Goal: Task Accomplishment & Management: Manage account settings

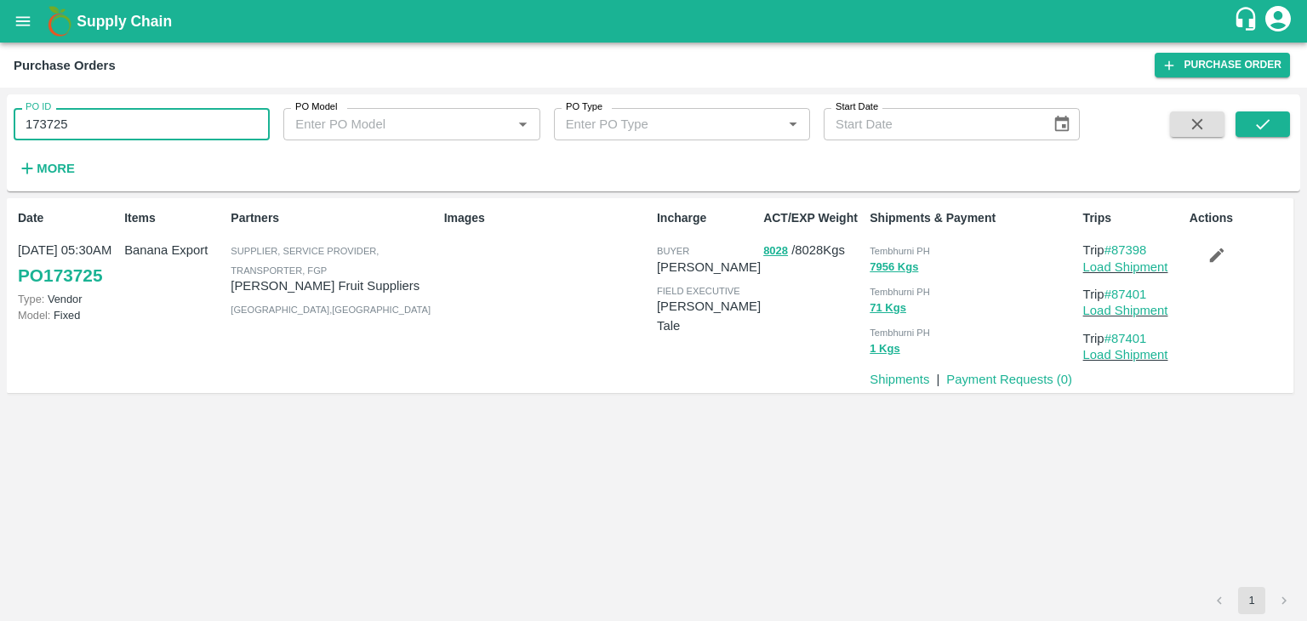
click at [119, 125] on input "173725" at bounding box center [142, 124] width 256 height 32
type input "172108"
click at [1268, 120] on icon "submit" at bounding box center [1263, 124] width 14 height 10
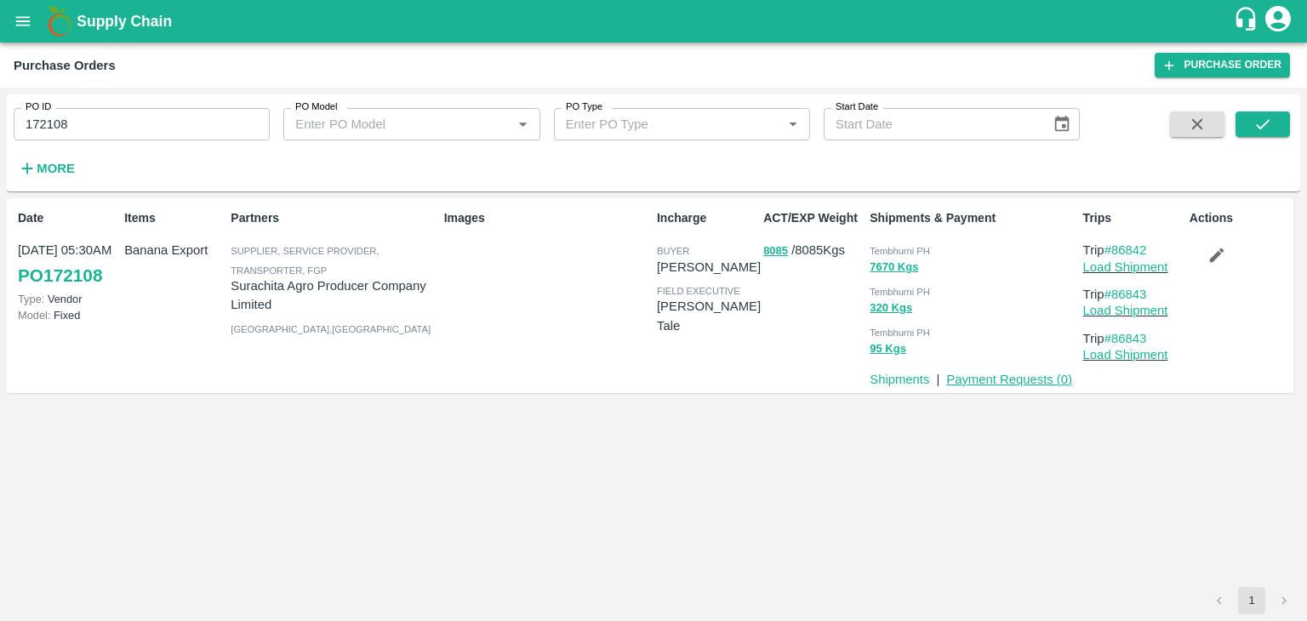
click at [1027, 379] on link "Payment Requests ( 0 )" at bounding box center [1009, 380] width 126 height 14
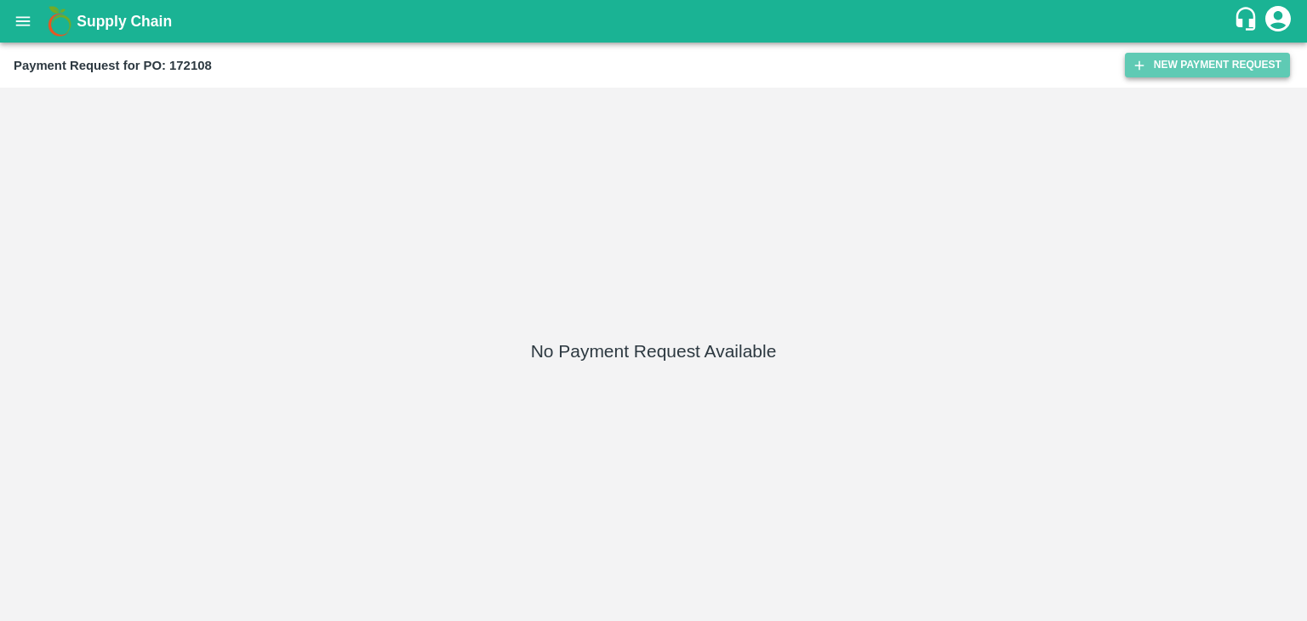
click at [1173, 69] on button "New Payment Request" at bounding box center [1207, 65] width 165 height 25
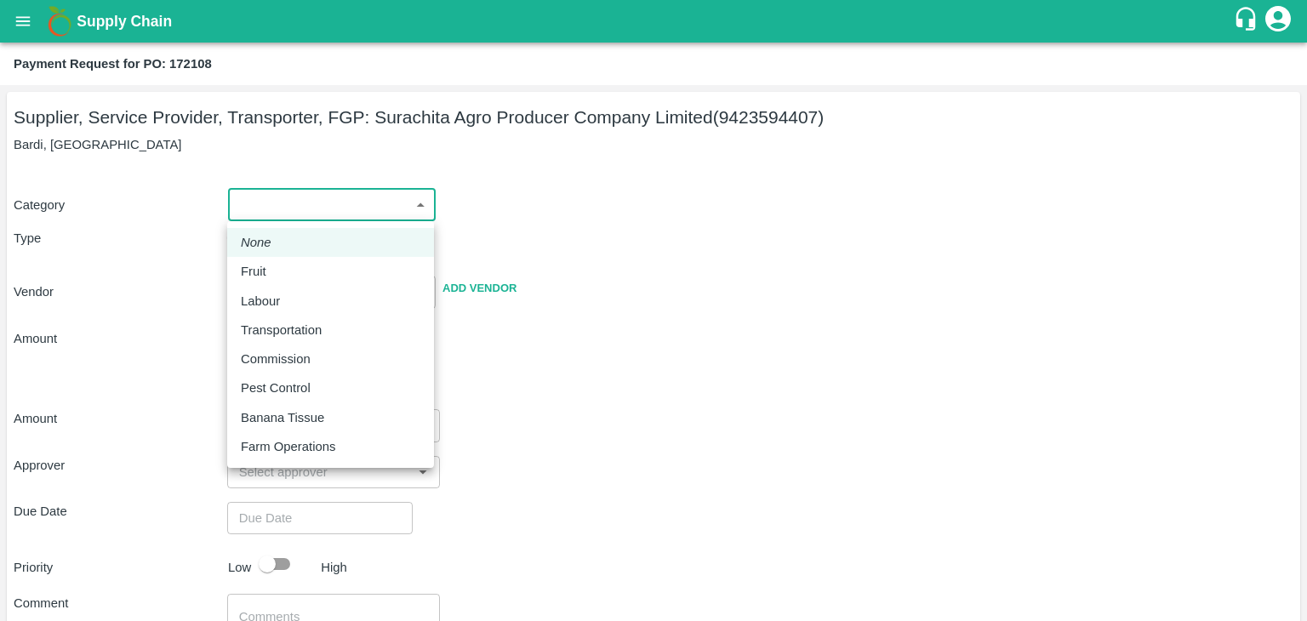
drag, startPoint x: 269, startPoint y: 202, endPoint x: 304, endPoint y: 284, distance: 89.6
click at [304, 284] on body "Supply Chain Payment Request for PO: 172108 Supplier, Service Provider, Transpo…" at bounding box center [653, 310] width 1307 height 621
click at [304, 284] on li "Fruit" at bounding box center [330, 271] width 207 height 29
type input "1"
type input "Surachita Agro Producer Company Limited - 9423594407(Supplier, Service Provider…"
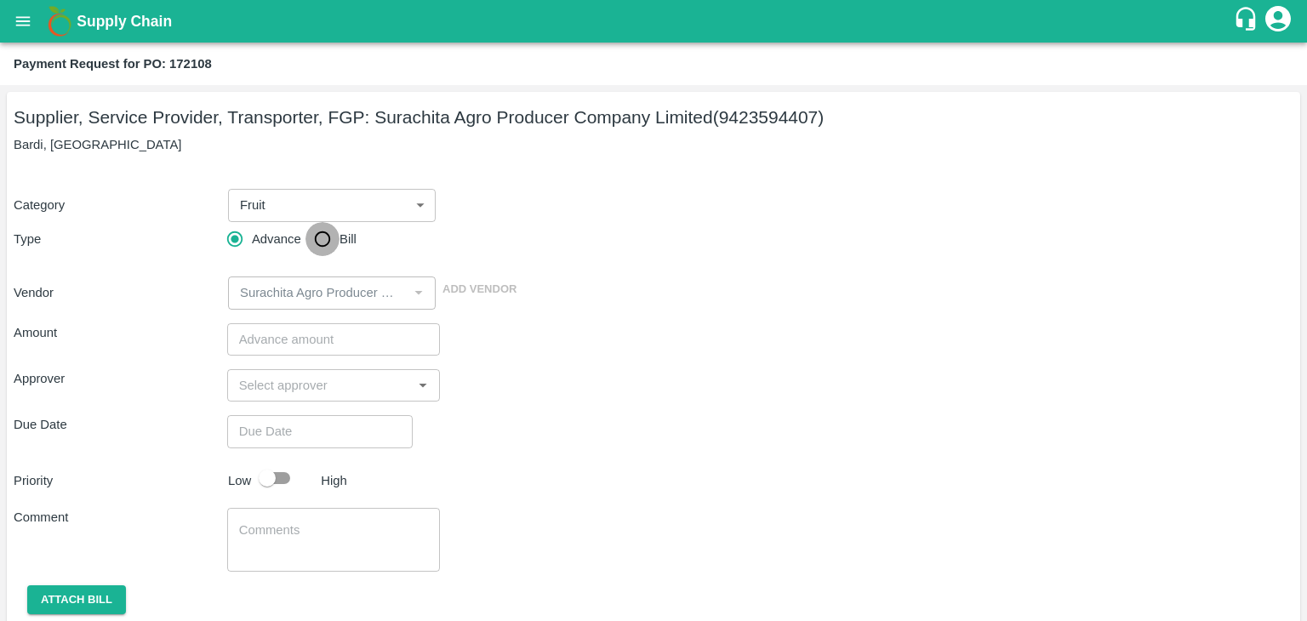
click at [323, 246] on input "Bill" at bounding box center [323, 239] width 34 height 34
radio input "true"
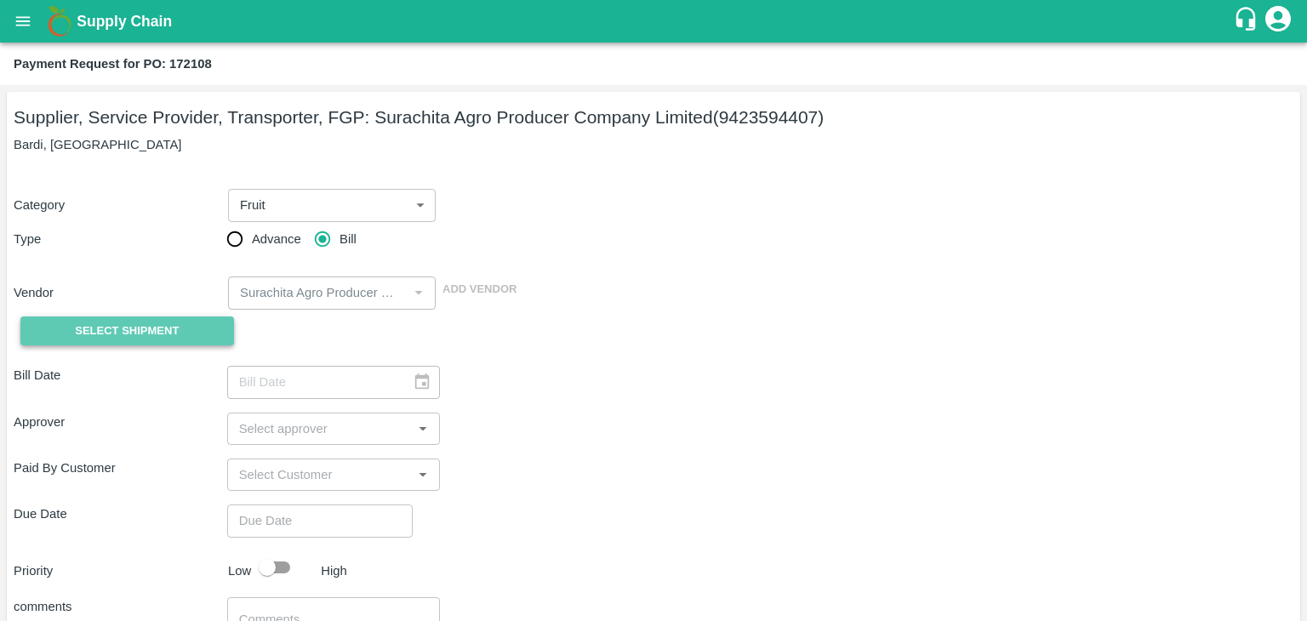
click at [138, 331] on span "Select Shipment" at bounding box center [127, 332] width 104 height 20
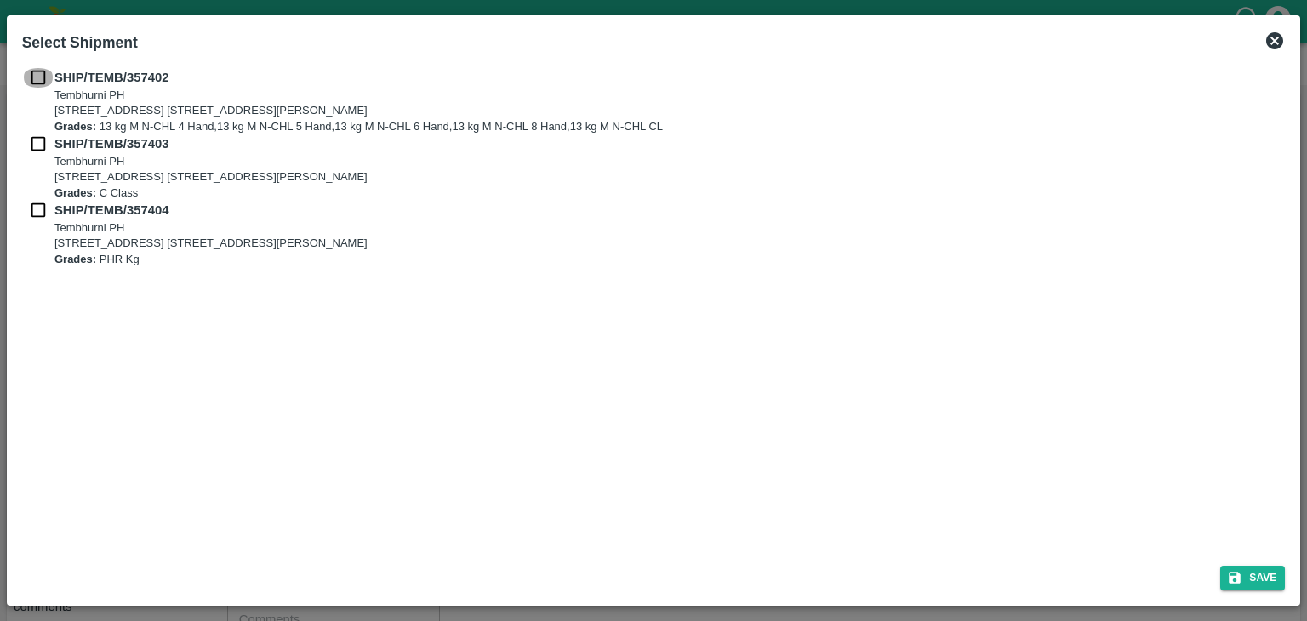
click at [34, 71] on input "checkbox" at bounding box center [38, 77] width 32 height 19
checkbox input "true"
click at [35, 151] on input "checkbox" at bounding box center [38, 143] width 32 height 19
checkbox input "true"
click at [35, 209] on input "checkbox" at bounding box center [38, 210] width 32 height 19
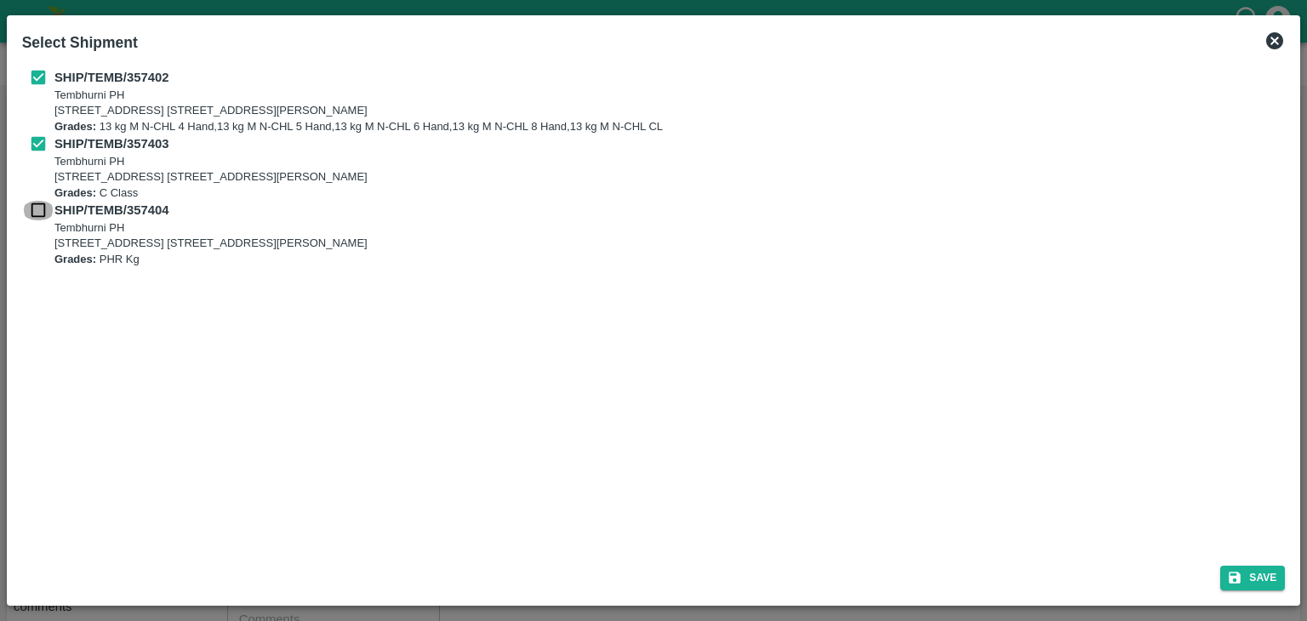
checkbox input "true"
click at [1260, 569] on button "Save" at bounding box center [1253, 578] width 65 height 25
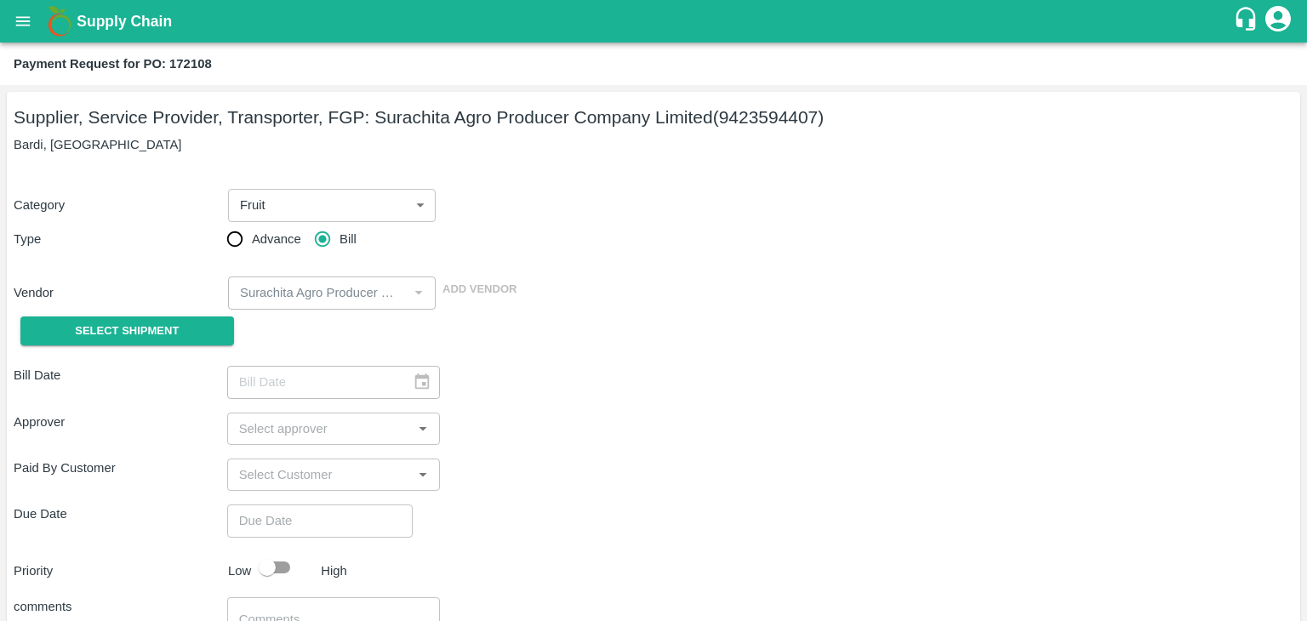
type input "28/08/2025"
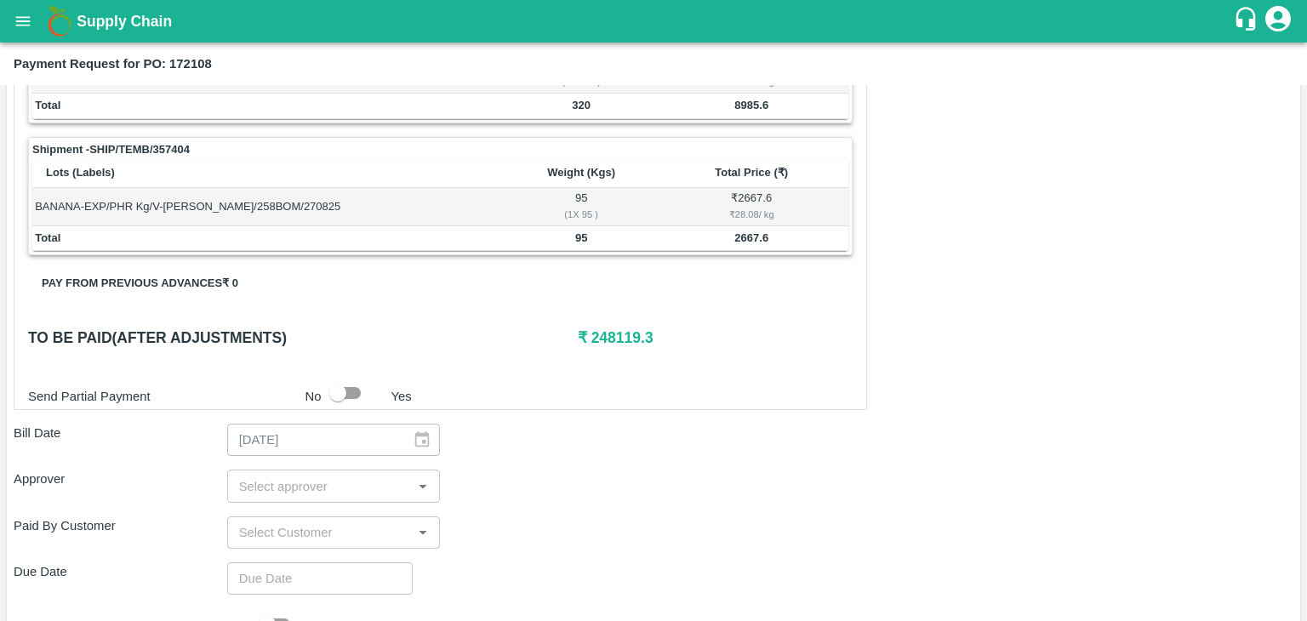
scroll to position [834, 0]
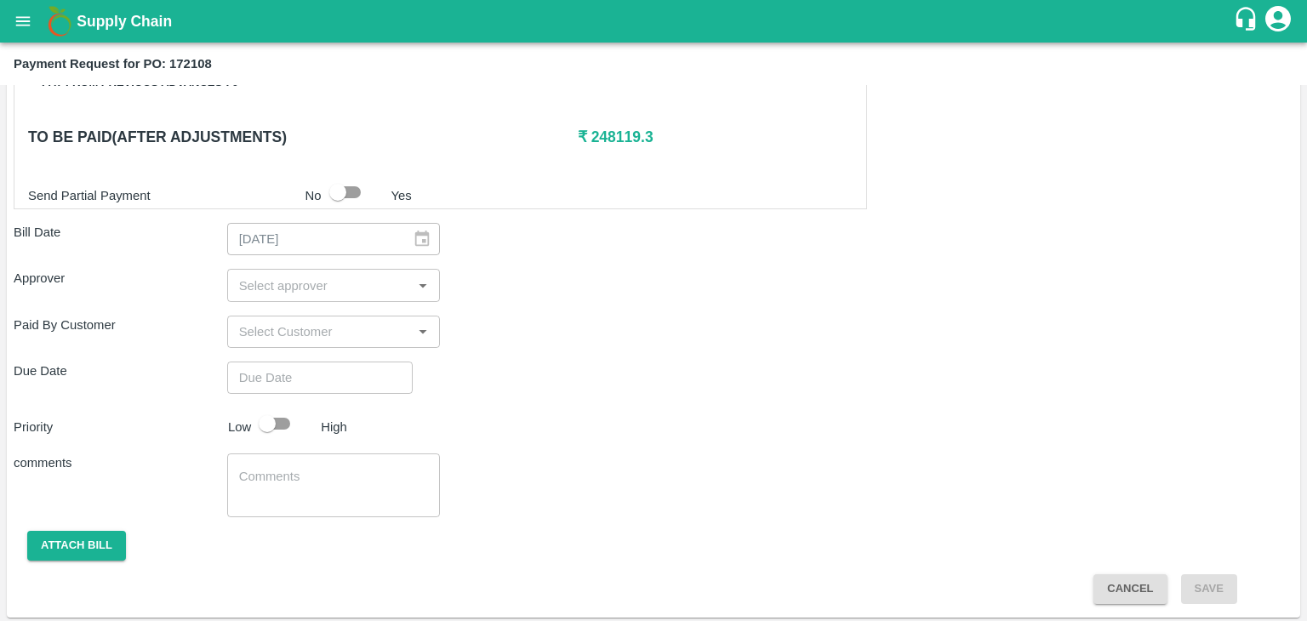
click at [354, 277] on input "input" at bounding box center [319, 285] width 175 height 22
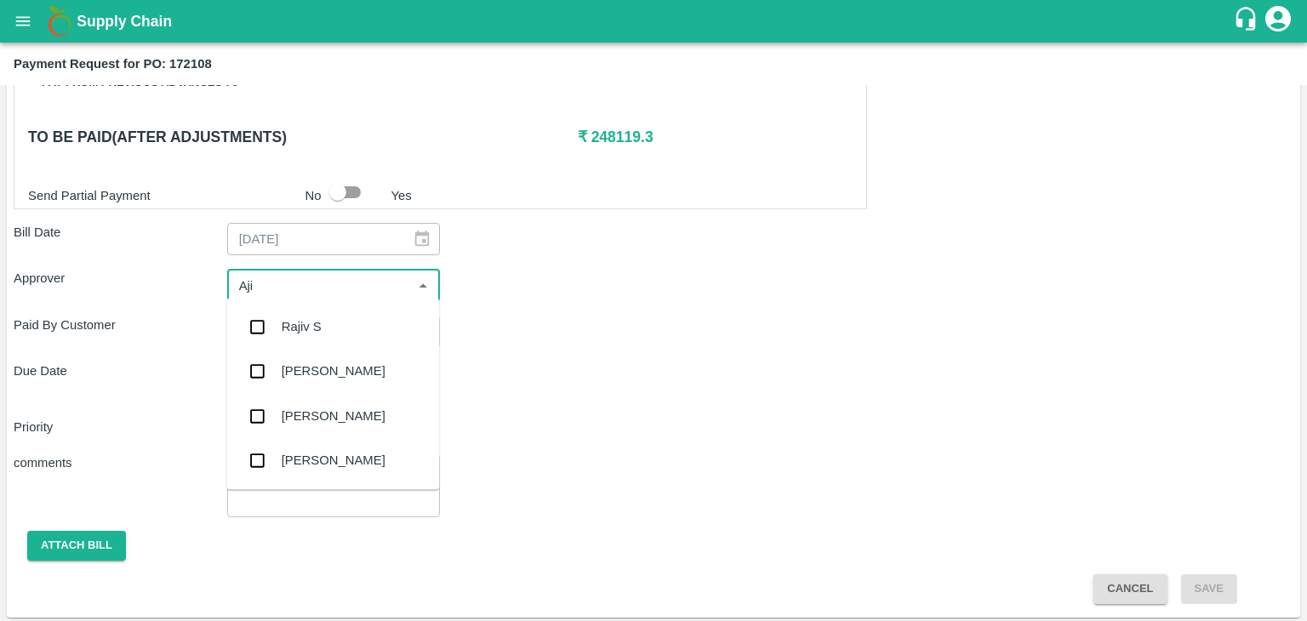
type input "Ajit"
click at [310, 338] on div "[PERSON_NAME]" at bounding box center [332, 327] width 213 height 44
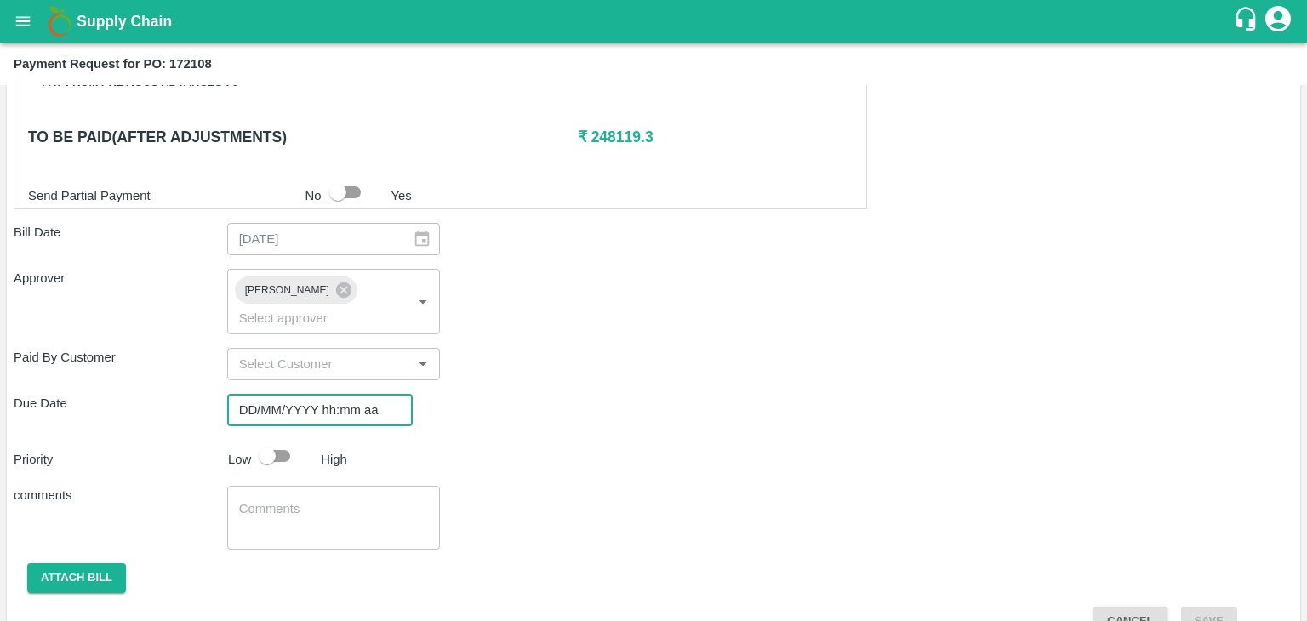
type input "DD/MM/YYYY hh:mm aa"
click at [347, 394] on input "DD/MM/YYYY hh:mm aa" at bounding box center [314, 410] width 174 height 32
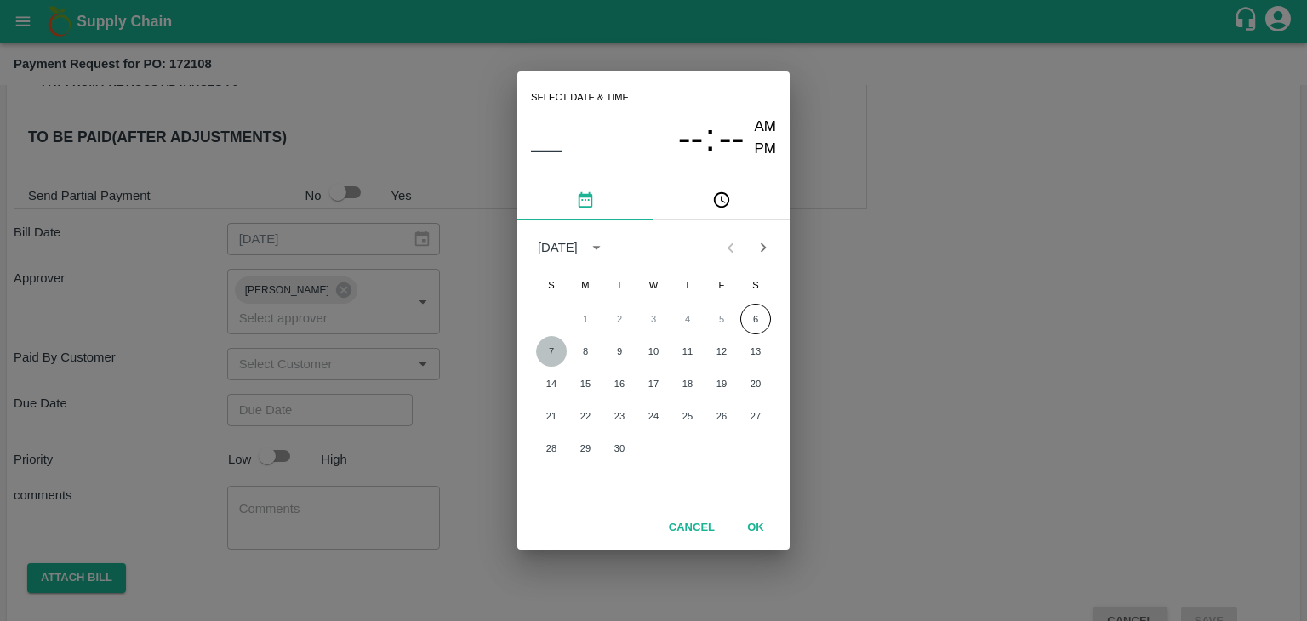
click at [546, 352] on button "7" at bounding box center [551, 351] width 31 height 31
type input "[DATE] 12:00 AM"
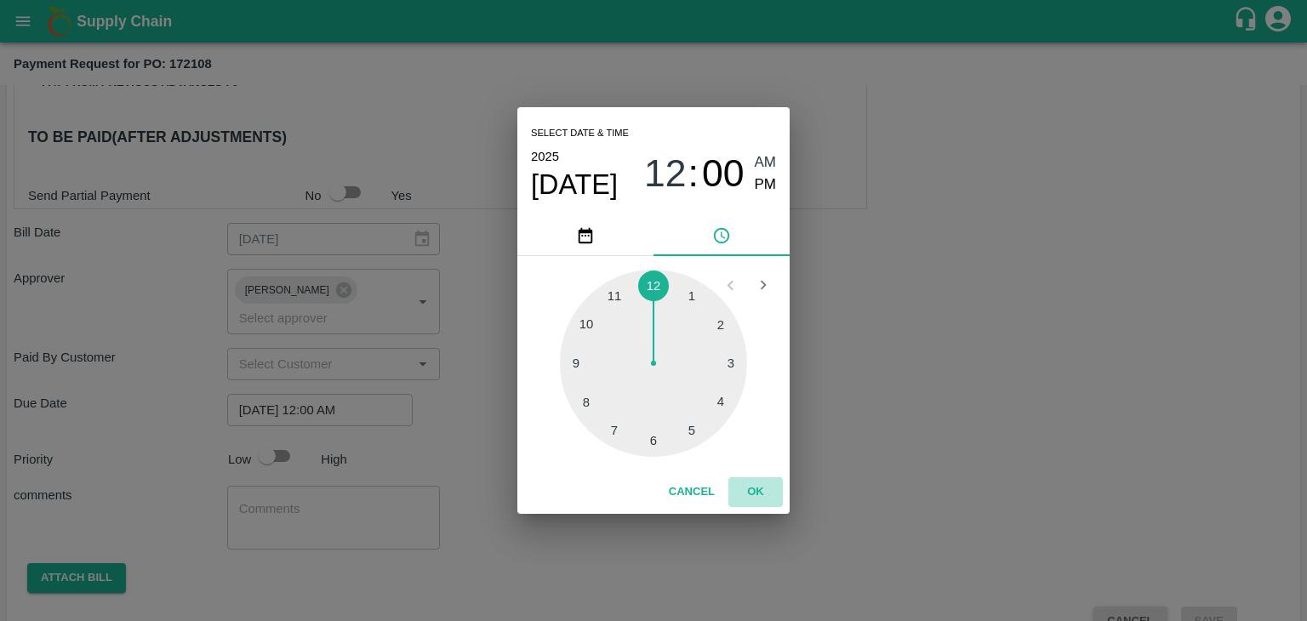
click at [763, 484] on button "OK" at bounding box center [756, 492] width 54 height 30
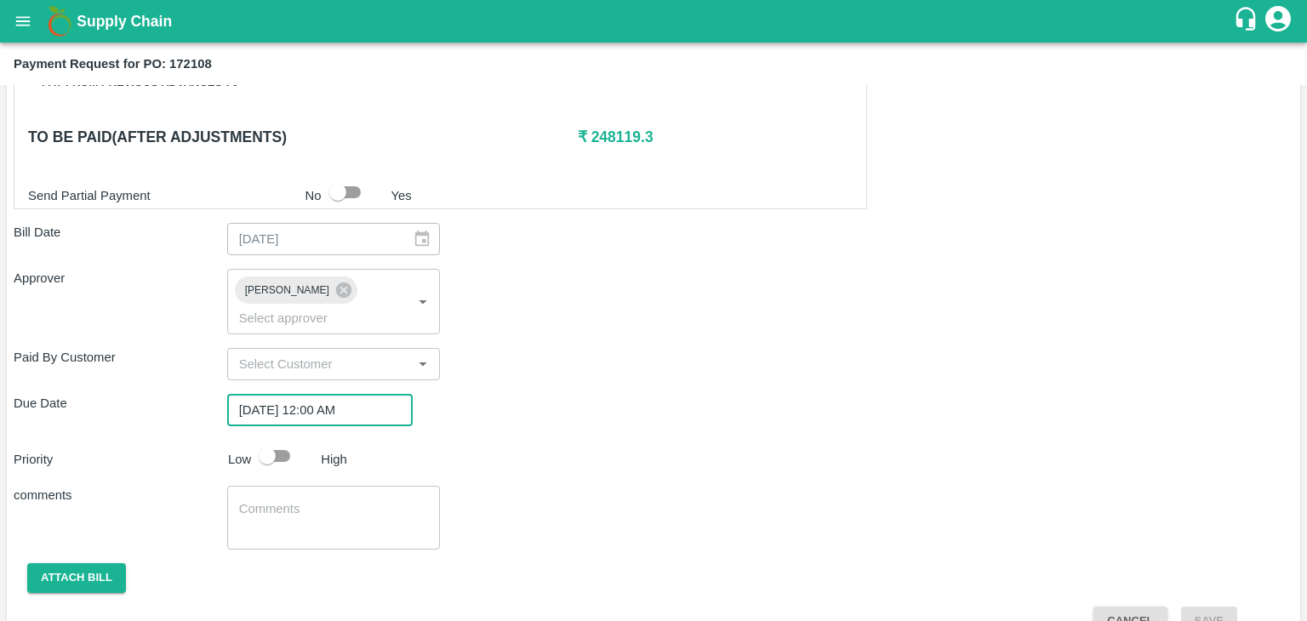
click at [283, 440] on input "checkbox" at bounding box center [267, 456] width 97 height 32
checkbox input "true"
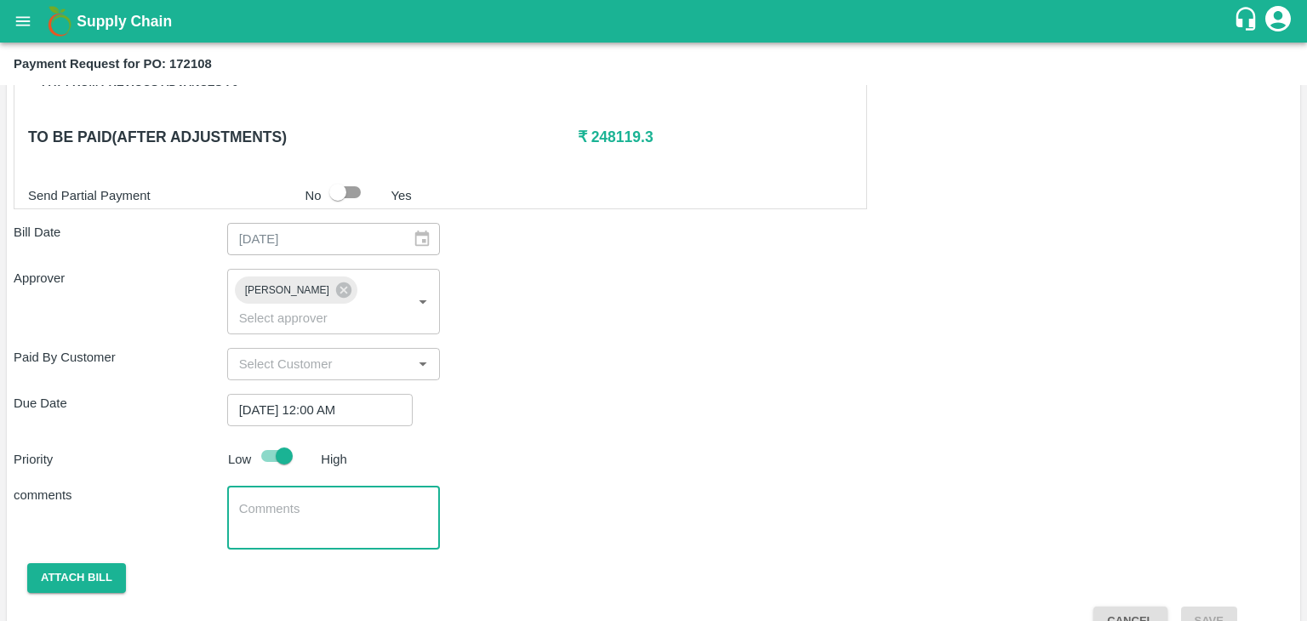
click at [329, 508] on textarea at bounding box center [334, 518] width 190 height 36
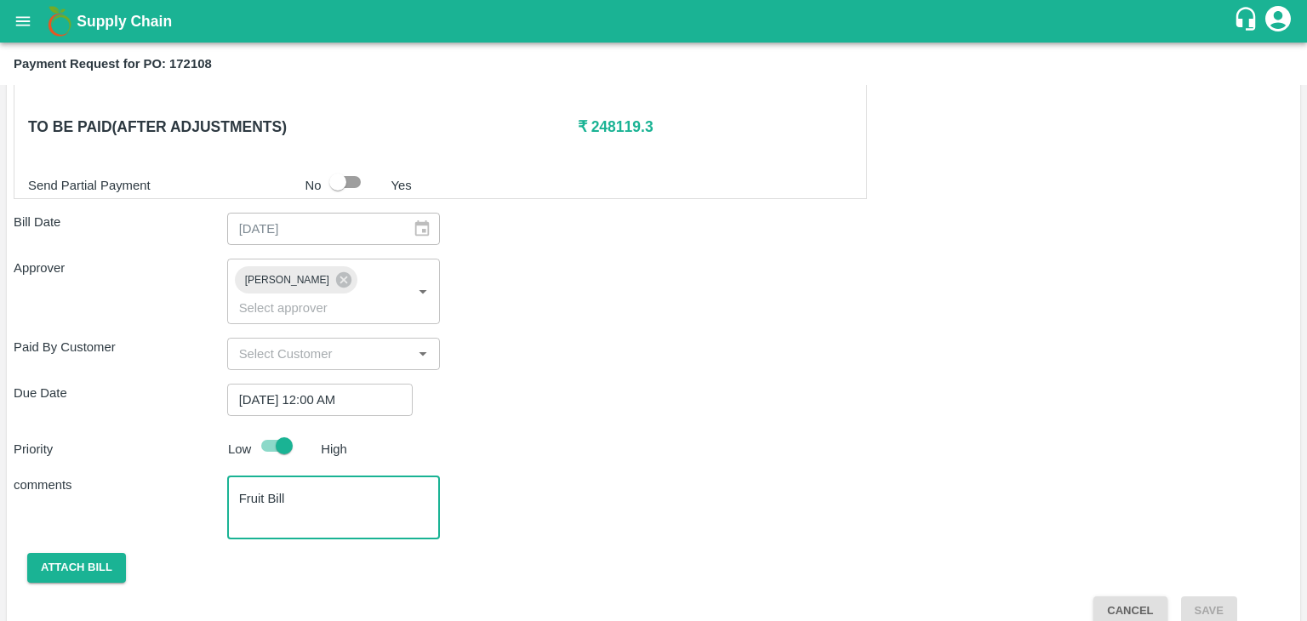
type textarea "Fruit Bill"
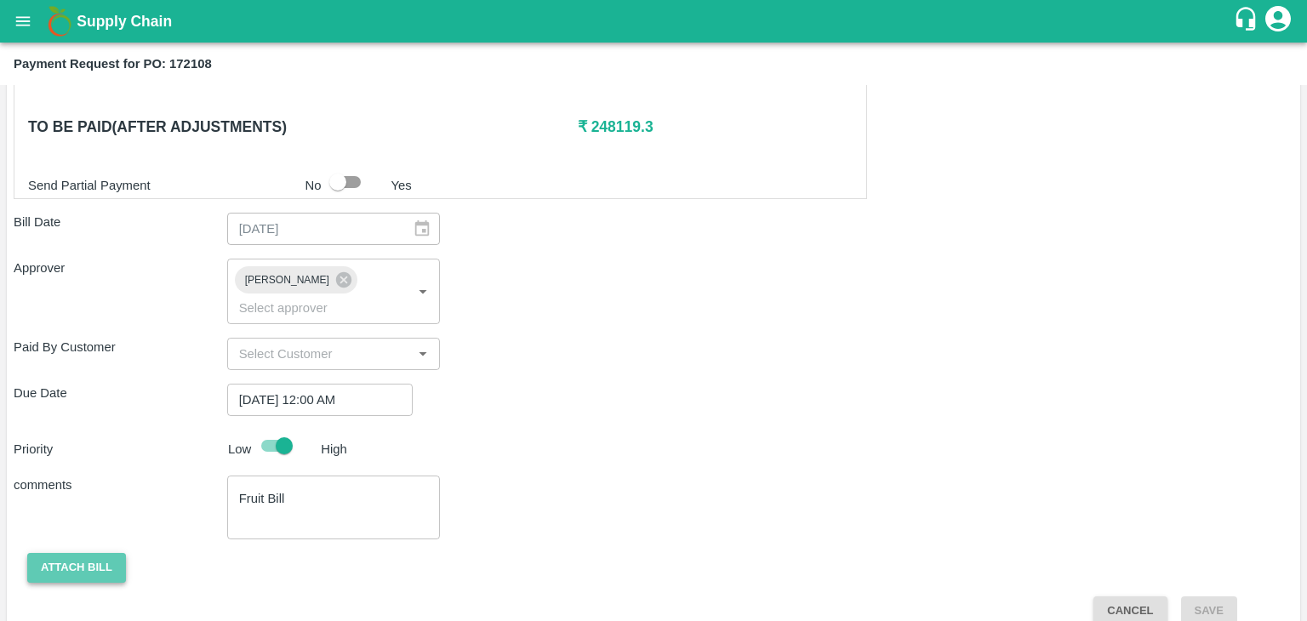
click at [105, 553] on button "Attach bill" at bounding box center [76, 568] width 99 height 30
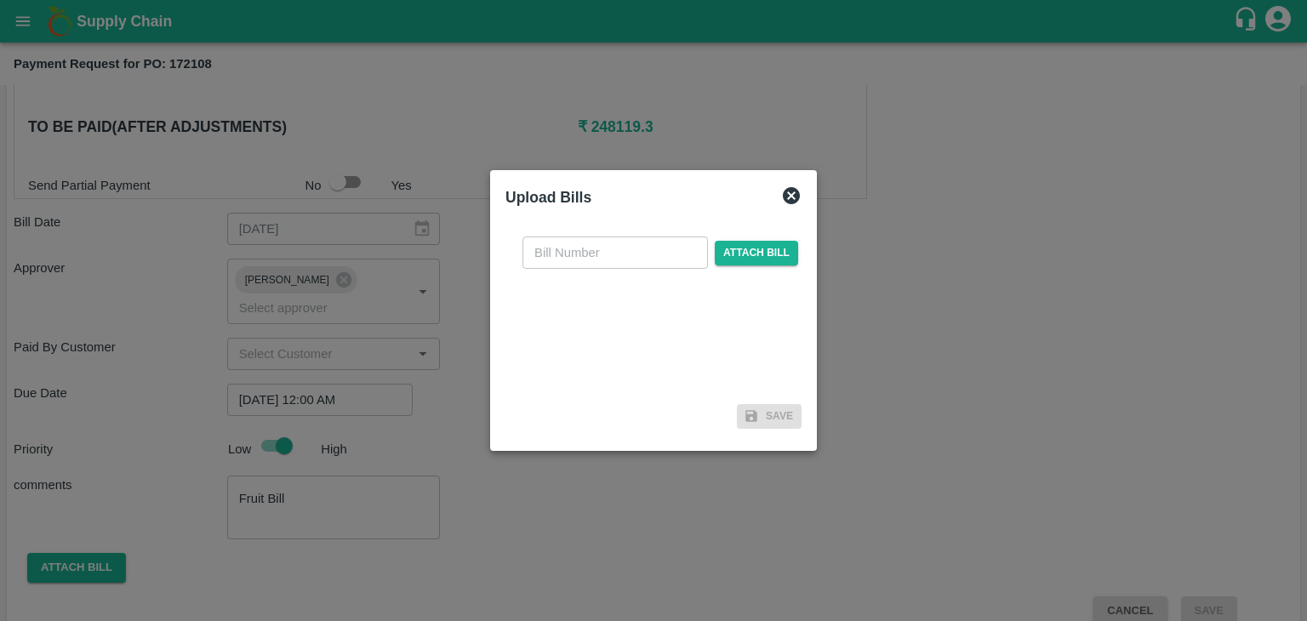
click at [599, 249] on input "text" at bounding box center [616, 253] width 186 height 32
type input "VG-250"
click at [755, 245] on span "Attach bill" at bounding box center [756, 253] width 83 height 25
click at [0, 0] on input "Attach bill" at bounding box center [0, 0] width 0 height 0
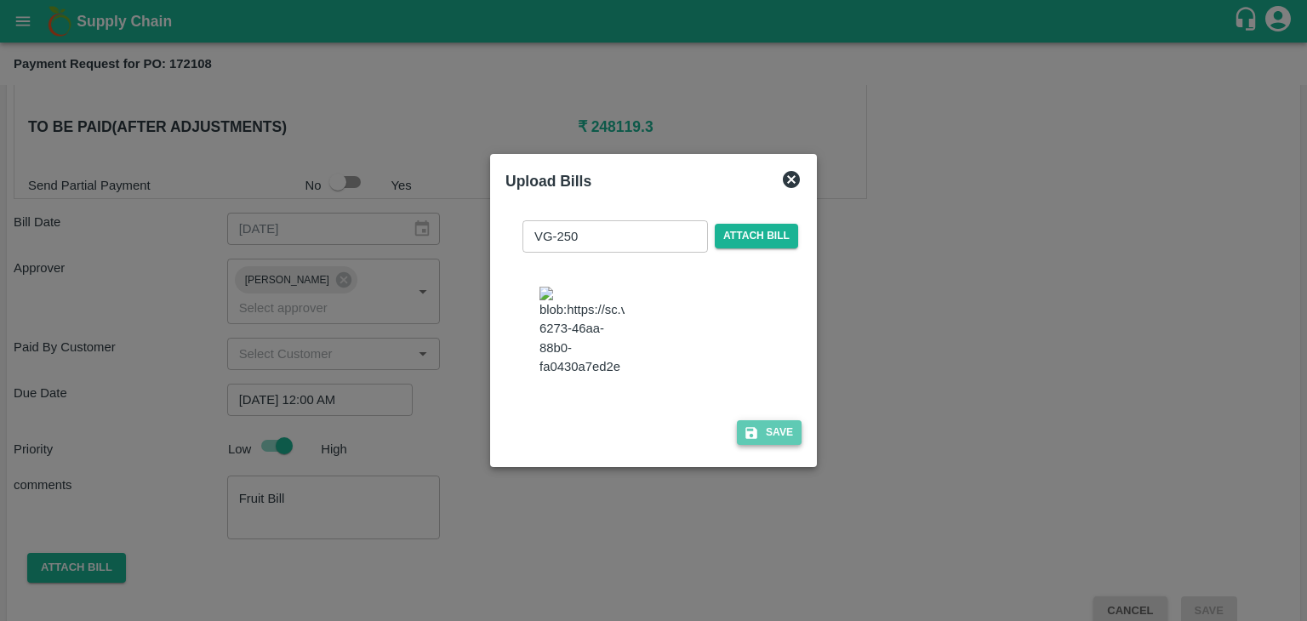
click at [763, 438] on button "Save" at bounding box center [769, 432] width 65 height 25
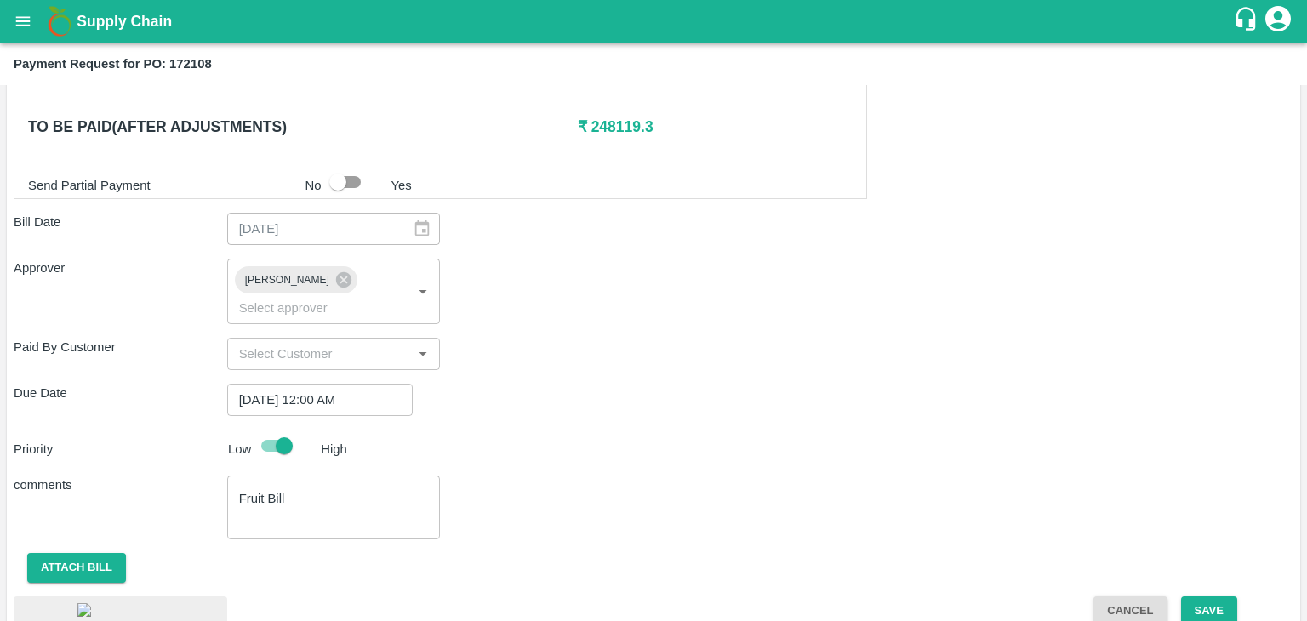
scroll to position [958, 0]
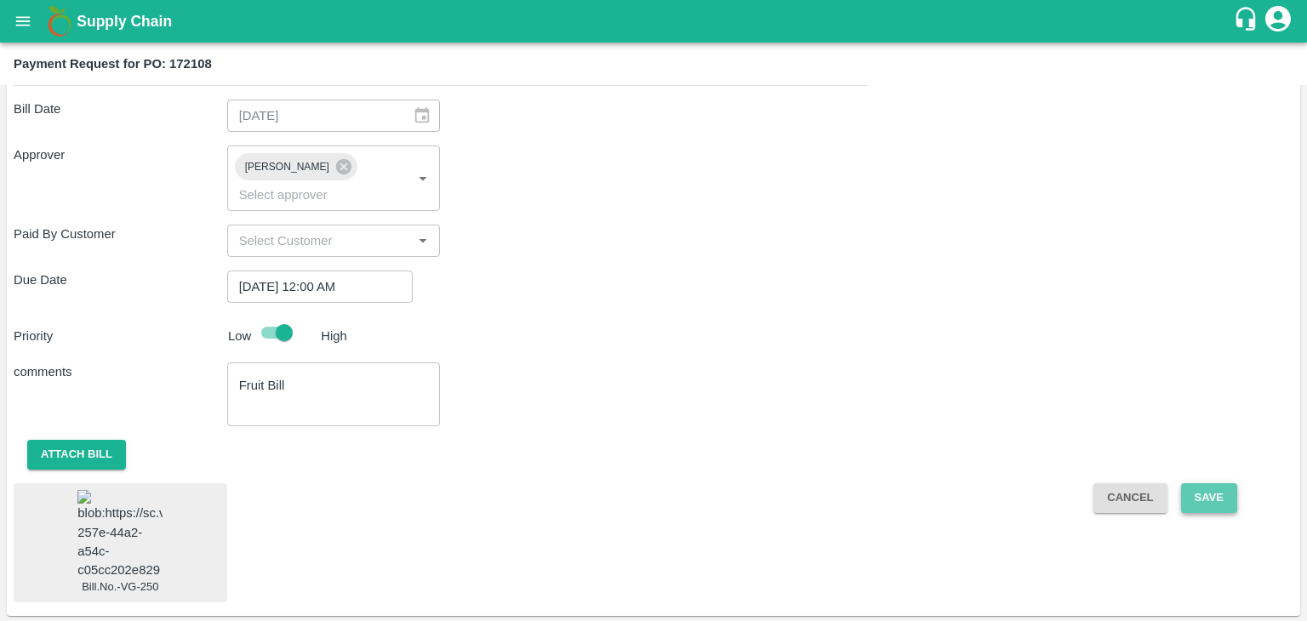
click at [1231, 483] on button "Save" at bounding box center [1209, 498] width 56 height 30
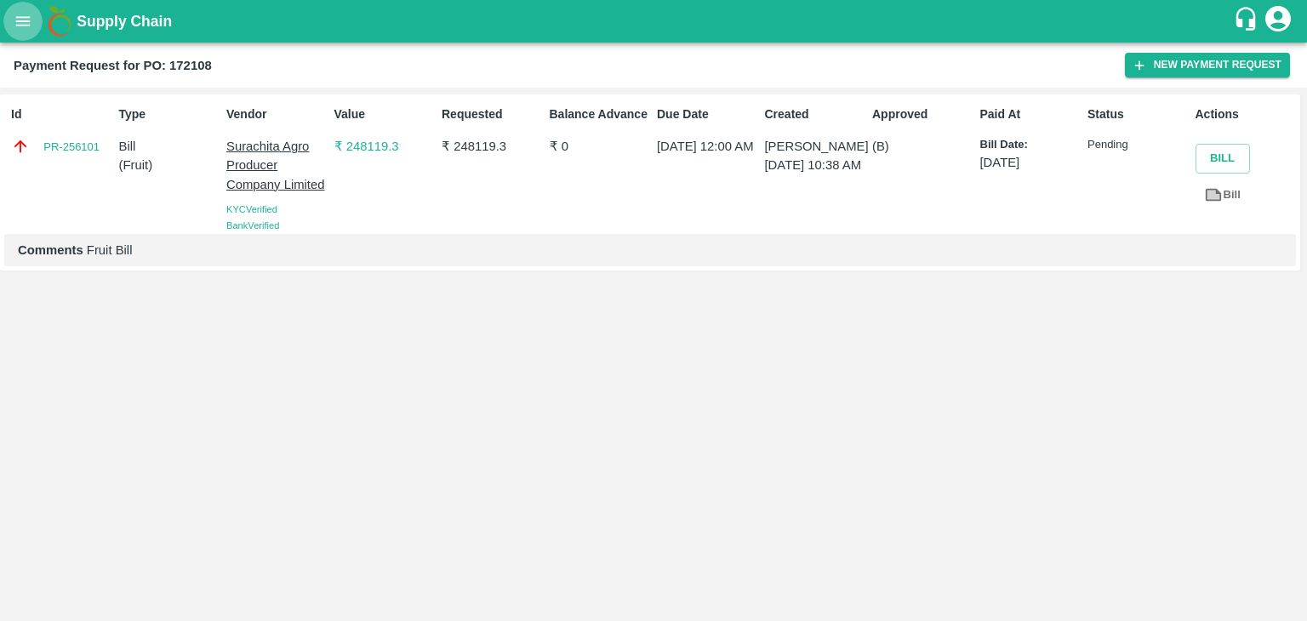
click at [29, 34] on button "open drawer" at bounding box center [22, 21] width 39 height 39
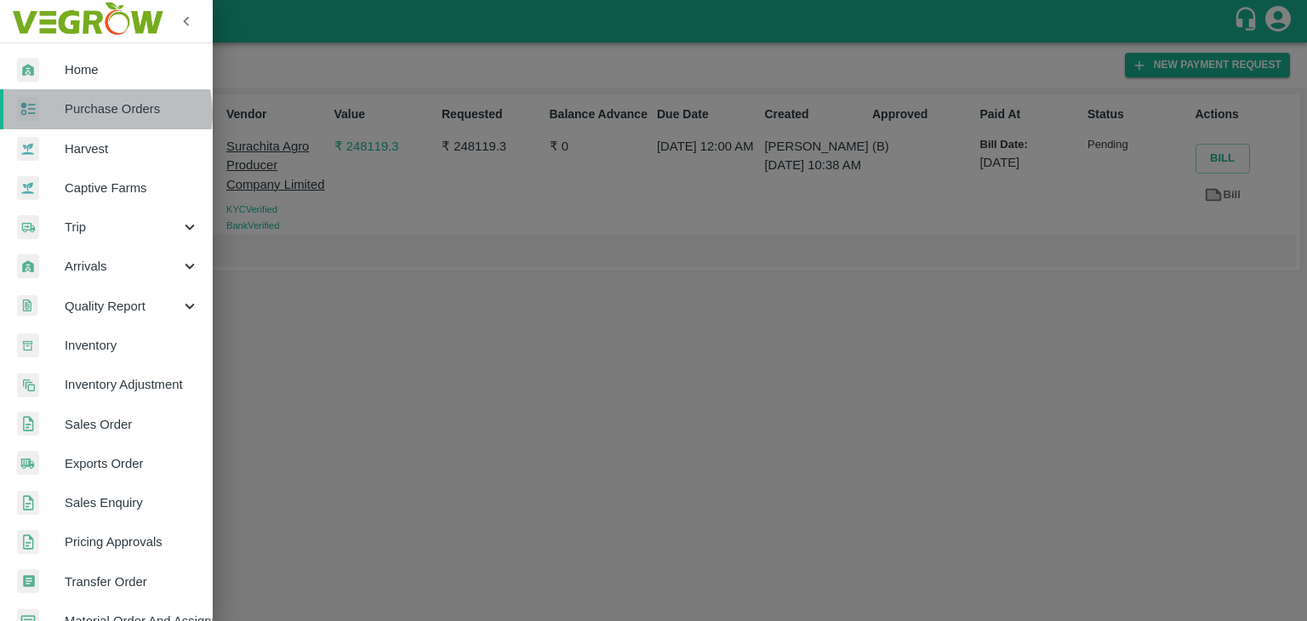
click at [102, 113] on span "Purchase Orders" at bounding box center [132, 109] width 134 height 19
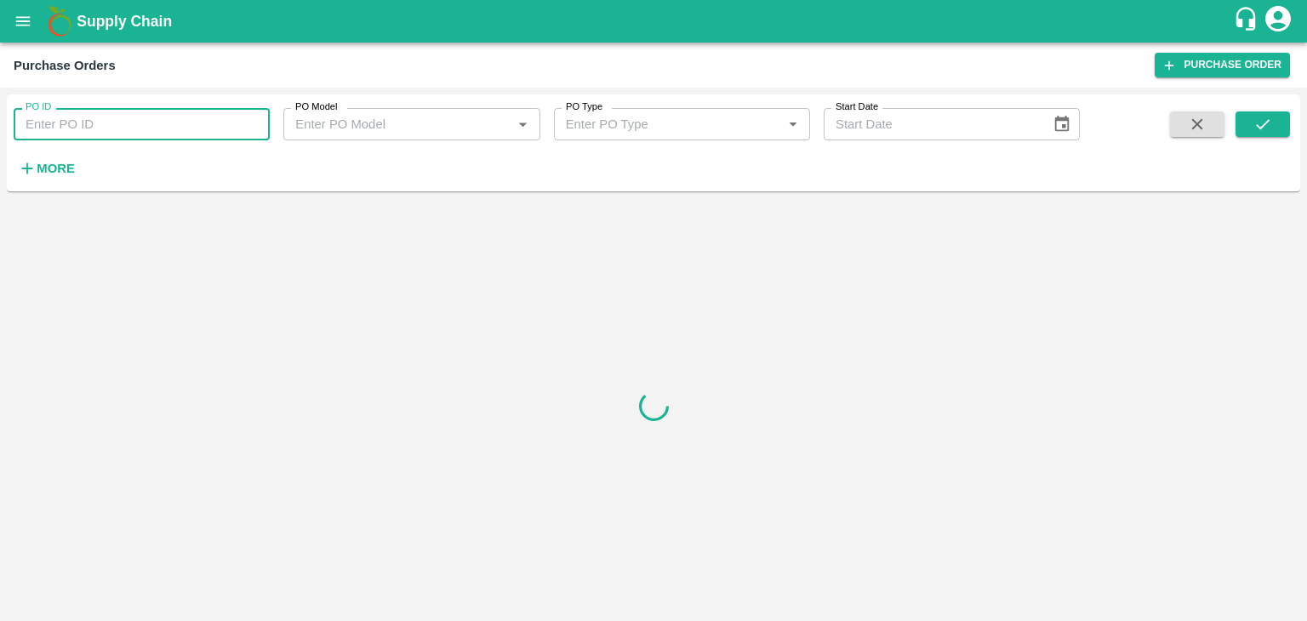
click at [241, 120] on input "PO ID" at bounding box center [142, 124] width 256 height 32
paste input "172458"
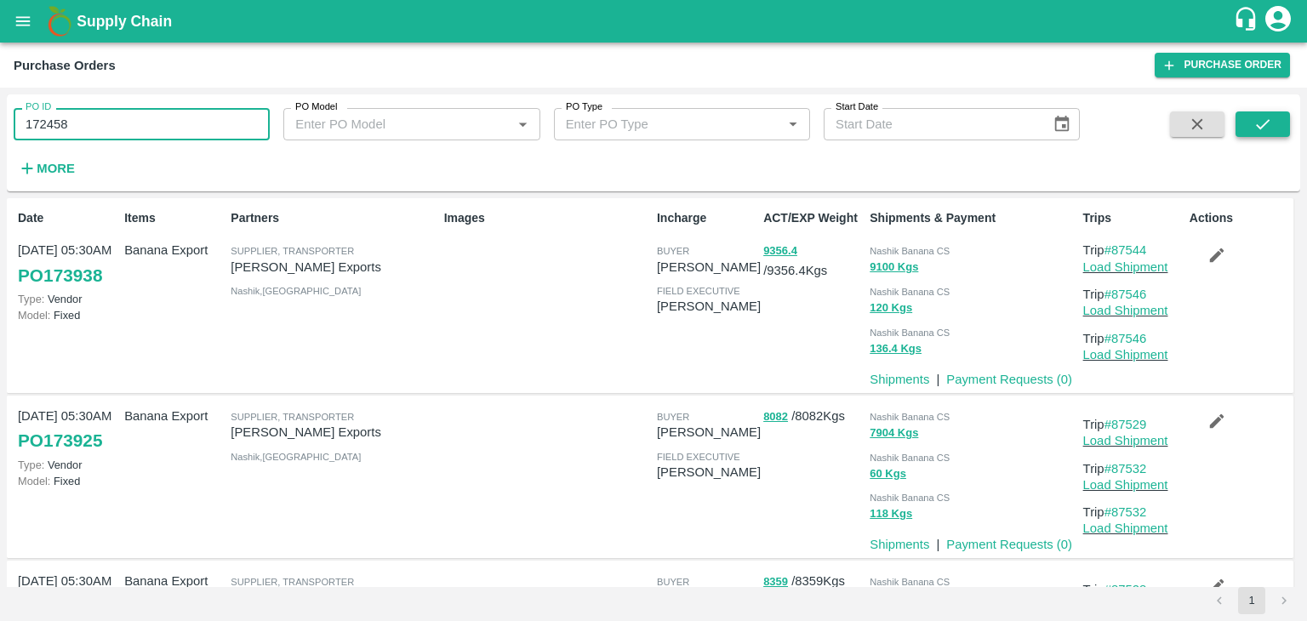
type input "172458"
click at [1273, 131] on button "submit" at bounding box center [1263, 125] width 54 height 26
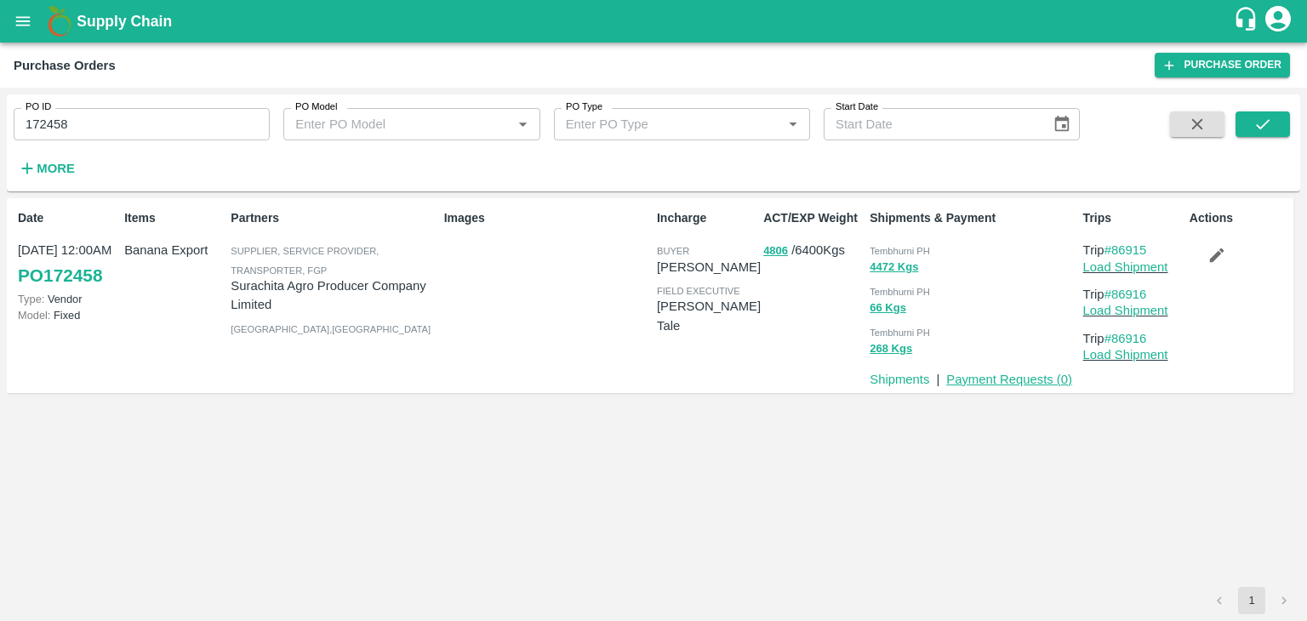
click at [990, 375] on link "Payment Requests ( 0 )" at bounding box center [1009, 380] width 126 height 14
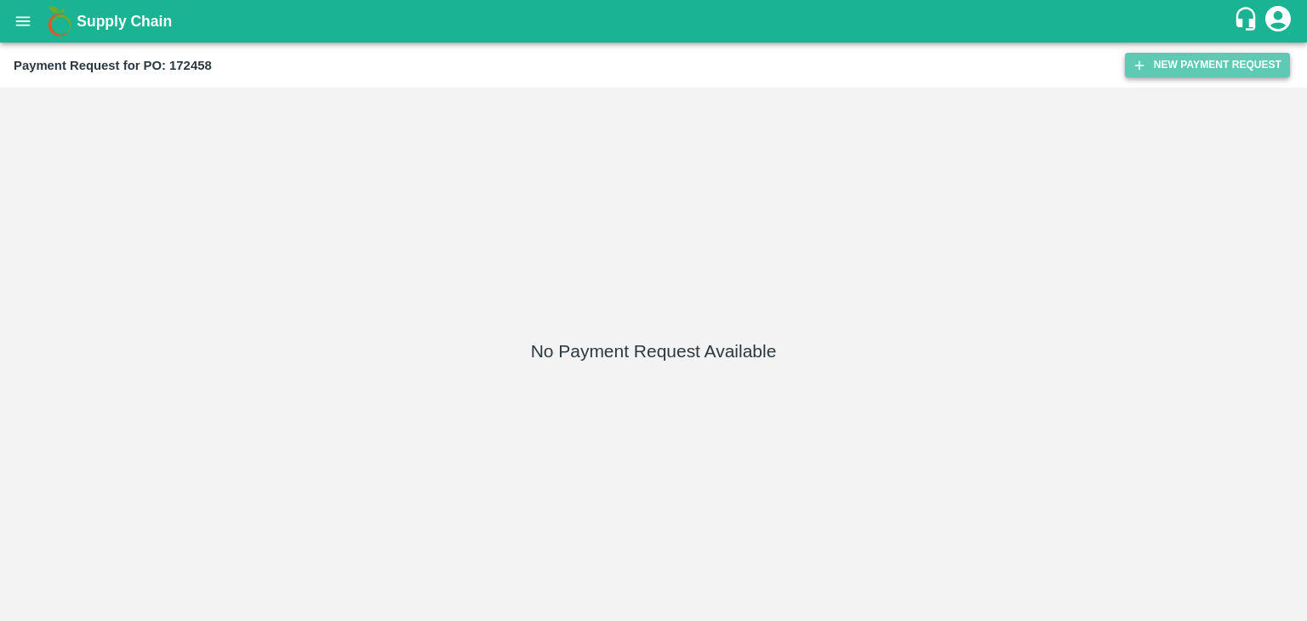
click at [1232, 67] on button "New Payment Request" at bounding box center [1207, 65] width 165 height 25
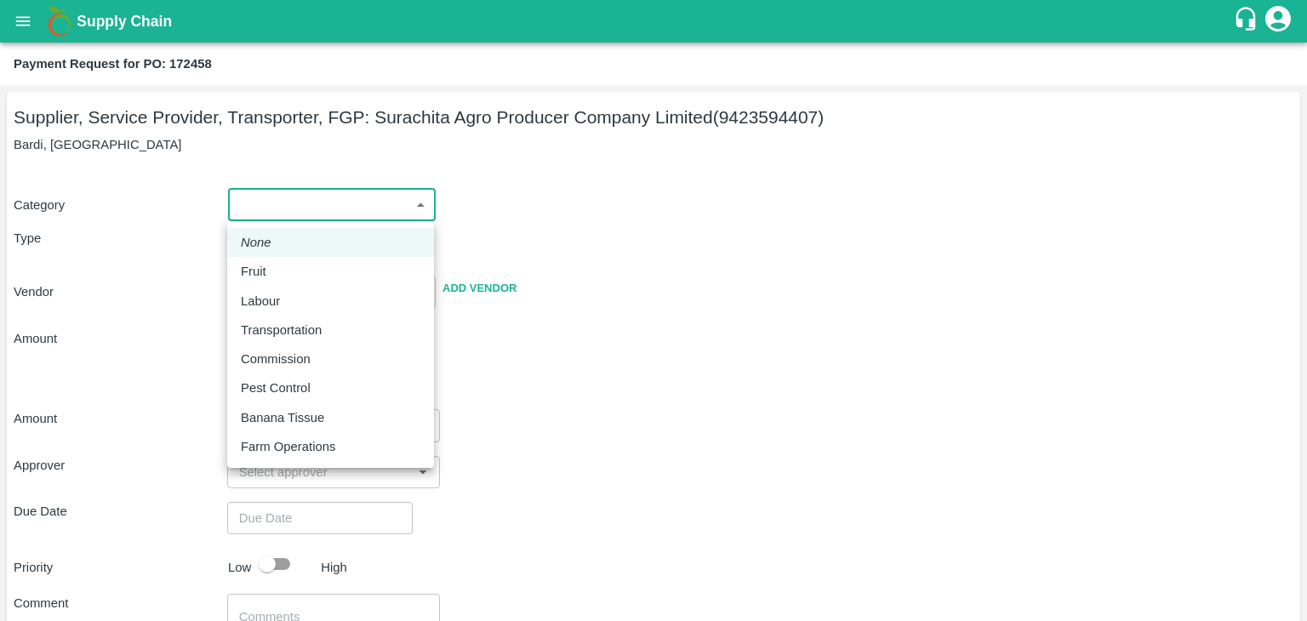
click at [277, 211] on body "Supply Chain Payment Request for PO: 172458 Supplier, Service Provider, Transpo…" at bounding box center [653, 310] width 1307 height 621
click at [293, 261] on li "Fruit" at bounding box center [330, 271] width 207 height 29
type input "1"
type input "Surachita Agro Producer Company Limited - 9423594407(Supplier, Service Provider…"
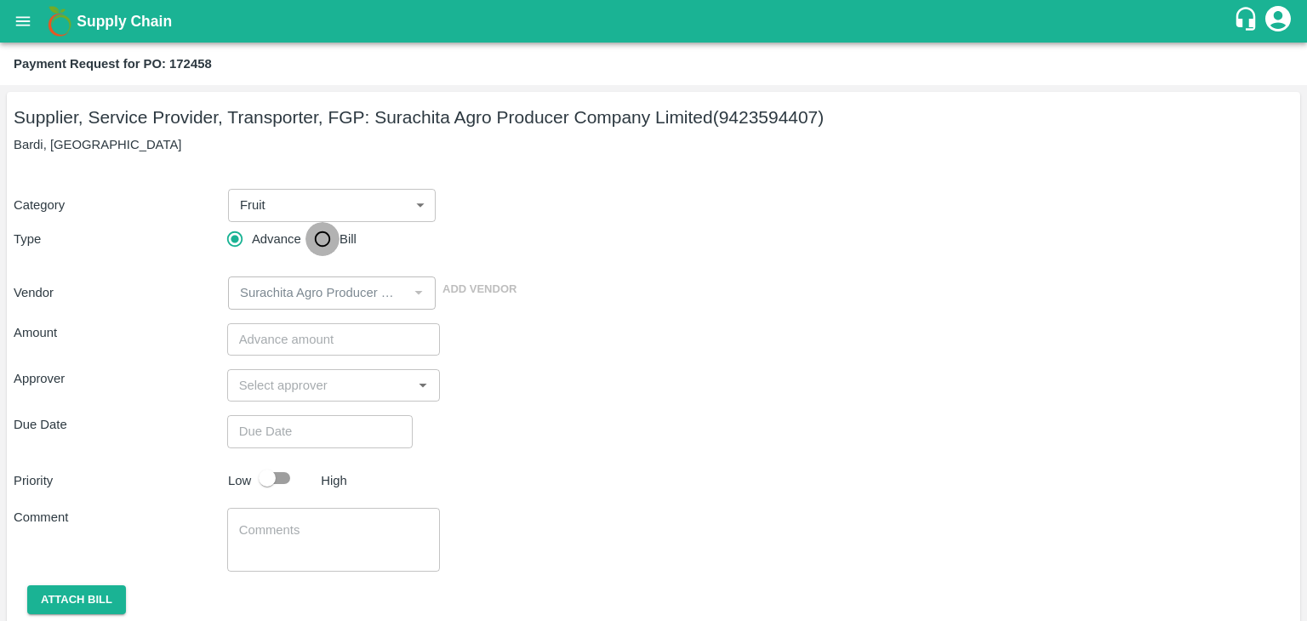
click at [321, 240] on input "Bill" at bounding box center [323, 239] width 34 height 34
radio input "true"
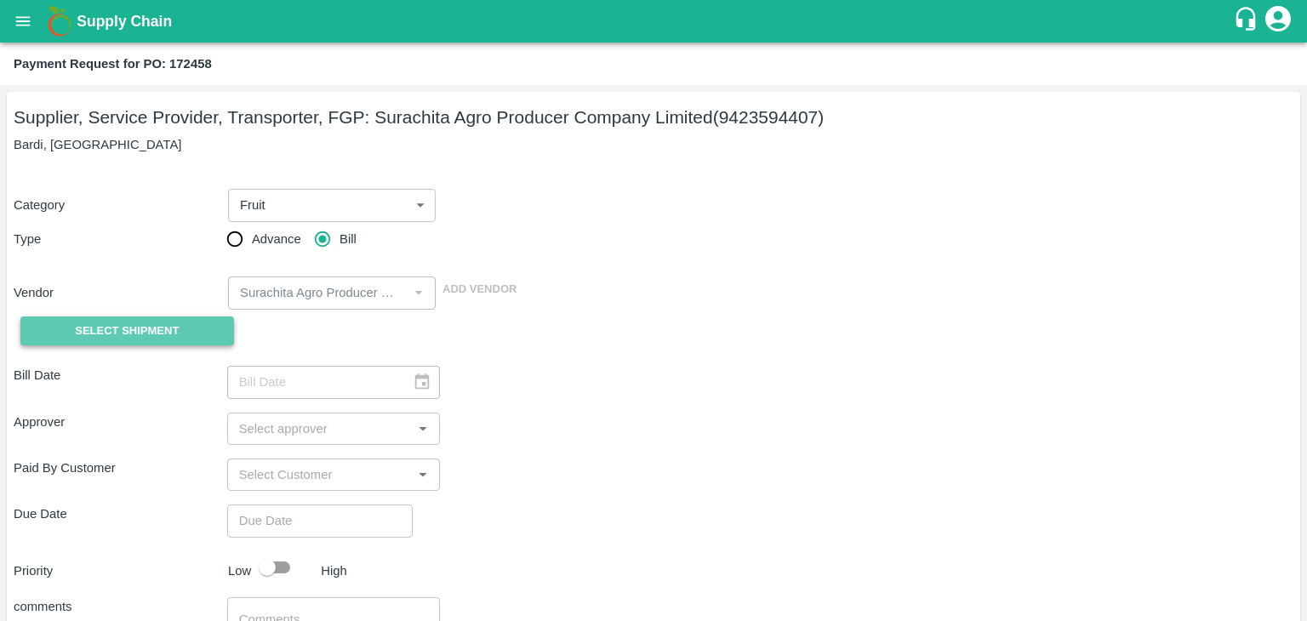
click at [134, 331] on span "Select Shipment" at bounding box center [127, 332] width 104 height 20
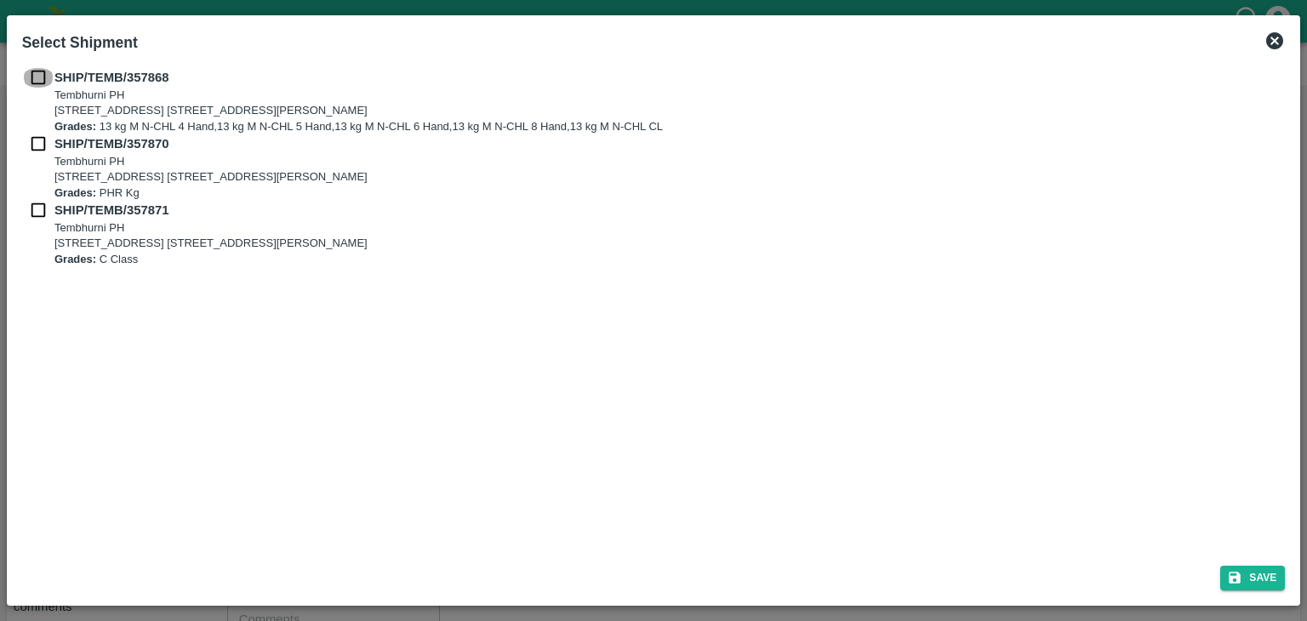
click at [37, 83] on input "checkbox" at bounding box center [38, 77] width 32 height 19
checkbox input "true"
click at [36, 144] on input "checkbox" at bounding box center [38, 143] width 32 height 19
checkbox input "true"
click at [33, 212] on input "checkbox" at bounding box center [38, 210] width 32 height 19
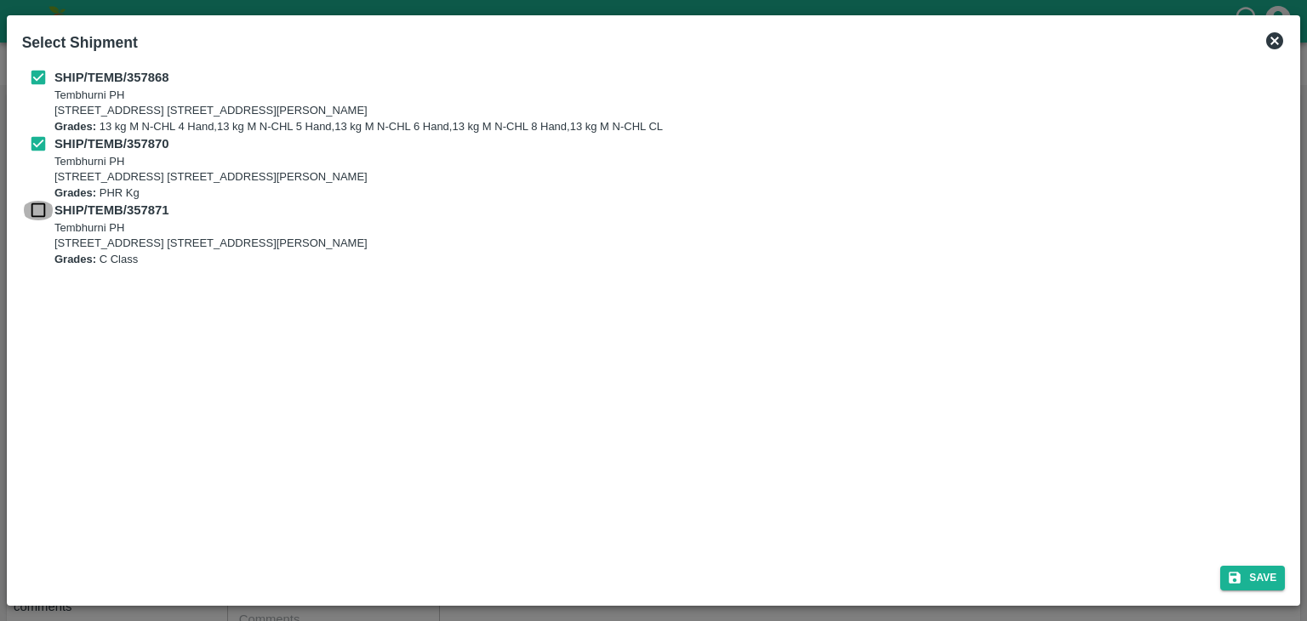
checkbox input "true"
click at [1248, 577] on button "Save" at bounding box center [1253, 578] width 65 height 25
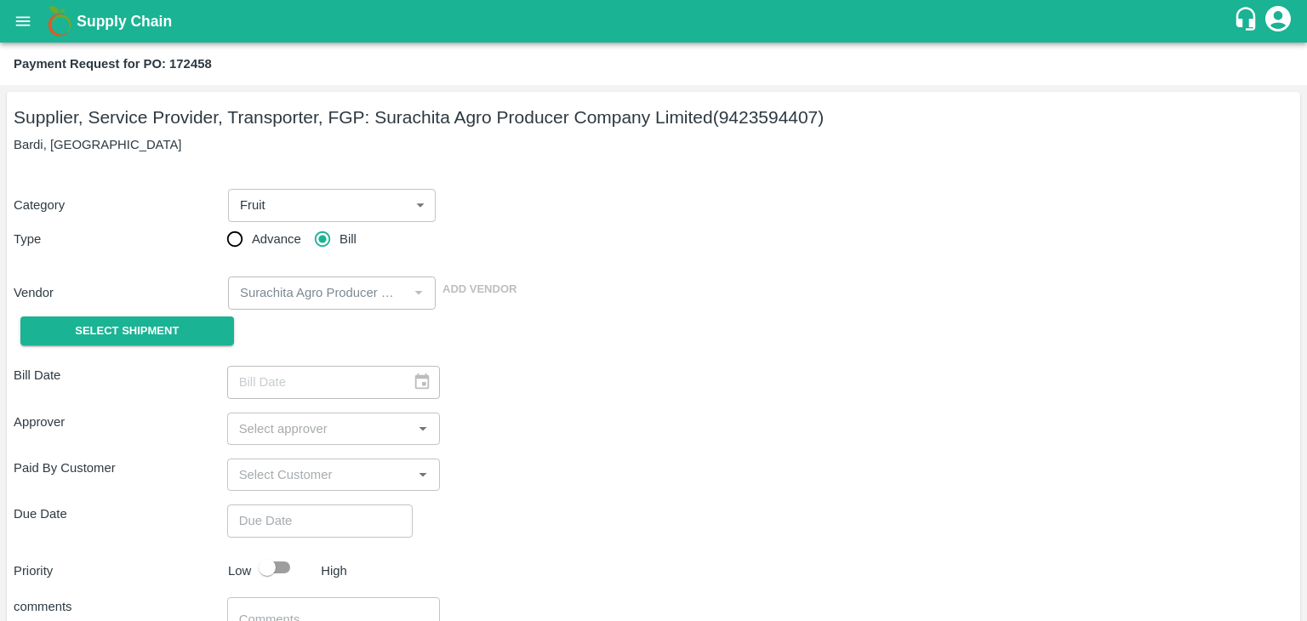
type input "28/08/2025"
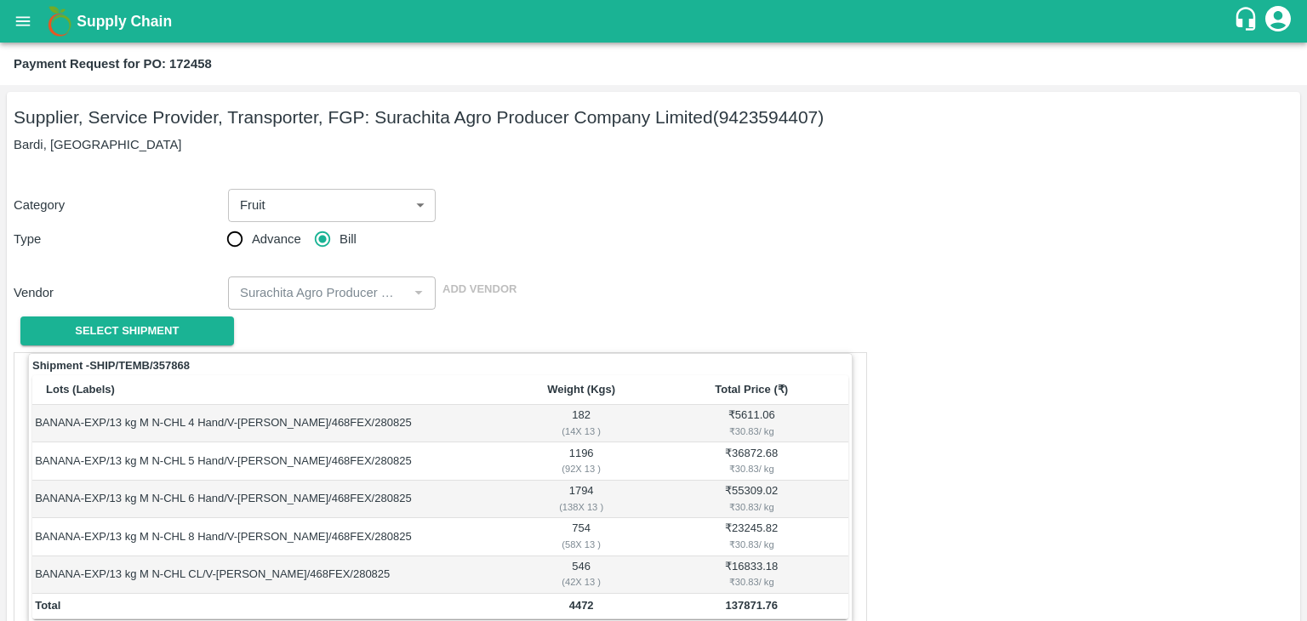
scroll to position [834, 0]
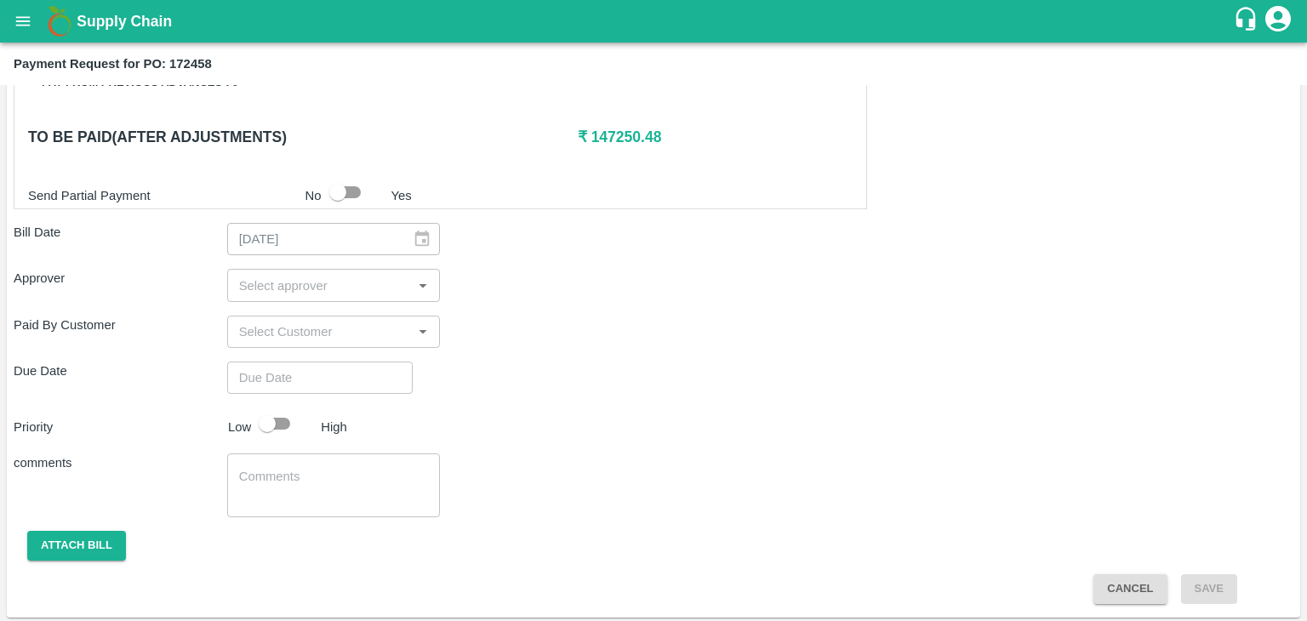
click at [319, 269] on div "​" at bounding box center [334, 285] width 214 height 32
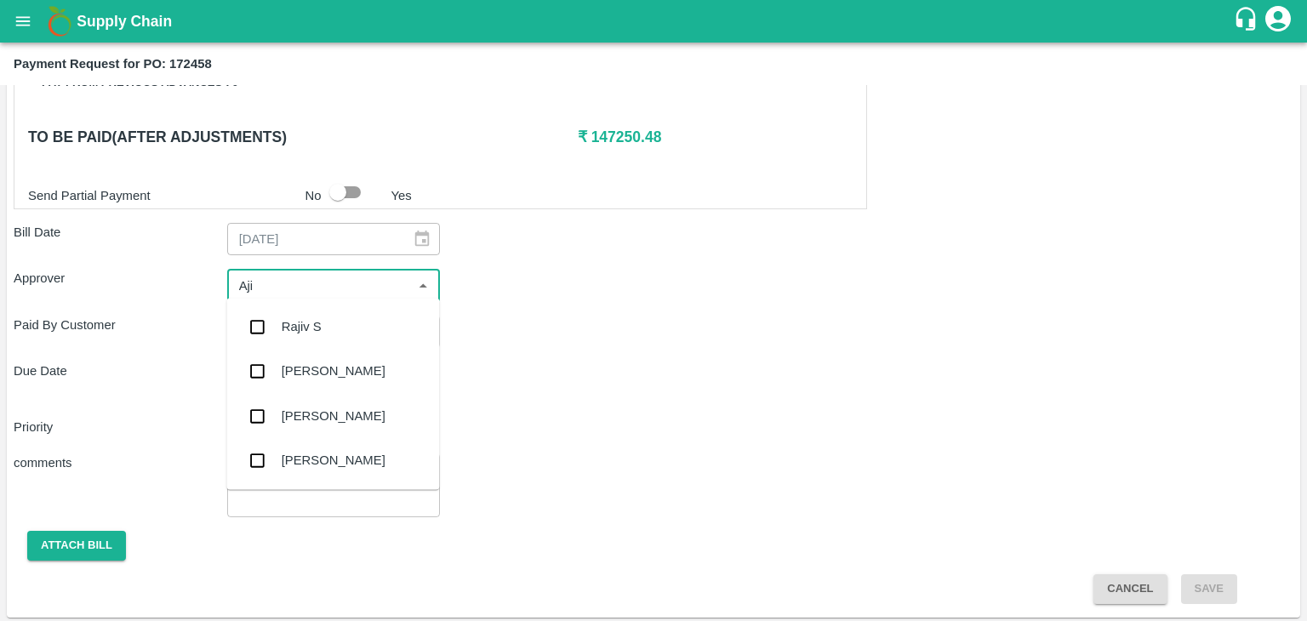
type input "Ajit"
click at [329, 335] on div "[PERSON_NAME]" at bounding box center [334, 326] width 104 height 19
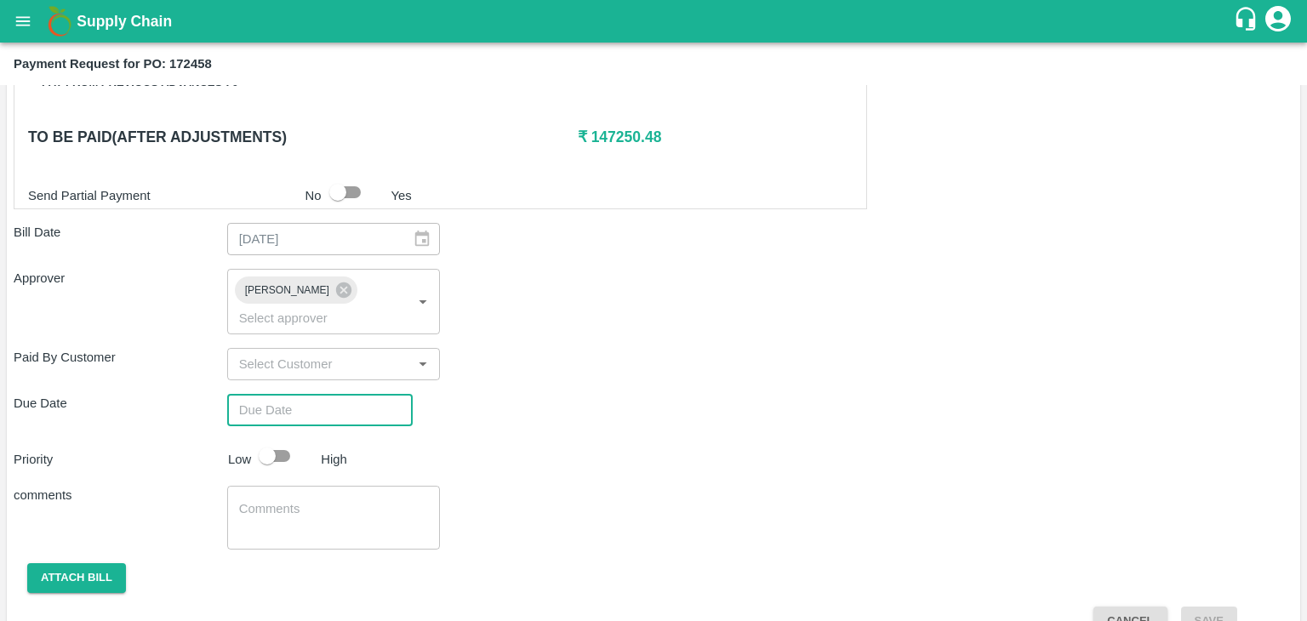
type input "DD/MM/YYYY hh:mm aa"
click at [375, 394] on input "DD/MM/YYYY hh:mm aa" at bounding box center [314, 410] width 174 height 32
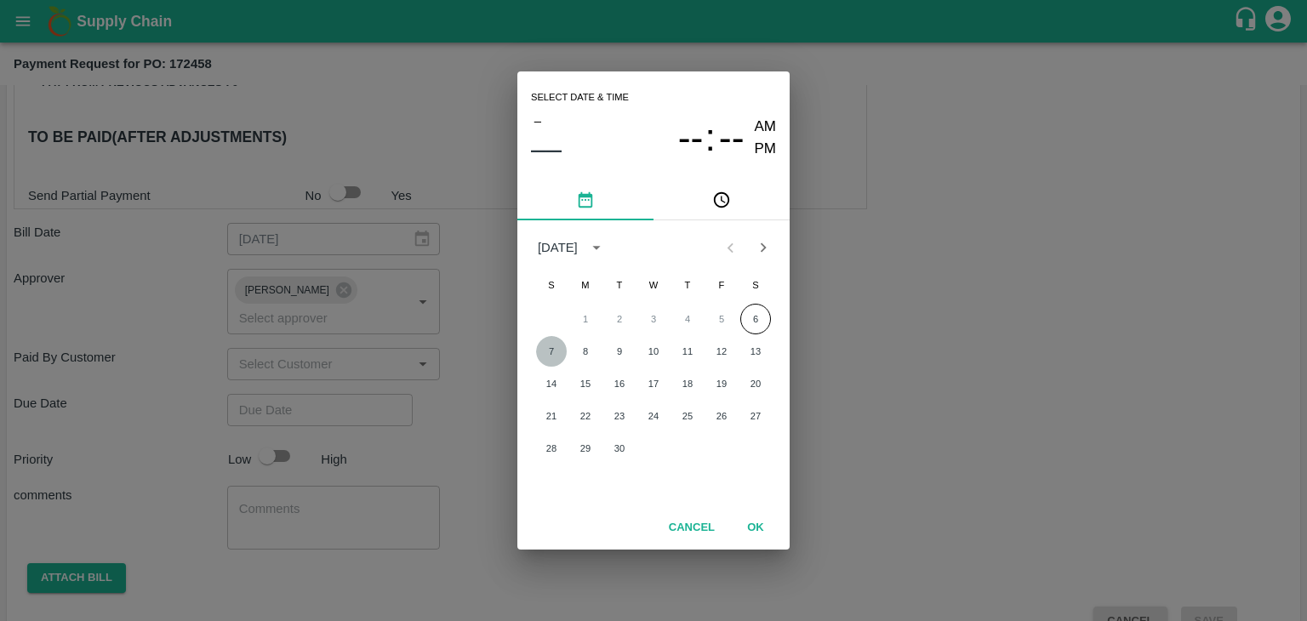
click at [541, 359] on button "7" at bounding box center [551, 351] width 31 height 31
type input "[DATE] 12:00 AM"
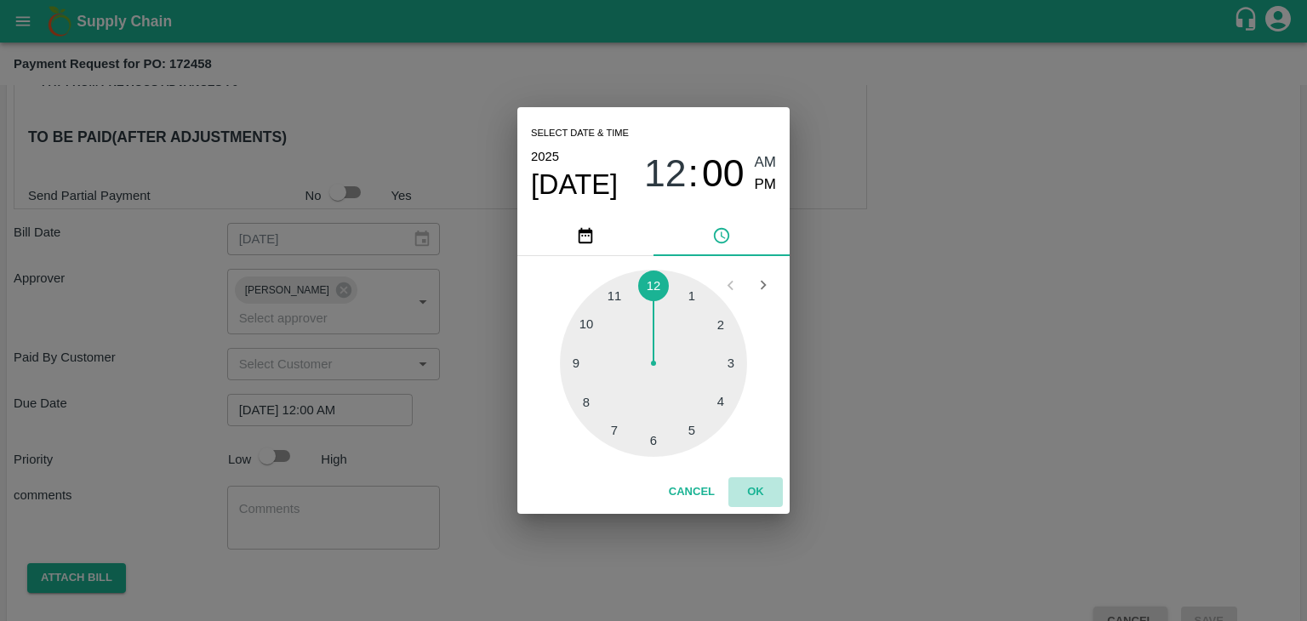
click at [747, 487] on button "OK" at bounding box center [756, 492] width 54 height 30
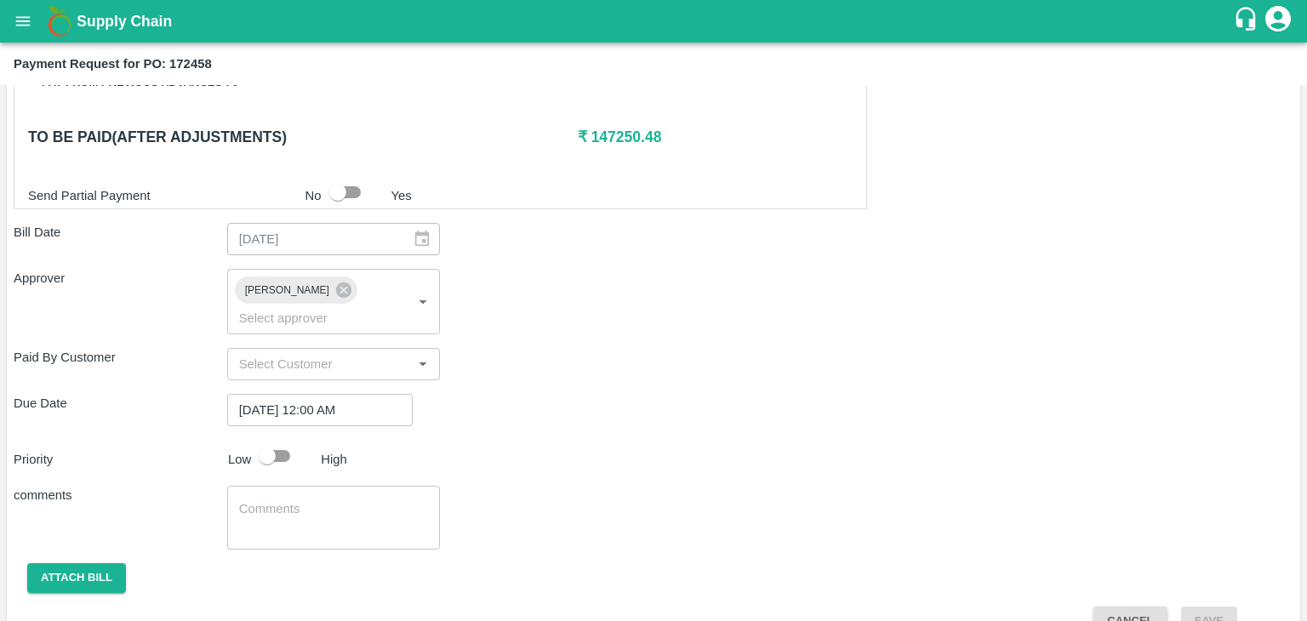
click at [263, 448] on div "Shipment - SHIP/TEMB/357868 Lots (Labels) Weight (Kgs) Total Price (₹) BANANA-E…" at bounding box center [654, 77] width 1280 height 1118
click at [271, 440] on input "checkbox" at bounding box center [267, 456] width 97 height 32
checkbox input "true"
click at [344, 500] on textarea at bounding box center [334, 518] width 190 height 36
type textarea "Fruit Bill"
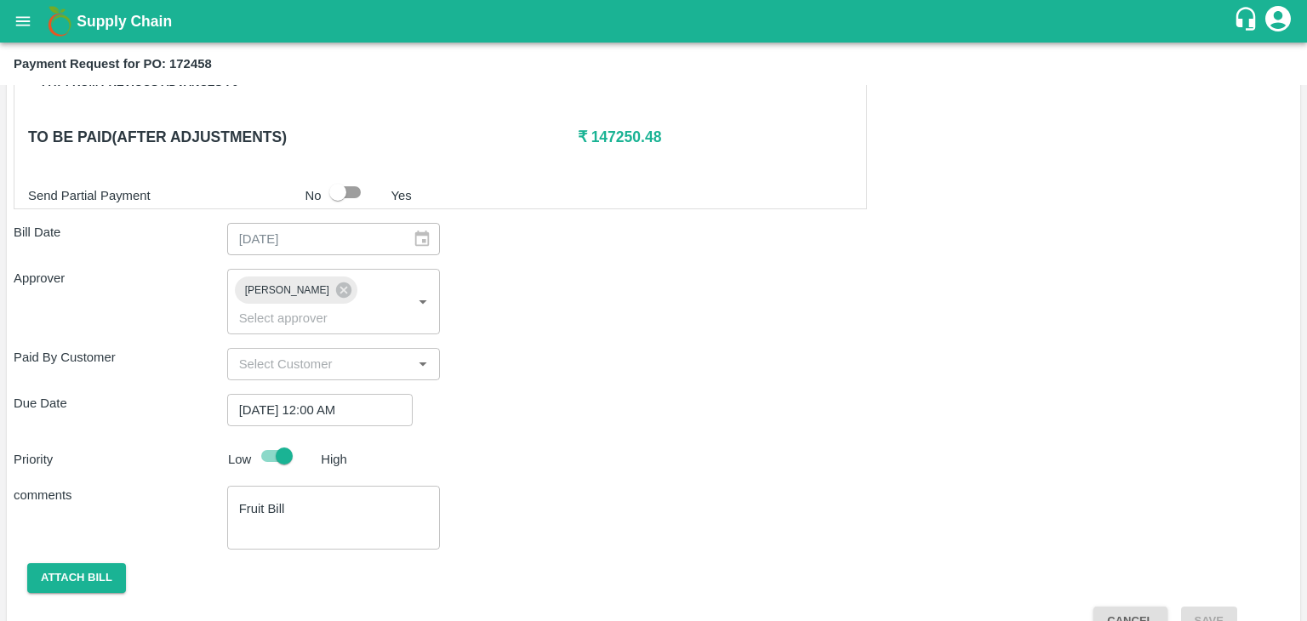
click at [596, 486] on div "comments Fruit Bill x ​" at bounding box center [654, 518] width 1280 height 64
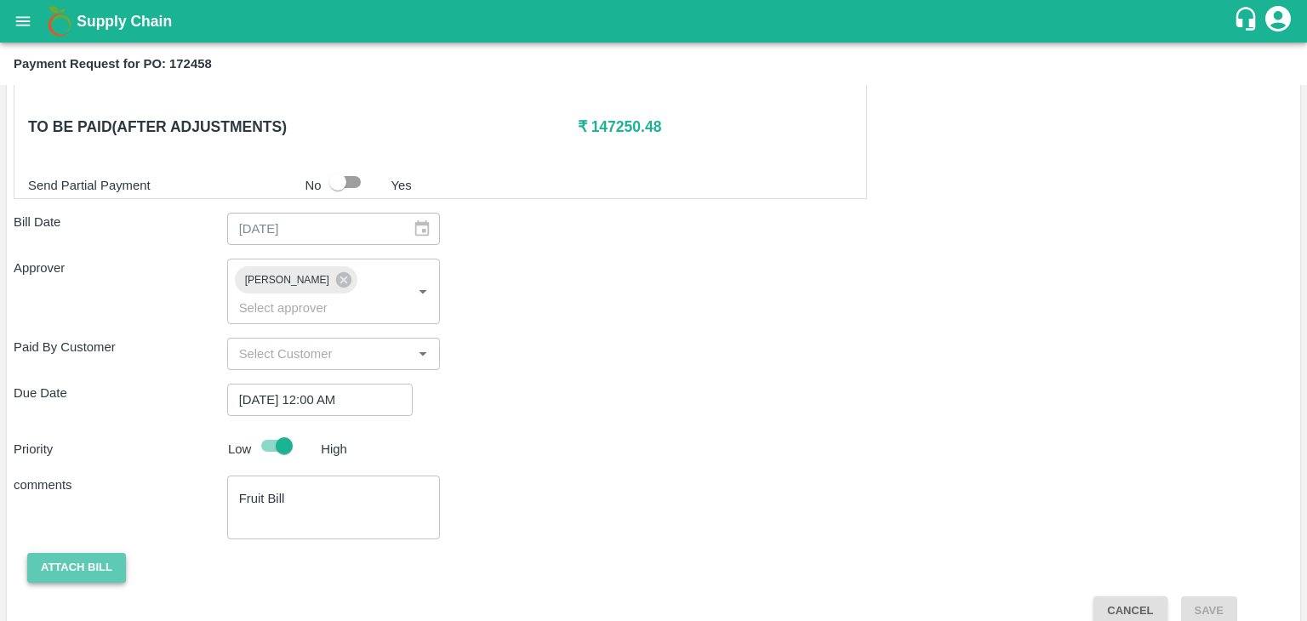
click at [68, 553] on button "Attach bill" at bounding box center [76, 568] width 99 height 30
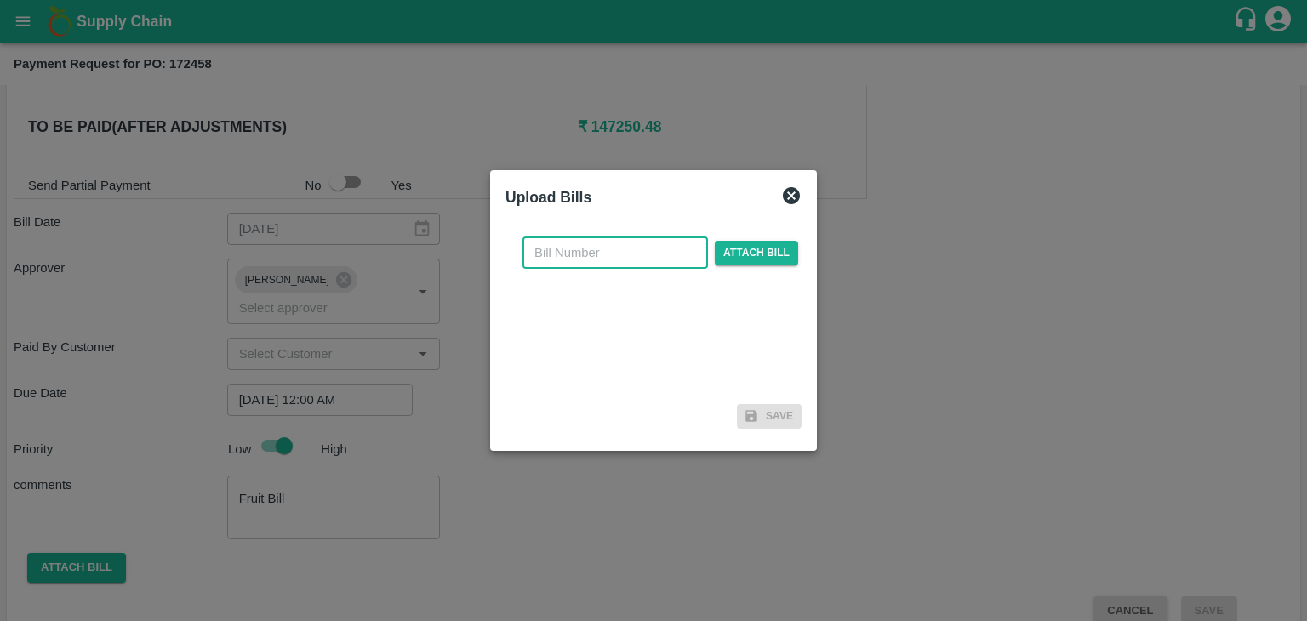
click at [599, 245] on input "text" at bounding box center [616, 253] width 186 height 32
type input "VG-252"
click at [752, 244] on span "Attach bill" at bounding box center [756, 253] width 83 height 25
click at [0, 0] on input "Attach bill" at bounding box center [0, 0] width 0 height 0
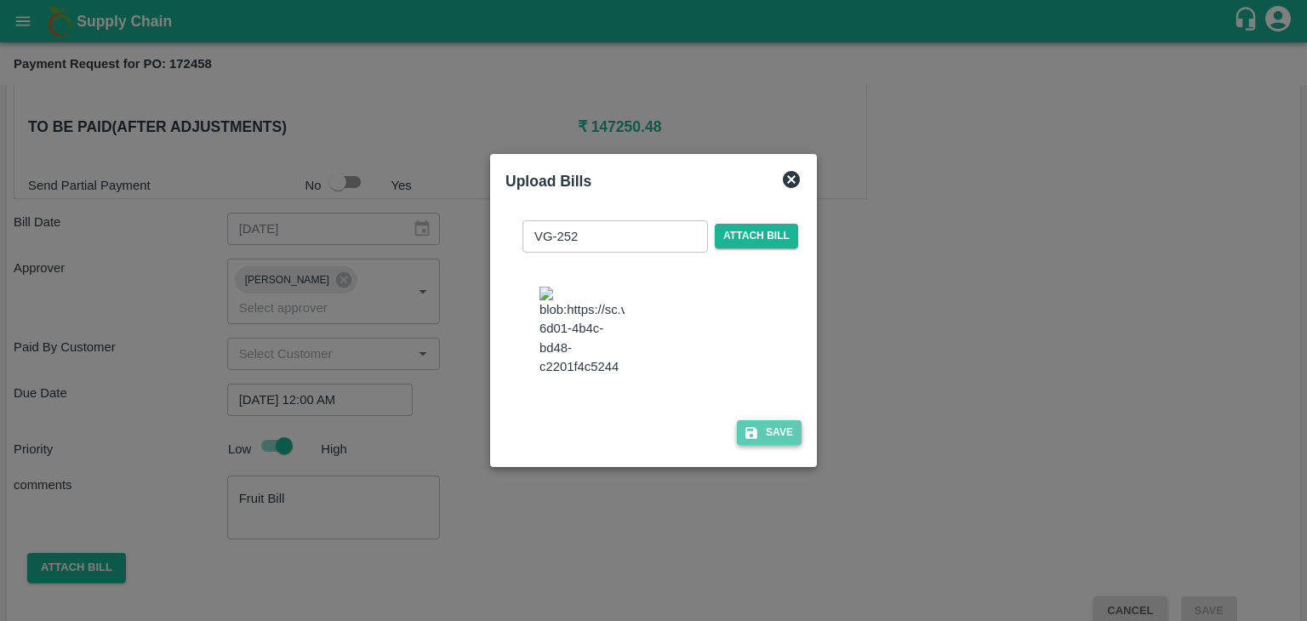
click at [770, 445] on button "Save" at bounding box center [769, 432] width 65 height 25
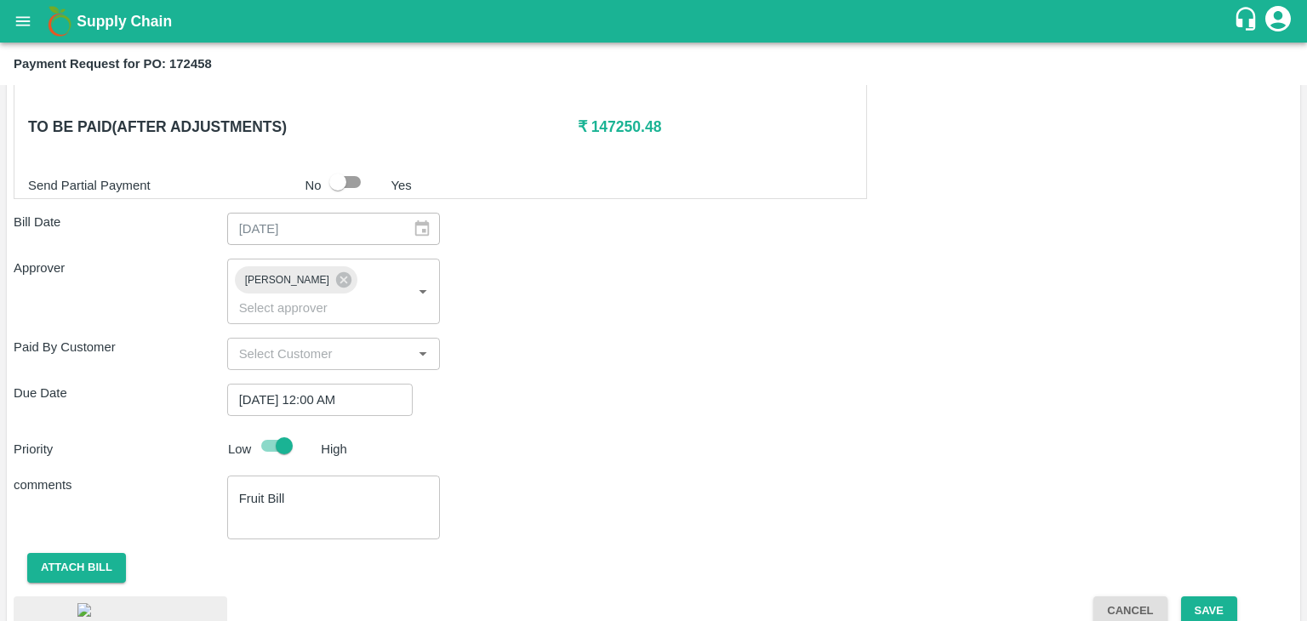
scroll to position [948, 0]
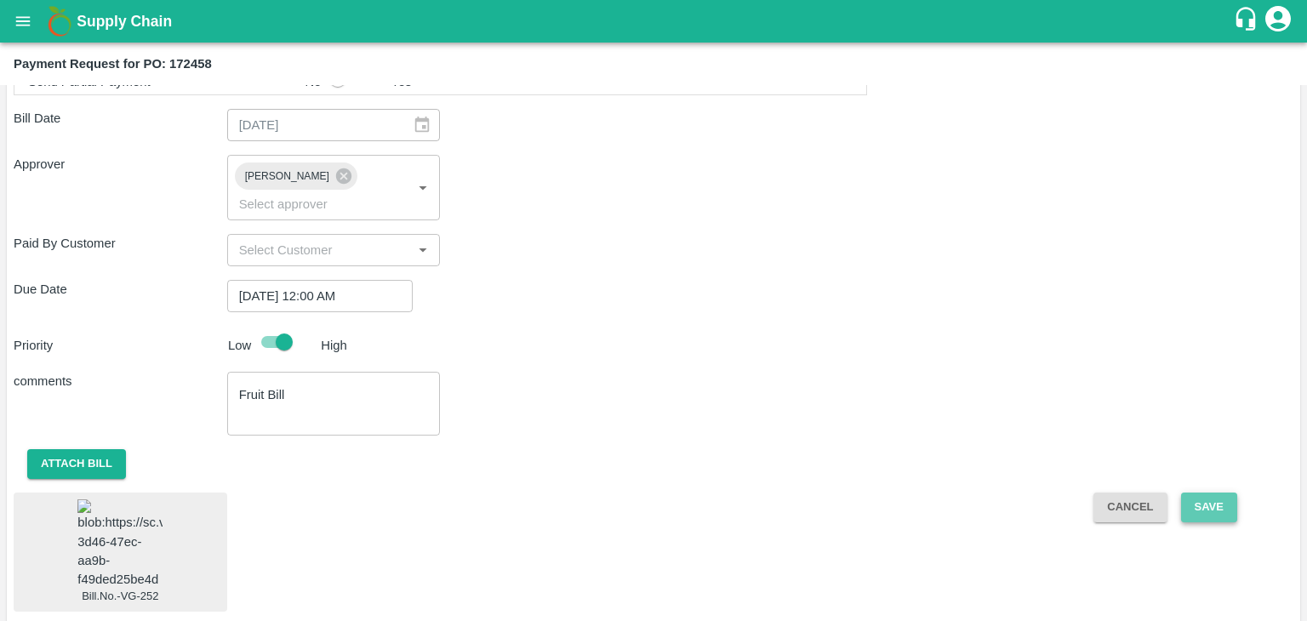
click at [1224, 493] on button "Save" at bounding box center [1209, 508] width 56 height 30
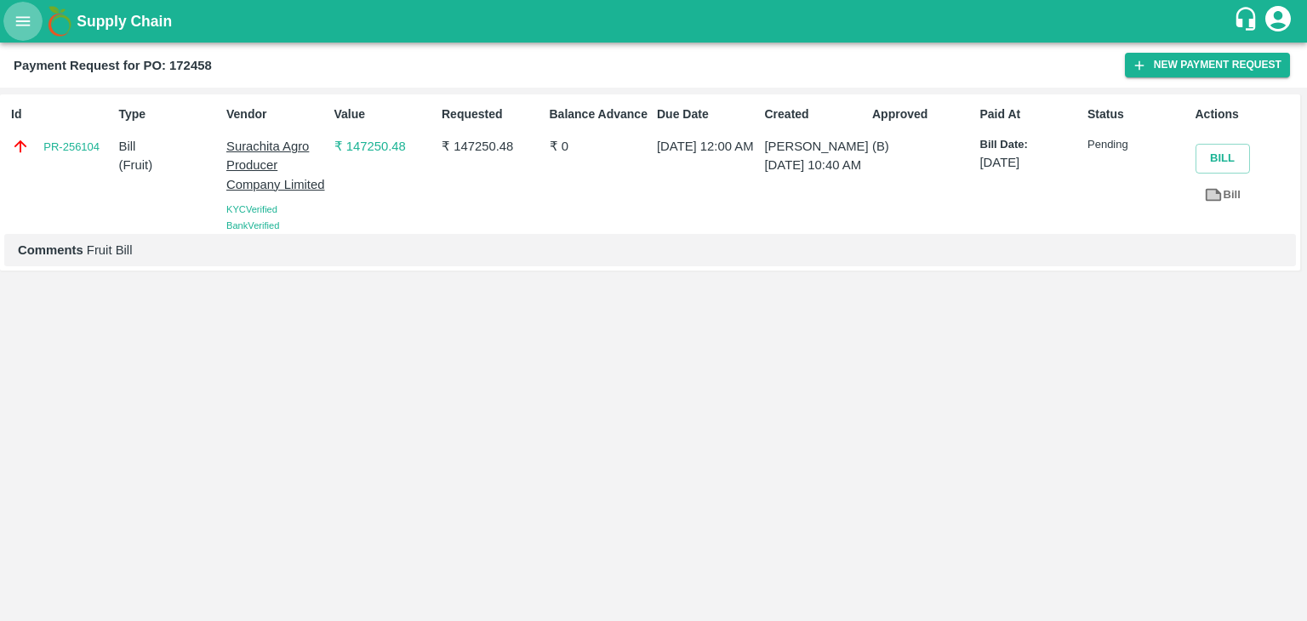
click at [7, 26] on button "open drawer" at bounding box center [22, 21] width 39 height 39
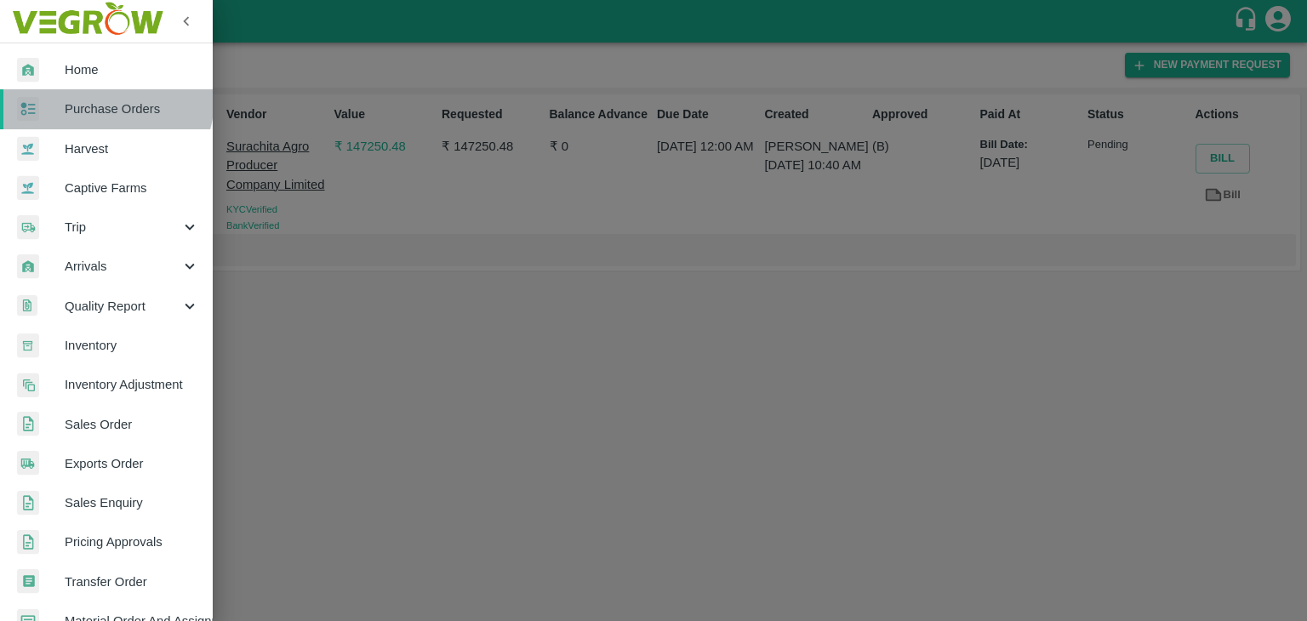
click at [101, 98] on link "Purchase Orders" at bounding box center [106, 108] width 213 height 39
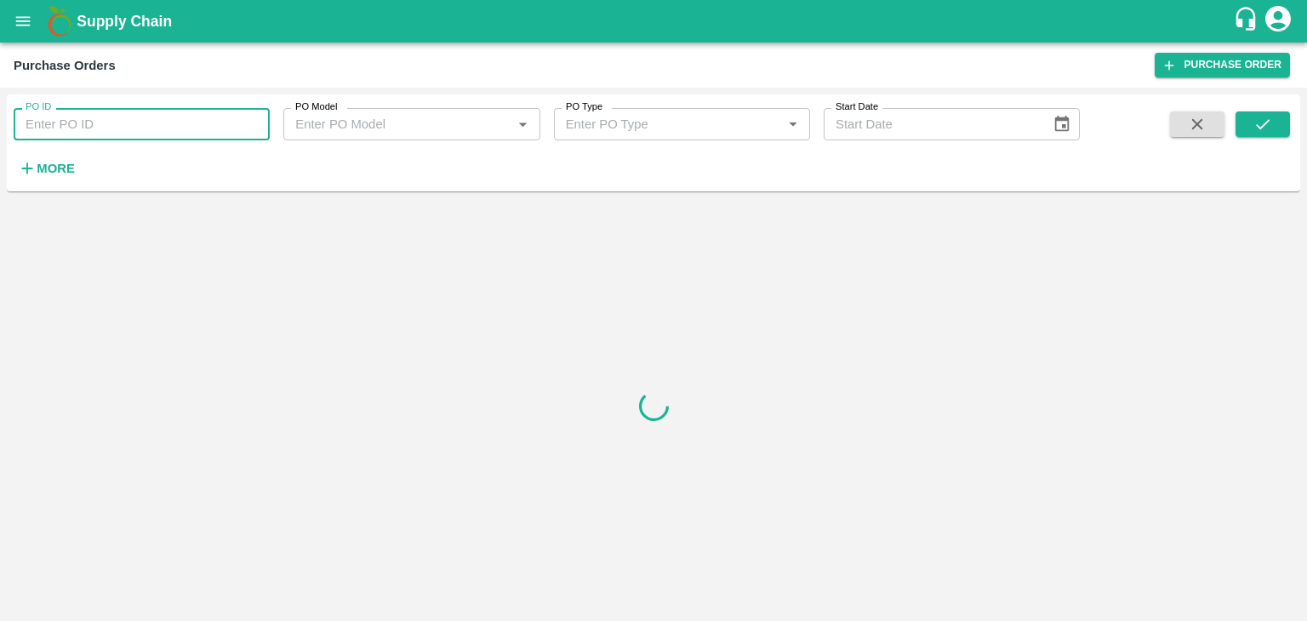
click at [249, 122] on input "PO ID" at bounding box center [142, 124] width 256 height 32
paste input "172888"
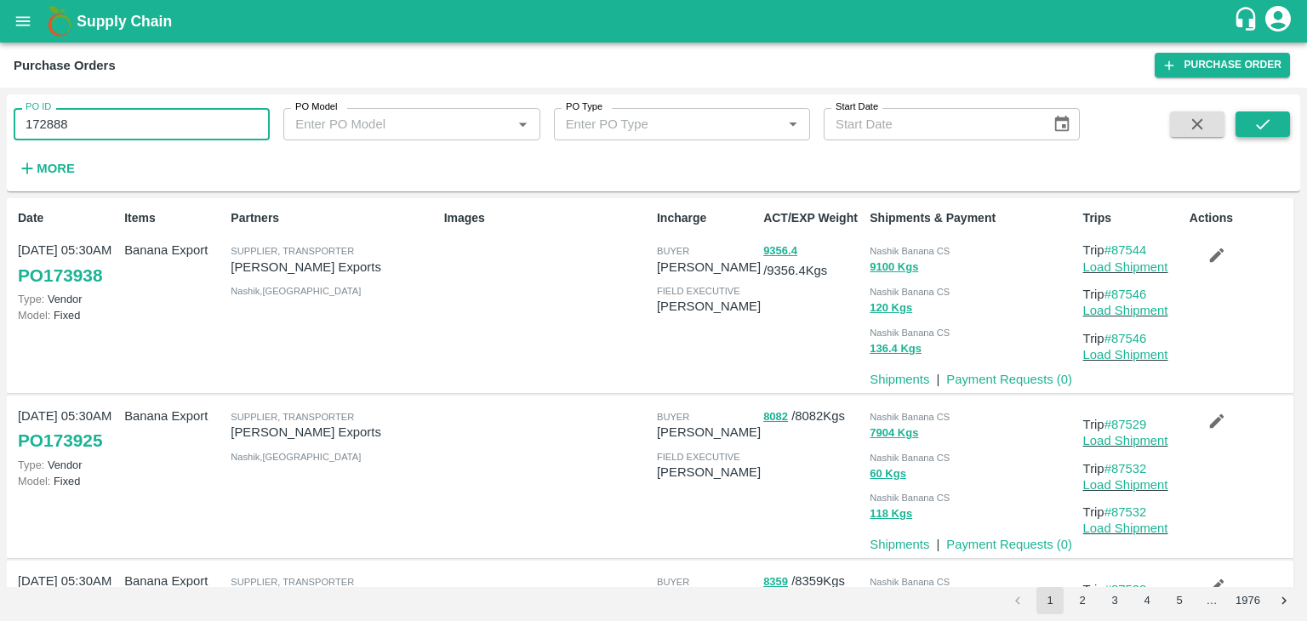
type input "172888"
click at [1272, 122] on button "submit" at bounding box center [1263, 125] width 54 height 26
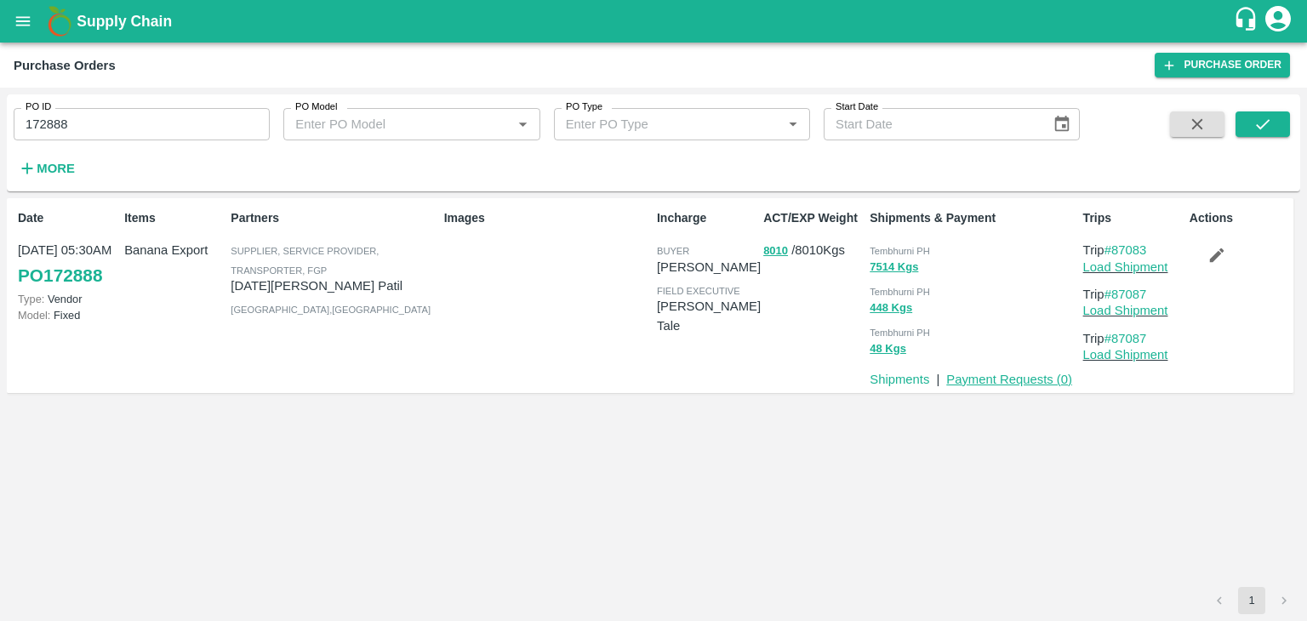
click at [991, 381] on link "Payment Requests ( 0 )" at bounding box center [1009, 380] width 126 height 14
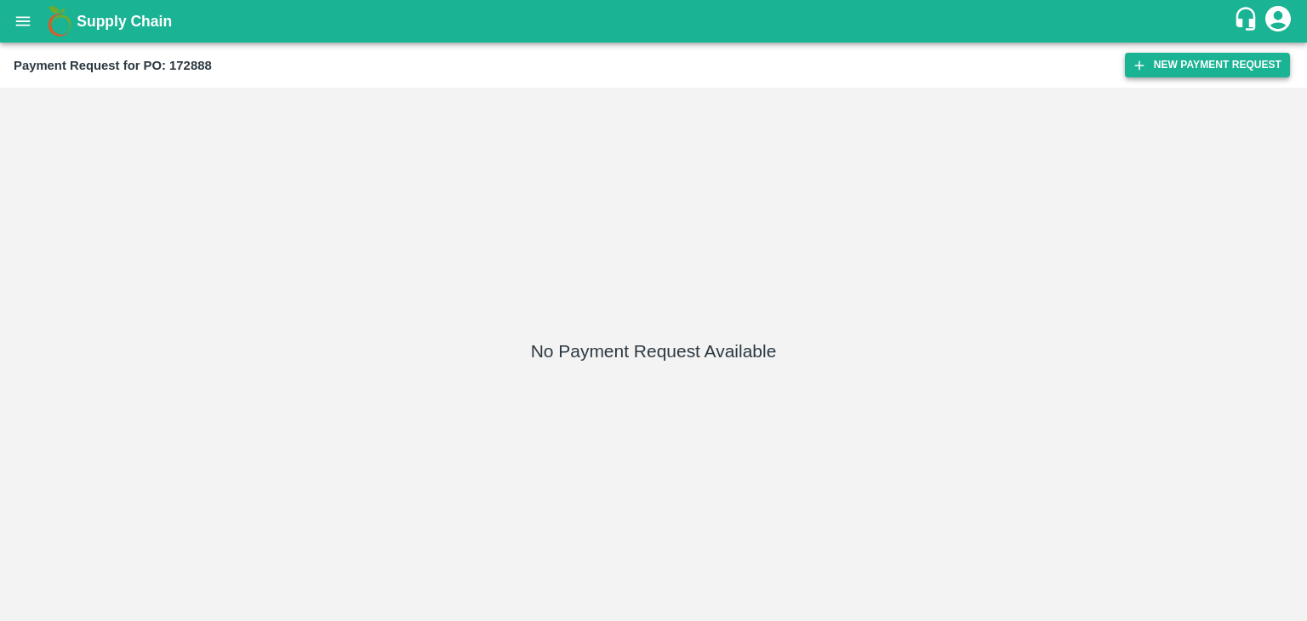
click at [1168, 62] on button "New Payment Request" at bounding box center [1207, 65] width 165 height 25
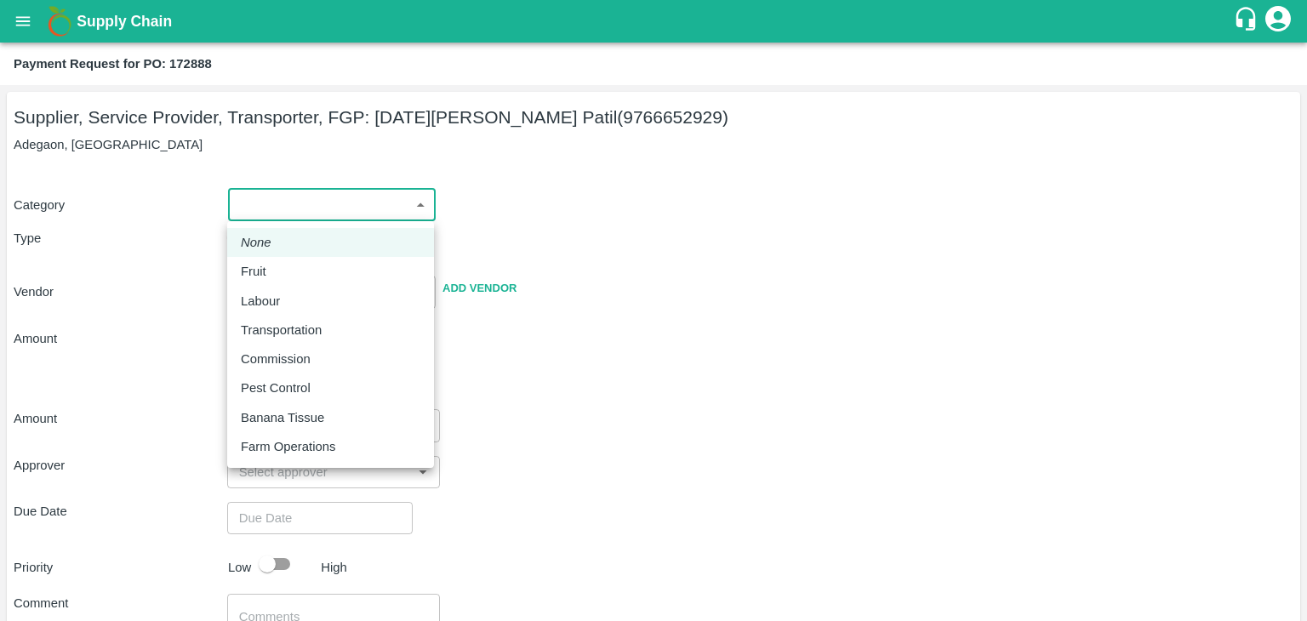
drag, startPoint x: 262, startPoint y: 205, endPoint x: 276, endPoint y: 263, distance: 59.5
click at [276, 263] on body "Supply Chain Payment Request for PO: 172888 Supplier, Service Provider, Transpo…" at bounding box center [653, 310] width 1307 height 621
click at [276, 263] on div "Fruit" at bounding box center [331, 271] width 180 height 19
type input "1"
type input "Ashvin Vitthalrav Patil - 9766652929(Supplier, Service Provider, Transporter, F…"
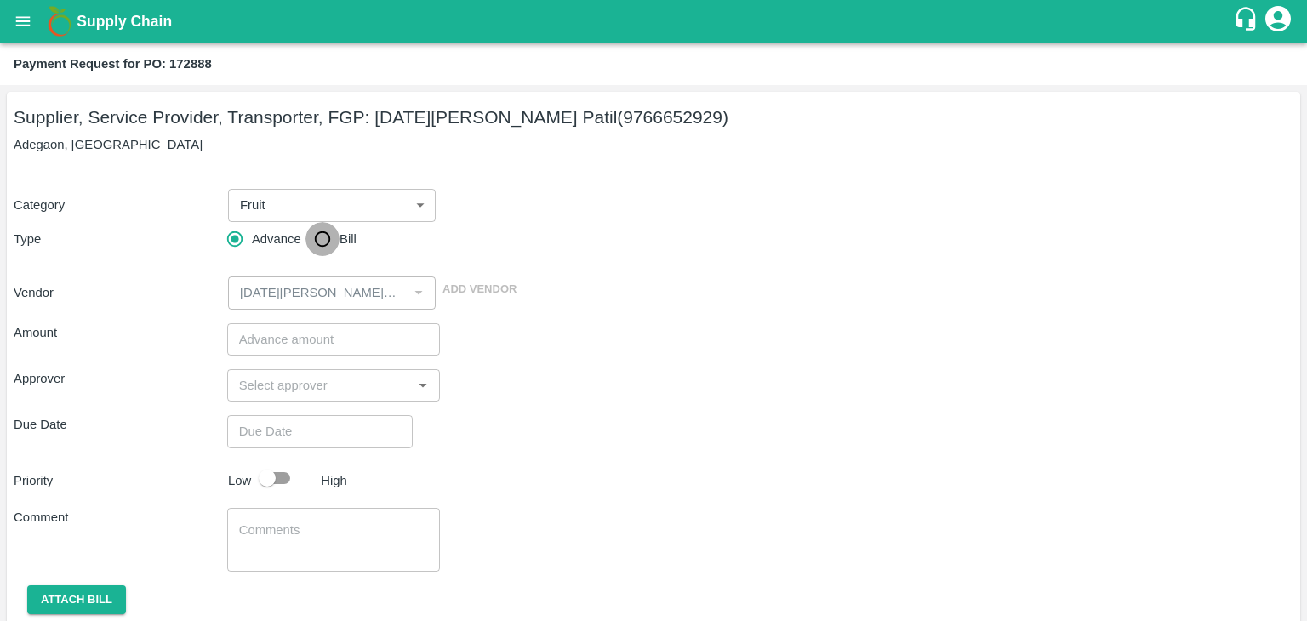
click at [326, 235] on input "Bill" at bounding box center [323, 239] width 34 height 34
radio input "true"
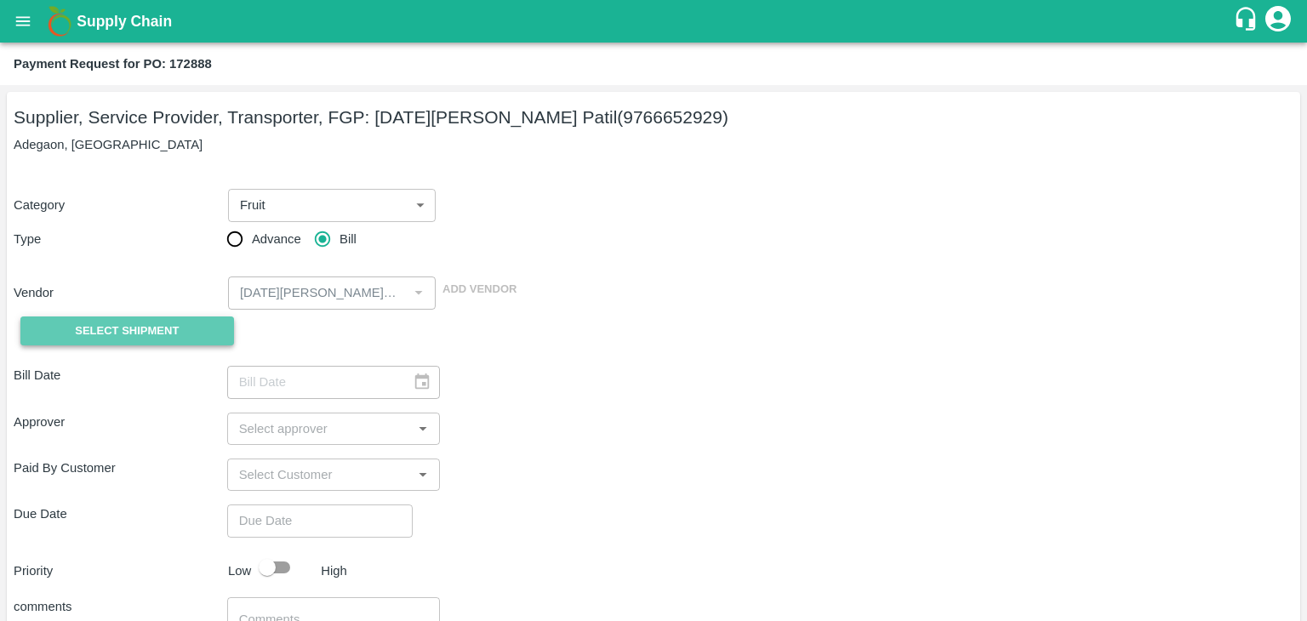
click at [146, 323] on span "Select Shipment" at bounding box center [127, 332] width 104 height 20
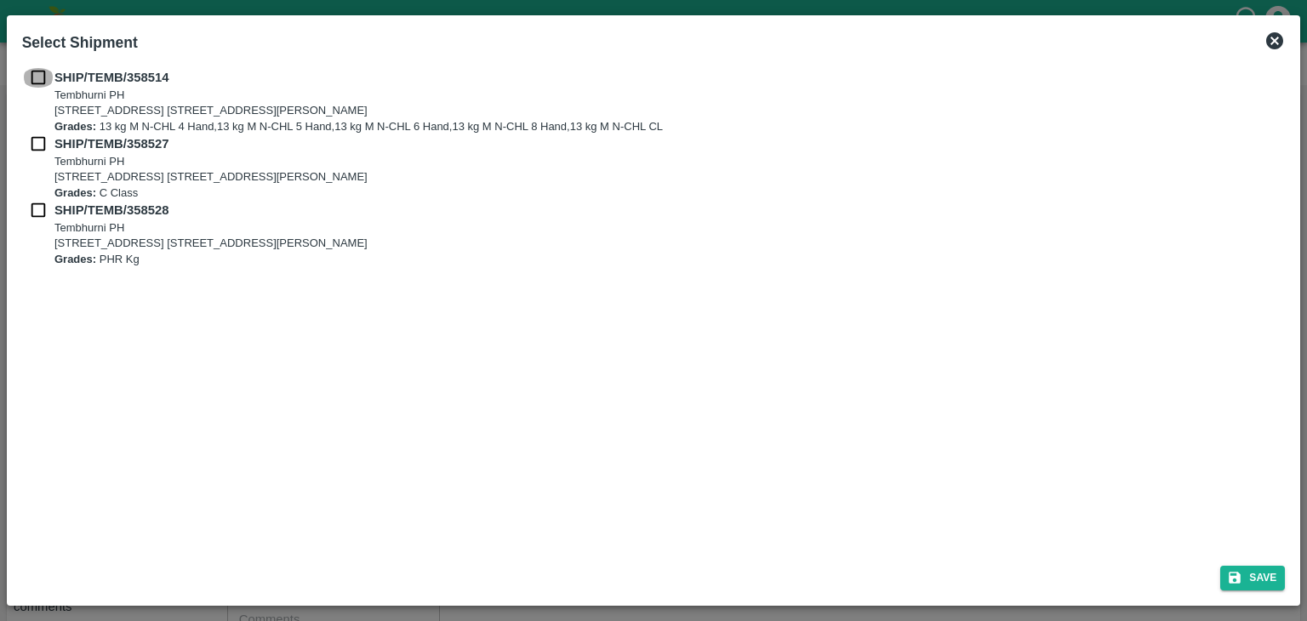
click at [31, 80] on input "checkbox" at bounding box center [38, 77] width 32 height 19
checkbox input "true"
click at [34, 141] on input "checkbox" at bounding box center [38, 143] width 32 height 19
checkbox input "true"
click at [36, 205] on input "checkbox" at bounding box center [38, 210] width 32 height 19
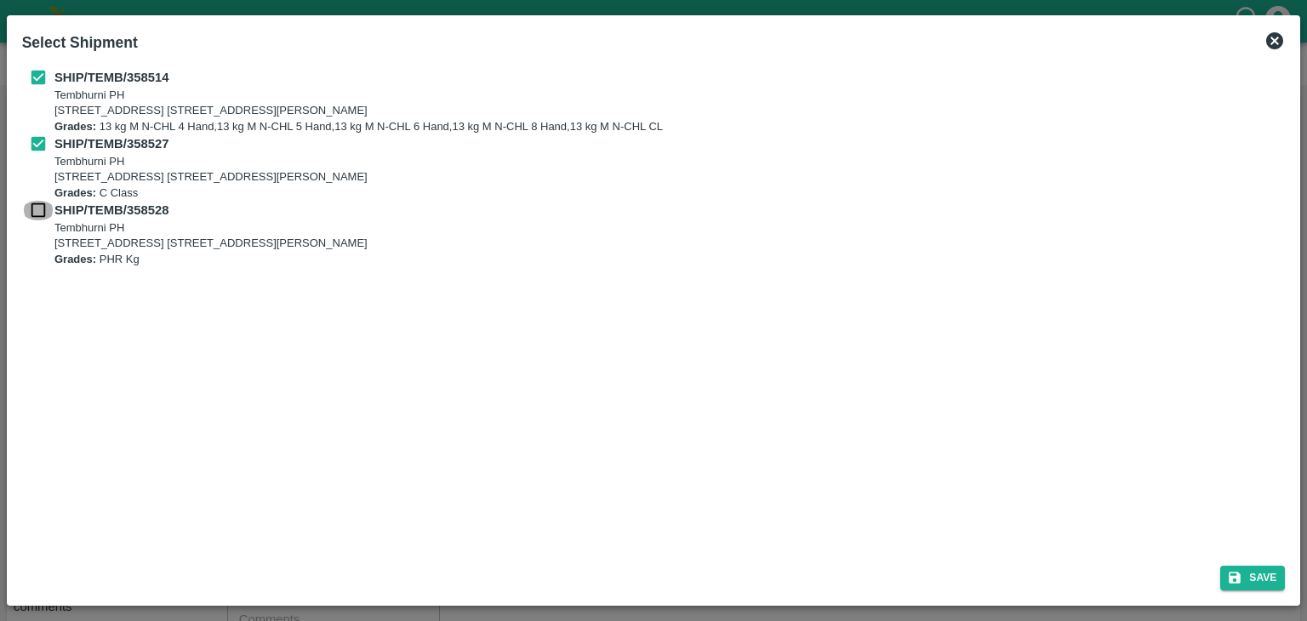
checkbox input "true"
drag, startPoint x: 1271, startPoint y: 559, endPoint x: 1272, endPoint y: 575, distance: 16.3
click at [1272, 575] on div "Save" at bounding box center [654, 574] width 1278 height 45
click at [1272, 575] on button "Save" at bounding box center [1253, 578] width 65 height 25
type input "31/08/2025"
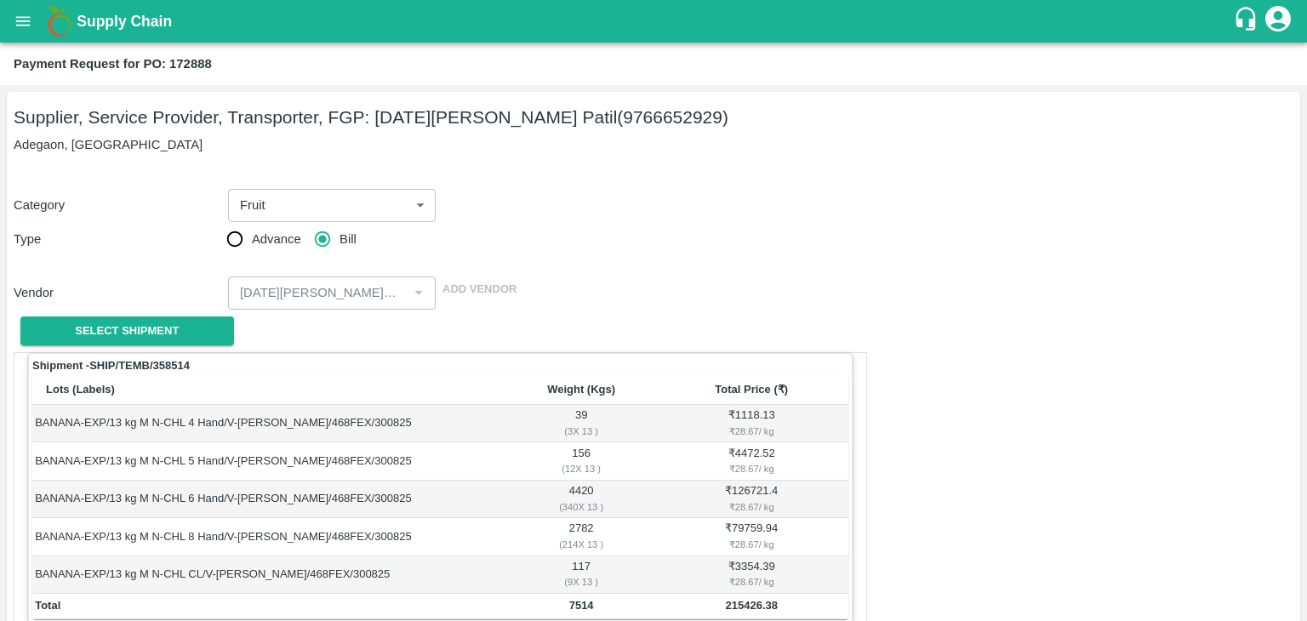
scroll to position [834, 0]
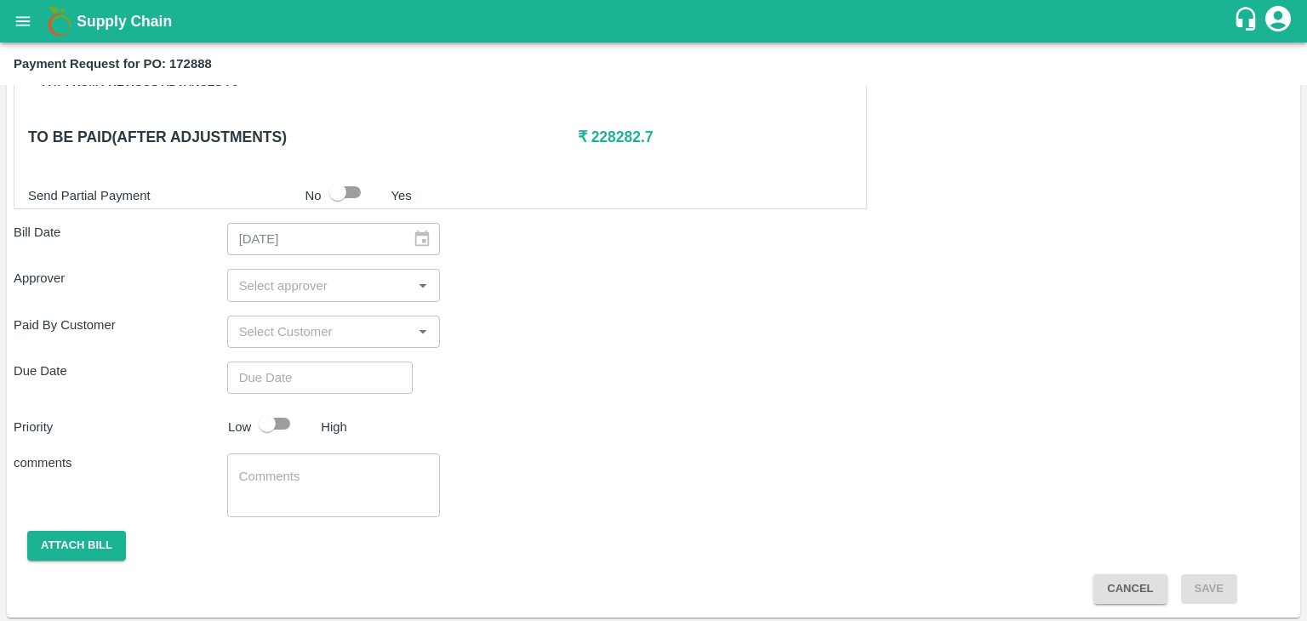
click at [303, 283] on input "input" at bounding box center [319, 285] width 175 height 22
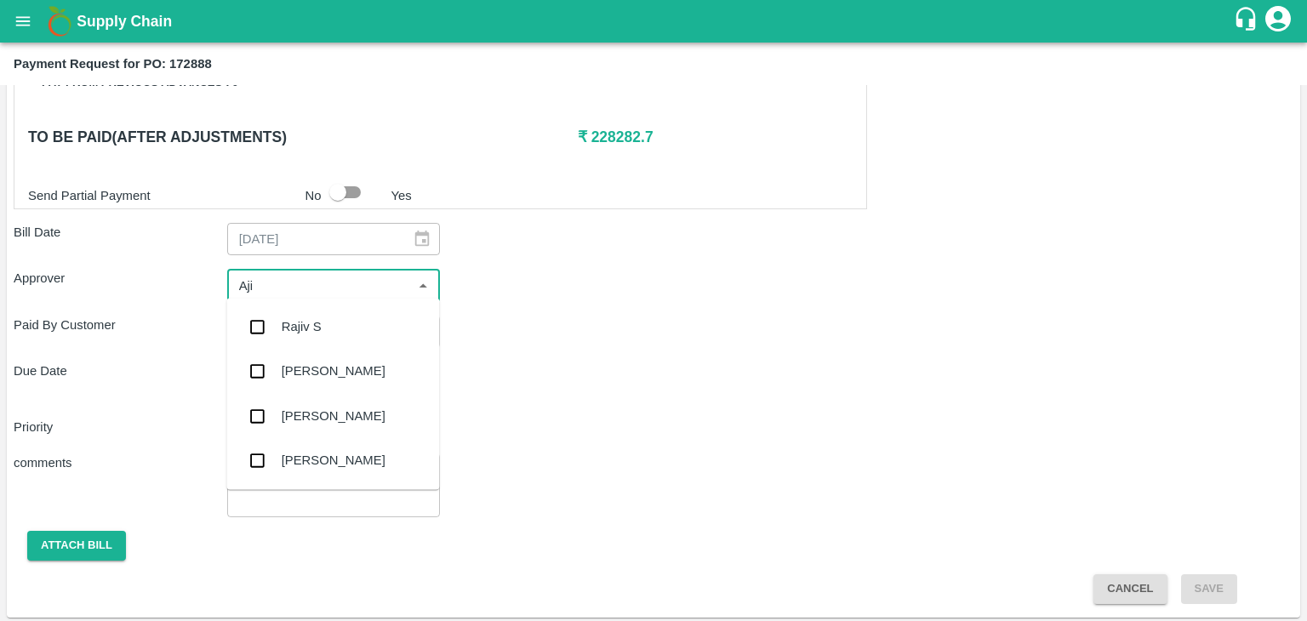
type input "Ajit"
click at [318, 334] on div "[PERSON_NAME]" at bounding box center [334, 326] width 104 height 19
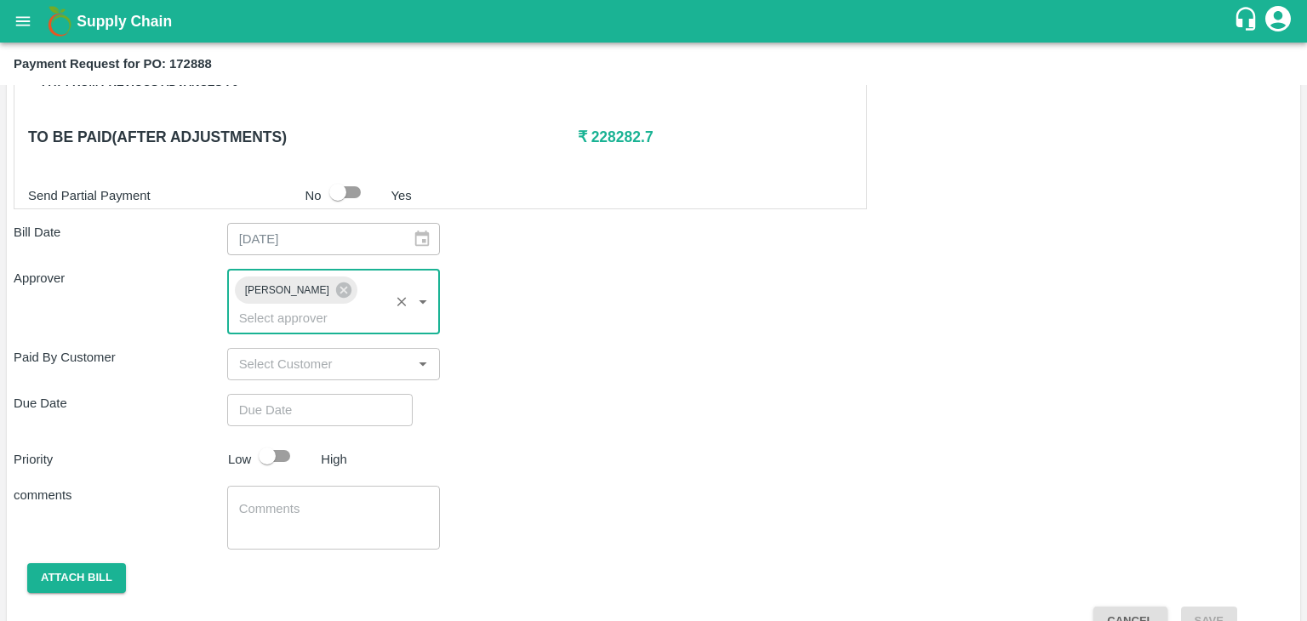
click at [340, 394] on input "Choose date" at bounding box center [314, 410] width 174 height 32
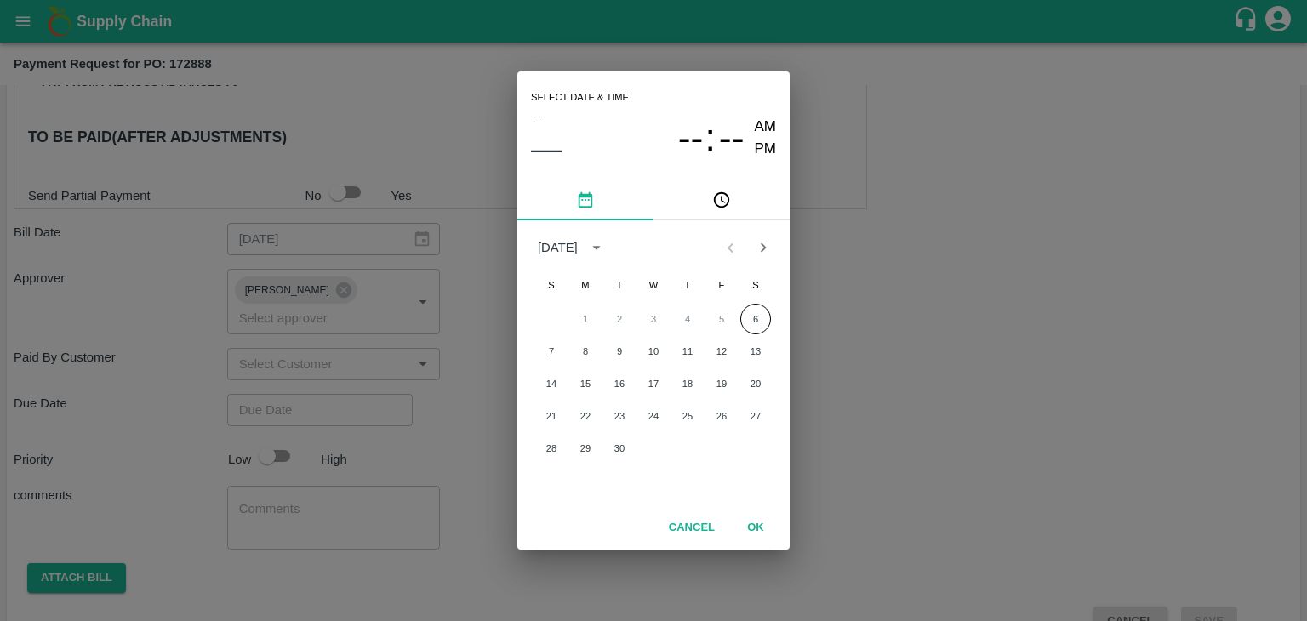
click at [565, 341] on div "7 8 9 10 11 12 13" at bounding box center [654, 351] width 272 height 31
click at [546, 356] on button "7" at bounding box center [551, 351] width 31 height 31
type input "[DATE] 12:00 AM"
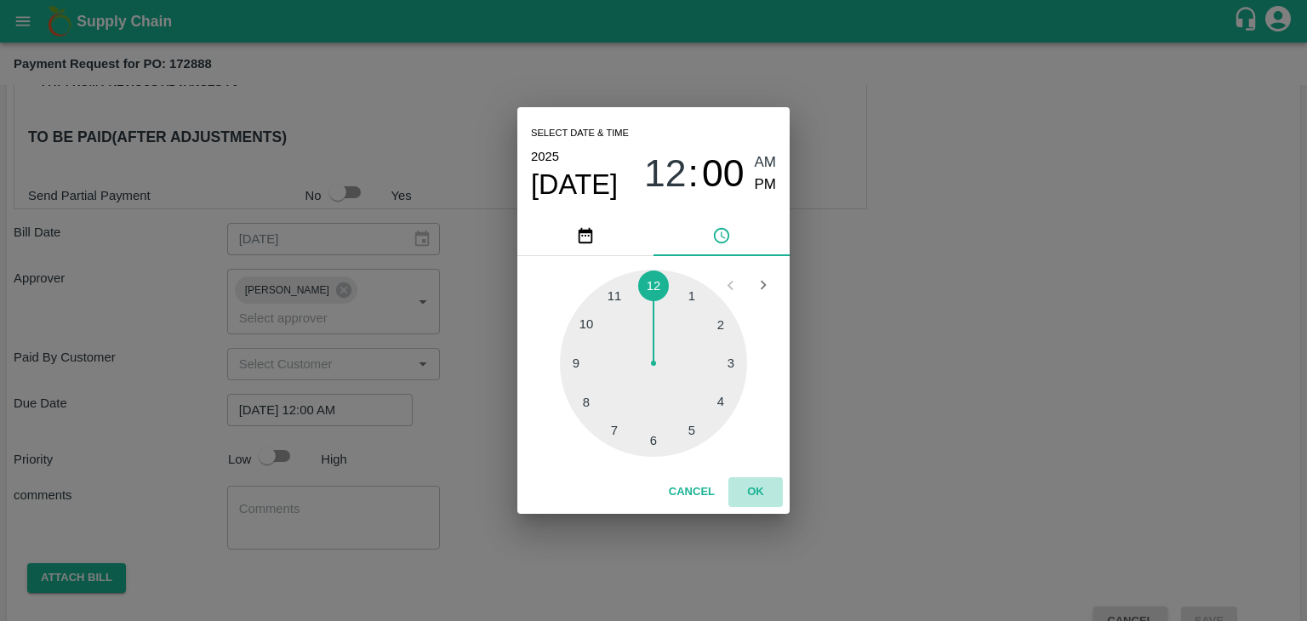
click at [765, 496] on button "OK" at bounding box center [756, 492] width 54 height 30
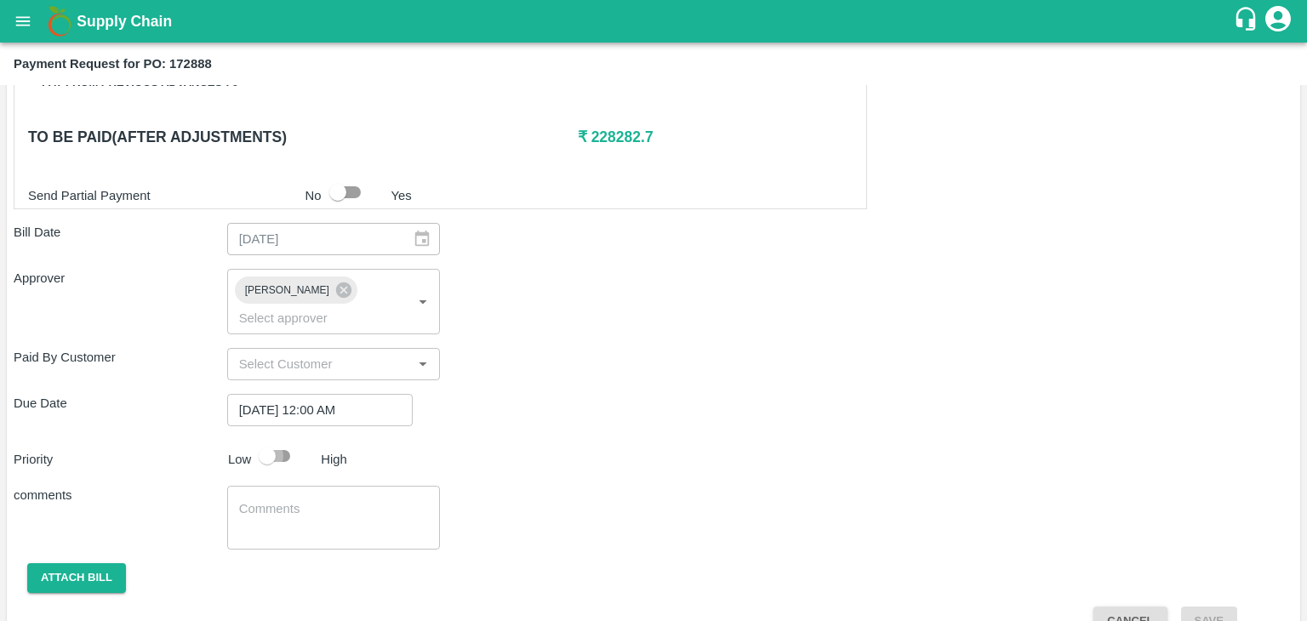
click at [283, 440] on input "checkbox" at bounding box center [267, 456] width 97 height 32
checkbox input "true"
click at [329, 500] on textarea at bounding box center [334, 518] width 190 height 36
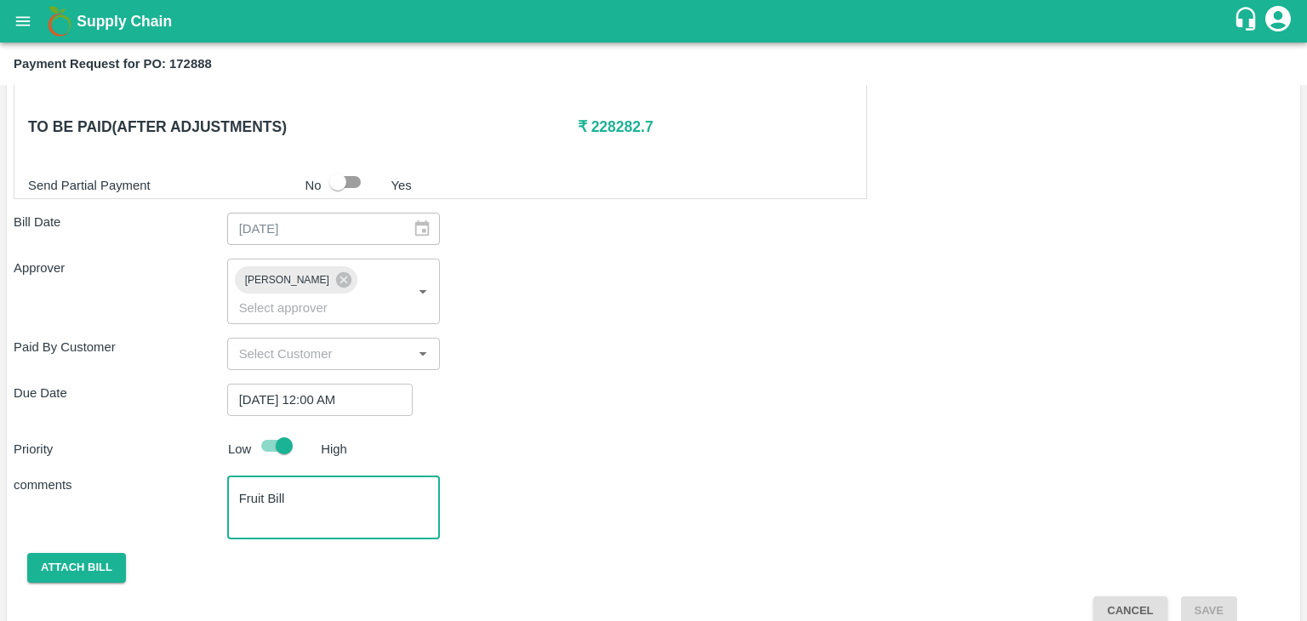
type textarea "Fruit Bill"
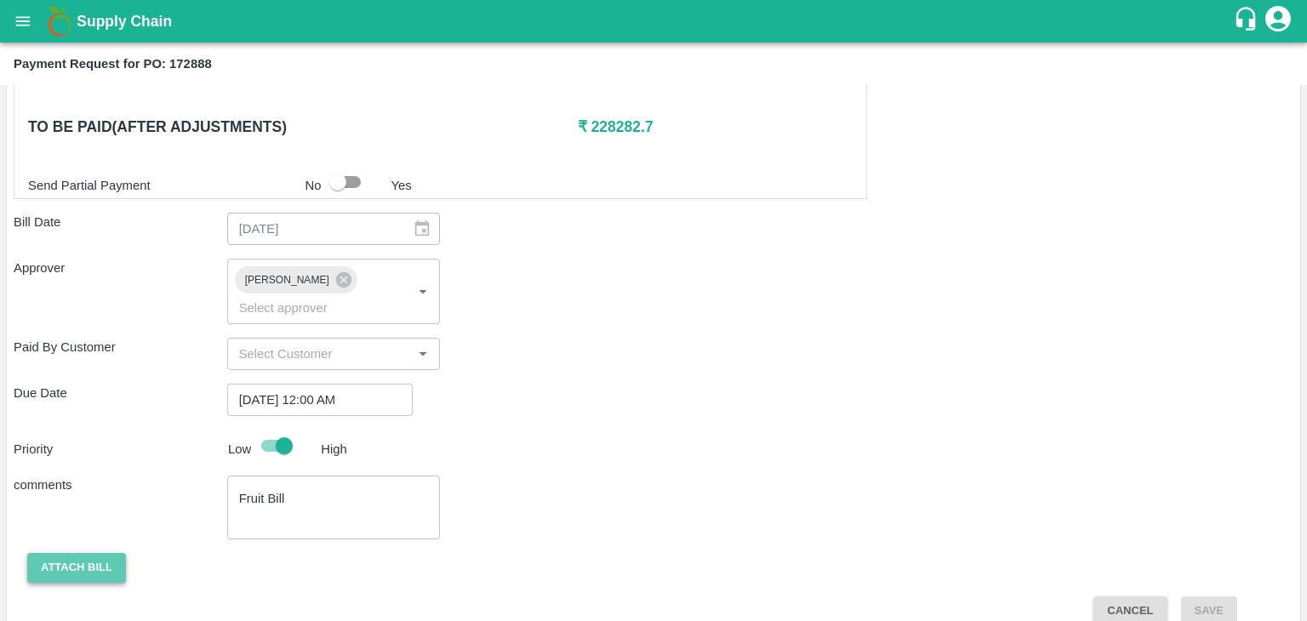
click at [68, 553] on button "Attach bill" at bounding box center [76, 568] width 99 height 30
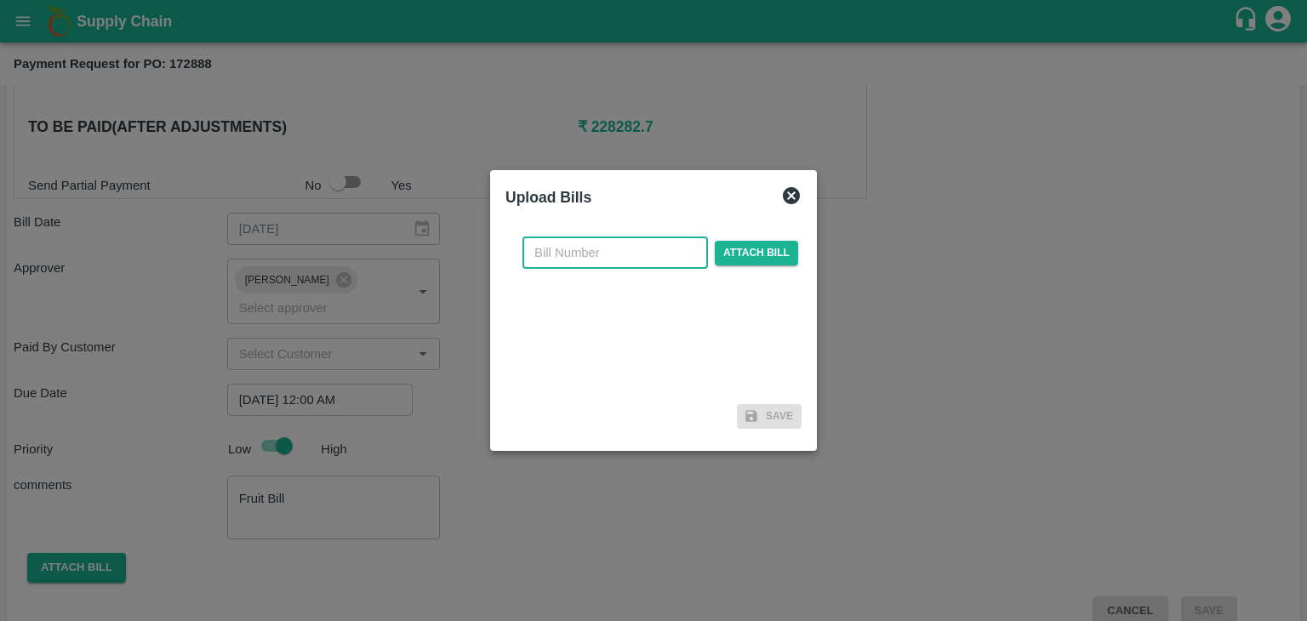
click at [666, 262] on input "text" at bounding box center [616, 253] width 186 height 32
type input "553"
click at [775, 249] on span "Attach bill" at bounding box center [756, 253] width 83 height 25
click at [0, 0] on input "Attach bill" at bounding box center [0, 0] width 0 height 0
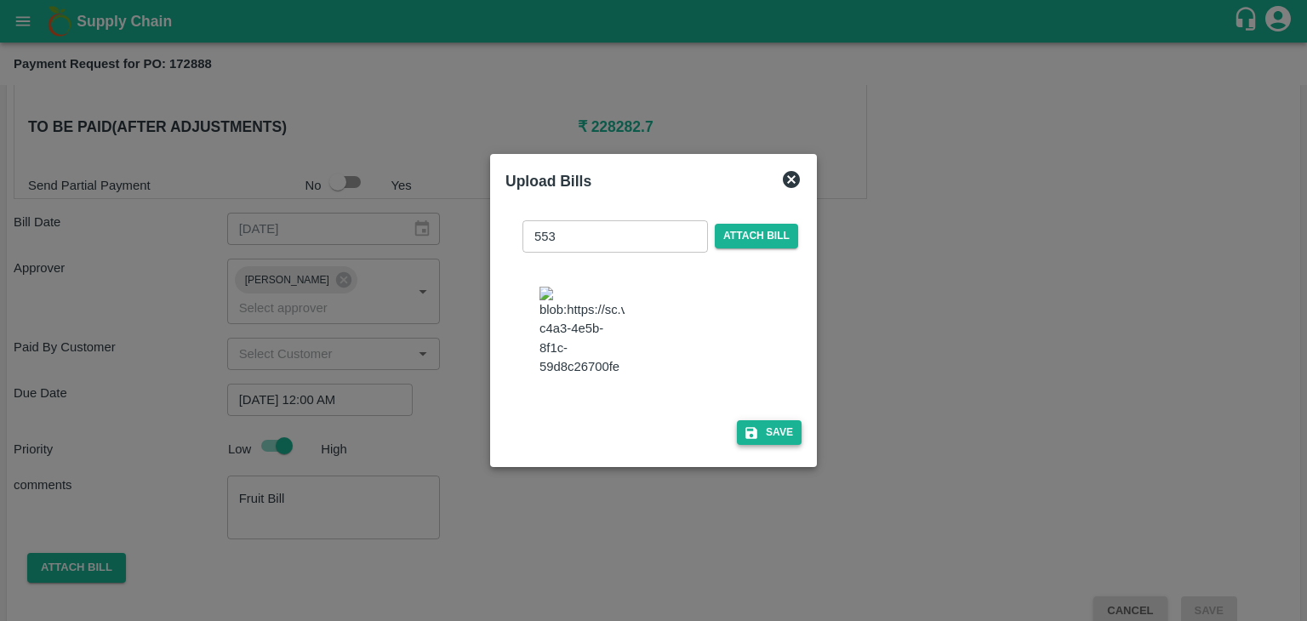
click at [782, 443] on button "Save" at bounding box center [769, 432] width 65 height 25
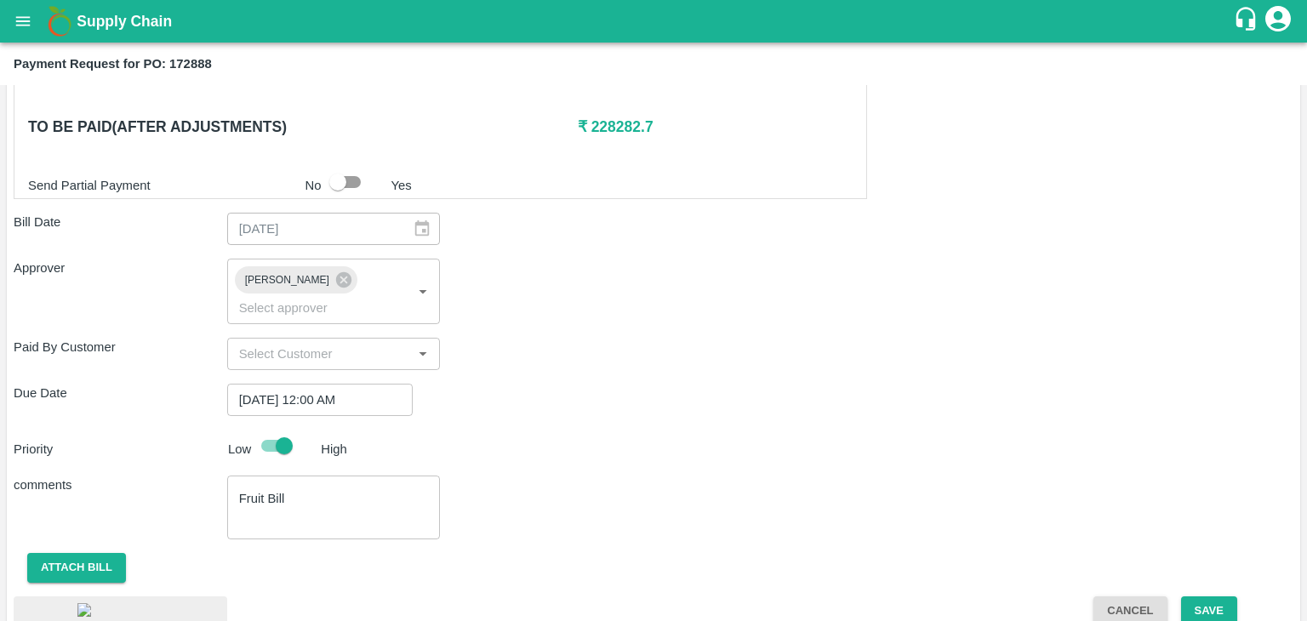
scroll to position [960, 0]
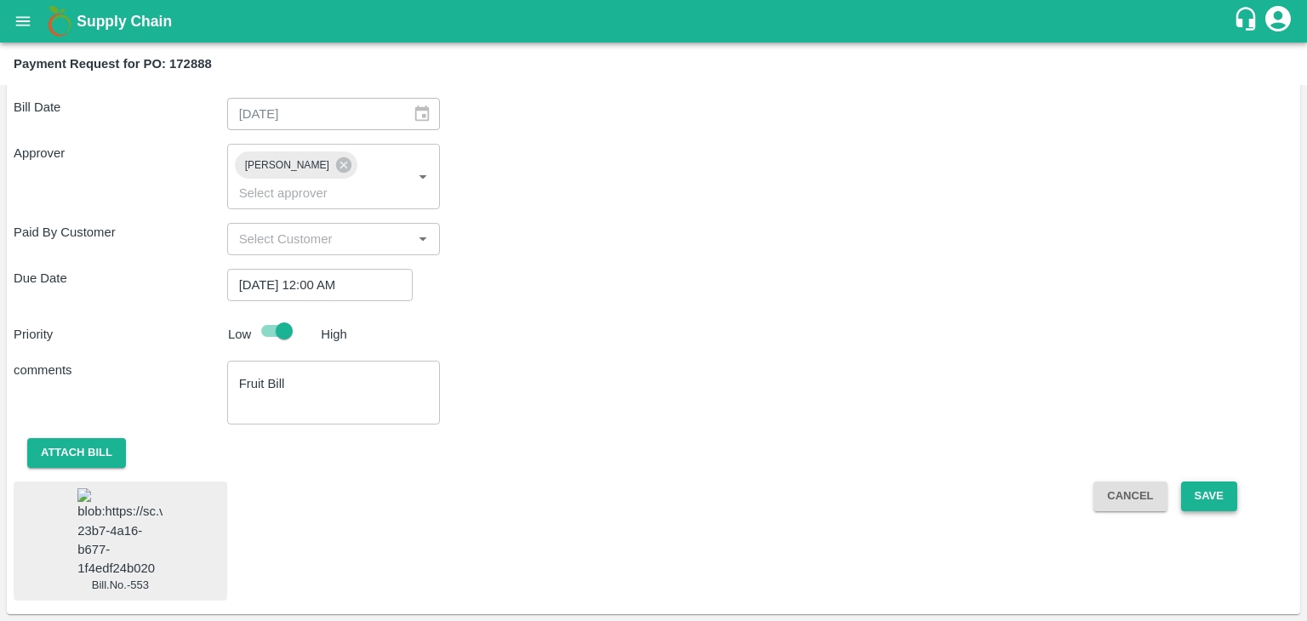
click at [1187, 482] on button "Save" at bounding box center [1209, 497] width 56 height 30
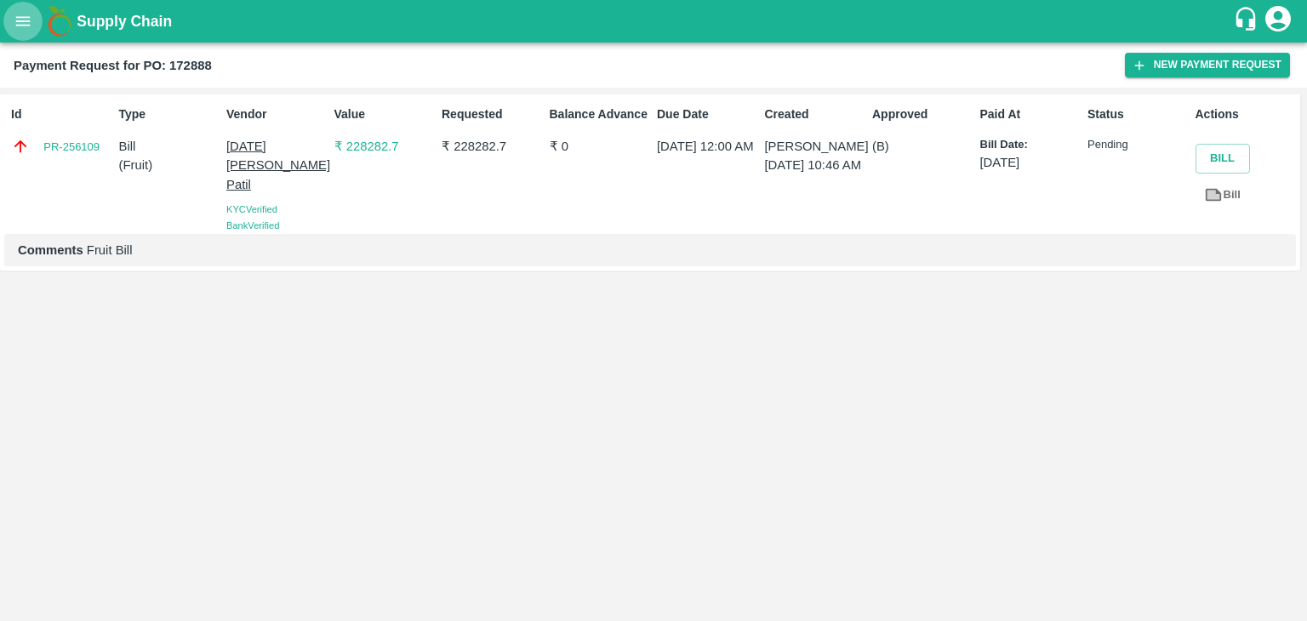
click at [19, 28] on icon "open drawer" at bounding box center [23, 21] width 19 height 19
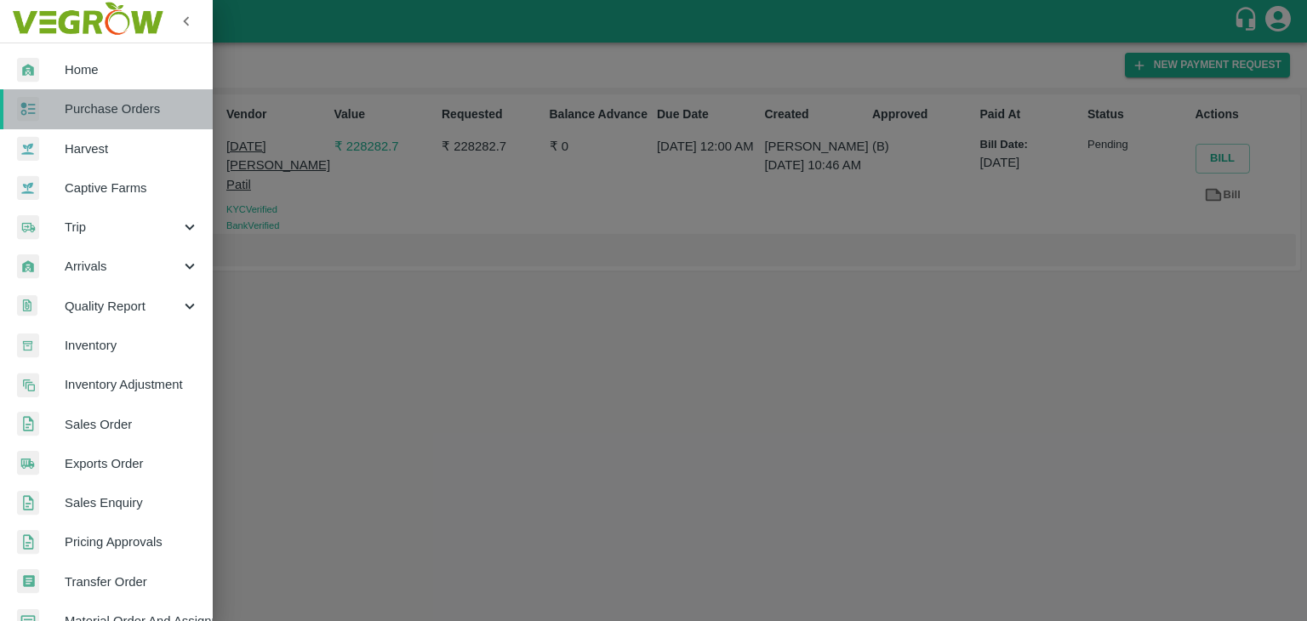
click at [120, 117] on span "Purchase Orders" at bounding box center [132, 109] width 134 height 19
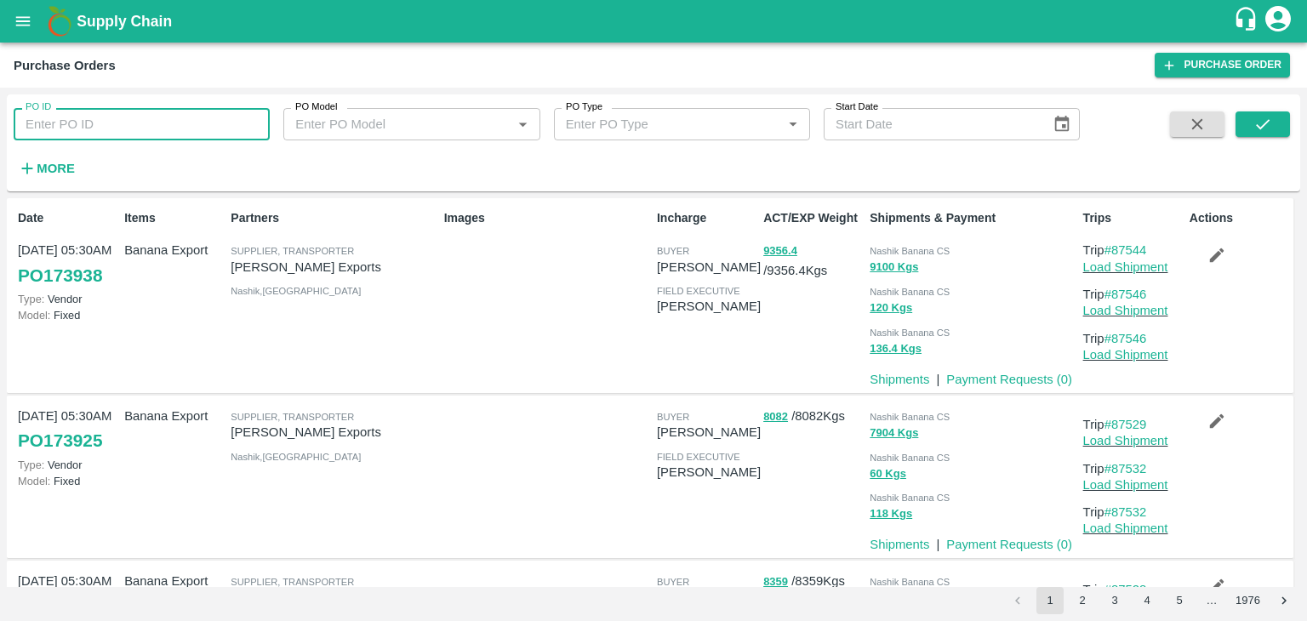
click at [129, 127] on input "PO ID" at bounding box center [142, 124] width 256 height 32
paste input "171871"
type input "171871"
click at [1256, 121] on icon "submit" at bounding box center [1263, 124] width 19 height 19
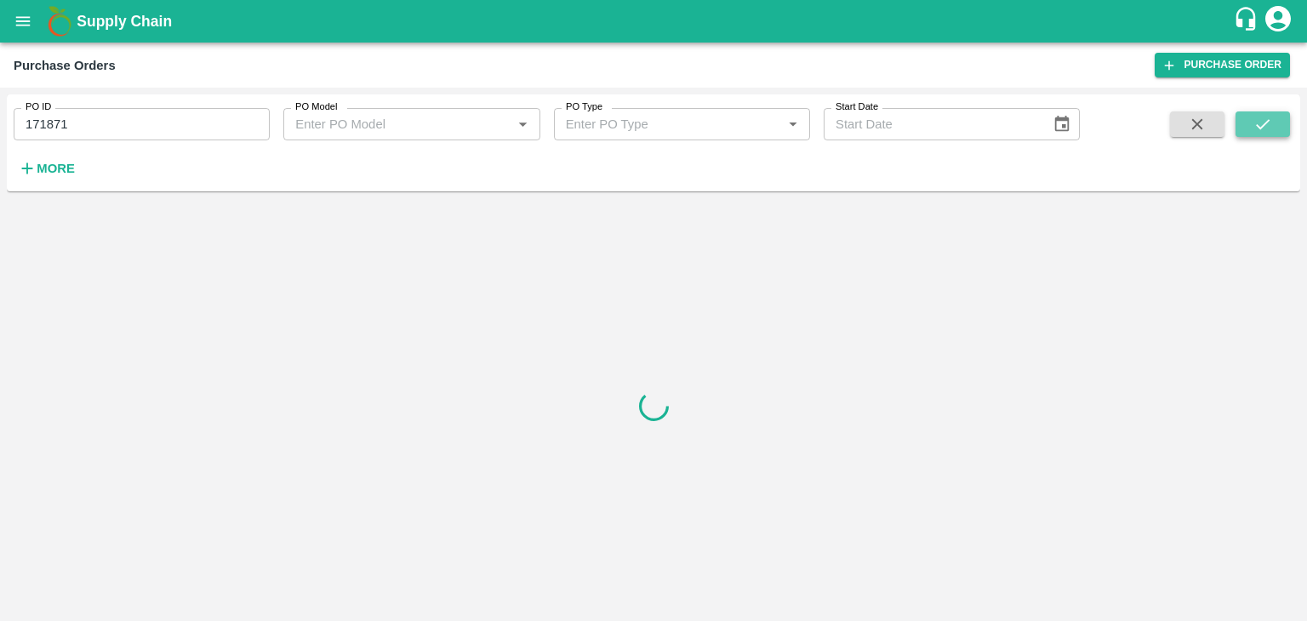
click at [1256, 121] on icon "submit" at bounding box center [1263, 124] width 19 height 19
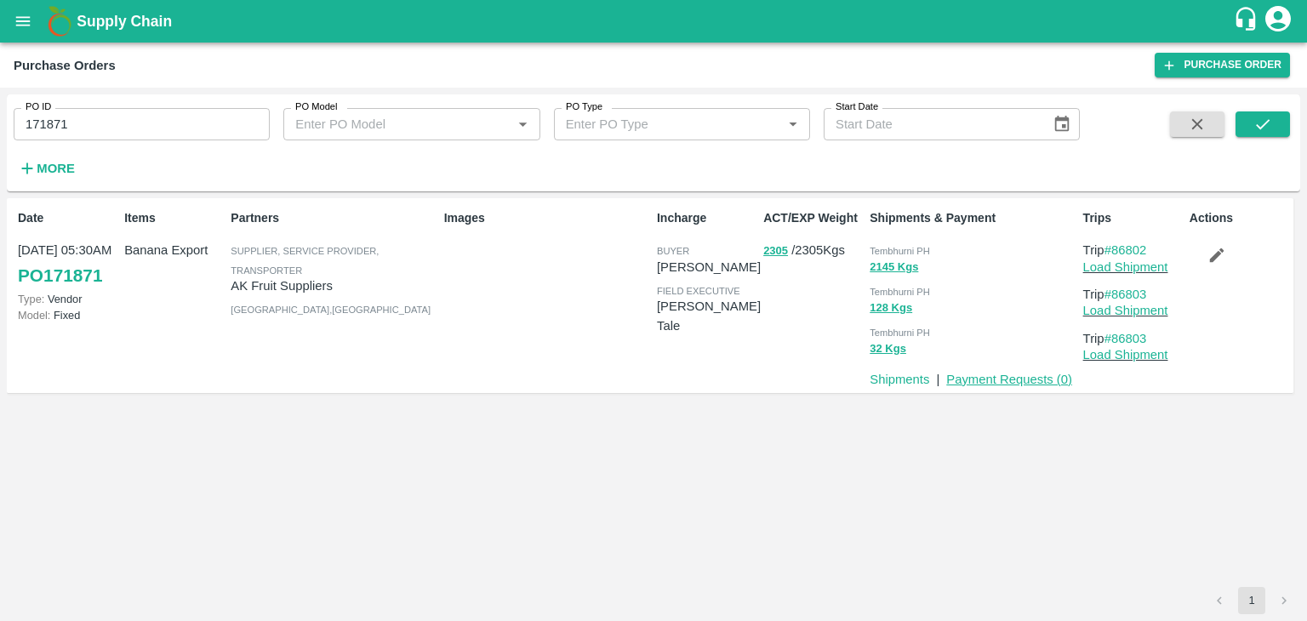
click at [1012, 378] on link "Payment Requests ( 0 )" at bounding box center [1009, 380] width 126 height 14
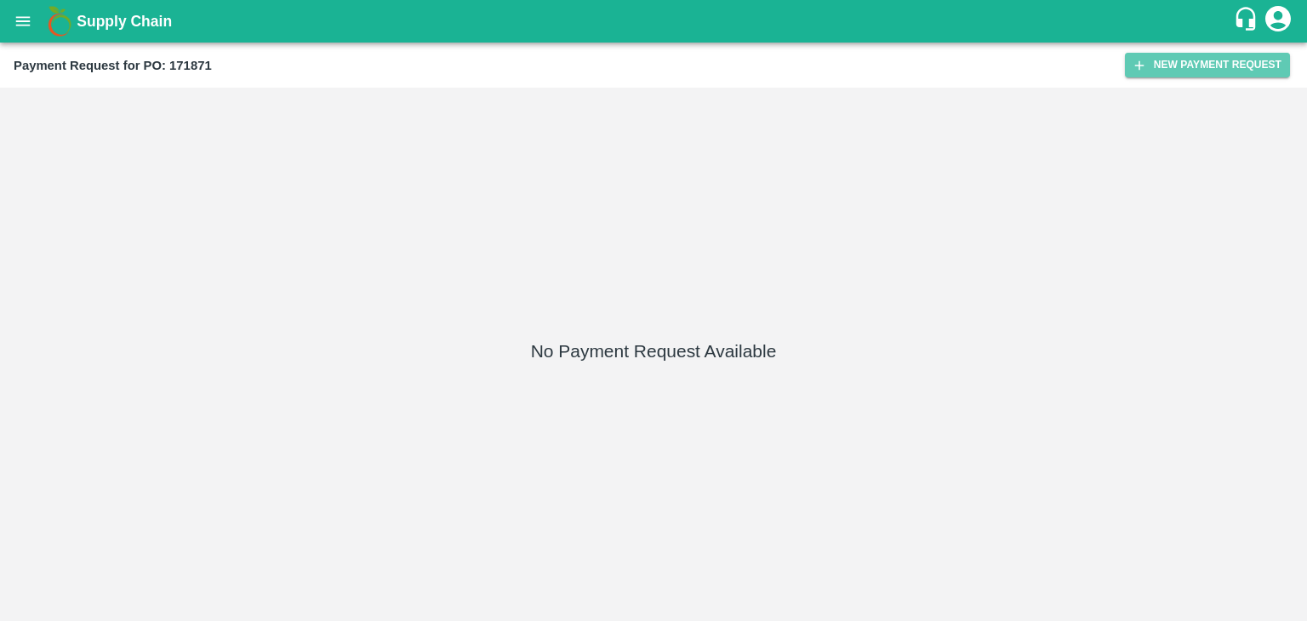
click at [1175, 71] on button "New Payment Request" at bounding box center [1207, 65] width 165 height 25
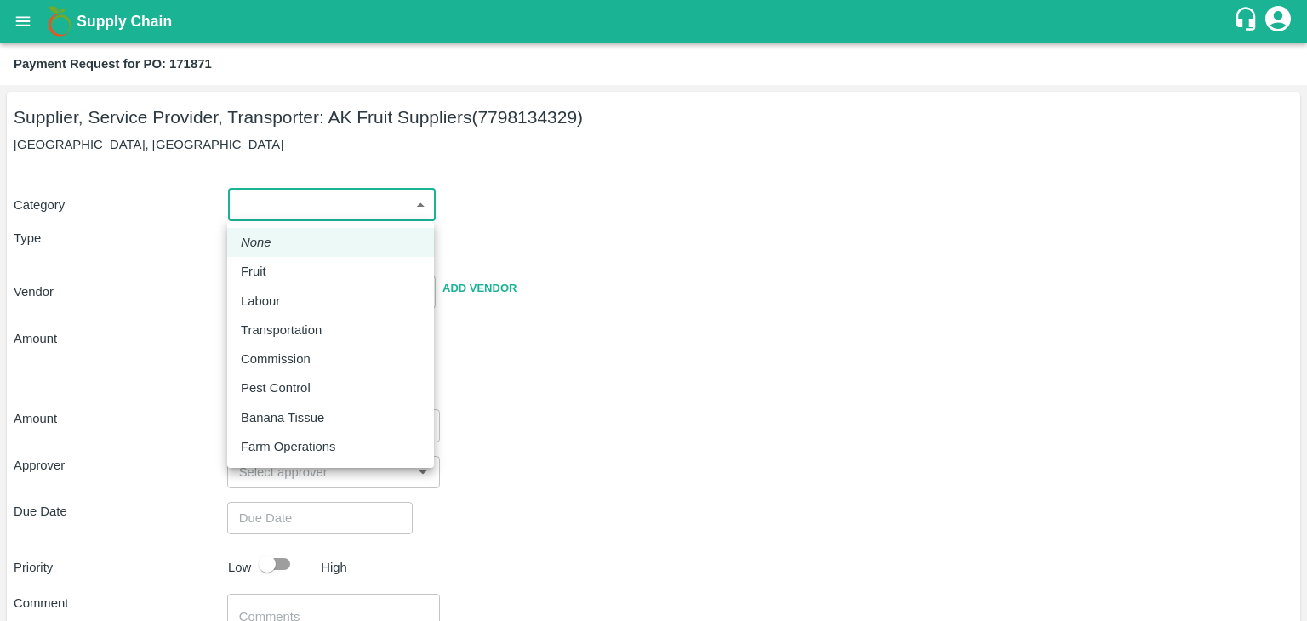
click at [259, 202] on body "Supply Chain Payment Request for PO: 171871 Supplier, Service Provider, Transpo…" at bounding box center [653, 310] width 1307 height 621
click at [283, 268] on div "Fruit" at bounding box center [331, 271] width 180 height 19
type input "1"
type input "AK Fruit Suppliers - 7798134329(Supplier, Service Provider, Transporter)"
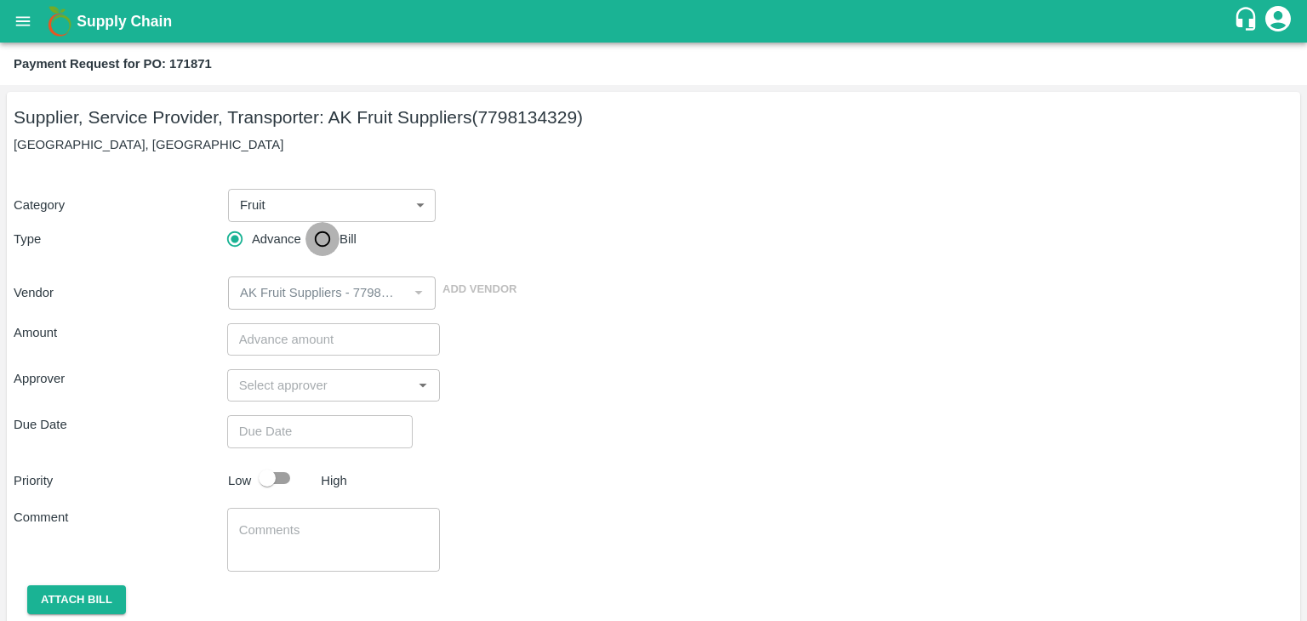
click at [312, 241] on input "Bill" at bounding box center [323, 239] width 34 height 34
radio input "true"
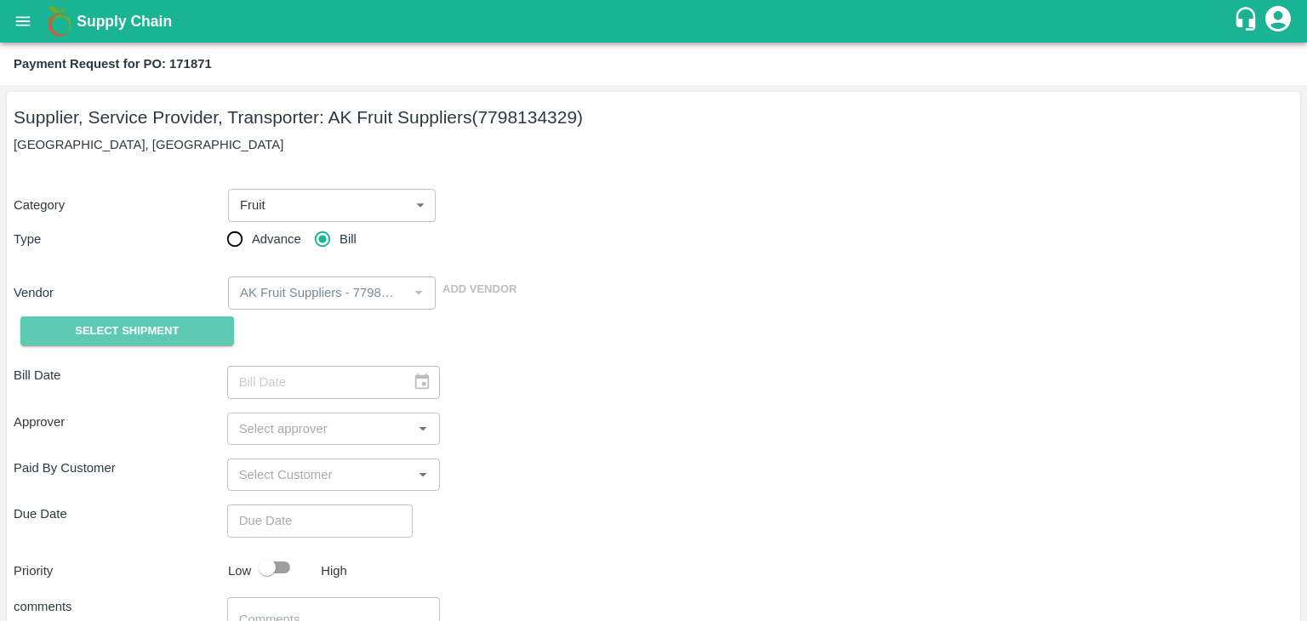
click at [130, 320] on button "Select Shipment" at bounding box center [127, 332] width 214 height 30
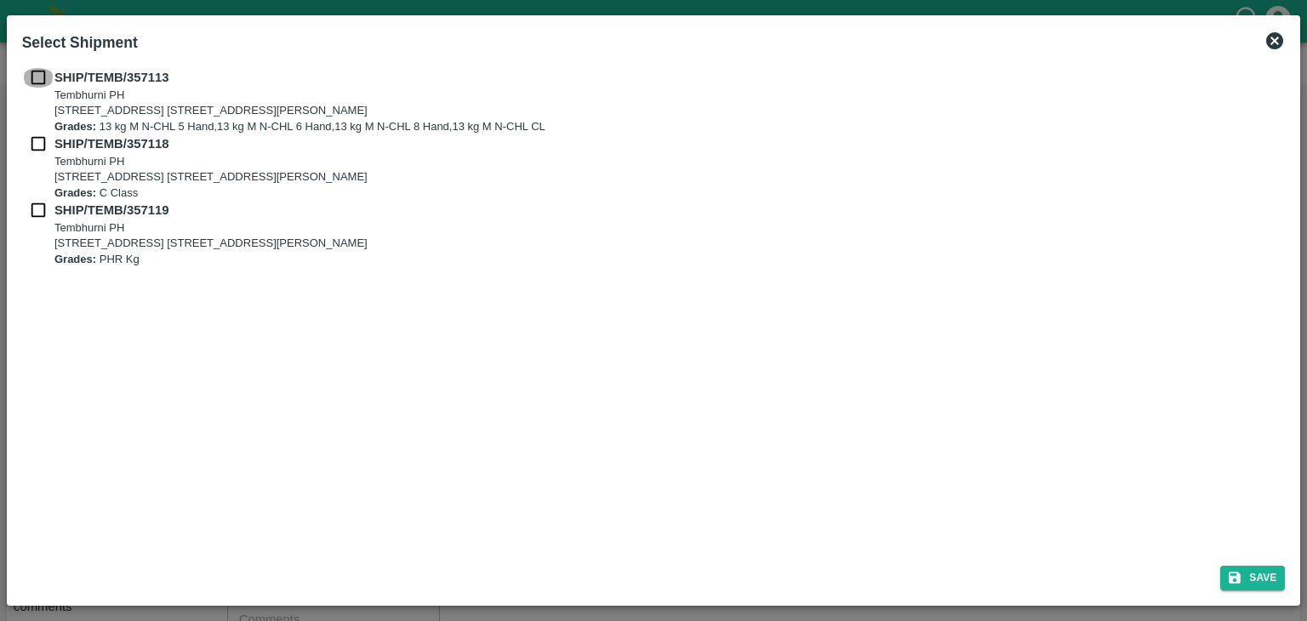
click at [37, 73] on input "checkbox" at bounding box center [38, 77] width 32 height 19
checkbox input "true"
click at [36, 144] on input "checkbox" at bounding box center [38, 143] width 32 height 19
checkbox input "true"
click at [31, 204] on input "checkbox" at bounding box center [38, 210] width 32 height 19
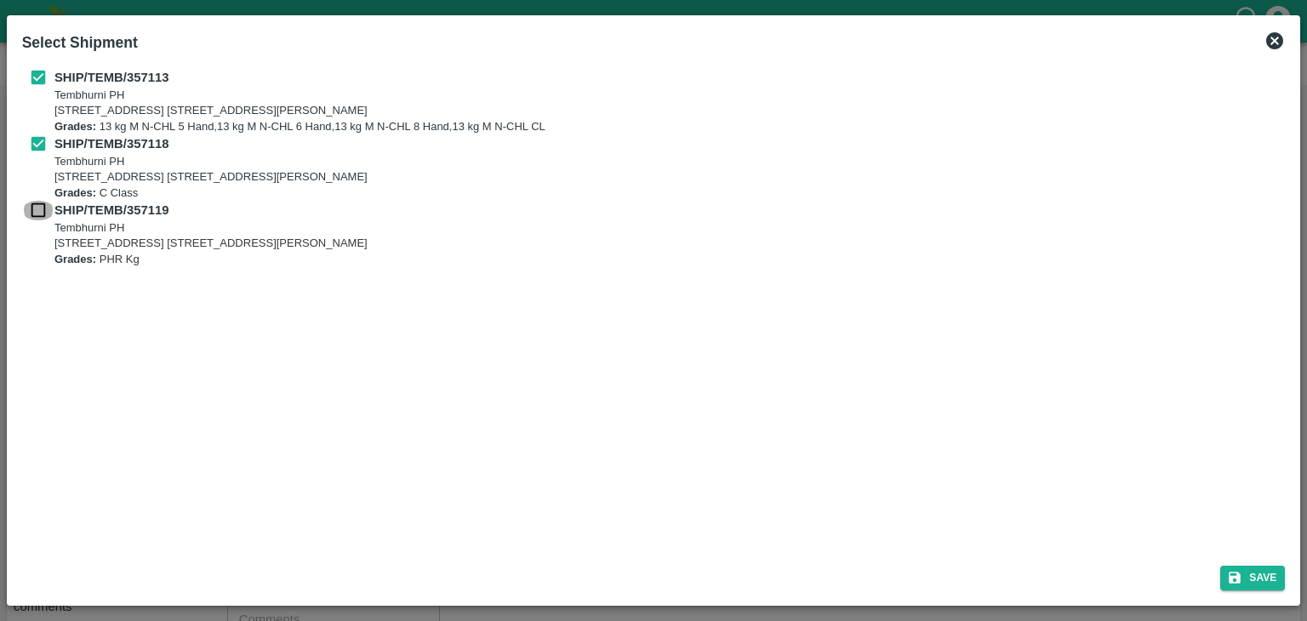
checkbox input "true"
click at [1250, 580] on button "Save" at bounding box center [1253, 578] width 65 height 25
type input "[DATE]"
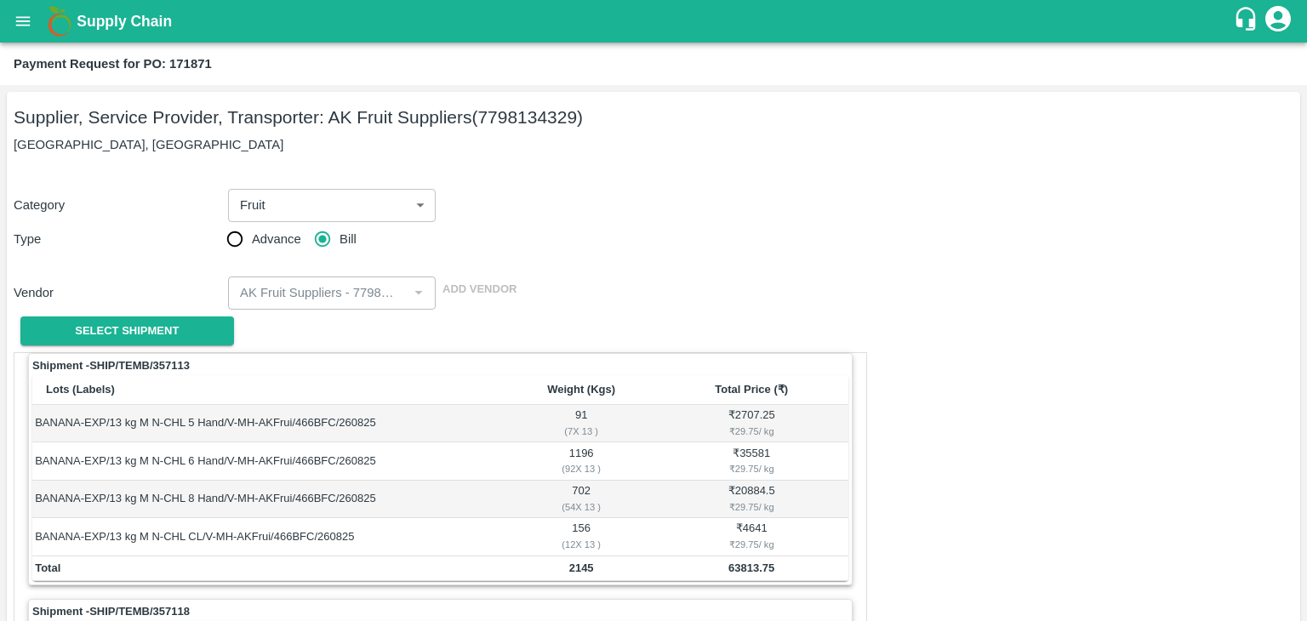
scroll to position [797, 0]
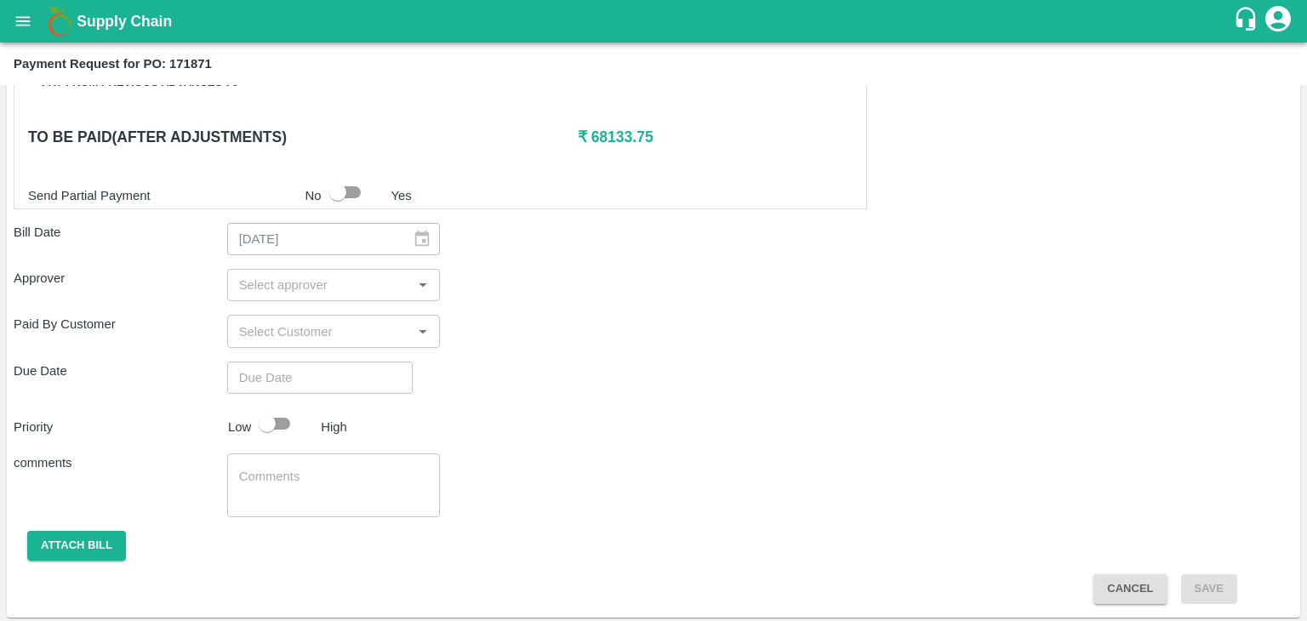
click at [320, 282] on input "input" at bounding box center [319, 285] width 175 height 22
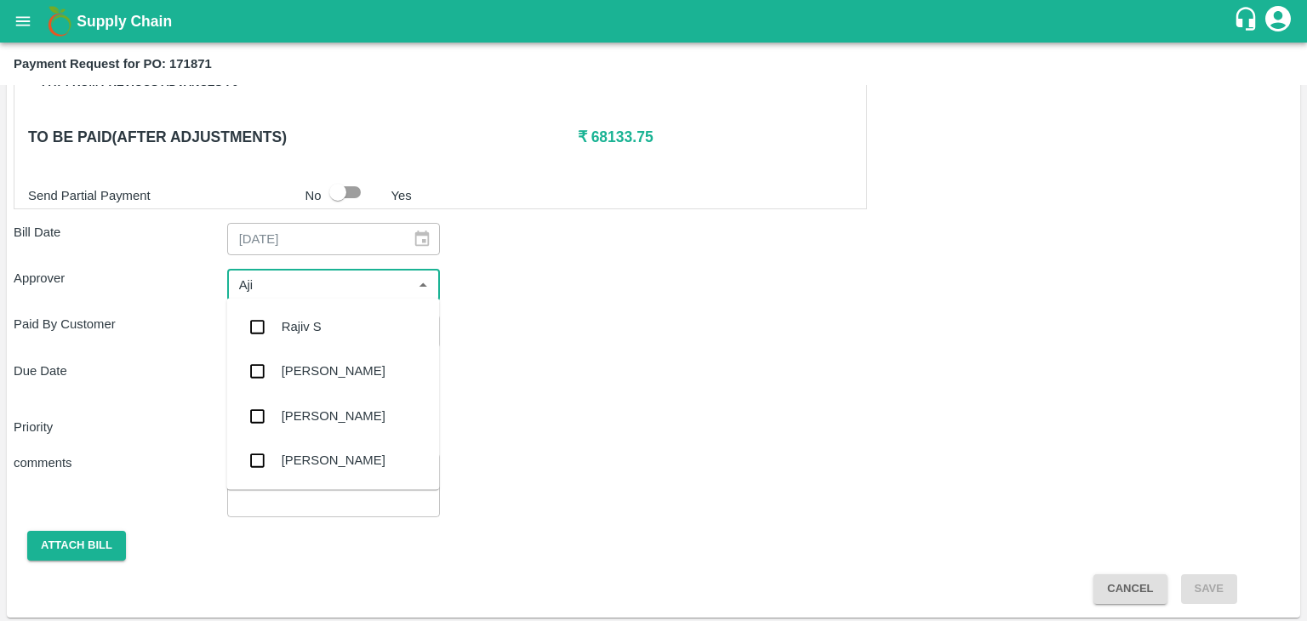
type input "Ajit"
click at [340, 324] on div "[PERSON_NAME]" at bounding box center [332, 327] width 213 height 44
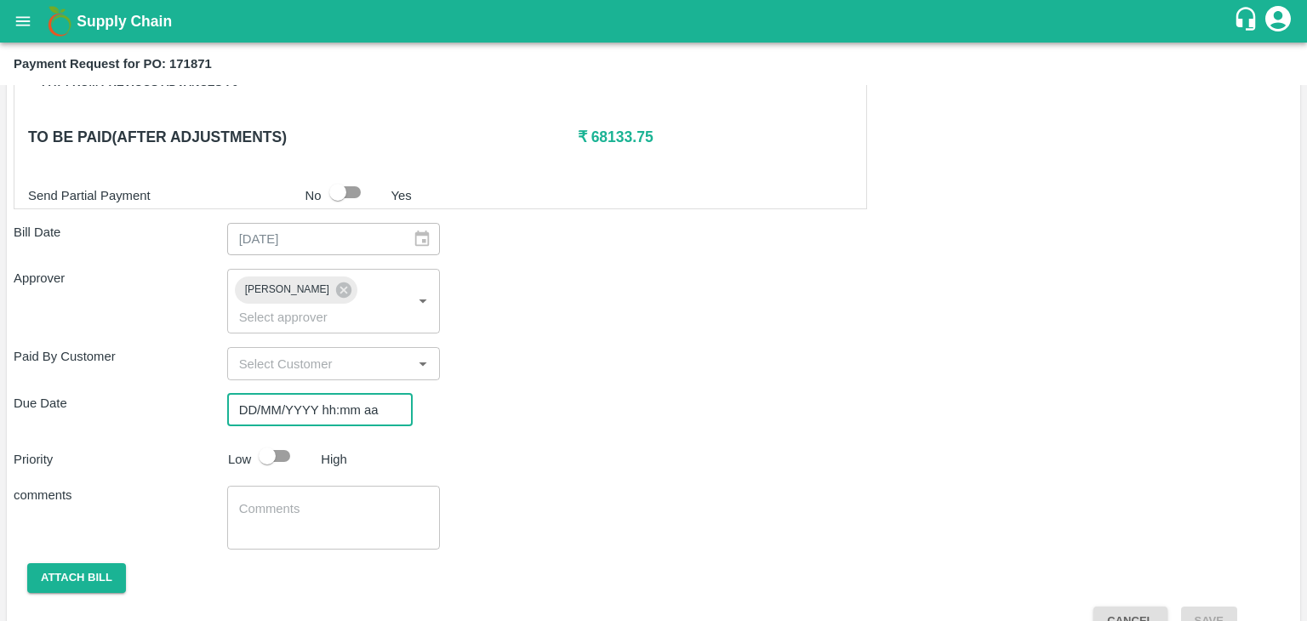
type input "DD/MM/YYYY hh:mm aa"
click at [362, 394] on input "DD/MM/YYYY hh:mm aa" at bounding box center [314, 410] width 174 height 32
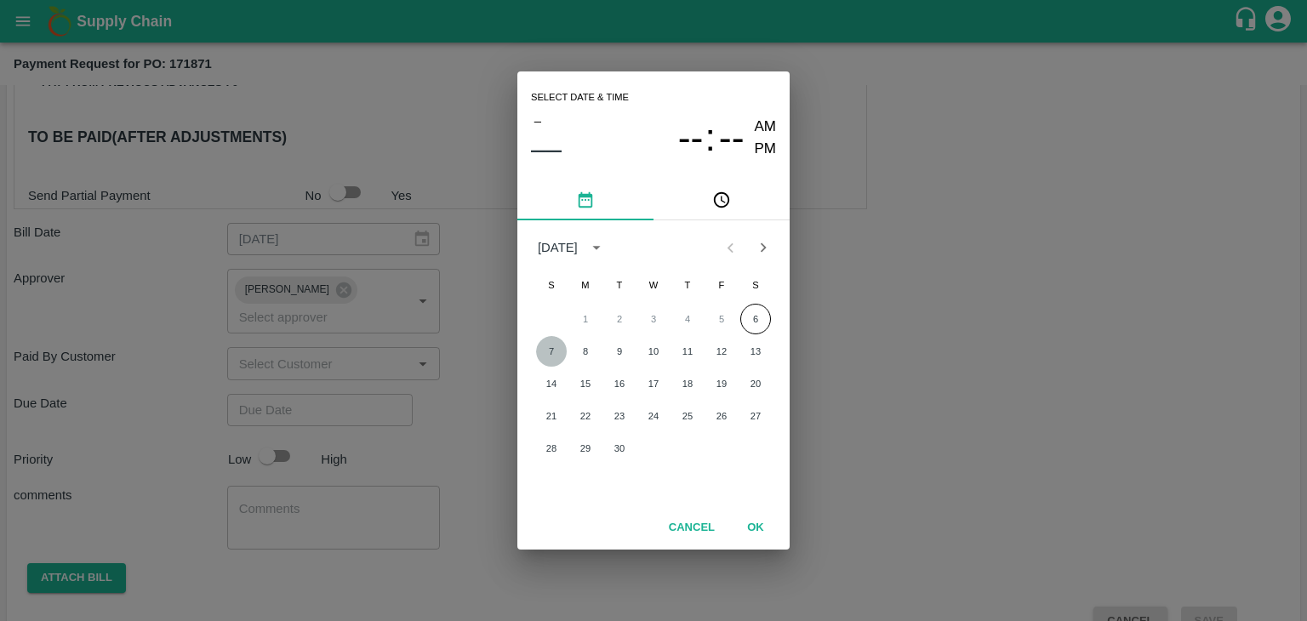
click at [552, 357] on button "7" at bounding box center [551, 351] width 31 height 31
type input "[DATE] 12:00 AM"
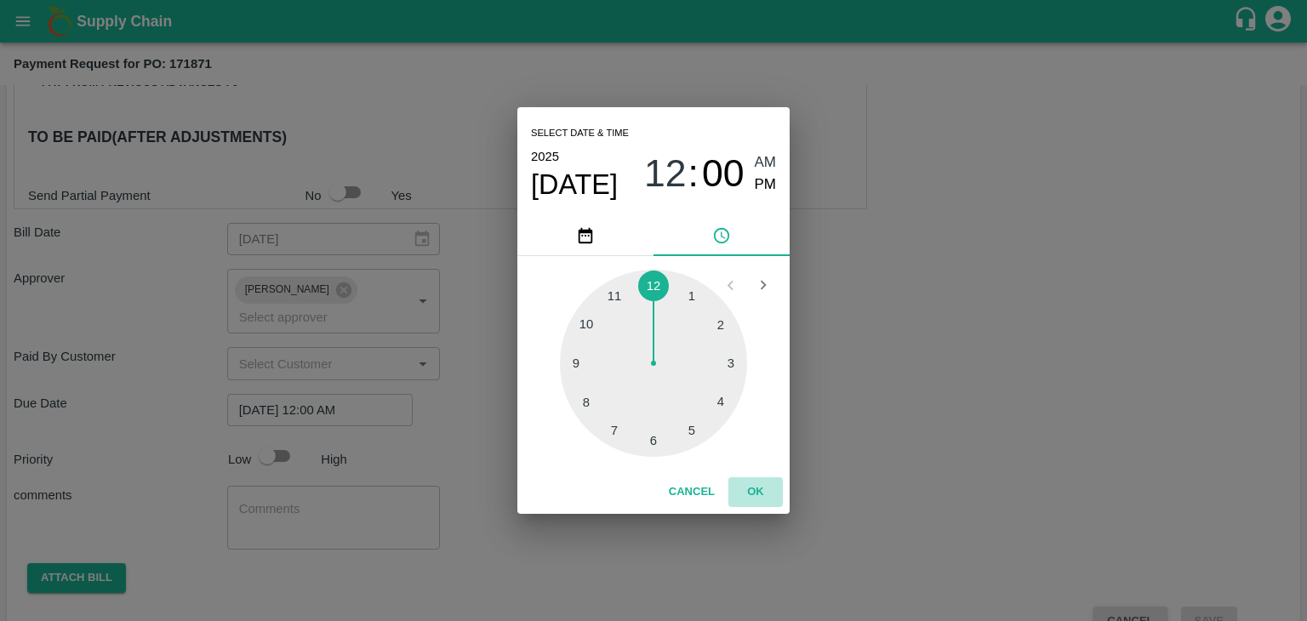
click at [758, 486] on button "OK" at bounding box center [756, 492] width 54 height 30
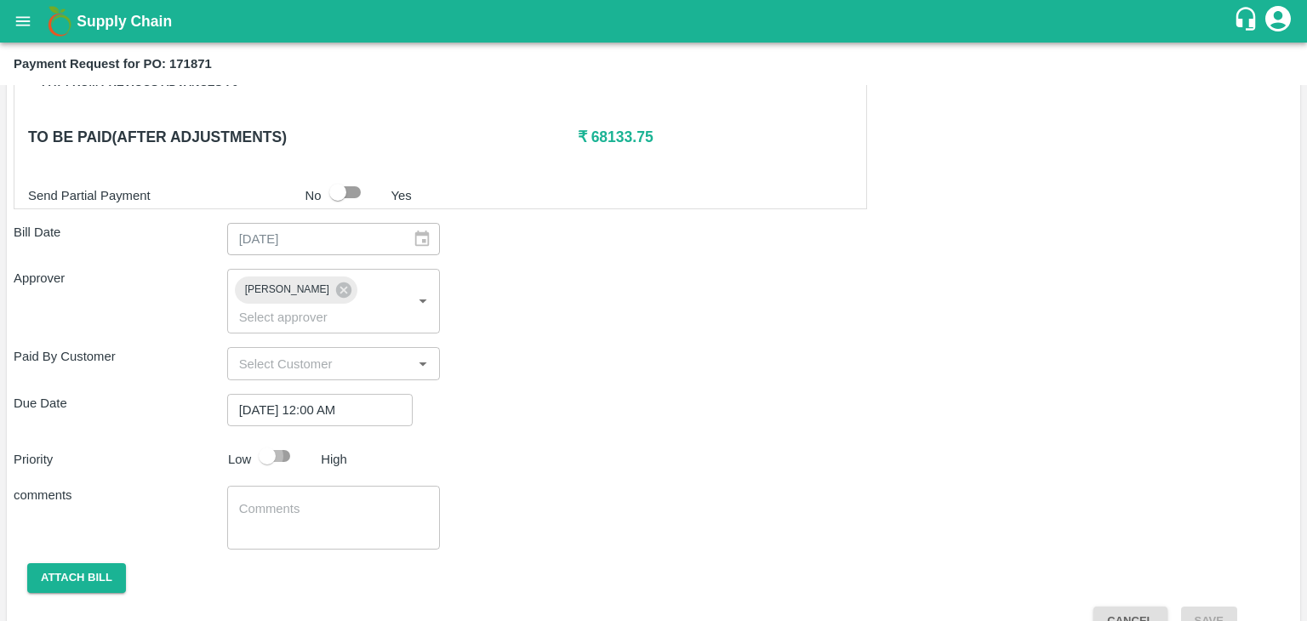
click at [285, 440] on input "checkbox" at bounding box center [267, 456] width 97 height 32
checkbox input "true"
click at [307, 500] on textarea at bounding box center [334, 518] width 190 height 36
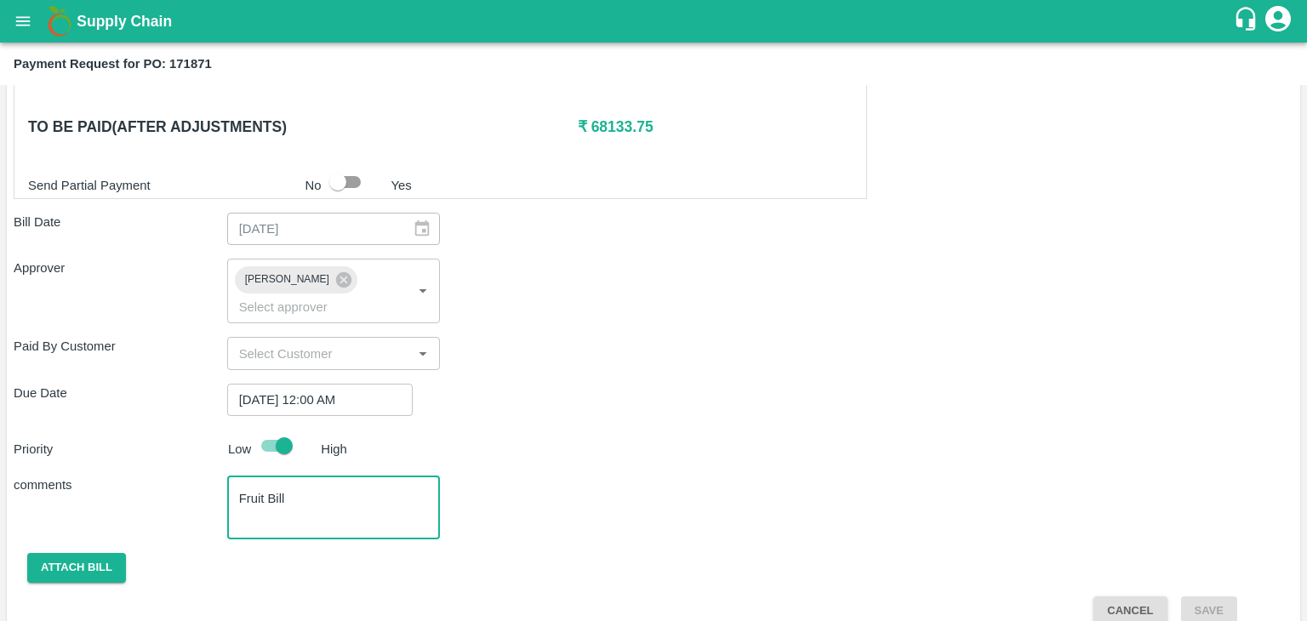
type textarea "Fruit Bill"
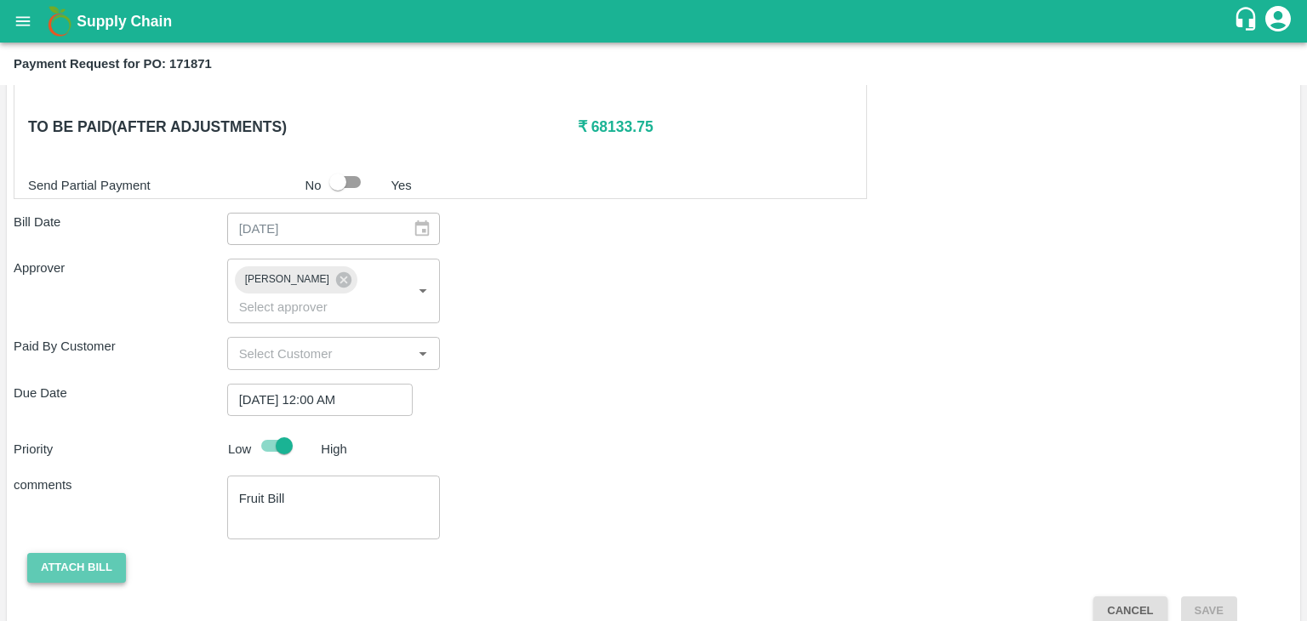
click at [102, 553] on button "Attach bill" at bounding box center [76, 568] width 99 height 30
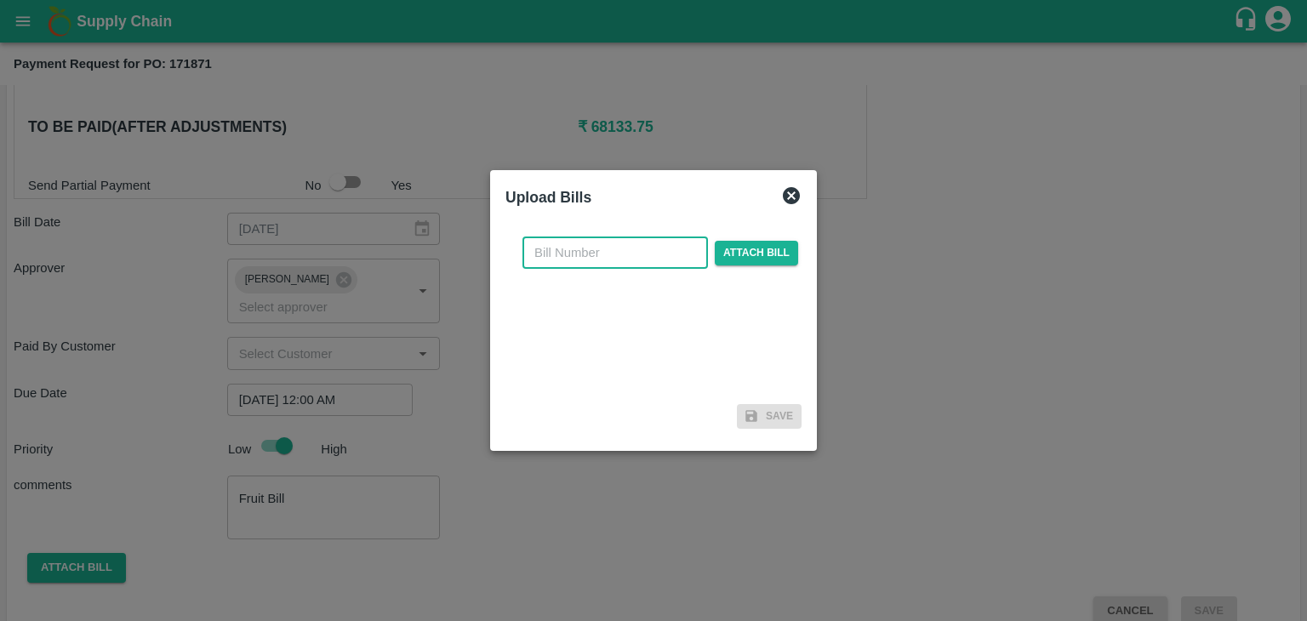
click at [635, 254] on input "text" at bounding box center [616, 253] width 186 height 32
type input "665"
click at [724, 249] on span "Attach bill" at bounding box center [756, 253] width 83 height 25
click at [0, 0] on input "Attach bill" at bounding box center [0, 0] width 0 height 0
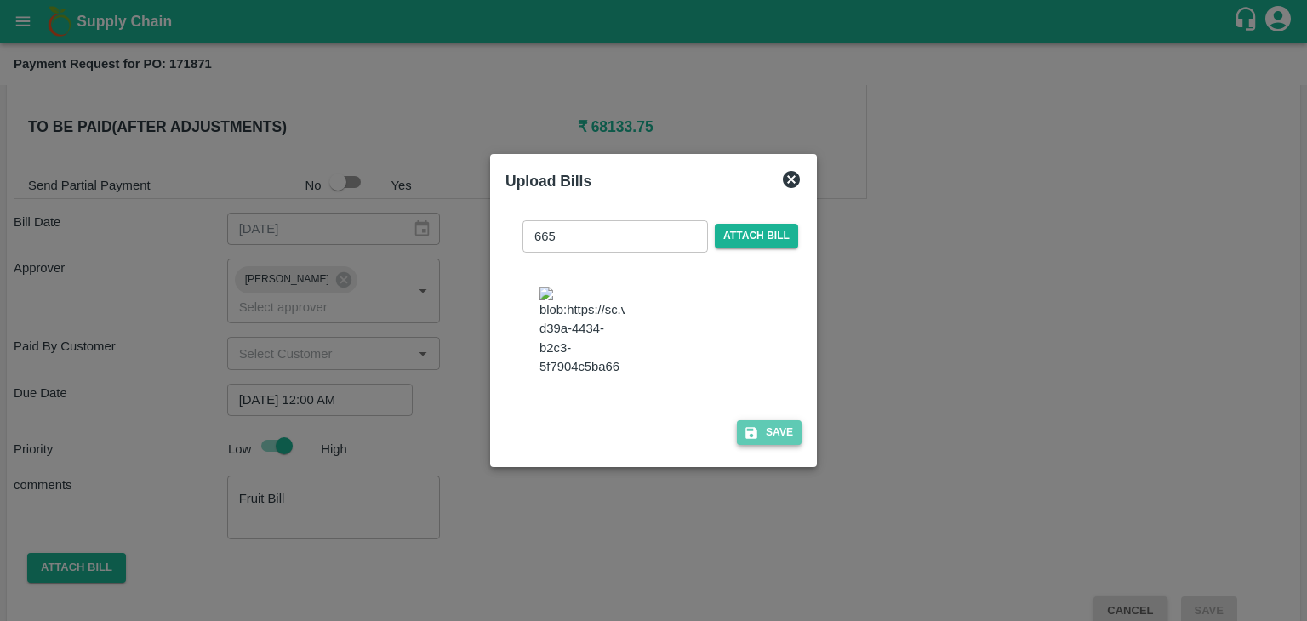
click at [751, 439] on icon "button" at bounding box center [752, 433] width 12 height 12
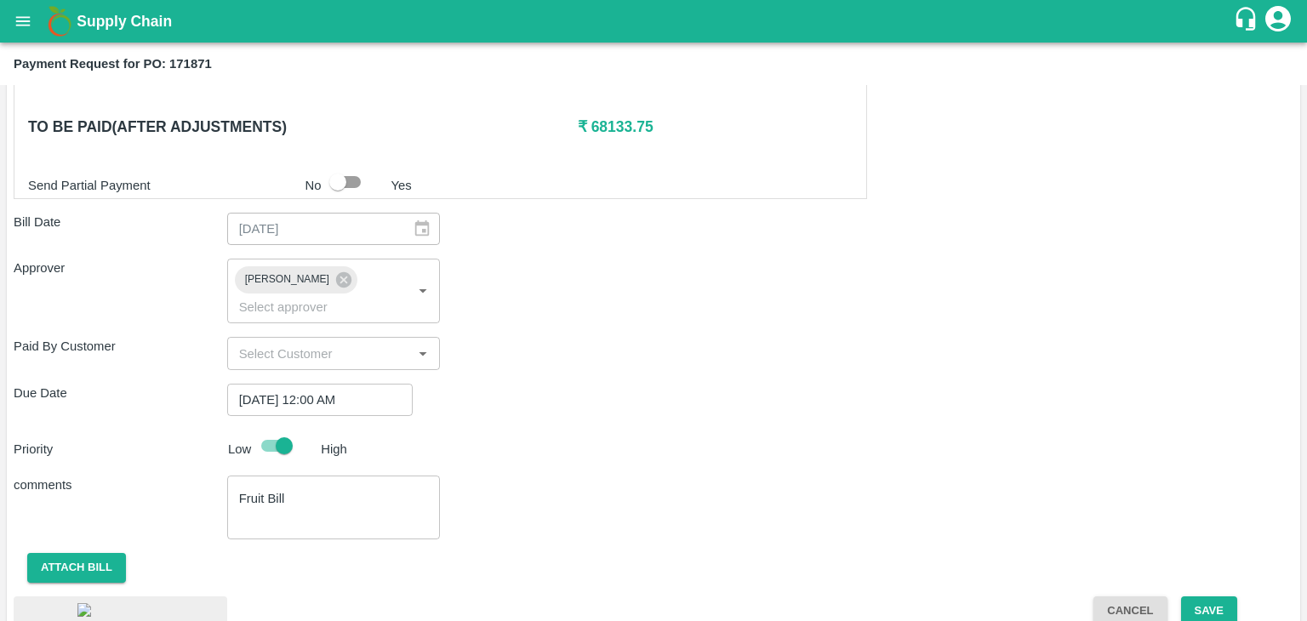
scroll to position [913, 0]
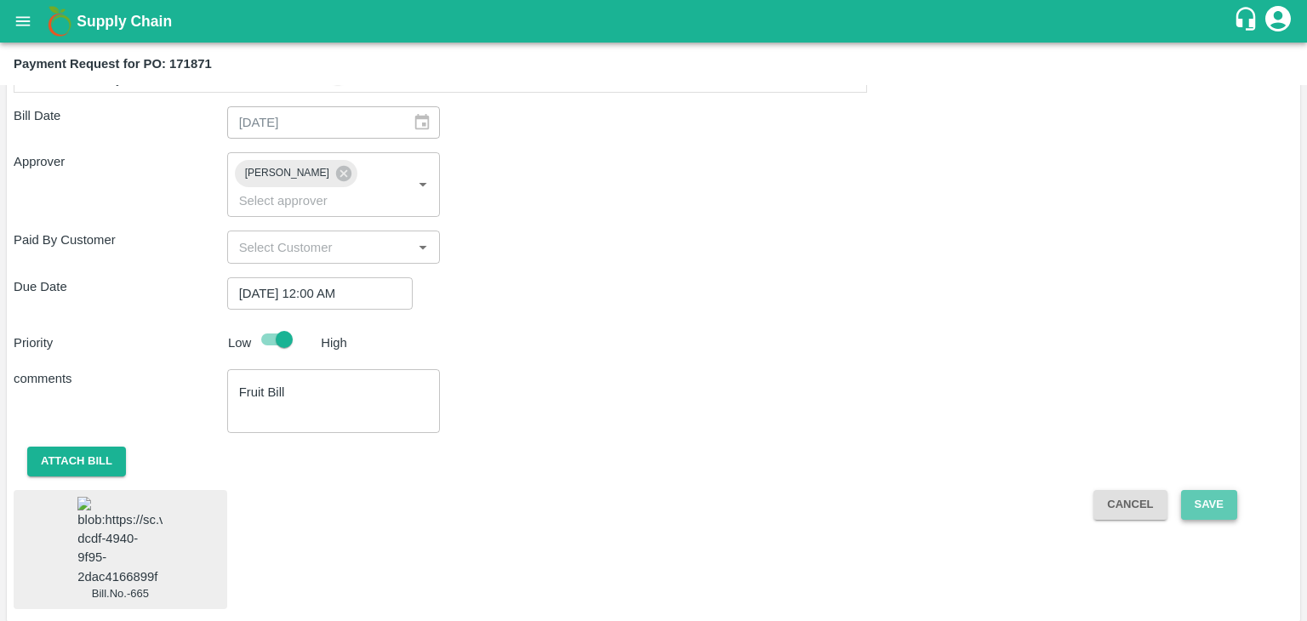
click at [1203, 490] on button "Save" at bounding box center [1209, 505] width 56 height 30
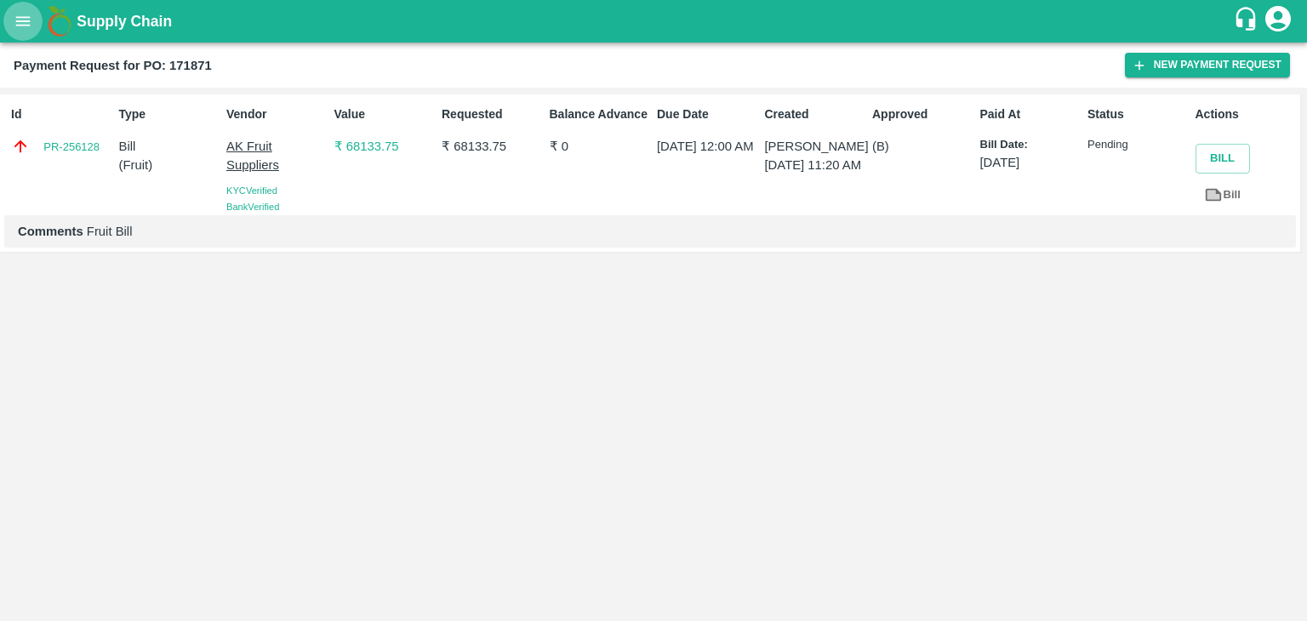
click at [20, 16] on icon "open drawer" at bounding box center [23, 21] width 19 height 19
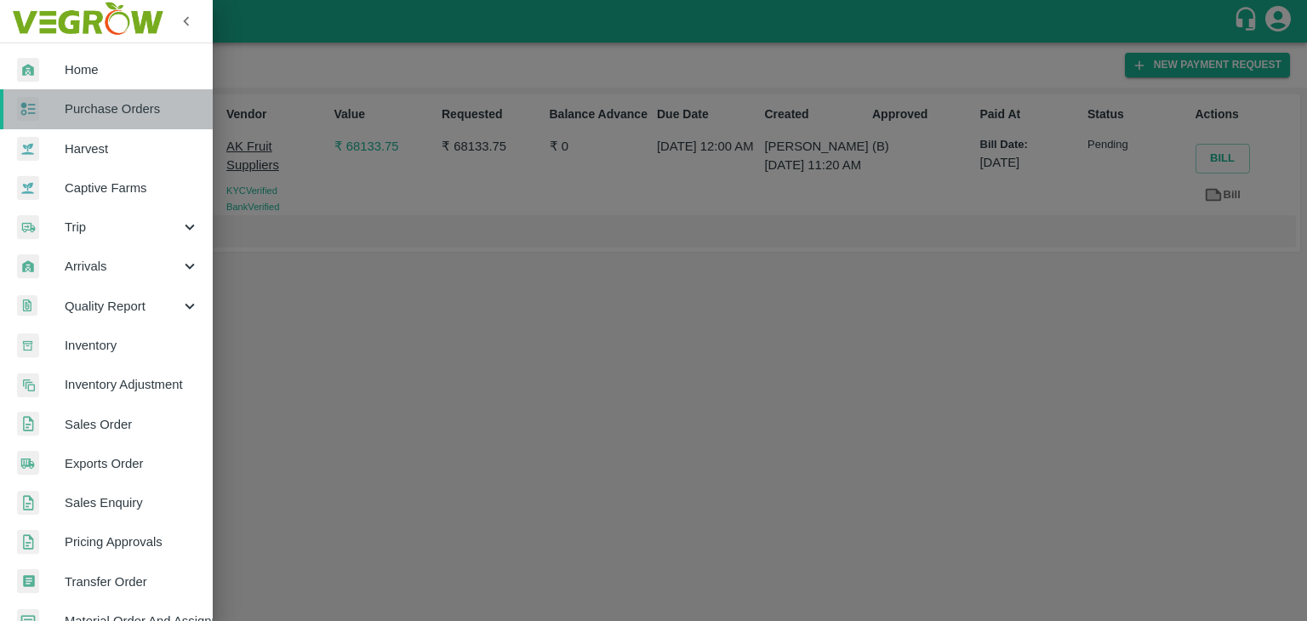
click at [134, 105] on span "Purchase Orders" at bounding box center [132, 109] width 134 height 19
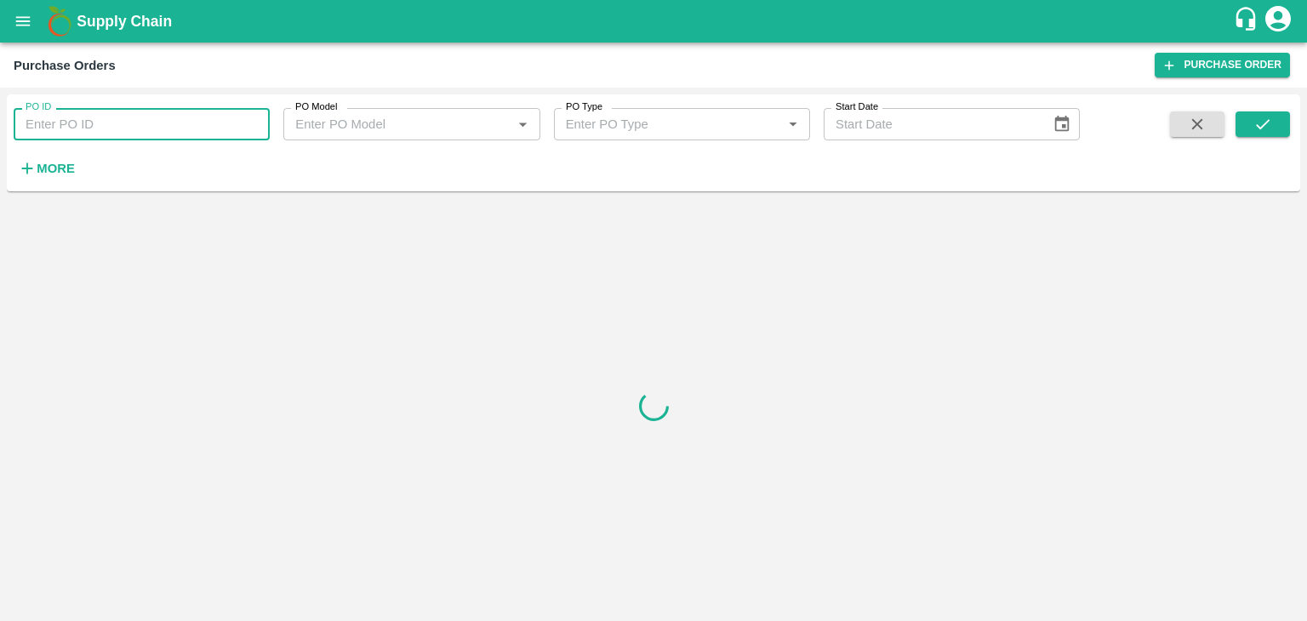
click at [249, 123] on input "PO ID" at bounding box center [142, 124] width 256 height 32
paste input "172057"
type input "172057"
click at [1271, 116] on icon "submit" at bounding box center [1263, 124] width 19 height 19
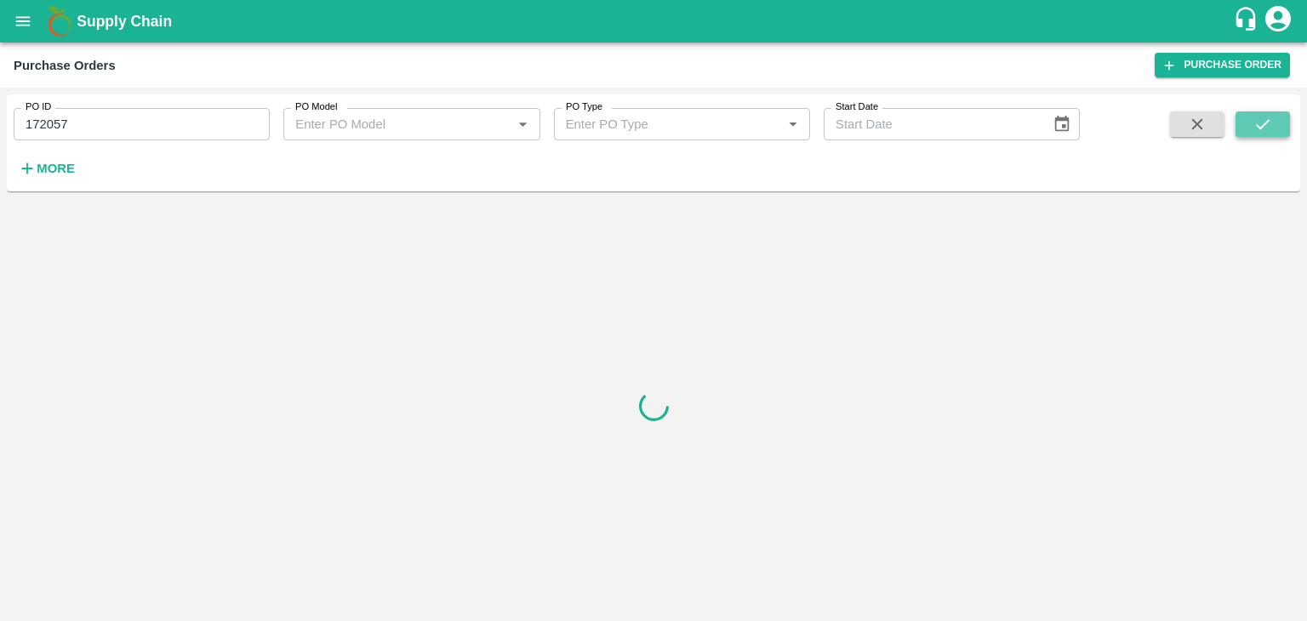
click at [1271, 116] on icon "submit" at bounding box center [1263, 124] width 19 height 19
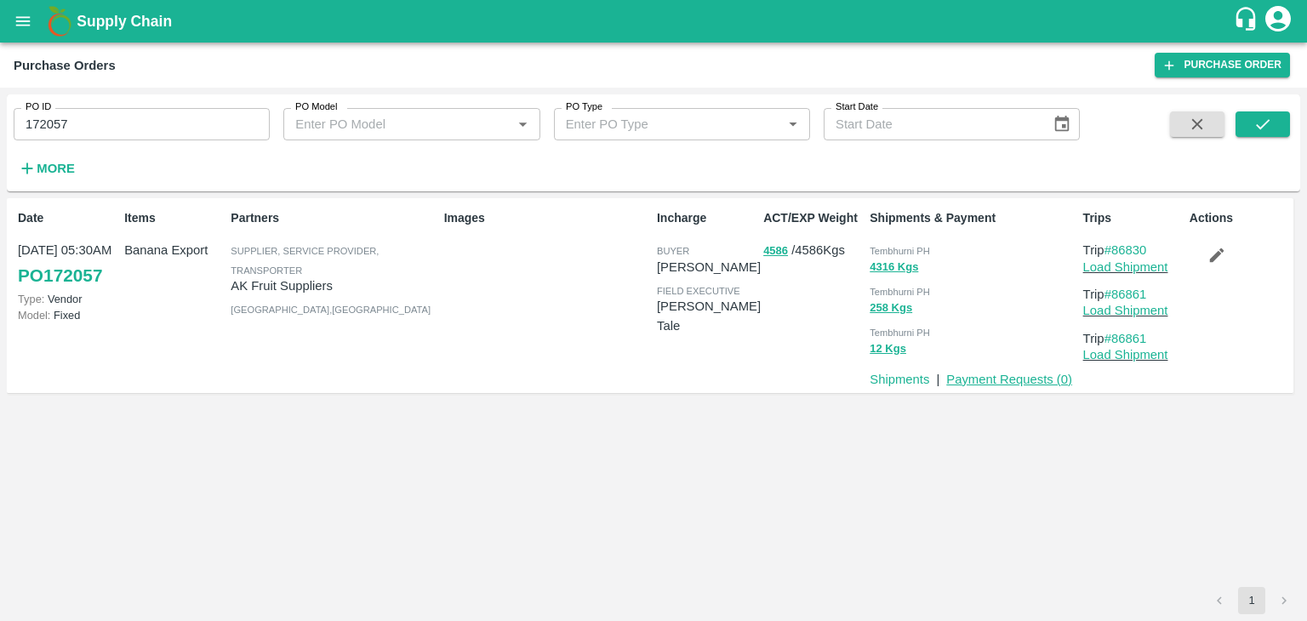
click at [1001, 384] on link "Payment Requests ( 0 )" at bounding box center [1009, 380] width 126 height 14
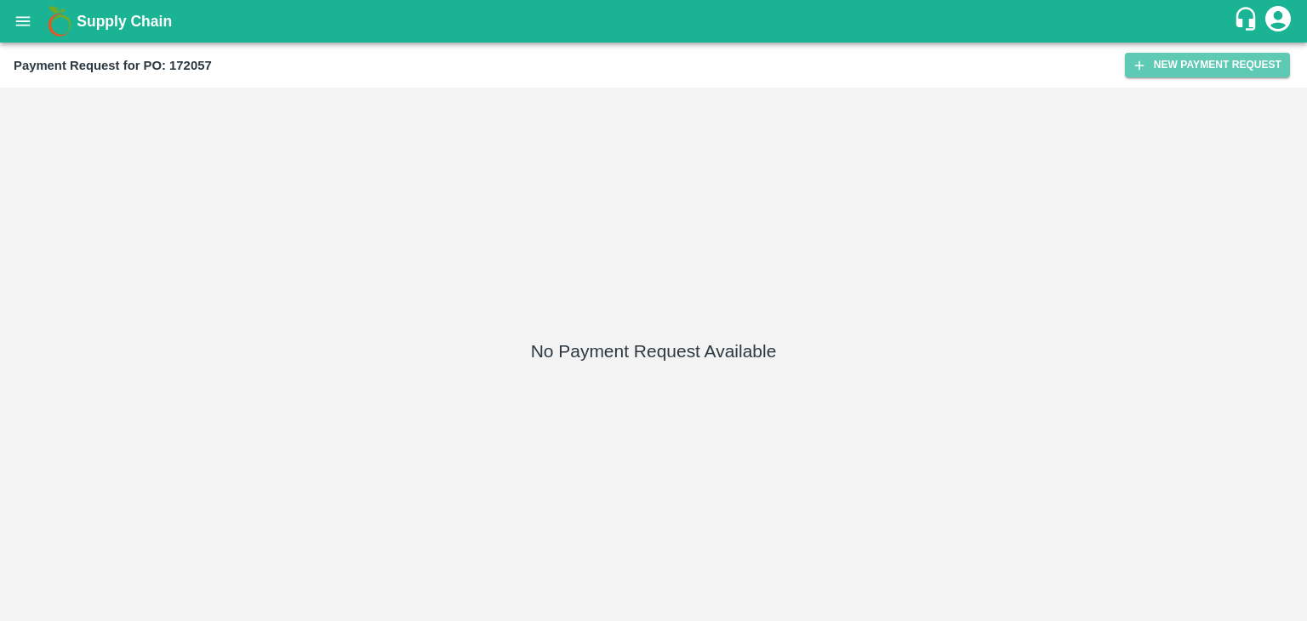
click at [1218, 64] on button "New Payment Request" at bounding box center [1207, 65] width 165 height 25
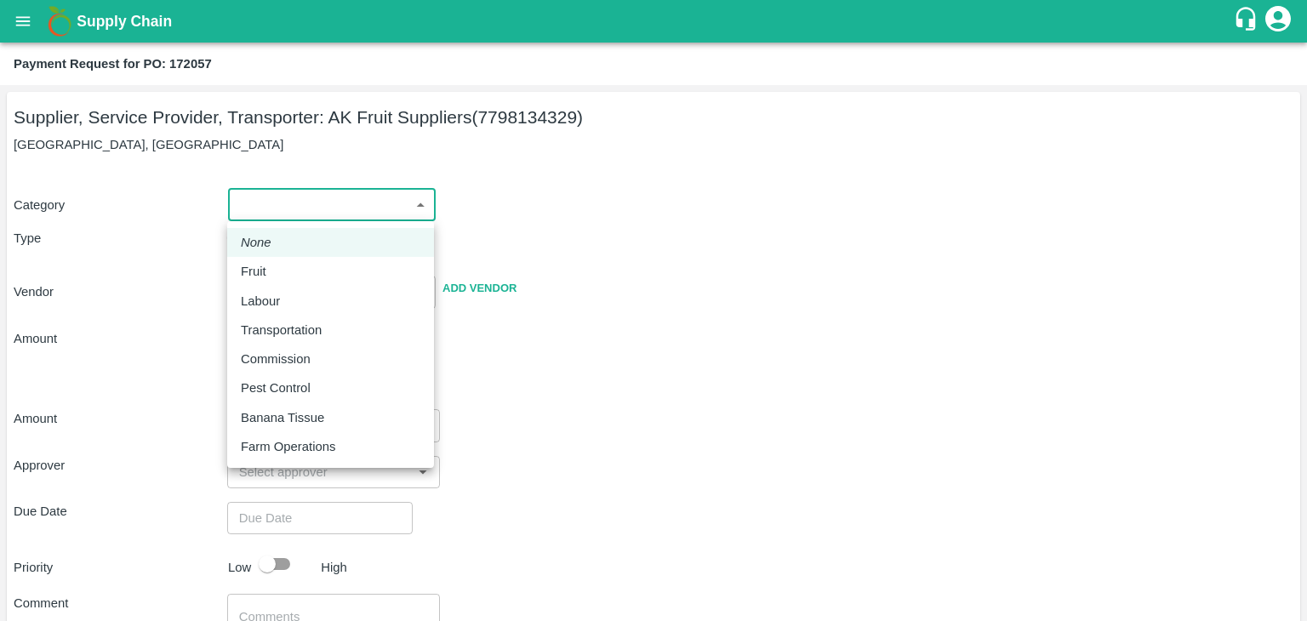
click at [227, 211] on body "Supply Chain Payment Request for PO: 172057 Supplier, Service Provider, Transpo…" at bounding box center [653, 310] width 1307 height 621
click at [273, 265] on div "Fruit" at bounding box center [258, 271] width 34 height 19
type input "1"
type input "AK Fruit Suppliers - 7798134329(Supplier, Service Provider, Transporter)"
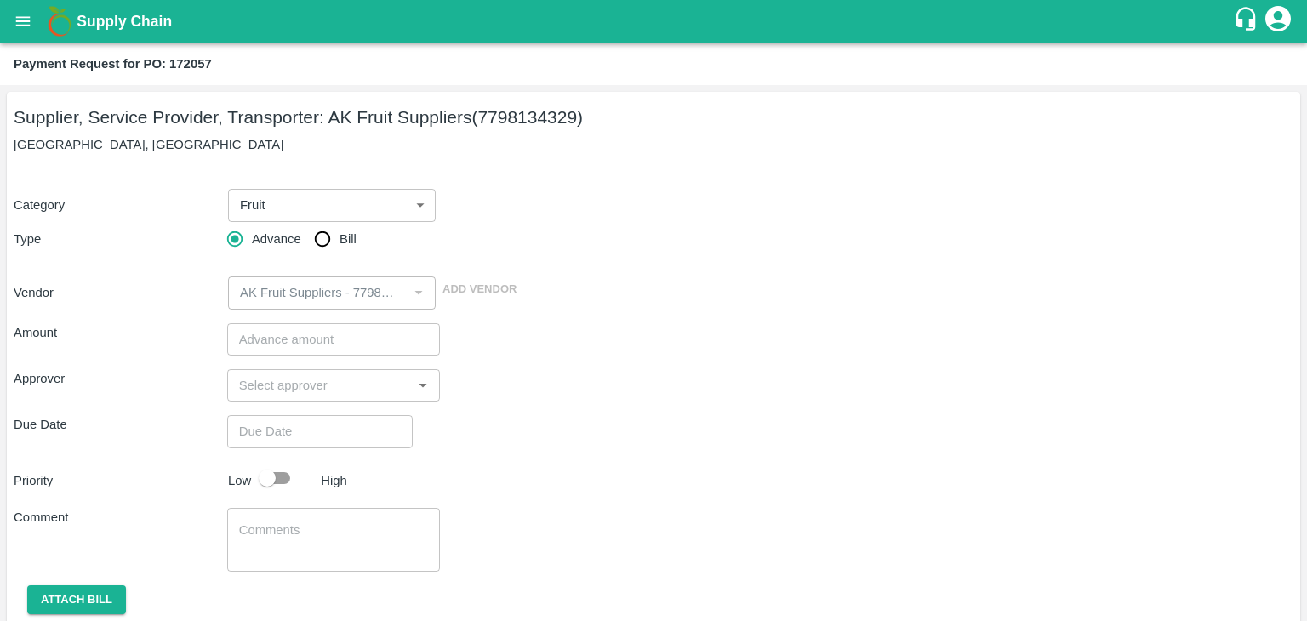
click at [296, 245] on span "Advance" at bounding box center [276, 239] width 49 height 19
click at [252, 245] on input "Advance" at bounding box center [235, 239] width 34 height 34
click at [323, 239] on input "Bill" at bounding box center [323, 239] width 34 height 34
radio input "true"
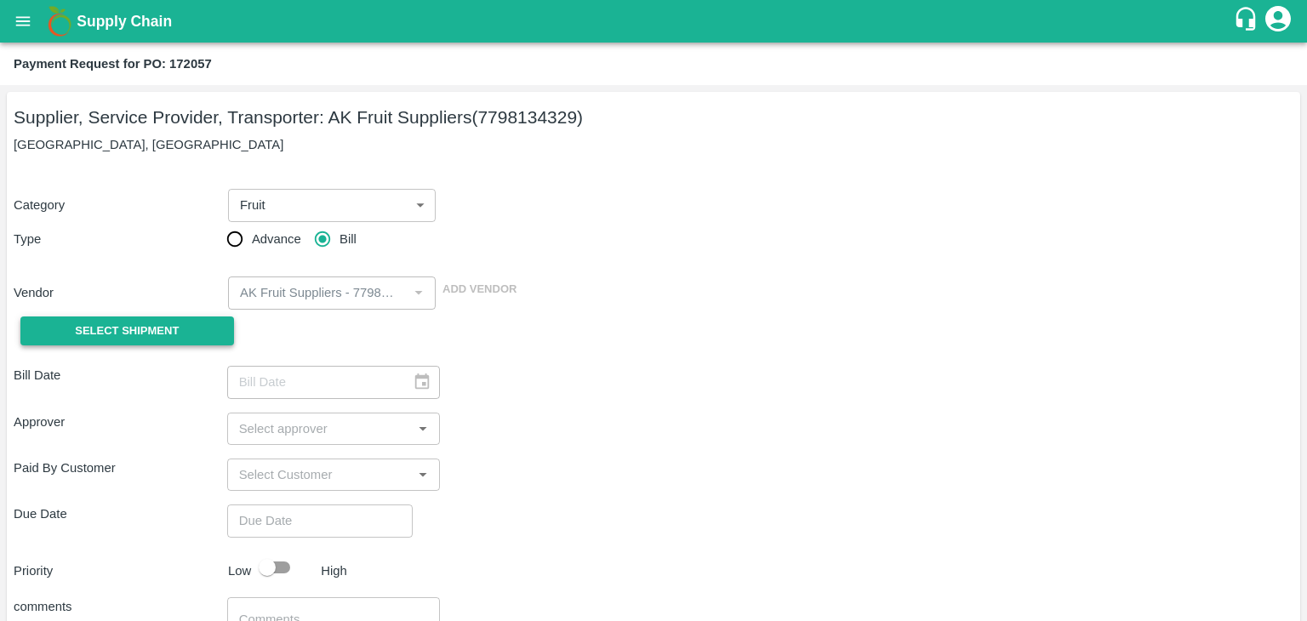
drag, startPoint x: 206, startPoint y: 311, endPoint x: 174, endPoint y: 324, distance: 35.1
click at [174, 324] on div "Select Shipment" at bounding box center [121, 331] width 214 height 43
click at [174, 324] on span "Select Shipment" at bounding box center [127, 332] width 104 height 20
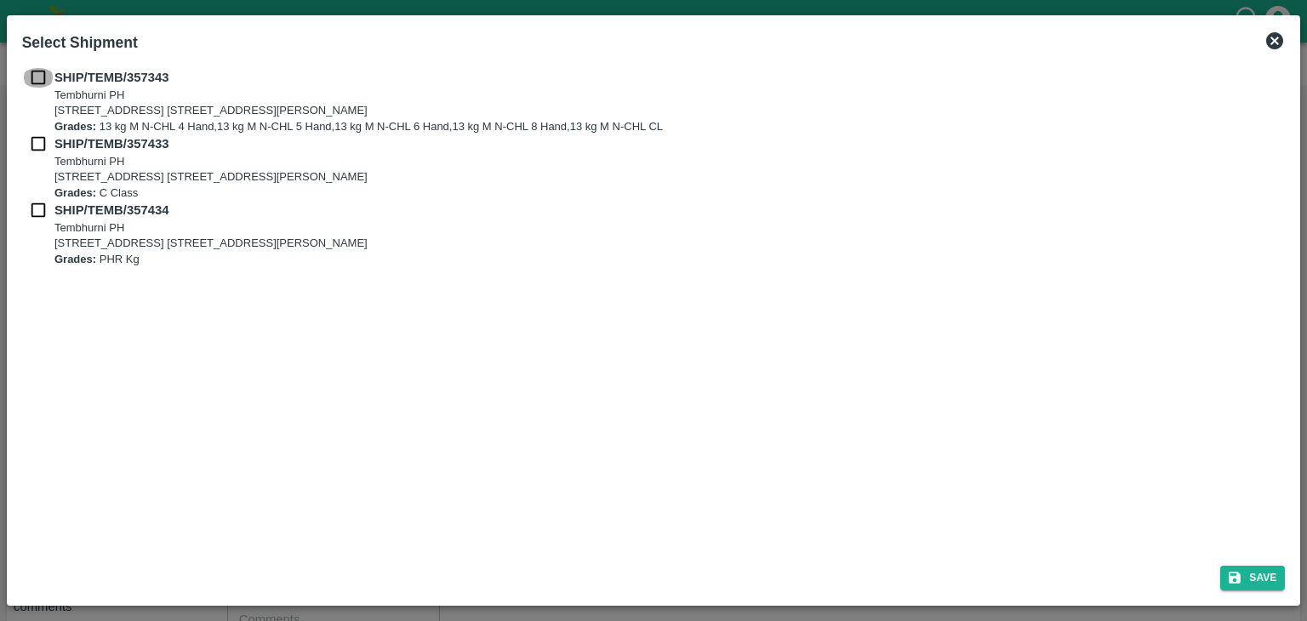
click at [39, 76] on input "checkbox" at bounding box center [38, 77] width 32 height 19
checkbox input "true"
click at [35, 135] on input "checkbox" at bounding box center [38, 143] width 32 height 19
checkbox input "true"
click at [34, 219] on input "checkbox" at bounding box center [38, 210] width 32 height 19
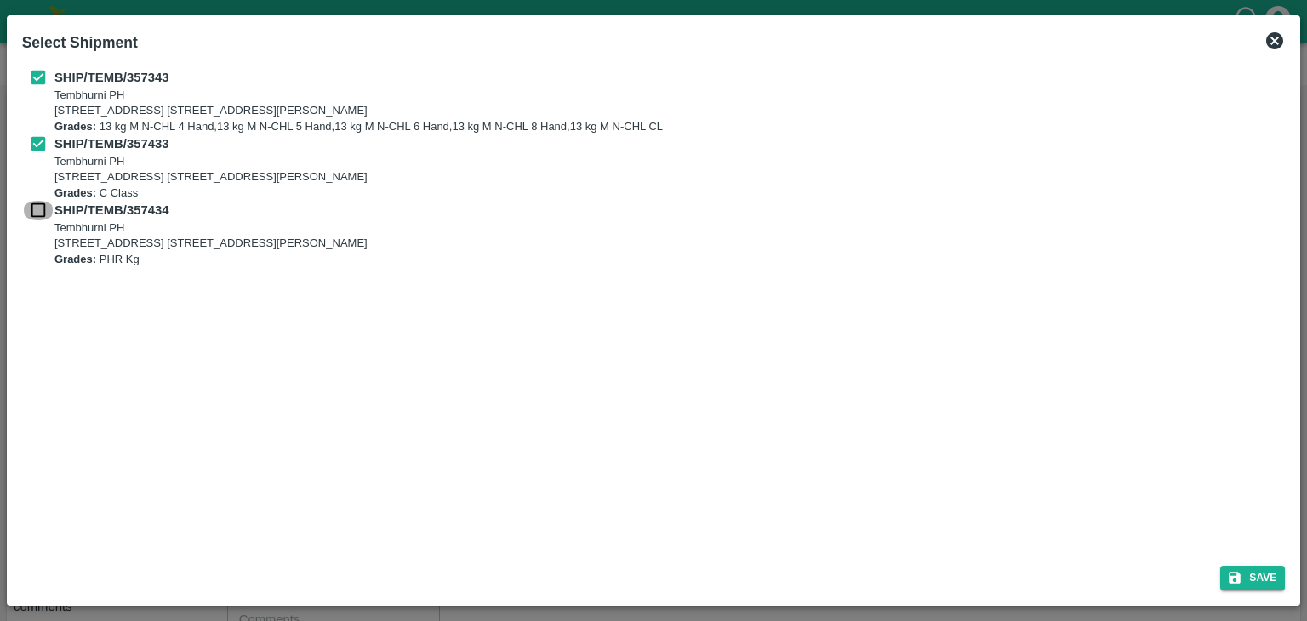
checkbox input "true"
click at [1265, 581] on button "Save" at bounding box center [1253, 578] width 65 height 25
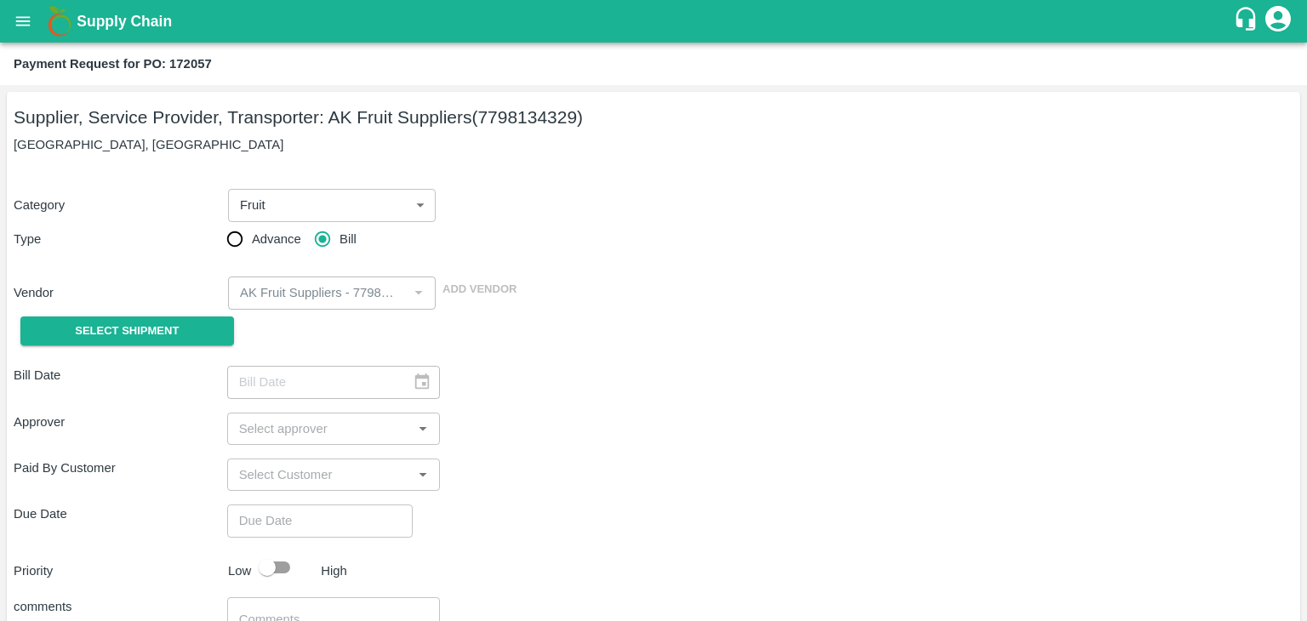
type input "28/08/2025"
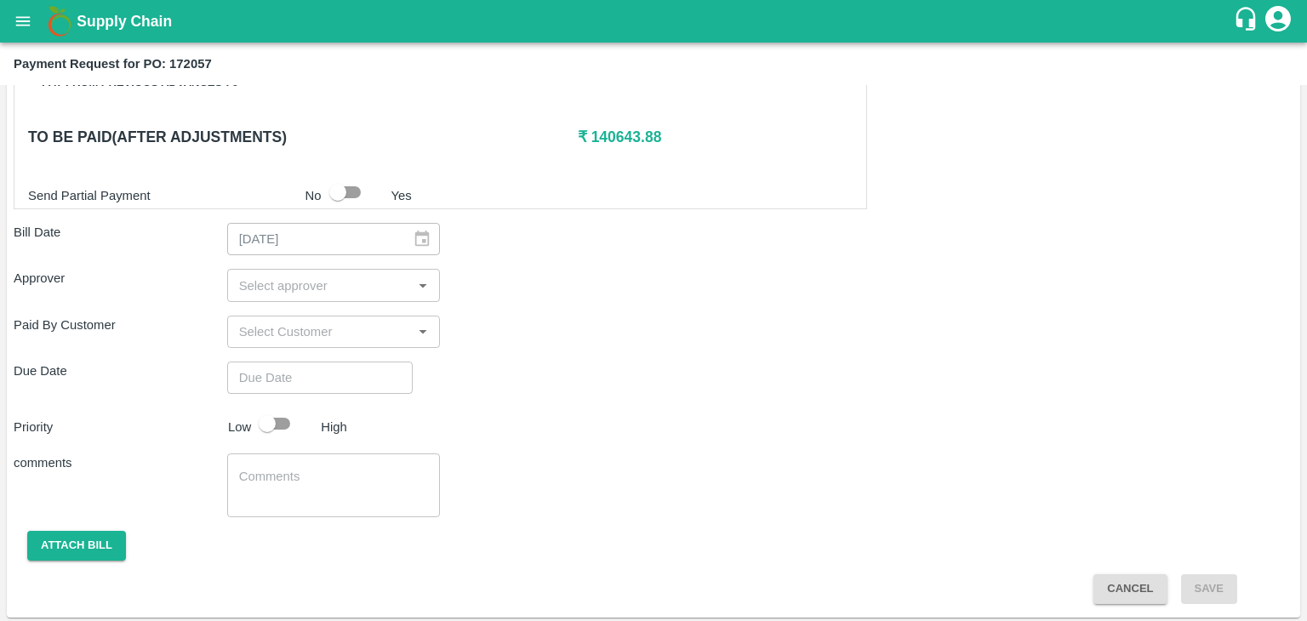
scroll to position [834, 0]
click at [258, 280] on input "input" at bounding box center [319, 285] width 175 height 22
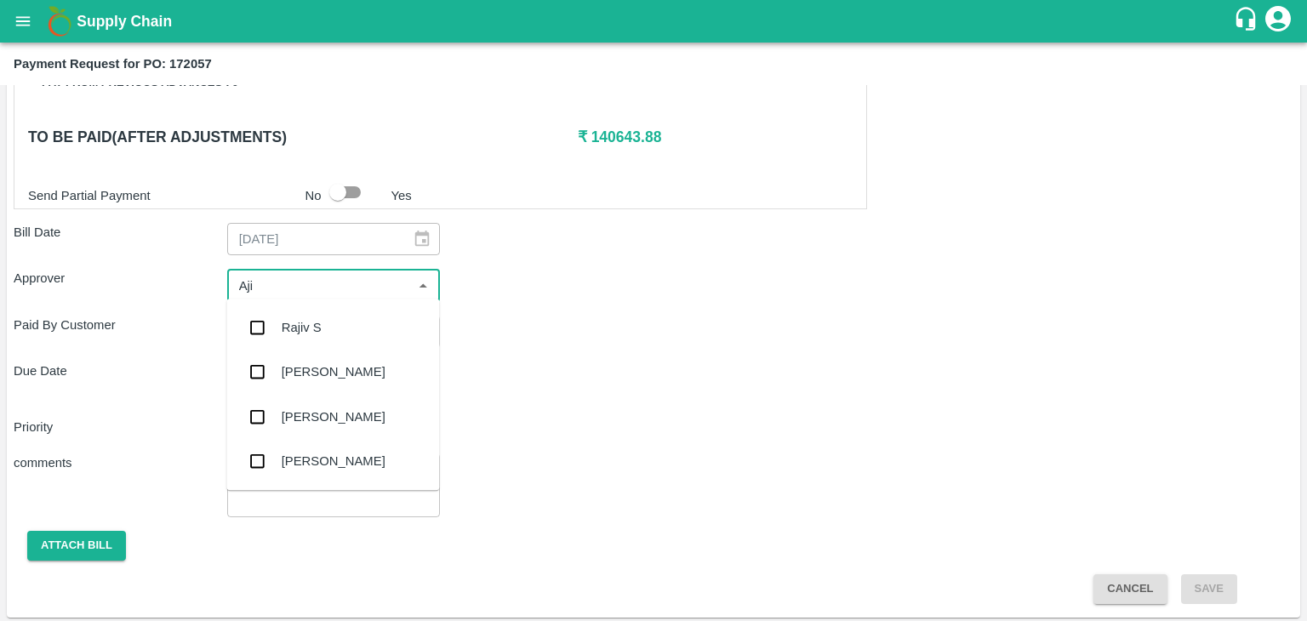
type input "Ajit"
click at [299, 318] on div "[PERSON_NAME]" at bounding box center [334, 327] width 104 height 19
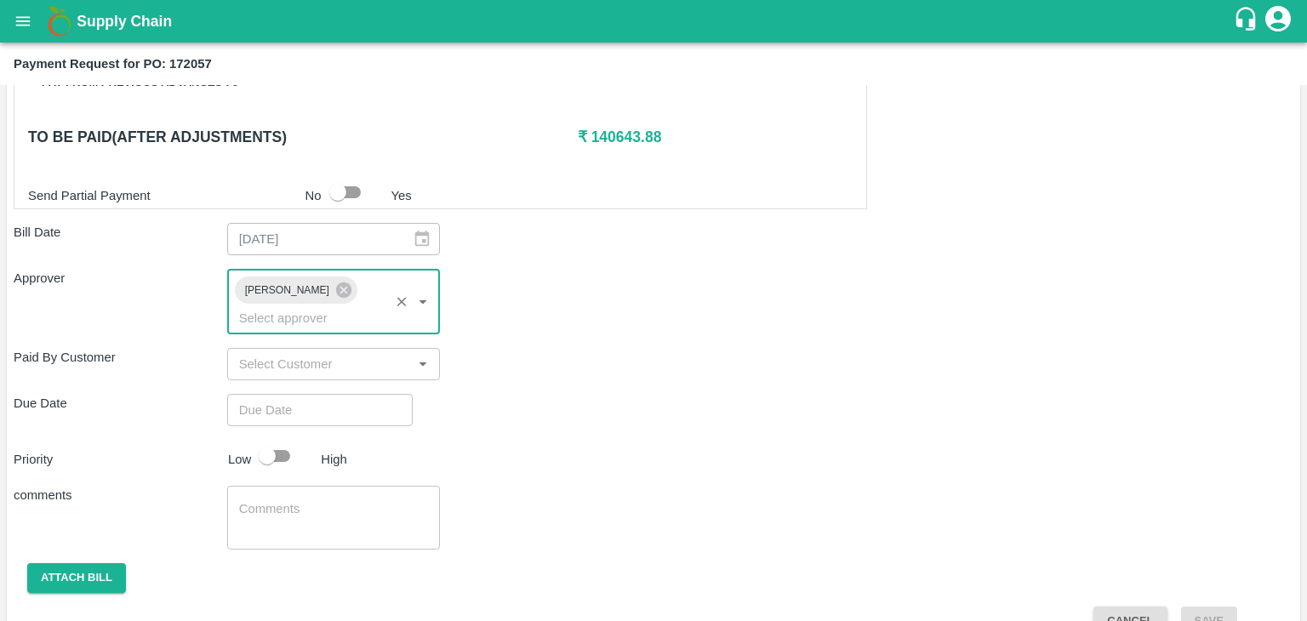
type input "DD/MM/YYYY hh:mm aa"
click at [346, 397] on input "DD/MM/YYYY hh:mm aa" at bounding box center [314, 410] width 174 height 32
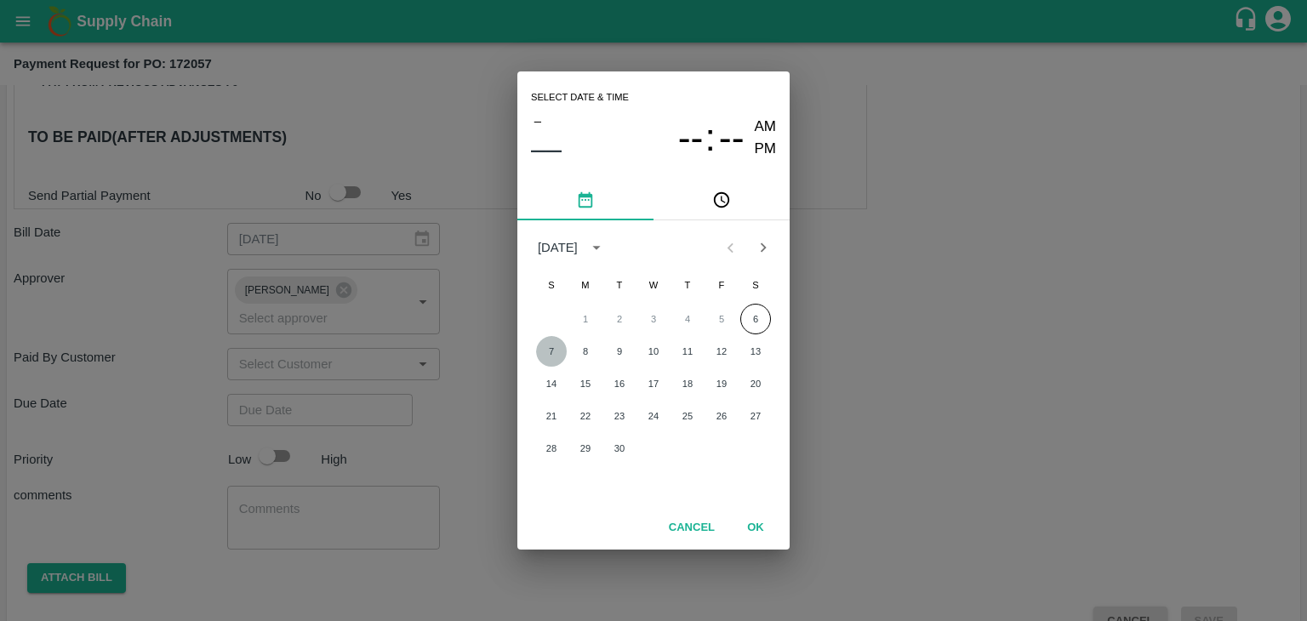
click at [545, 348] on button "7" at bounding box center [551, 351] width 31 height 31
type input "07/09/2025 12:00 AM"
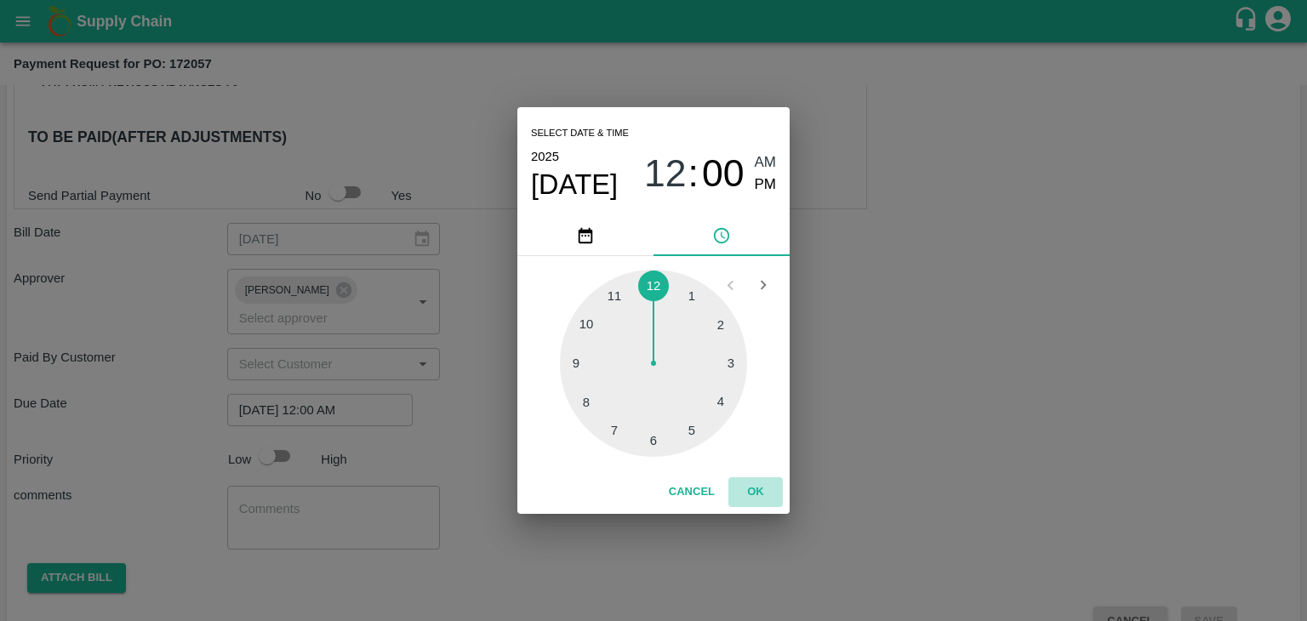
click at [768, 482] on button "OK" at bounding box center [756, 492] width 54 height 30
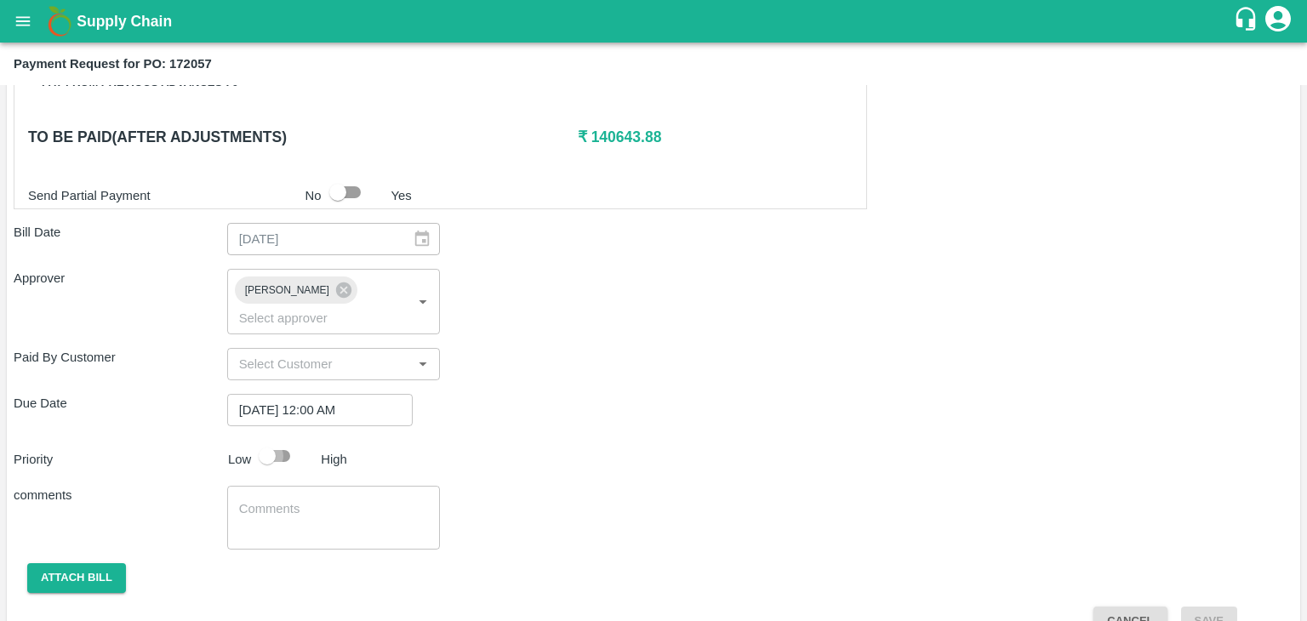
click at [286, 440] on input "checkbox" at bounding box center [267, 456] width 97 height 32
checkbox input "true"
click at [326, 512] on div "x ​" at bounding box center [334, 518] width 214 height 64
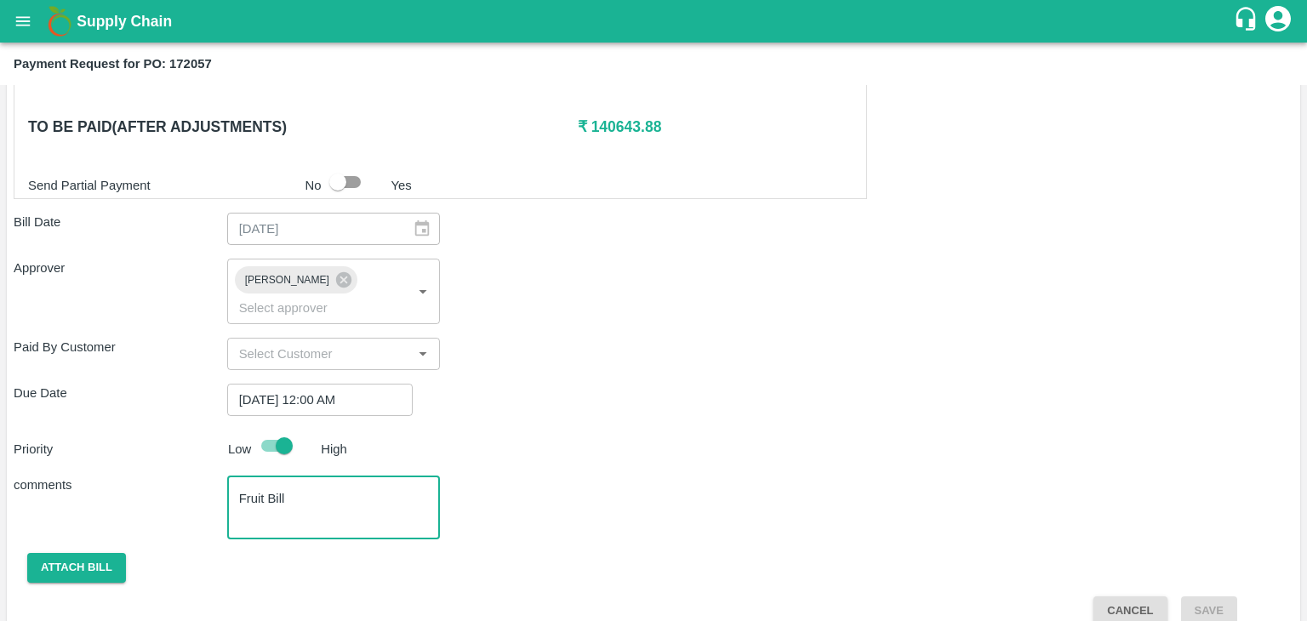
type textarea "Fruit Bill"
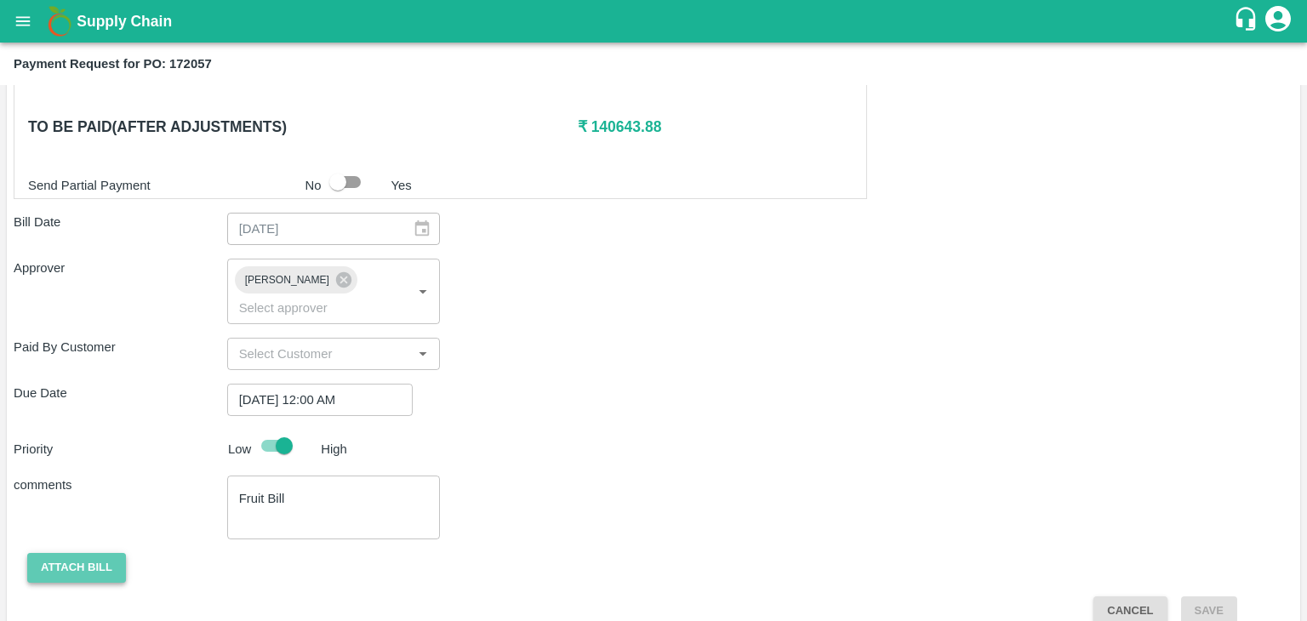
click at [85, 553] on button "Attach bill" at bounding box center [76, 568] width 99 height 30
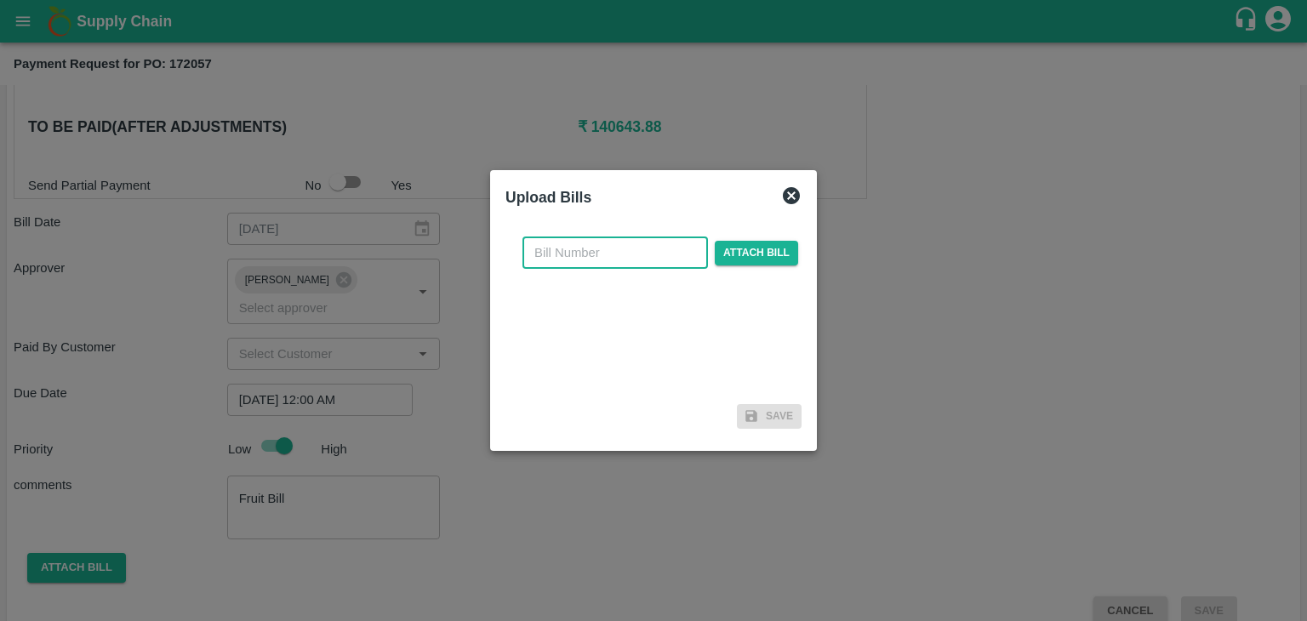
click at [615, 261] on input "text" at bounding box center [616, 253] width 186 height 32
type input "667"
click at [715, 249] on span "Attach bill" at bounding box center [756, 253] width 83 height 25
click at [0, 0] on input "Attach bill" at bounding box center [0, 0] width 0 height 0
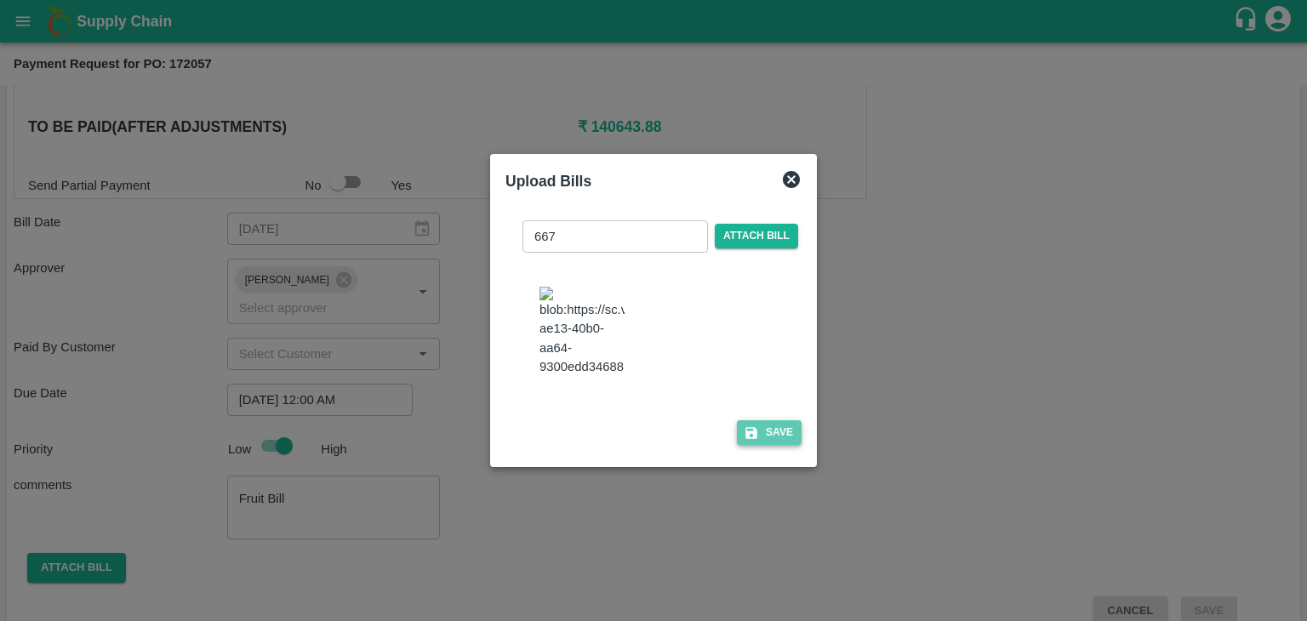
click at [768, 440] on button "Save" at bounding box center [769, 432] width 65 height 25
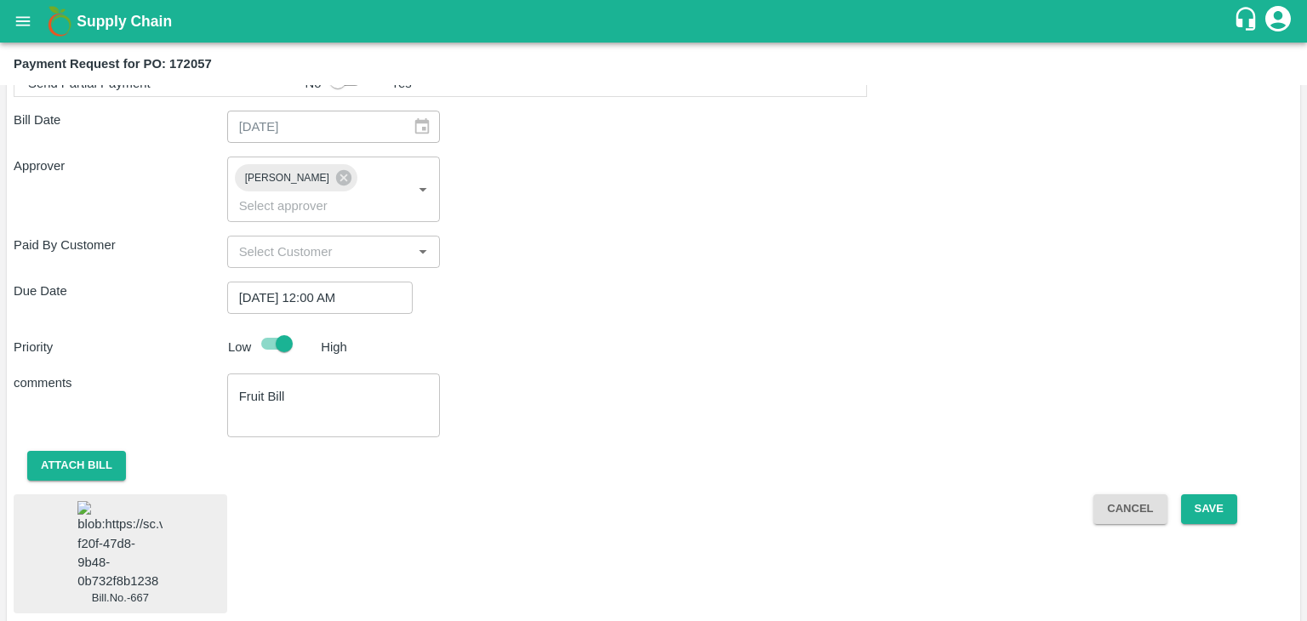
scroll to position [946, 0]
click at [122, 502] on img at bounding box center [119, 546] width 85 height 89
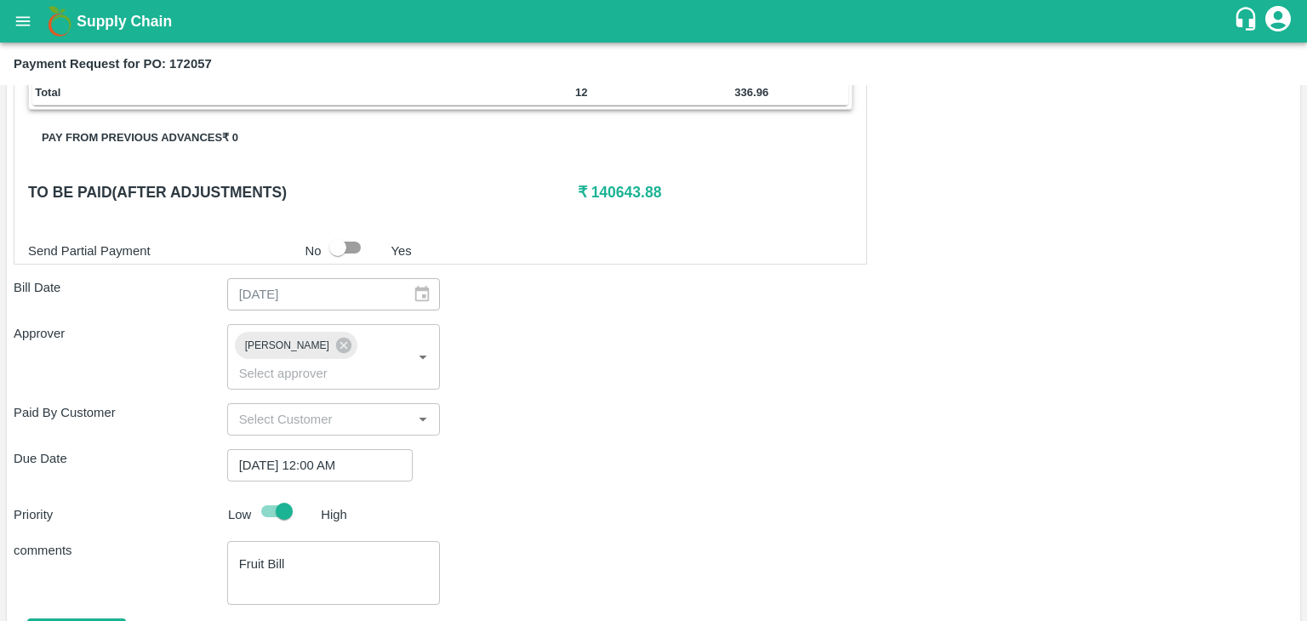
scroll to position [946, 0]
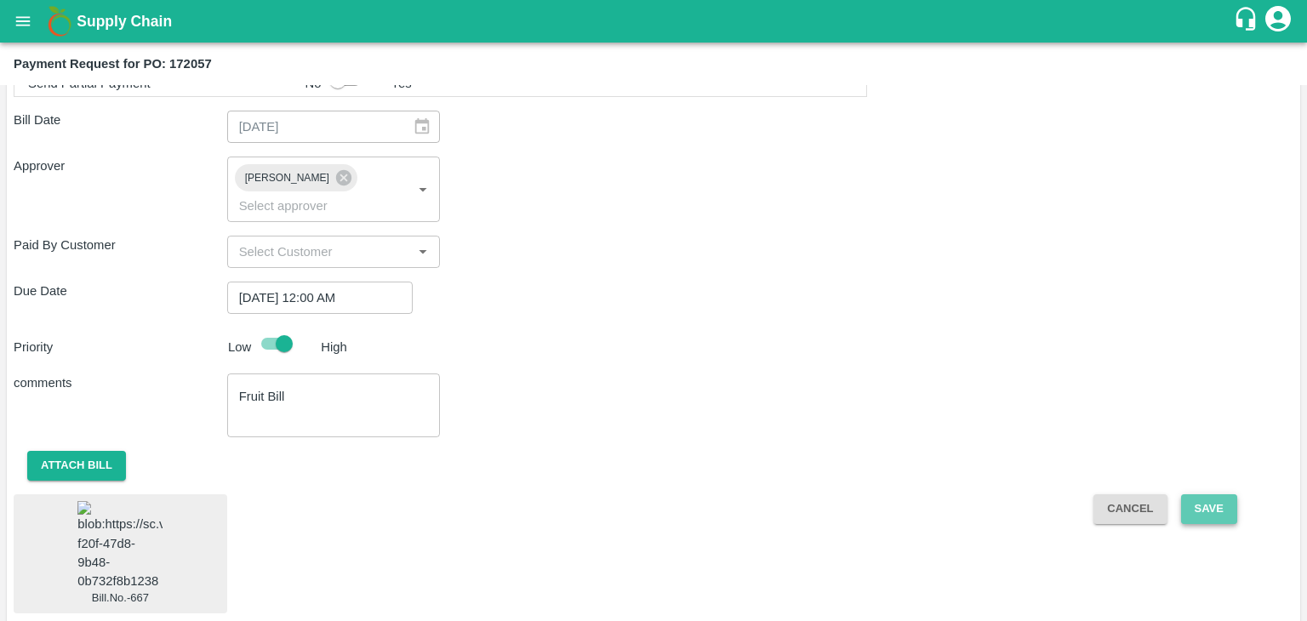
click at [1222, 495] on button "Save" at bounding box center [1209, 510] width 56 height 30
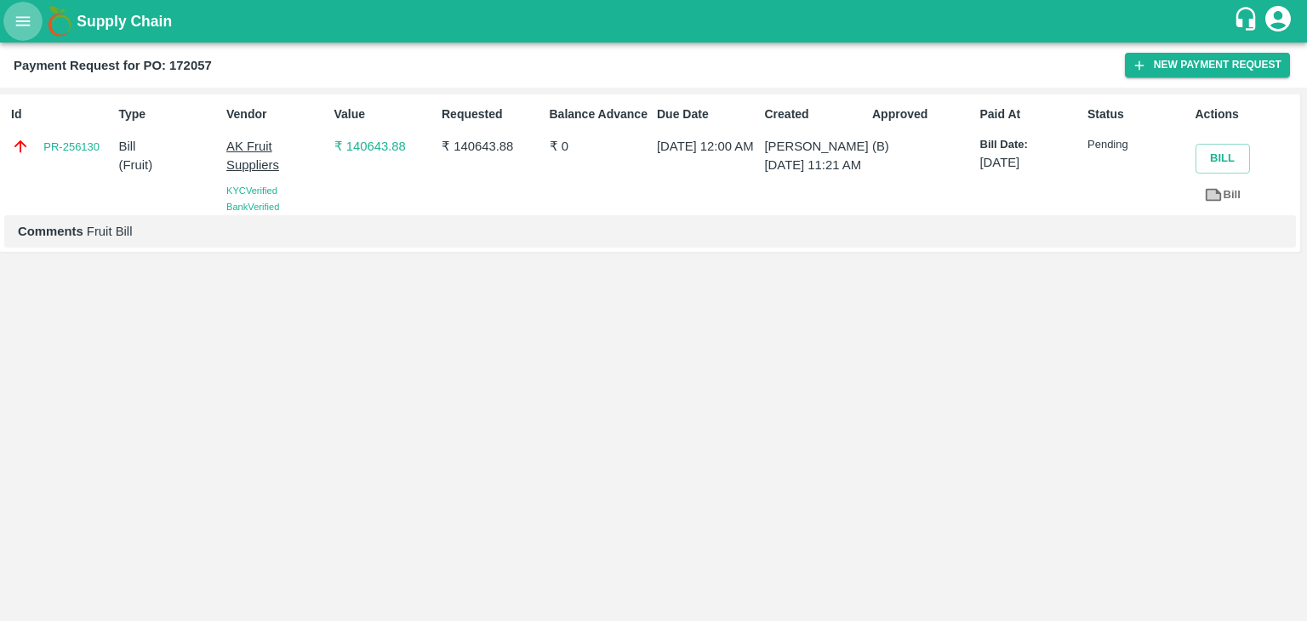
click at [22, 18] on icon "open drawer" at bounding box center [23, 20] width 14 height 9
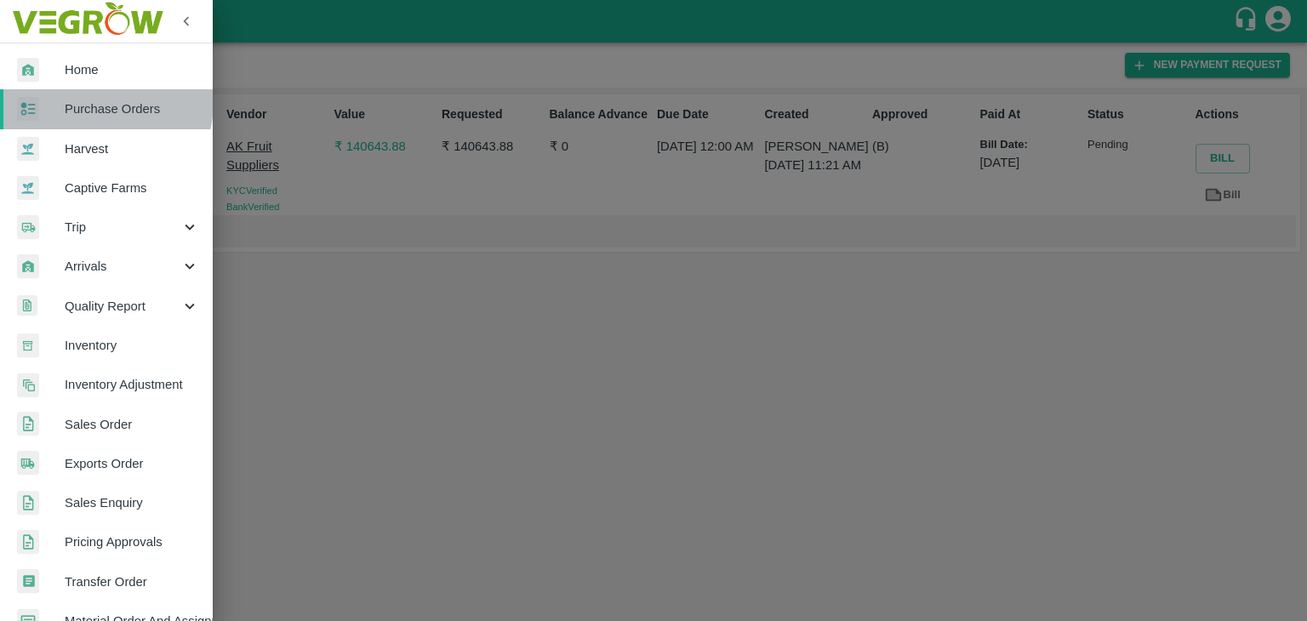
click at [89, 101] on span "Purchase Orders" at bounding box center [132, 109] width 134 height 19
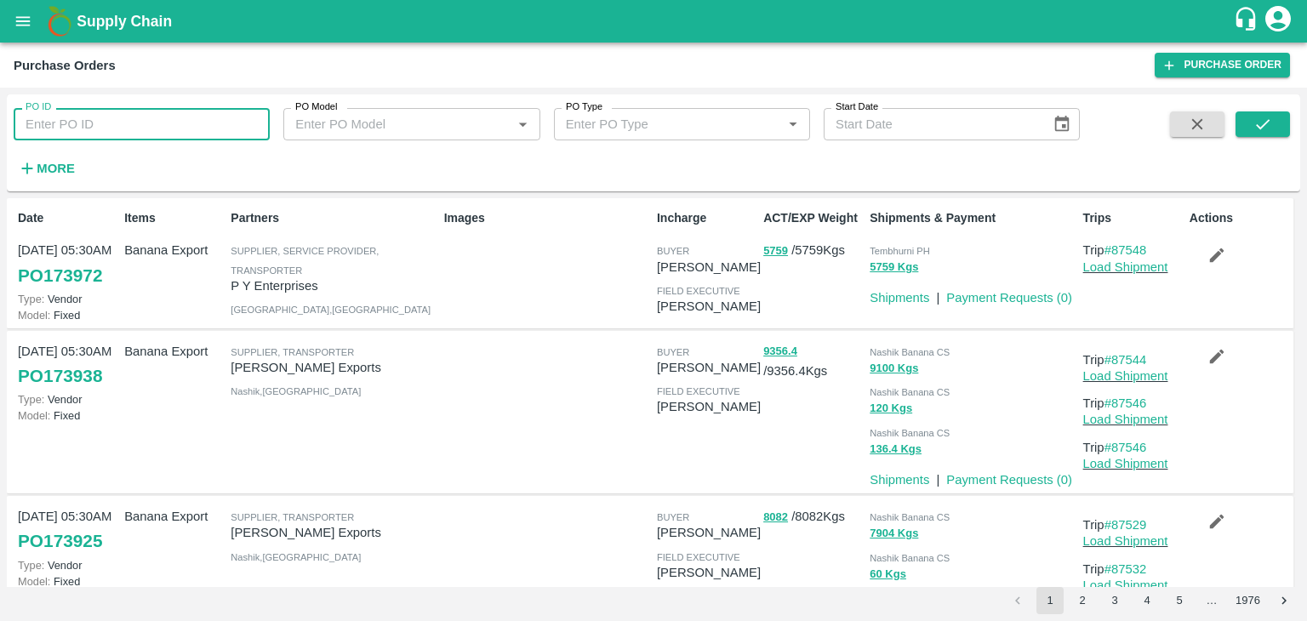
click at [119, 117] on input "PO ID" at bounding box center [142, 124] width 256 height 32
paste input "172796"
type input "172796"
click at [1270, 127] on icon "submit" at bounding box center [1263, 124] width 19 height 19
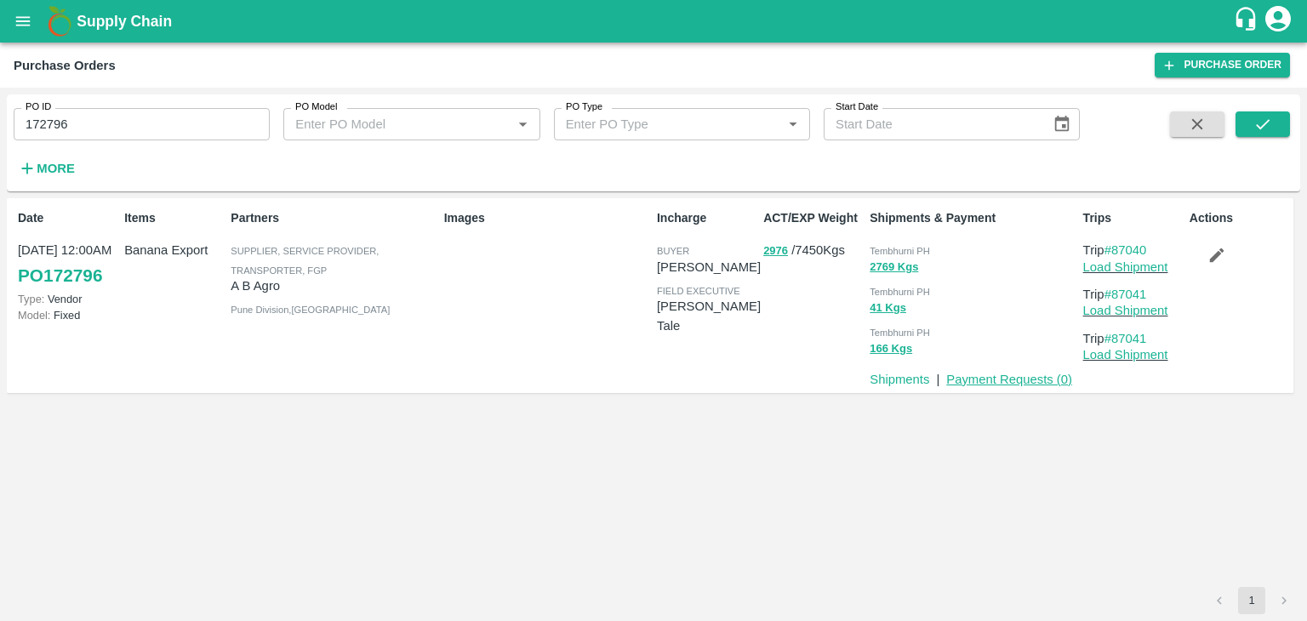
click at [993, 380] on link "Payment Requests ( 0 )" at bounding box center [1009, 380] width 126 height 14
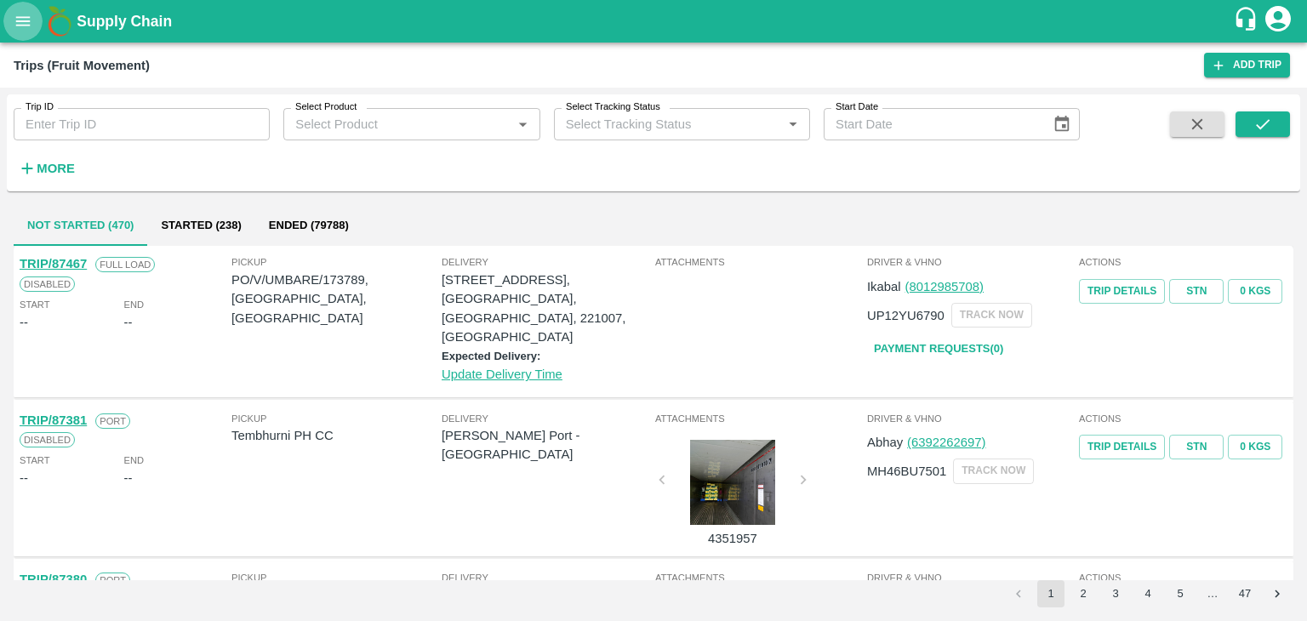
drag, startPoint x: 0, startPoint y: 0, endPoint x: 3, endPoint y: 22, distance: 22.4
click at [3, 22] on button "open drawer" at bounding box center [22, 21] width 39 height 39
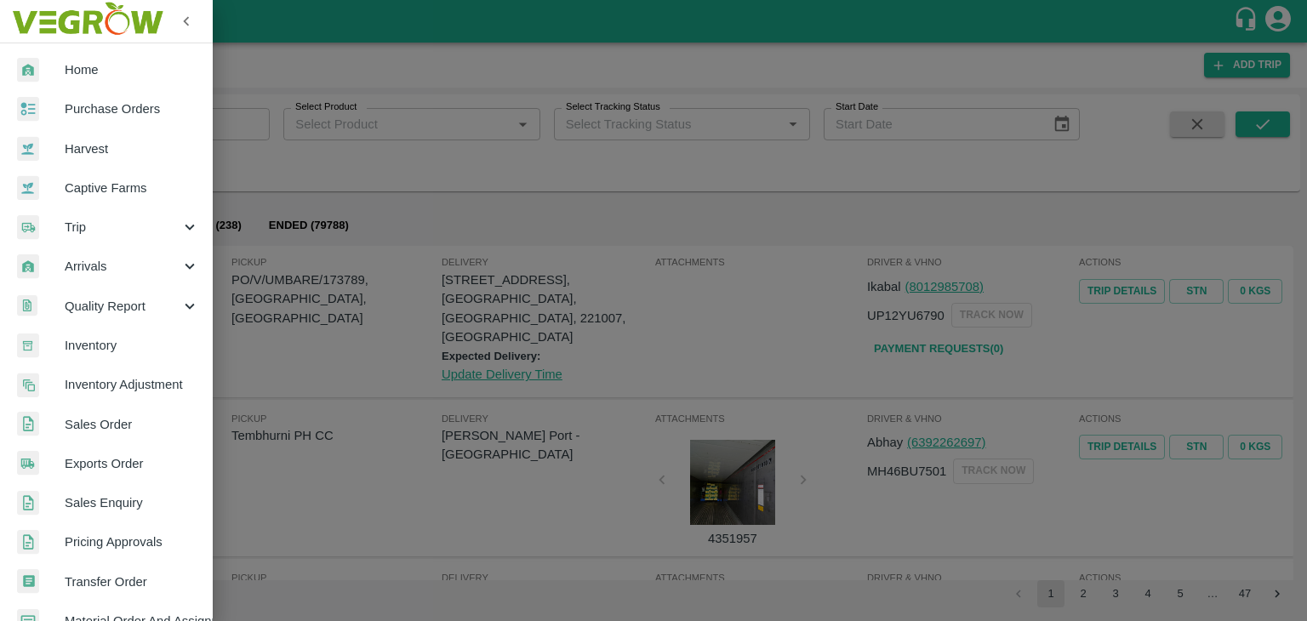
scroll to position [348, 0]
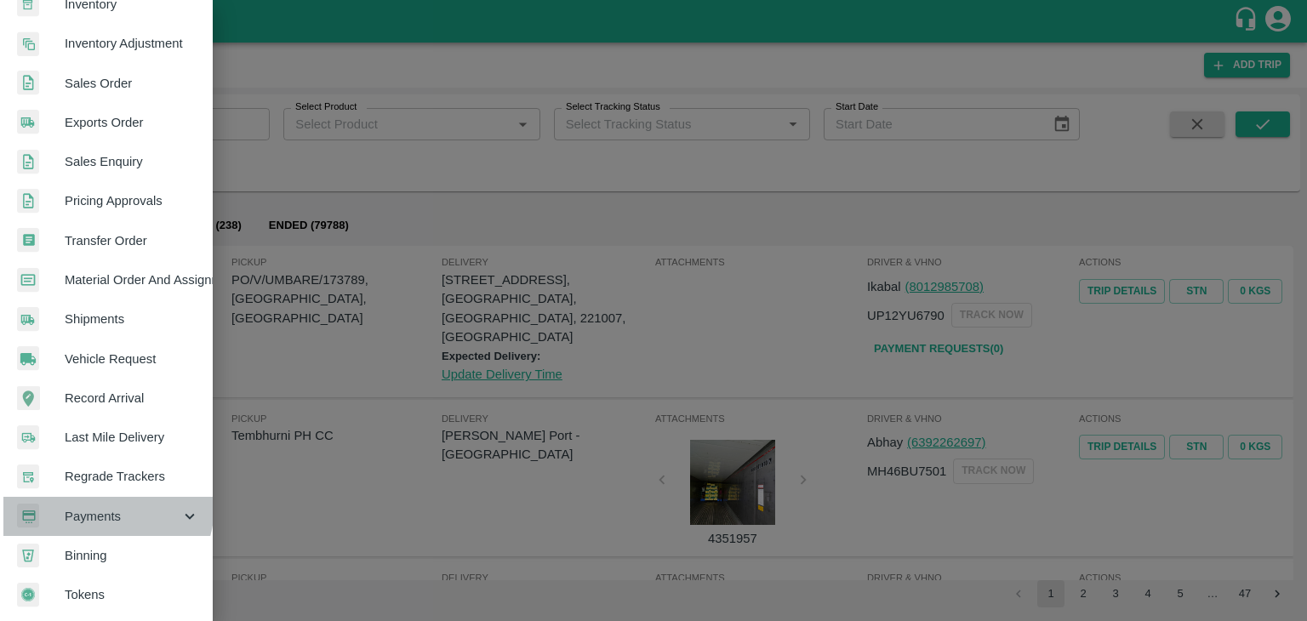
click at [98, 498] on div "Payments" at bounding box center [106, 516] width 213 height 39
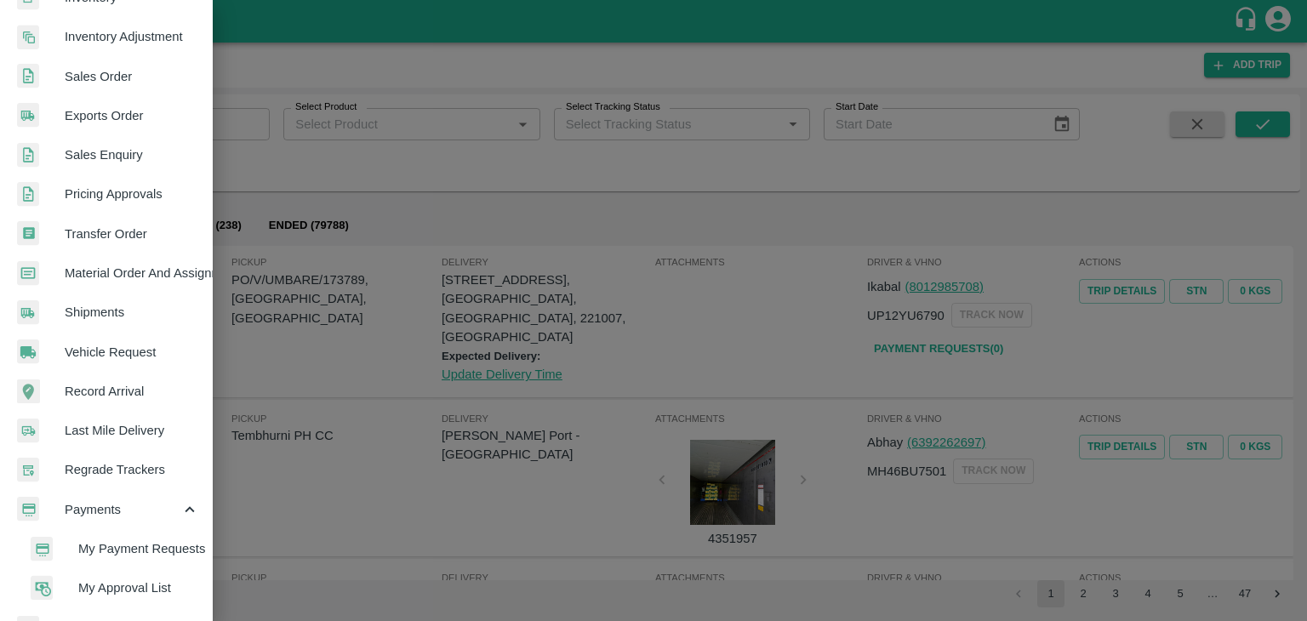
click at [153, 549] on span "My Payment Requests" at bounding box center [138, 549] width 121 height 19
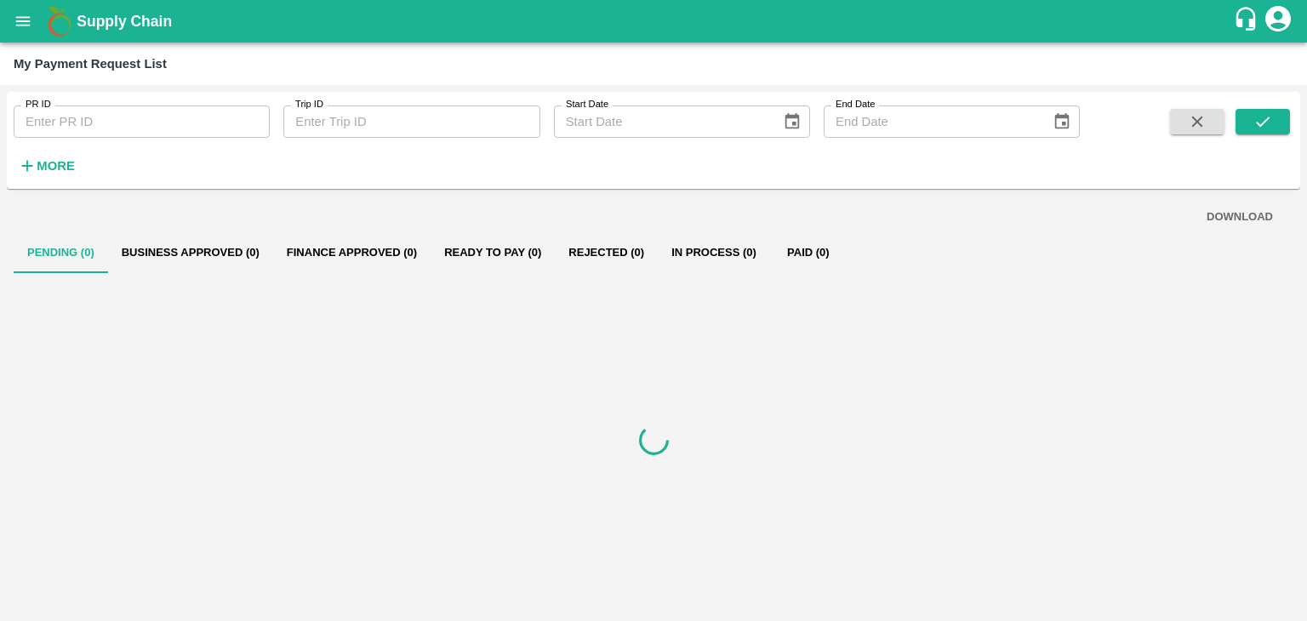
click at [51, 166] on strong "More" at bounding box center [56, 166] width 38 height 14
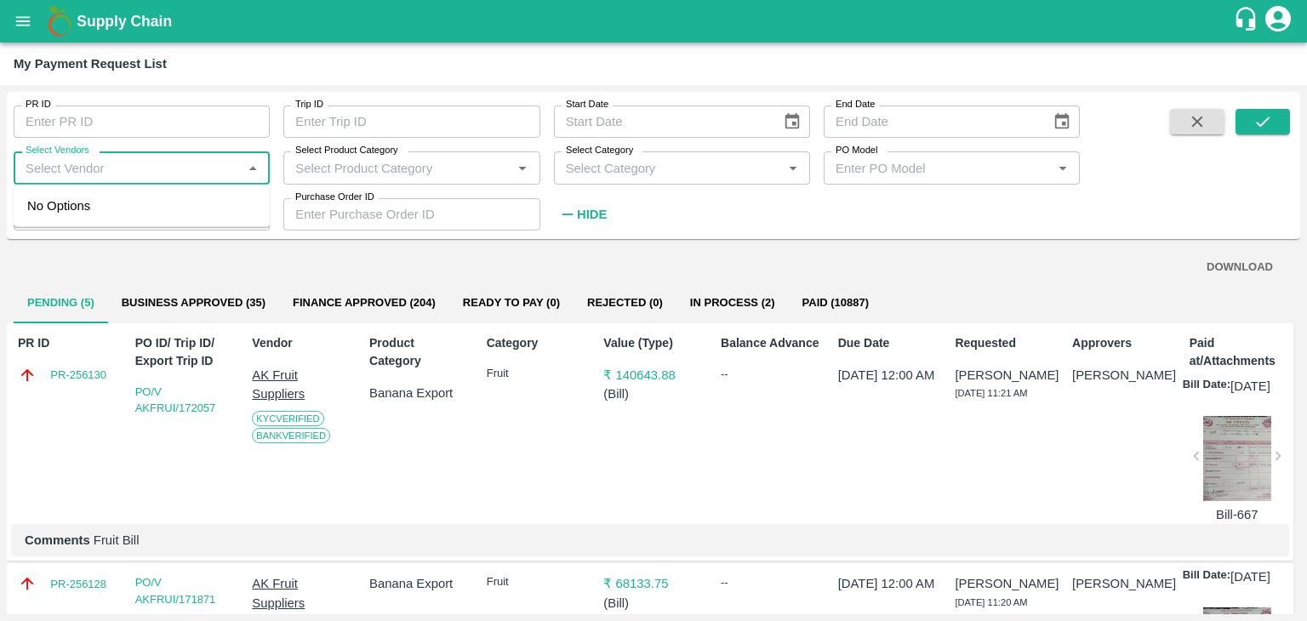
click at [152, 161] on input "Select Vendors" at bounding box center [128, 168] width 218 height 22
click at [184, 204] on div "Shiv Parvati Fruits-Supplier, Service Provider, Transporter, FGP" at bounding box center [145, 216] width 222 height 38
type input "Shiv Parvati Fruits-Supplier, Service Provider, Transporter, FGP"
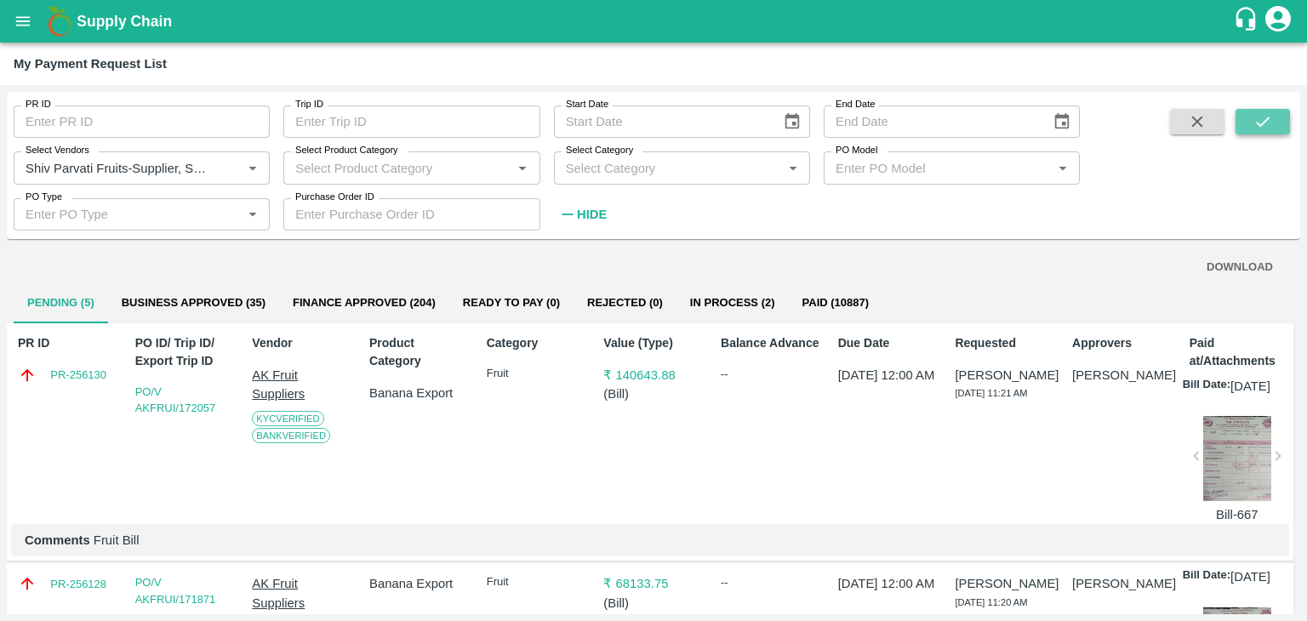
click at [1284, 123] on button "submit" at bounding box center [1263, 122] width 54 height 26
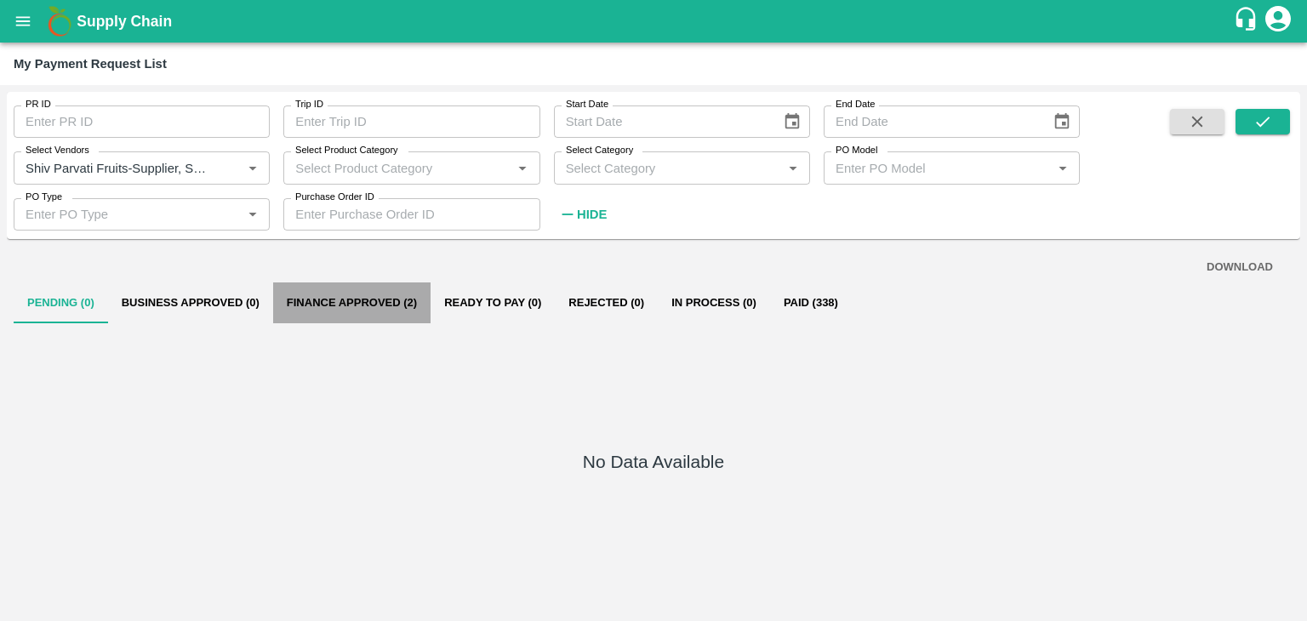
click at [401, 289] on button "Finance Approved (2)" at bounding box center [351, 303] width 157 height 41
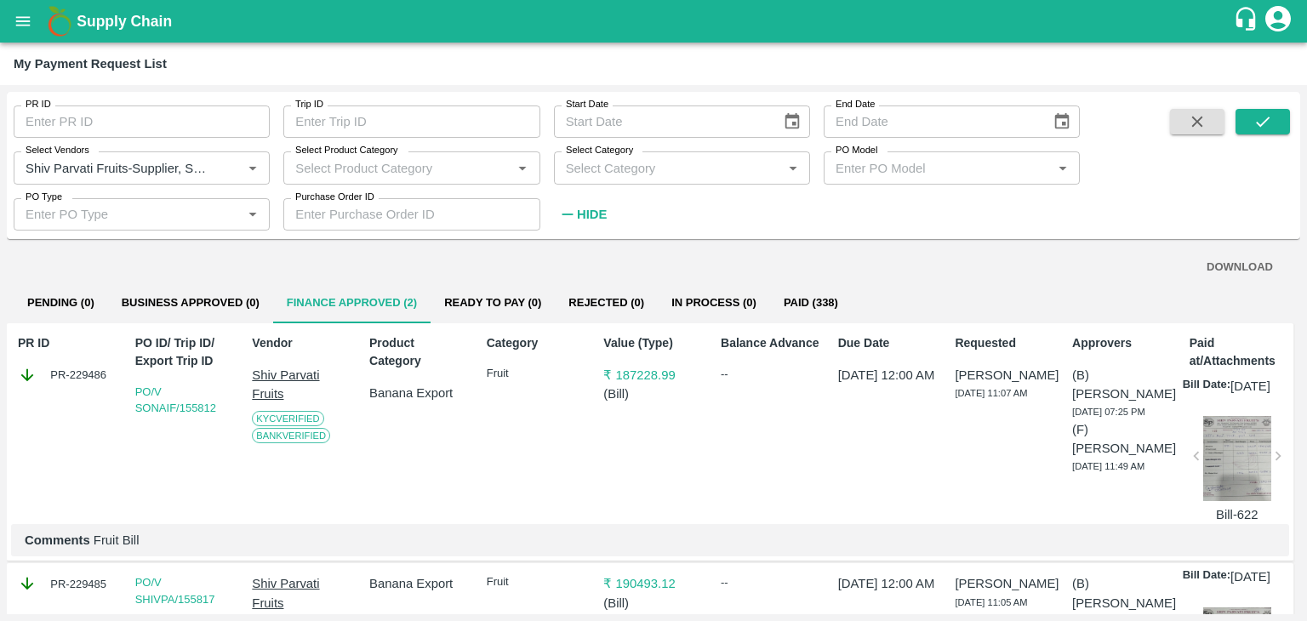
click at [790, 291] on button "Paid (338)" at bounding box center [811, 303] width 82 height 41
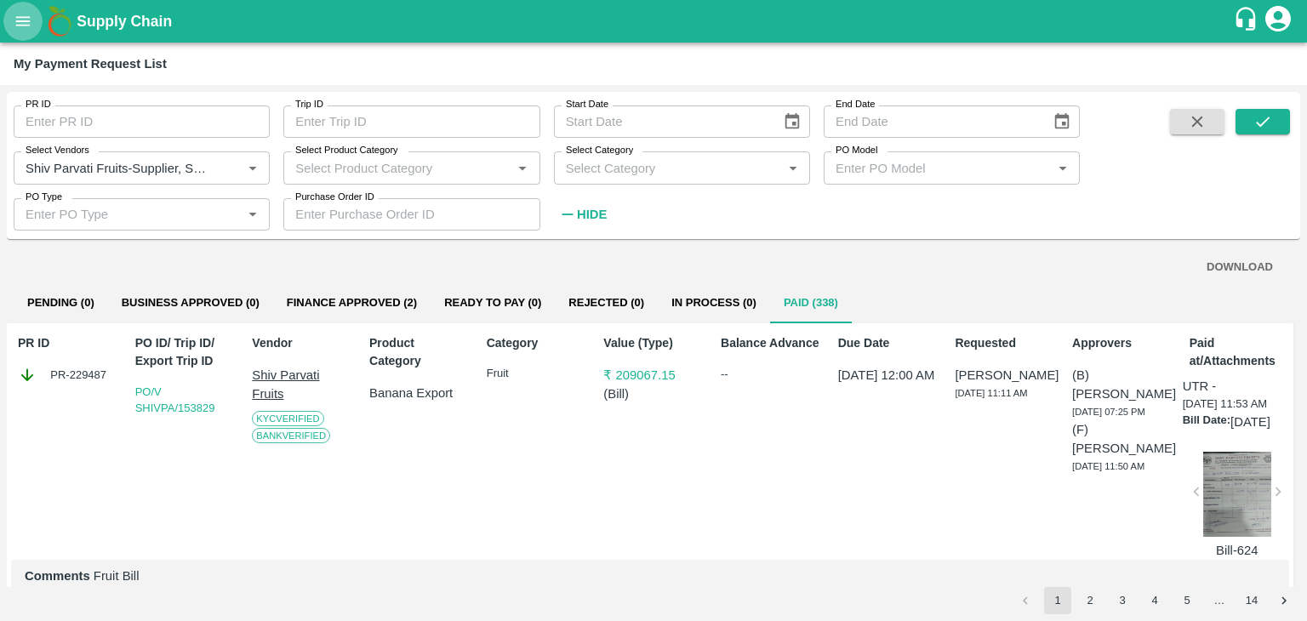
click at [12, 14] on button "open drawer" at bounding box center [22, 21] width 39 height 39
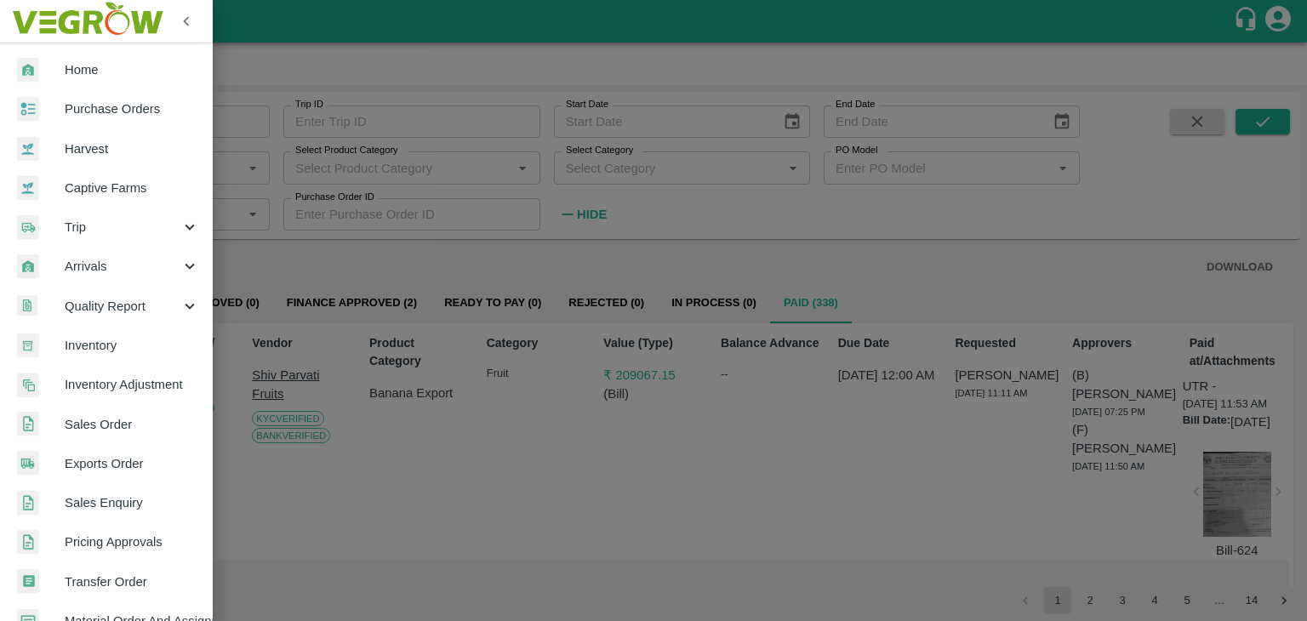
scroll to position [427, 0]
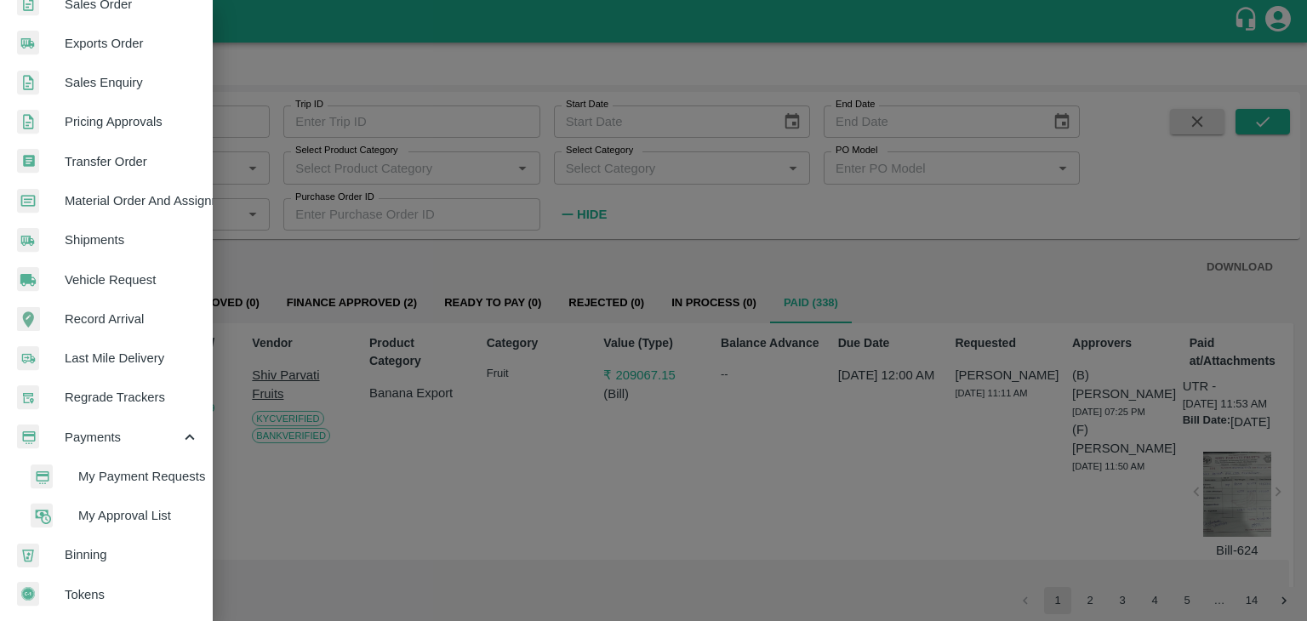
click at [122, 471] on span "My Payment Requests" at bounding box center [138, 476] width 121 height 19
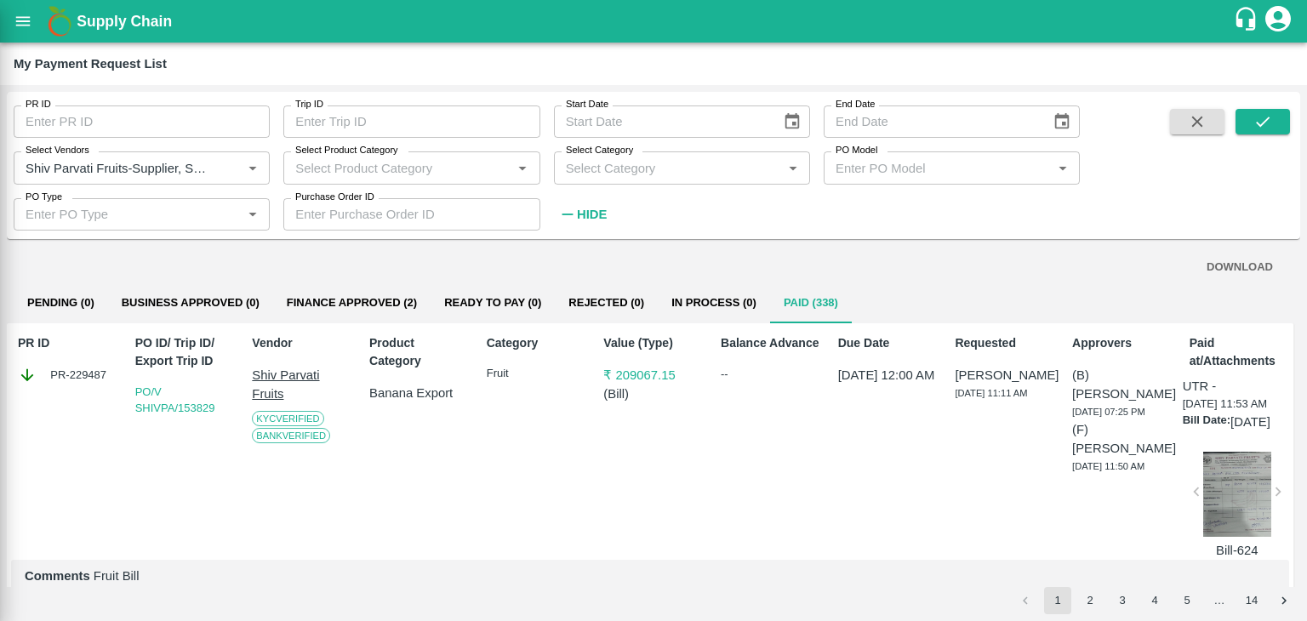
scroll to position [420, 0]
click at [221, 171] on button "Clear" at bounding box center [231, 168] width 23 height 23
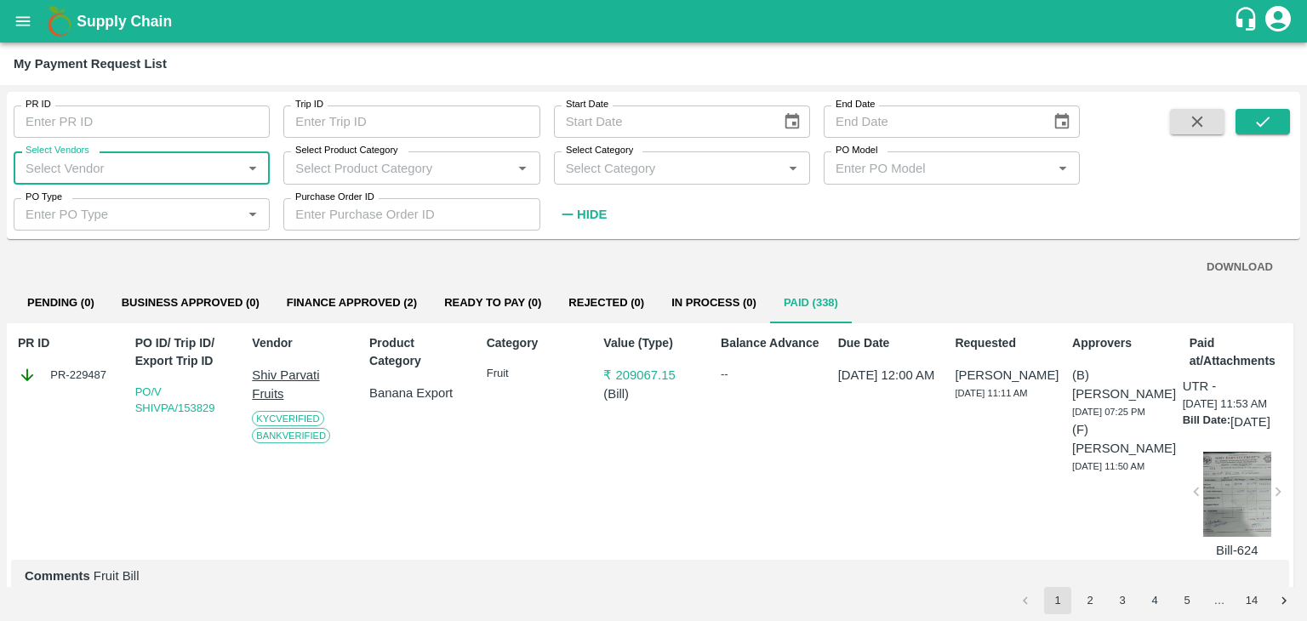
scroll to position [0, 0]
click at [174, 171] on input "Select Vendors" at bounding box center [128, 168] width 218 height 22
click at [24, 20] on icon "open drawer" at bounding box center [23, 21] width 19 height 19
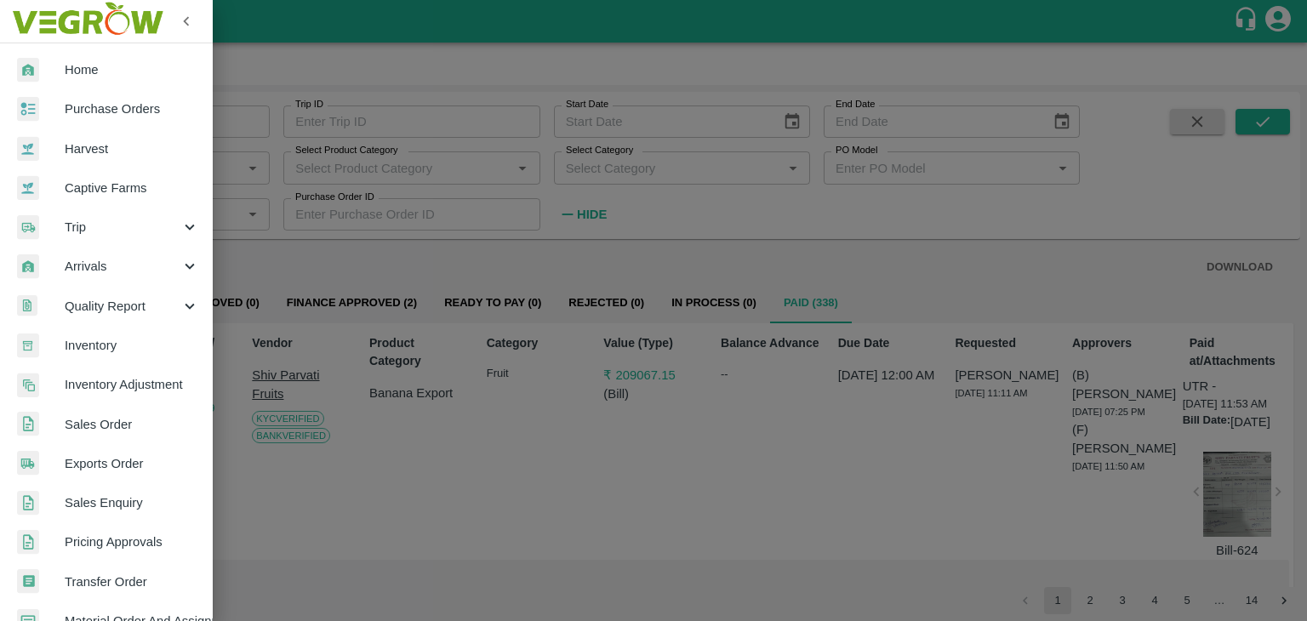
click at [86, 221] on span "Trip" at bounding box center [123, 227] width 116 height 19
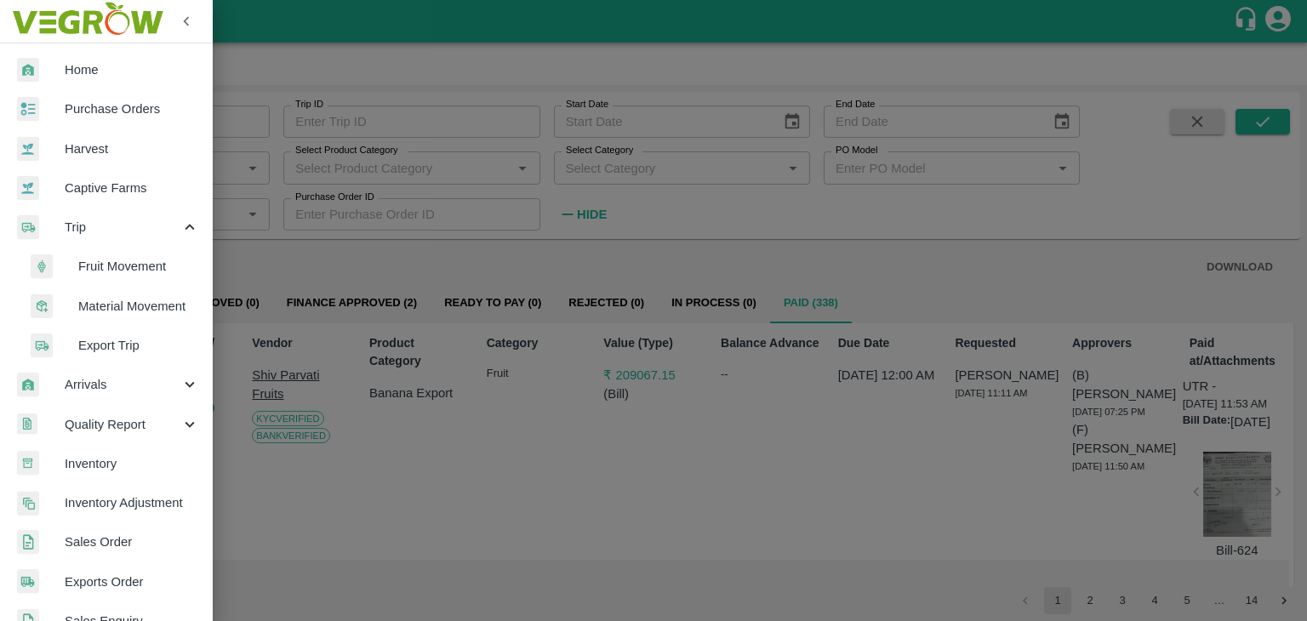
click at [129, 269] on span "Fruit Movement" at bounding box center [138, 266] width 121 height 19
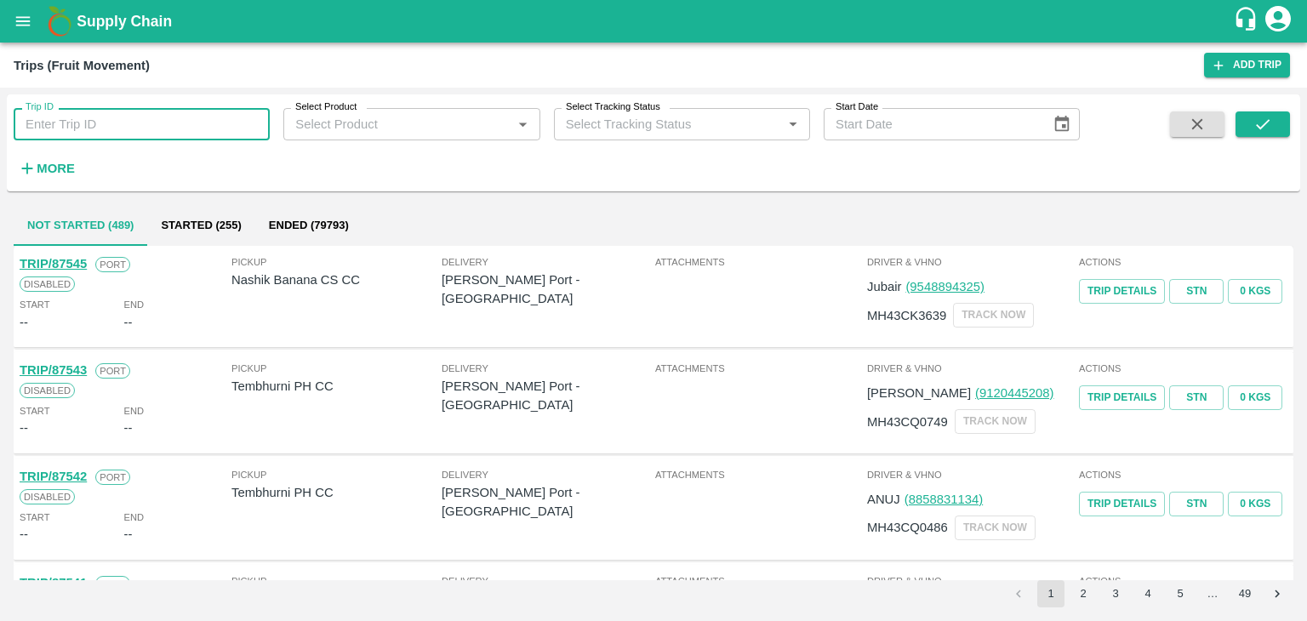
click at [149, 123] on input "Trip ID" at bounding box center [142, 124] width 256 height 32
type input "87468"
click at [1280, 113] on button "submit" at bounding box center [1263, 125] width 54 height 26
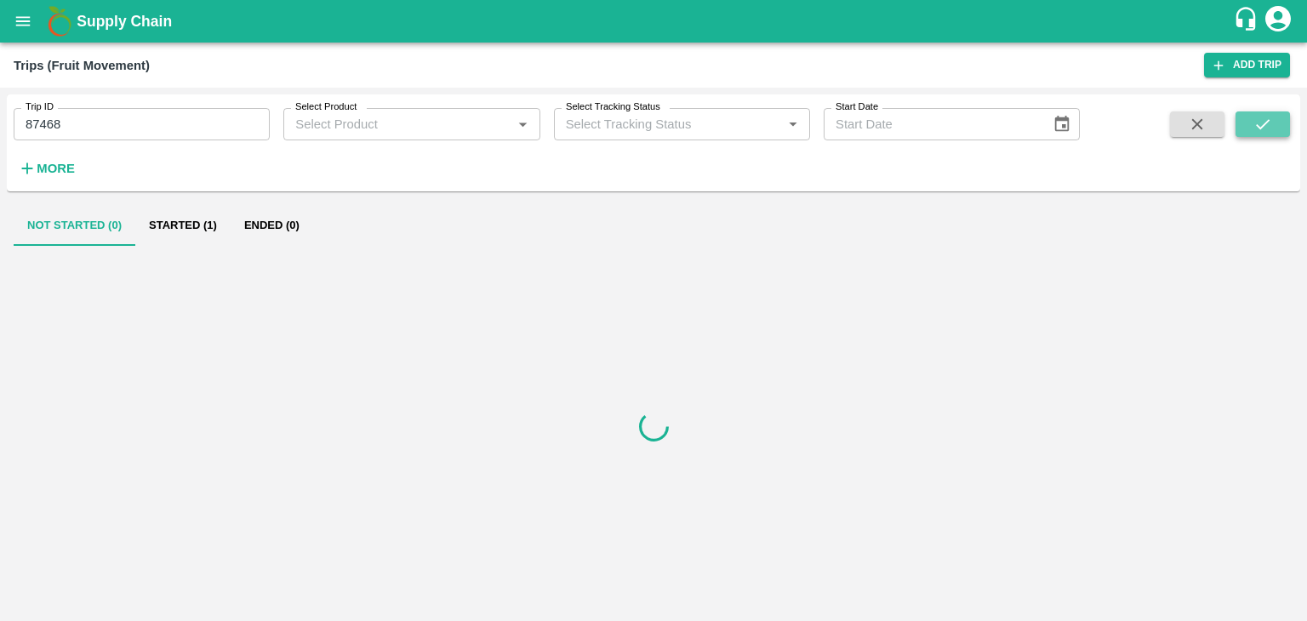
click at [1280, 113] on button "submit" at bounding box center [1263, 125] width 54 height 26
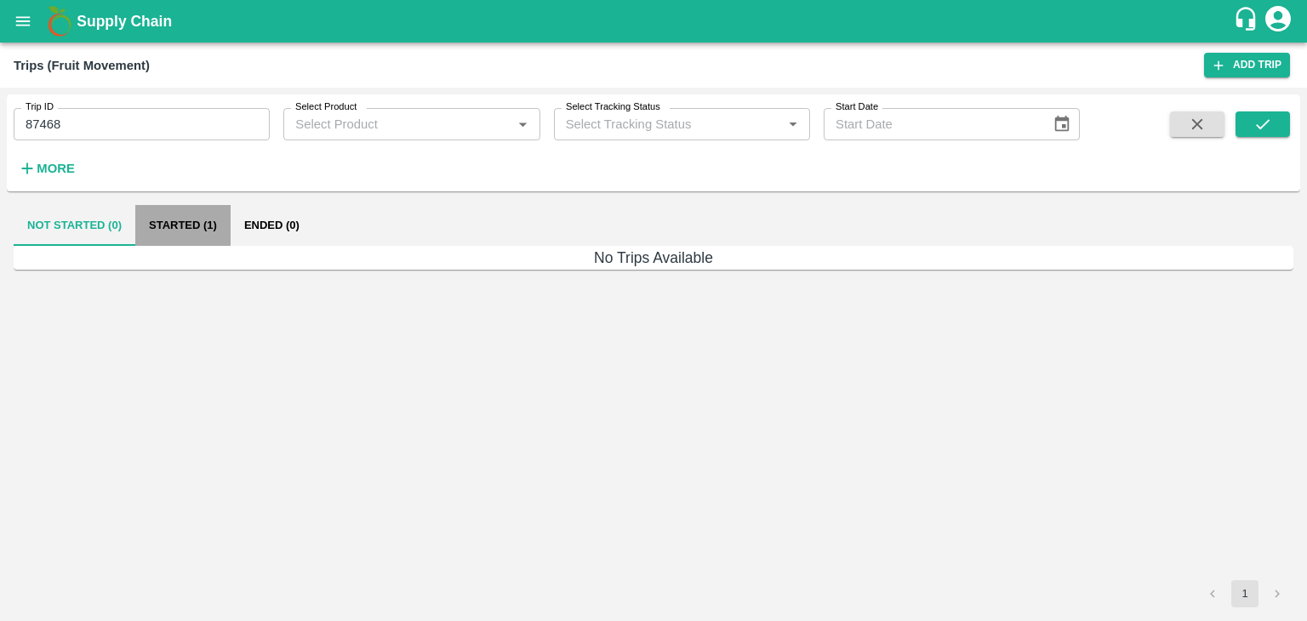
click at [185, 208] on button "Started (1)" at bounding box center [182, 225] width 95 height 41
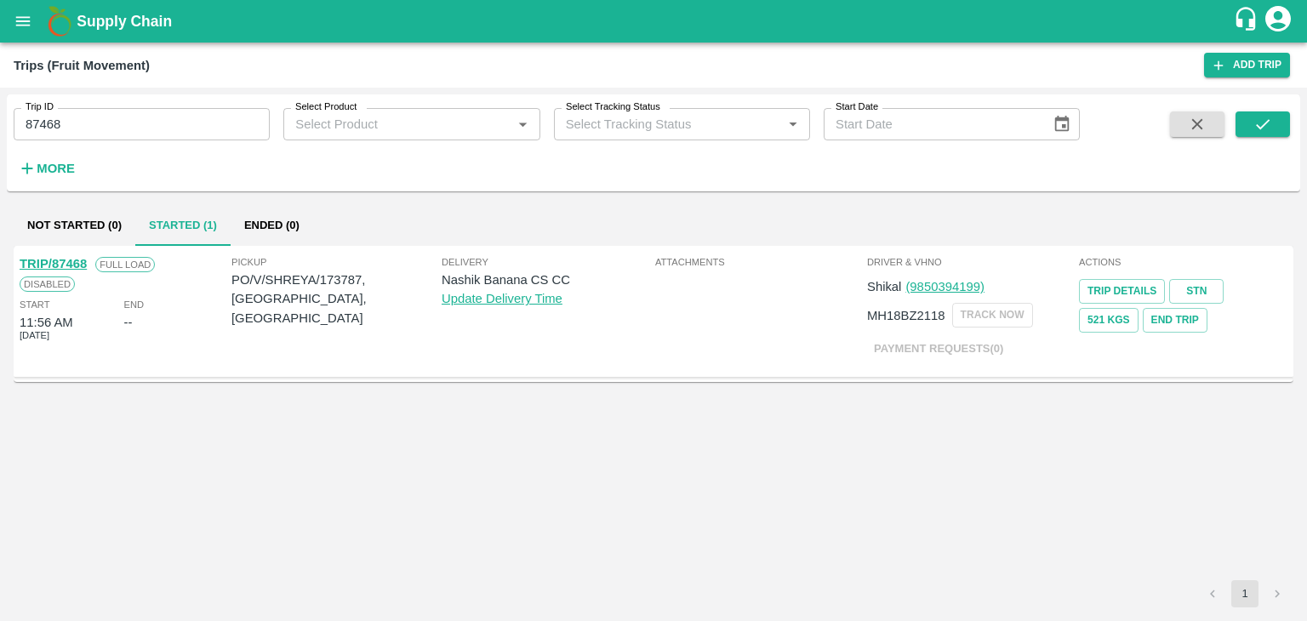
click at [73, 263] on link "TRIP/87468" at bounding box center [53, 264] width 67 height 14
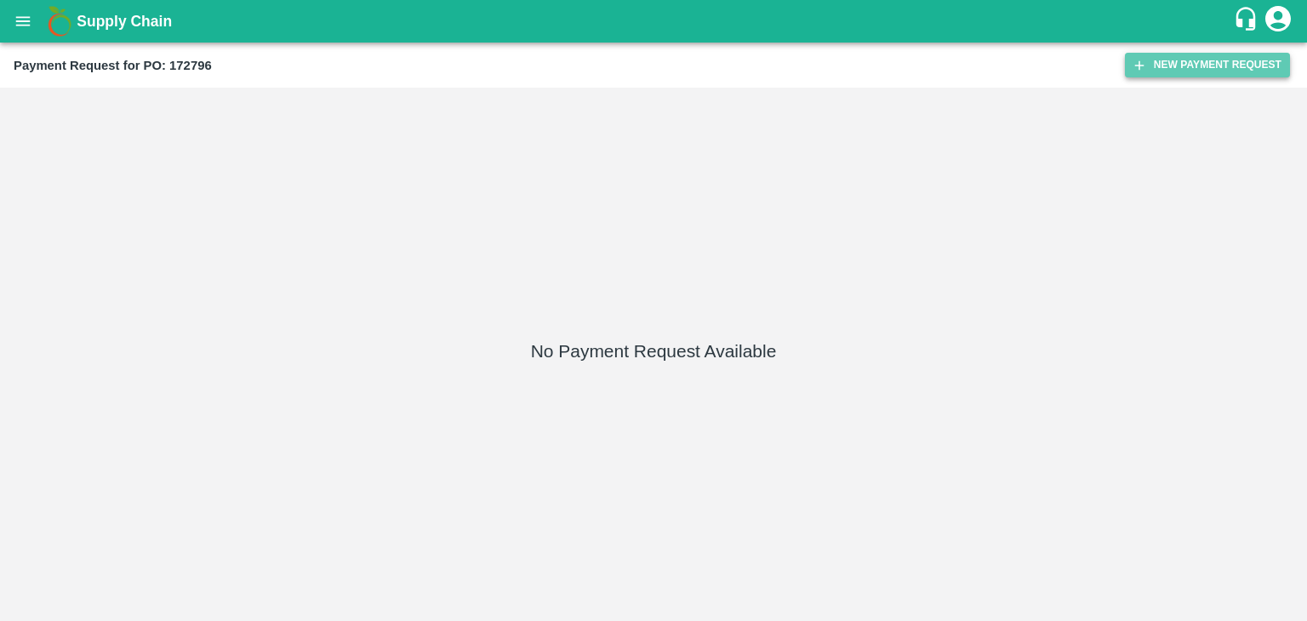
click at [1184, 69] on button "New Payment Request" at bounding box center [1207, 65] width 165 height 25
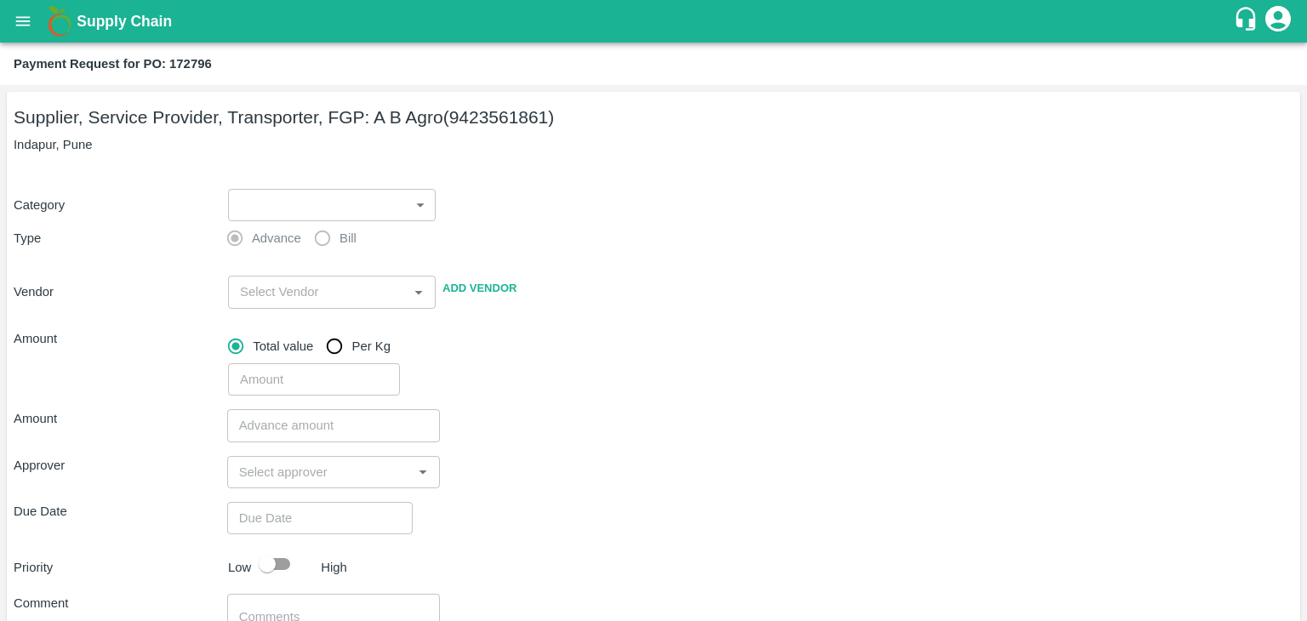
click at [254, 198] on body "Supply Chain Payment Request for PO: 172796 Supplier, Service Provider, Transpo…" at bounding box center [653, 310] width 1307 height 621
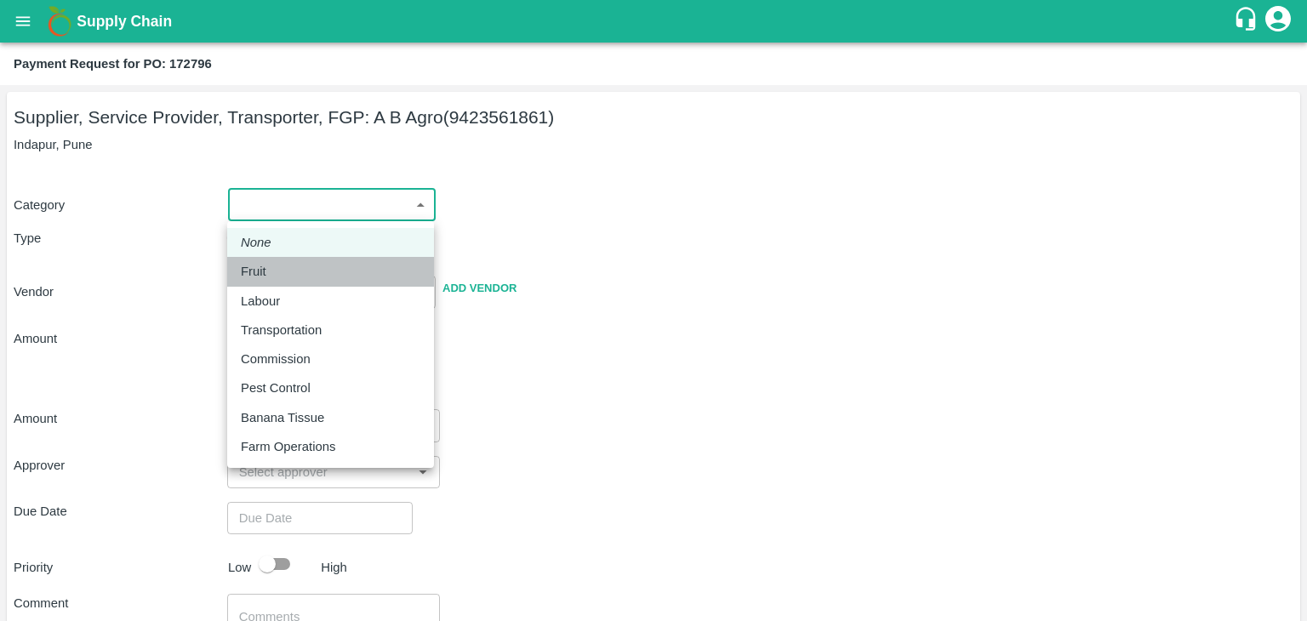
click at [291, 257] on li "Fruit" at bounding box center [330, 271] width 207 height 29
type input "1"
type input "A B Agro - 9423561861(Supplier, Service Provider, Transporter, FGP)"
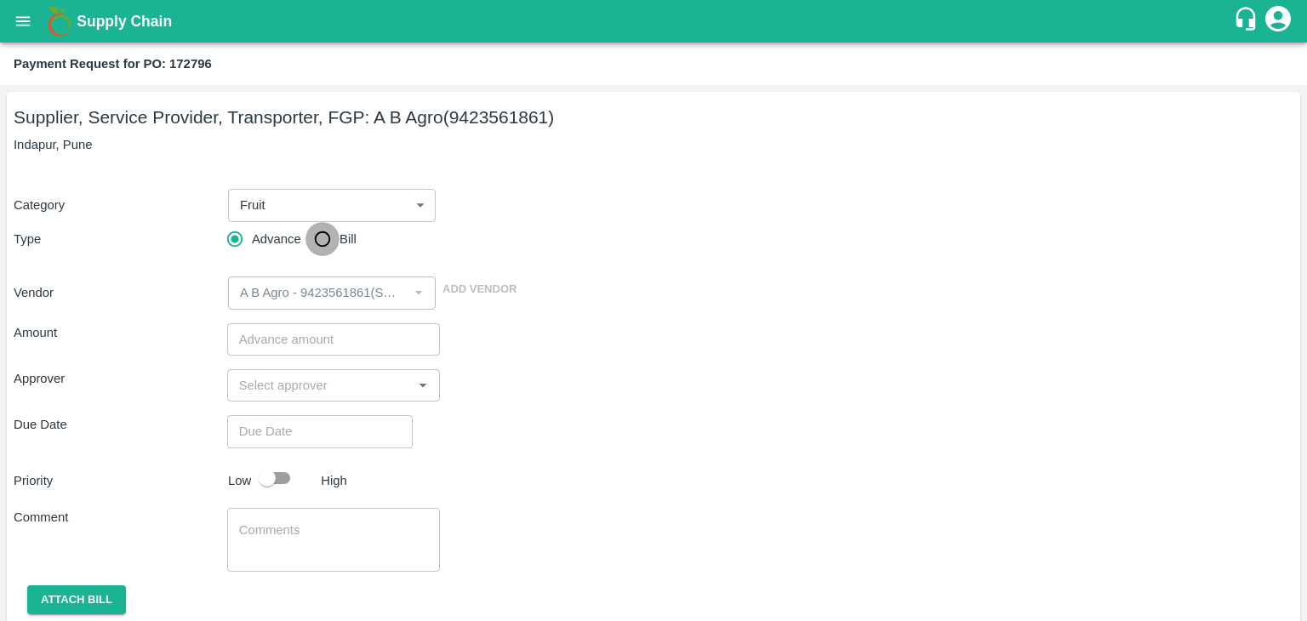
click at [313, 236] on input "Bill" at bounding box center [323, 239] width 34 height 34
radio input "true"
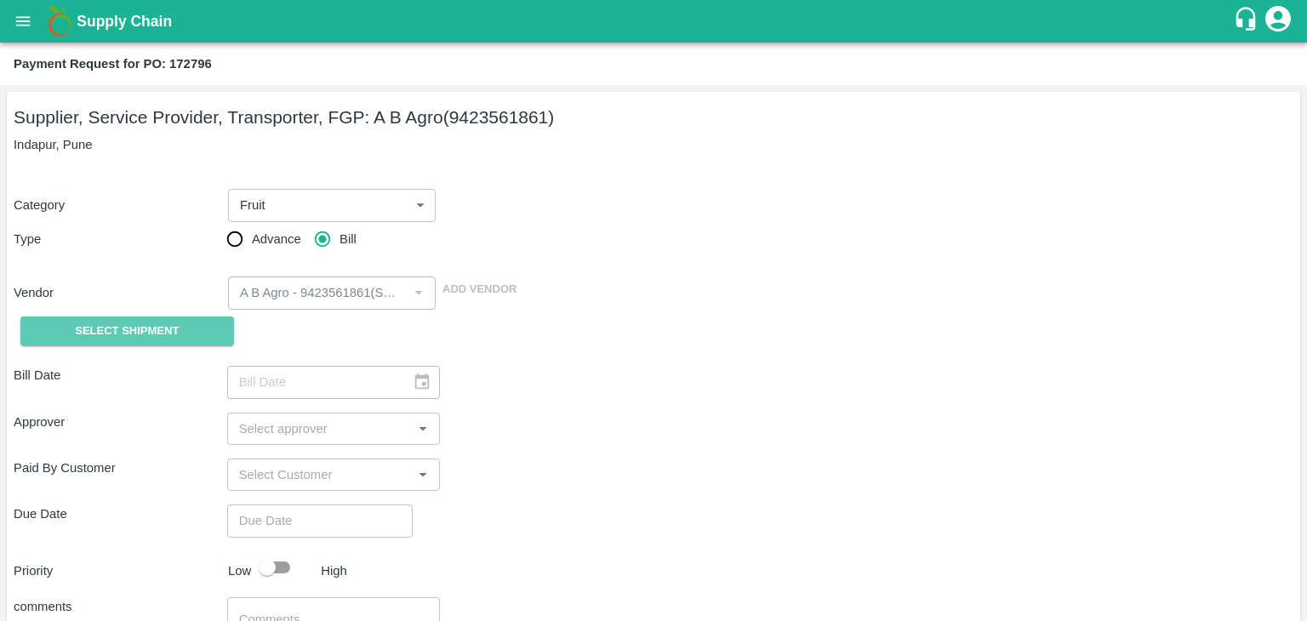
click at [115, 322] on span "Select Shipment" at bounding box center [127, 332] width 104 height 20
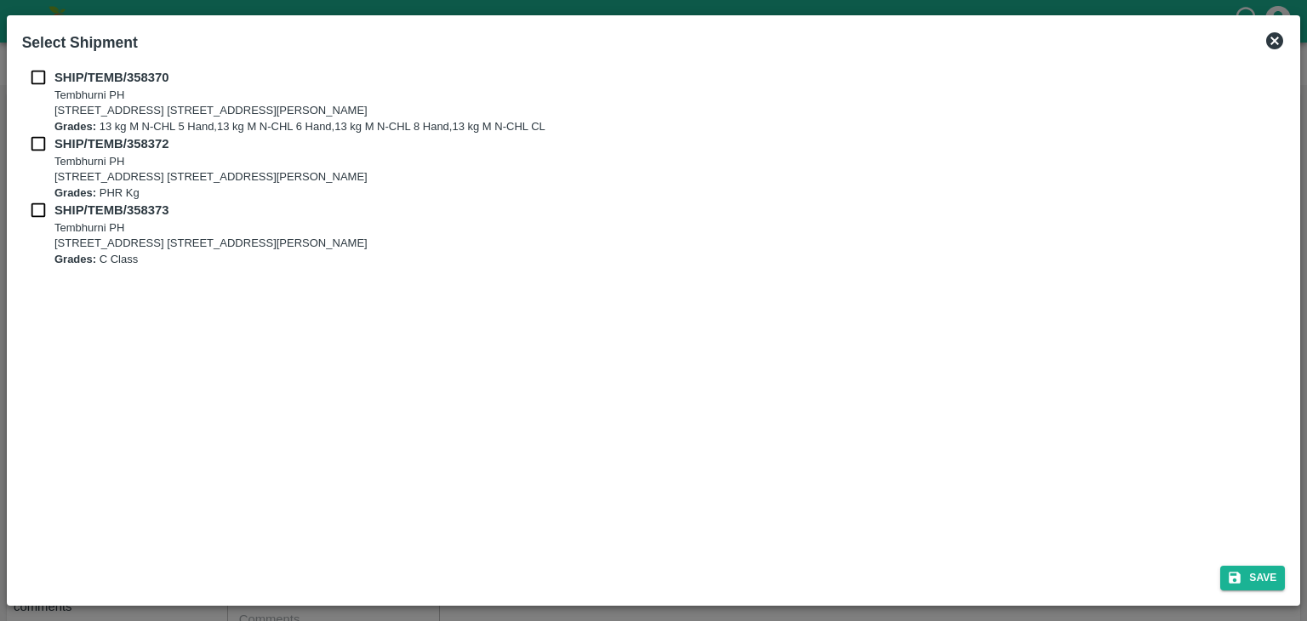
click at [29, 77] on input "checkbox" at bounding box center [38, 77] width 32 height 19
checkbox input "true"
click at [31, 152] on input "checkbox" at bounding box center [38, 143] width 32 height 19
checkbox input "true"
click at [37, 203] on input "checkbox" at bounding box center [38, 210] width 32 height 19
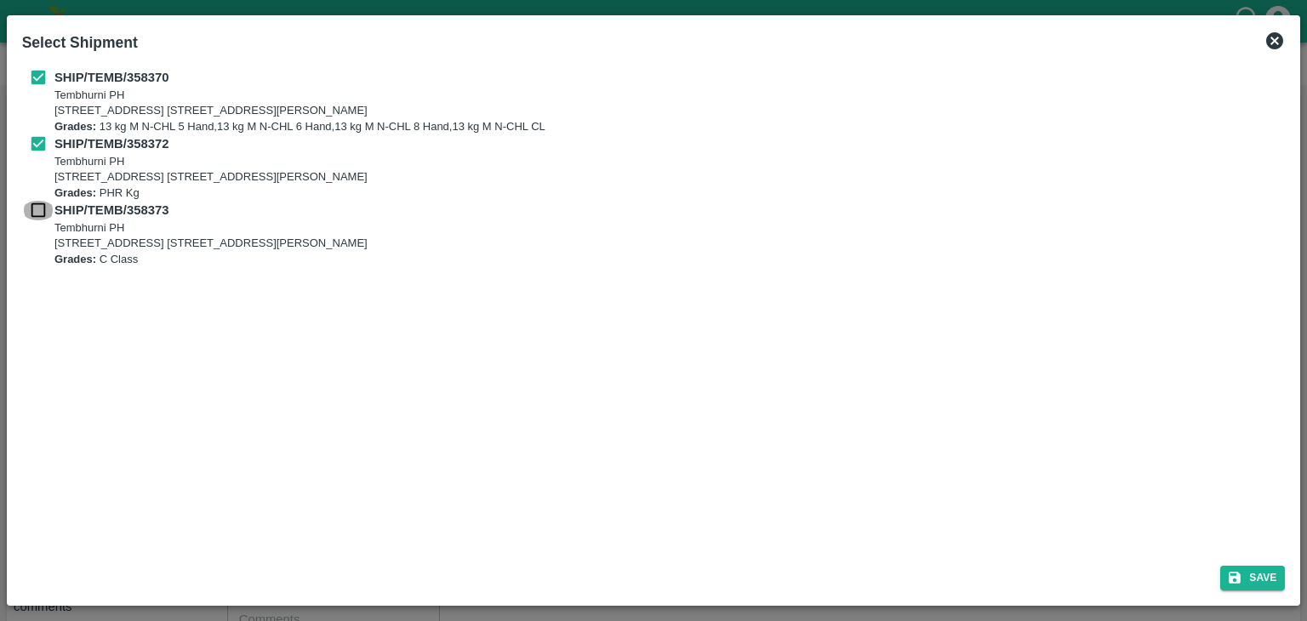
checkbox input "true"
click at [1249, 579] on button "Save" at bounding box center [1253, 578] width 65 height 25
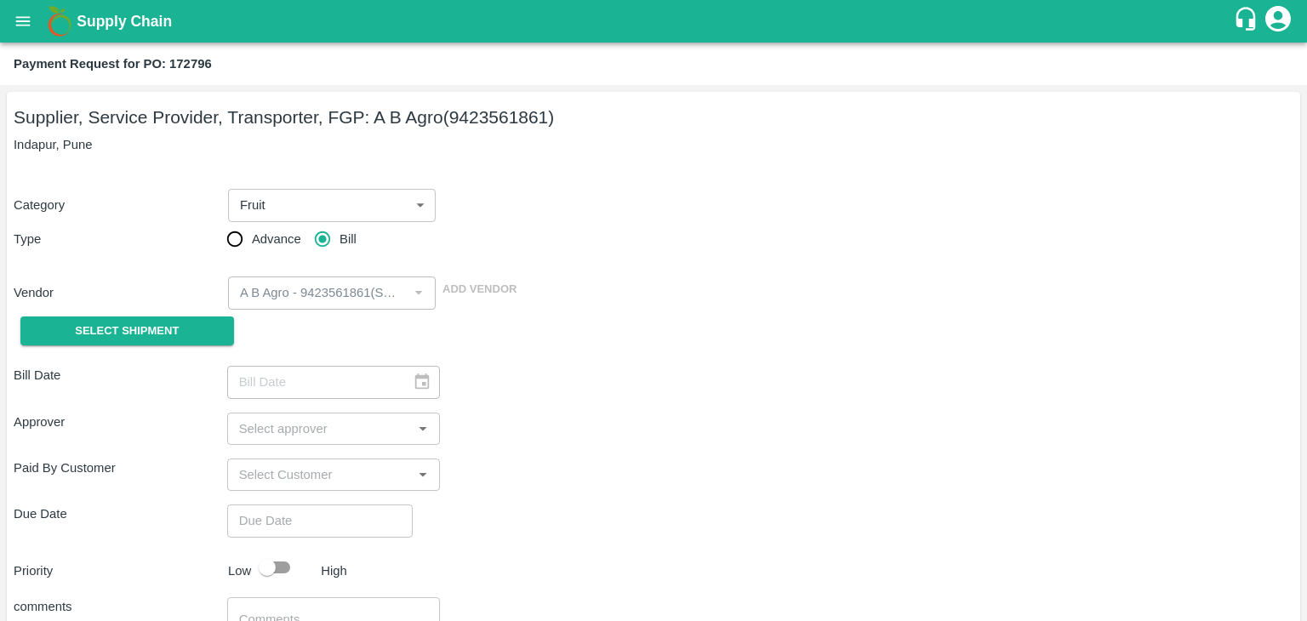
type input "30/08/2025"
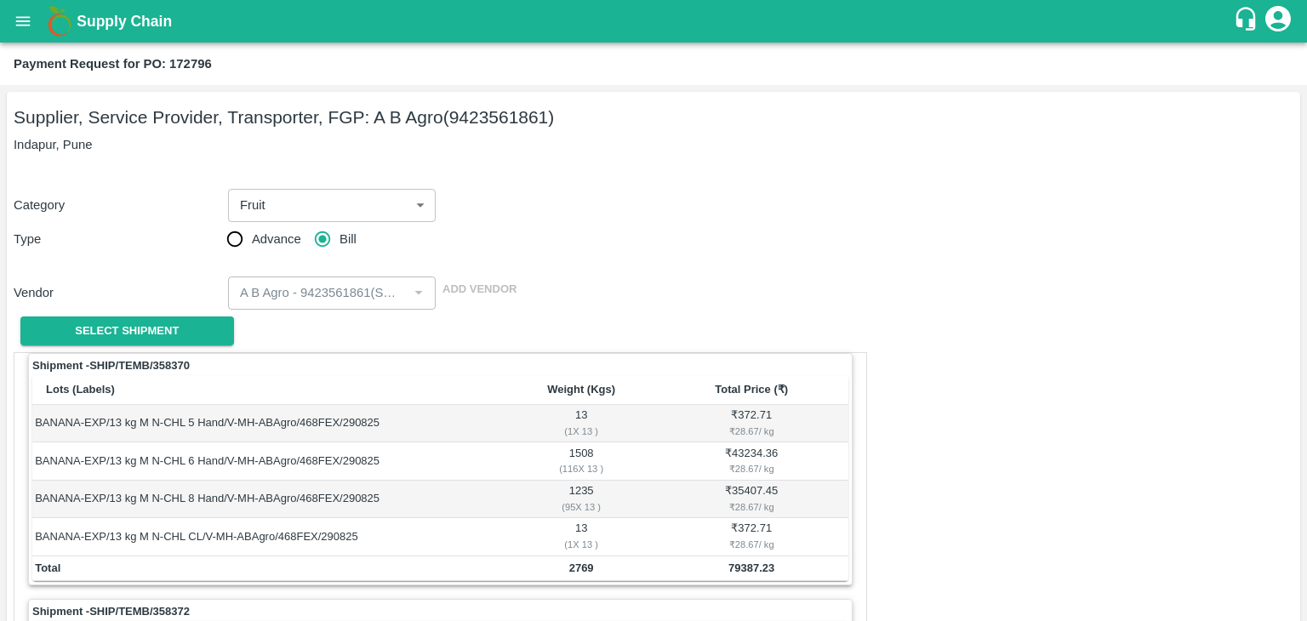
scroll to position [797, 0]
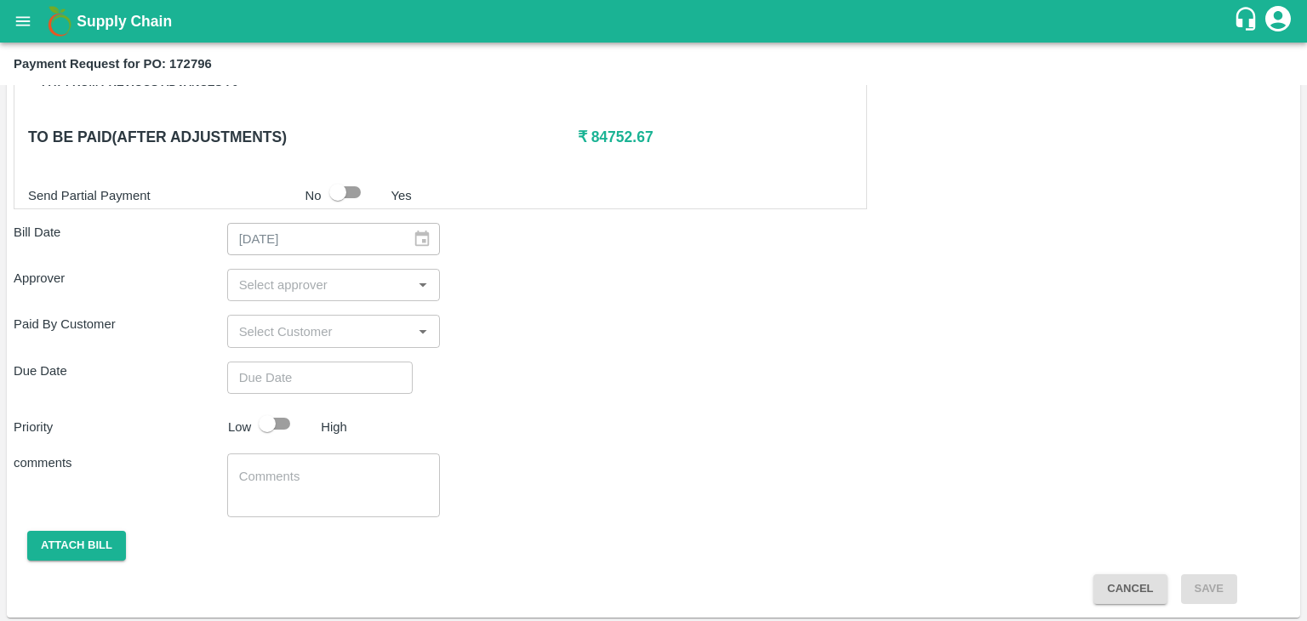
click at [336, 286] on input "input" at bounding box center [319, 285] width 175 height 22
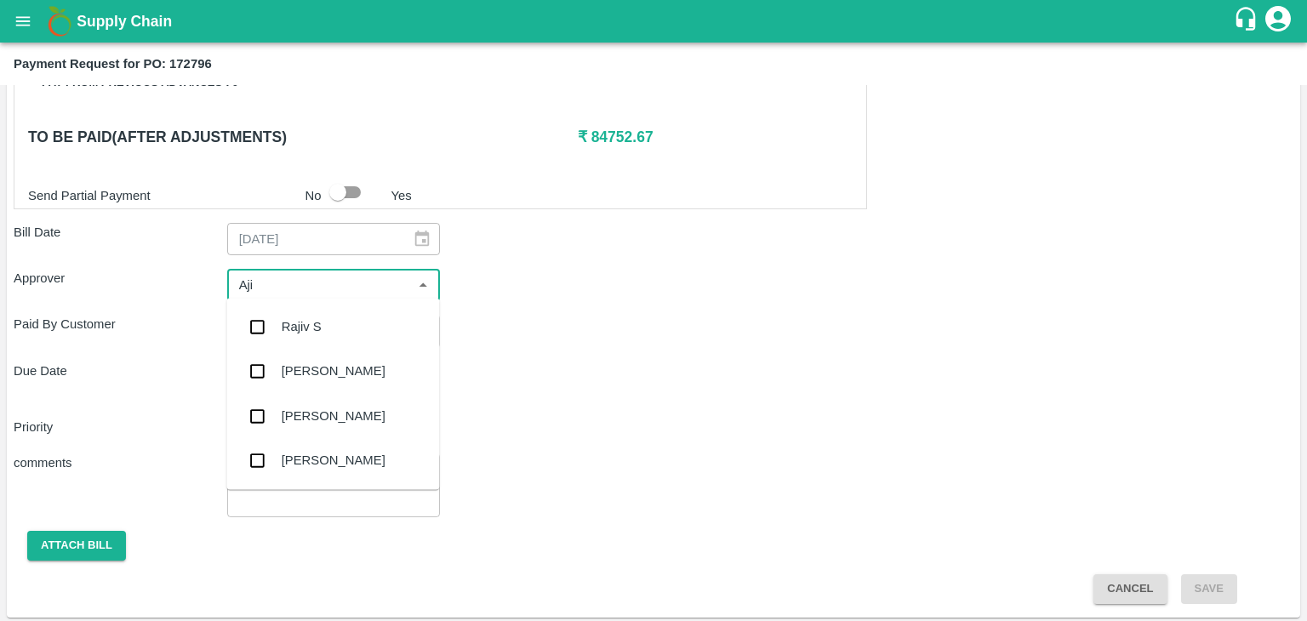
type input "Ajit"
click at [330, 314] on div "[PERSON_NAME]" at bounding box center [332, 327] width 213 height 44
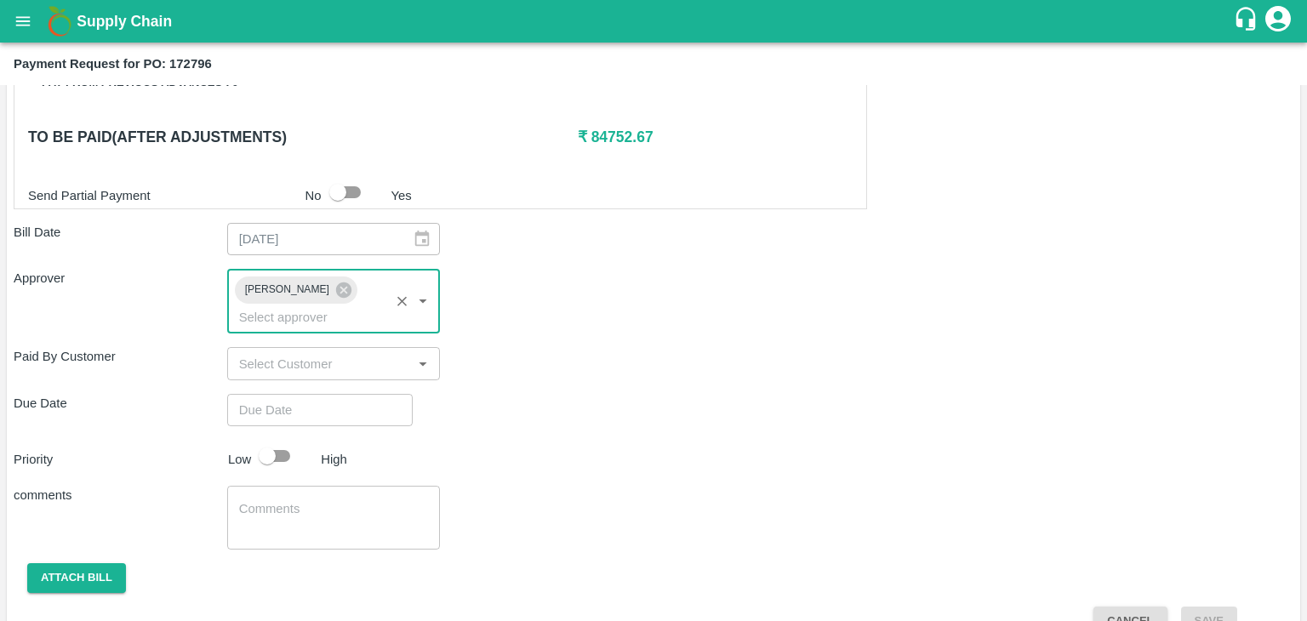
type input "DD/MM/YYYY hh:mm aa"
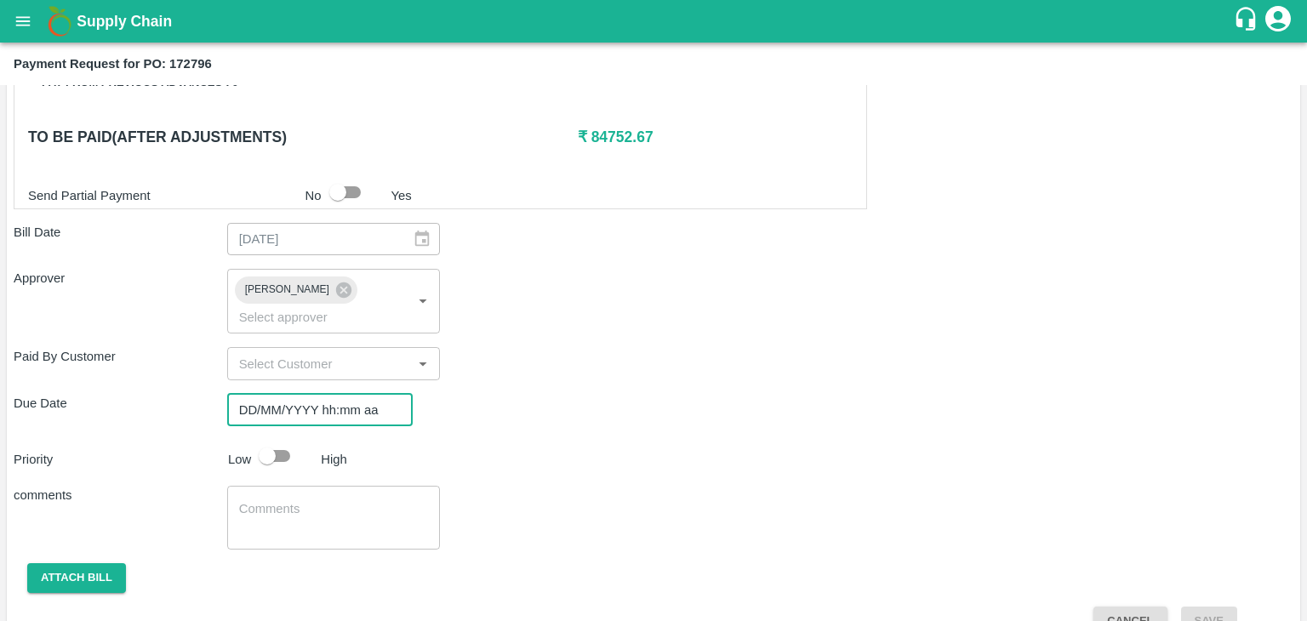
click at [356, 394] on input "DD/MM/YYYY hh:mm aa" at bounding box center [314, 410] width 174 height 32
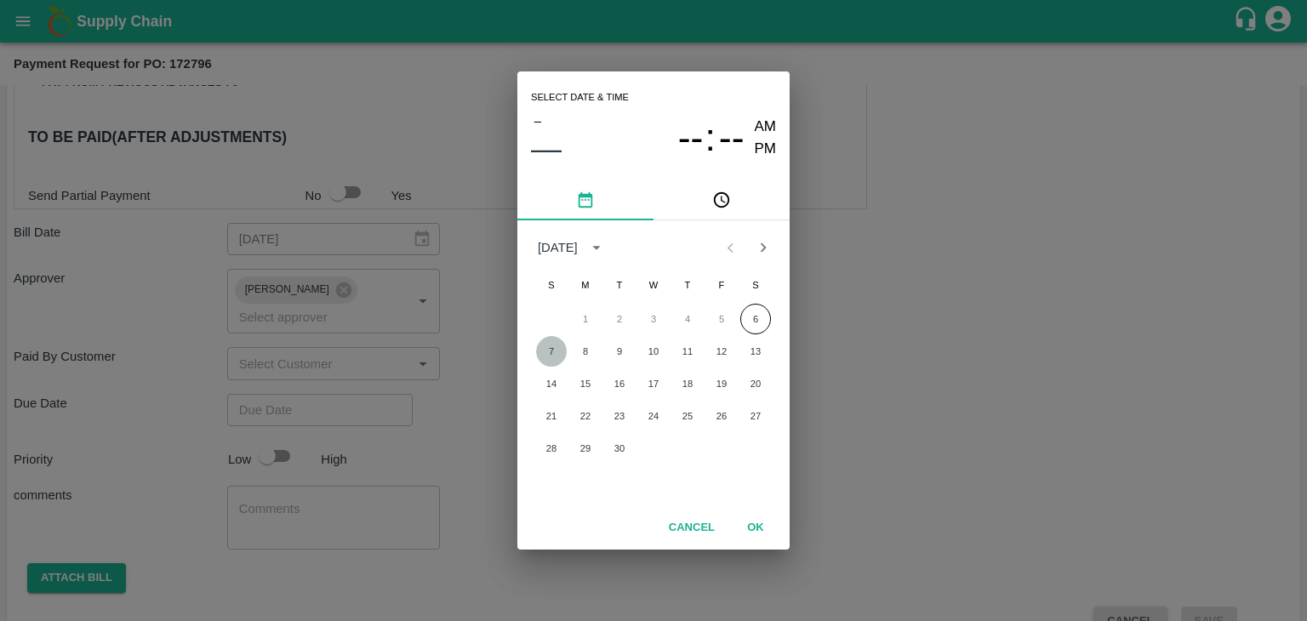
click at [538, 352] on button "7" at bounding box center [551, 351] width 31 height 31
type input "07/09/2025 12:00 AM"
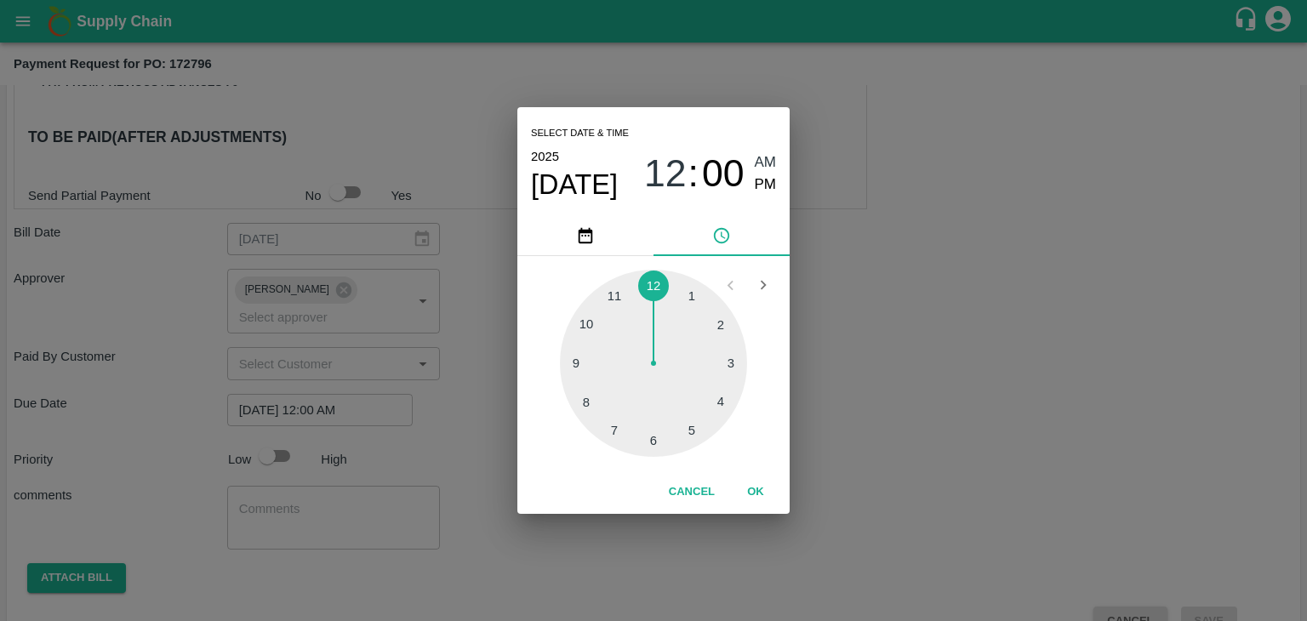
click at [754, 495] on button "OK" at bounding box center [756, 492] width 54 height 30
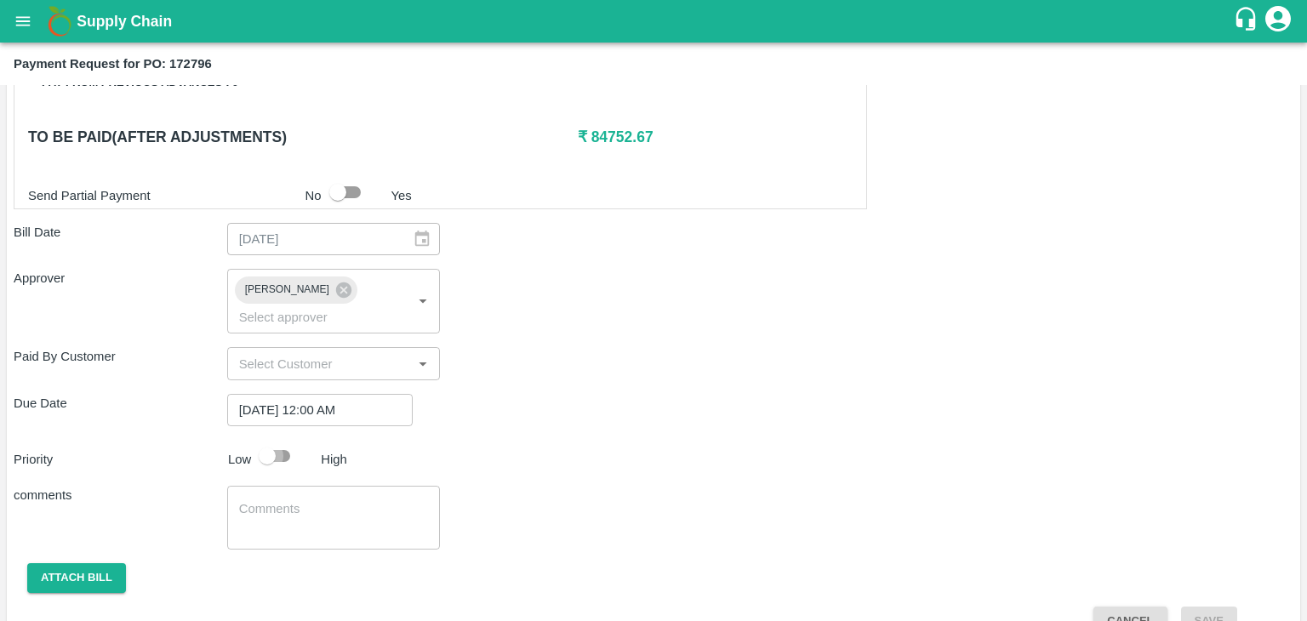
click at [270, 442] on input "checkbox" at bounding box center [267, 456] width 97 height 32
checkbox input "true"
click at [331, 500] on textarea at bounding box center [334, 518] width 190 height 36
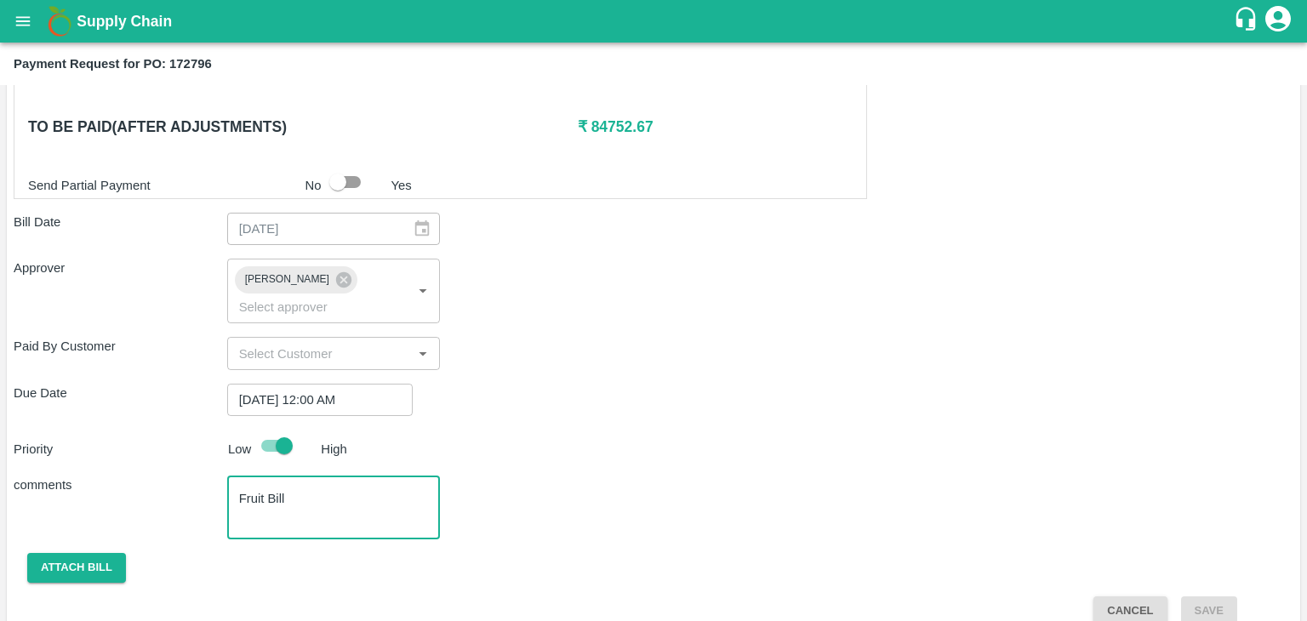
type textarea "Fruit Bill"
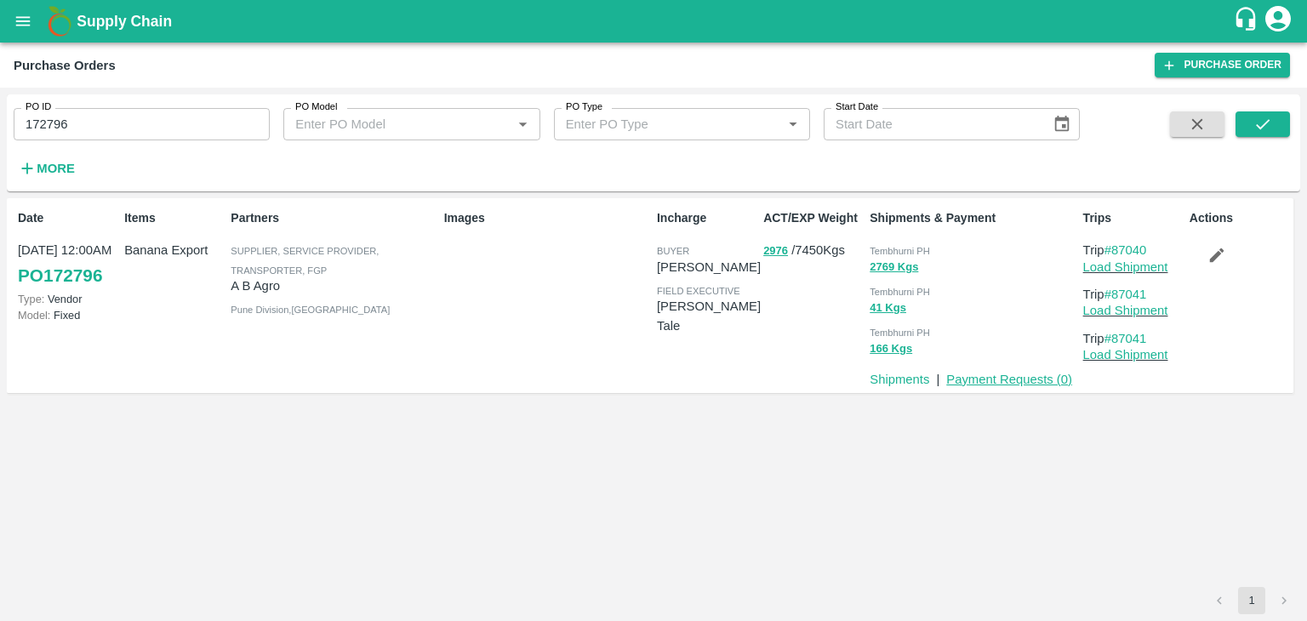
click at [1011, 380] on link "Payment Requests ( 0 )" at bounding box center [1009, 380] width 126 height 14
click at [1228, 249] on button "button" at bounding box center [1217, 255] width 54 height 29
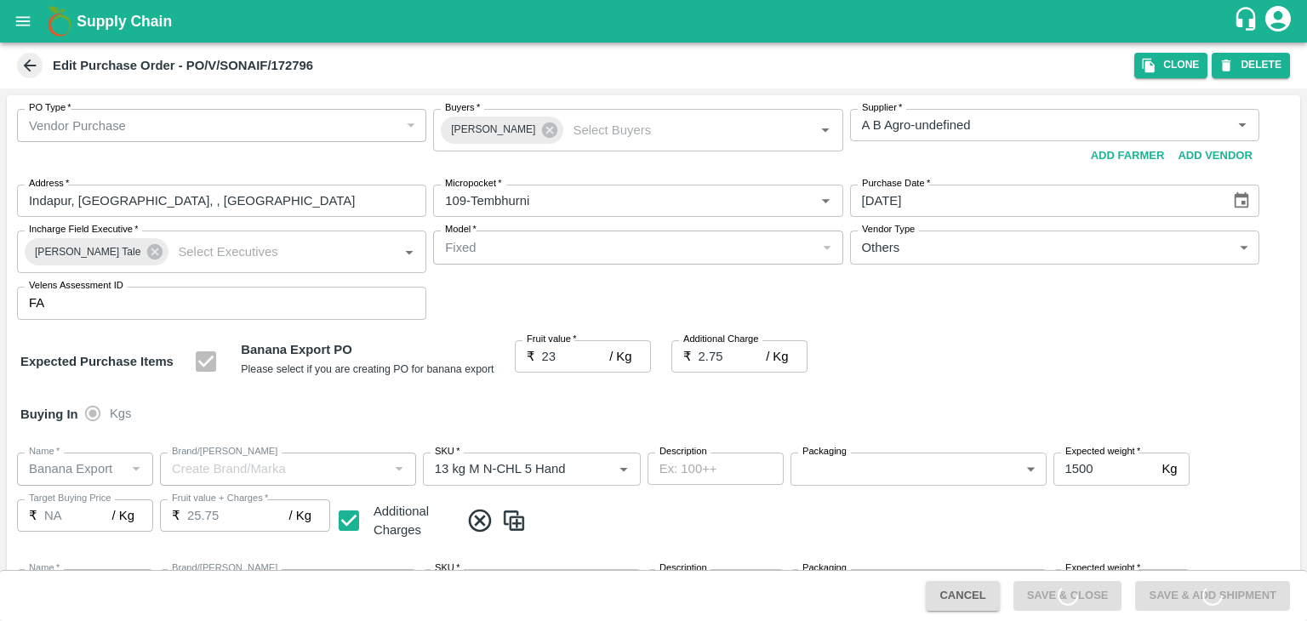
type input "A B Agro-undefined"
type input "109-Tembhurni"
type input "Banana Export"
type input "13 kg M N-CHL 5 Hand"
type input "NA"
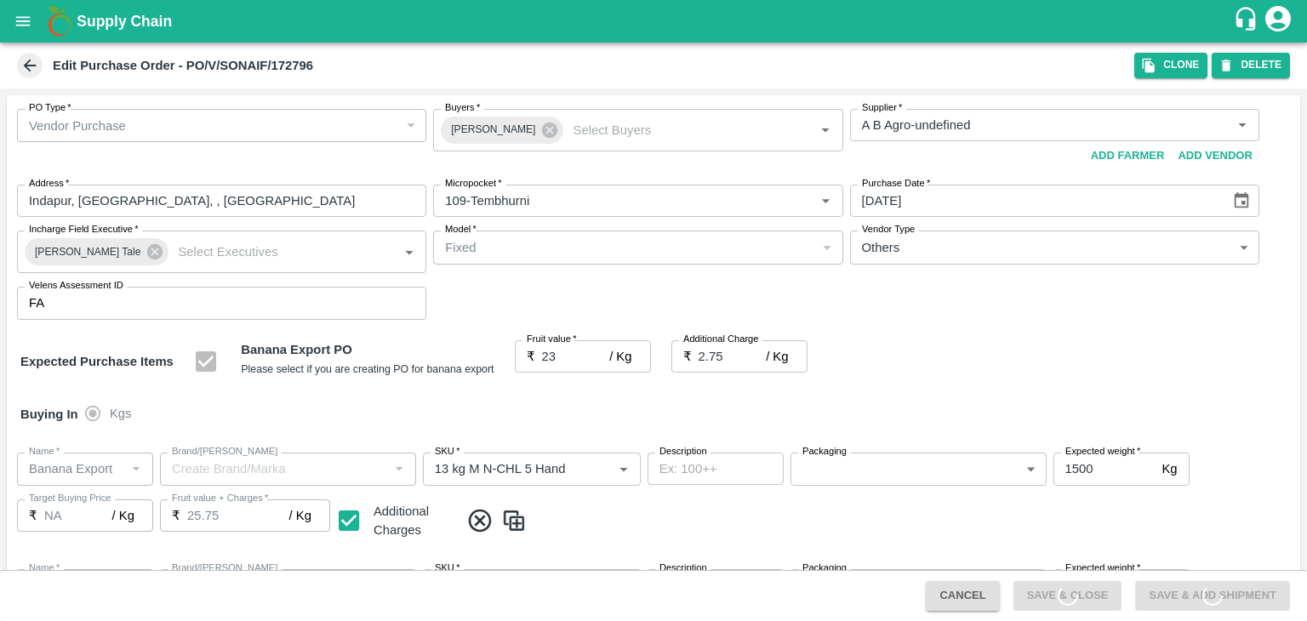
type input "Banana Export"
type input "13 kg M N-CHL 6 Hand"
type input "NA"
type input "Banana Export"
type input "13 kg M N-CHL 8 Hand"
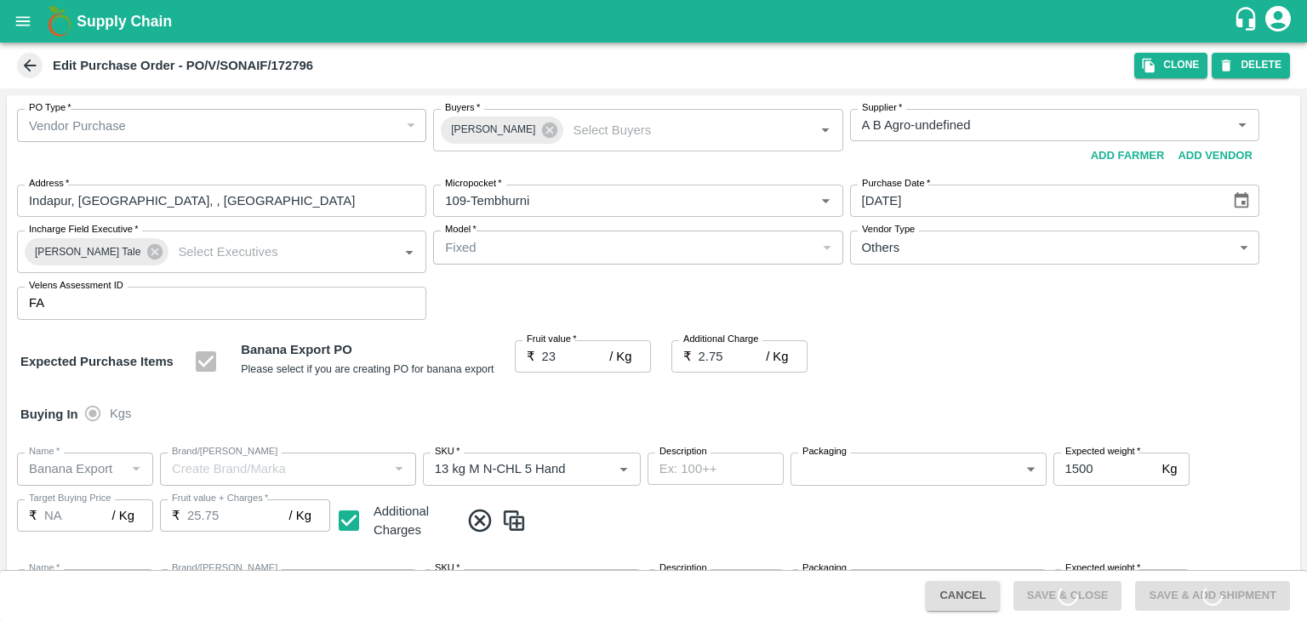
type input "NA"
type input "Banana Export"
type input "13 kg M N-CHL CL"
type input "NA"
type input "Banana Export"
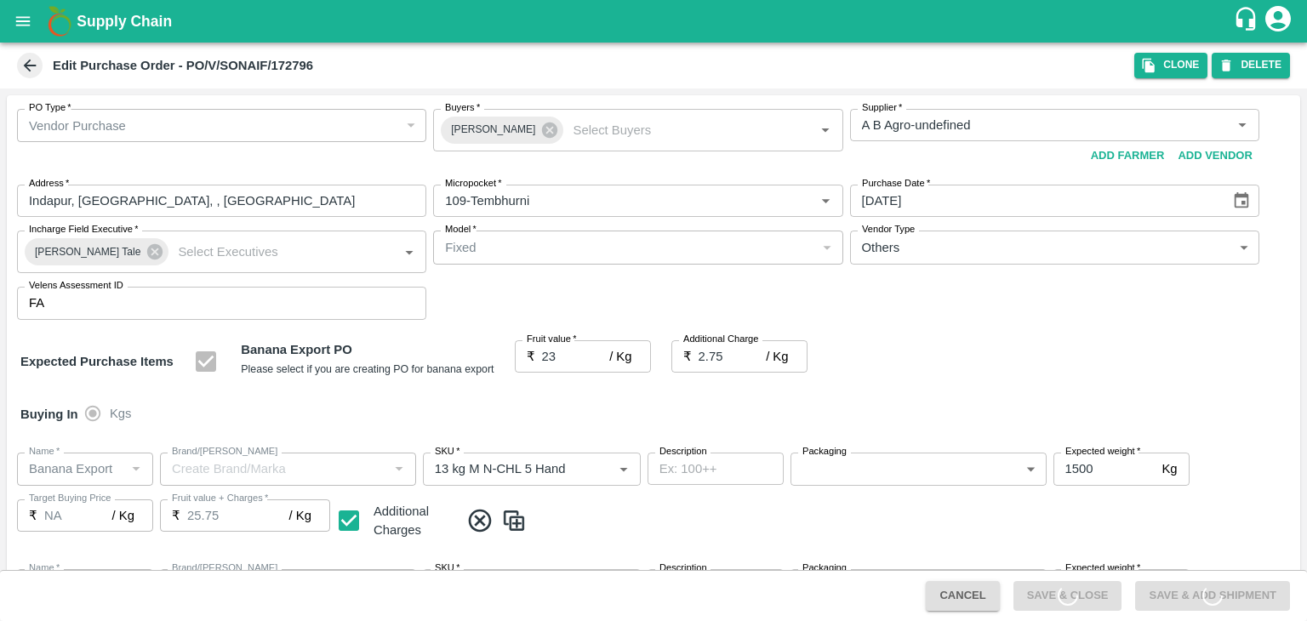
type input "PHR Kg"
type input "NA"
type input "Banana Export"
type input "C Class"
type input "NA"
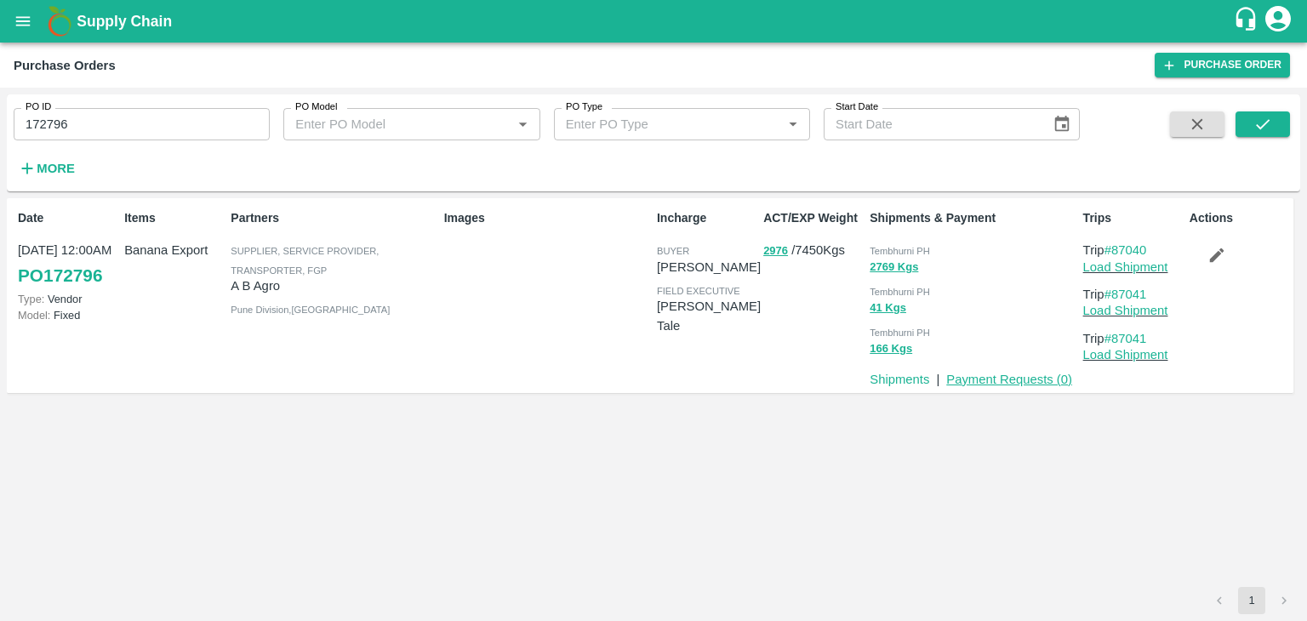
click at [1032, 379] on link "Payment Requests ( 0 )" at bounding box center [1009, 380] width 126 height 14
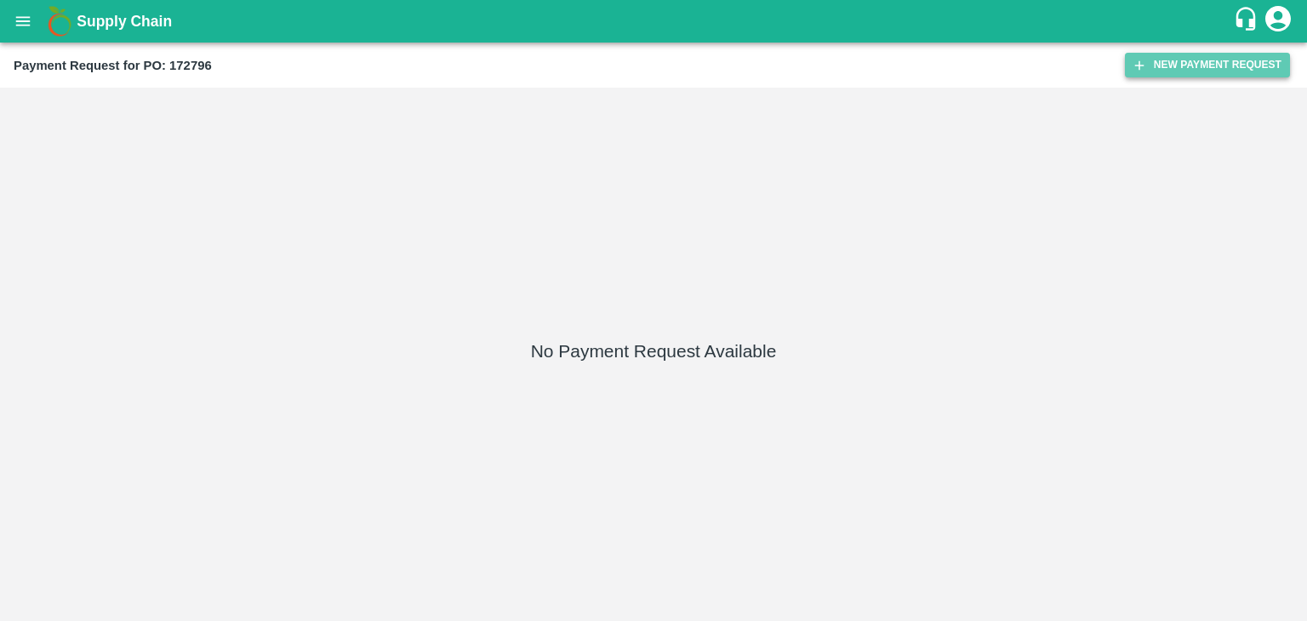
click at [1198, 63] on button "New Payment Request" at bounding box center [1207, 65] width 165 height 25
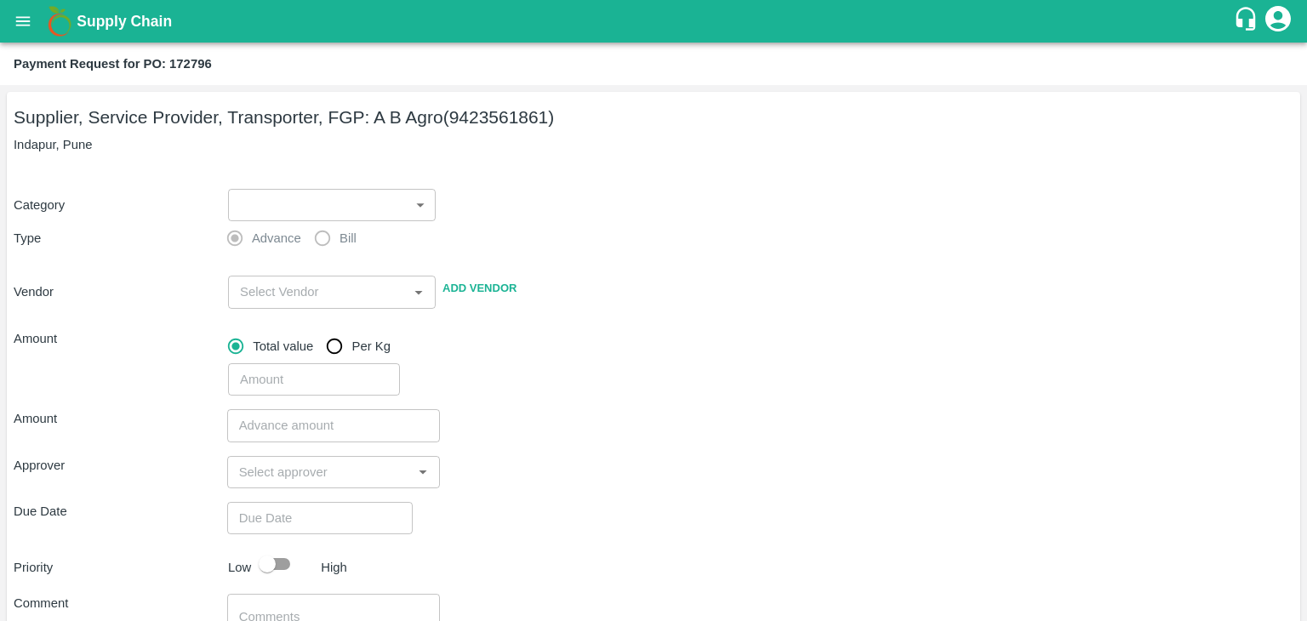
click at [254, 195] on body "Supply Chain Payment Request for PO: 172796 Supplier, Service Provider, Transpo…" at bounding box center [653, 310] width 1307 height 621
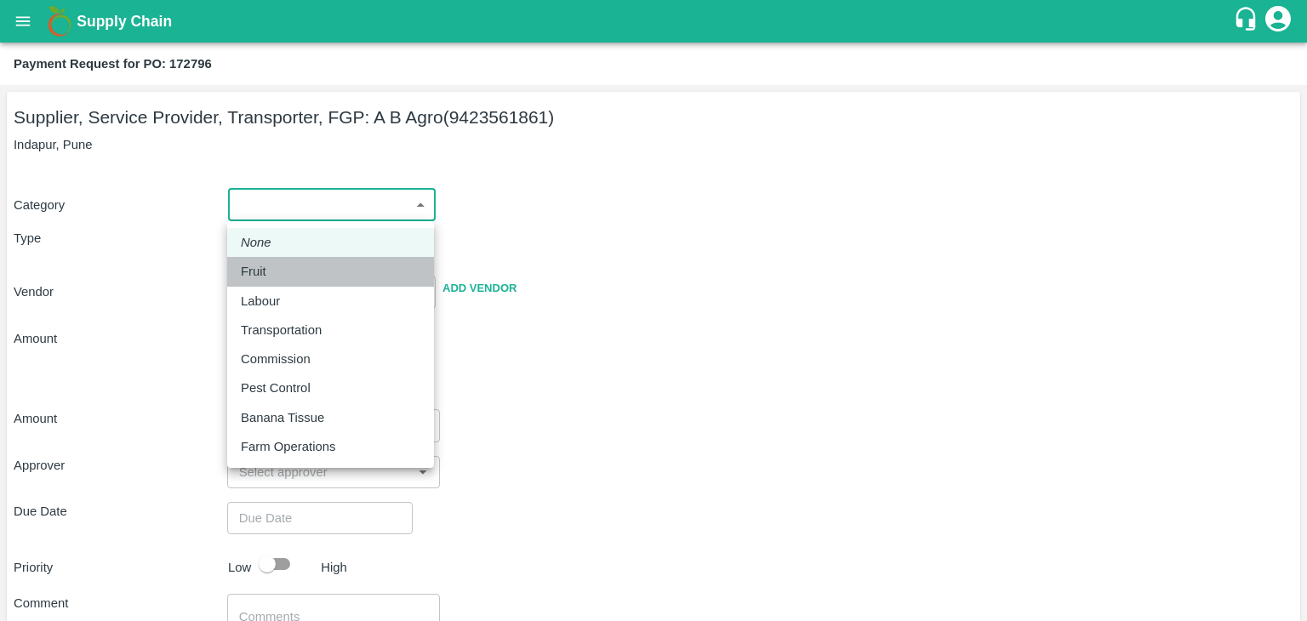
click at [277, 263] on div "Fruit" at bounding box center [331, 271] width 180 height 19
type input "1"
type input "A B Agro - 9423561861(Supplier, Service Provider, Transporter, FGP)"
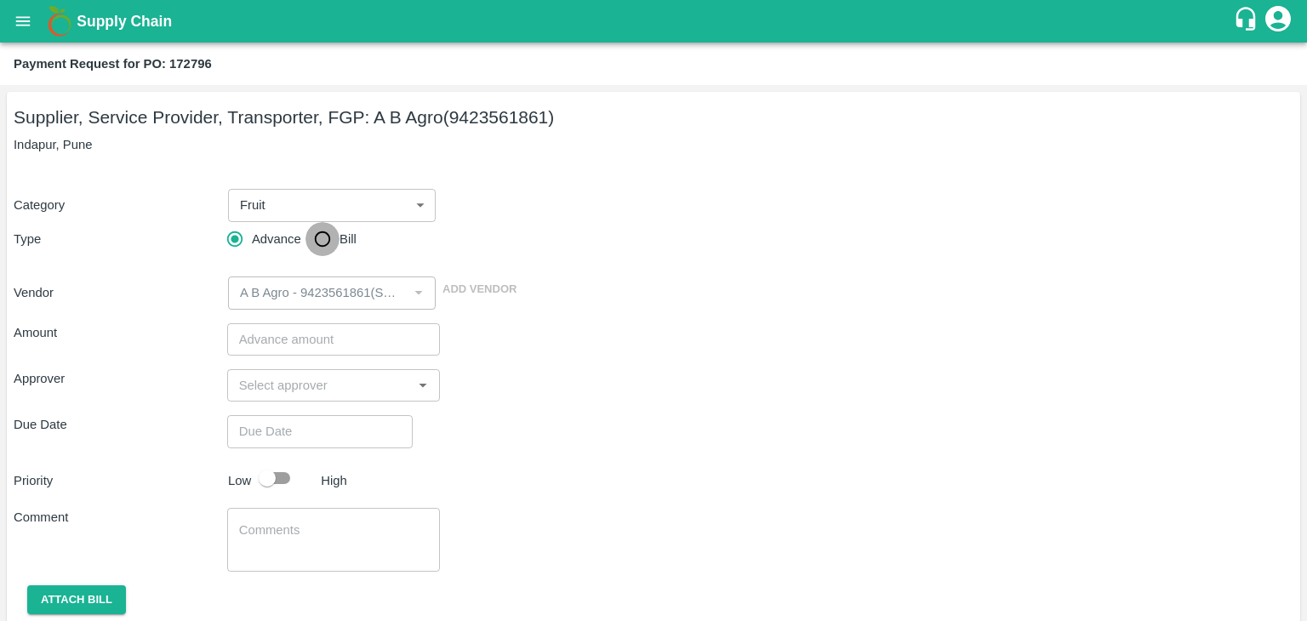
click at [320, 237] on input "Bill" at bounding box center [323, 239] width 34 height 34
radio input "true"
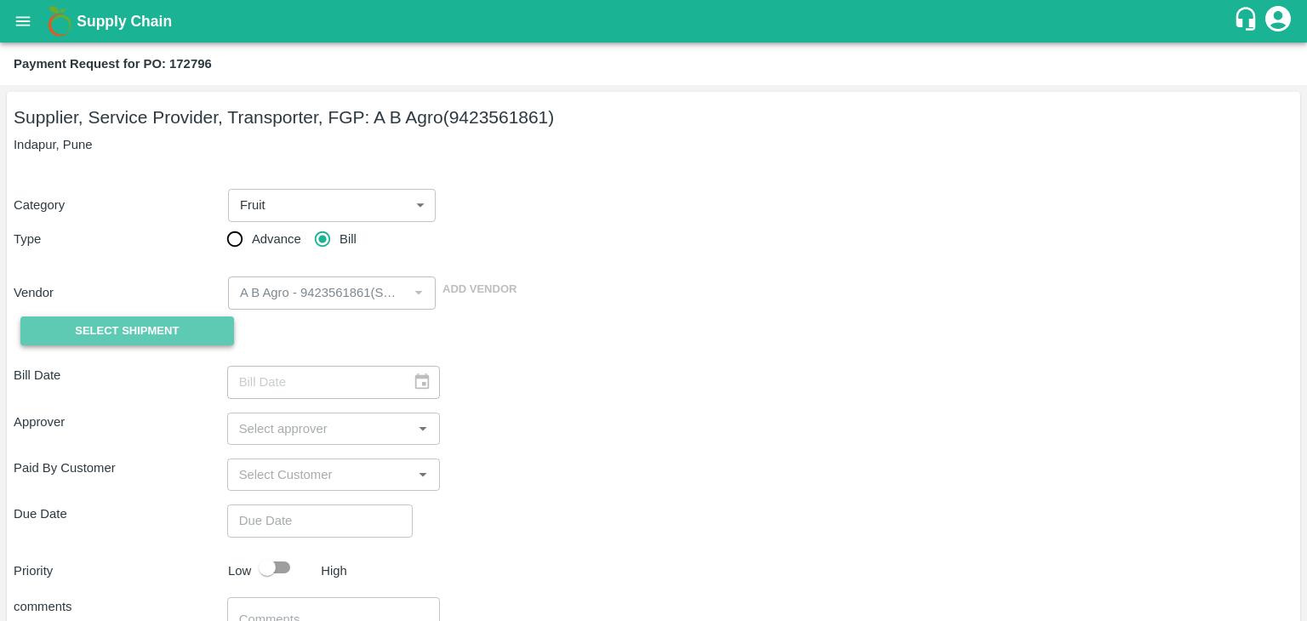
click at [109, 327] on span "Select Shipment" at bounding box center [127, 332] width 104 height 20
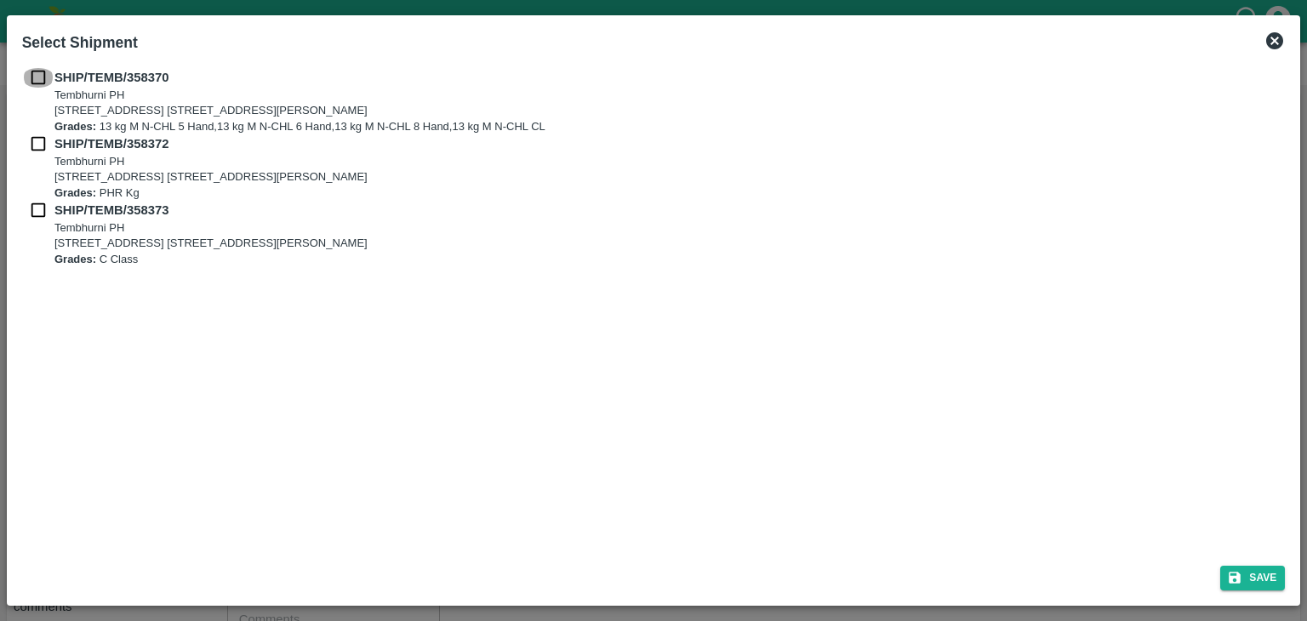
click at [34, 78] on input "checkbox" at bounding box center [38, 77] width 32 height 19
checkbox input "true"
click at [36, 146] on input "checkbox" at bounding box center [38, 143] width 32 height 19
checkbox input "true"
click at [34, 202] on input "checkbox" at bounding box center [38, 210] width 32 height 19
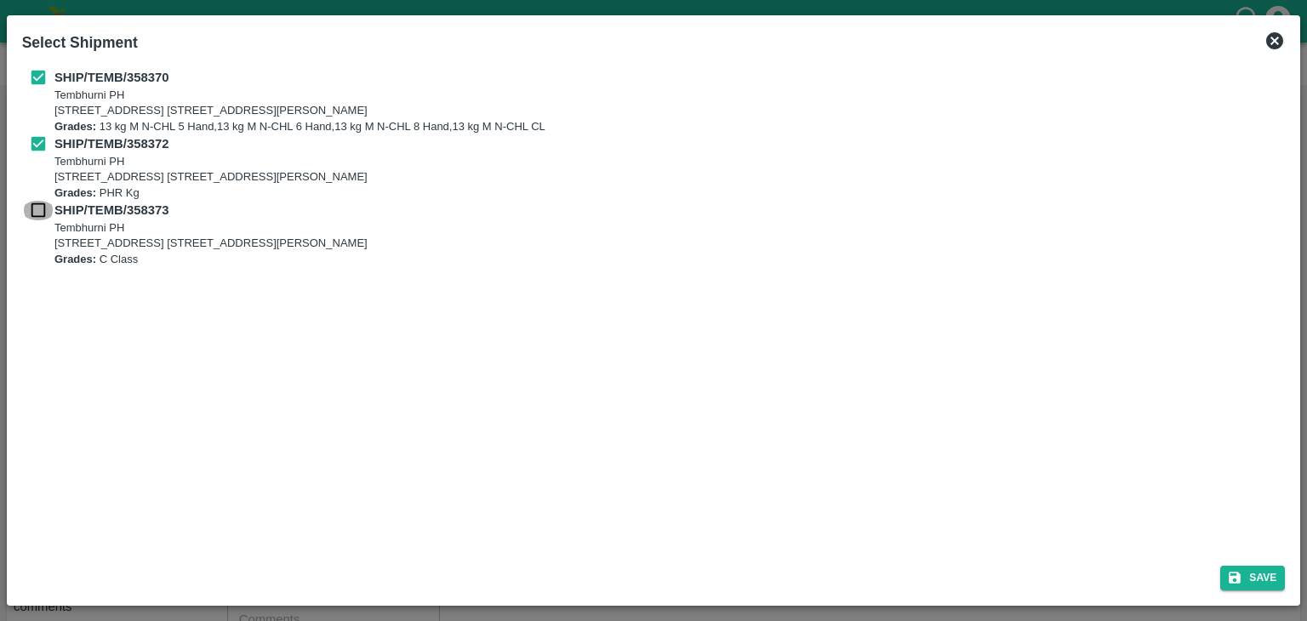
checkbox input "true"
click at [1255, 580] on button "Save" at bounding box center [1253, 578] width 65 height 25
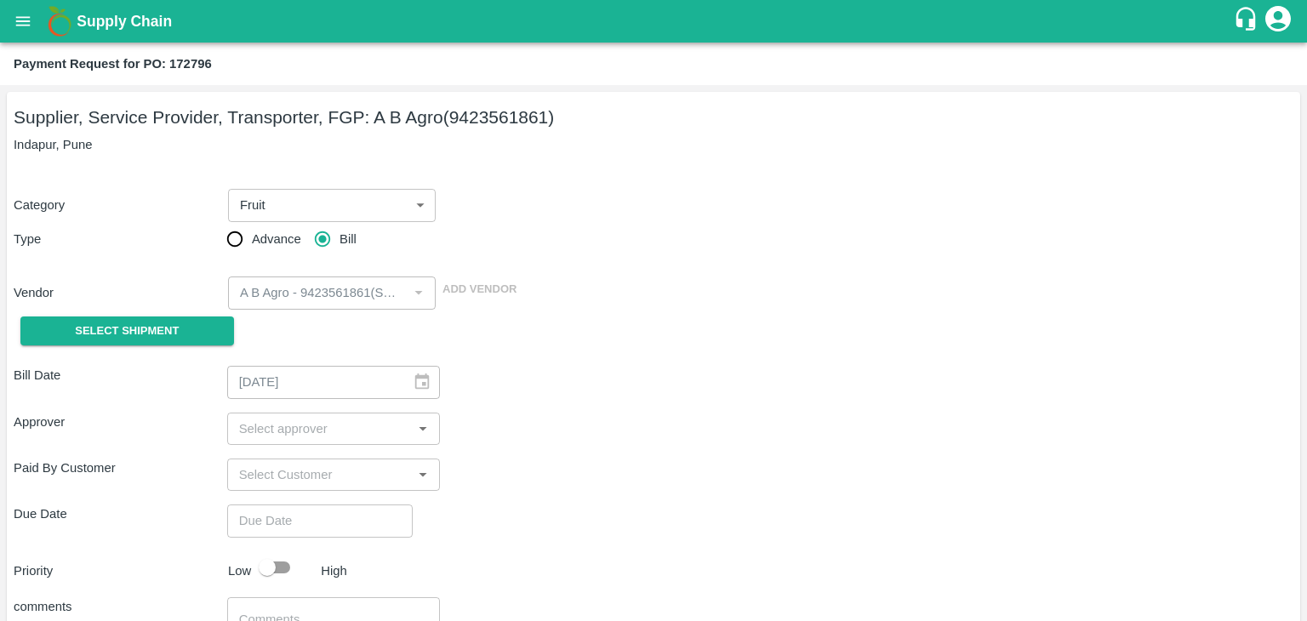
type input "30/08/2025"
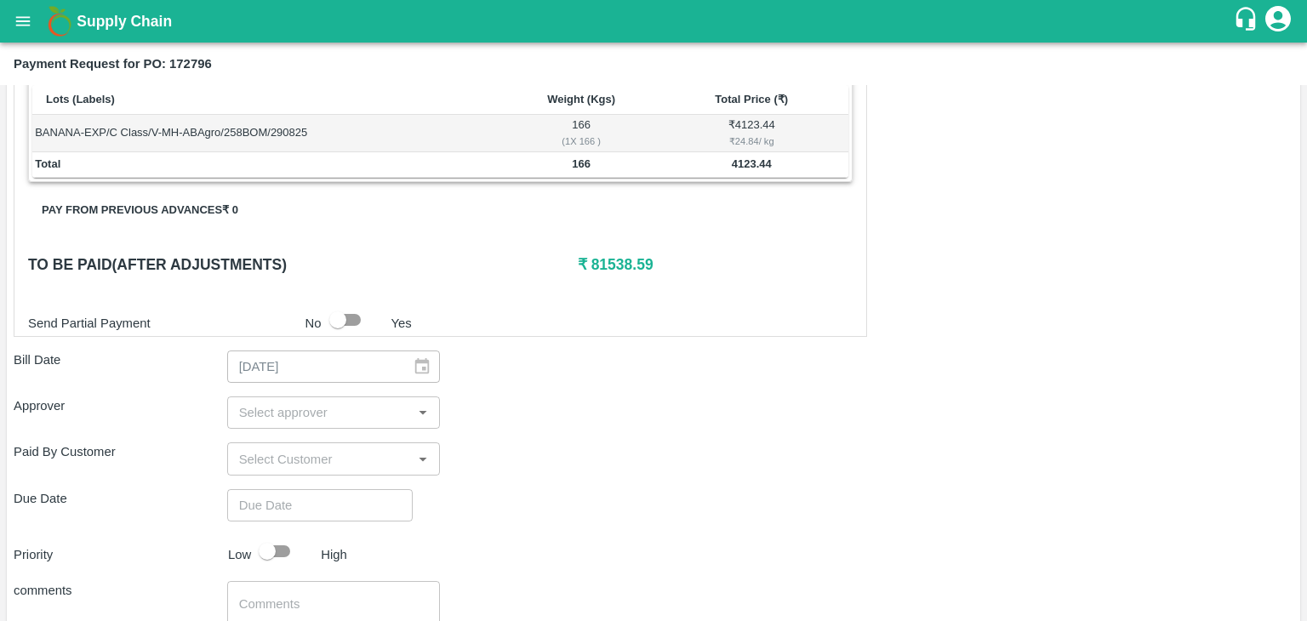
scroll to position [797, 0]
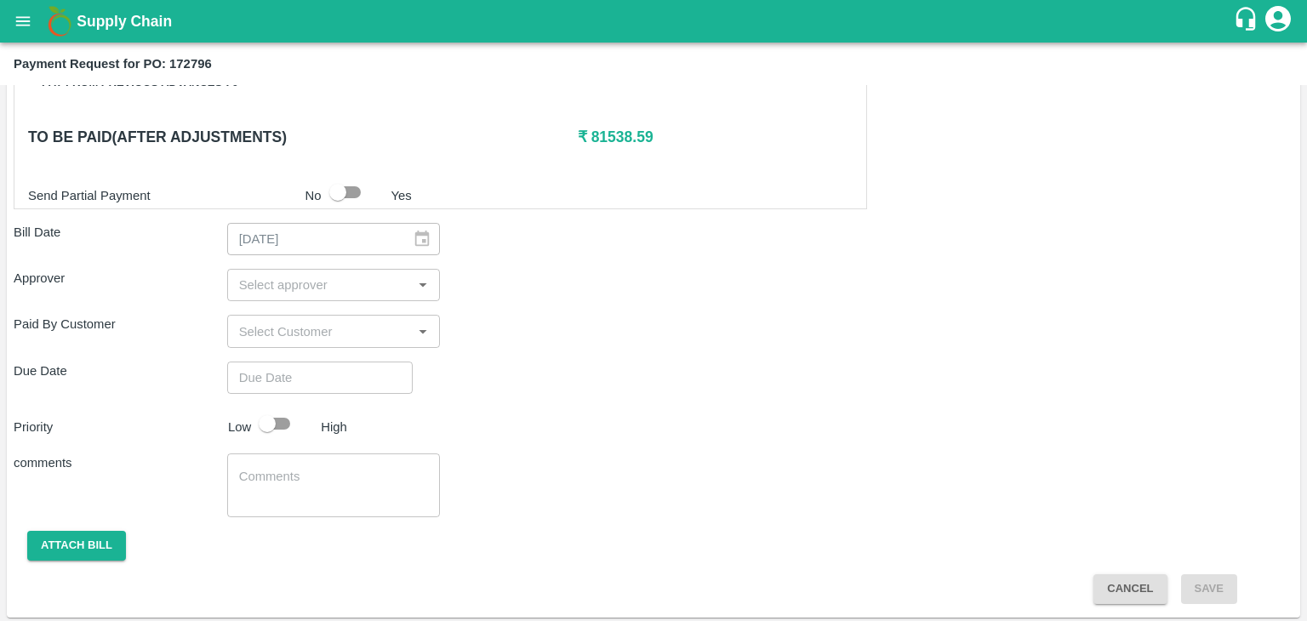
click at [292, 287] on input "input" at bounding box center [319, 285] width 175 height 22
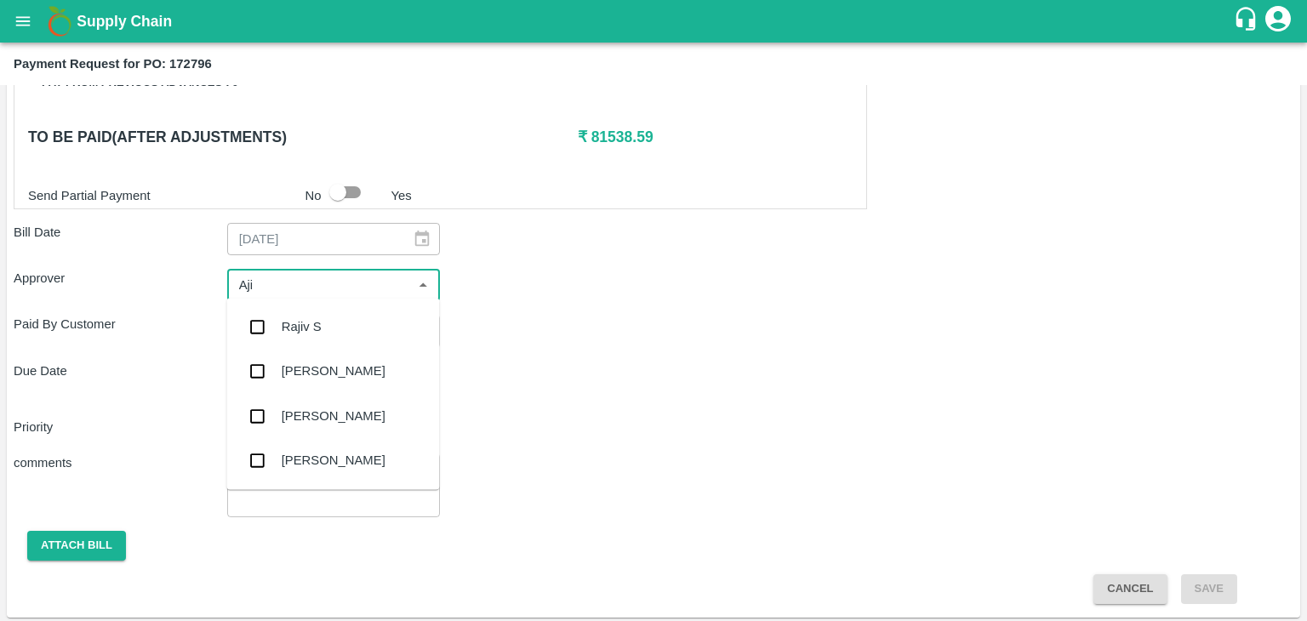
type input "Ajit"
click at [330, 332] on div "Ajit Otari" at bounding box center [332, 327] width 213 height 44
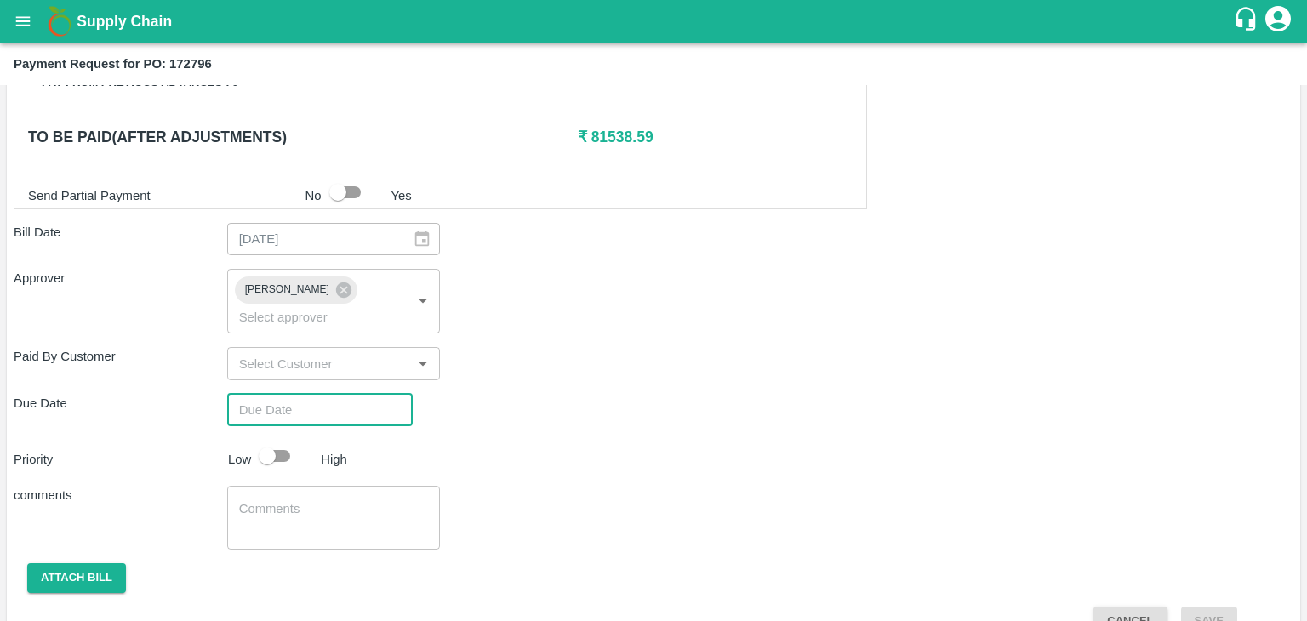
type input "DD/MM/YYYY hh:mm aa"
click at [375, 394] on input "DD/MM/YYYY hh:mm aa" at bounding box center [314, 410] width 174 height 32
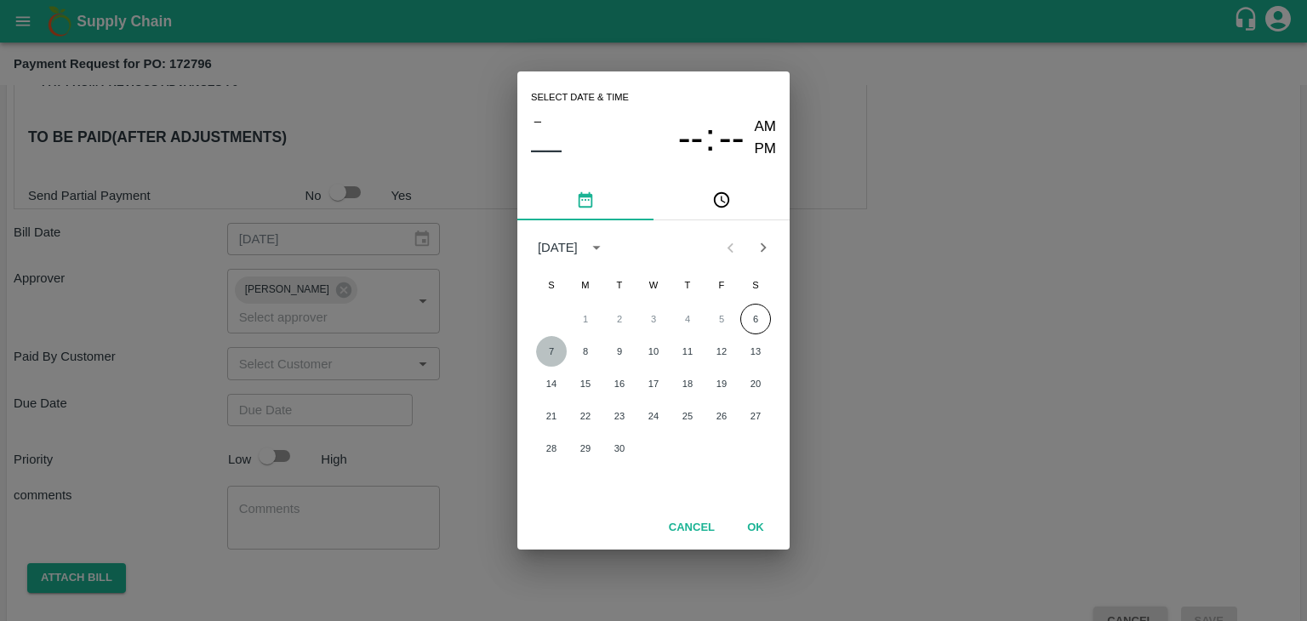
click at [556, 354] on button "7" at bounding box center [551, 351] width 31 height 31
type input "07/09/2025 12:00 AM"
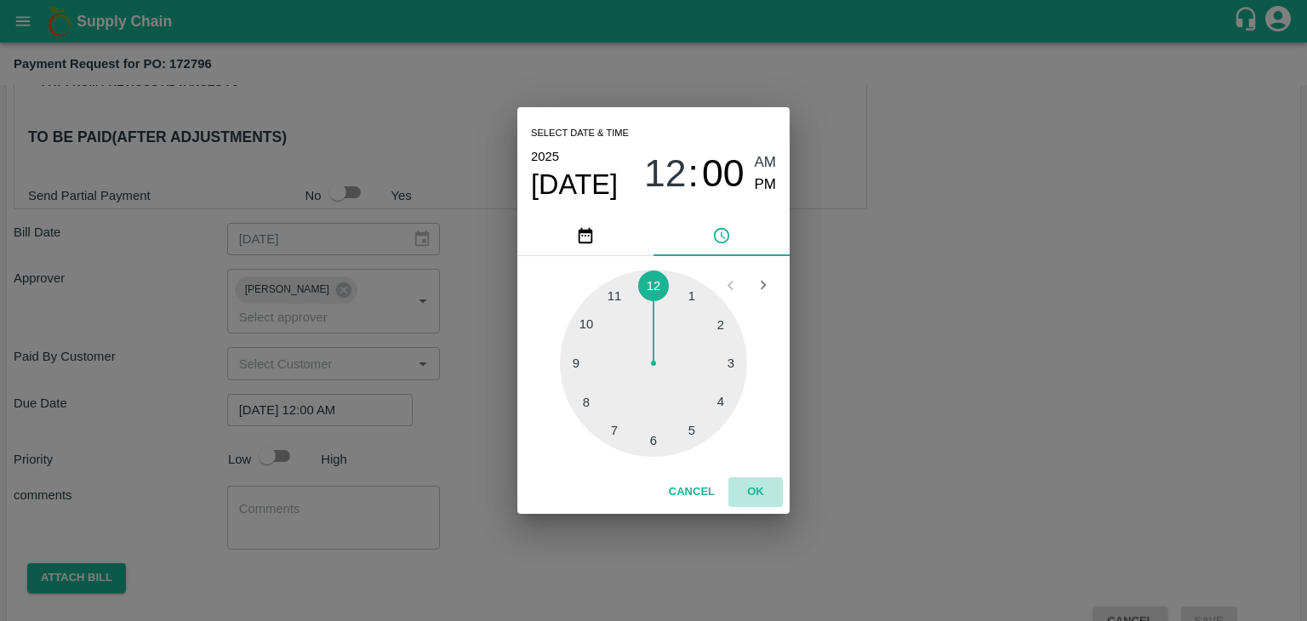
click at [758, 489] on button "OK" at bounding box center [756, 492] width 54 height 30
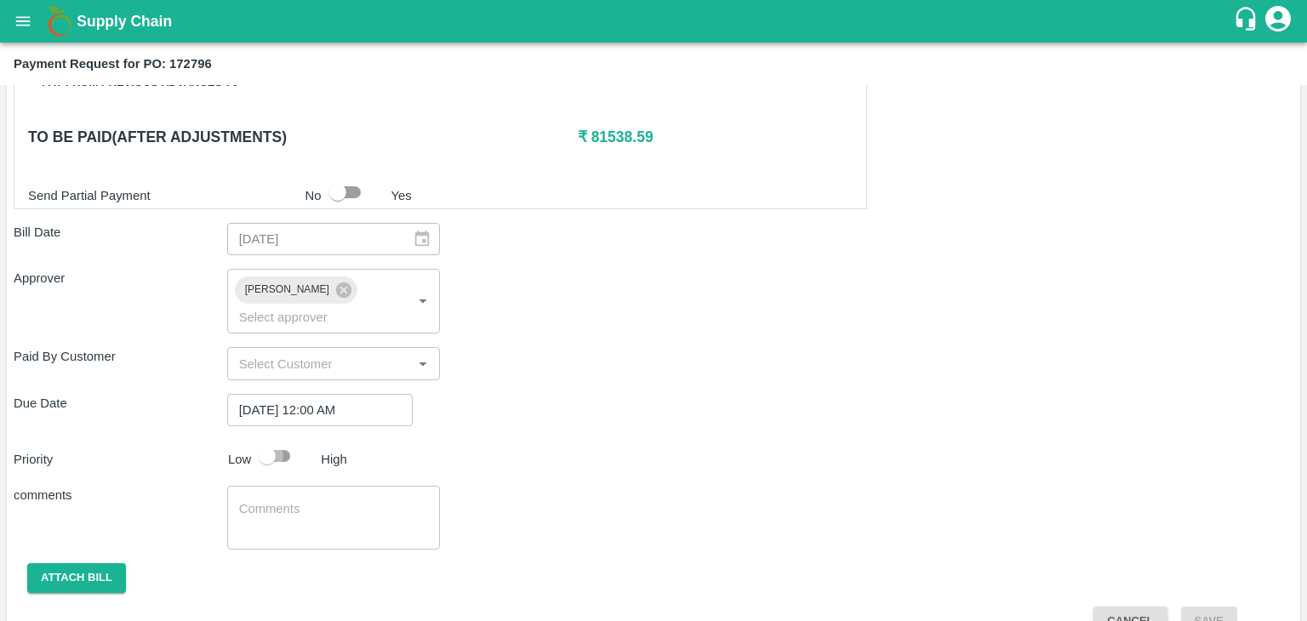
click at [279, 440] on input "checkbox" at bounding box center [267, 456] width 97 height 32
checkbox input "true"
click at [385, 522] on div "x ​" at bounding box center [334, 518] width 214 height 64
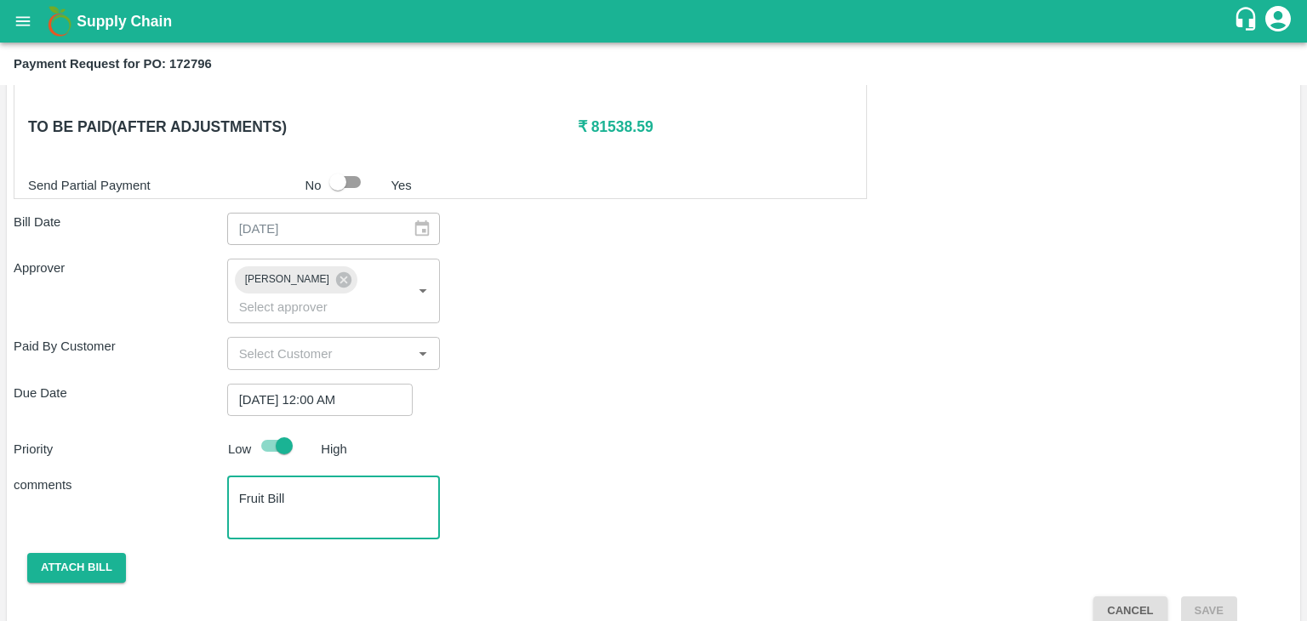
type textarea "Fruit Bill"
click at [20, 18] on icon "open drawer" at bounding box center [23, 20] width 14 height 9
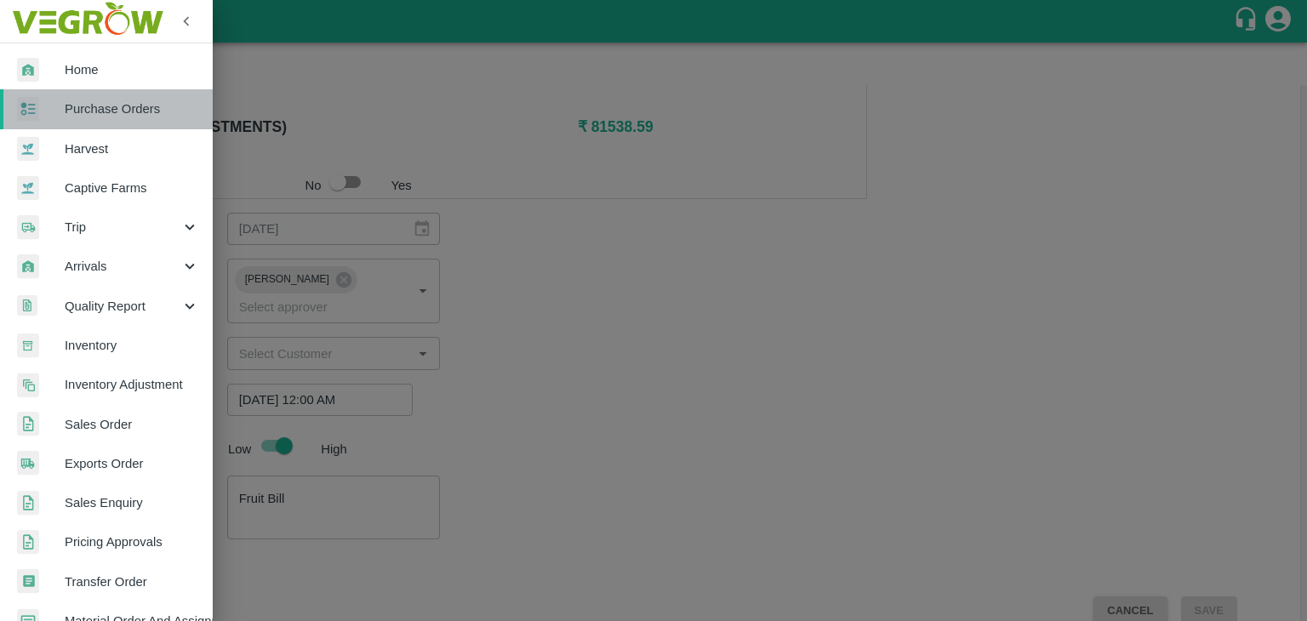
click at [112, 112] on span "Purchase Orders" at bounding box center [132, 109] width 134 height 19
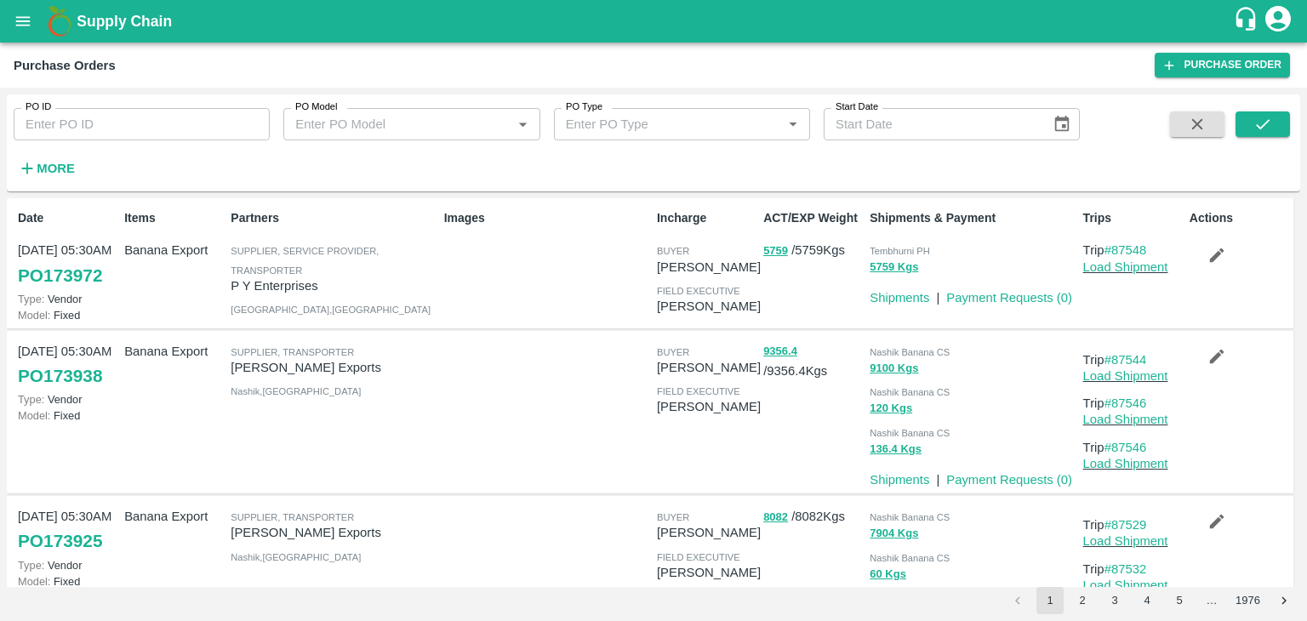
click at [520, 360] on div at bounding box center [543, 412] width 213 height 154
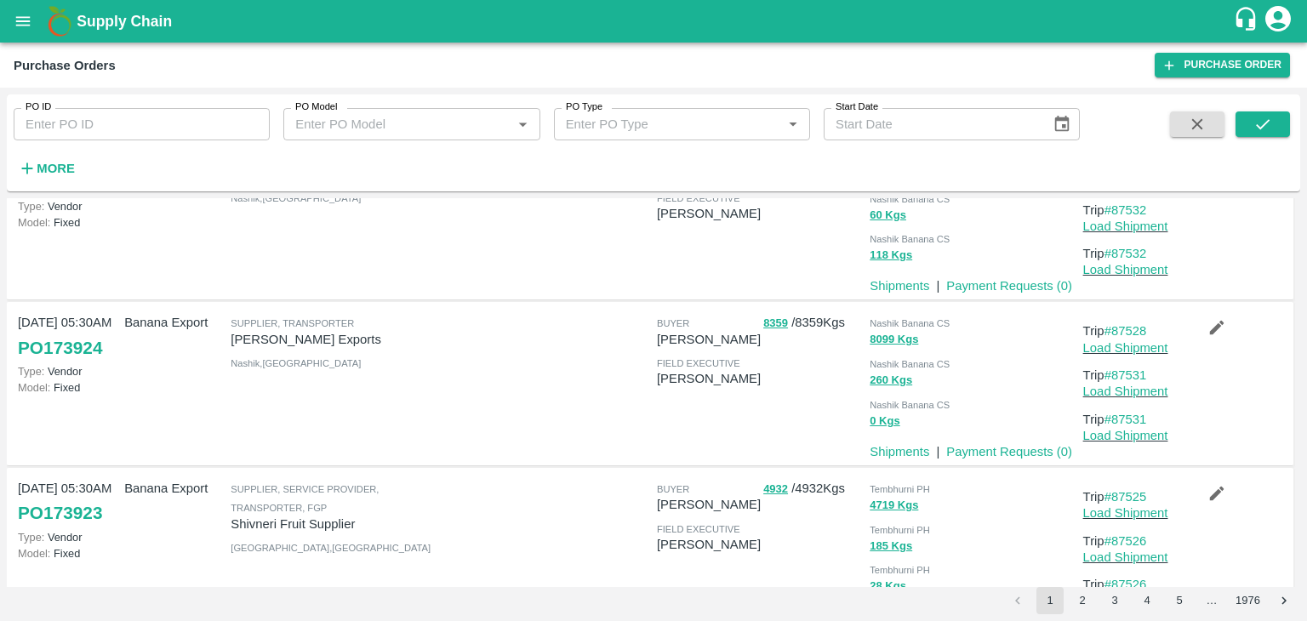
scroll to position [360, 0]
click at [1137, 329] on link "#87528" at bounding box center [1126, 330] width 43 height 14
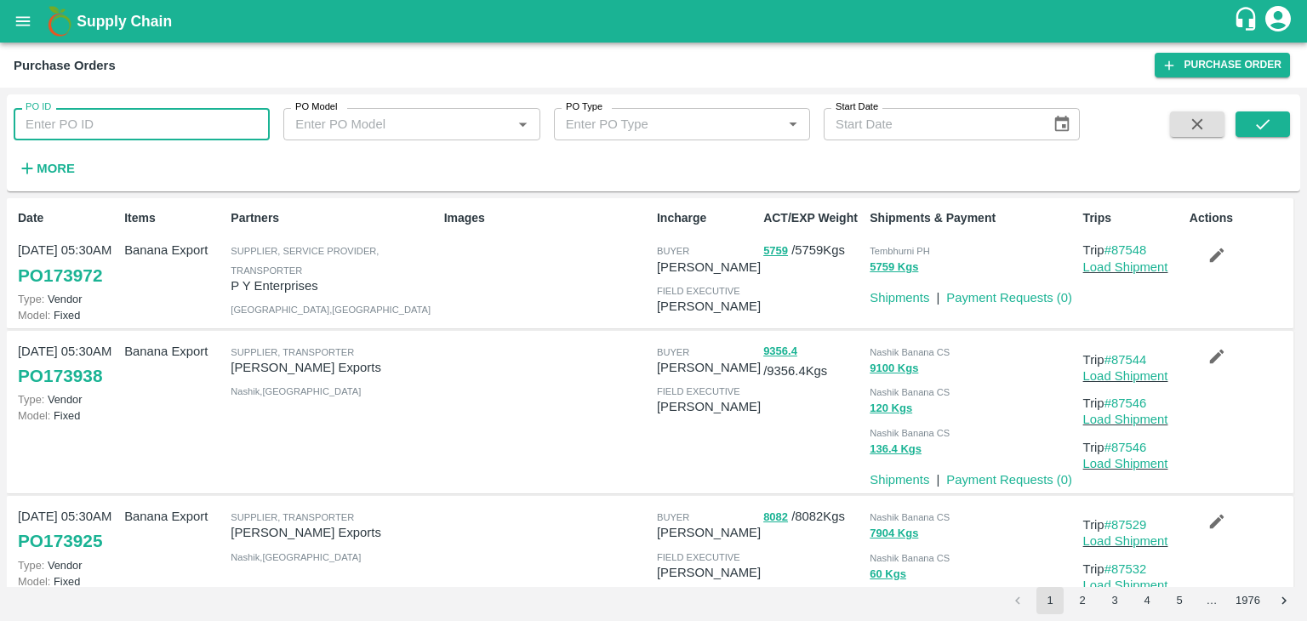
click at [112, 124] on input "PO ID" at bounding box center [142, 124] width 256 height 32
paste input "173787"
type input "173787"
click at [1262, 117] on icon "submit" at bounding box center [1263, 124] width 19 height 19
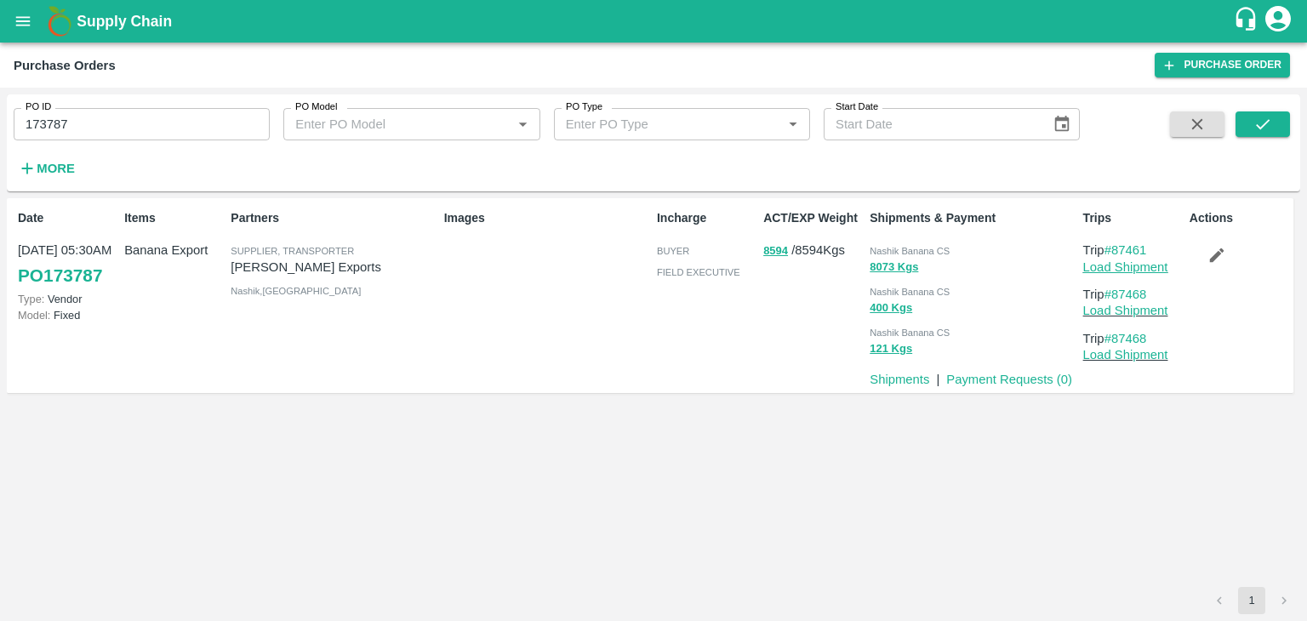
click at [1151, 266] on link "Load Shipment" at bounding box center [1126, 267] width 85 height 14
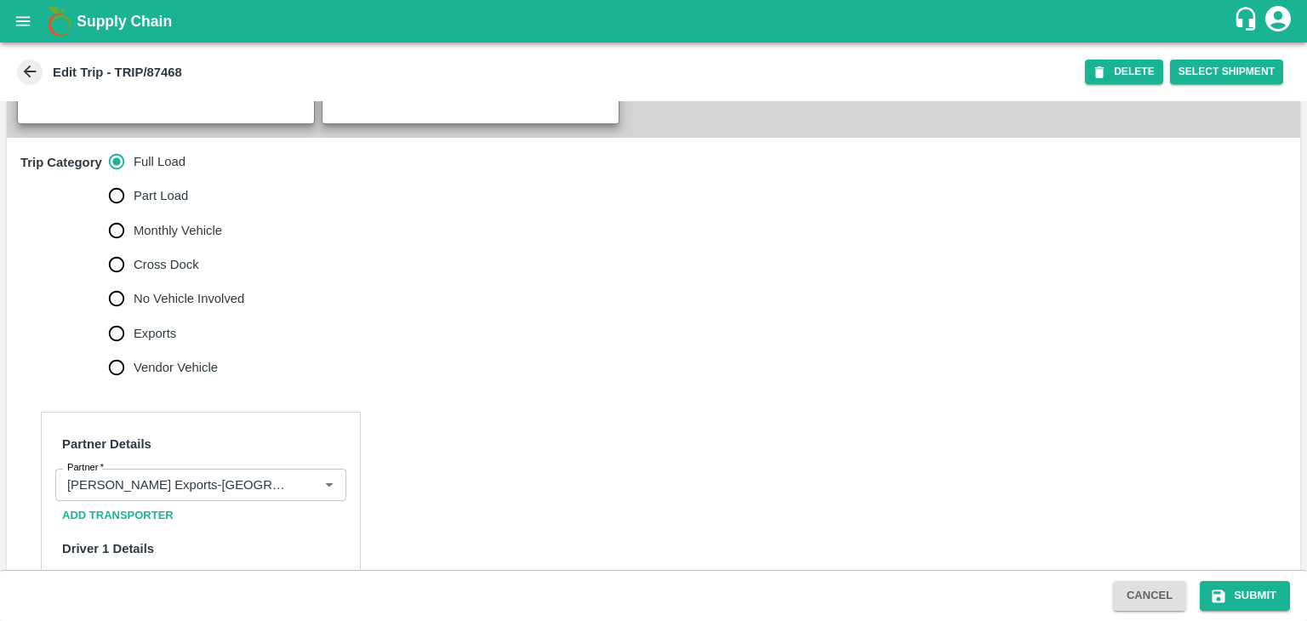
scroll to position [477, 0]
click at [197, 308] on span "No Vehicle Involved" at bounding box center [189, 298] width 111 height 19
click at [134, 312] on input "No Vehicle Involved" at bounding box center [117, 299] width 34 height 34
radio input "true"
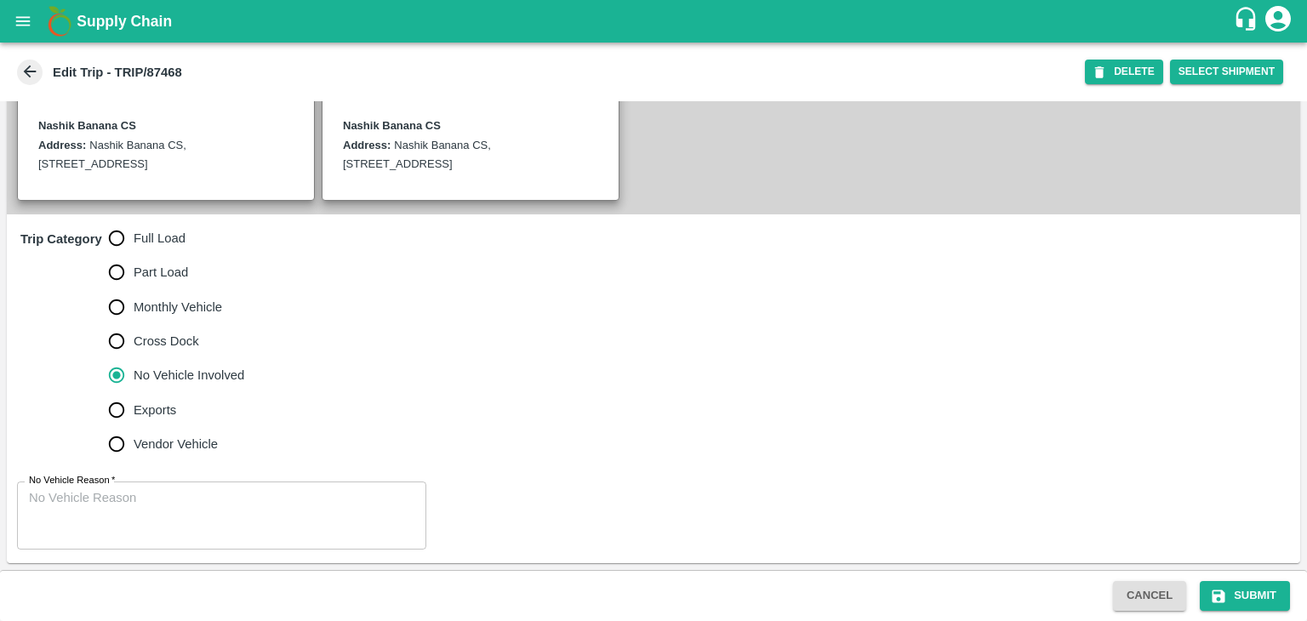
scroll to position [418, 0]
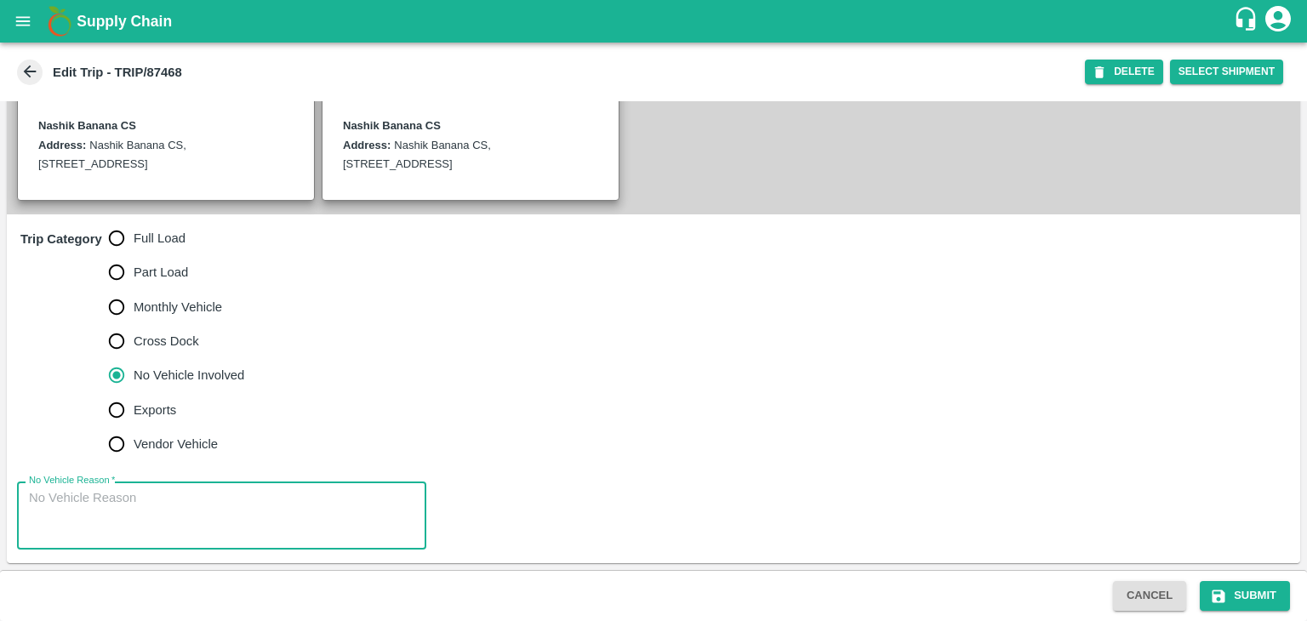
click at [191, 498] on textarea "No Vehicle Reason   *" at bounding box center [222, 516] width 386 height 54
type textarea "Field Dump"
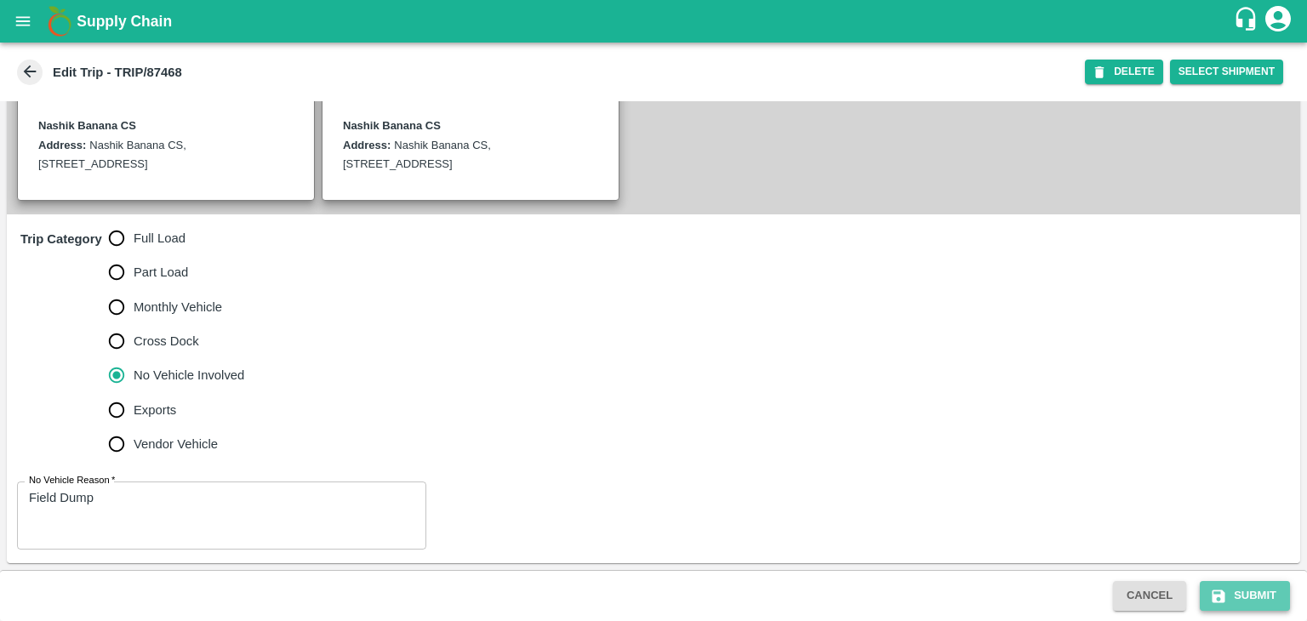
click at [1227, 582] on button "Submit" at bounding box center [1245, 596] width 90 height 30
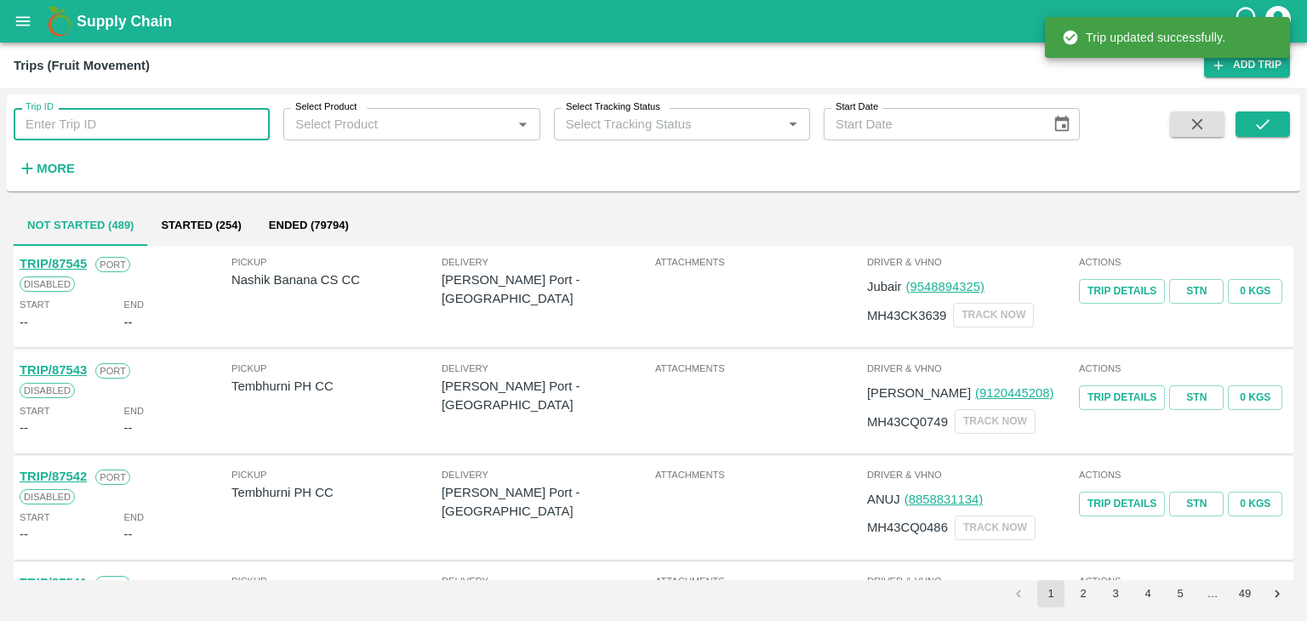
click at [121, 130] on input "Trip ID" at bounding box center [142, 124] width 256 height 32
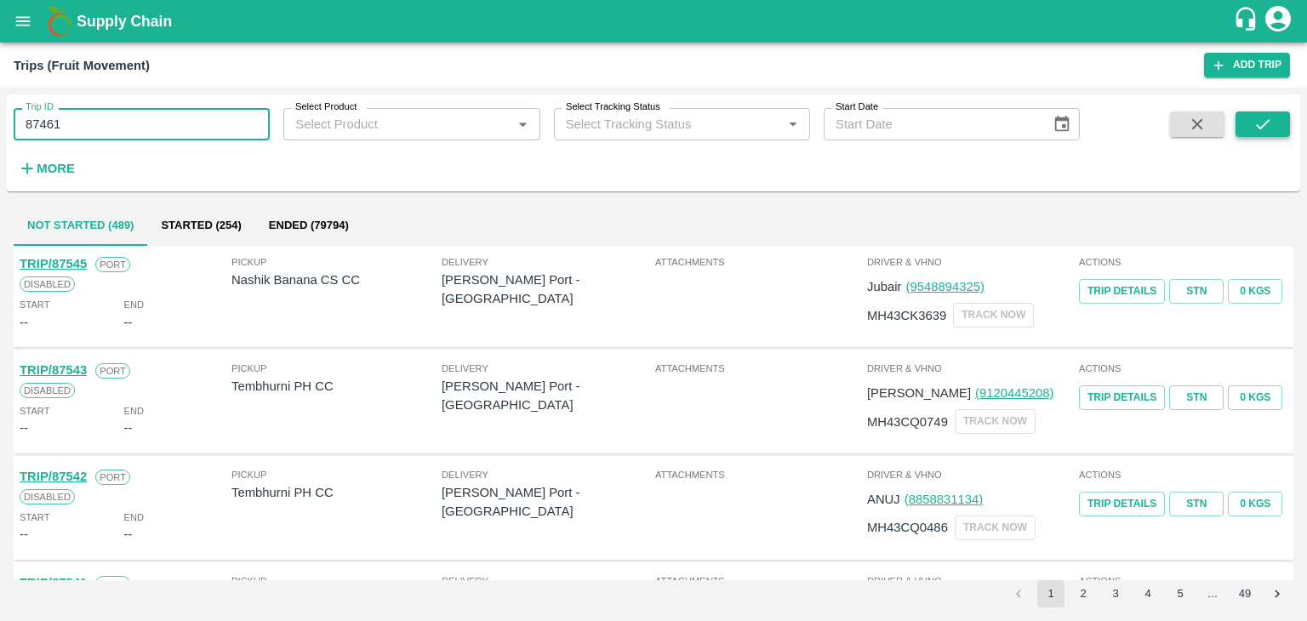
type input "87461"
click at [1265, 120] on icon "submit" at bounding box center [1263, 124] width 19 height 19
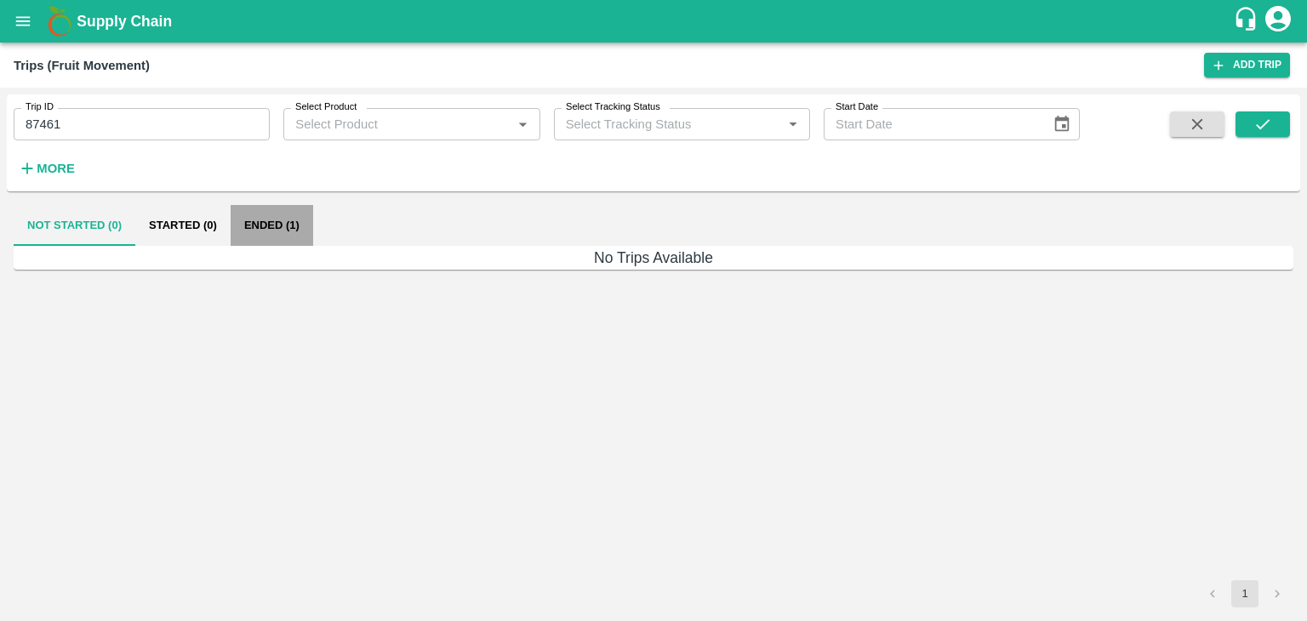
click at [283, 233] on button "Ended (1)" at bounding box center [272, 225] width 83 height 41
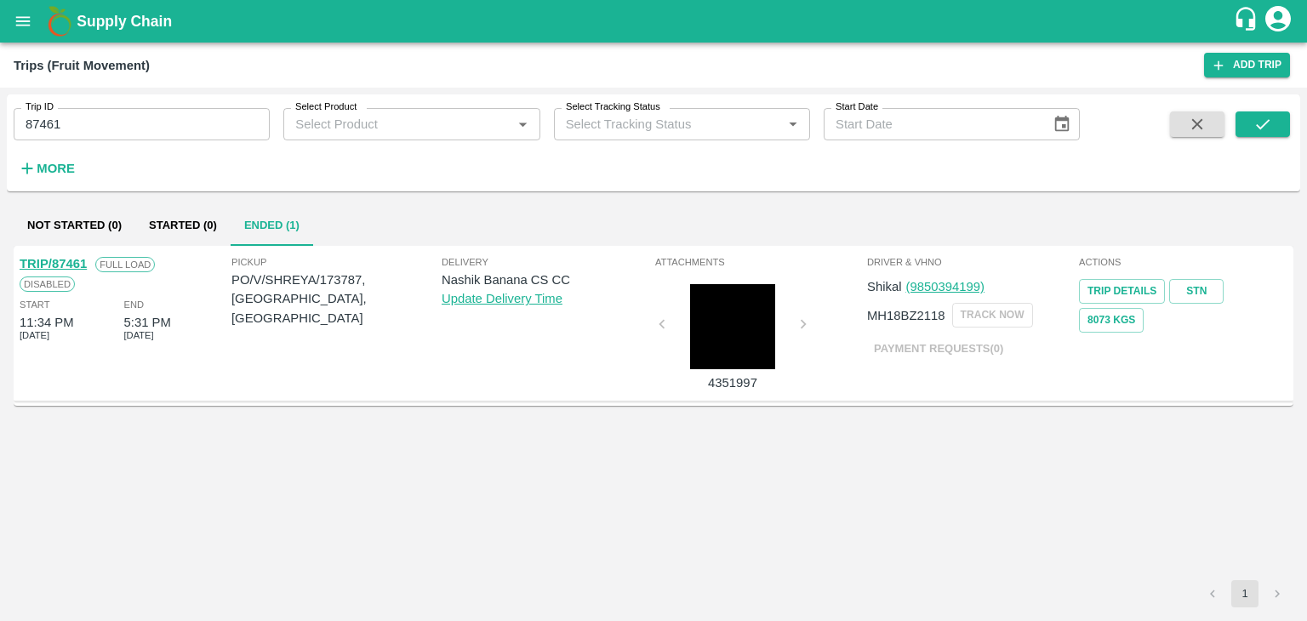
click at [78, 266] on link "TRIP/87461" at bounding box center [53, 264] width 67 height 14
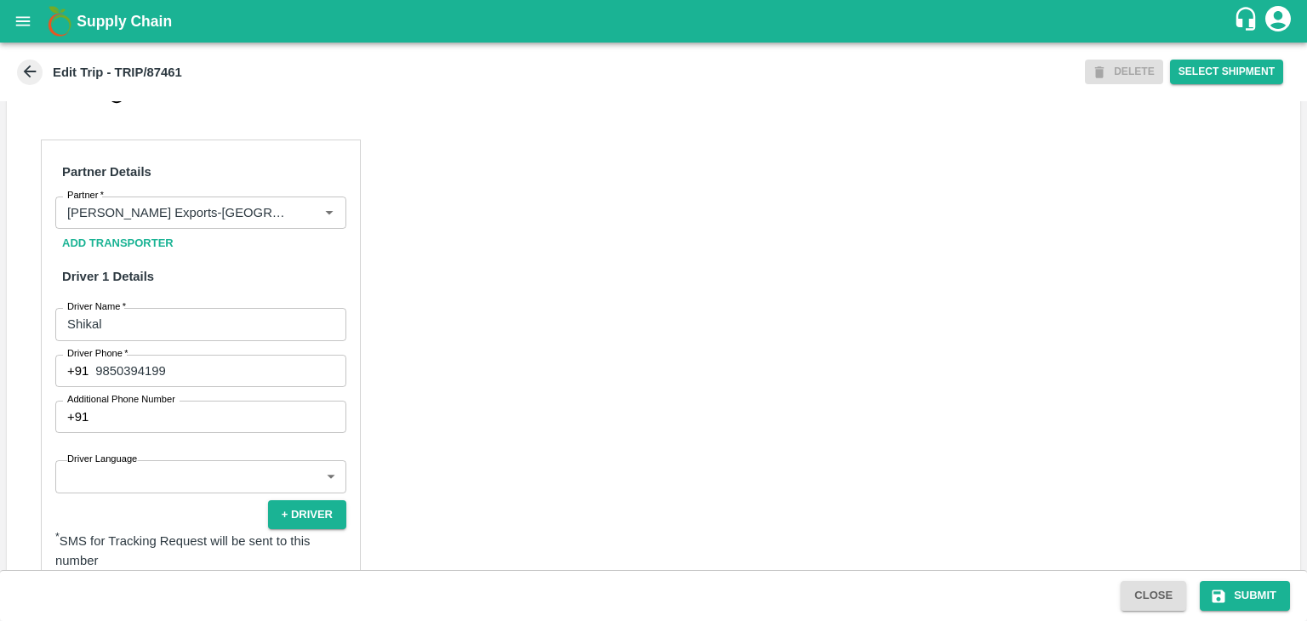
scroll to position [749, 0]
click at [306, 221] on icon "Clear" at bounding box center [308, 213] width 16 height 16
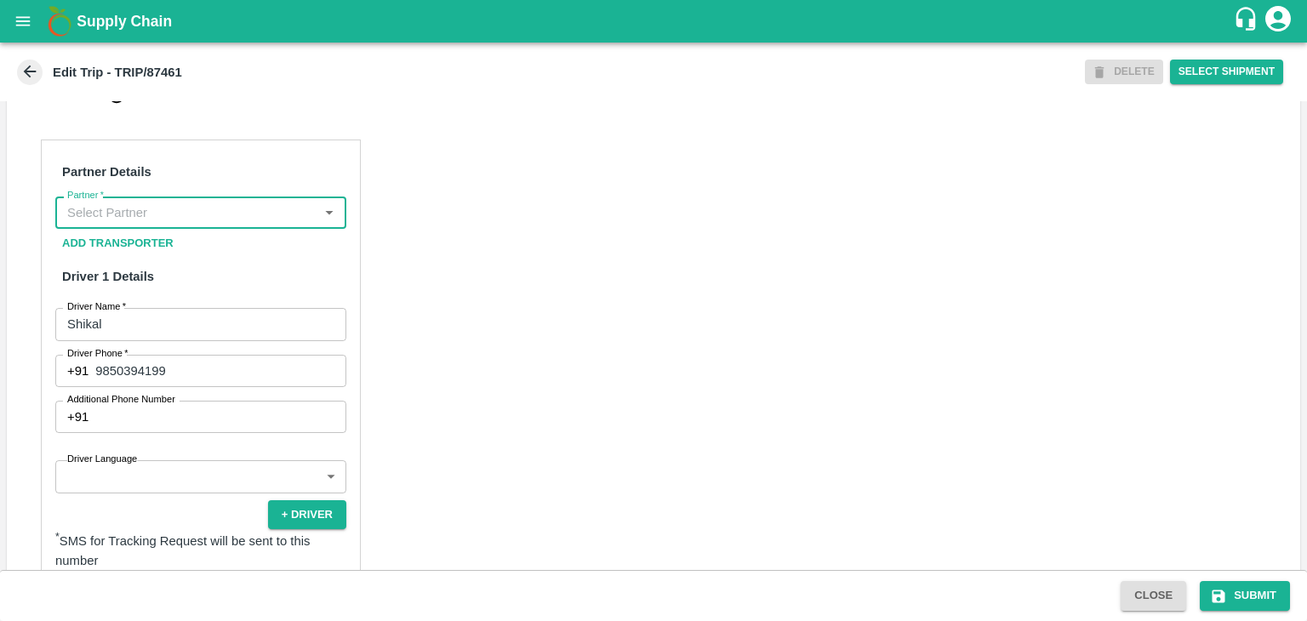
scroll to position [0, 0]
click at [274, 224] on input "Partner   *" at bounding box center [186, 213] width 253 height 22
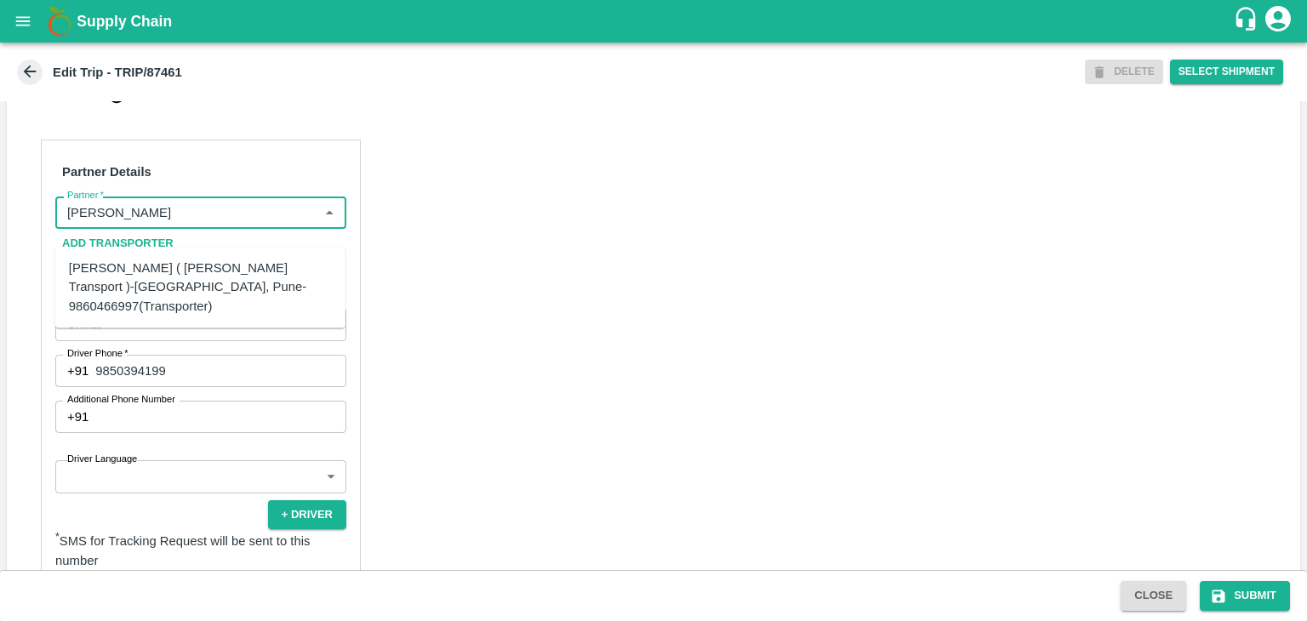
click at [243, 260] on div "Nitin Rasal ( Bhairavnath Transport )-Deulgaon, Pune-9860466997(Transporter)" at bounding box center [200, 287] width 263 height 57
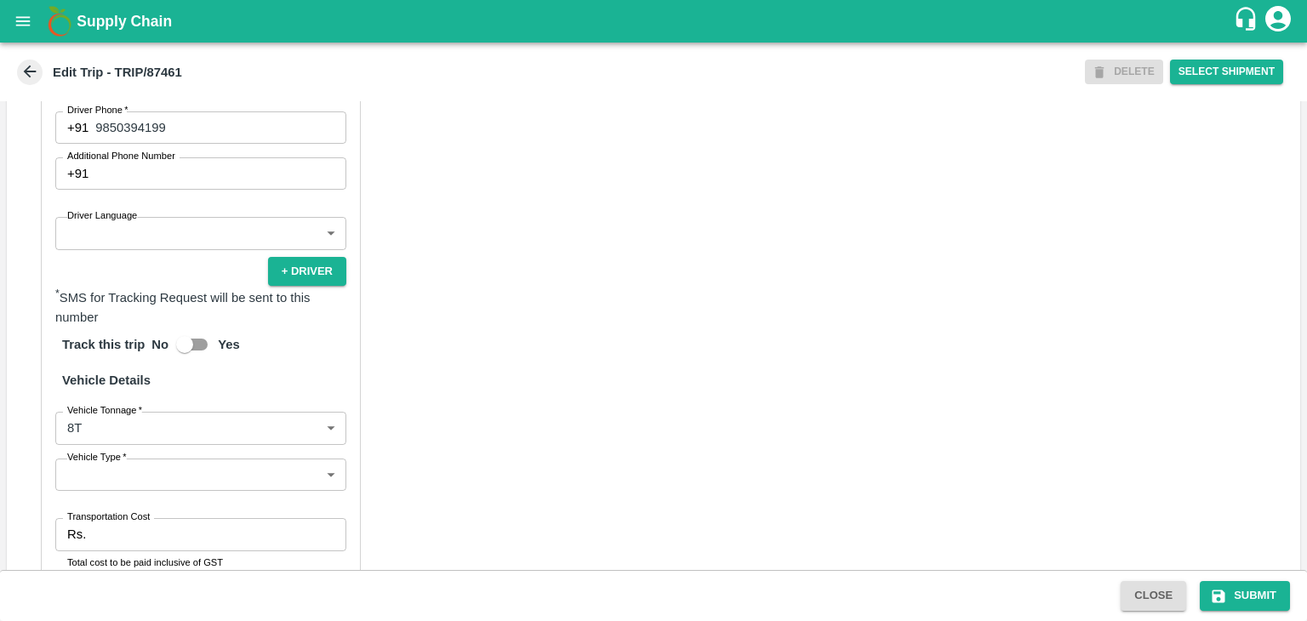
scroll to position [993, 0]
type input "Nitin Rasal ( Bhairavnath Transport )-Deulgaon, Pune-9860466997(Transporter)"
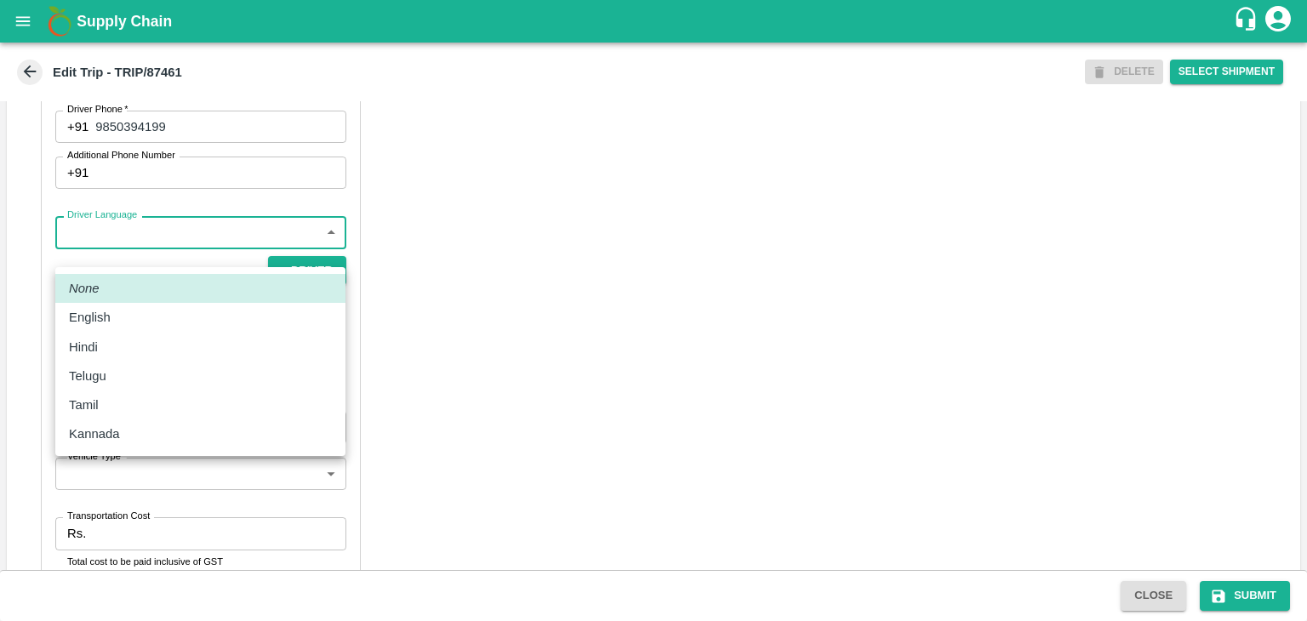
click at [116, 249] on body "Supply Chain Edit Trip - TRIP/87461 DELETE Select Shipment Trip Details Trip Ty…" at bounding box center [653, 310] width 1307 height 621
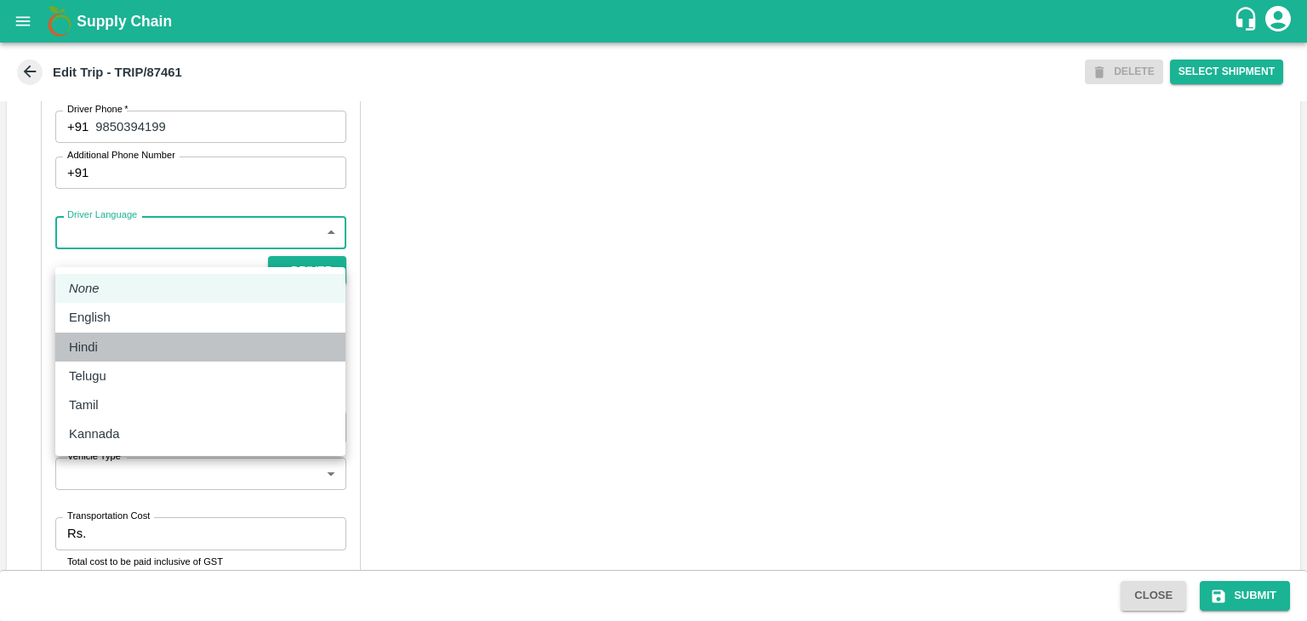
click at [112, 347] on div "Hindi" at bounding box center [200, 347] width 263 height 19
type input "hi"
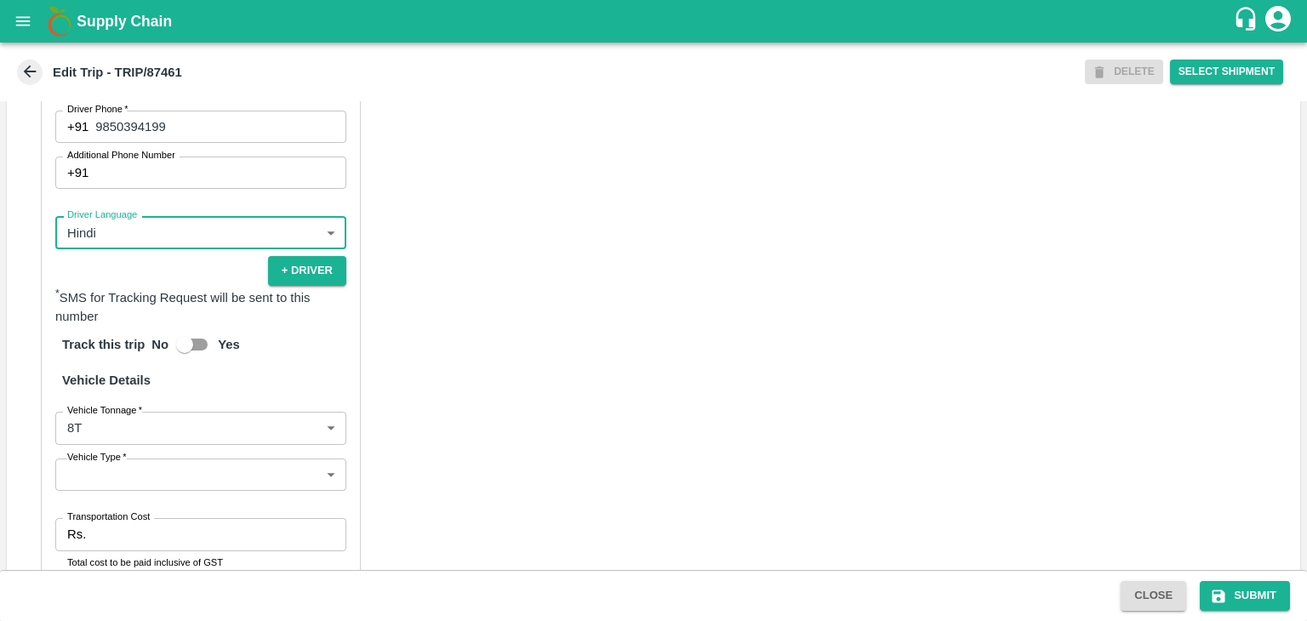
scroll to position [1194, 0]
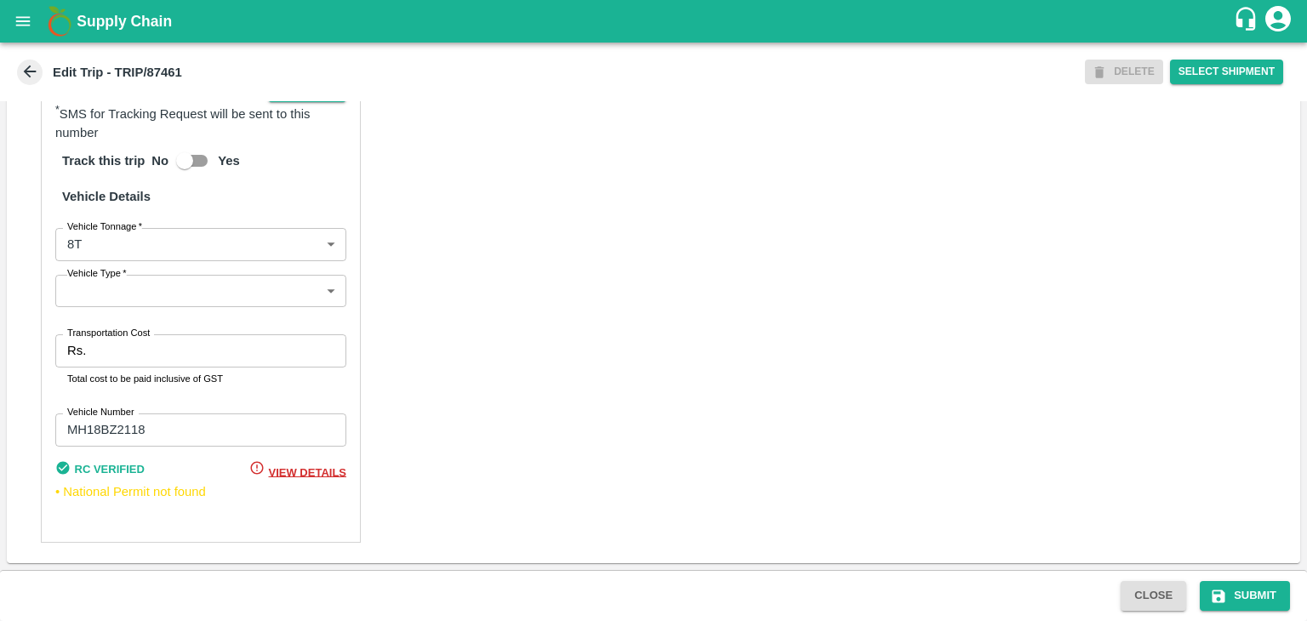
click at [106, 284] on body "Supply Chain Edit Trip - TRIP/87461 DELETE Select Shipment Trip Details Trip Ty…" at bounding box center [653, 310] width 1307 height 621
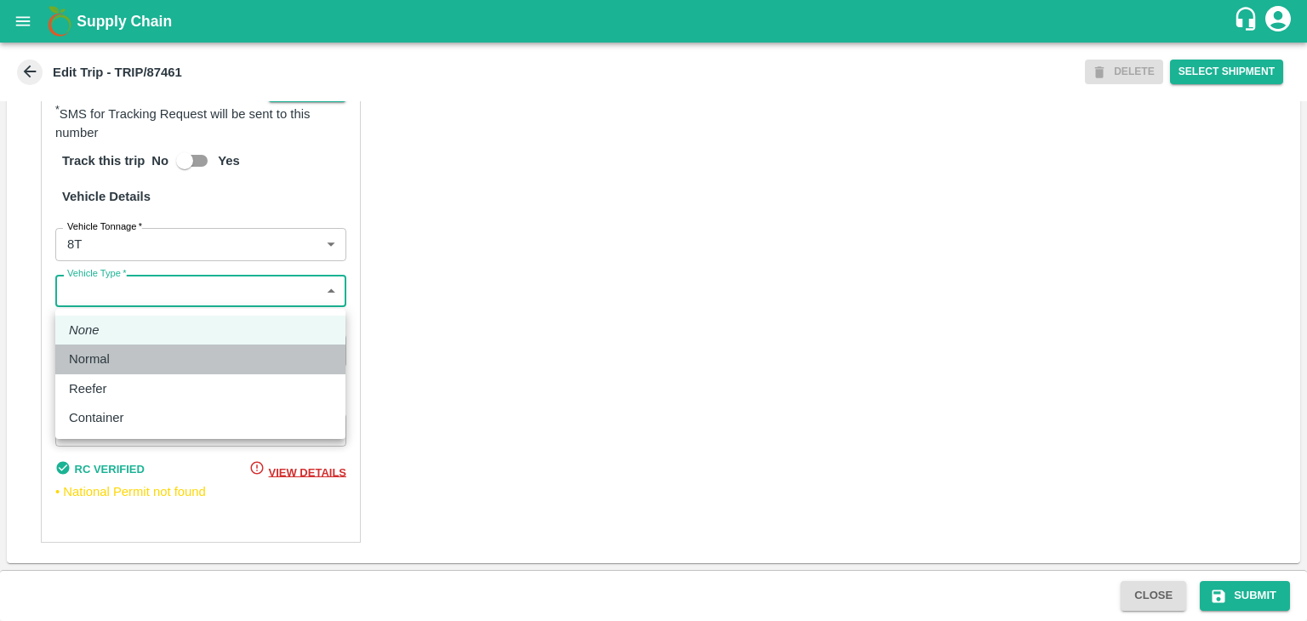
click at [107, 369] on li "Normal" at bounding box center [200, 359] width 290 height 29
type input "Normal"
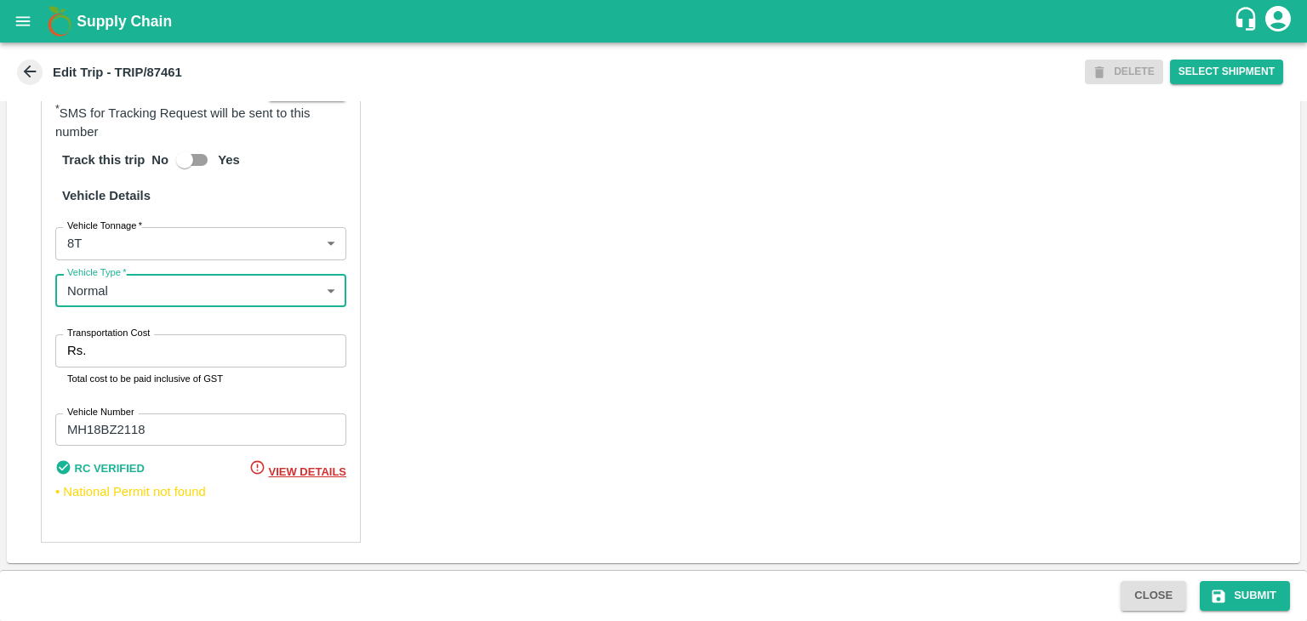
scroll to position [1195, 0]
click at [123, 355] on input "Transportation Cost" at bounding box center [220, 351] width 254 height 32
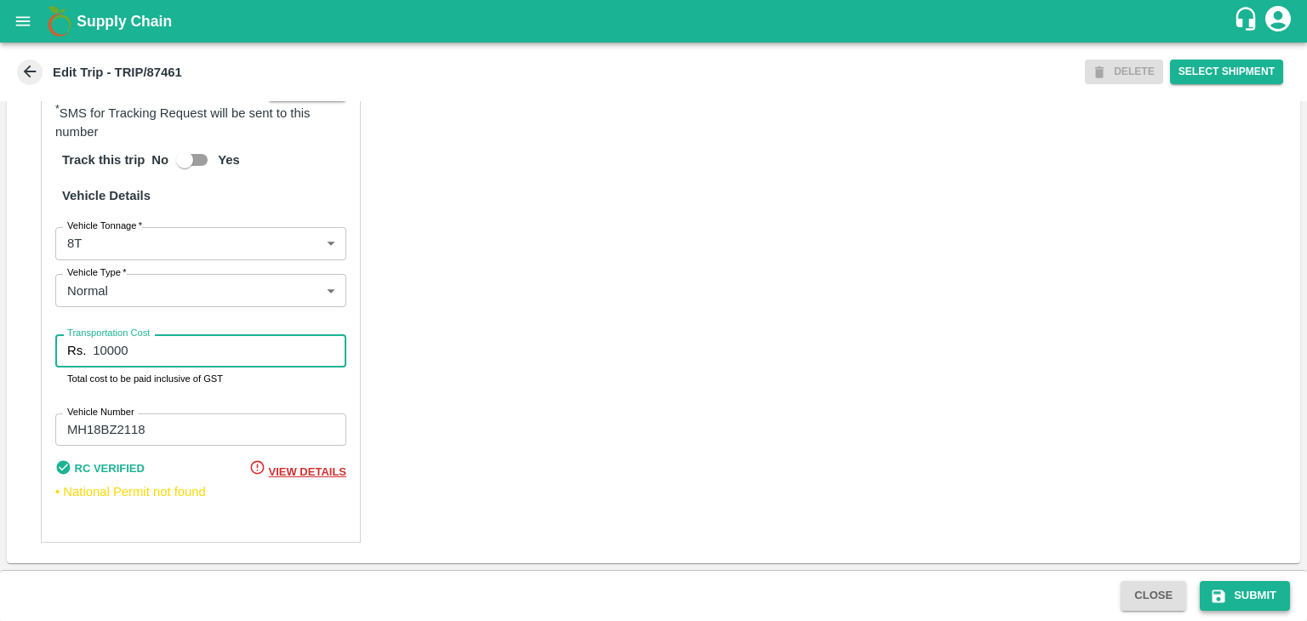
type input "10000"
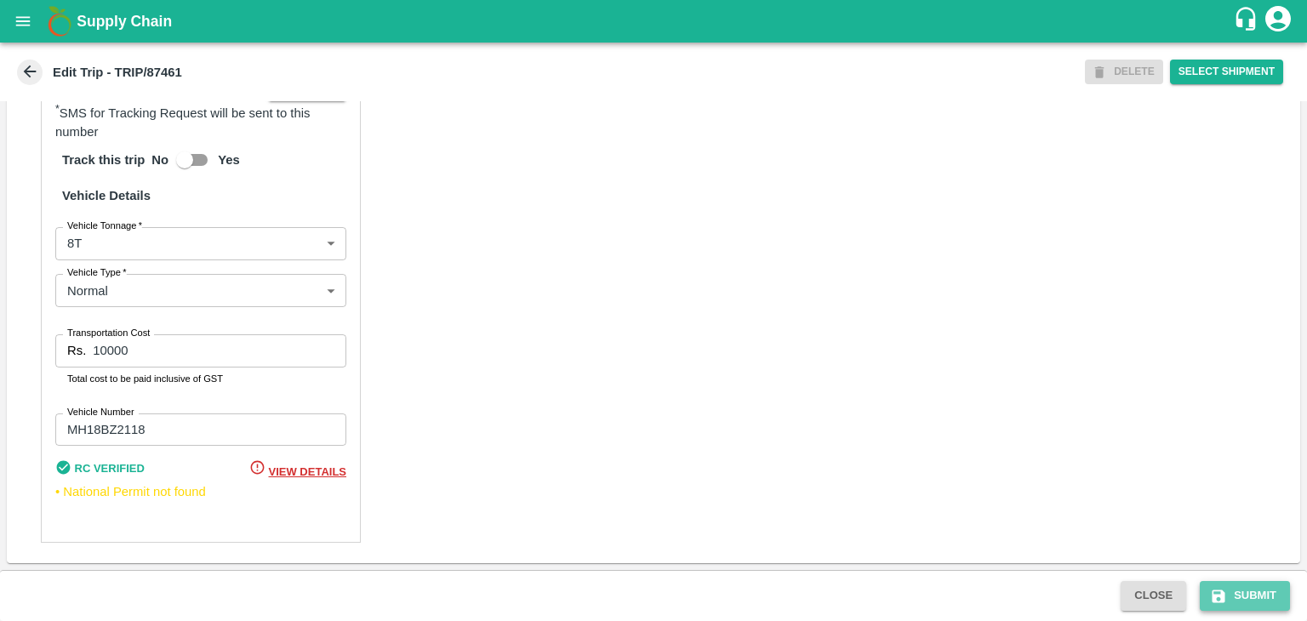
click at [1284, 593] on button "Submit" at bounding box center [1245, 596] width 90 height 30
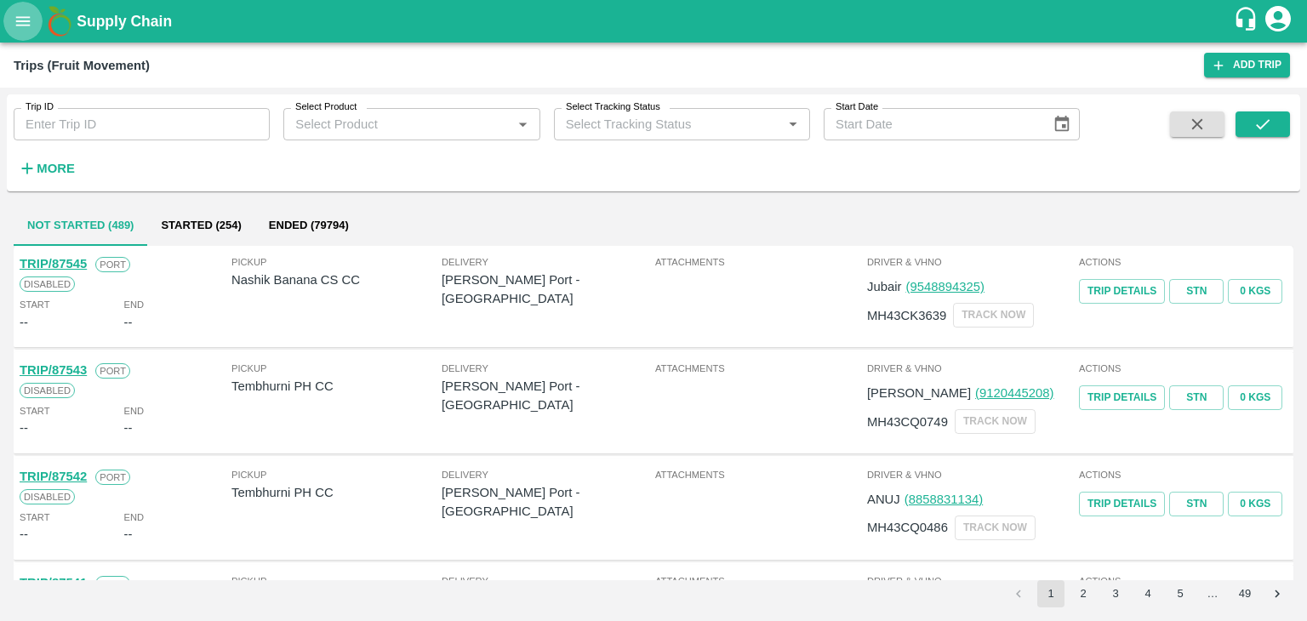
click at [19, 31] on button "open drawer" at bounding box center [22, 21] width 39 height 39
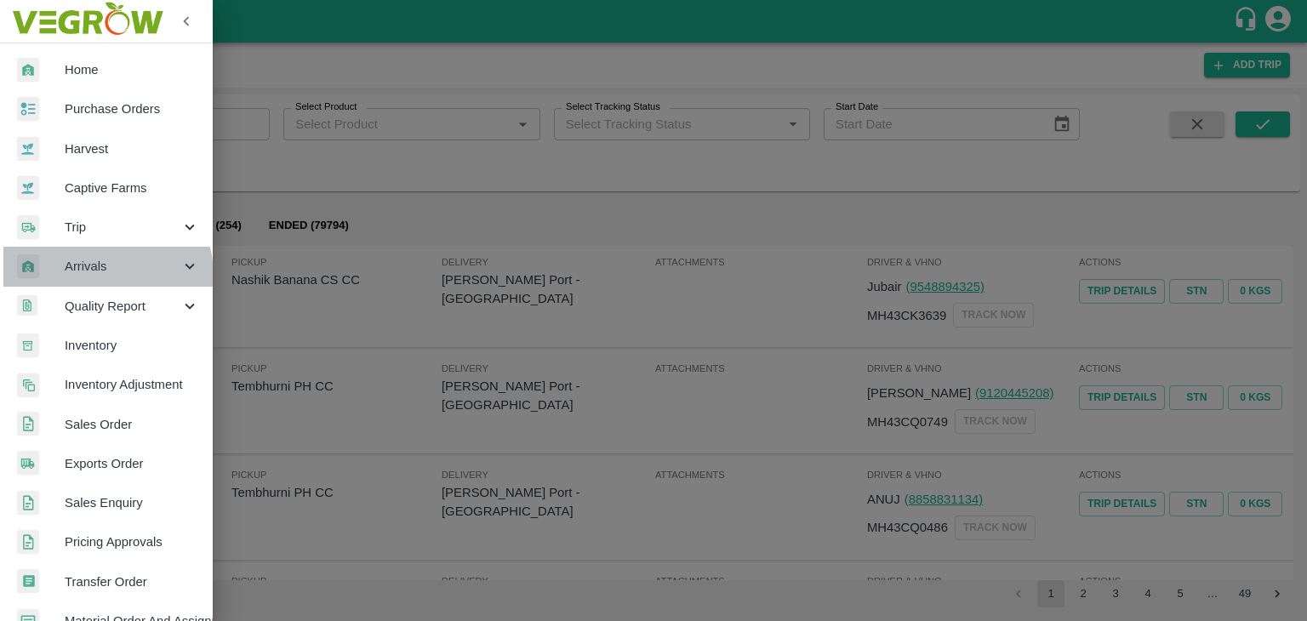
click at [95, 276] on span "Arrivals" at bounding box center [123, 266] width 116 height 19
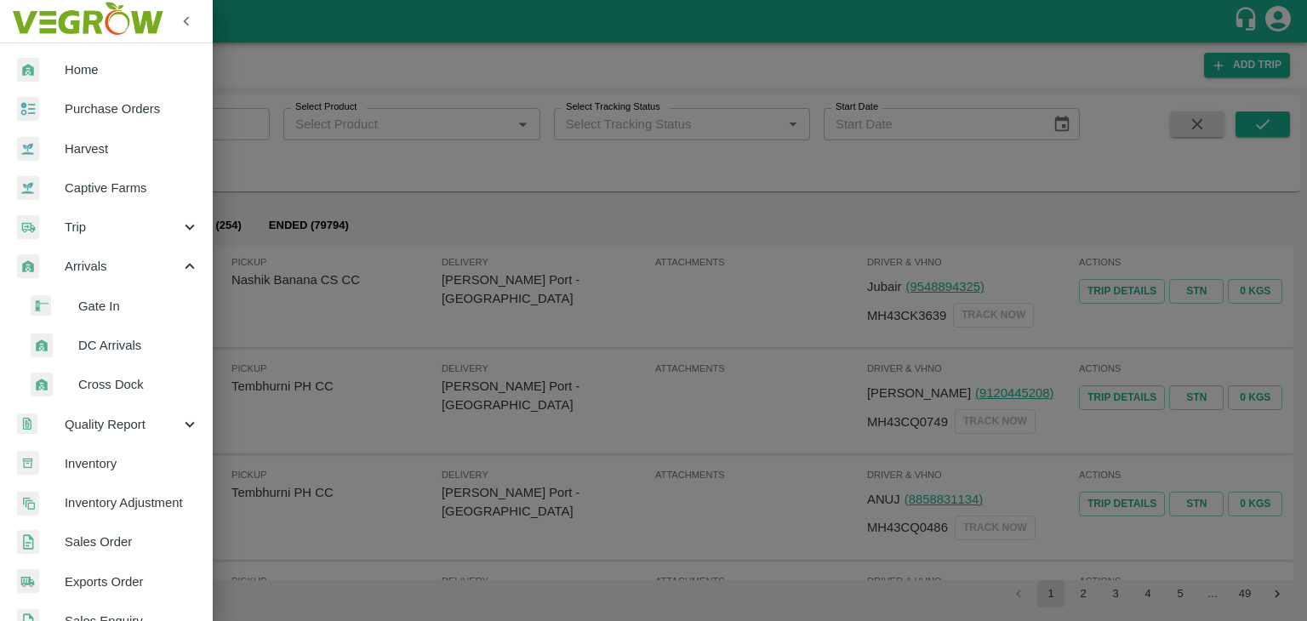
click at [130, 357] on li "DC Arrivals" at bounding box center [113, 345] width 199 height 39
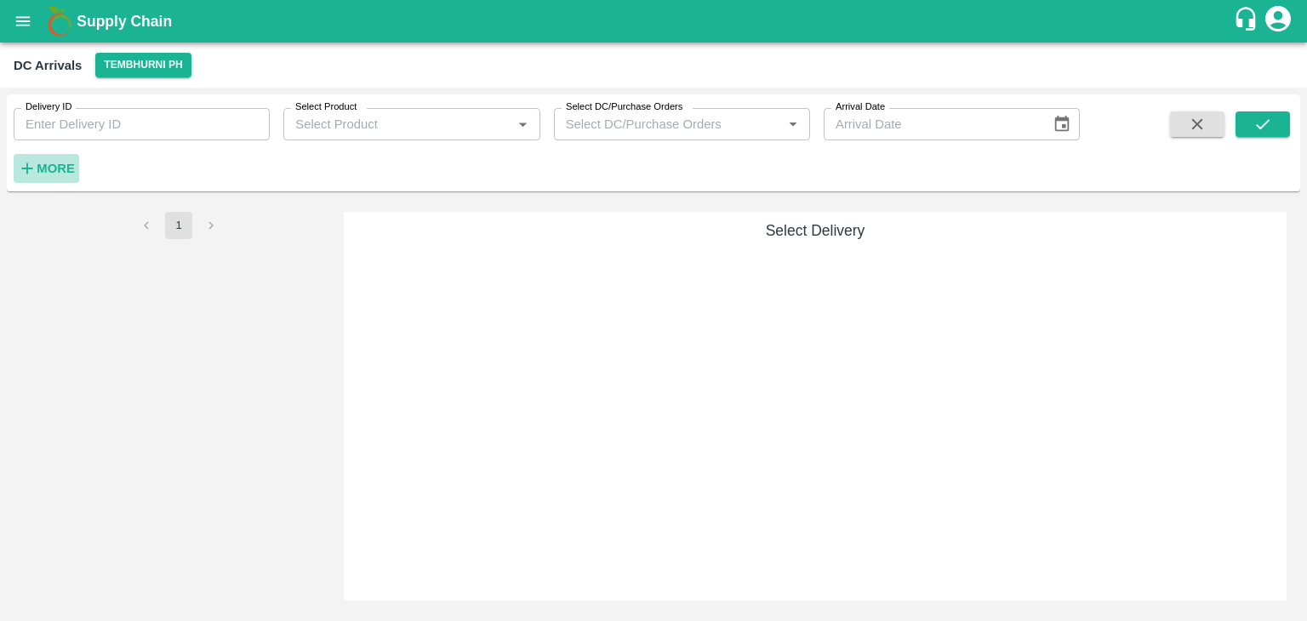
click at [61, 182] on button "More" at bounding box center [47, 168] width 66 height 29
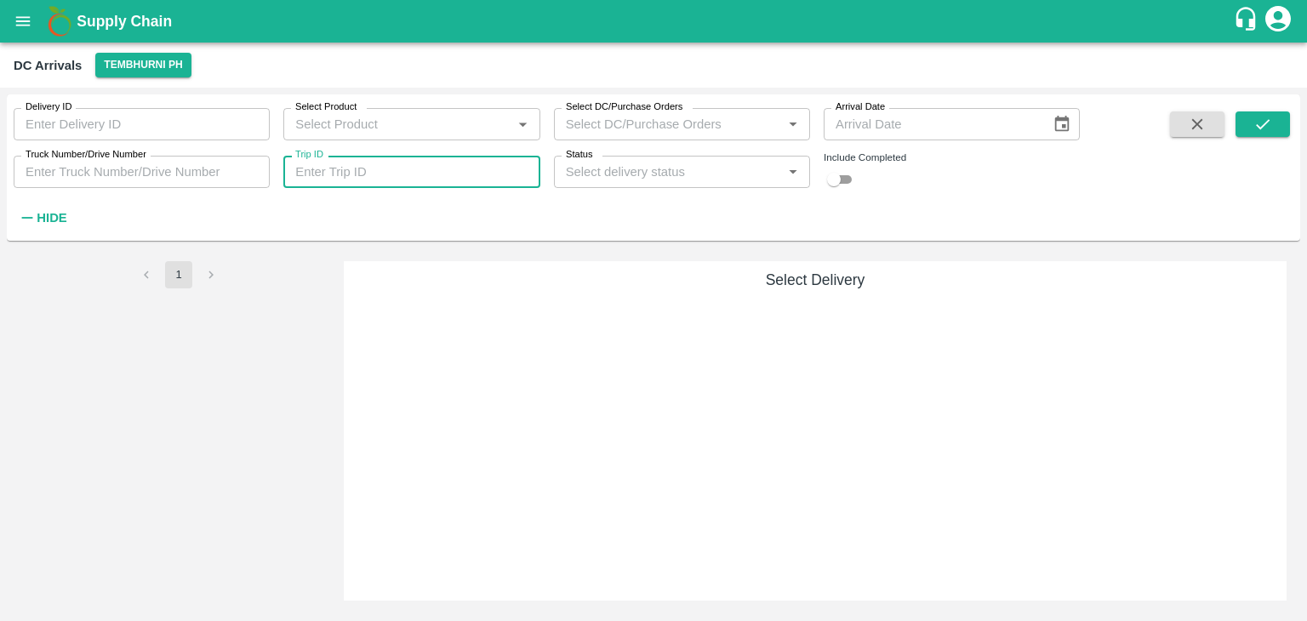
click at [404, 175] on input "Trip ID" at bounding box center [411, 172] width 256 height 32
type input "87546"
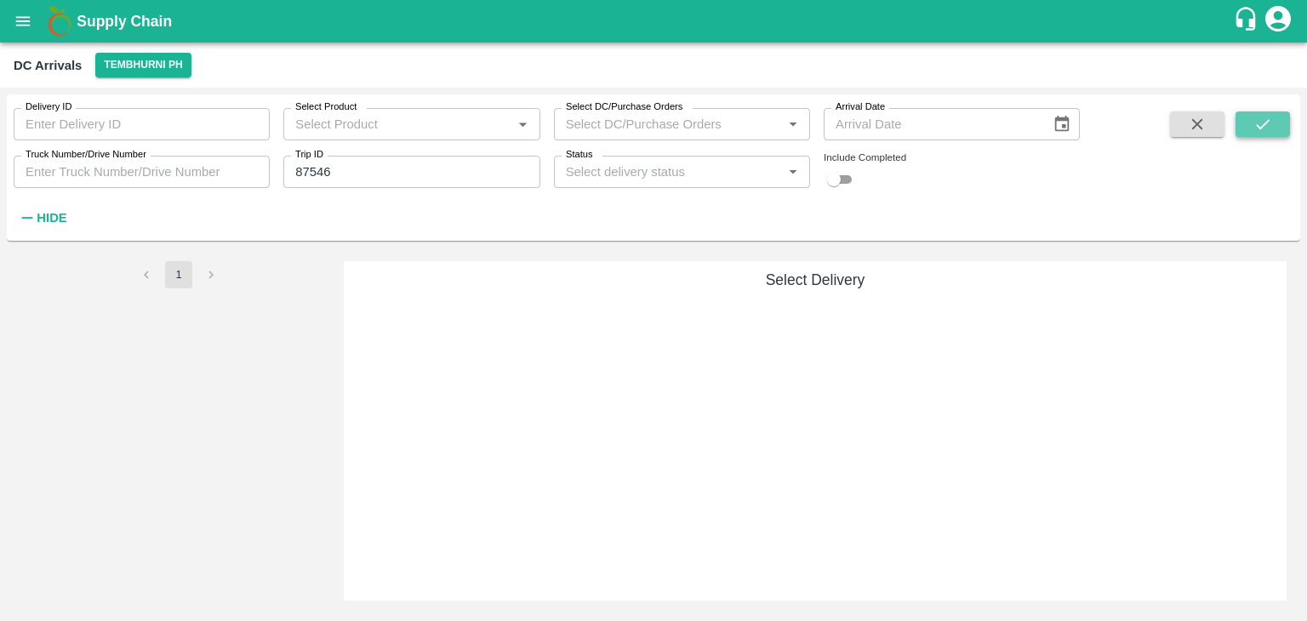
click at [1278, 130] on button "submit" at bounding box center [1263, 125] width 54 height 26
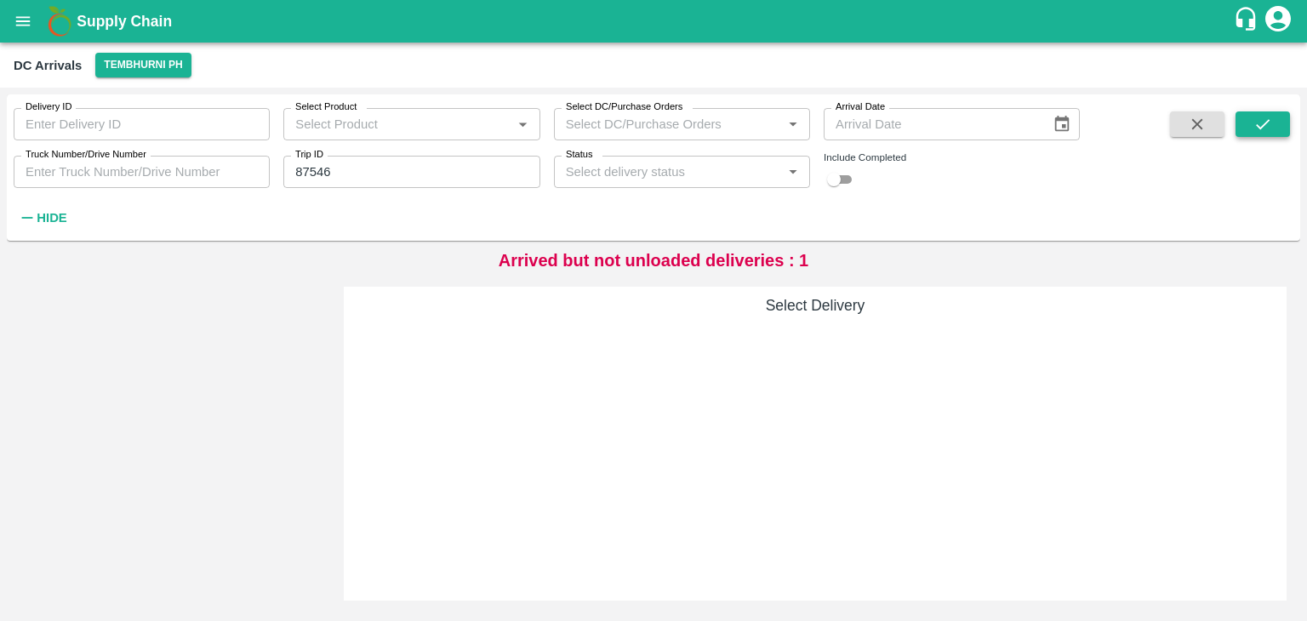
click at [1278, 130] on button "submit" at bounding box center [1263, 125] width 54 height 26
click at [164, 65] on button "Tembhurni PH" at bounding box center [142, 65] width 95 height 25
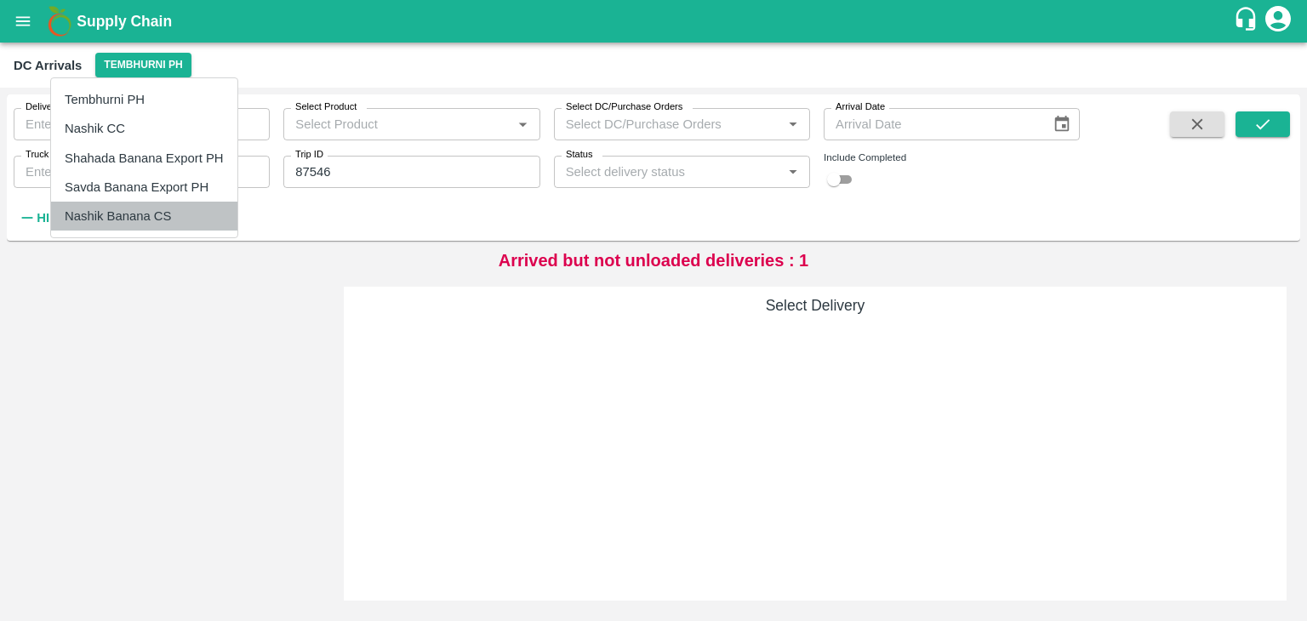
click at [163, 215] on li "Nashik Banana CS" at bounding box center [144, 216] width 186 height 29
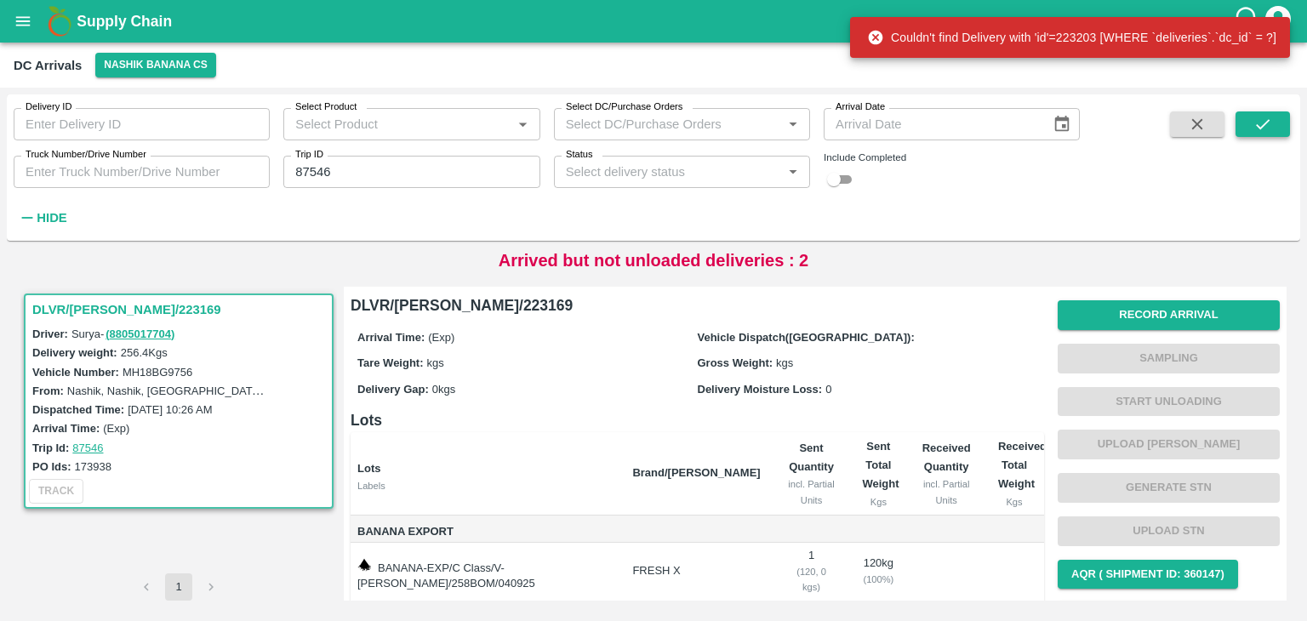
click at [1260, 123] on icon "submit" at bounding box center [1263, 124] width 19 height 19
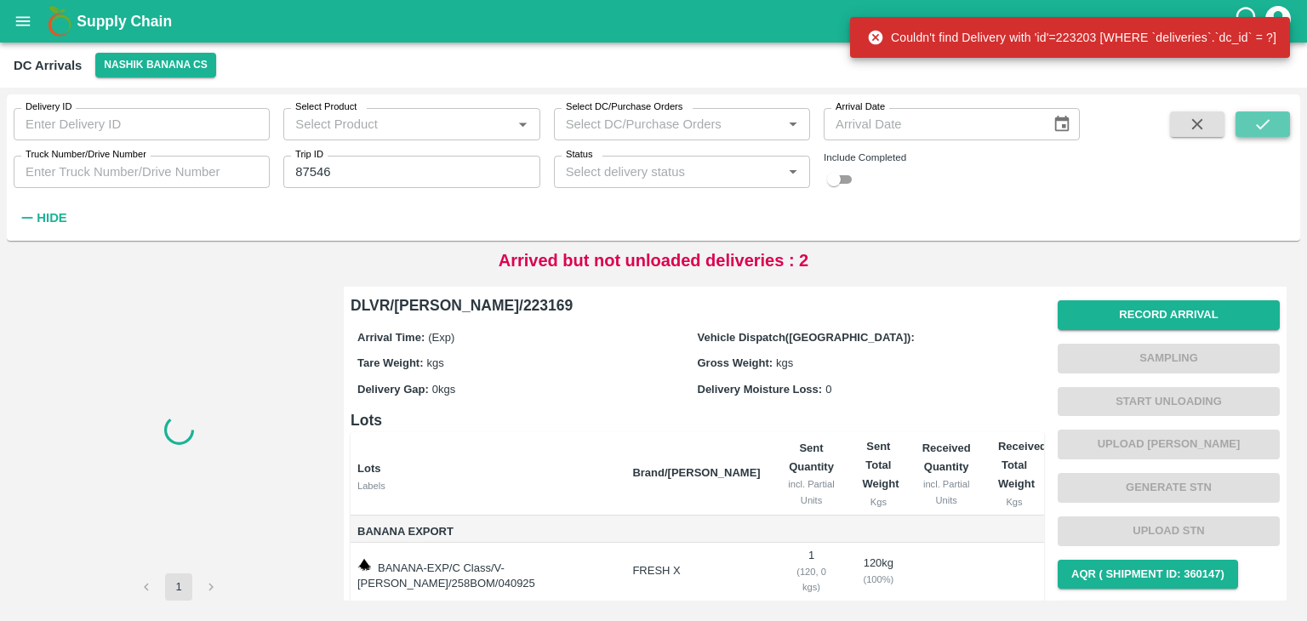
click at [1260, 123] on icon "submit" at bounding box center [1263, 124] width 19 height 19
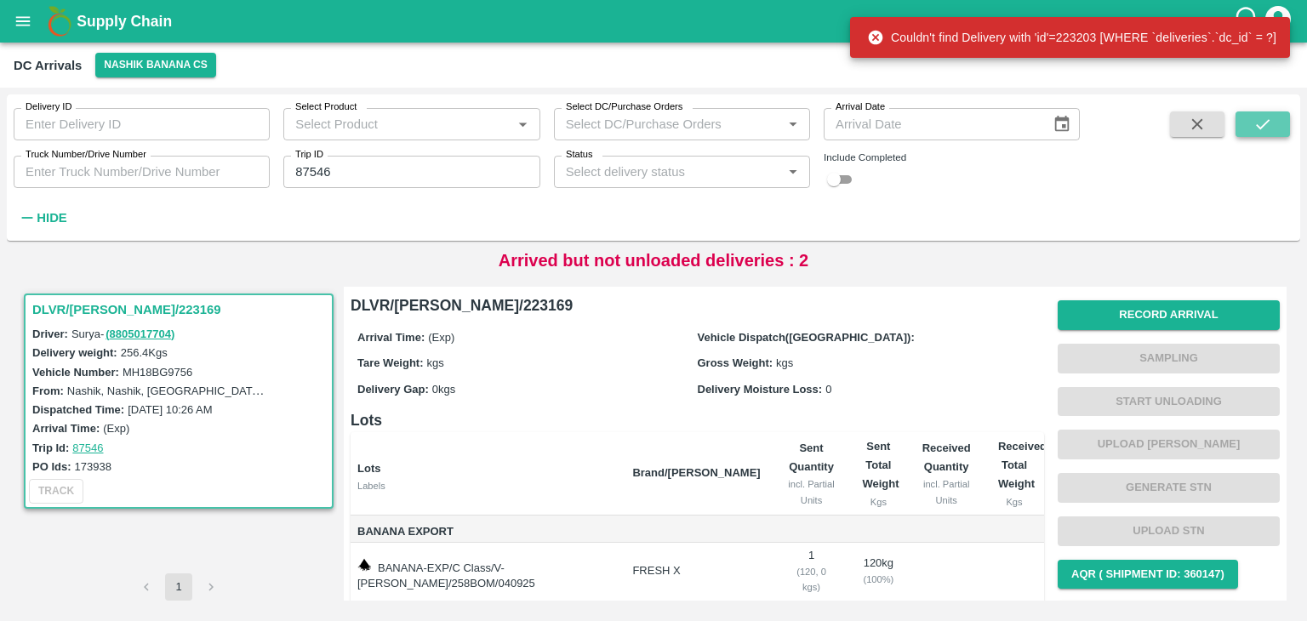
click at [1260, 123] on icon "submit" at bounding box center [1263, 124] width 19 height 19
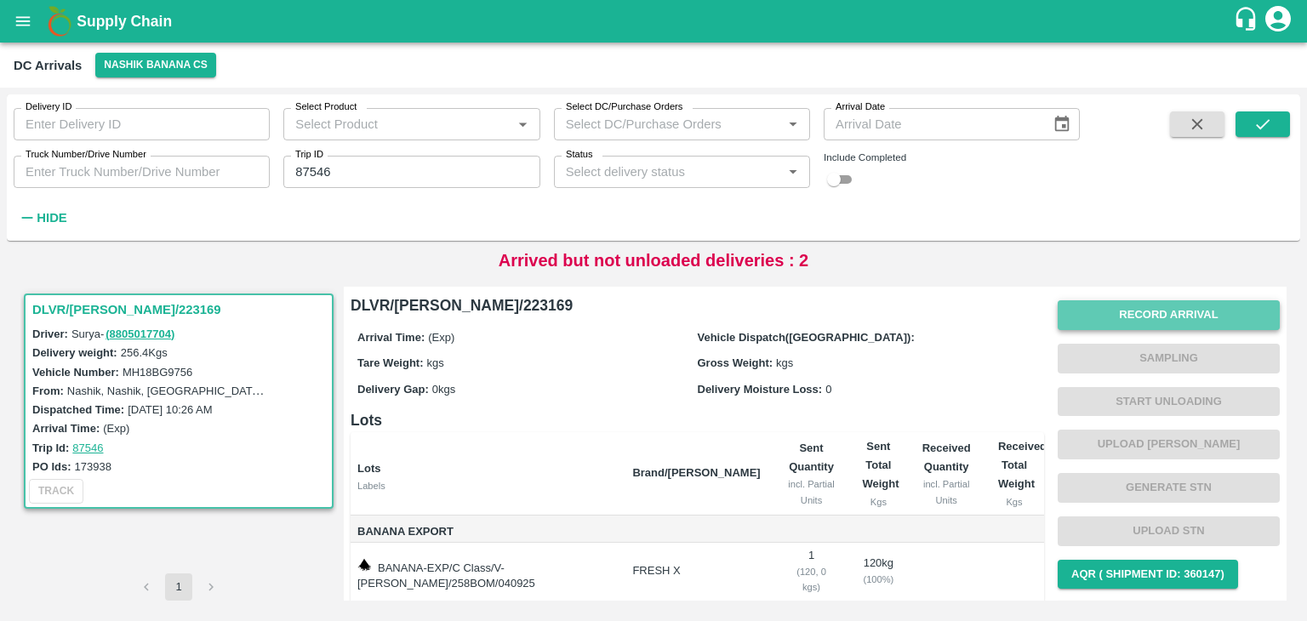
click at [1162, 304] on button "Record Arrival" at bounding box center [1169, 315] width 222 height 30
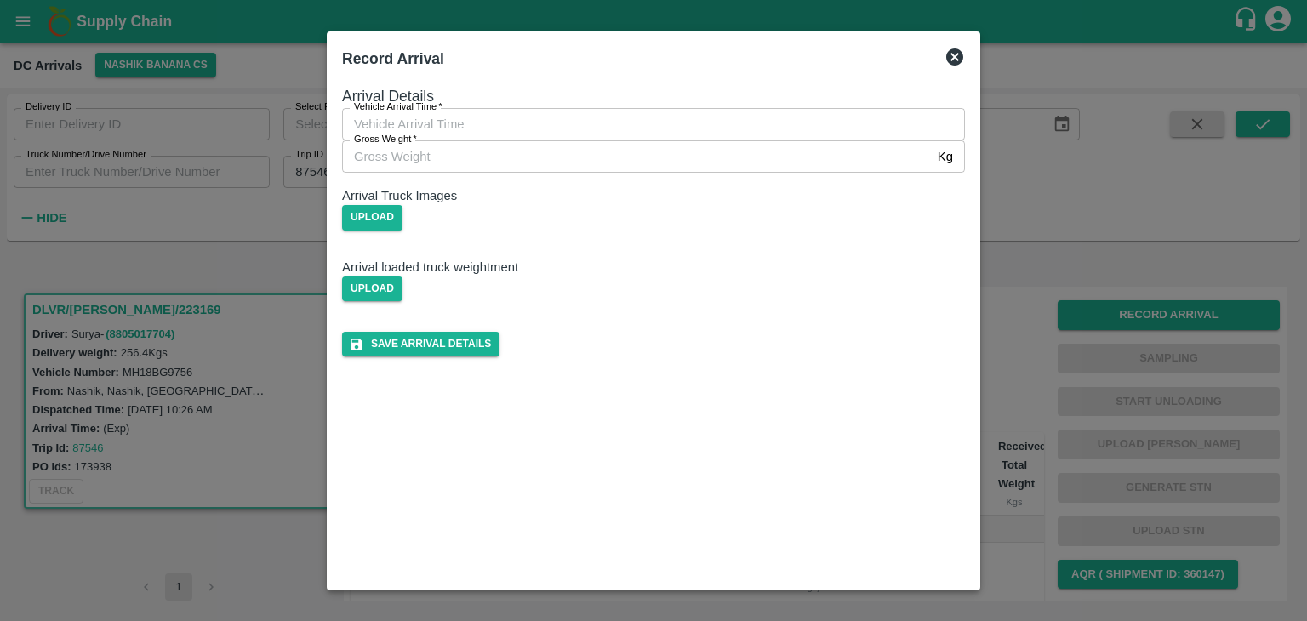
type input "DD/MM/YYYY hh:mm aa"
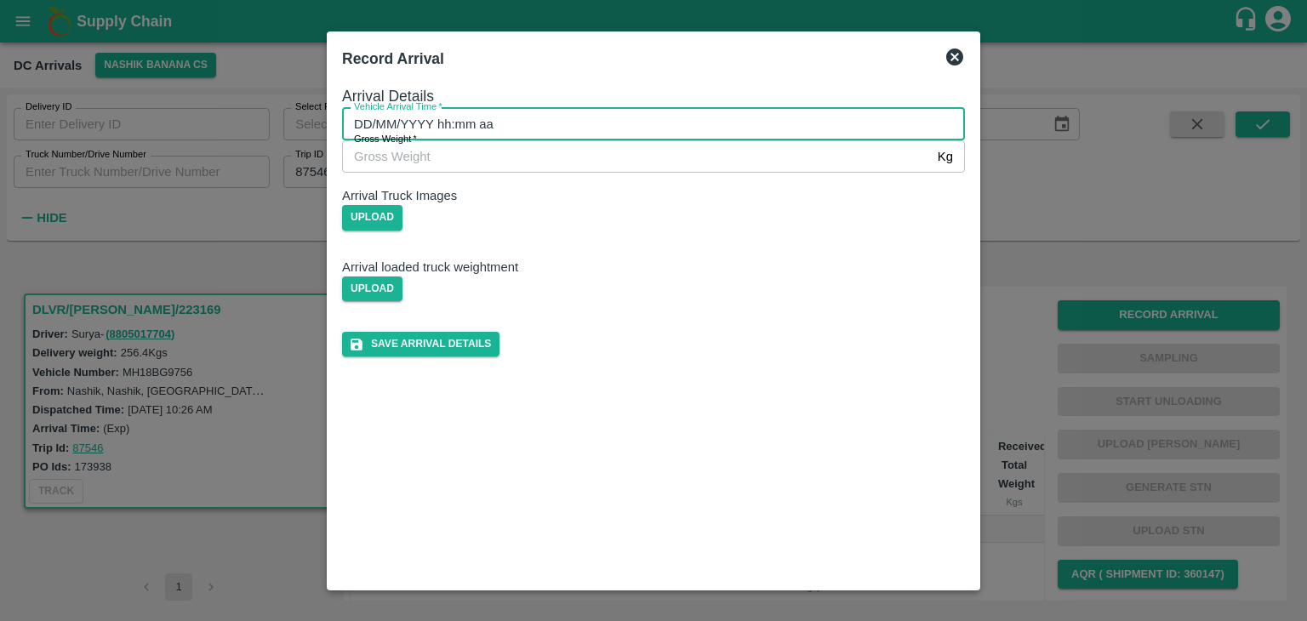
click at [696, 138] on input "DD/MM/YYYY hh:mm aa" at bounding box center [647, 124] width 611 height 32
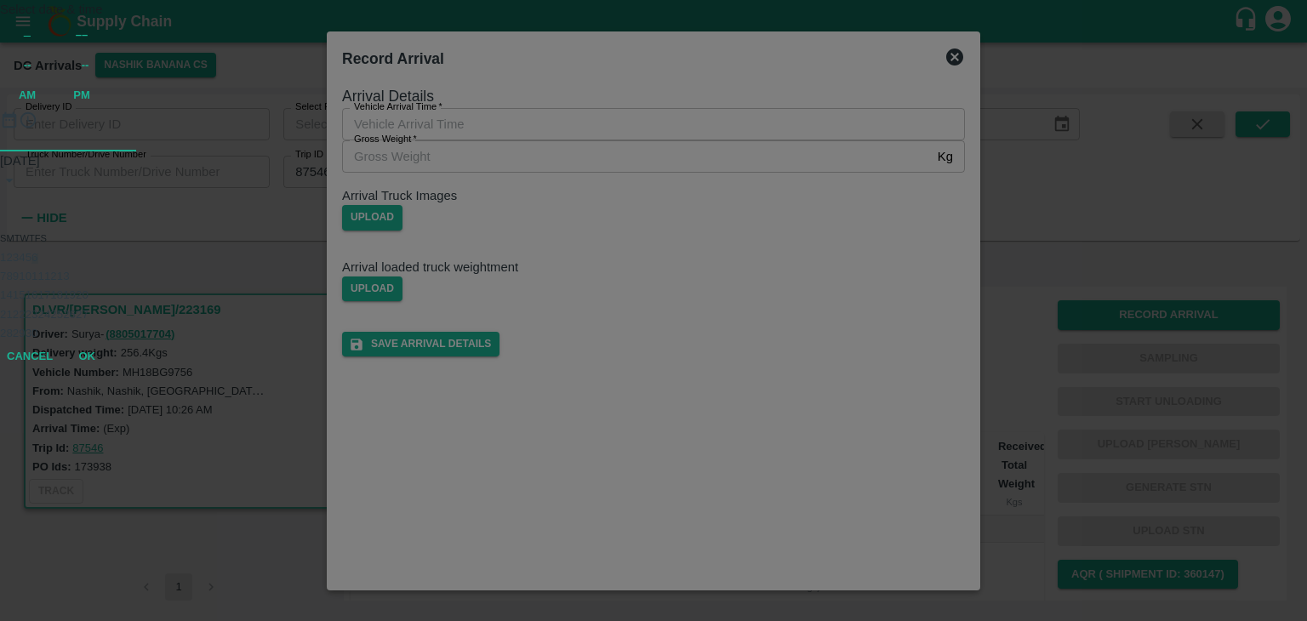
click at [37, 264] on button "6" at bounding box center [34, 257] width 6 height 13
click at [583, 152] on div at bounding box center [653, 152] width 1307 height 0
type input "06/09/2025 09:43 AM"
click at [114, 313] on button "OK" at bounding box center [87, 298] width 54 height 30
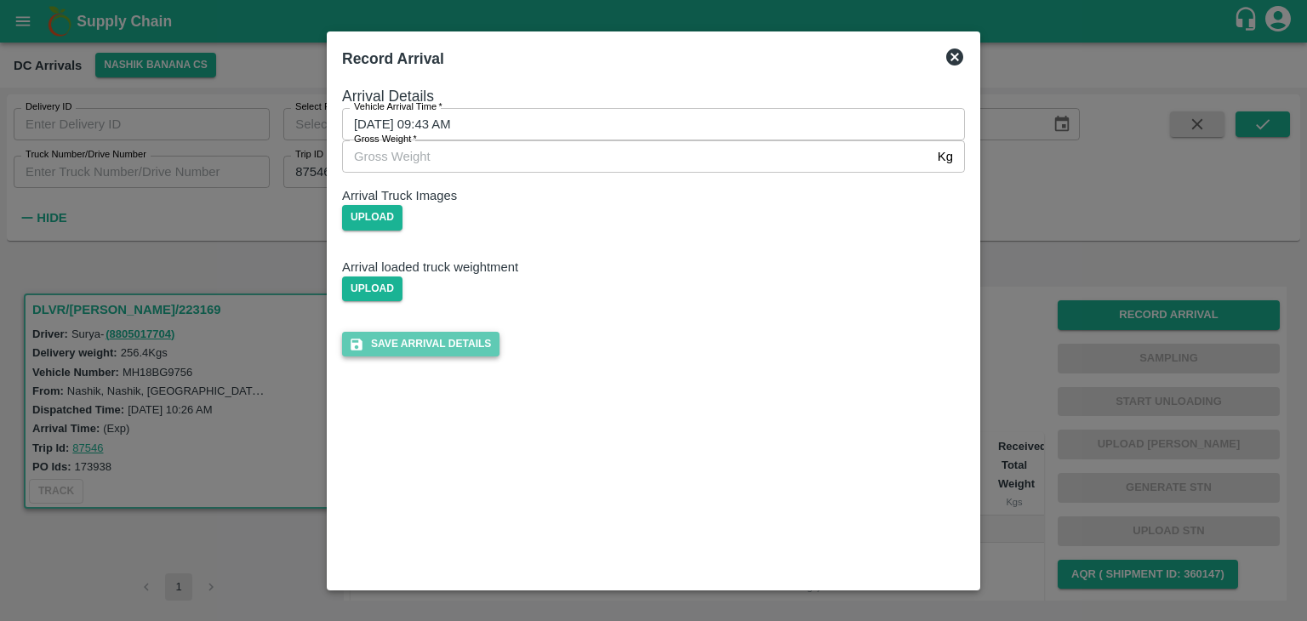
click at [500, 357] on button "Save Arrival Details" at bounding box center [420, 344] width 157 height 25
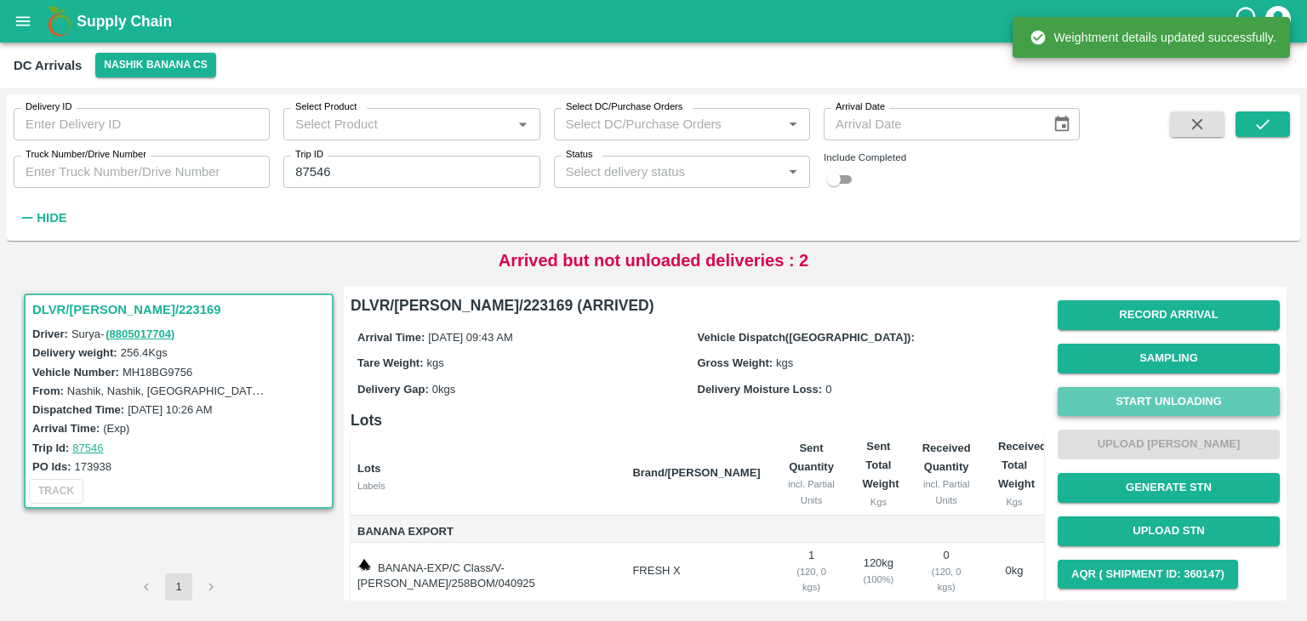
click at [1182, 399] on button "Start Unloading" at bounding box center [1169, 402] width 222 height 30
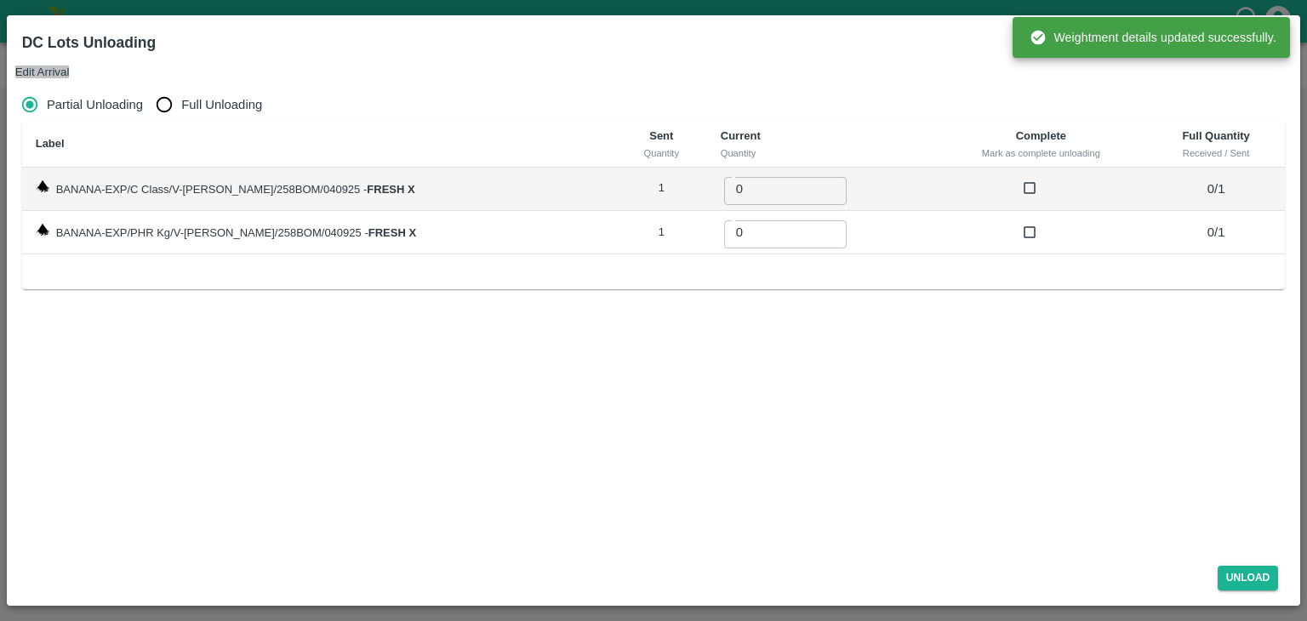
click at [70, 66] on button "Edit Arrival" at bounding box center [42, 72] width 54 height 13
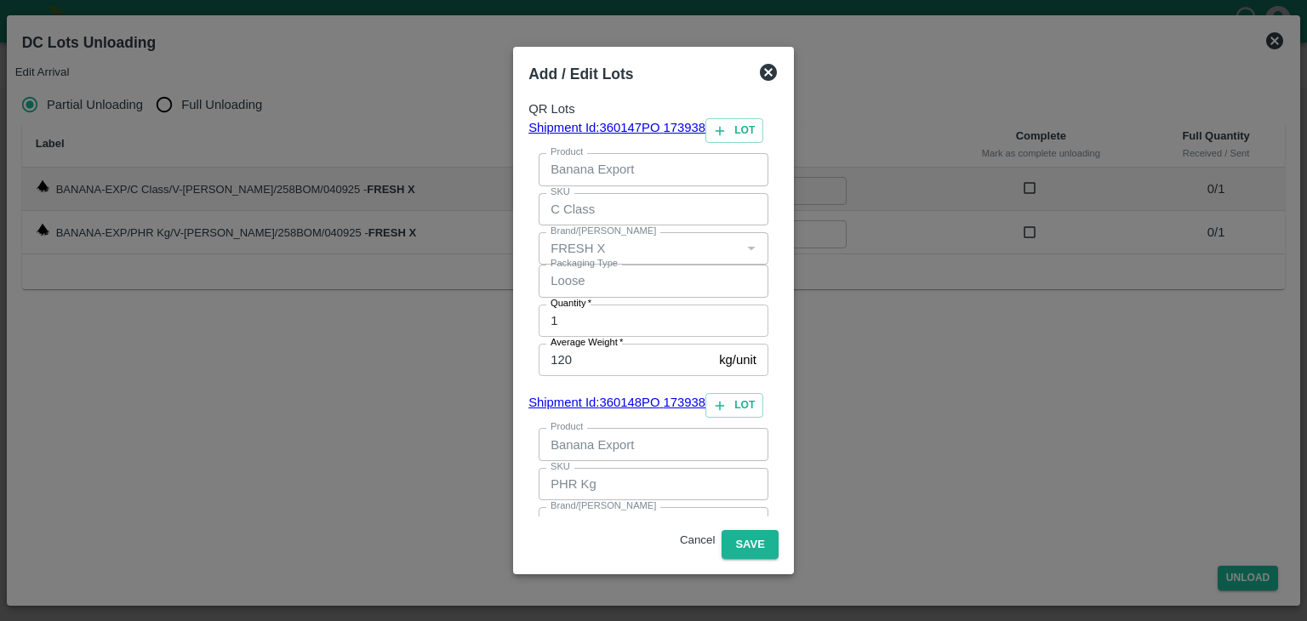
type input "136"
click at [778, 530] on button "Save" at bounding box center [750, 545] width 56 height 30
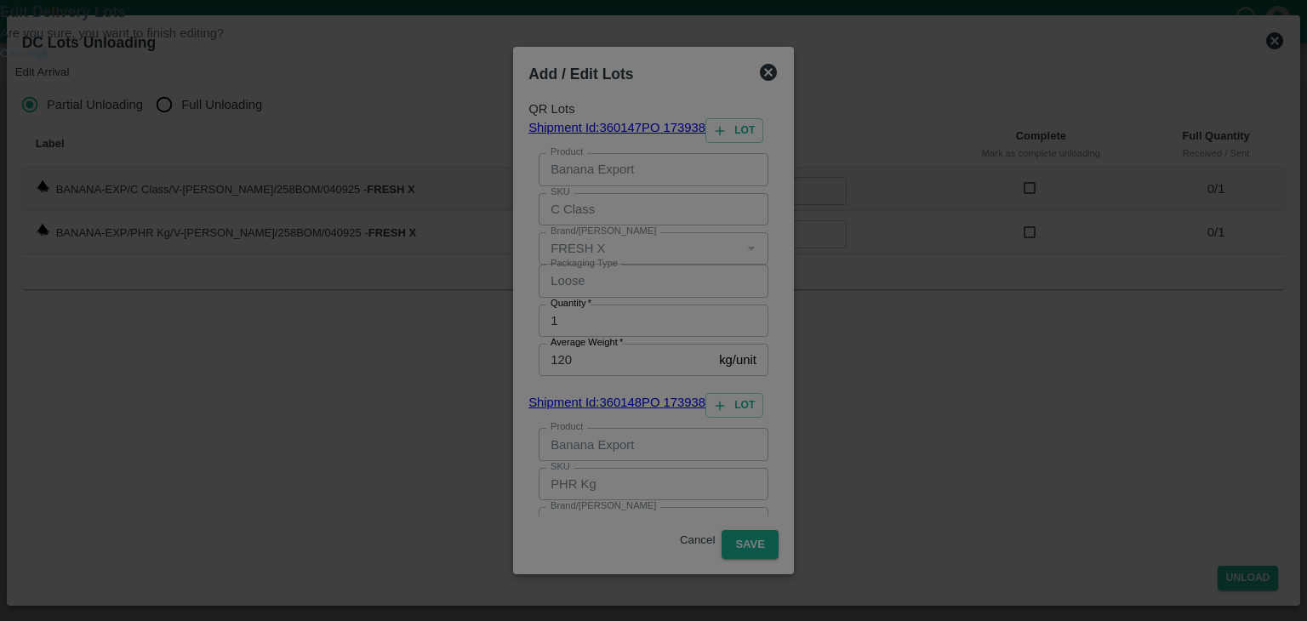
click at [48, 60] on button "ok" at bounding box center [42, 53] width 12 height 13
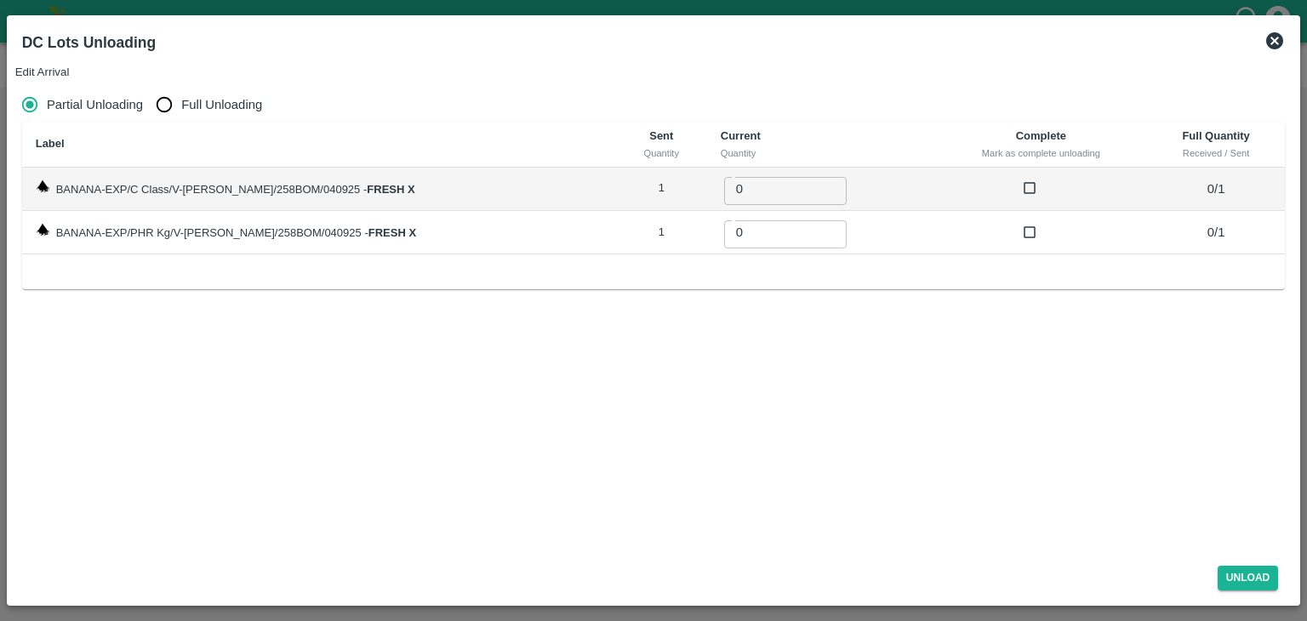
click at [216, 95] on span "Full Unloading" at bounding box center [221, 104] width 81 height 19
click at [181, 91] on input "Full Unloading" at bounding box center [164, 105] width 34 height 34
radio input "true"
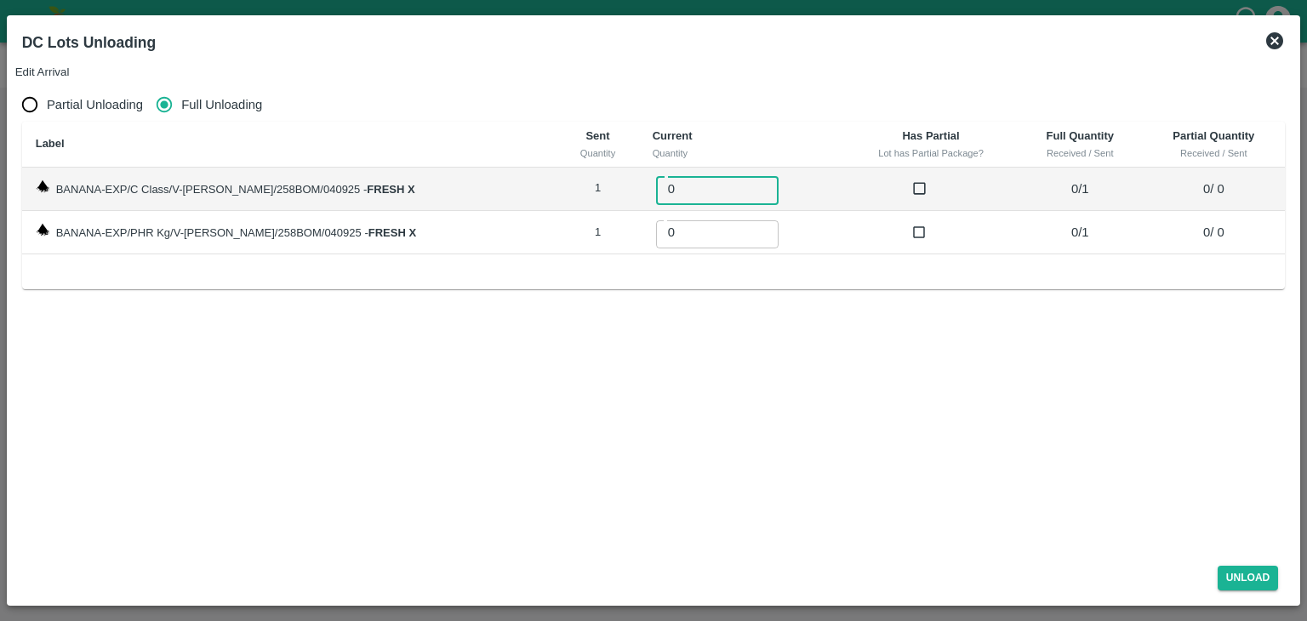
click at [704, 173] on input "0" at bounding box center [717, 189] width 123 height 32
type input "01"
drag, startPoint x: 684, startPoint y: 198, endPoint x: 667, endPoint y: 226, distance: 32.8
click at [667, 226] on td "0 ​" at bounding box center [741, 232] width 205 height 43
click at [667, 226] on input "0" at bounding box center [717, 232] width 123 height 32
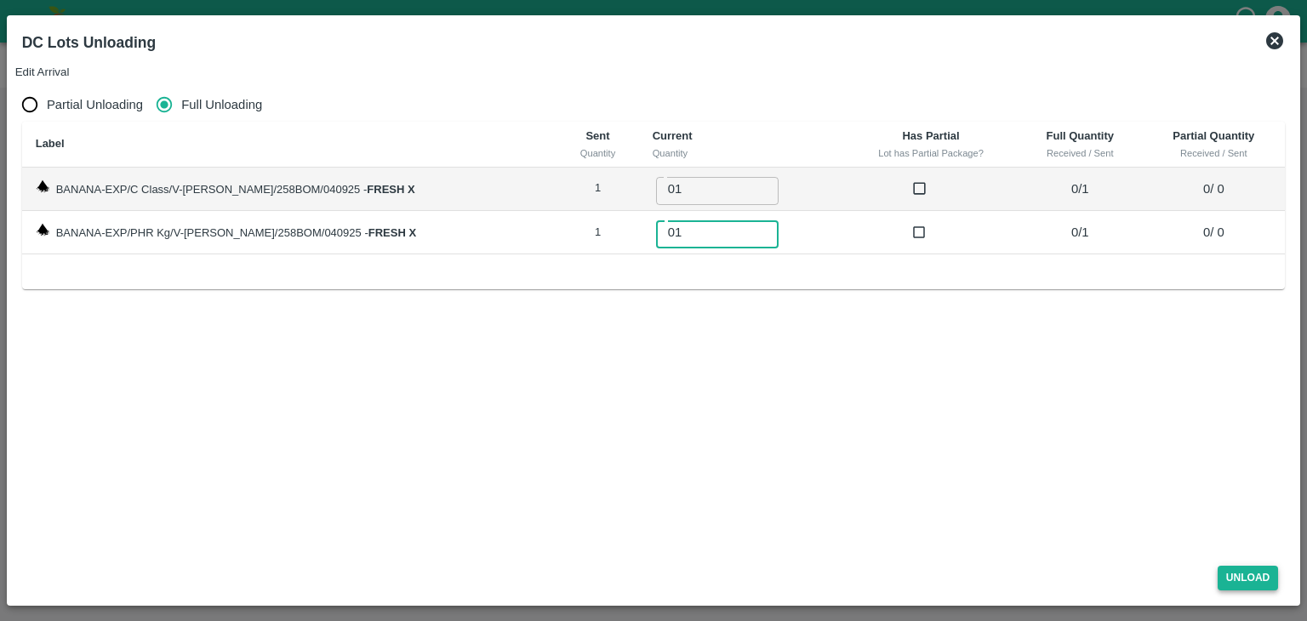
type input "01"
click at [1266, 575] on button "Unload" at bounding box center [1248, 578] width 61 height 25
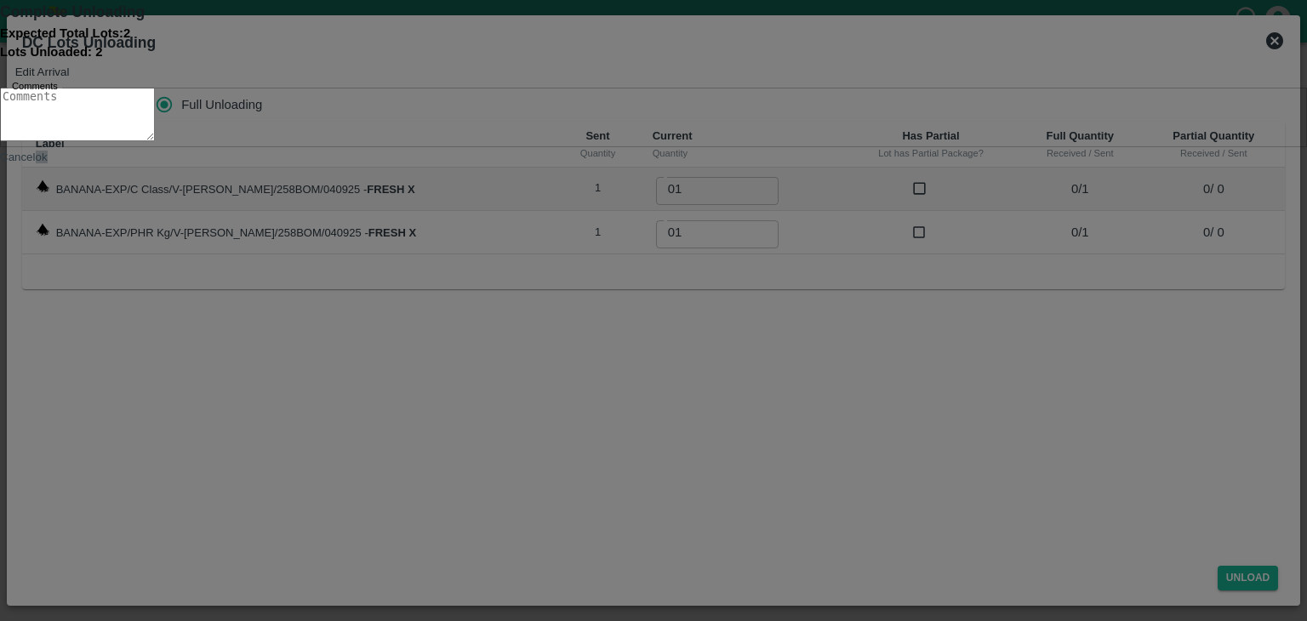
click at [48, 163] on button "ok" at bounding box center [42, 157] width 12 height 13
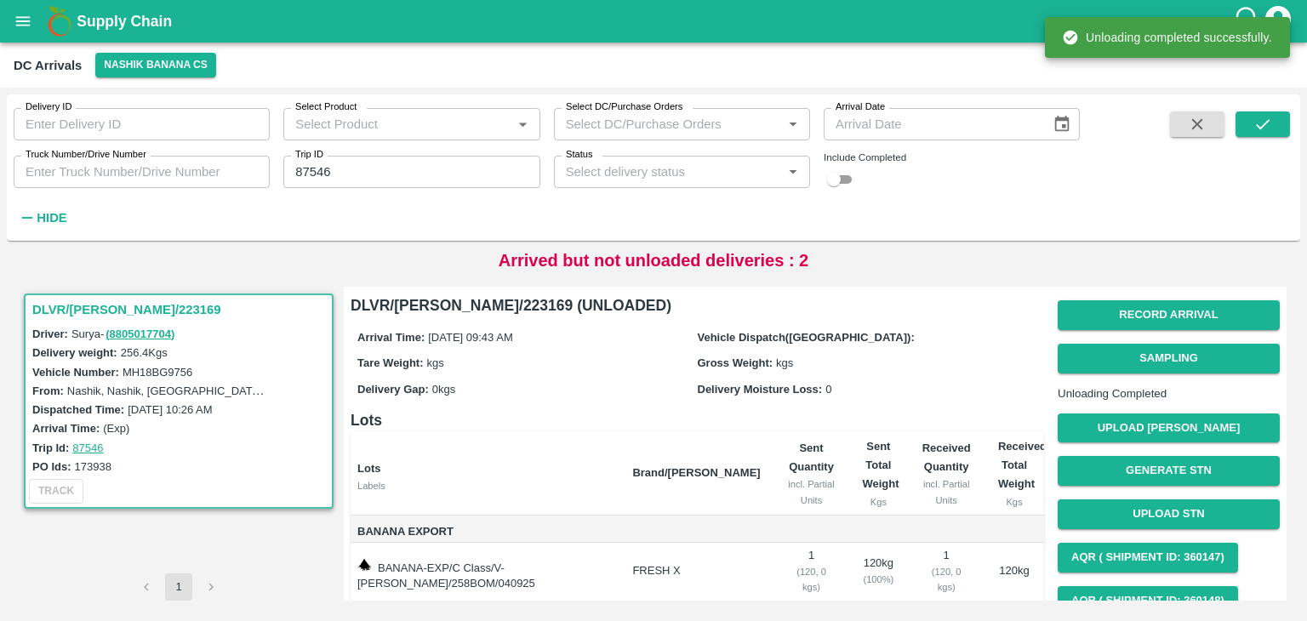
scroll to position [89, 0]
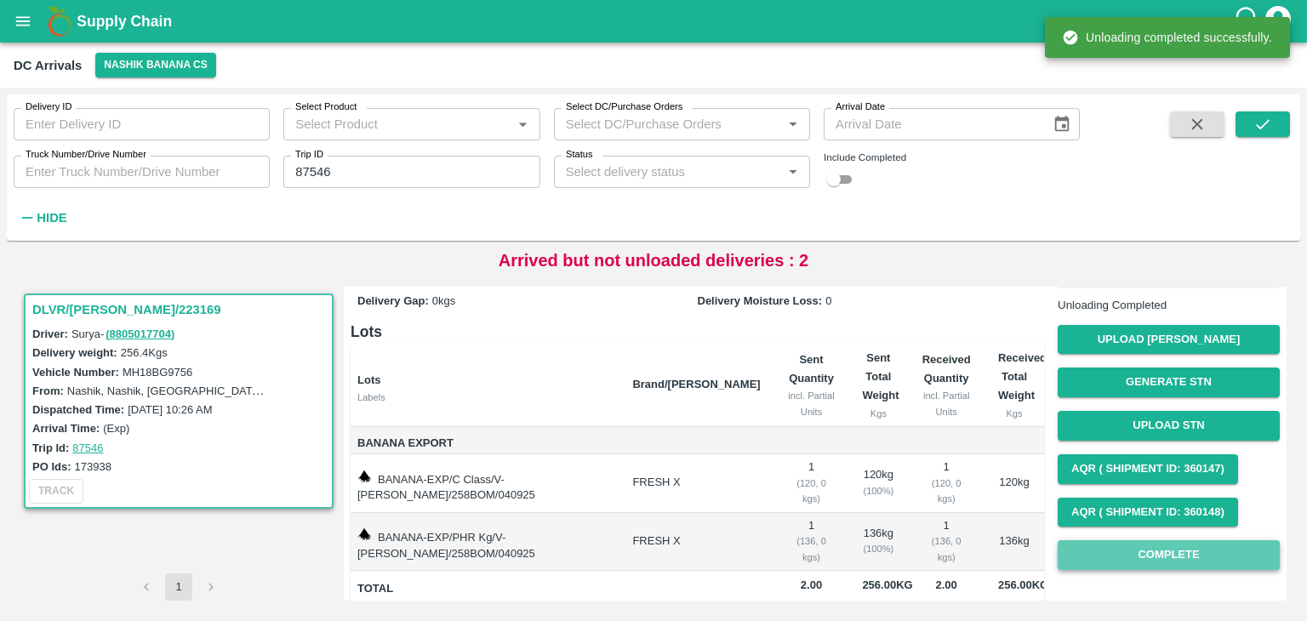
click at [1161, 567] on button "Complete" at bounding box center [1169, 555] width 222 height 30
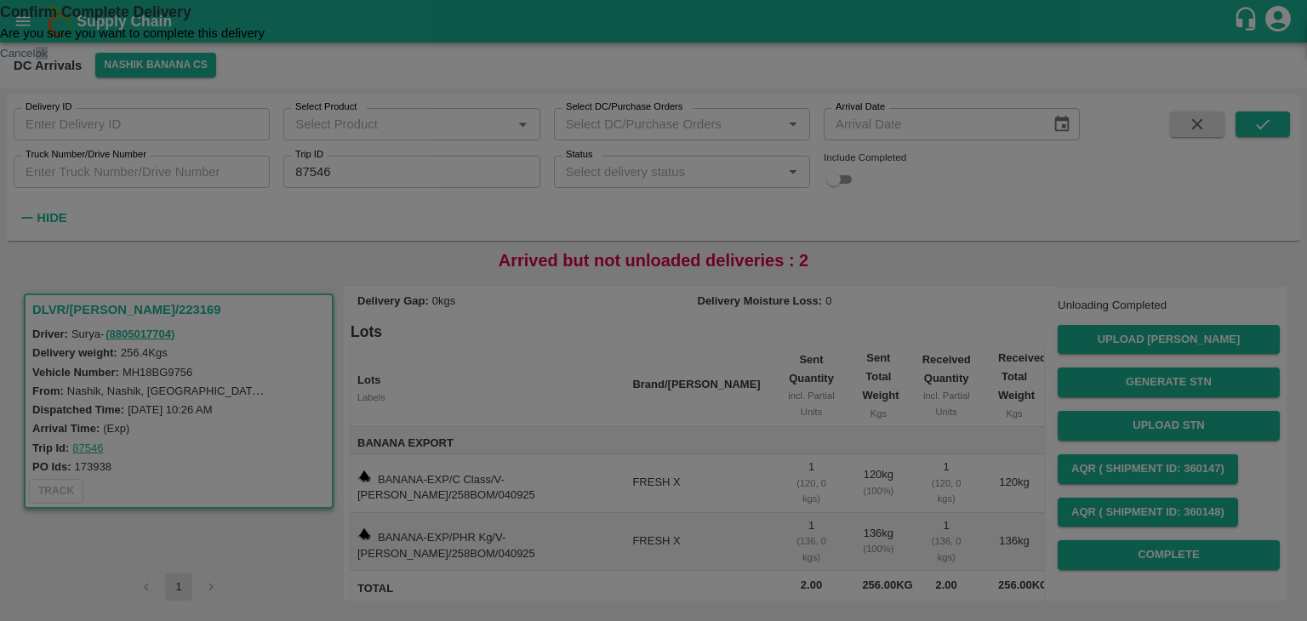
click at [48, 60] on button "ok" at bounding box center [42, 53] width 12 height 13
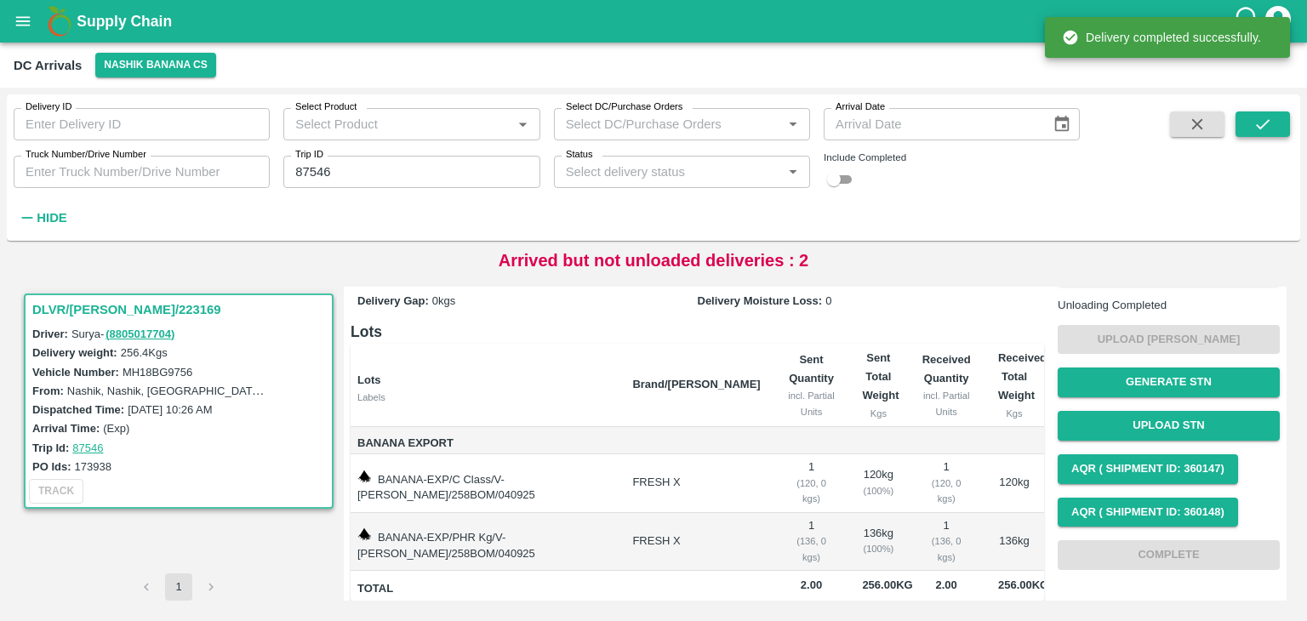
click at [1271, 115] on icon "submit" at bounding box center [1263, 124] width 19 height 19
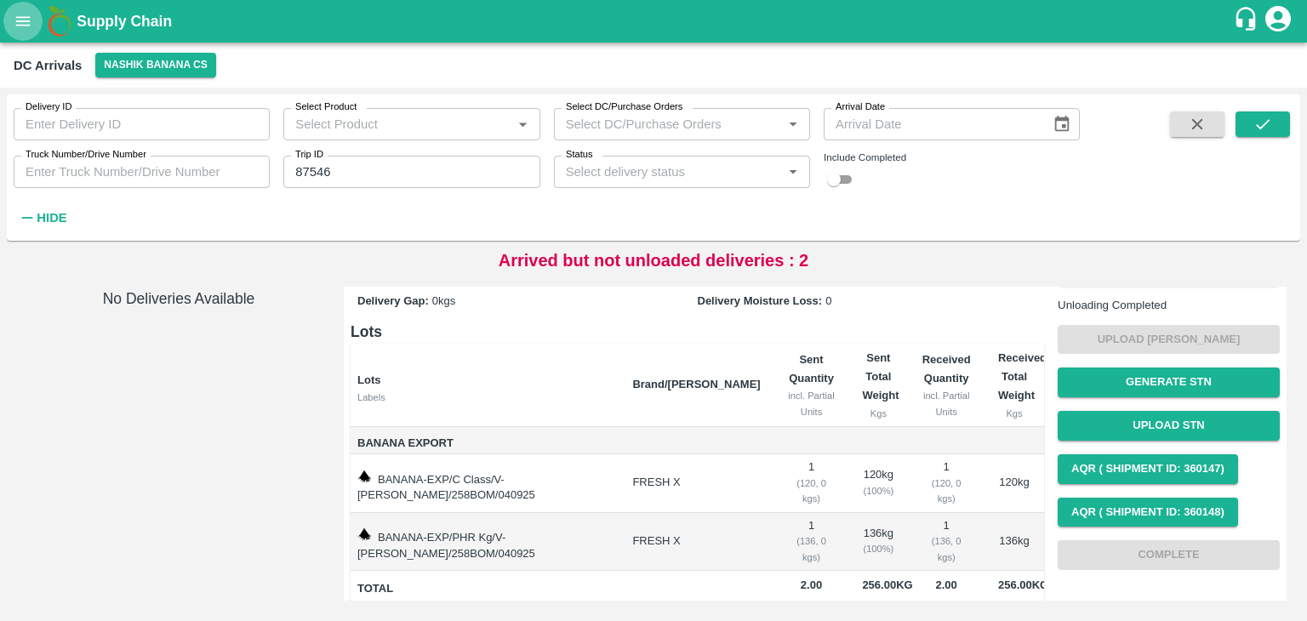
click at [15, 37] on button "open drawer" at bounding box center [22, 21] width 39 height 39
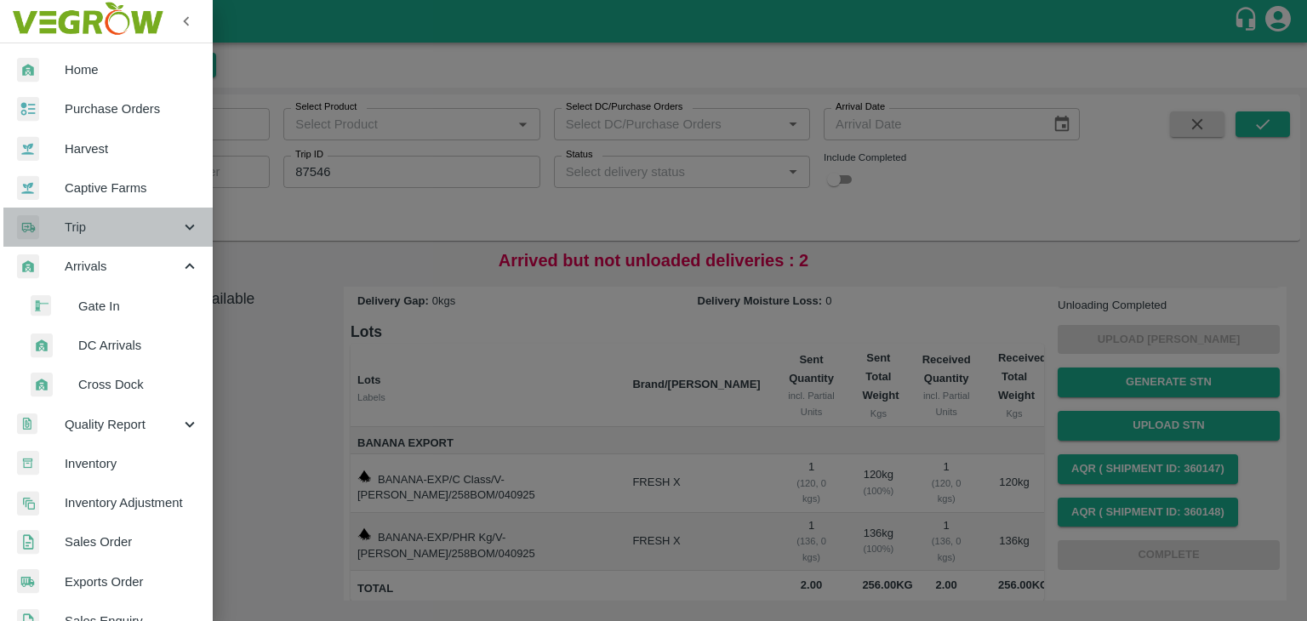
click at [110, 239] on div "Trip" at bounding box center [106, 227] width 213 height 39
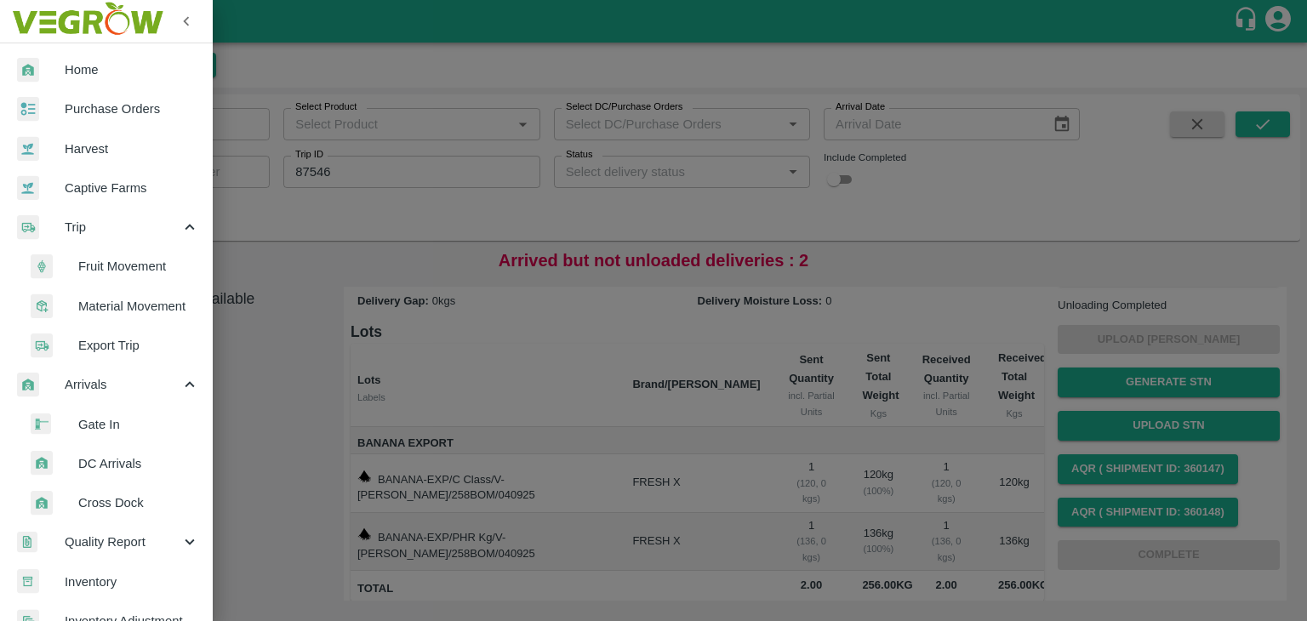
click at [140, 270] on span "Fruit Movement" at bounding box center [138, 266] width 121 height 19
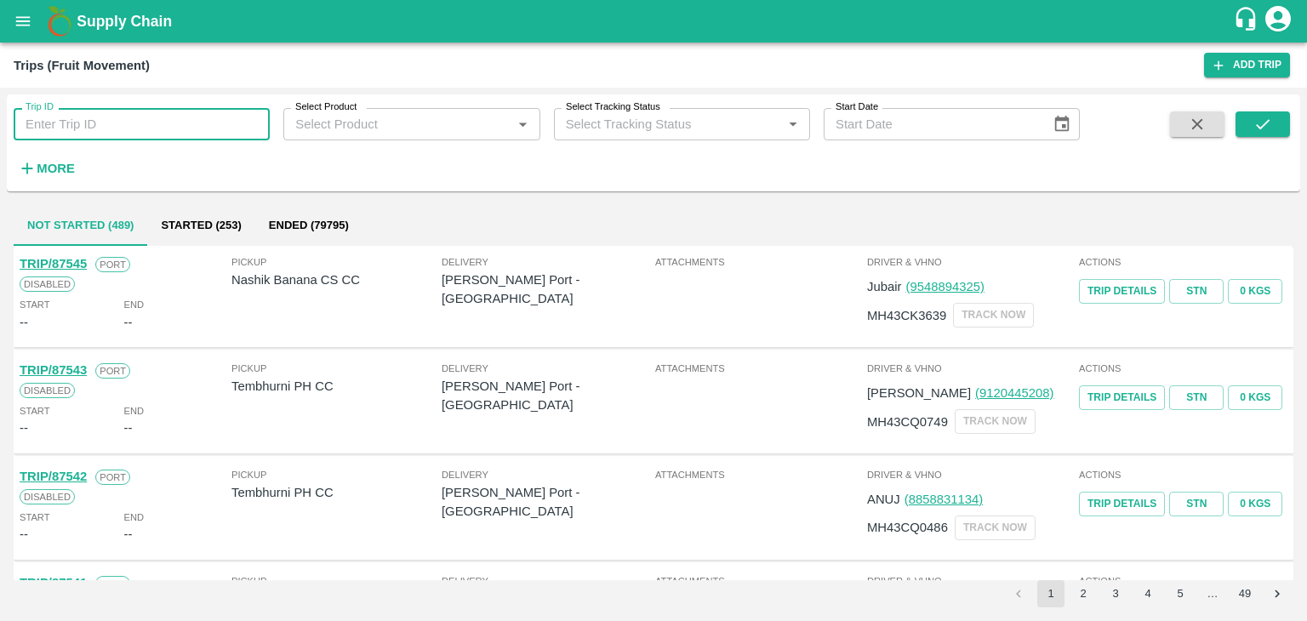
click at [130, 119] on input "Trip ID" at bounding box center [142, 124] width 256 height 32
type input "87546"
click at [1271, 134] on icon "submit" at bounding box center [1263, 124] width 19 height 19
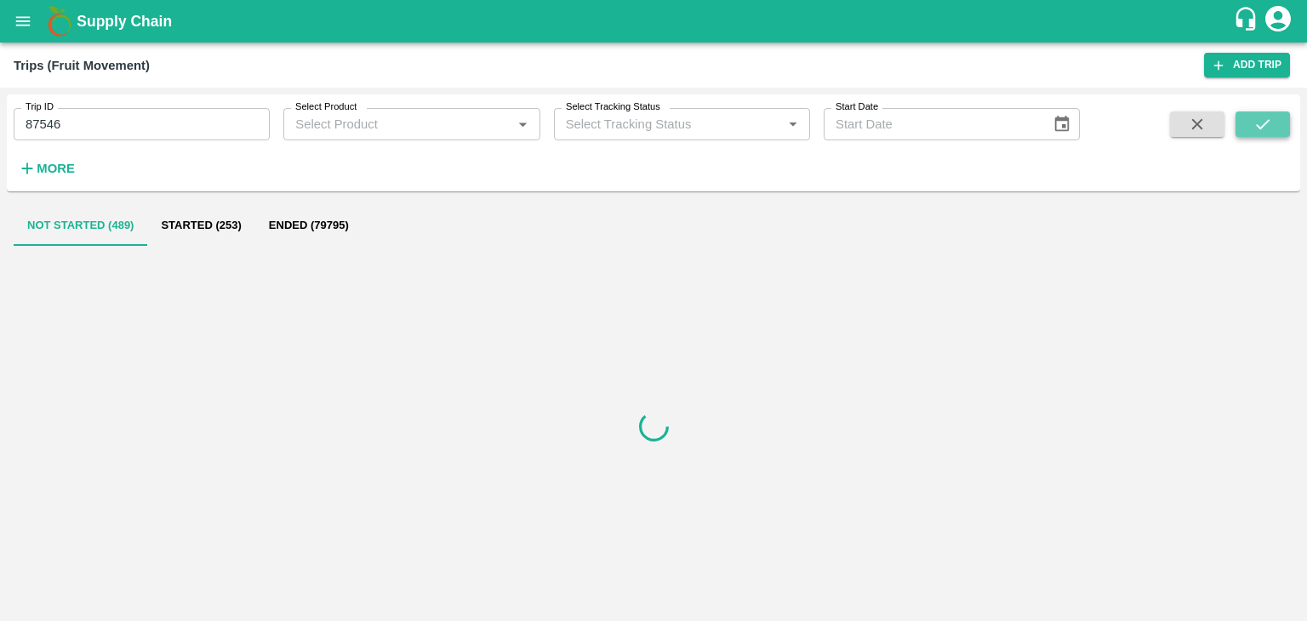
click at [1271, 134] on icon "submit" at bounding box center [1263, 124] width 19 height 19
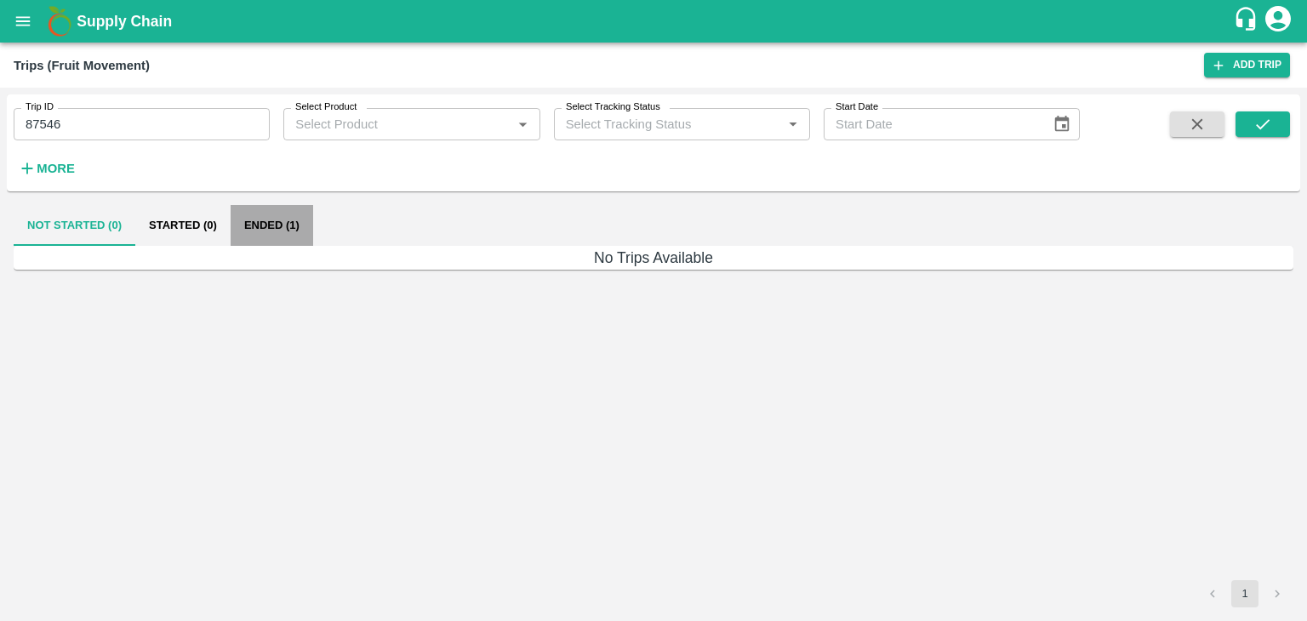
click at [289, 226] on button "Ended (1)" at bounding box center [272, 225] width 83 height 41
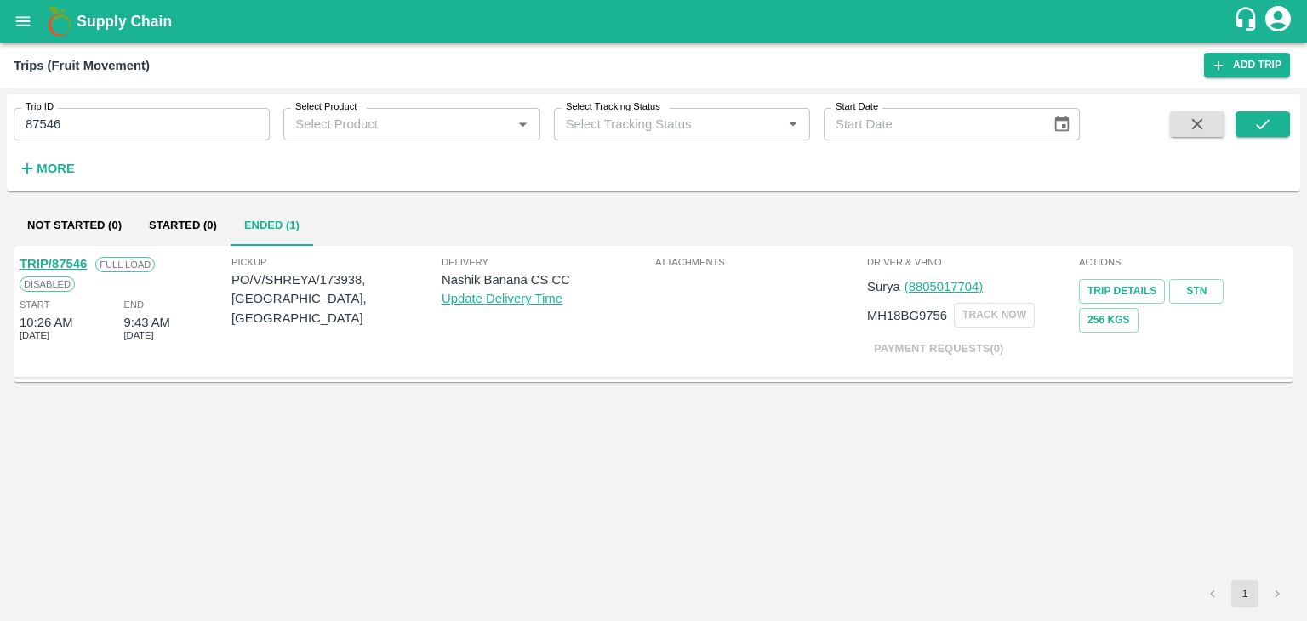
click at [66, 258] on link "TRIP/87546" at bounding box center [53, 264] width 67 height 14
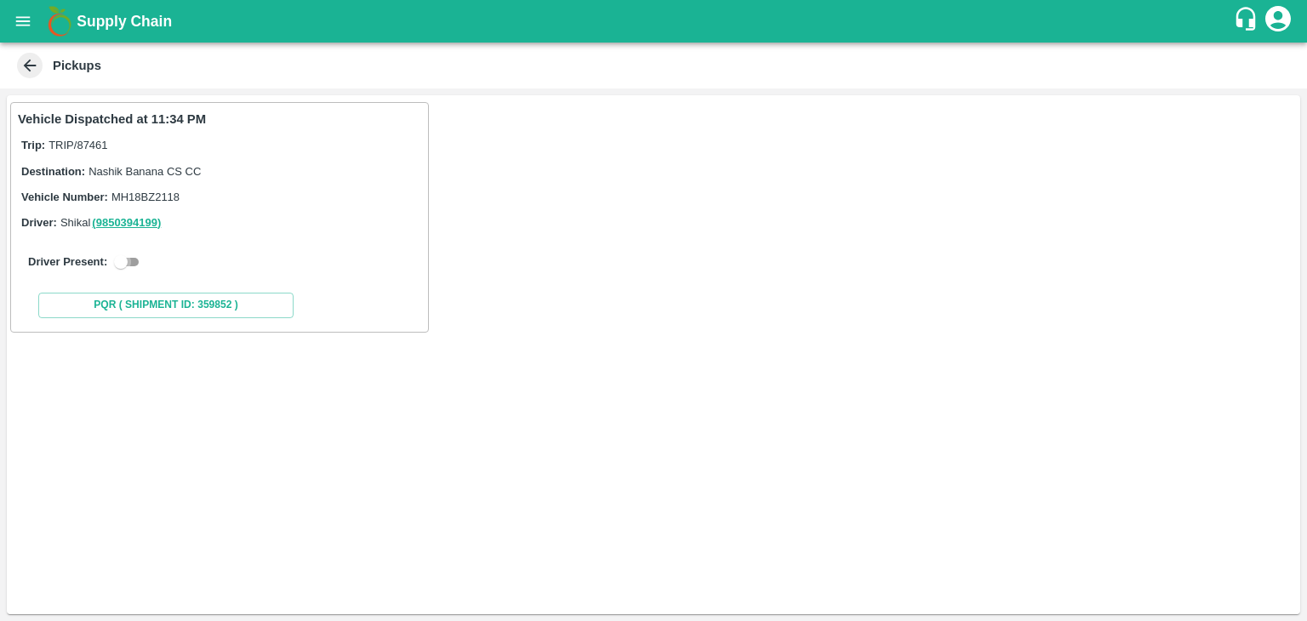
click at [133, 262] on input "checkbox" at bounding box center [120, 262] width 61 height 20
checkbox input "true"
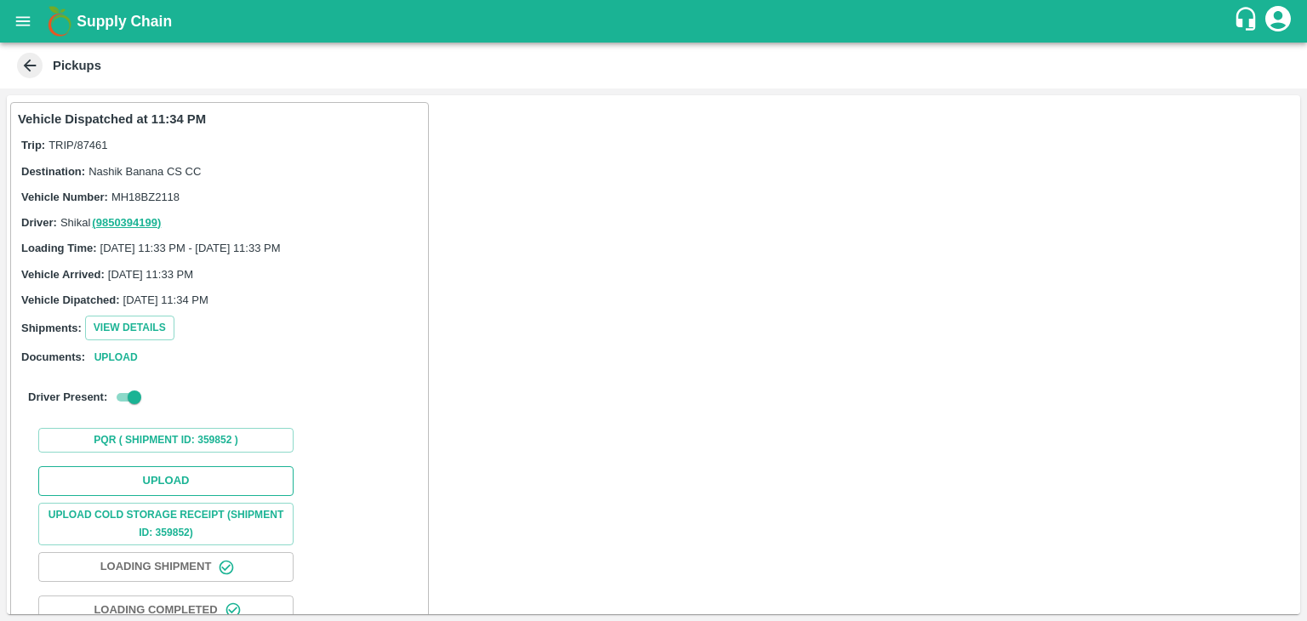
click at [203, 472] on button "Upload" at bounding box center [165, 481] width 255 height 30
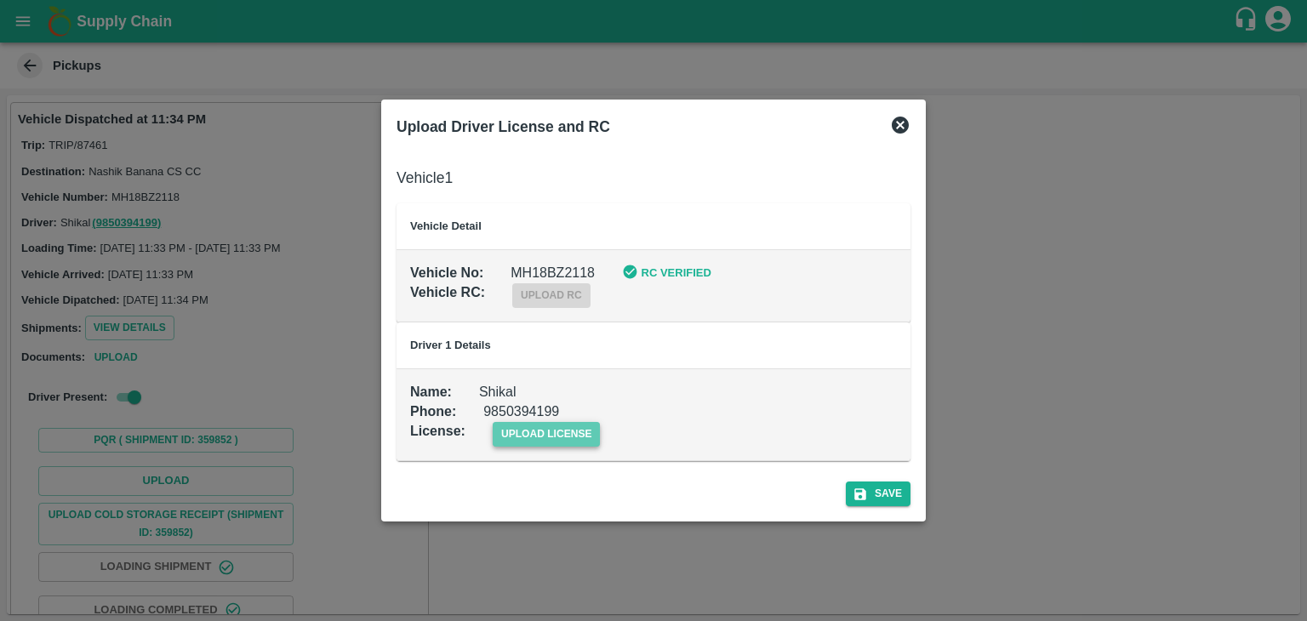
click at [521, 426] on span "upload license" at bounding box center [547, 434] width 108 height 25
click at [0, 0] on input "upload license" at bounding box center [0, 0] width 0 height 0
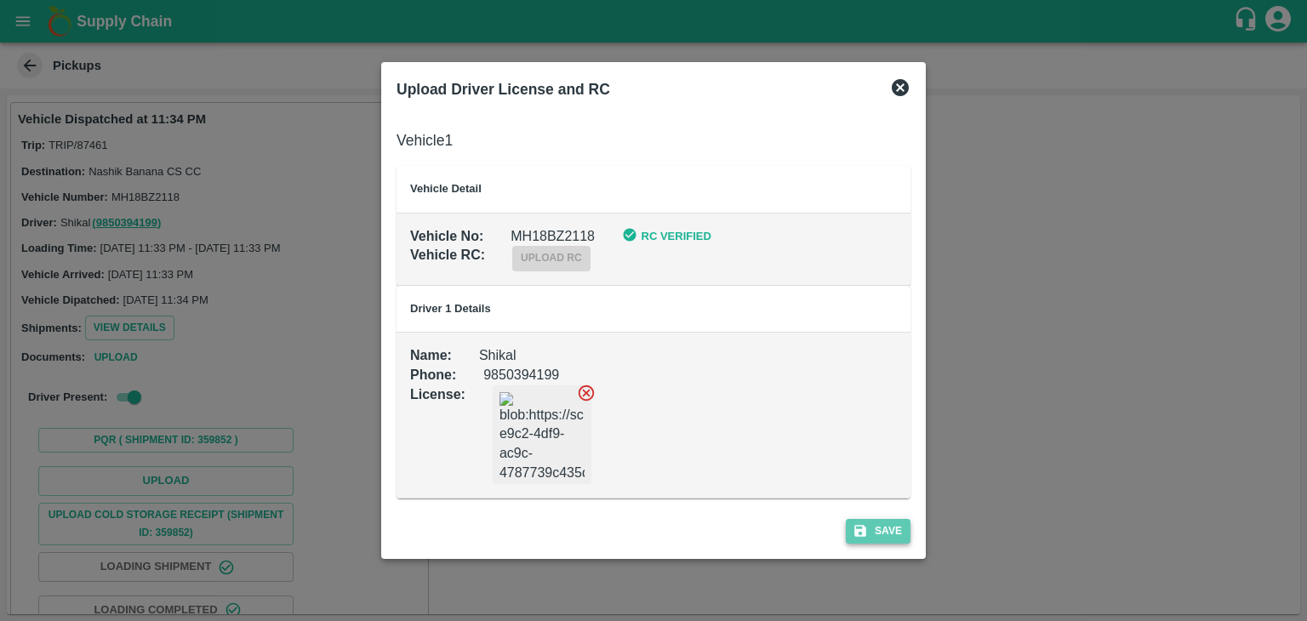
click at [865, 539] on button "Save" at bounding box center [878, 531] width 65 height 25
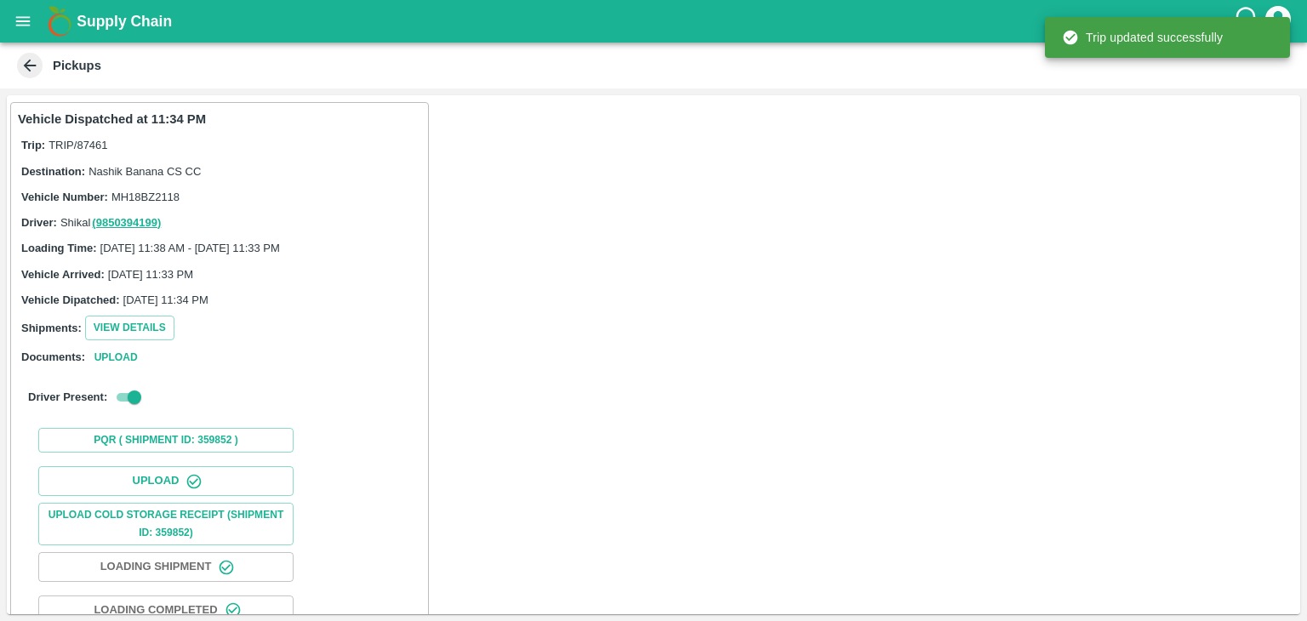
scroll to position [178, 0]
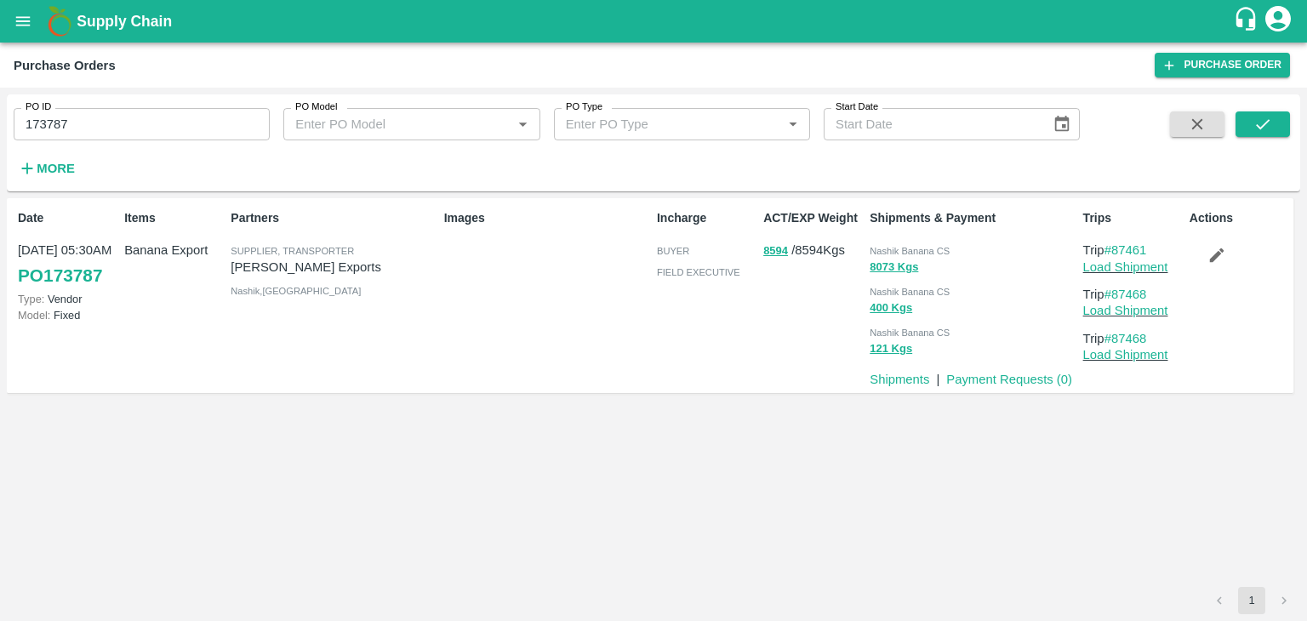
drag, startPoint x: 1216, startPoint y: 236, endPoint x: 1222, endPoint y: 249, distance: 14.9
click at [1222, 249] on div "Actions" at bounding box center [1236, 296] width 106 height 186
click at [1222, 249] on icon "button" at bounding box center [1216, 256] width 14 height 14
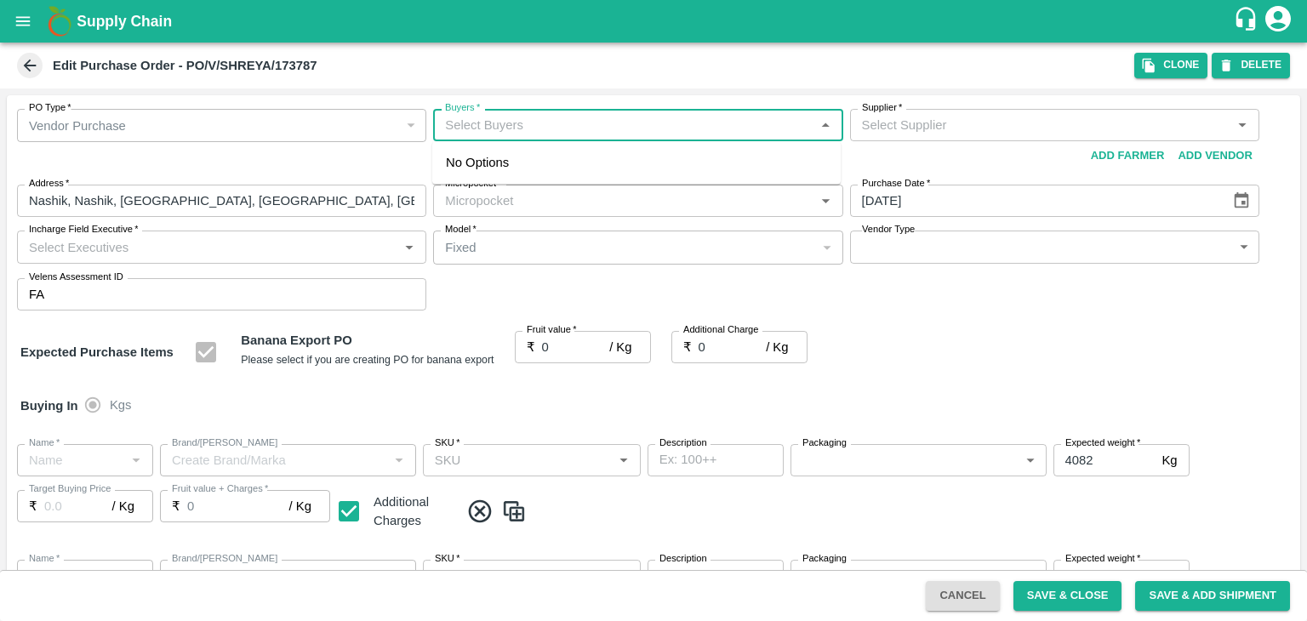
click at [586, 124] on input "Buyers   *" at bounding box center [623, 125] width 371 height 22
type input "Ajit"
type input "Shreyansh Exports-undefined"
type input "172-Savda"
type input "Banana Export"
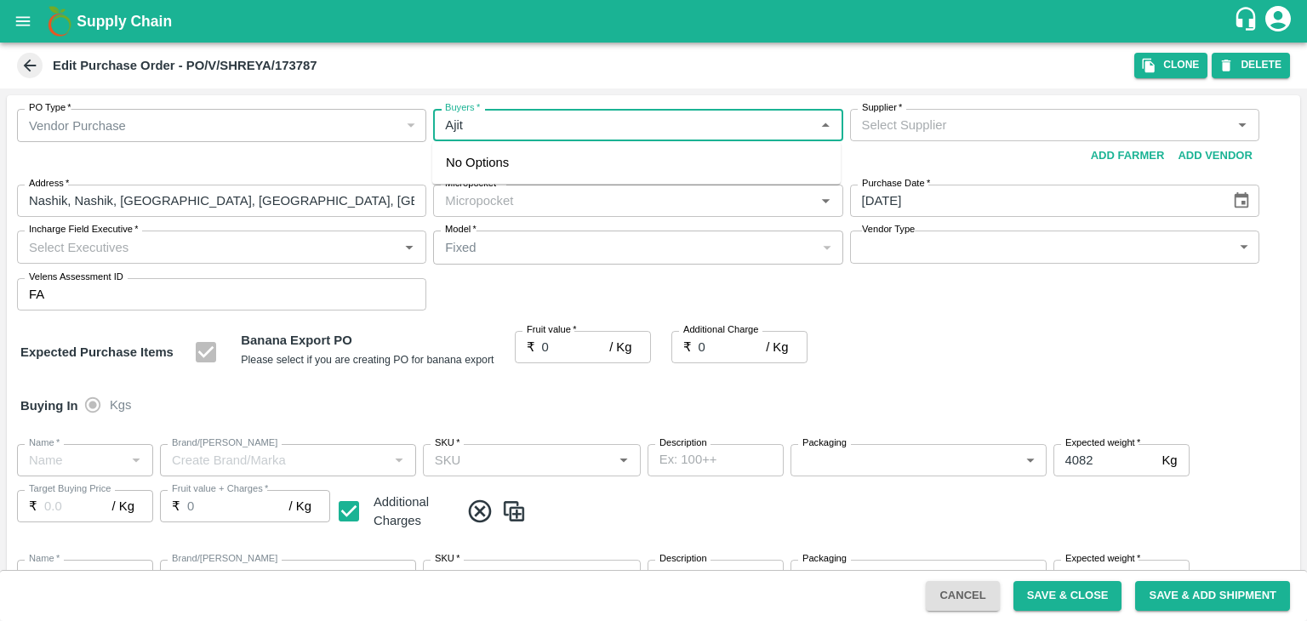
type input "FRESH X"
type input "13 kg M N-CHL 6 Hand"
type input "NA"
type input "Banana Export"
type input "FRESH X"
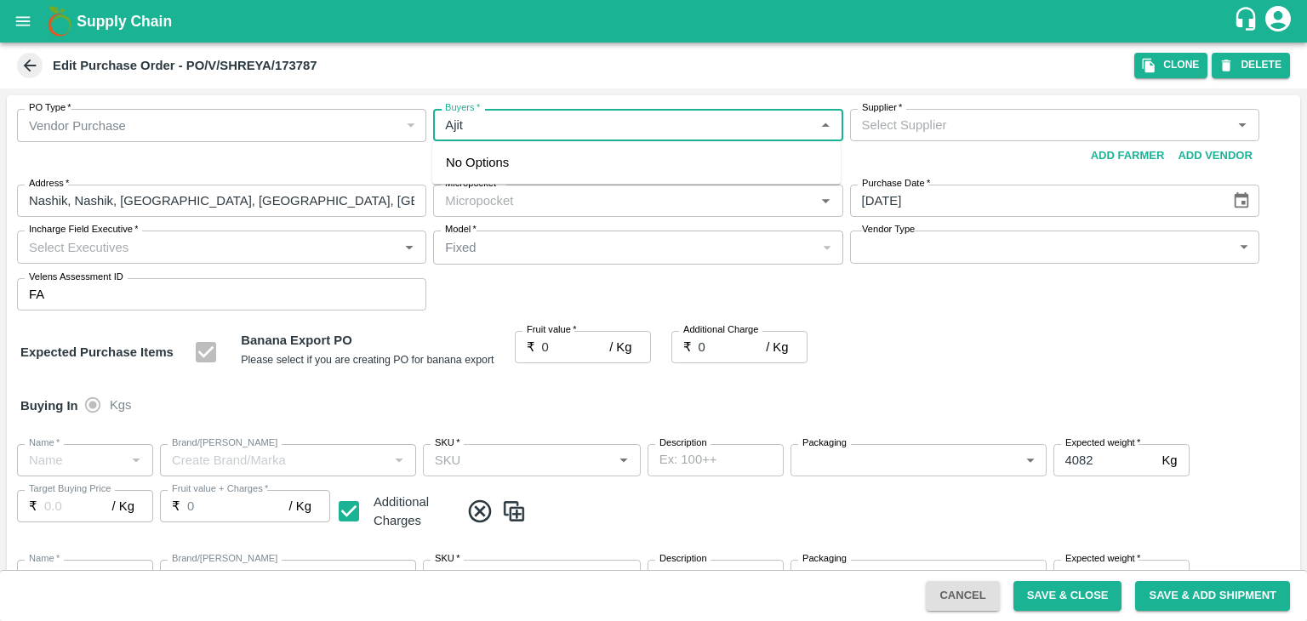
type input "13 kg M N-CHL 8 Hand"
type input "NA"
type input "Banana Export"
type input "FRESH X"
type input "13 kg M N-CHL CL"
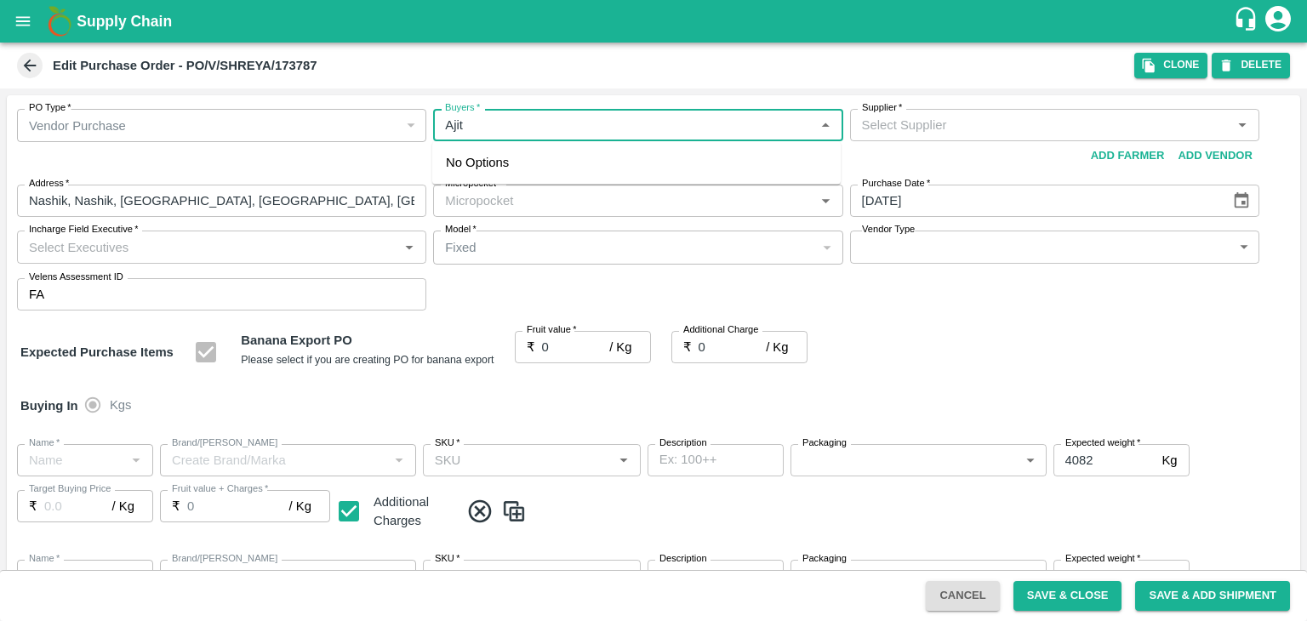
type input "NA"
type input "Banana Export"
type input "FRESH X"
type input "C Class"
type input "NA"
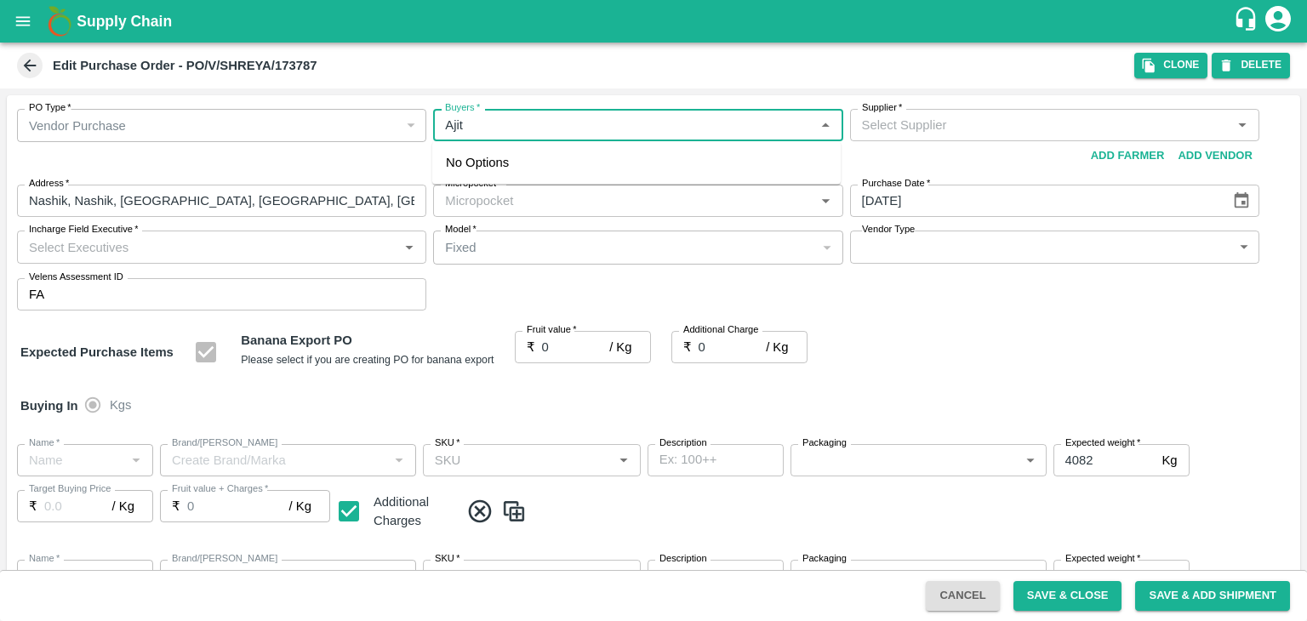
type input "Banana Export"
type input "FRESH X"
type input "PHR Kg"
type input "NA"
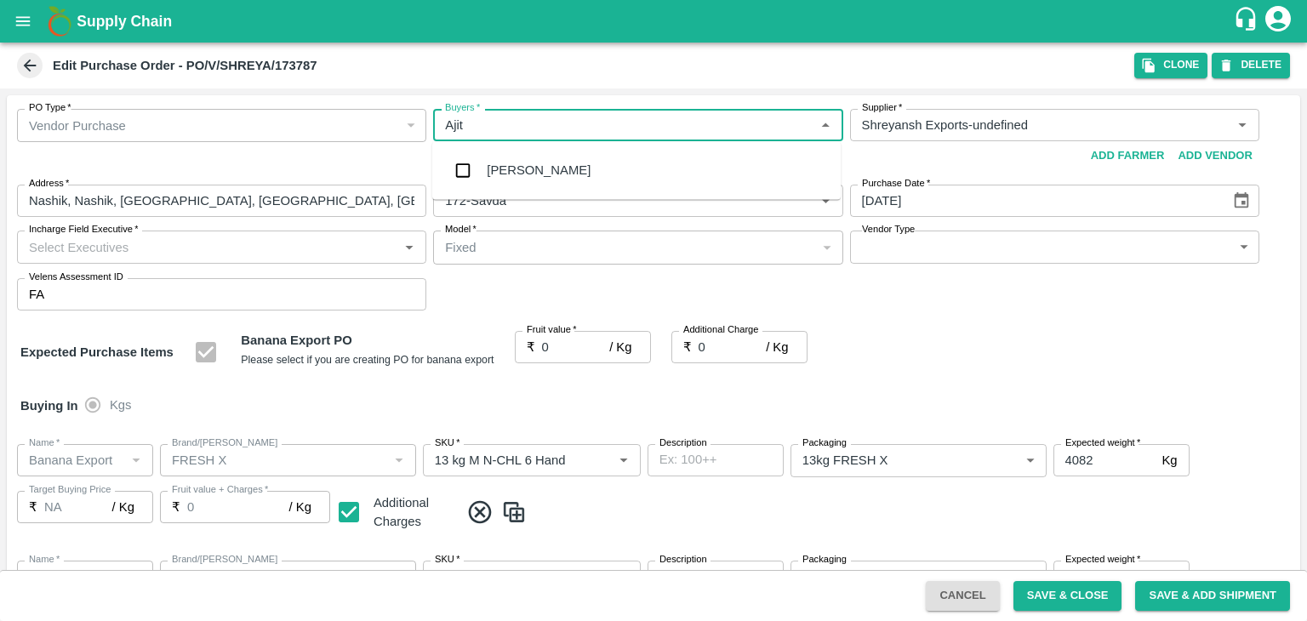
click at [561, 169] on div "Ajit Otari" at bounding box center [636, 170] width 409 height 44
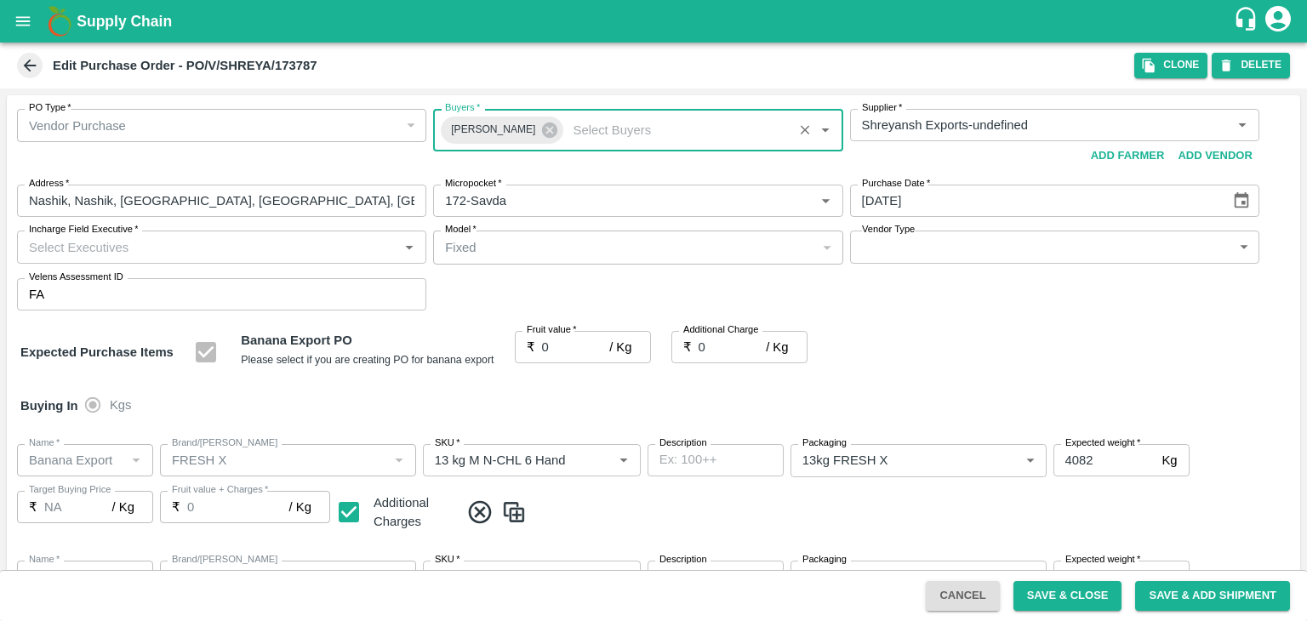
click at [243, 245] on input "Incharge Field Executive   *" at bounding box center [207, 247] width 371 height 22
type input "Jay"
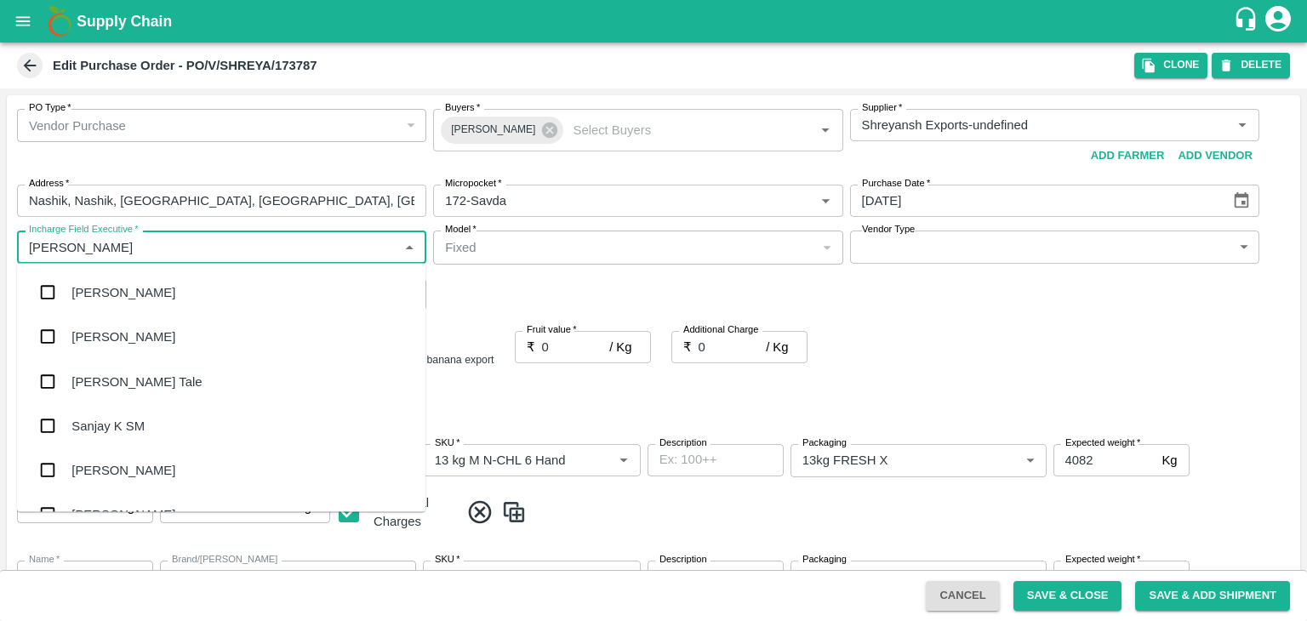
click at [146, 369] on div "jaydip Tale" at bounding box center [221, 381] width 409 height 44
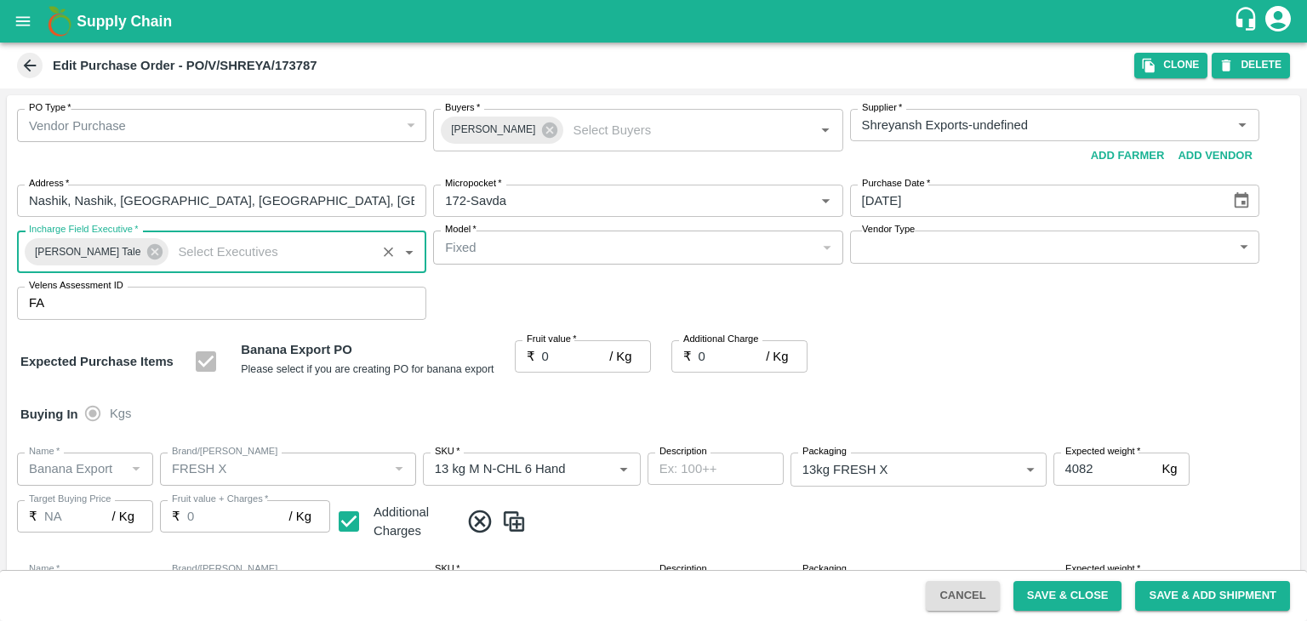
click at [899, 247] on body "Supply Chain Edit Purchase Order - PO/V/SHREYA/173787 Clone DELETE PO Type   * …" at bounding box center [653, 310] width 1307 height 621
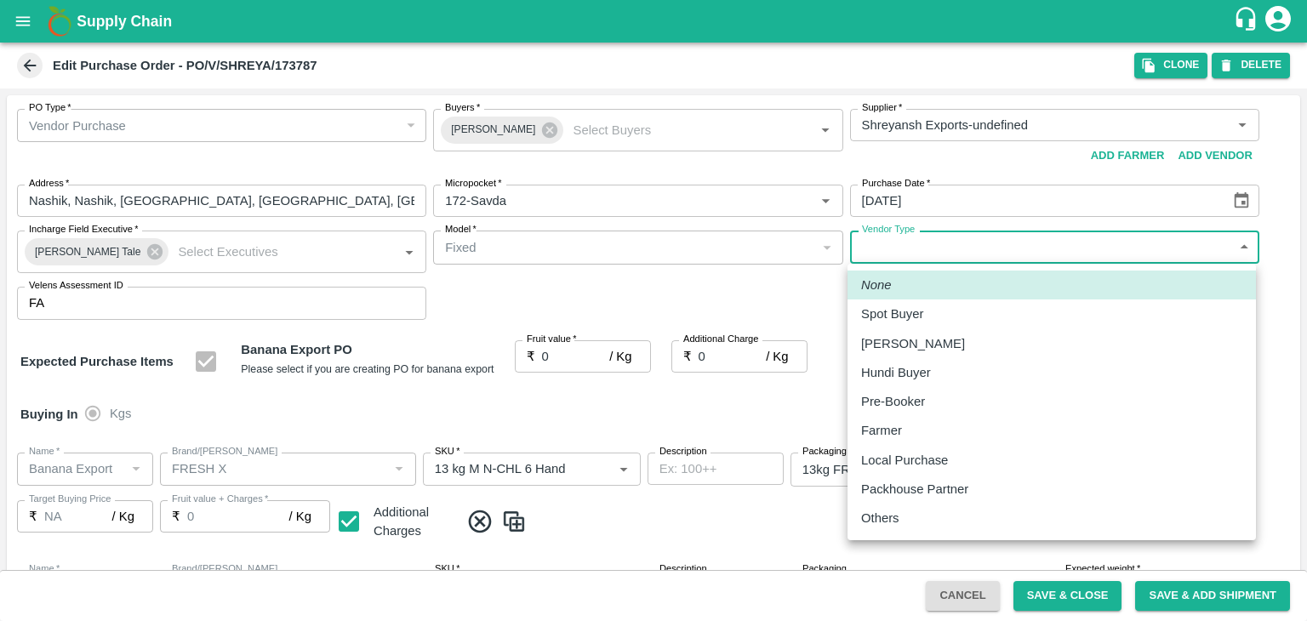
click at [884, 523] on p "Others" at bounding box center [880, 518] width 38 height 19
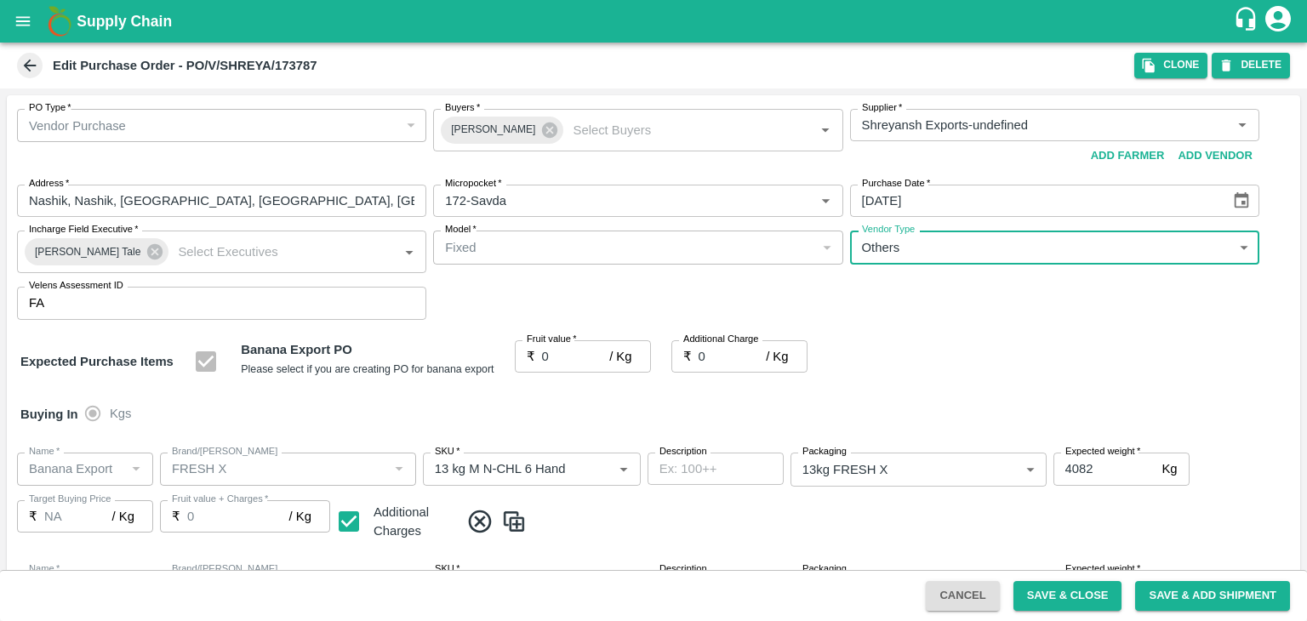
type input "OTHER"
click at [558, 356] on div at bounding box center [653, 310] width 1307 height 621
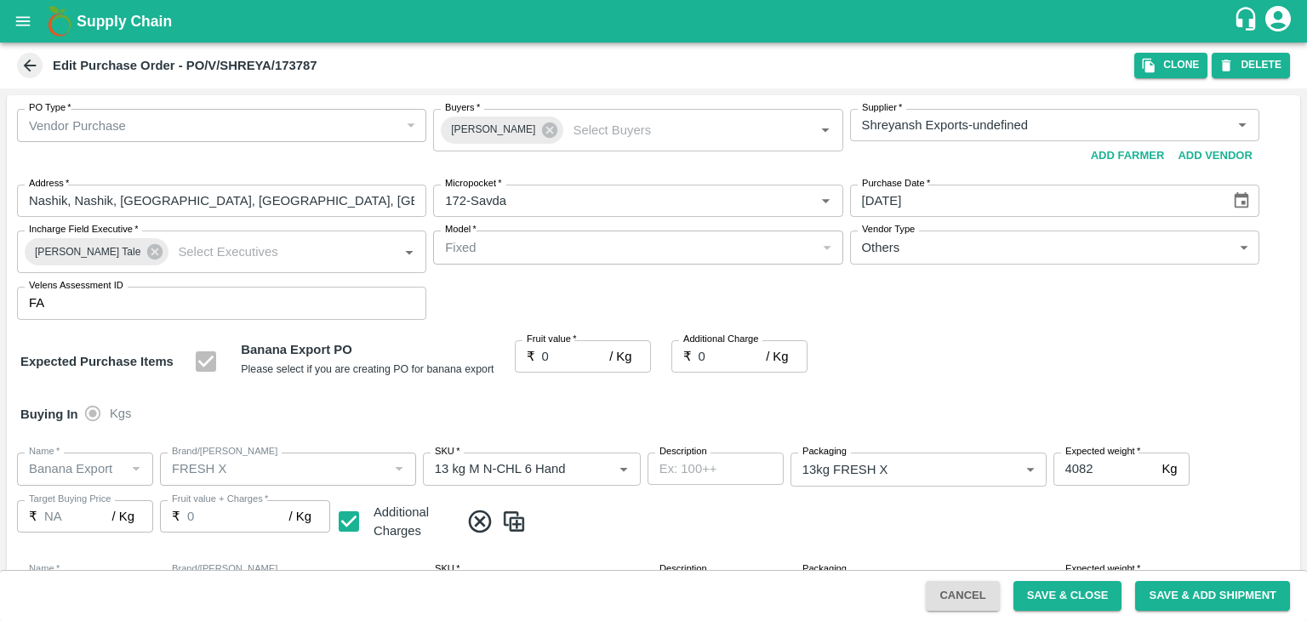
click at [564, 355] on div at bounding box center [653, 310] width 1307 height 621
click at [564, 355] on input "0" at bounding box center [576, 356] width 68 height 32
type input "02"
type input "2"
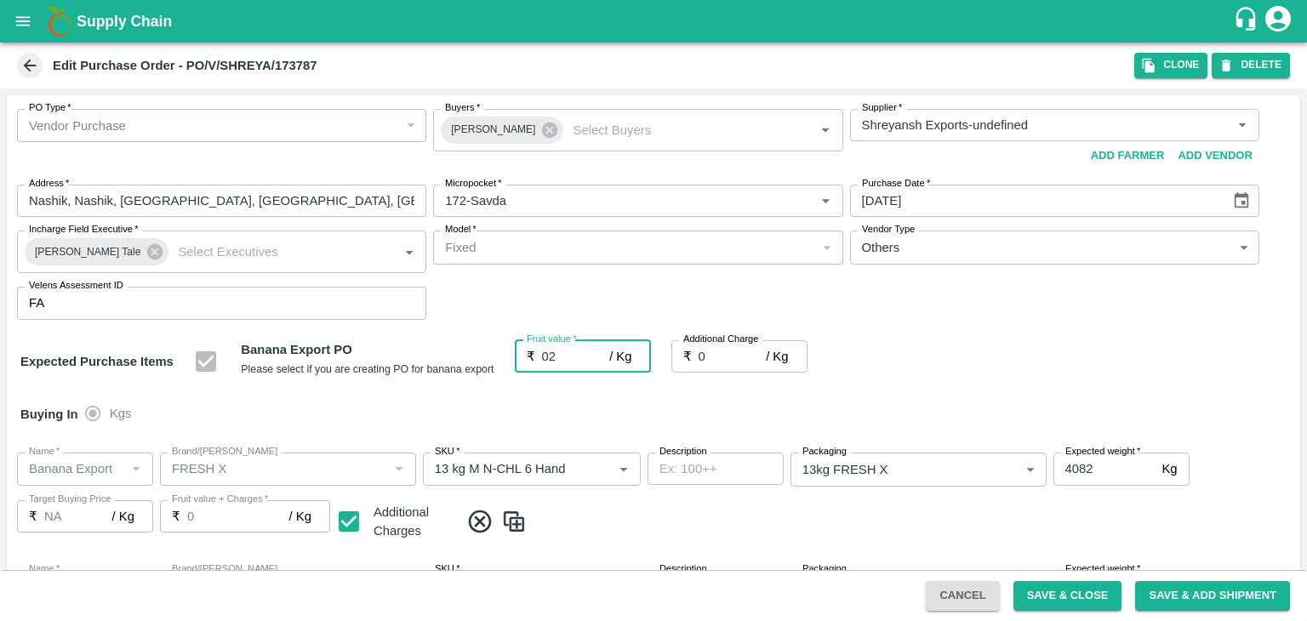
type input "2"
type input "020"
type input "20"
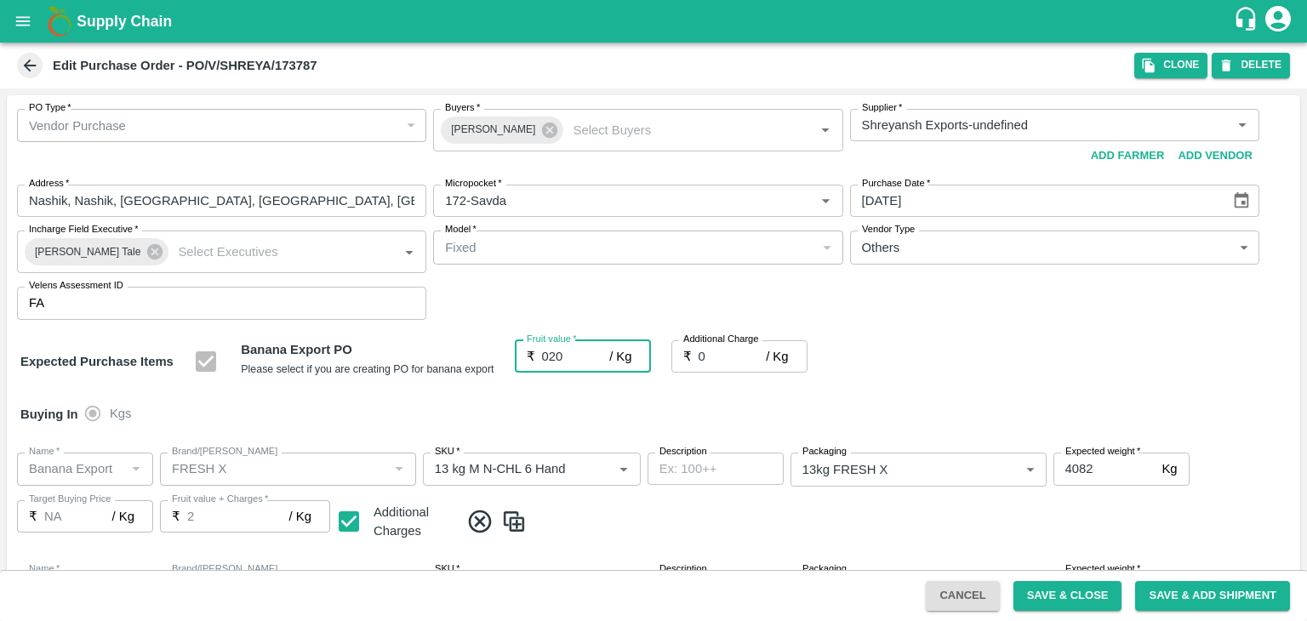
type input "20"
type input "020"
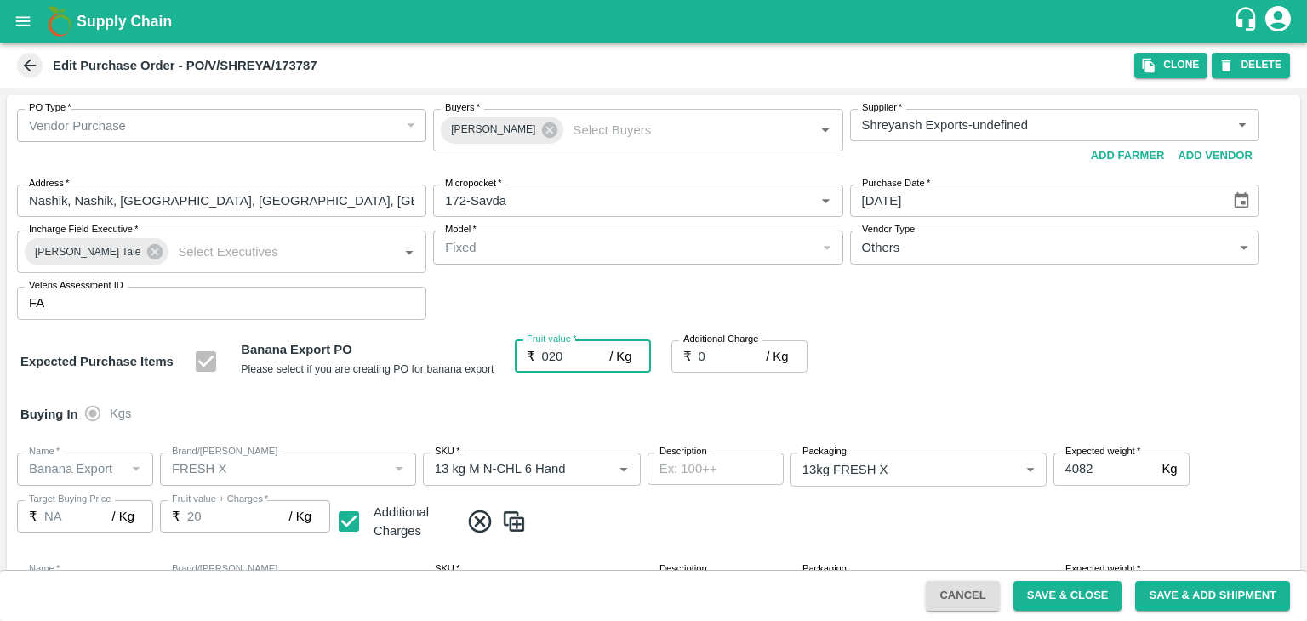
click at [725, 356] on input "0" at bounding box center [733, 356] width 68 height 32
type input "2"
type input "22"
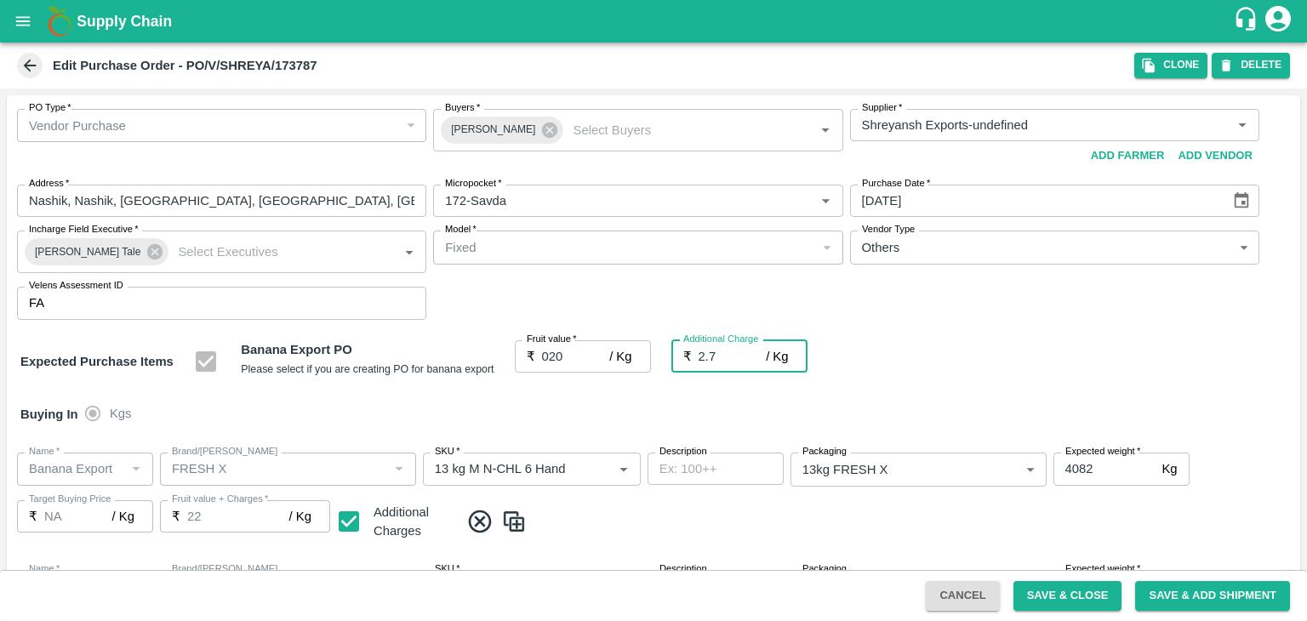
type input "2.75"
type input "22.75"
type input "2.75"
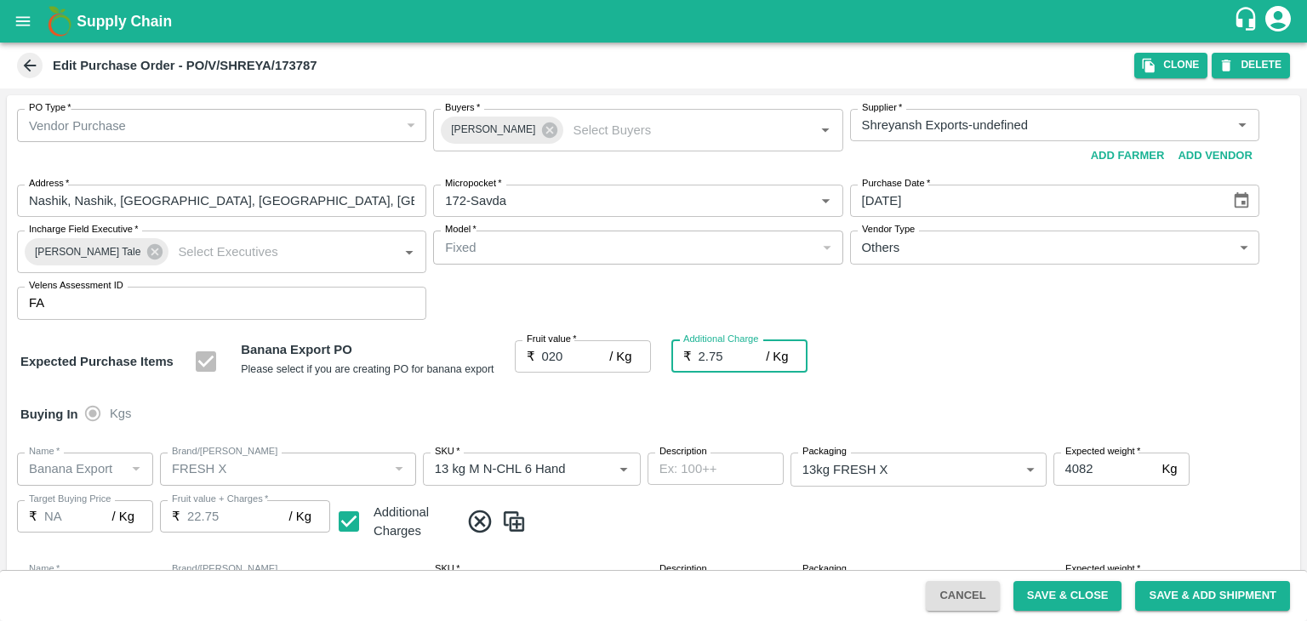
click at [746, 410] on div "Buying In Kgs" at bounding box center [654, 414] width 1294 height 49
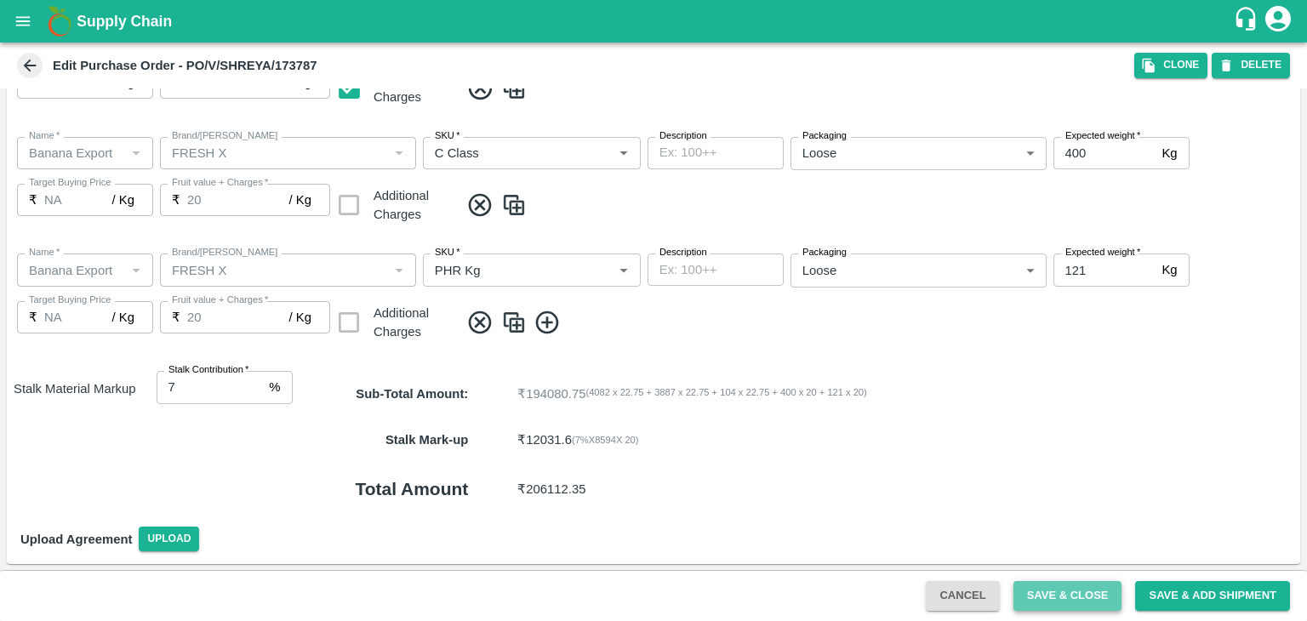
click at [1064, 586] on button "Save & Close" at bounding box center [1068, 596] width 109 height 30
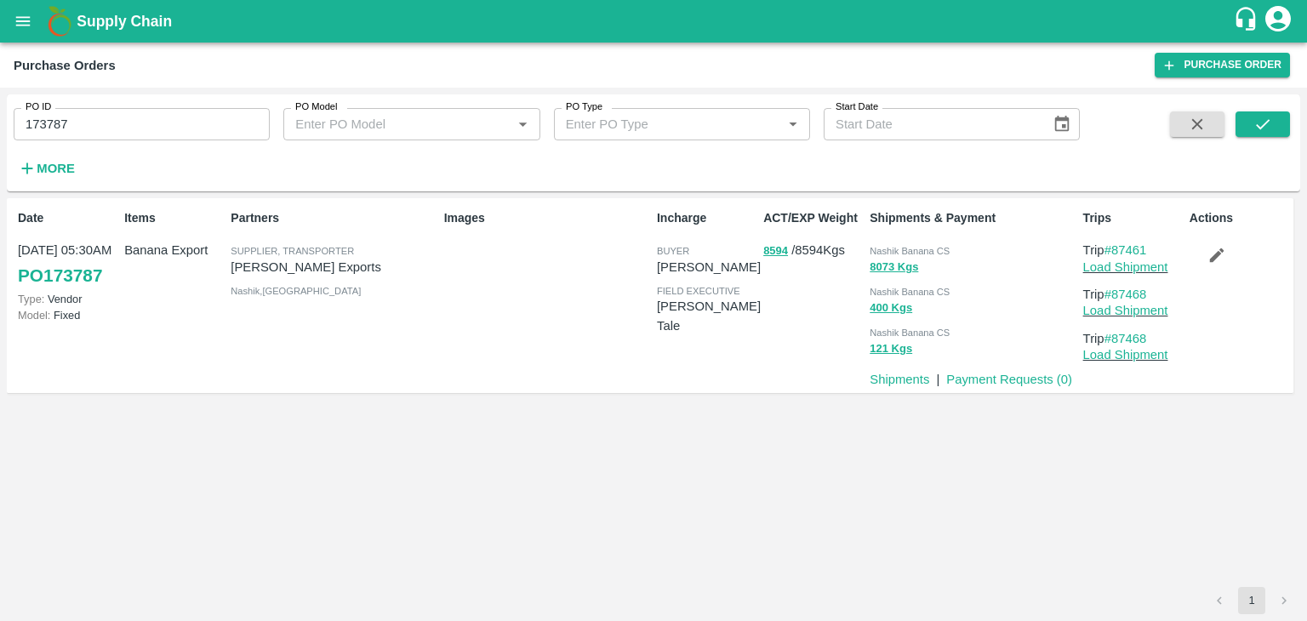
click at [106, 140] on input "173787" at bounding box center [142, 124] width 256 height 32
paste input "text"
type input "173938"
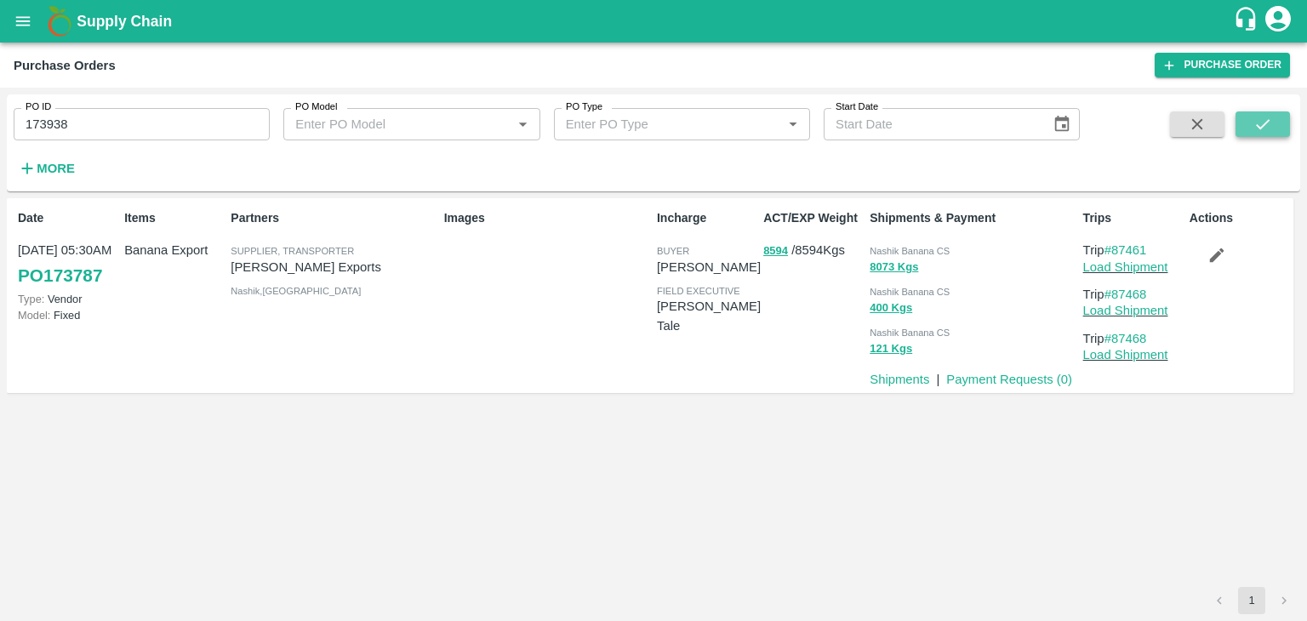
click at [1267, 123] on icon "submit" at bounding box center [1263, 124] width 14 height 10
click at [1257, 122] on icon "submit" at bounding box center [1263, 124] width 19 height 19
click at [1134, 274] on p "Load Shipment" at bounding box center [1134, 267] width 100 height 19
click at [1149, 267] on link "Load Shipment" at bounding box center [1126, 267] width 85 height 14
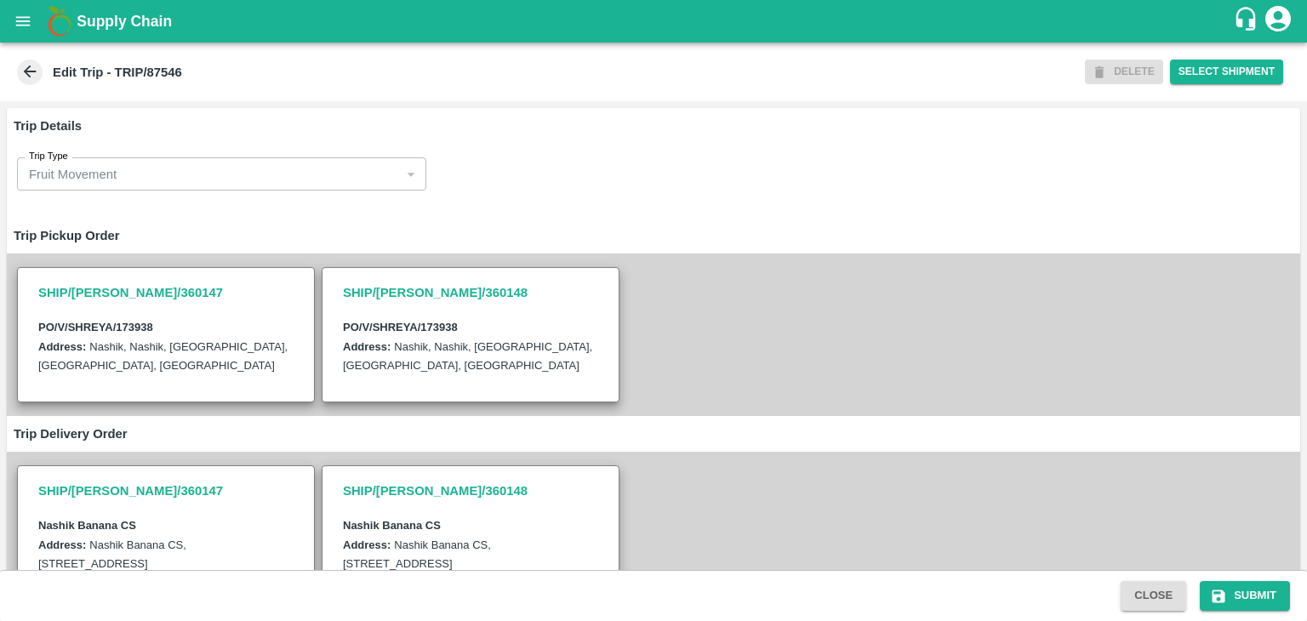
type input "[PERSON_NAME] Exports-[GEOGRAPHIC_DATA], Nashik-91584 65669(Supplier, Transport…"
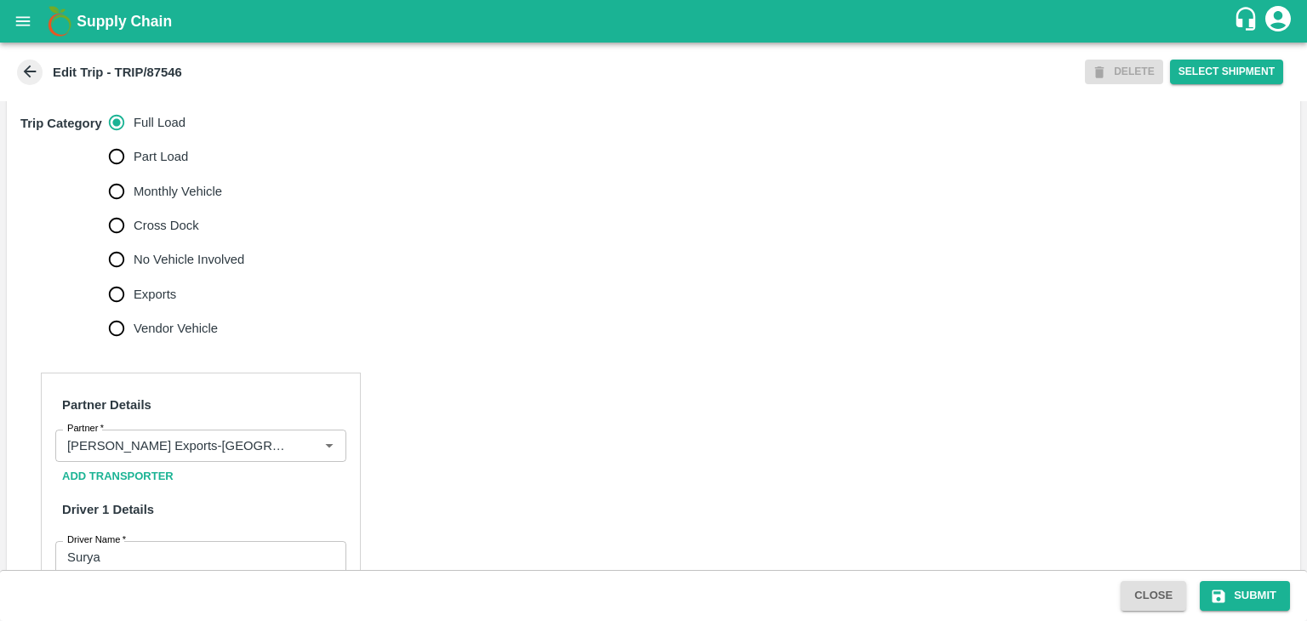
click at [175, 269] on span "No Vehicle Involved" at bounding box center [189, 259] width 111 height 19
click at [134, 272] on input "No Vehicle Involved" at bounding box center [117, 260] width 34 height 34
radio input "true"
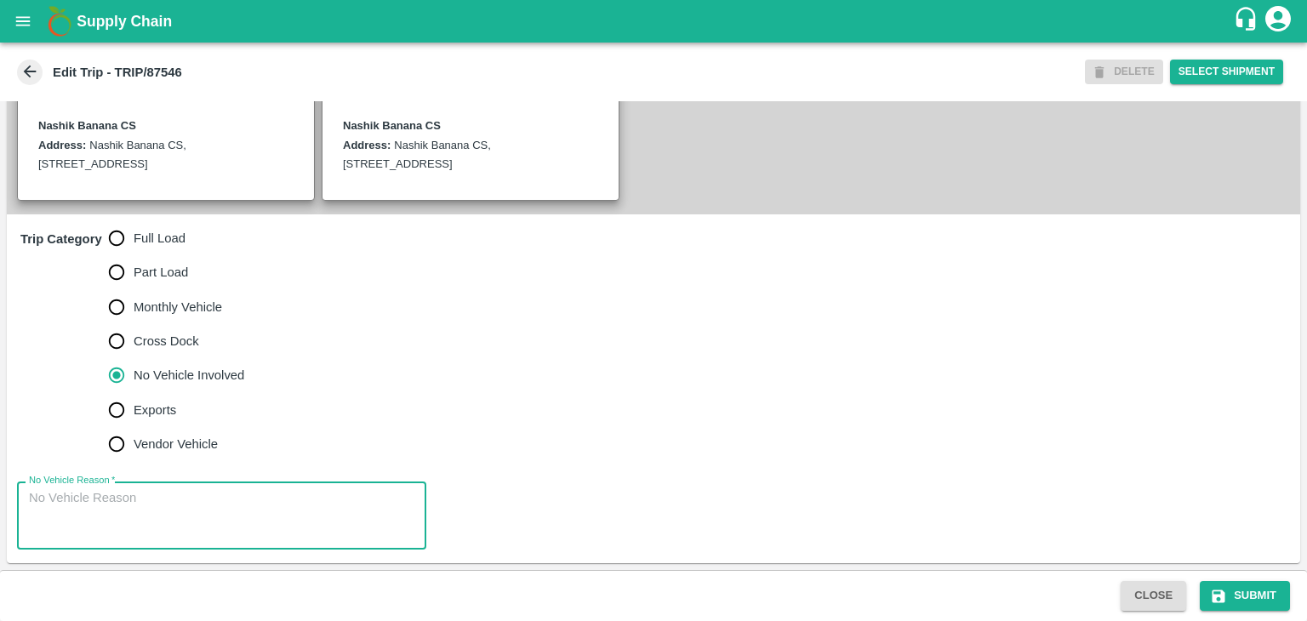
click at [220, 491] on textarea "No Vehicle Reason   *" at bounding box center [222, 516] width 386 height 54
type textarea "Field Dump"
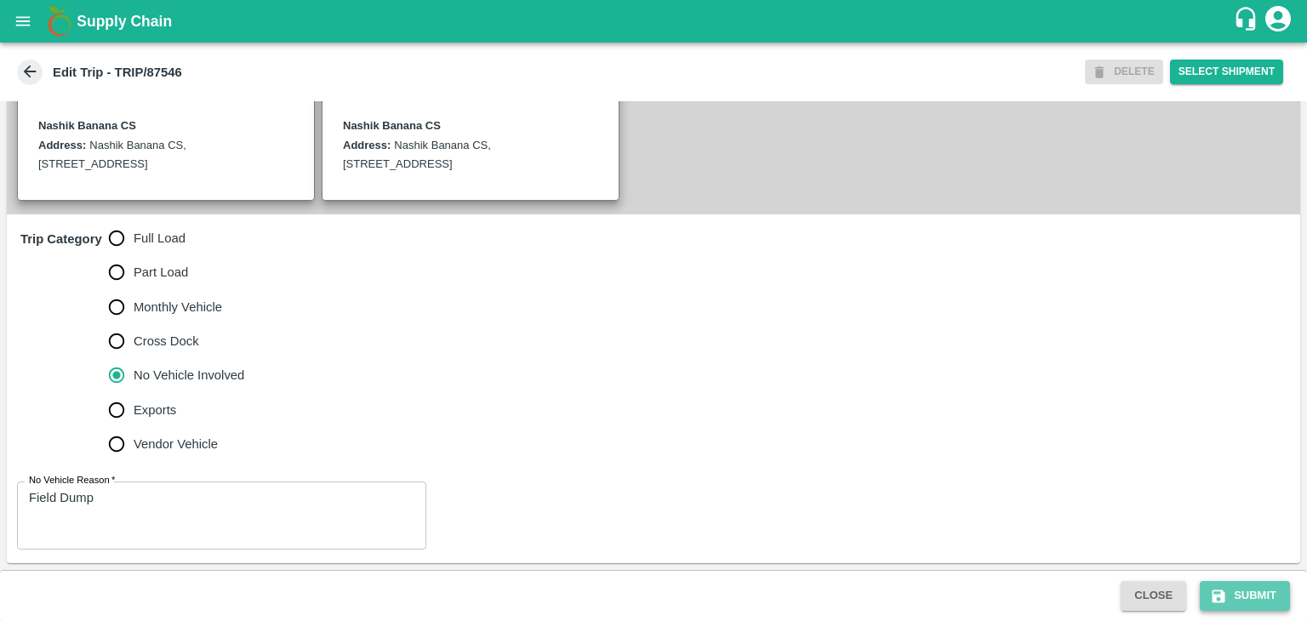
click at [1240, 582] on button "Submit" at bounding box center [1245, 596] width 90 height 30
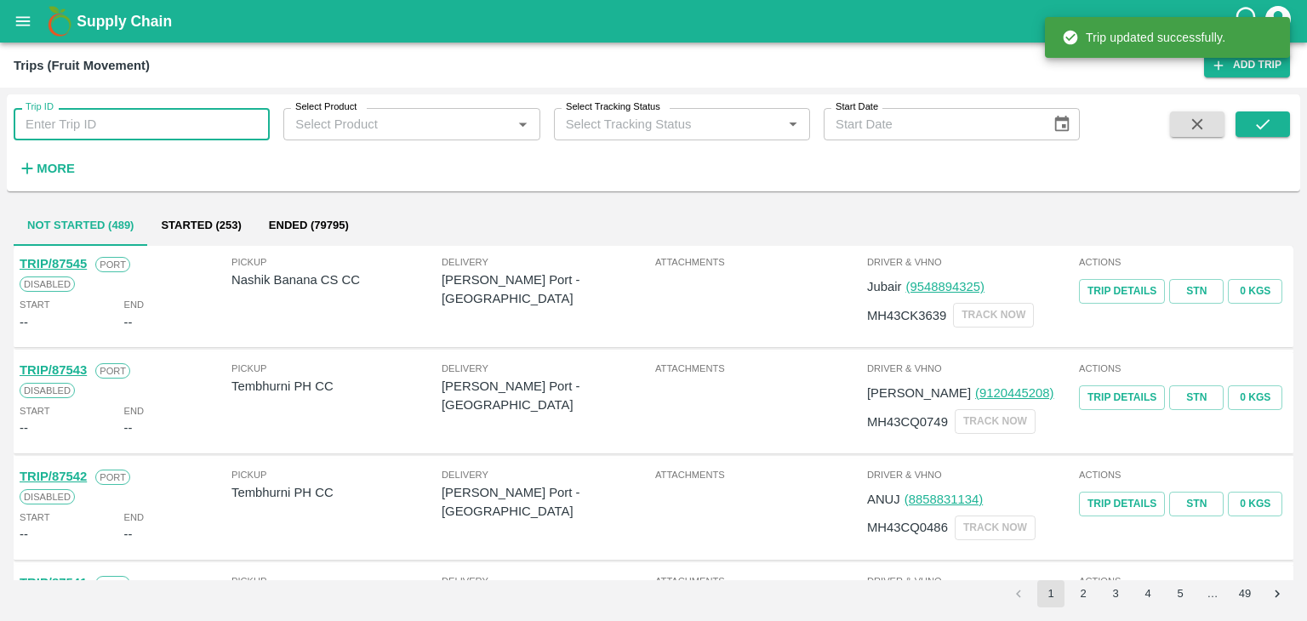
click at [192, 135] on input "Trip ID" at bounding box center [142, 124] width 256 height 32
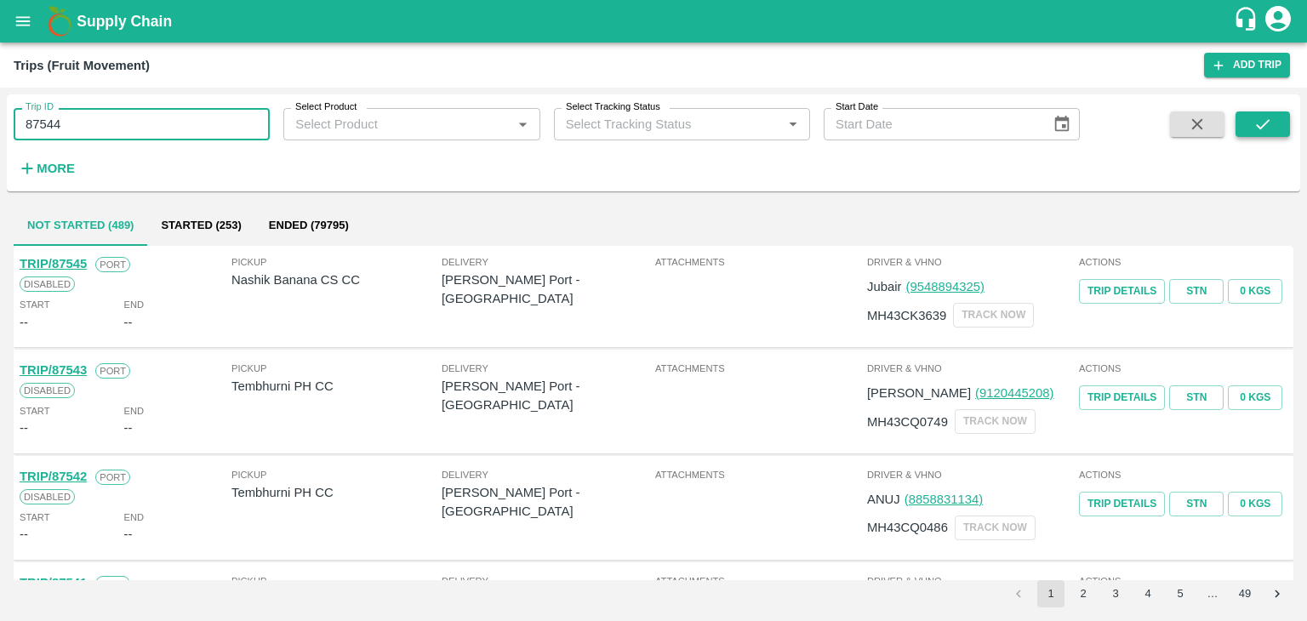
type input "87544"
click at [1271, 120] on icon "submit" at bounding box center [1263, 124] width 19 height 19
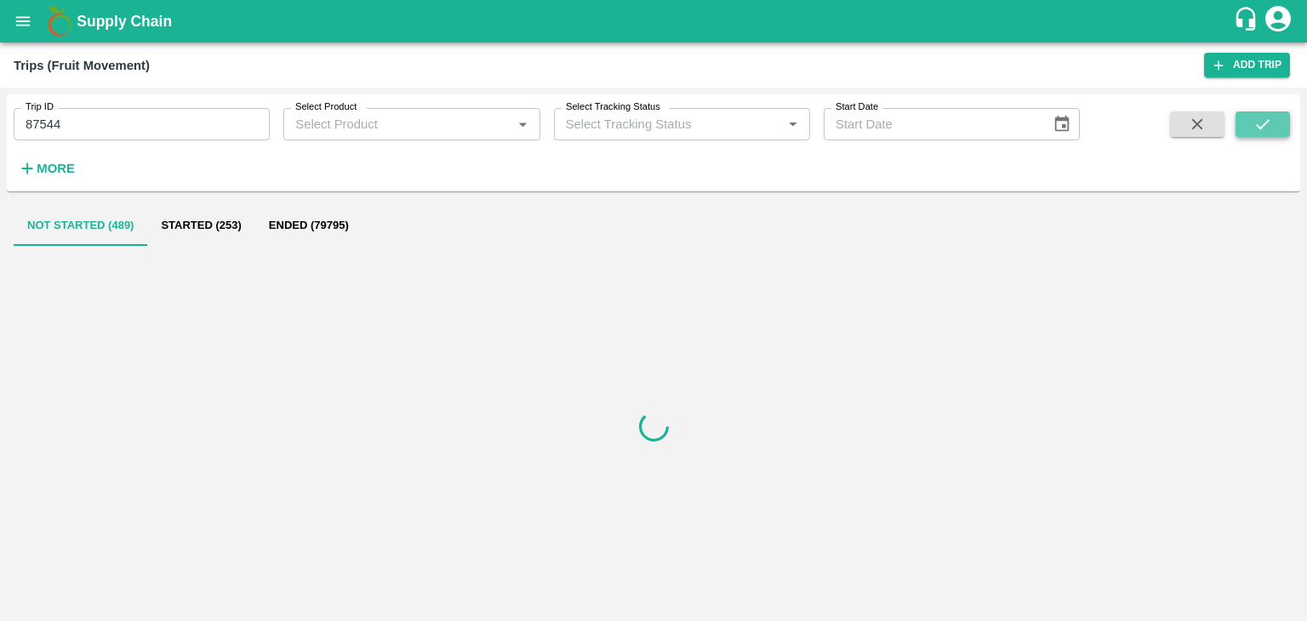
click at [1271, 120] on icon "submit" at bounding box center [1263, 124] width 19 height 19
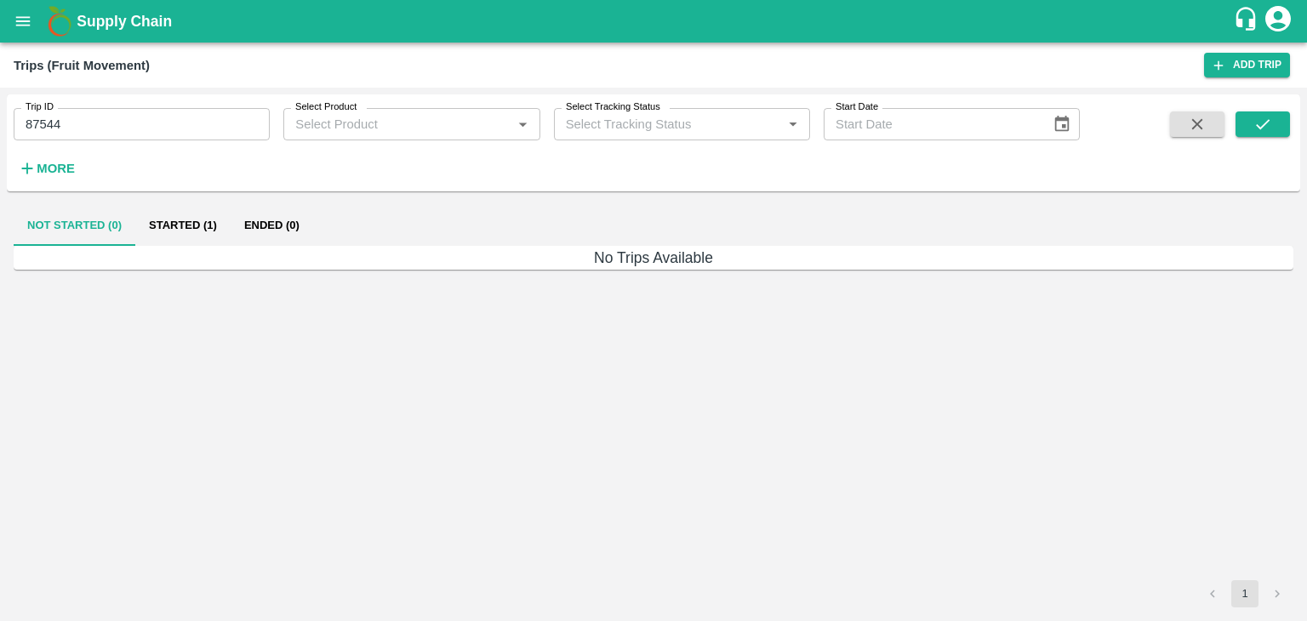
click at [184, 232] on button "Started (1)" at bounding box center [182, 225] width 95 height 41
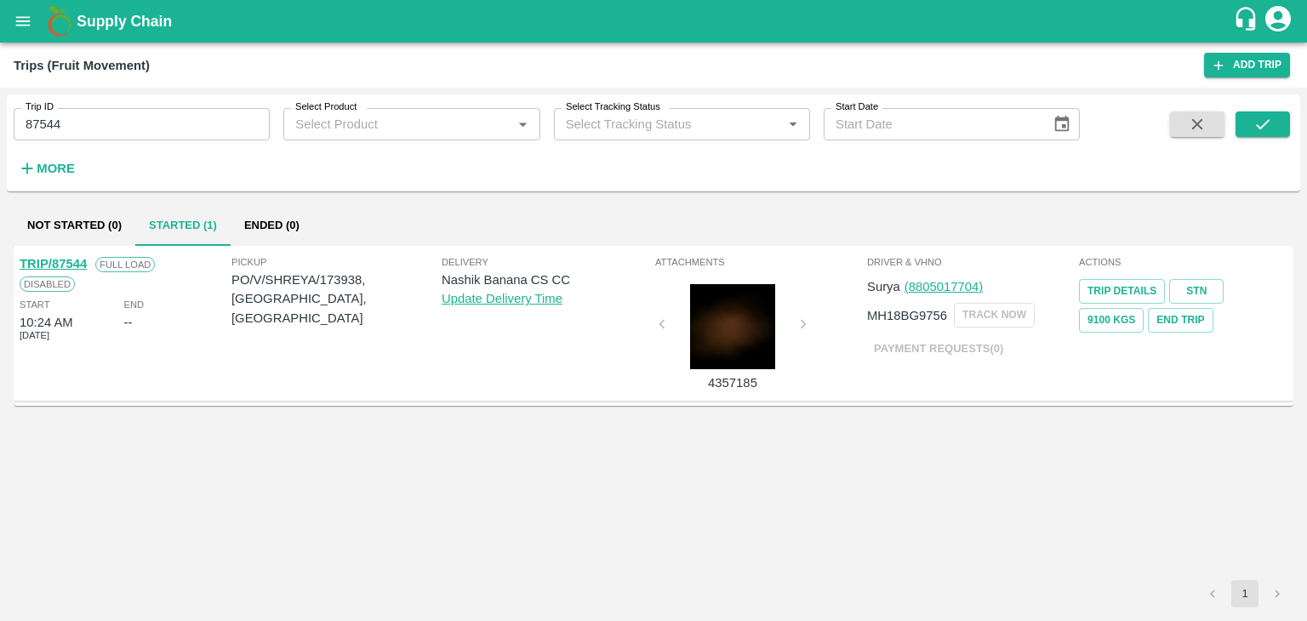
click at [61, 257] on link "TRIP/87544" at bounding box center [53, 264] width 67 height 14
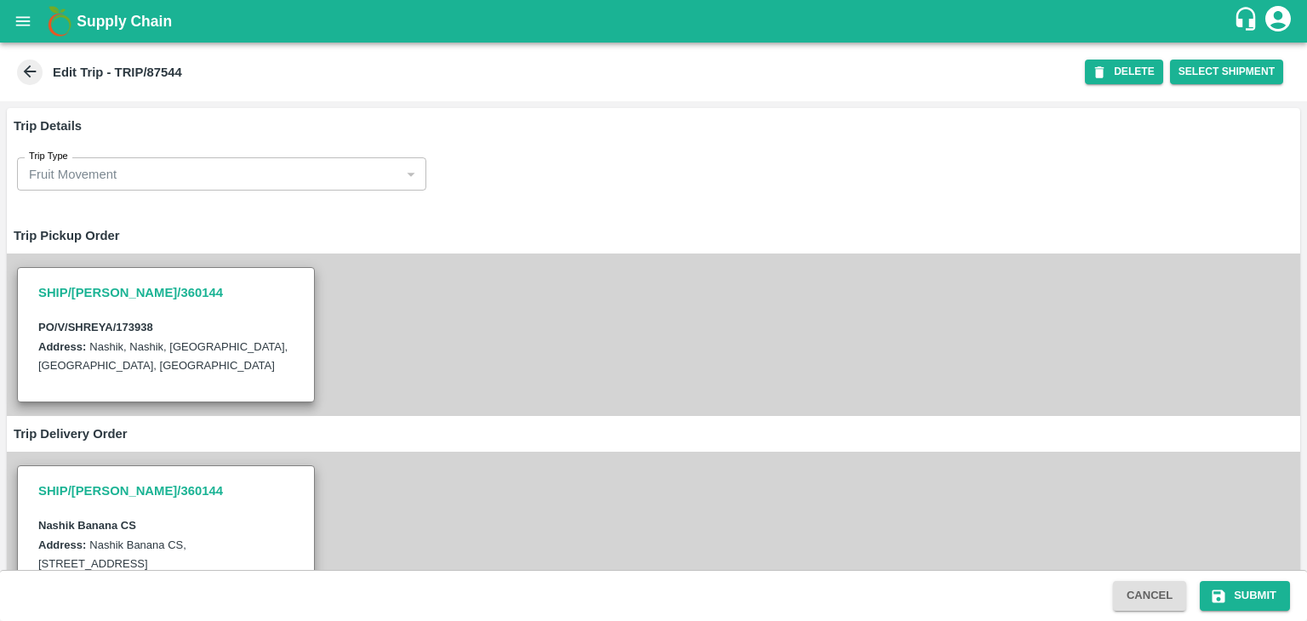
scroll to position [558, 0]
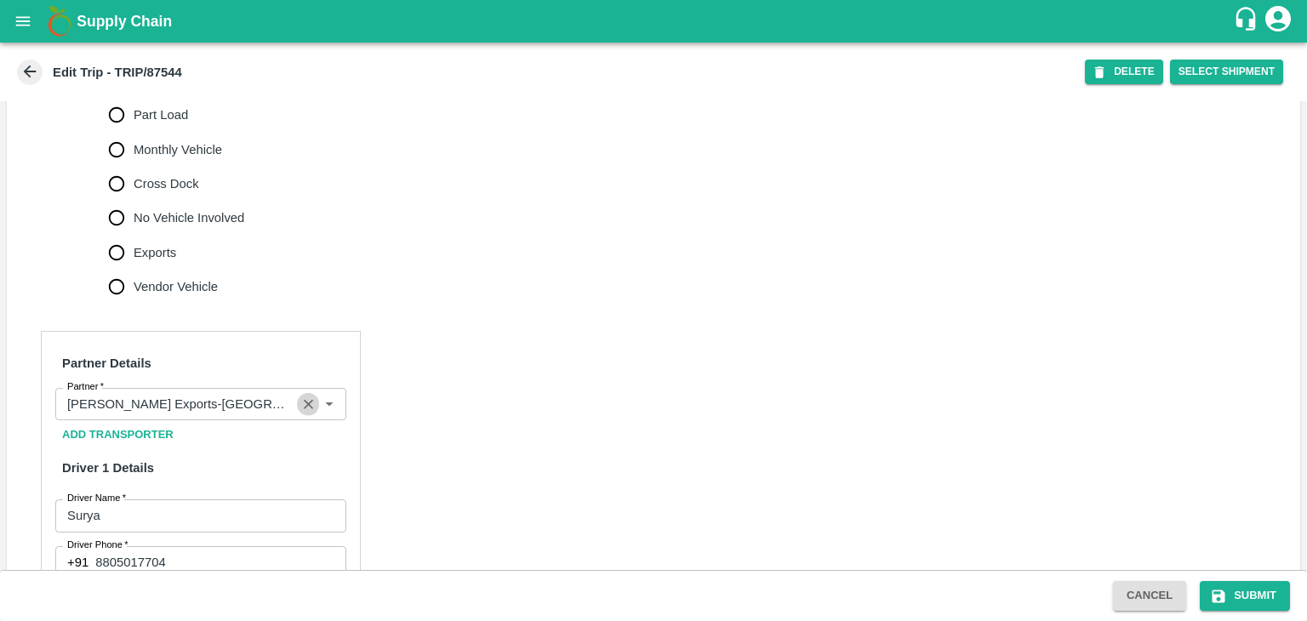
click at [312, 413] on icon "Clear" at bounding box center [308, 405] width 16 height 16
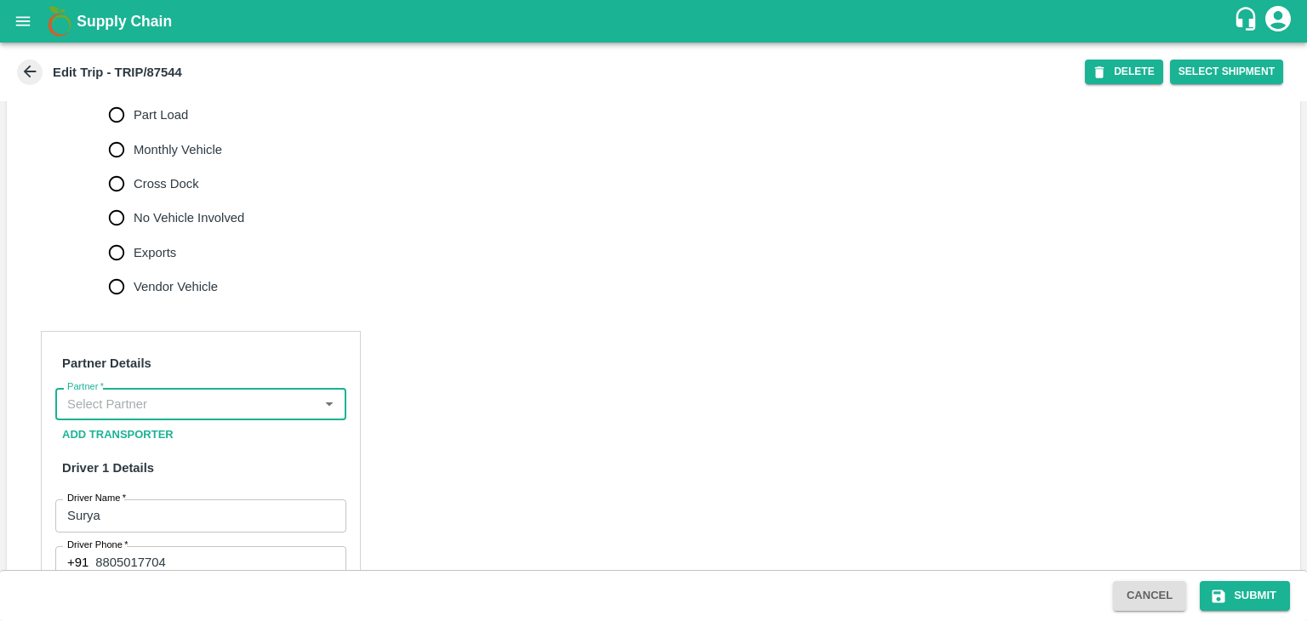
scroll to position [0, 0]
click at [258, 415] on input "Partner   *" at bounding box center [186, 404] width 253 height 22
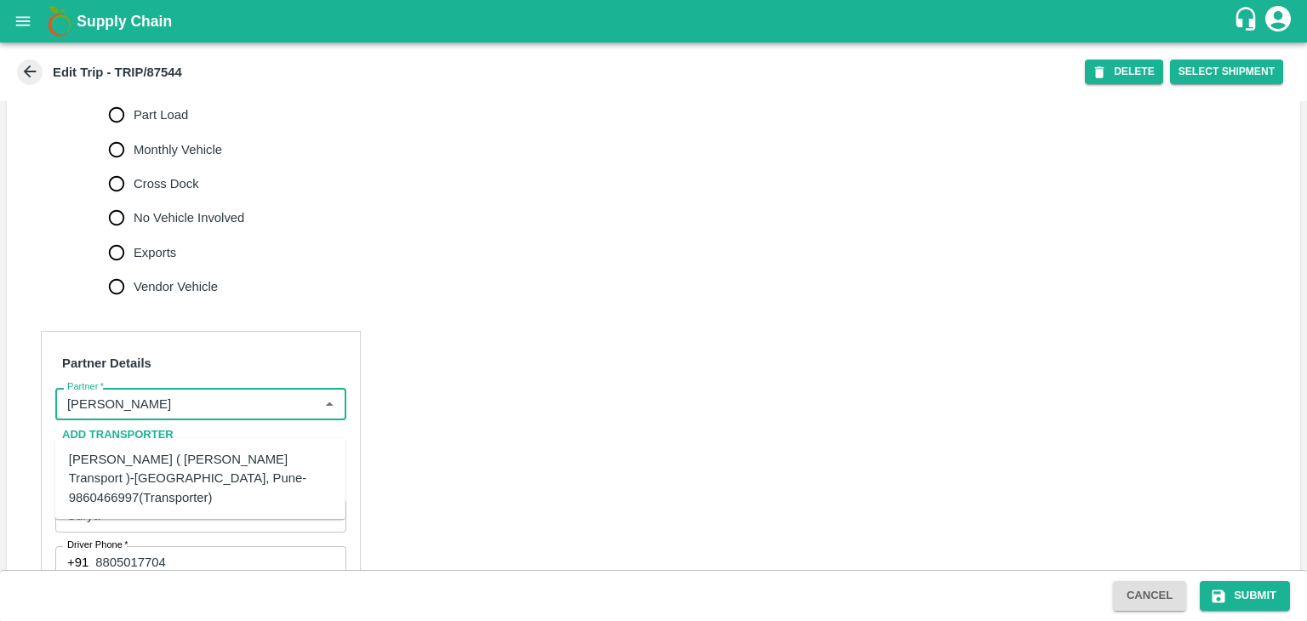
click at [224, 455] on div "Nitin Rasal ( Bhairavnath Transport )-Deulgaon, Pune-9860466997(Transporter)" at bounding box center [200, 478] width 263 height 57
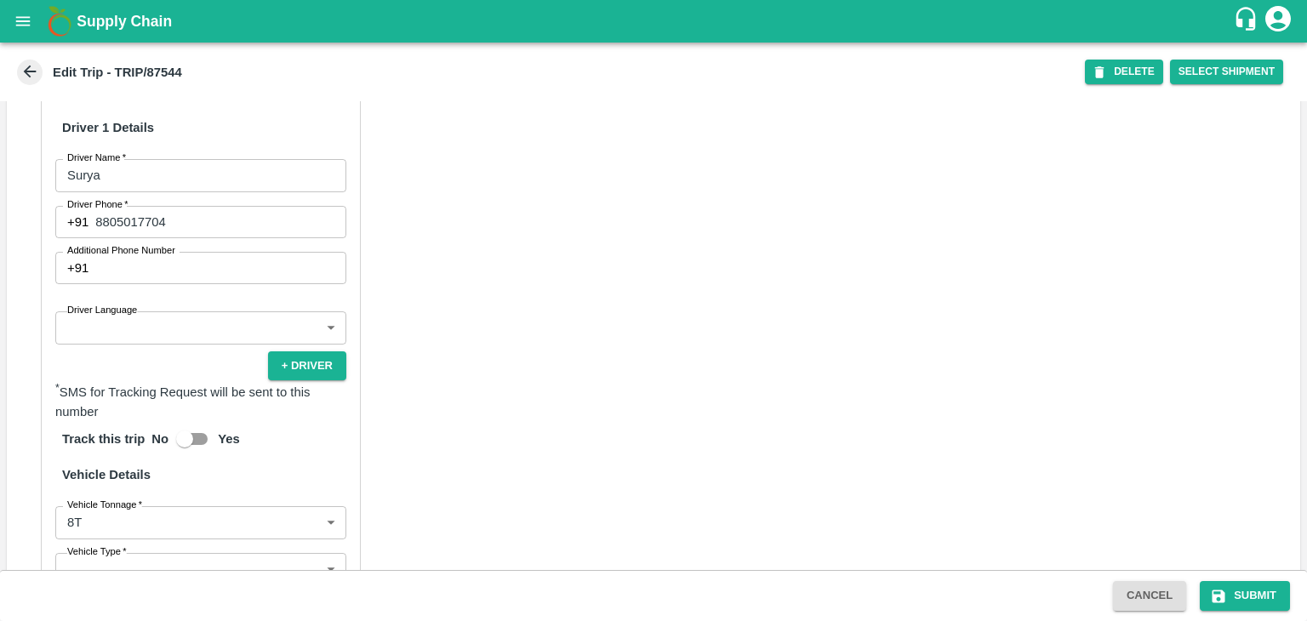
scroll to position [901, 0]
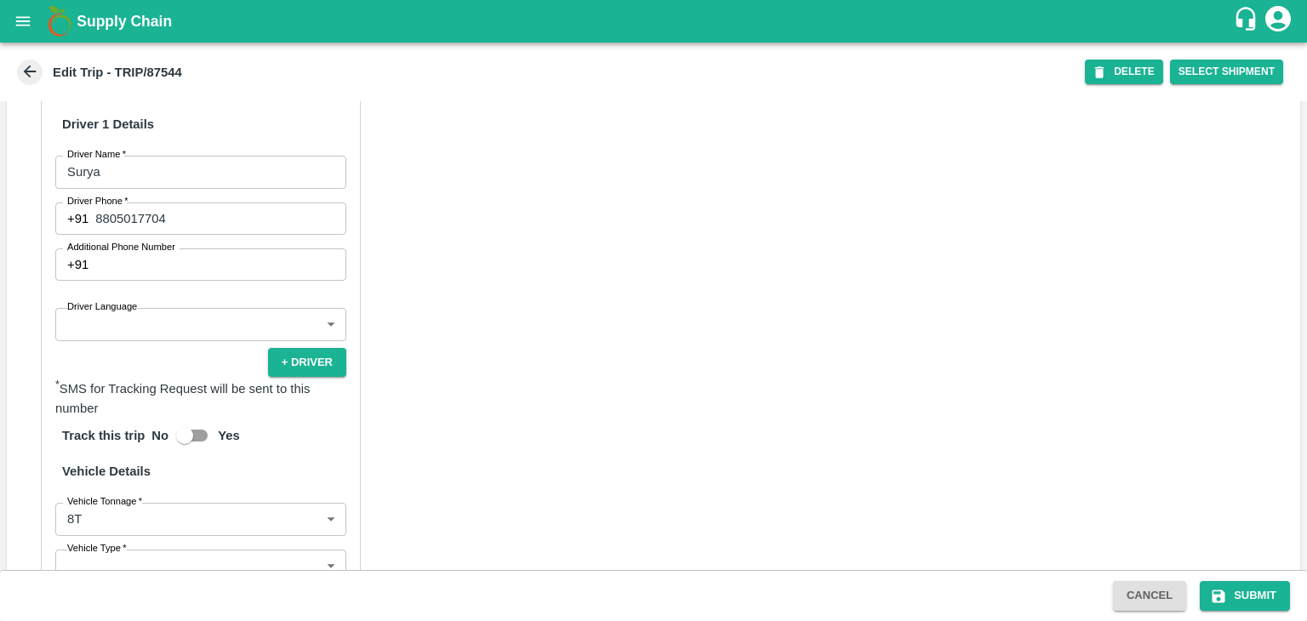
type input "Nitin Rasal ( Bhairavnath Transport )-Deulgaon, Pune-9860466997(Transporter)"
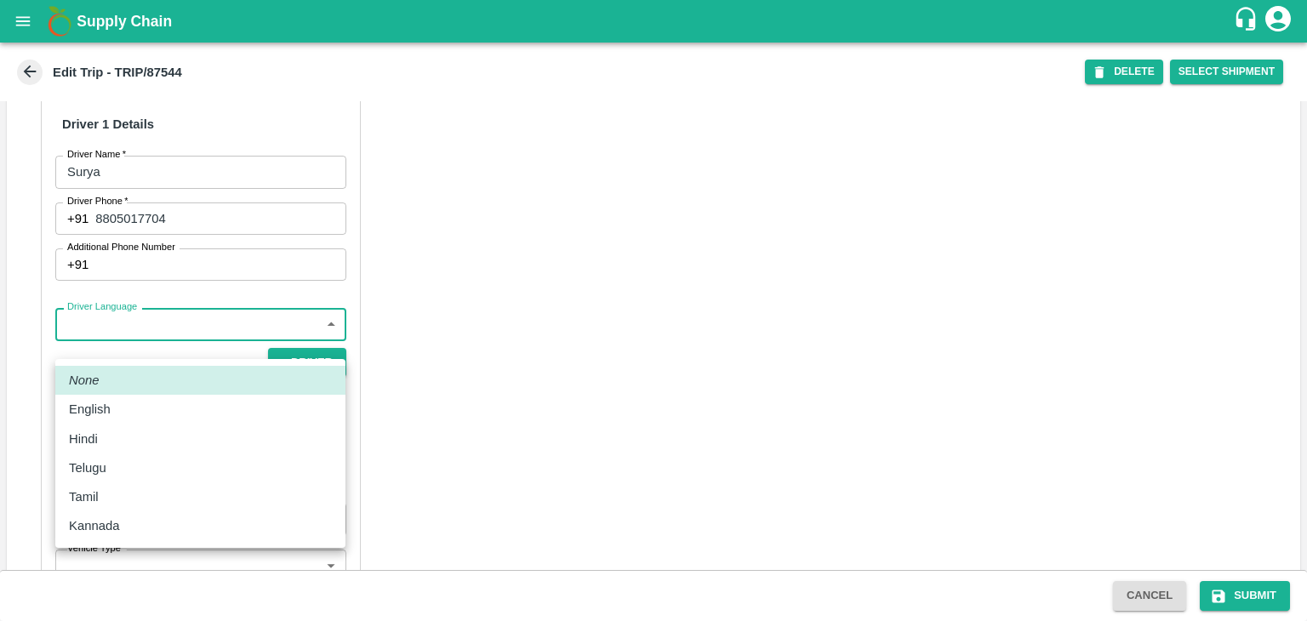
drag, startPoint x: 146, startPoint y: 340, endPoint x: 120, endPoint y: 426, distance: 90.5
click at [120, 426] on body "Supply Chain Edit Trip - TRIP/87544 DELETE Select Shipment Trip Details Trip Ty…" at bounding box center [653, 310] width 1307 height 621
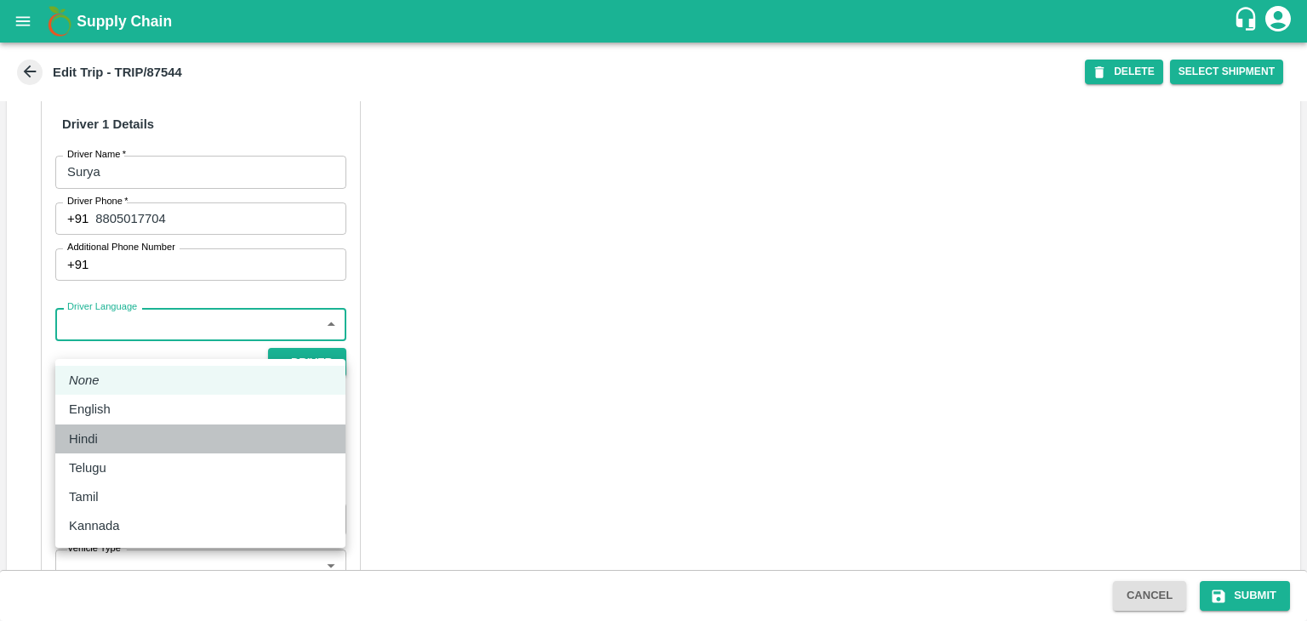
click at [120, 426] on li "Hindi" at bounding box center [200, 439] width 290 height 29
type input "hi"
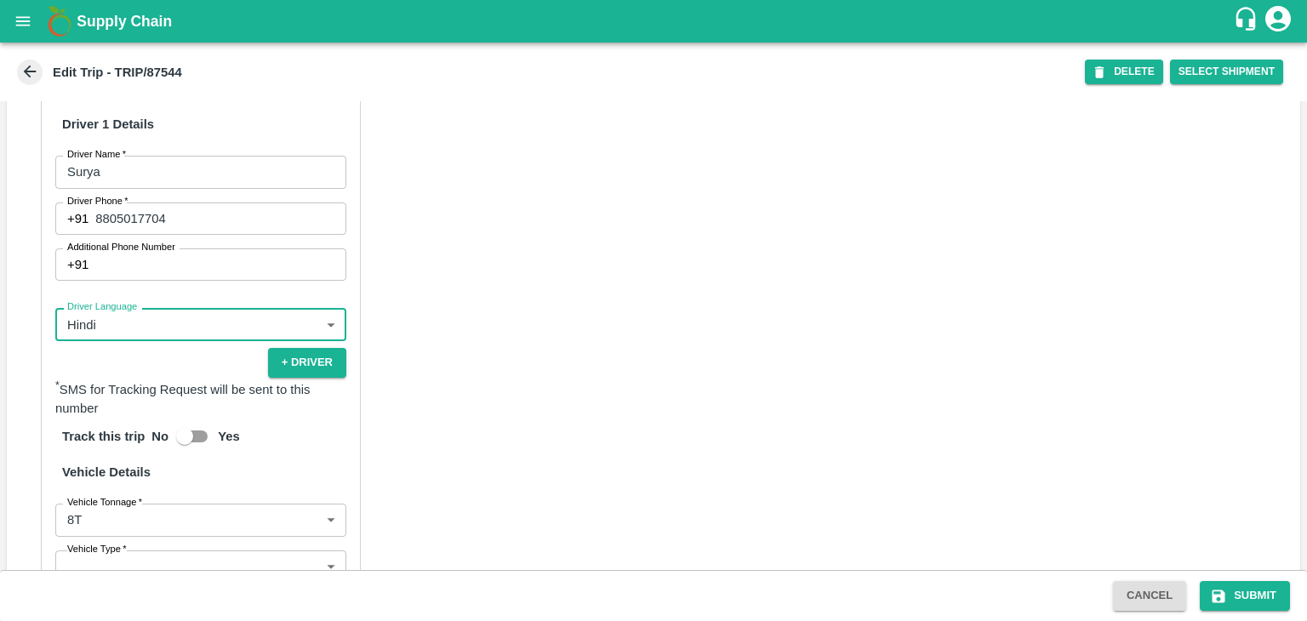
scroll to position [1173, 0]
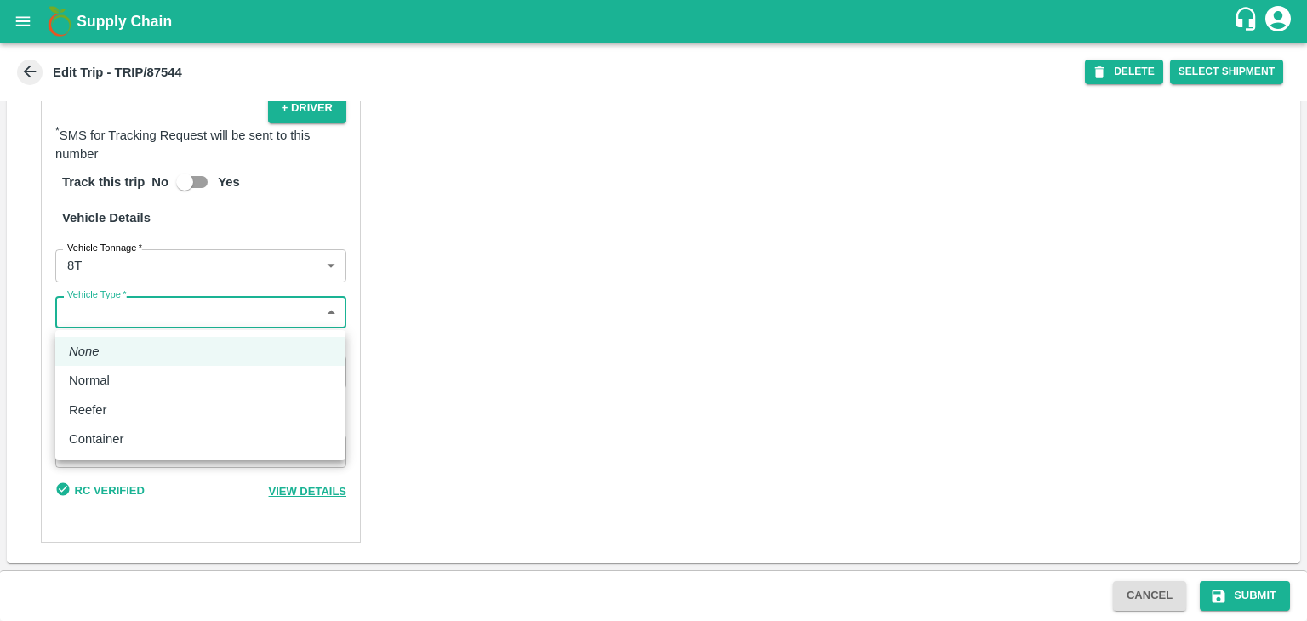
drag, startPoint x: 85, startPoint y: 315, endPoint x: 129, endPoint y: 381, distance: 79.8
click at [129, 381] on body "Supply Chain Edit Trip - TRIP/87544 DELETE Select Shipment Trip Details Trip Ty…" at bounding box center [653, 310] width 1307 height 621
click at [129, 381] on div "Normal" at bounding box center [200, 380] width 263 height 19
type input "Normal"
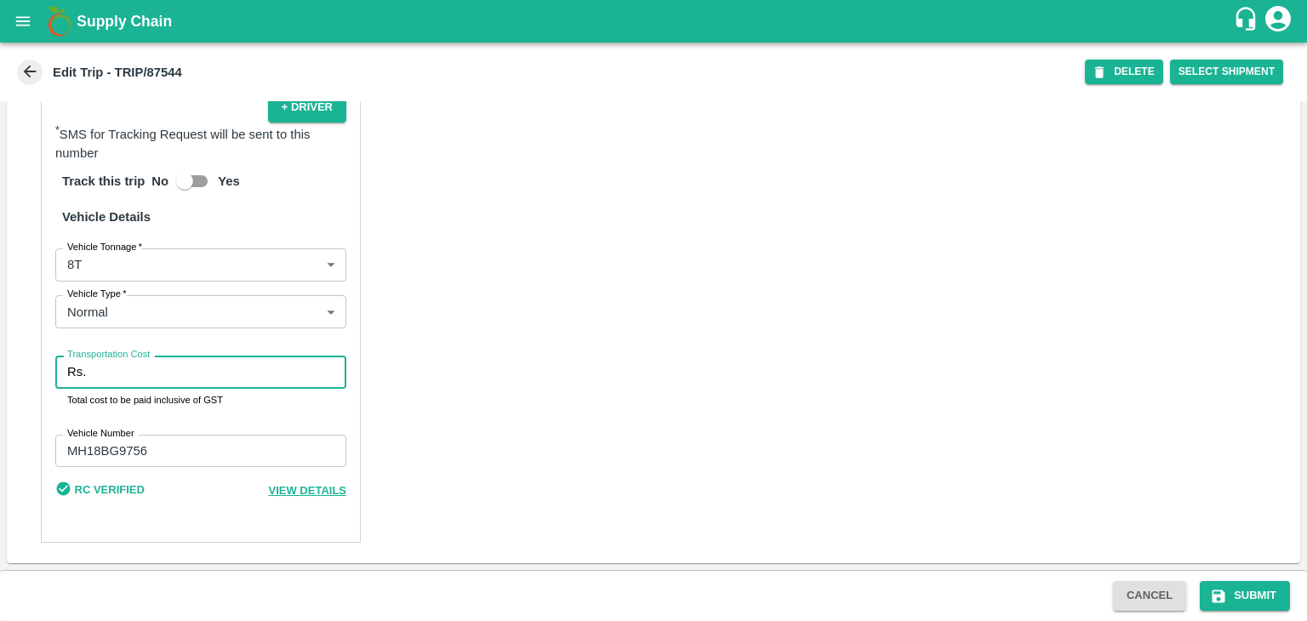
click at [152, 377] on input "Transportation Cost" at bounding box center [220, 372] width 254 height 32
type input "10000"
click at [1229, 586] on button "Submit" at bounding box center [1245, 596] width 90 height 30
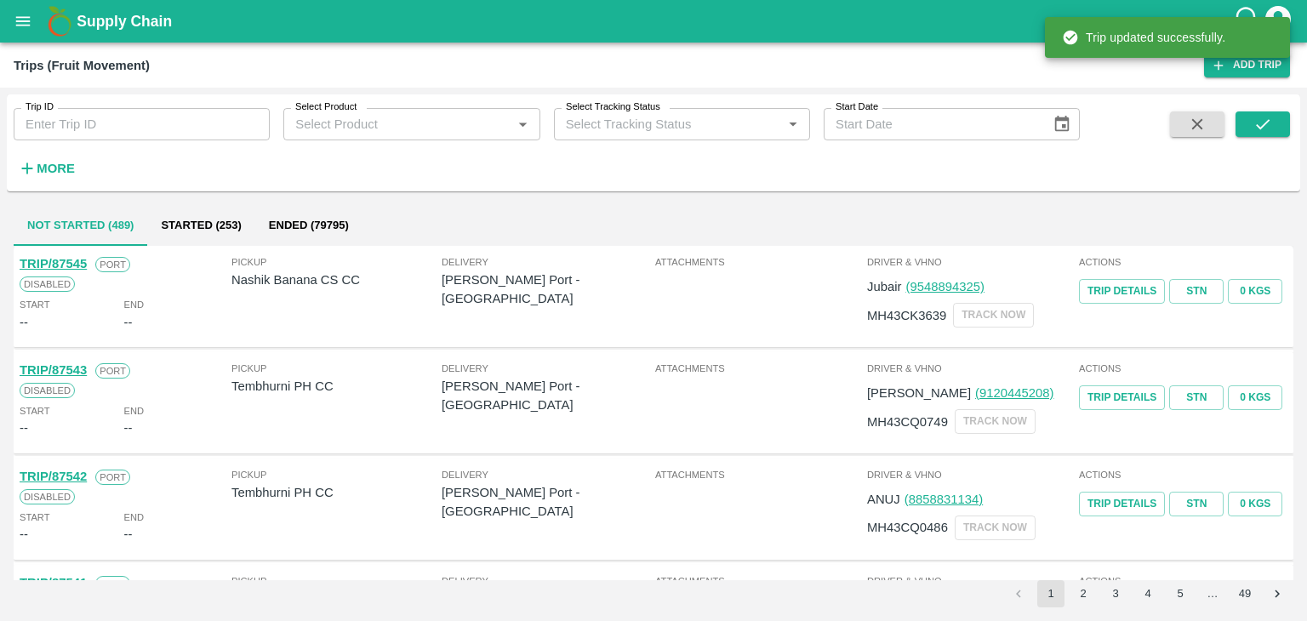
click at [17, 45] on div "Trips (Fruit Movement) Add Trip" at bounding box center [653, 65] width 1307 height 45
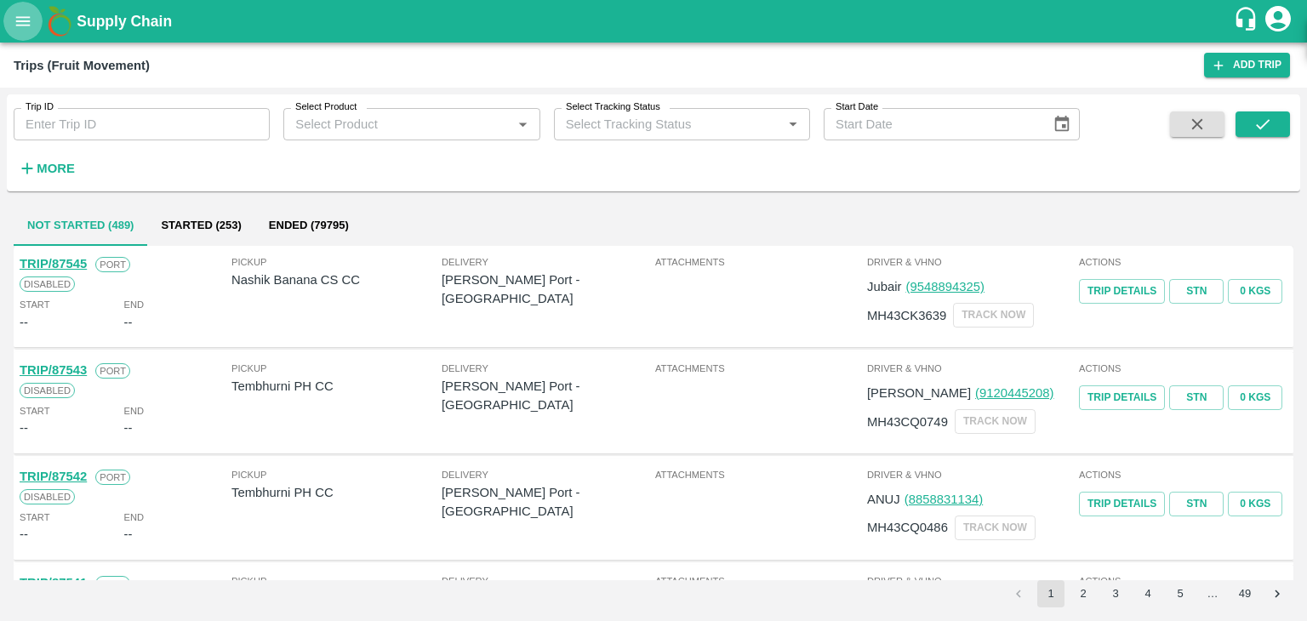
click at [17, 28] on icon "open drawer" at bounding box center [23, 21] width 19 height 19
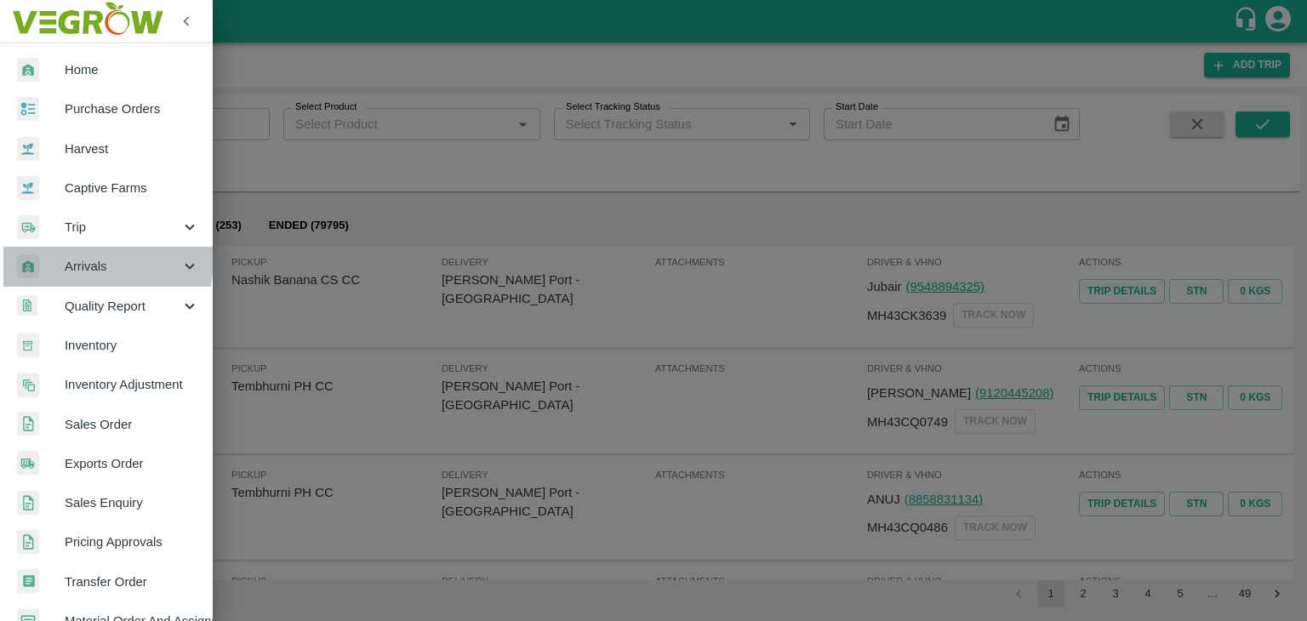
click at [93, 260] on span "Arrivals" at bounding box center [123, 266] width 116 height 19
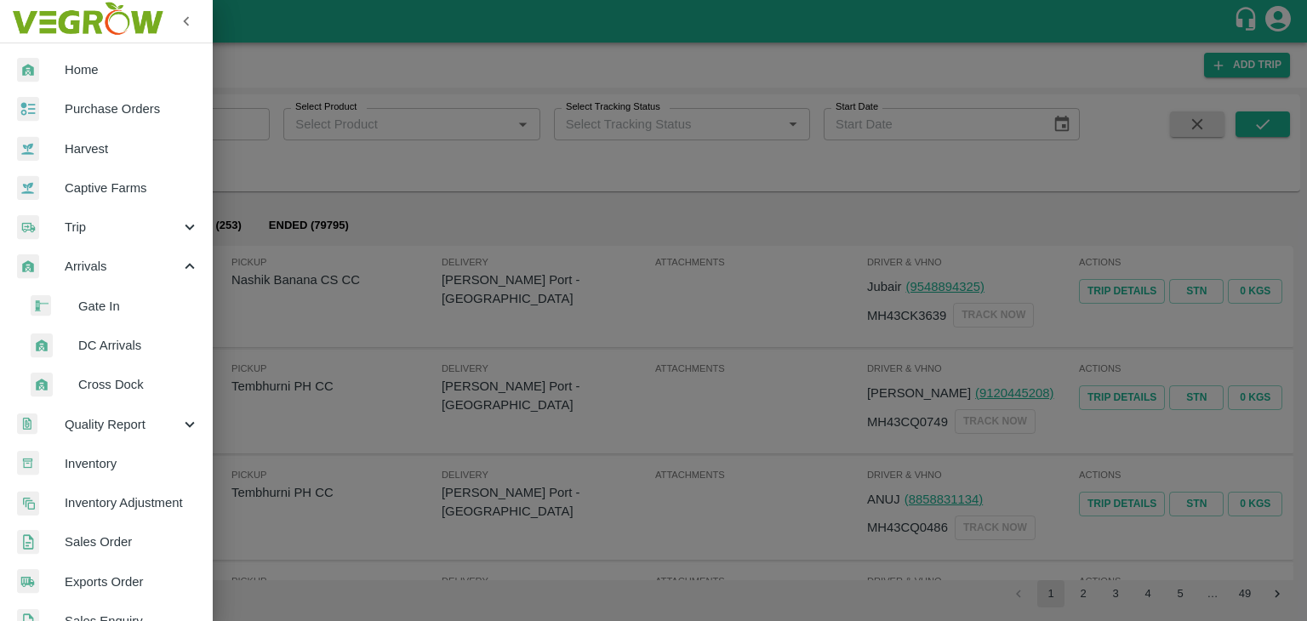
click at [129, 355] on li "DC Arrivals" at bounding box center [113, 345] width 199 height 39
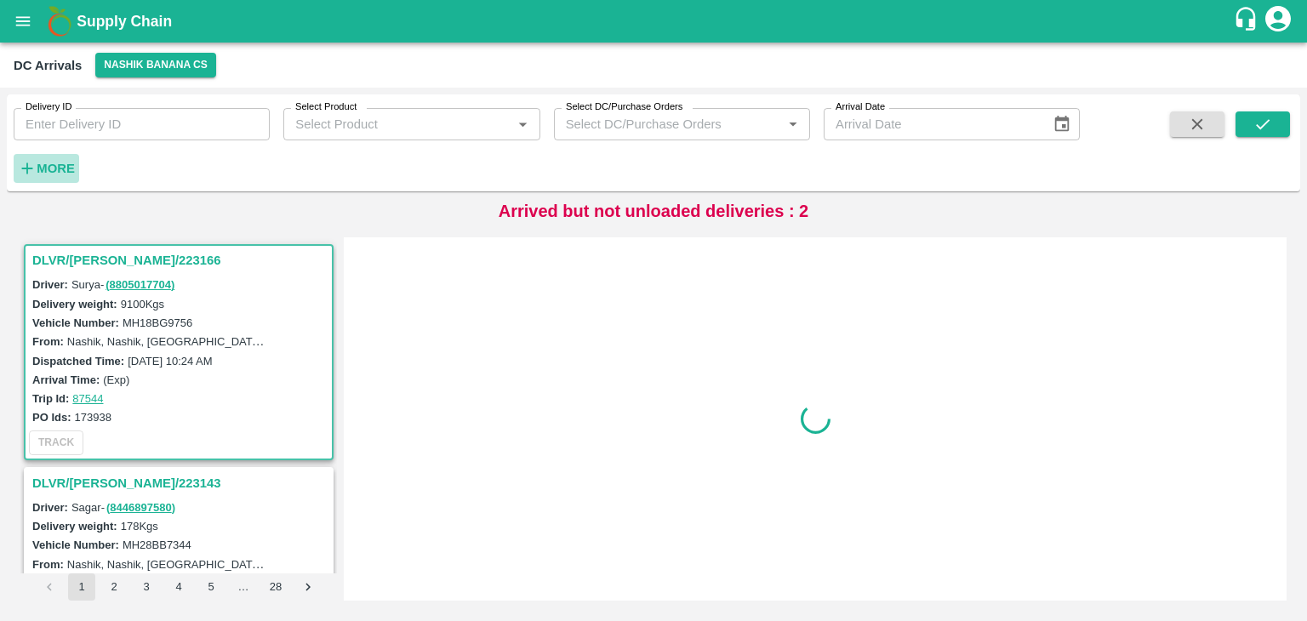
click at [47, 165] on strong "More" at bounding box center [56, 169] width 38 height 14
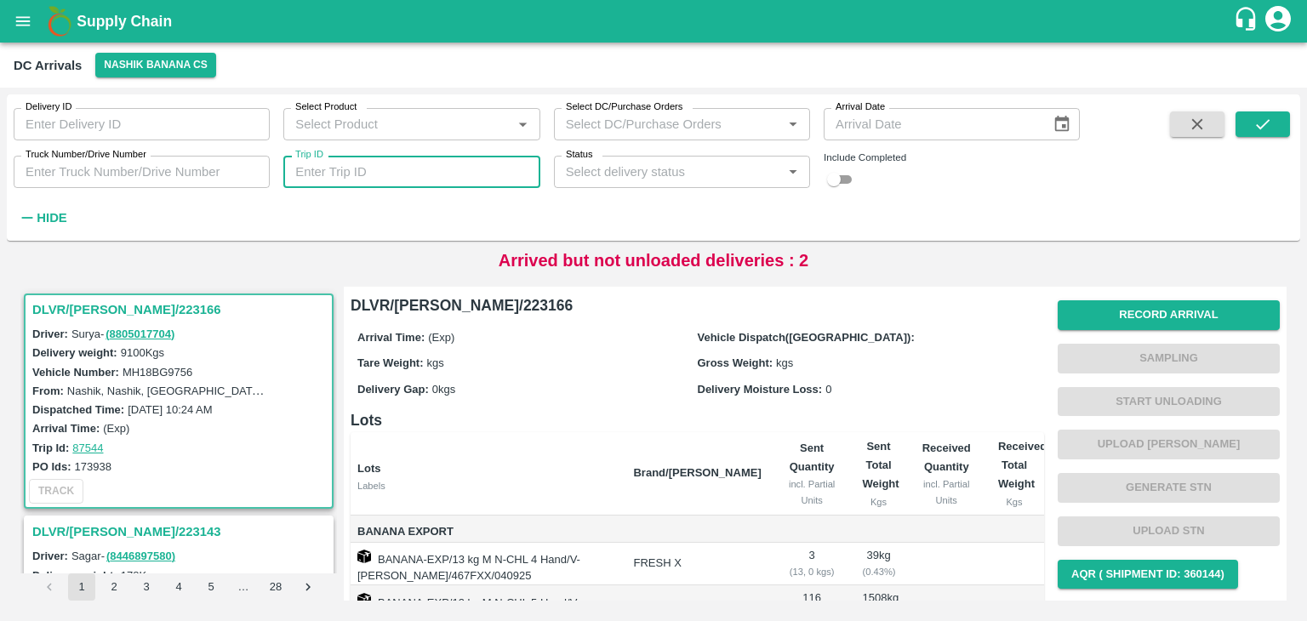
click at [410, 184] on input "Trip ID" at bounding box center [411, 172] width 256 height 32
type input "87531"
click at [1244, 126] on button "submit" at bounding box center [1263, 125] width 54 height 26
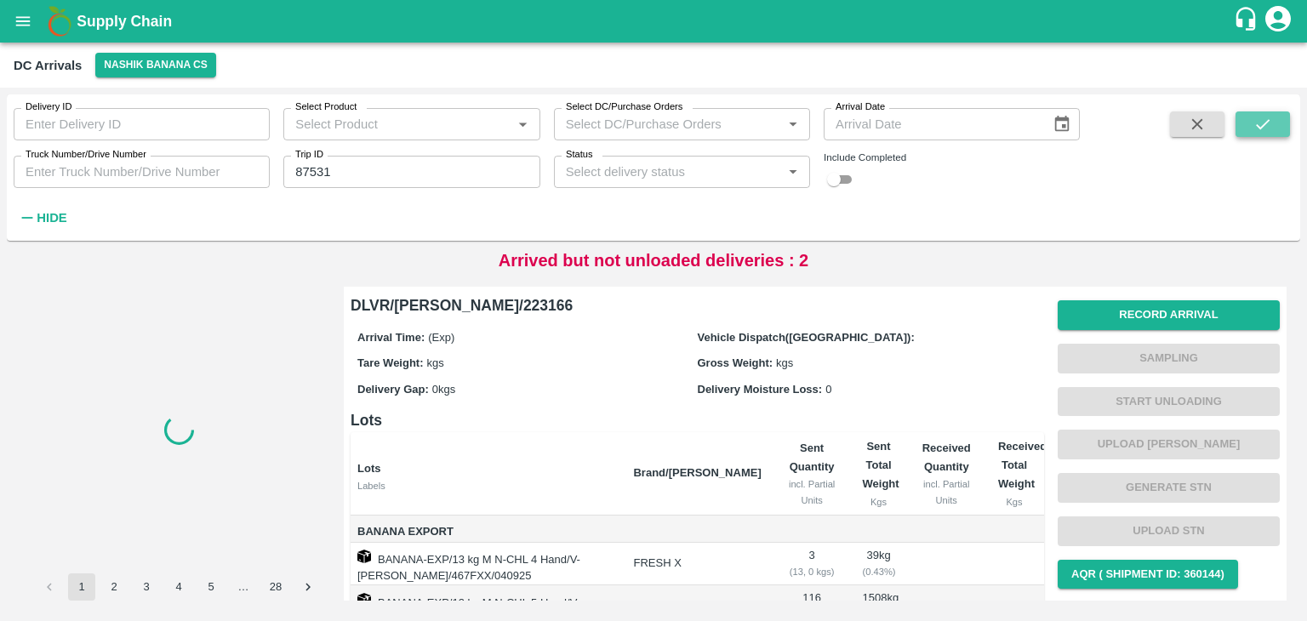
click at [1244, 126] on button "submit" at bounding box center [1263, 125] width 54 height 26
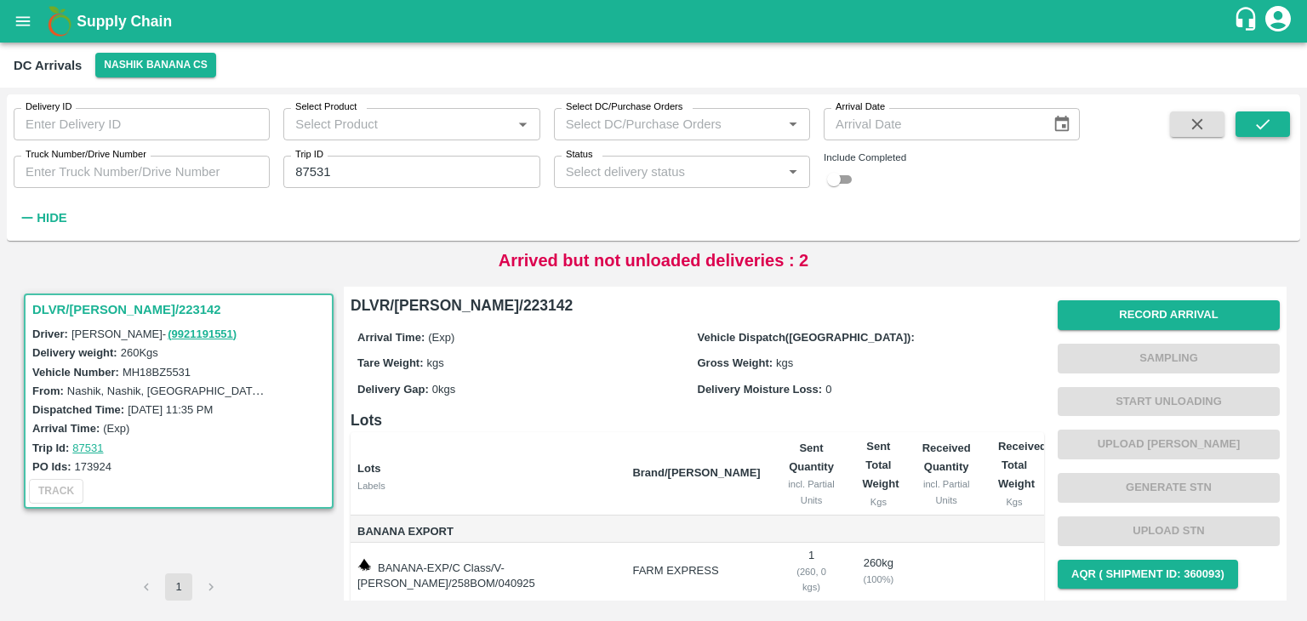
click at [1244, 126] on button "submit" at bounding box center [1263, 125] width 54 height 26
click at [1118, 306] on button "Record Arrival" at bounding box center [1169, 315] width 222 height 30
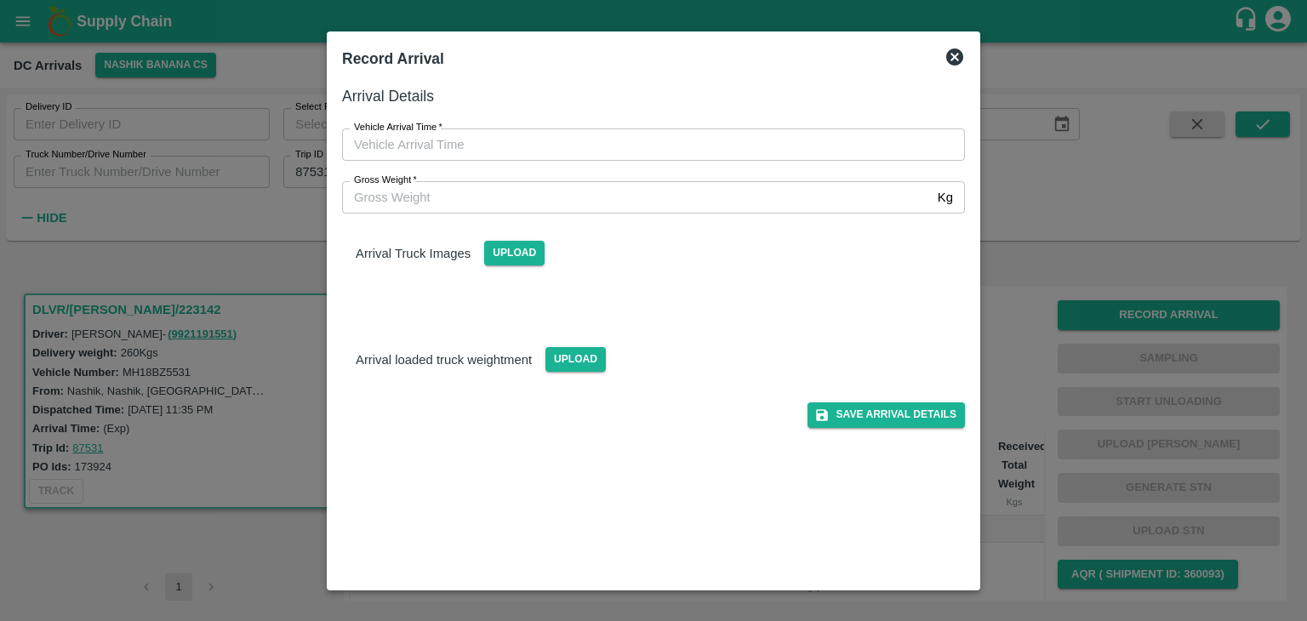
type input "DD/MM/YYYY hh:mm aa"
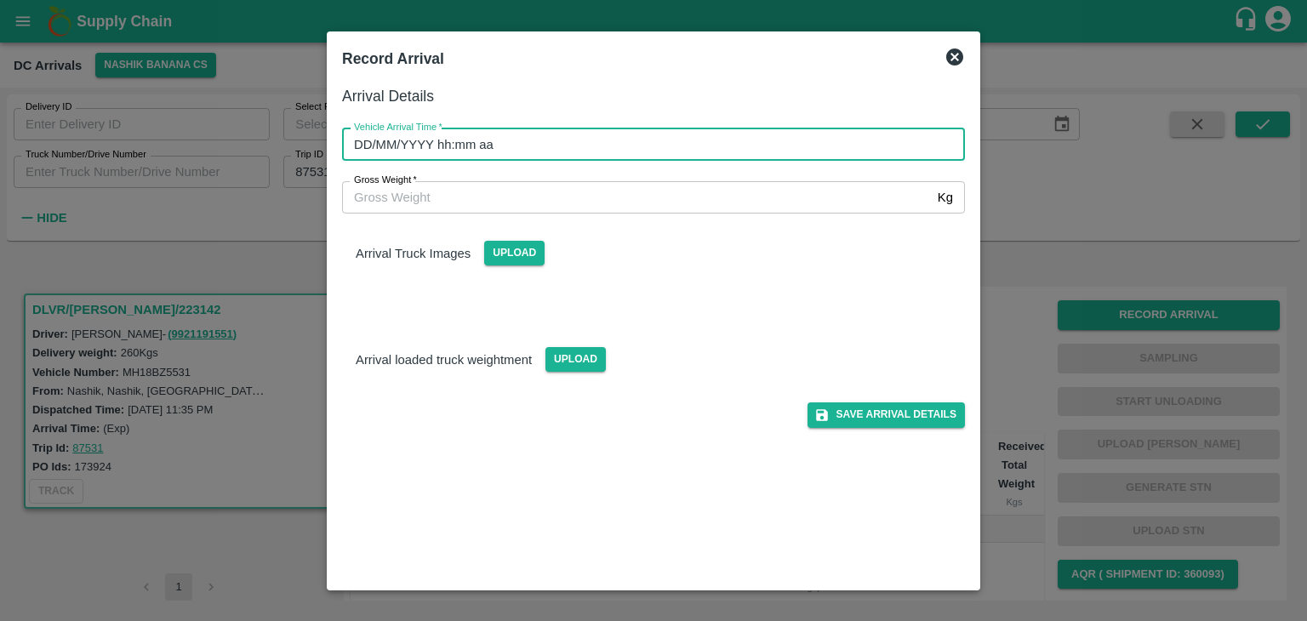
click at [705, 141] on input "DD/MM/YYYY hh:mm aa" at bounding box center [647, 145] width 611 height 32
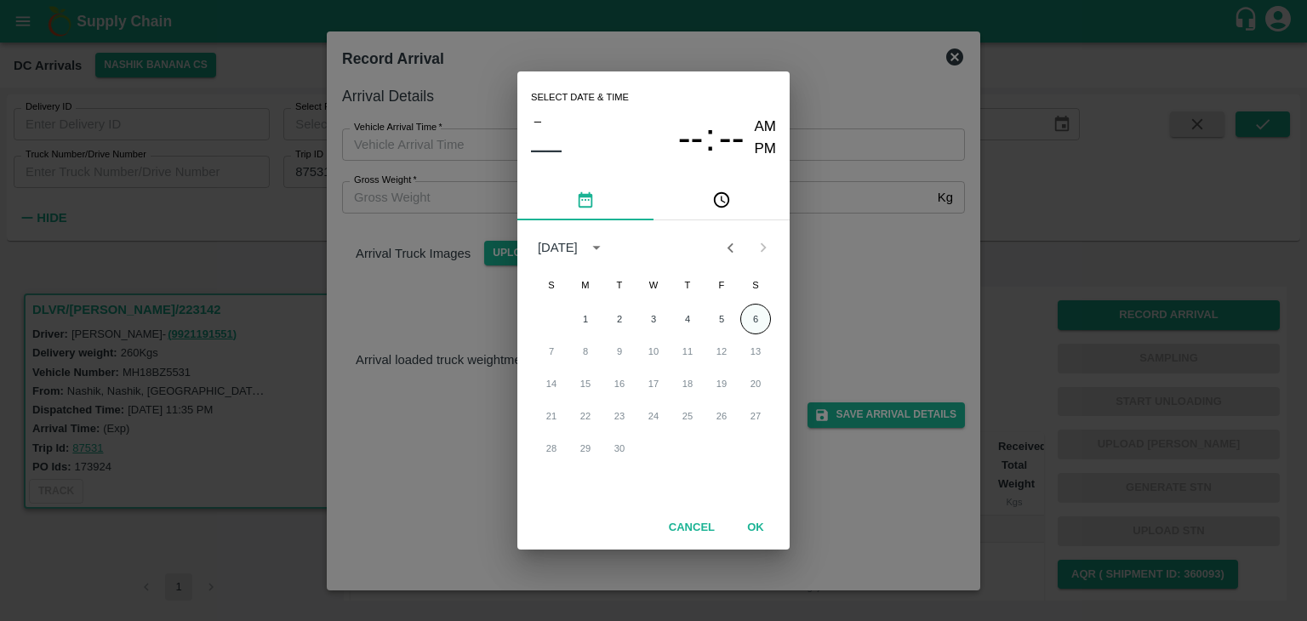
click at [752, 318] on button "6" at bounding box center [756, 319] width 31 height 31
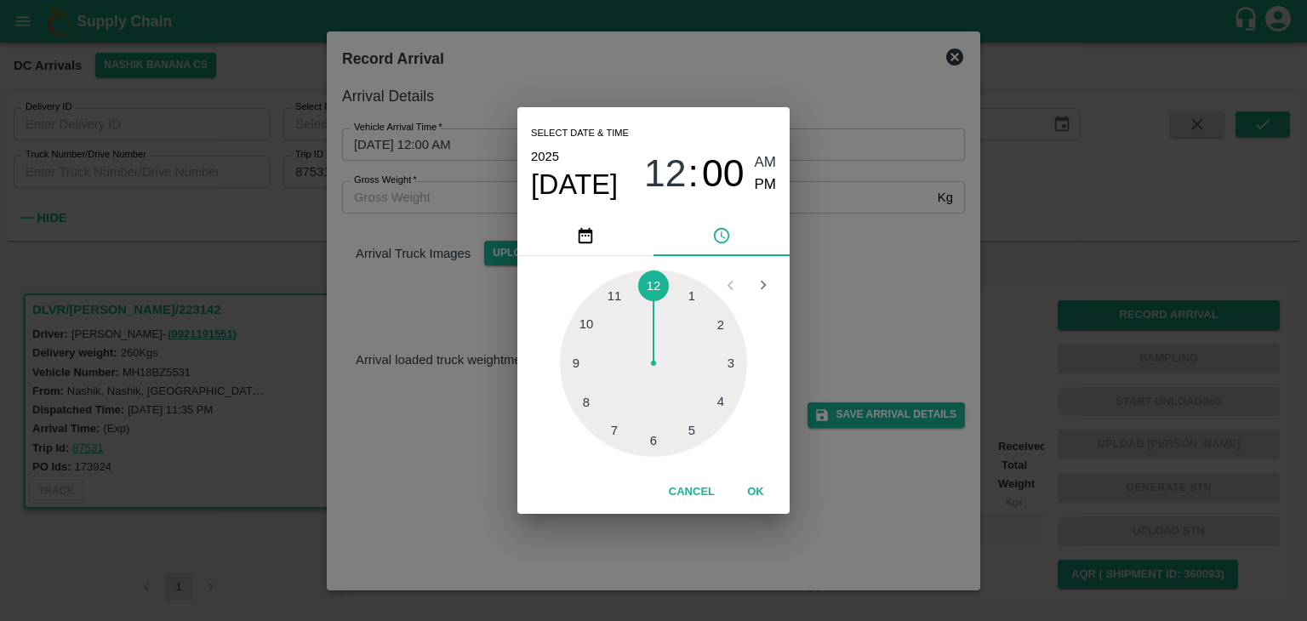
click at [577, 340] on div at bounding box center [653, 363] width 187 height 187
type input "06/09/2025 10:48 AM"
click at [769, 489] on button "OK" at bounding box center [756, 492] width 54 height 30
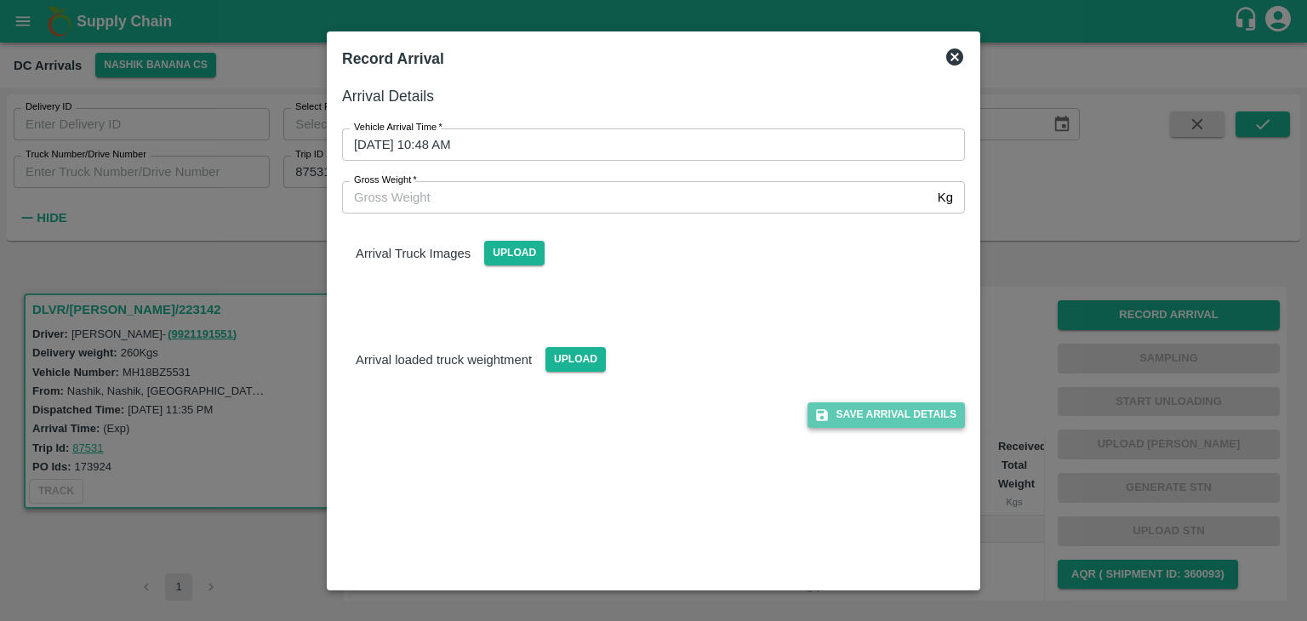
click at [889, 418] on button "Save Arrival Details" at bounding box center [886, 415] width 157 height 25
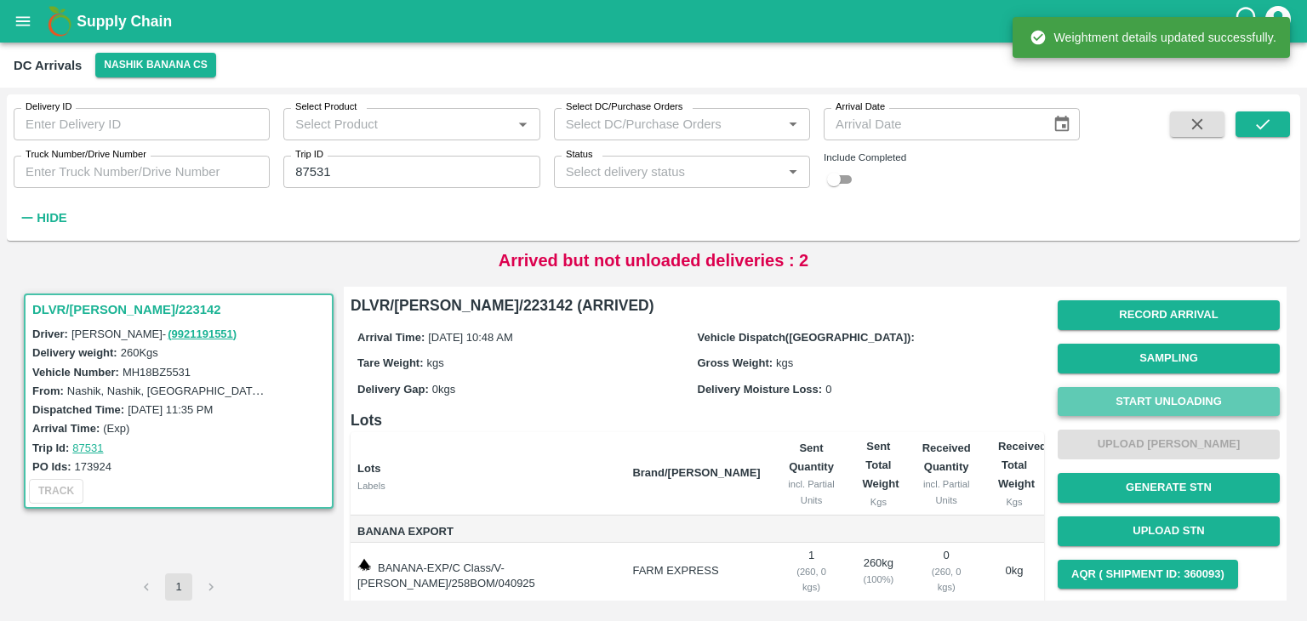
click at [1141, 413] on button "Start Unloading" at bounding box center [1169, 402] width 222 height 30
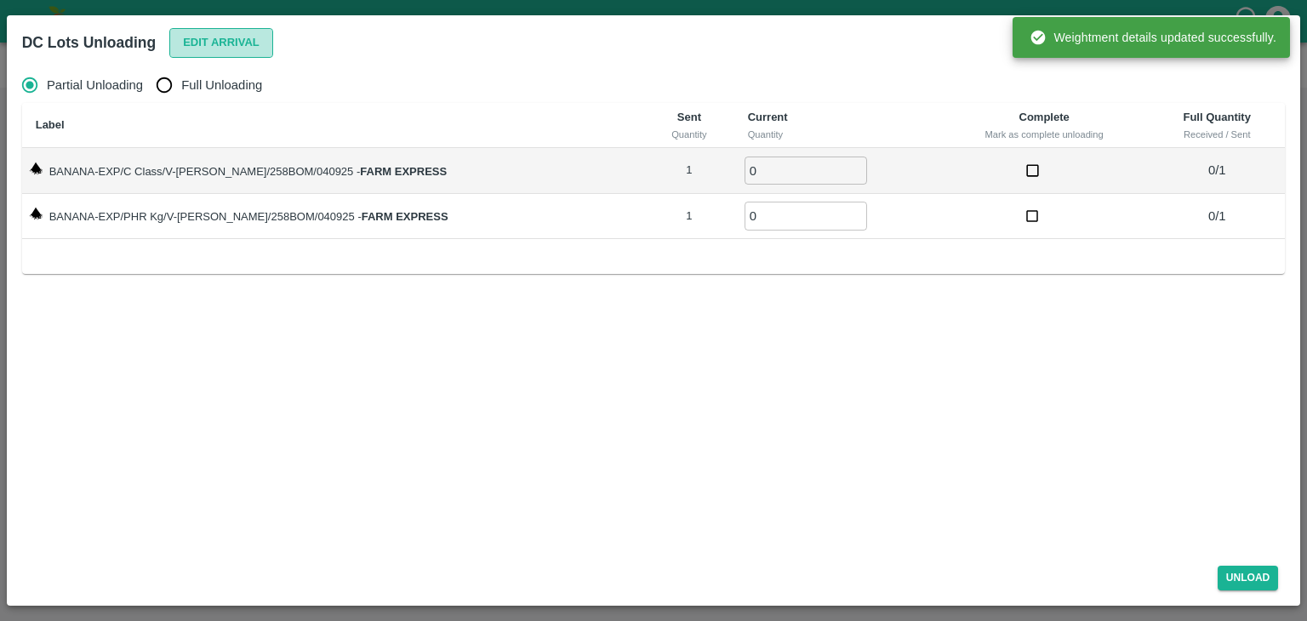
click at [186, 43] on button "Edit Arrival" at bounding box center [221, 43] width 104 height 30
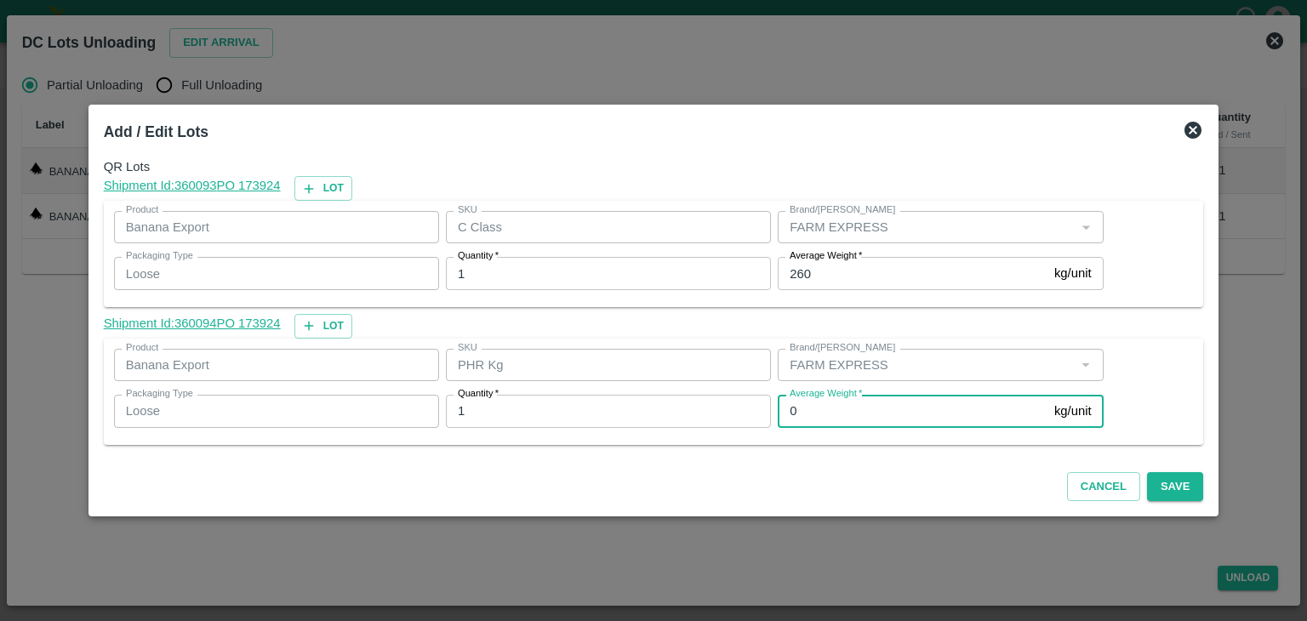
click at [823, 413] on input "0" at bounding box center [913, 411] width 270 height 32
type input "1"
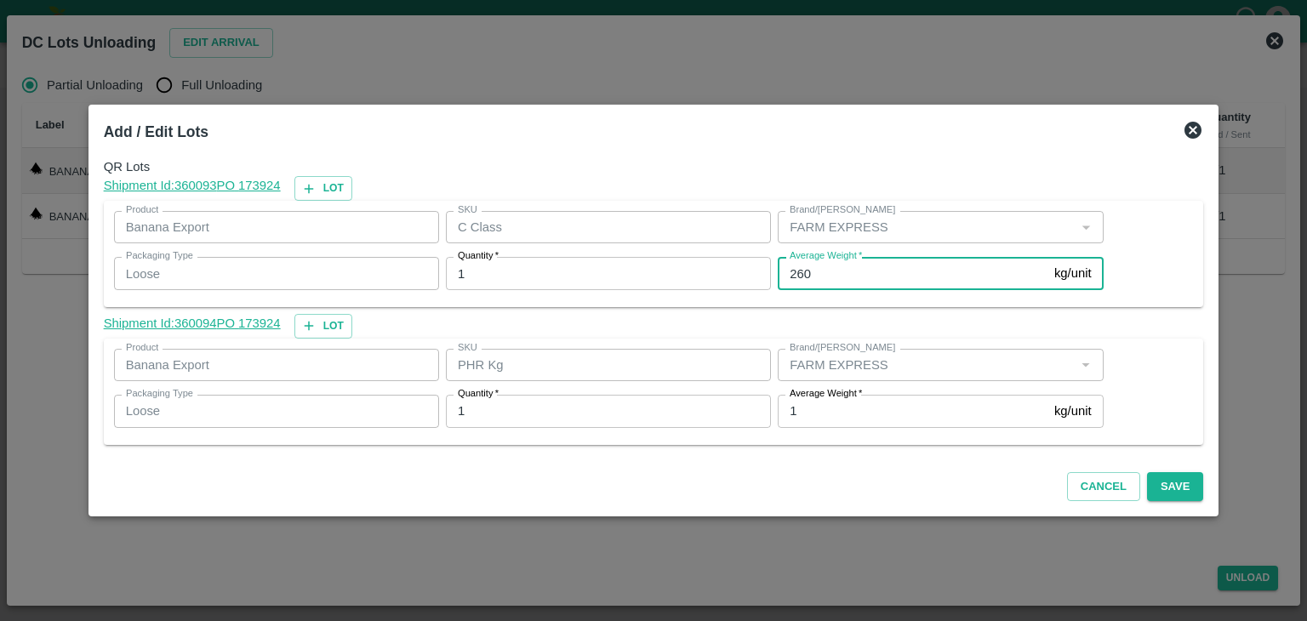
click at [808, 272] on input "260" at bounding box center [913, 273] width 270 height 32
type input "252"
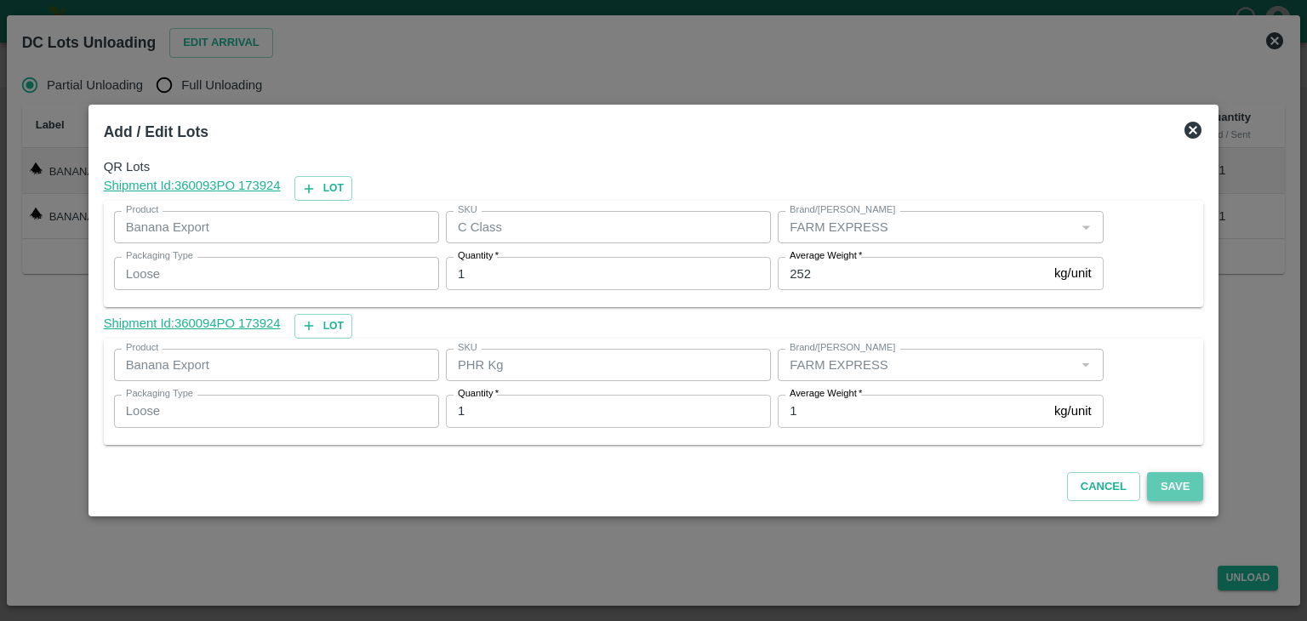
click at [1168, 497] on button "Save" at bounding box center [1175, 487] width 56 height 30
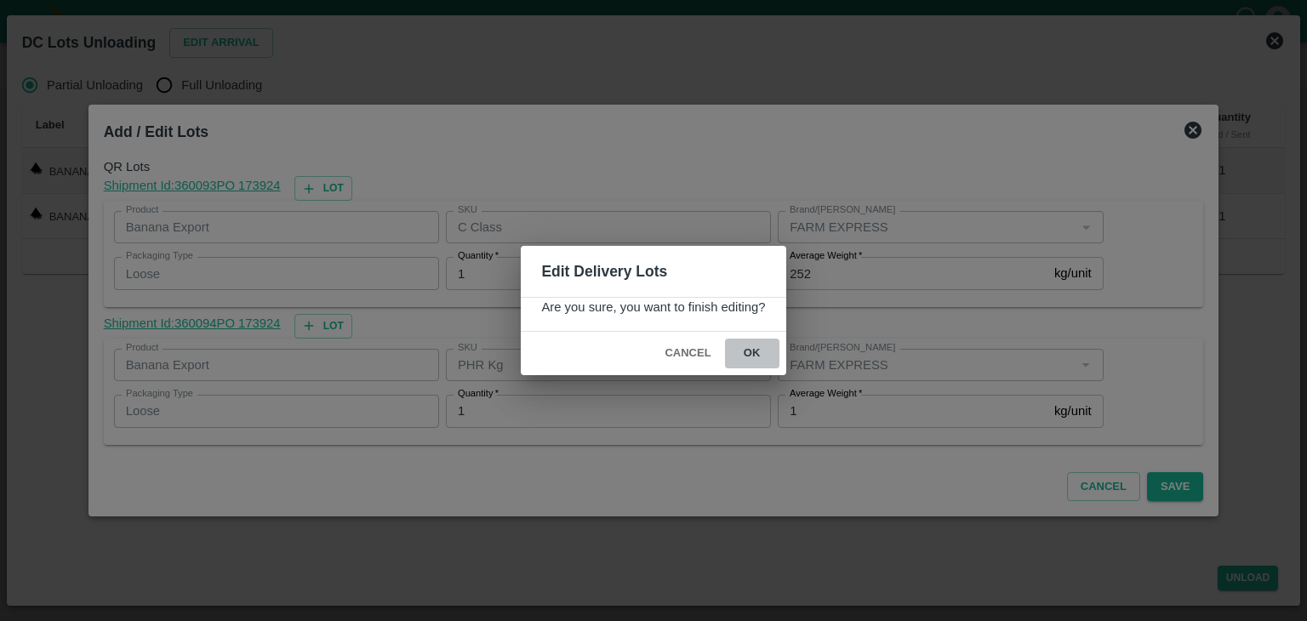
click at [739, 342] on button "ok" at bounding box center [752, 354] width 54 height 30
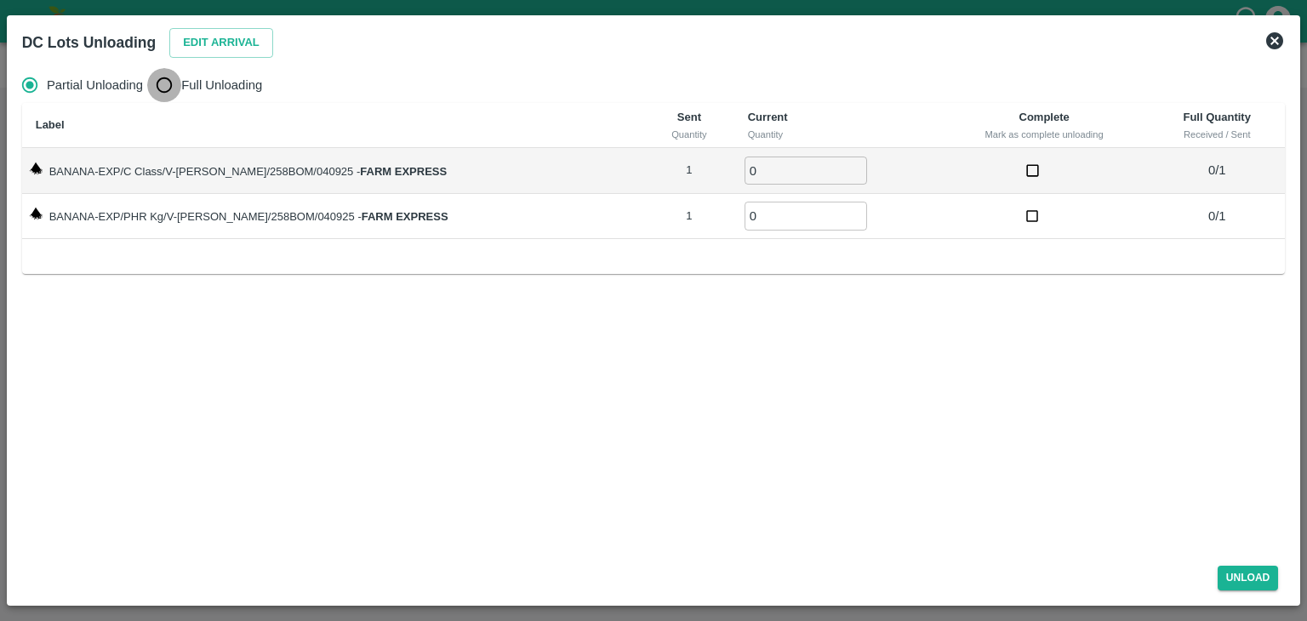
click at [175, 92] on input "Full Unloading" at bounding box center [164, 85] width 34 height 34
radio input "true"
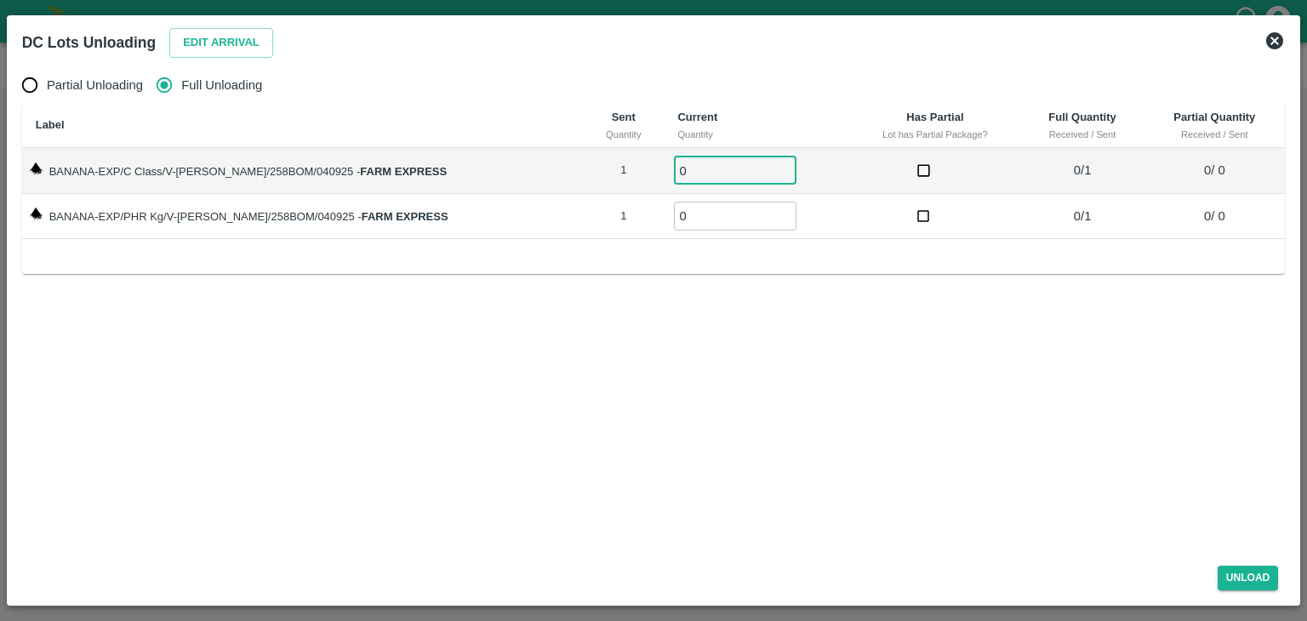
click at [715, 164] on input "0" at bounding box center [735, 171] width 123 height 28
type input "01"
click at [708, 210] on input "0" at bounding box center [735, 216] width 123 height 28
type input "01"
click at [1276, 591] on div "Unload" at bounding box center [654, 574] width 1278 height 45
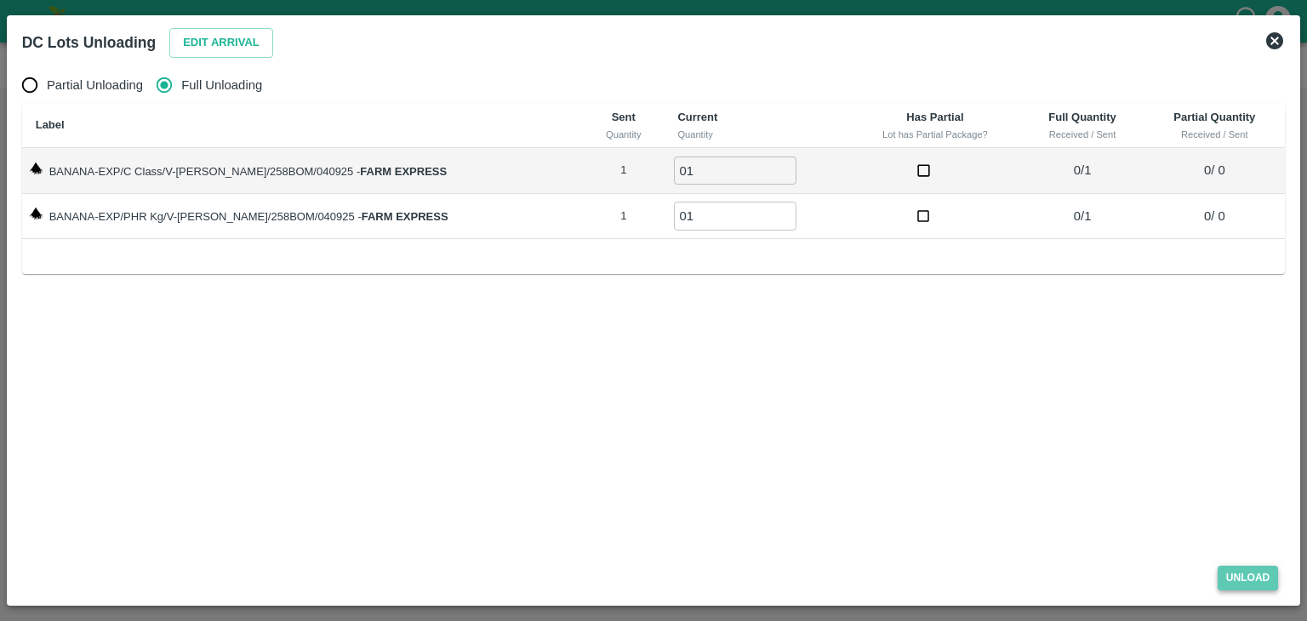
click at [1261, 580] on button "Unload" at bounding box center [1248, 578] width 61 height 25
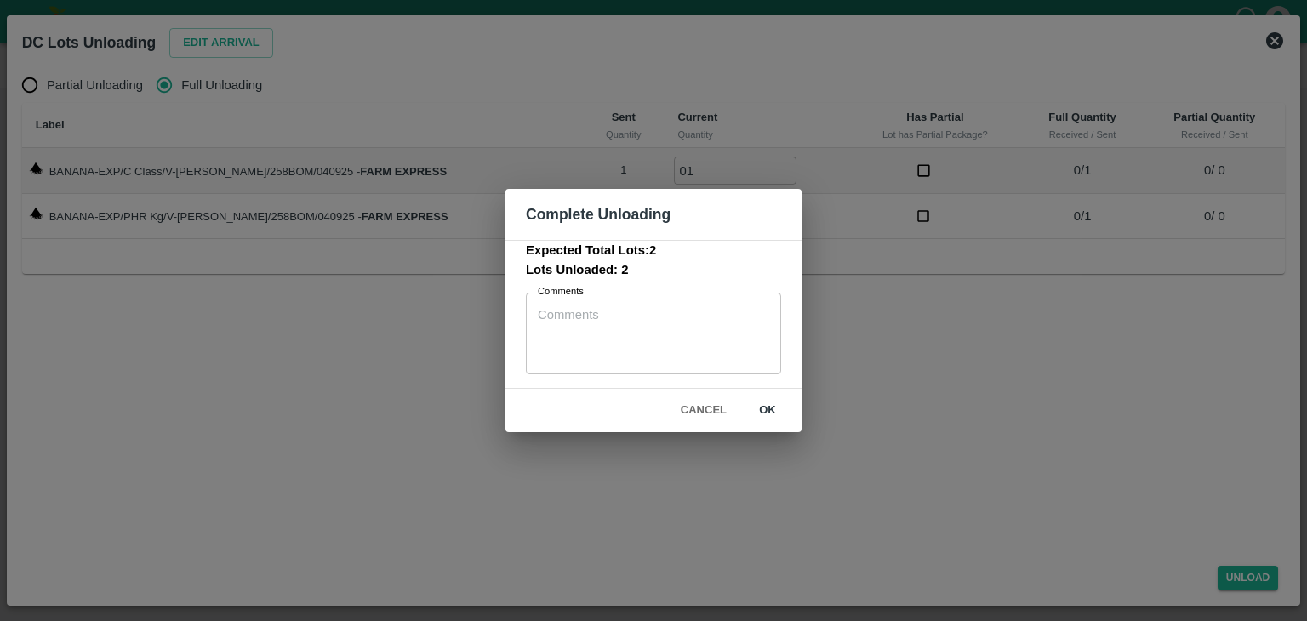
click at [771, 403] on button "ok" at bounding box center [768, 411] width 54 height 30
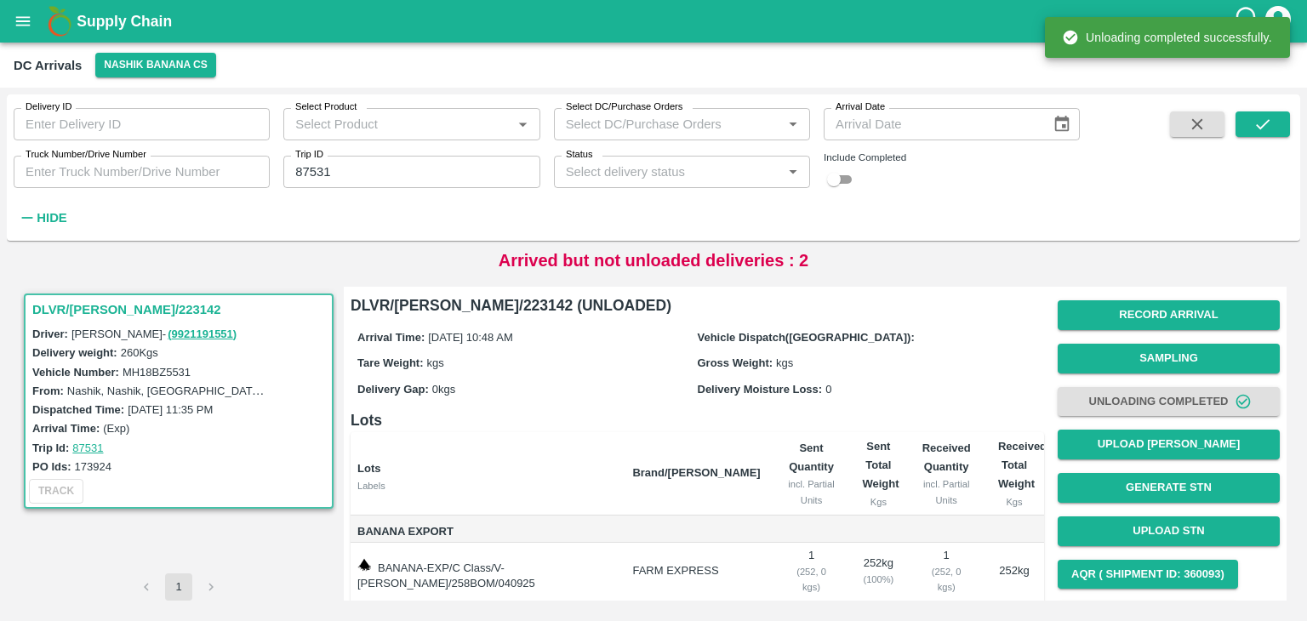
scroll to position [106, 0]
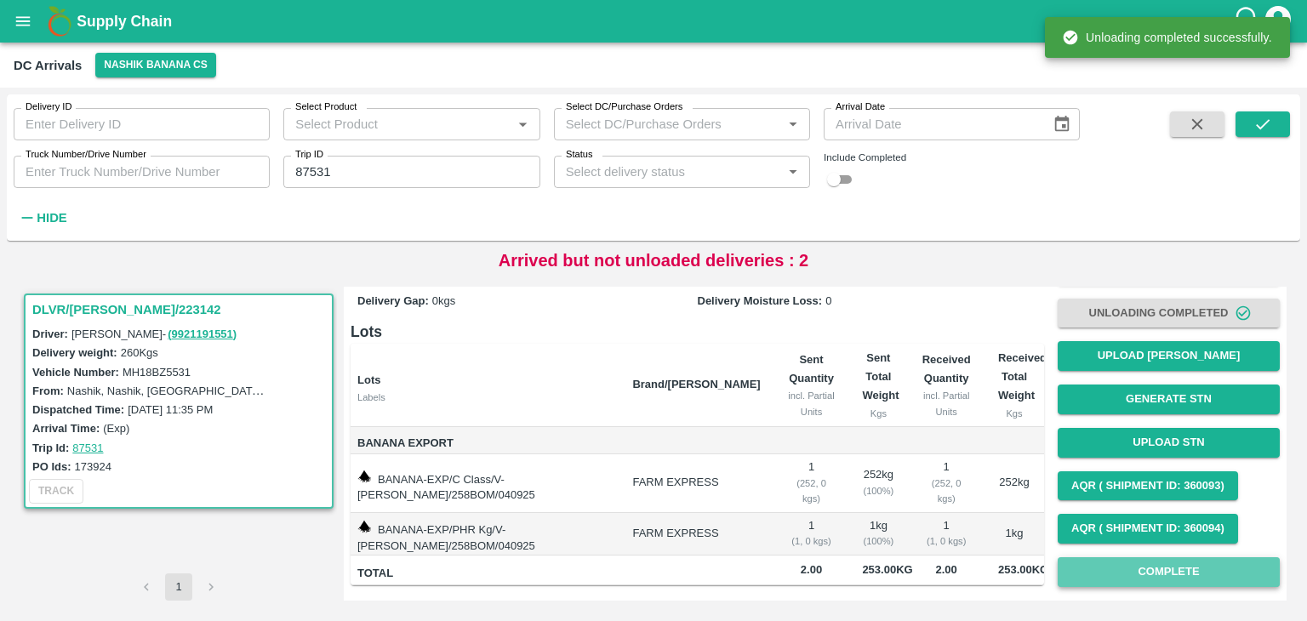
click at [1134, 558] on button "Complete" at bounding box center [1169, 573] width 222 height 30
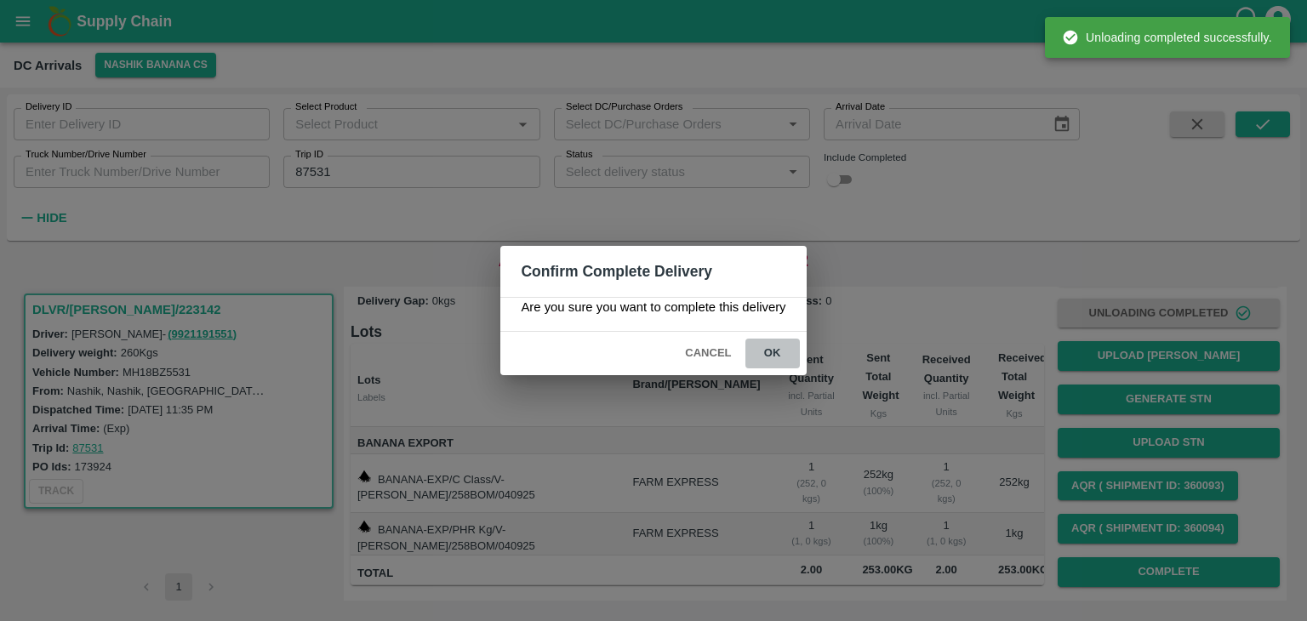
click at [763, 341] on button "ok" at bounding box center [773, 354] width 54 height 30
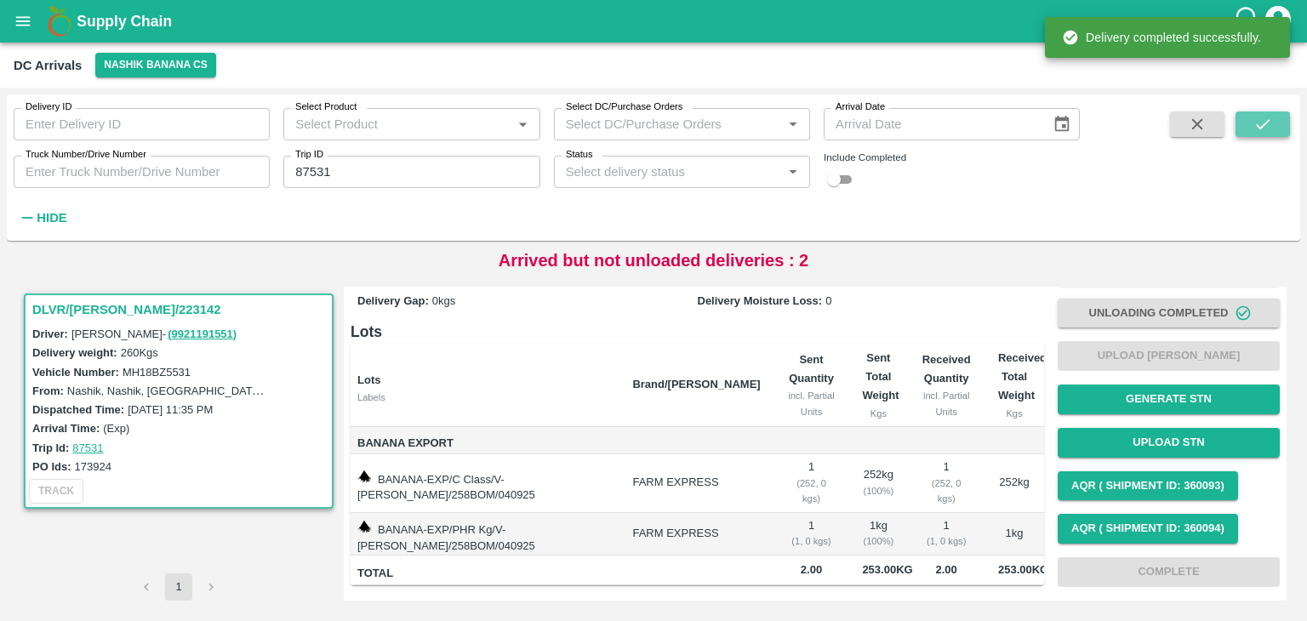
click at [1260, 123] on icon "submit" at bounding box center [1263, 124] width 19 height 19
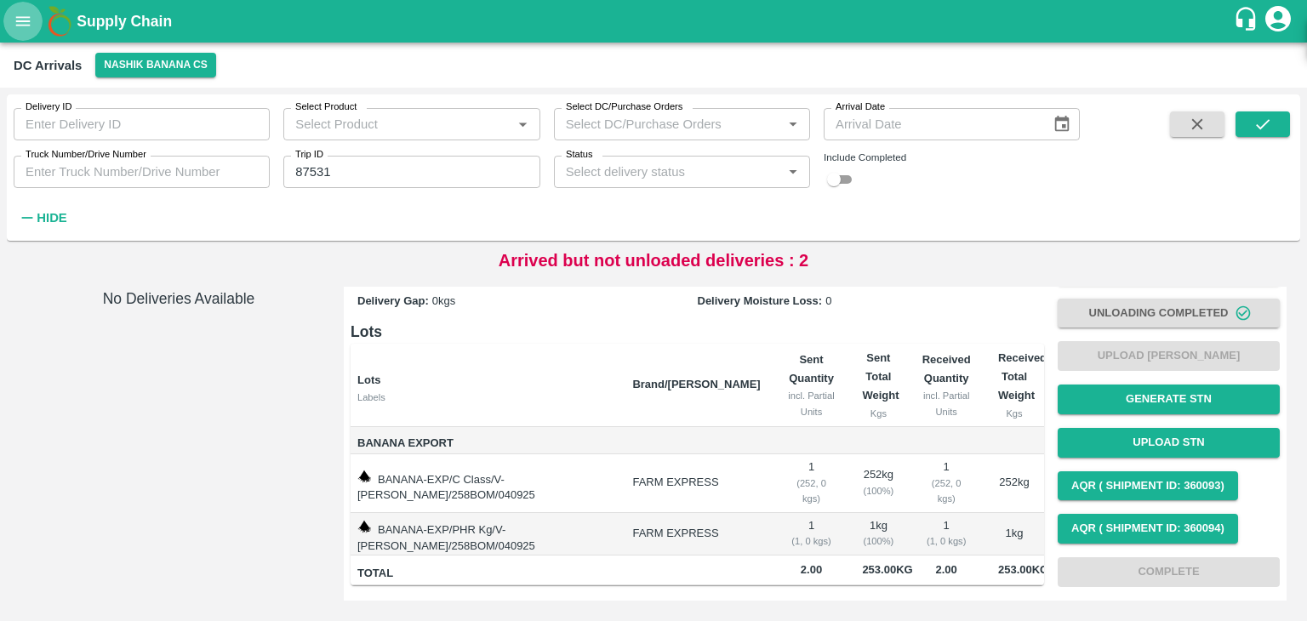
click at [26, 31] on button "open drawer" at bounding box center [22, 21] width 39 height 39
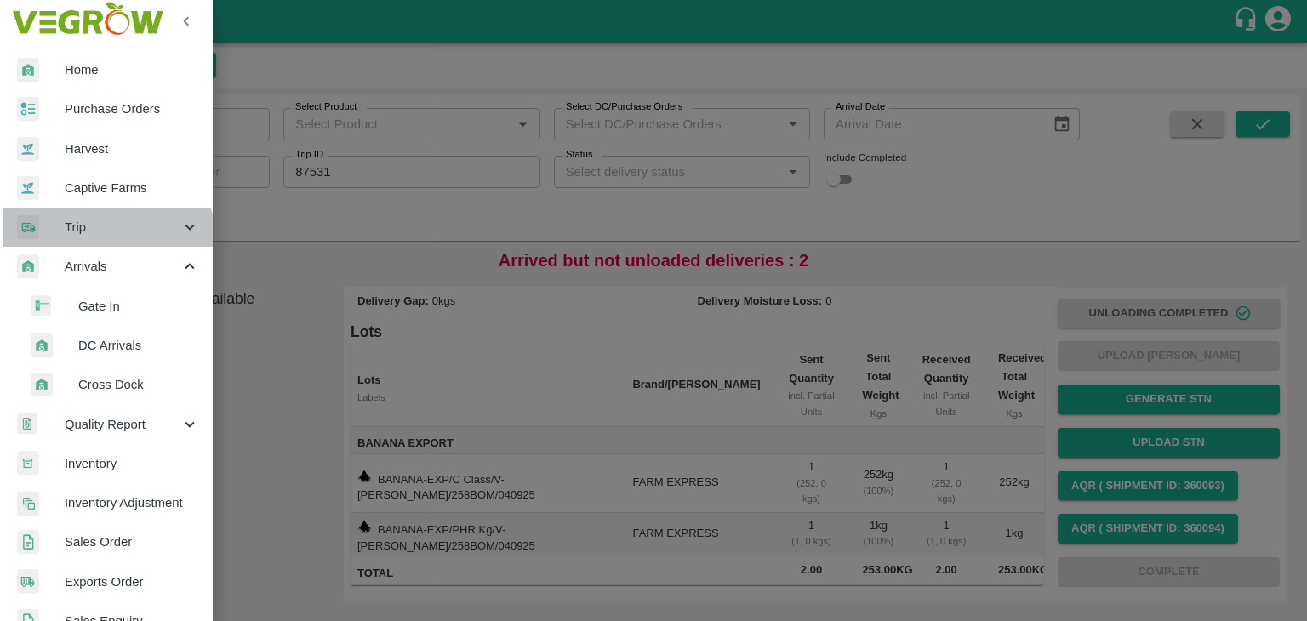
click at [97, 246] on div "Trip" at bounding box center [106, 227] width 213 height 39
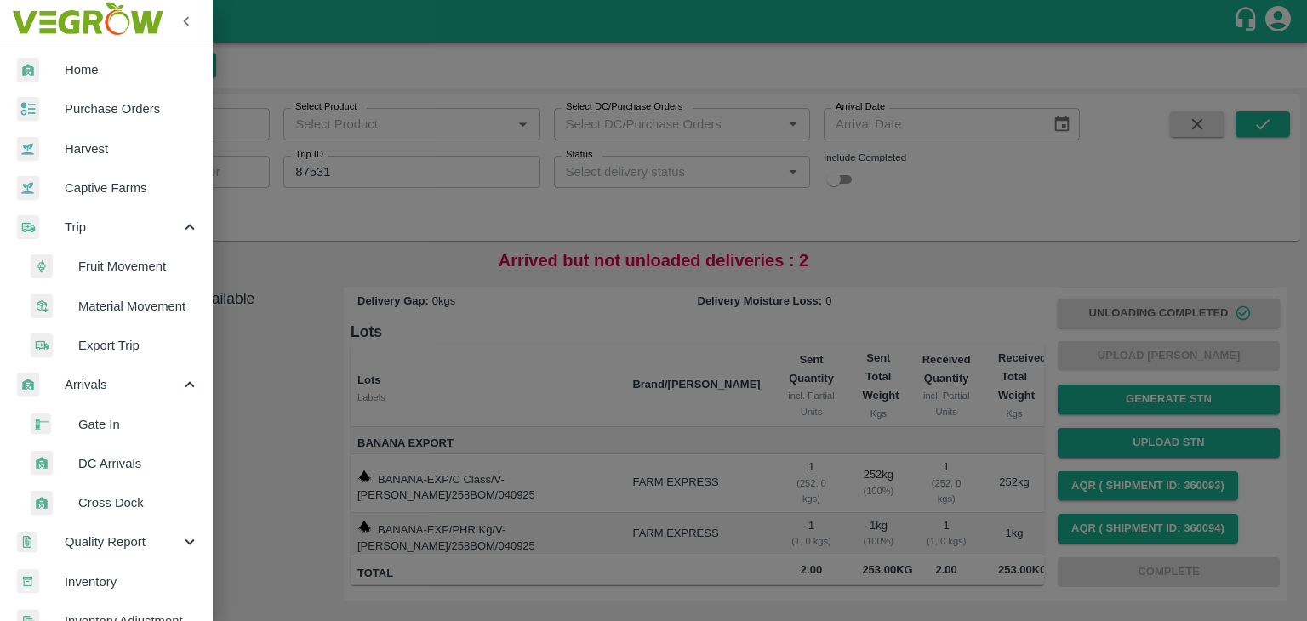
click at [140, 265] on span "Fruit Movement" at bounding box center [138, 266] width 121 height 19
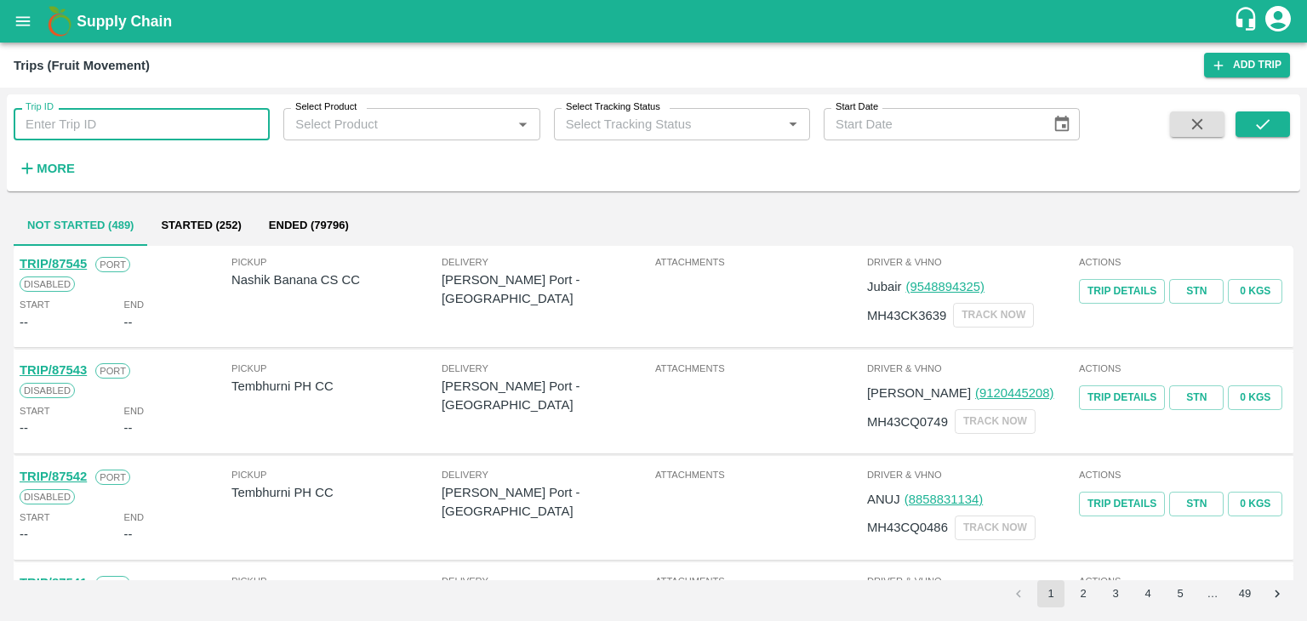
click at [173, 127] on input "Trip ID" at bounding box center [142, 124] width 256 height 32
type input "87531"
click at [1255, 121] on icon "submit" at bounding box center [1263, 124] width 19 height 19
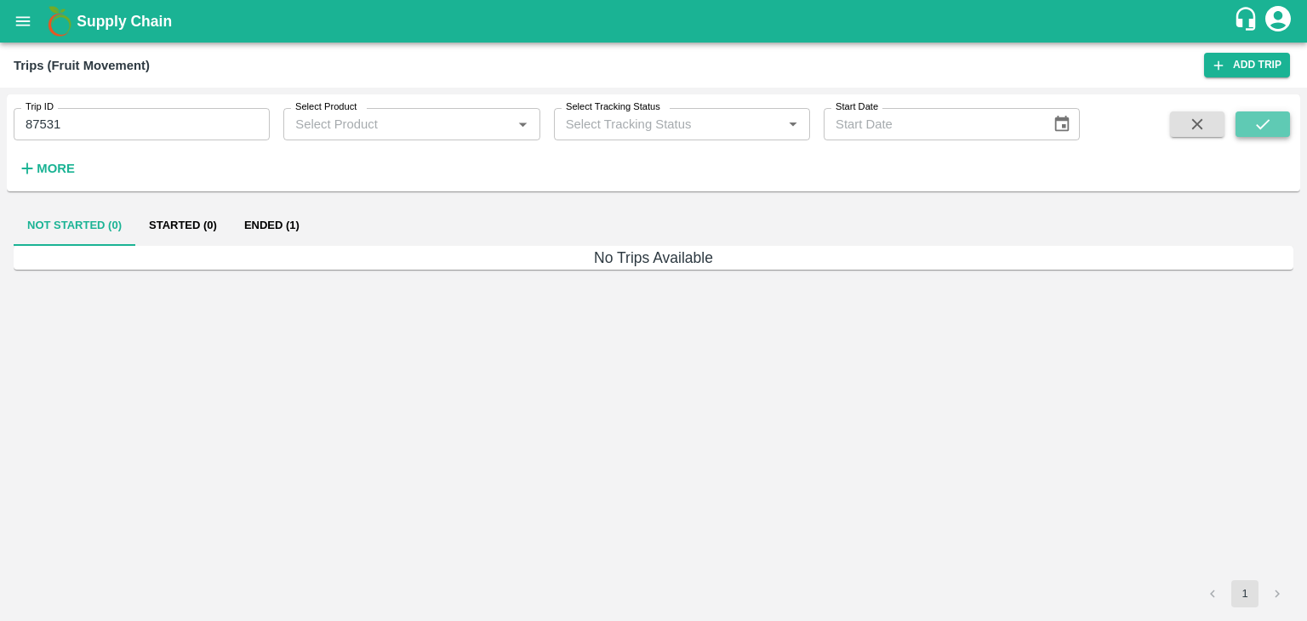
click at [1255, 121] on icon "submit" at bounding box center [1263, 124] width 19 height 19
click at [272, 229] on button "Ended (1)" at bounding box center [272, 225] width 83 height 41
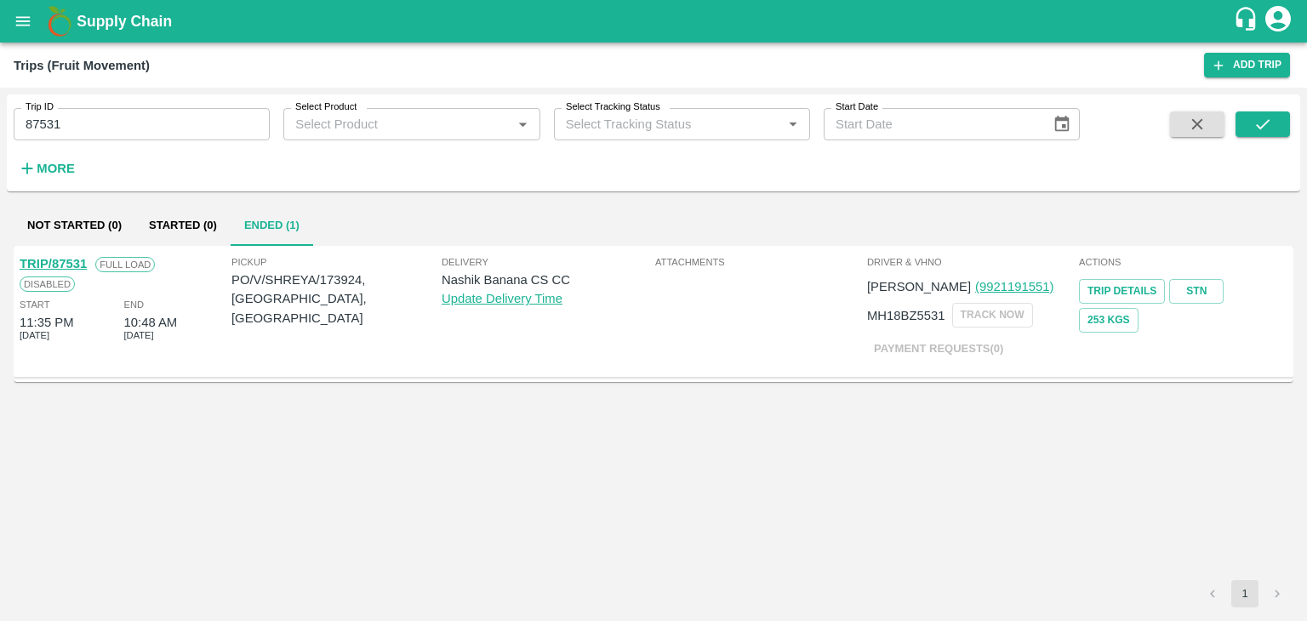
click at [69, 261] on link "TRIP/87531" at bounding box center [53, 264] width 67 height 14
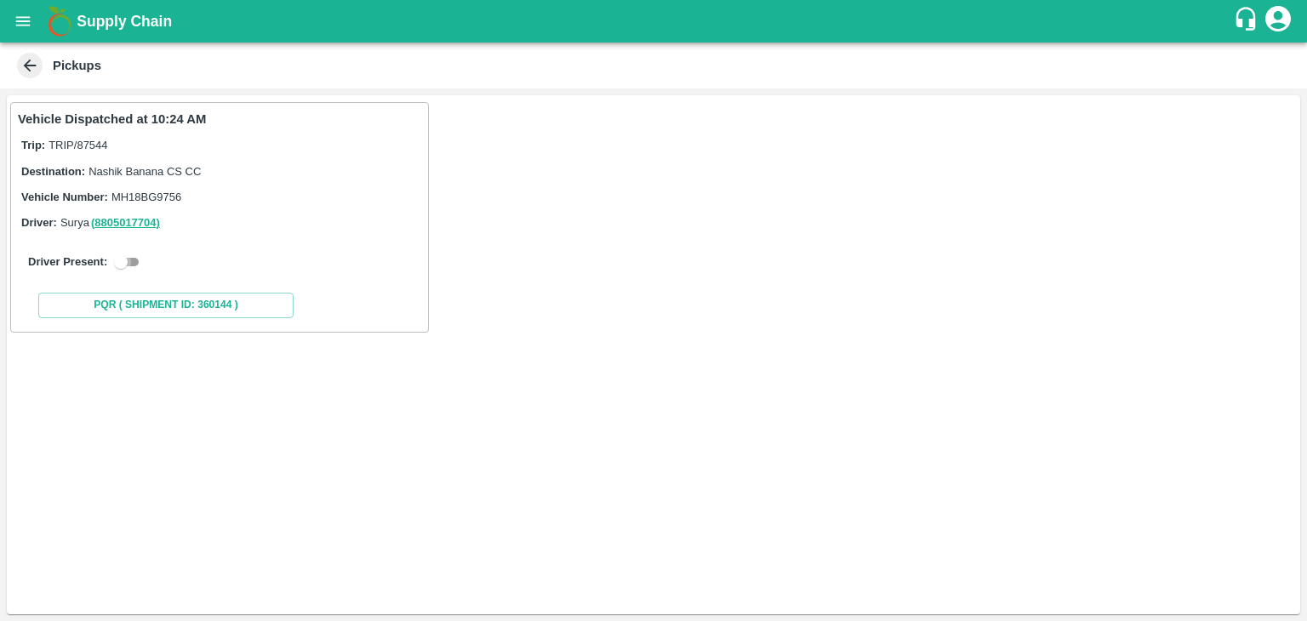
click at [127, 265] on input "checkbox" at bounding box center [120, 262] width 61 height 20
checkbox input "true"
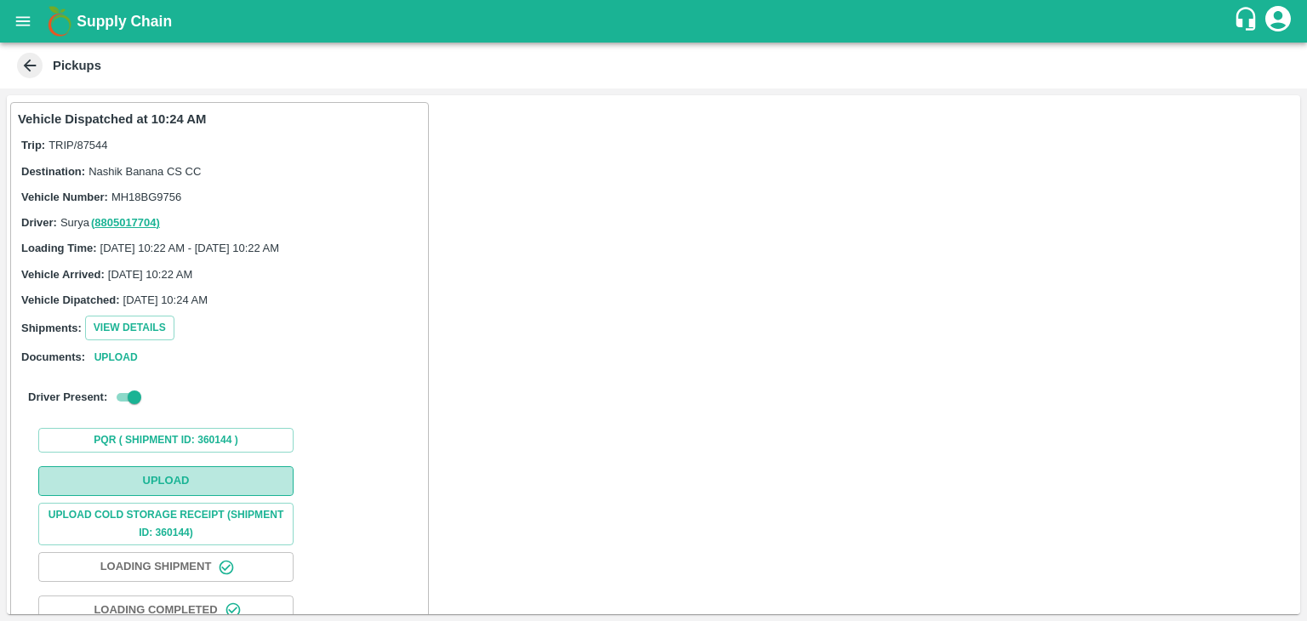
click at [218, 483] on button "Upload" at bounding box center [165, 481] width 255 height 30
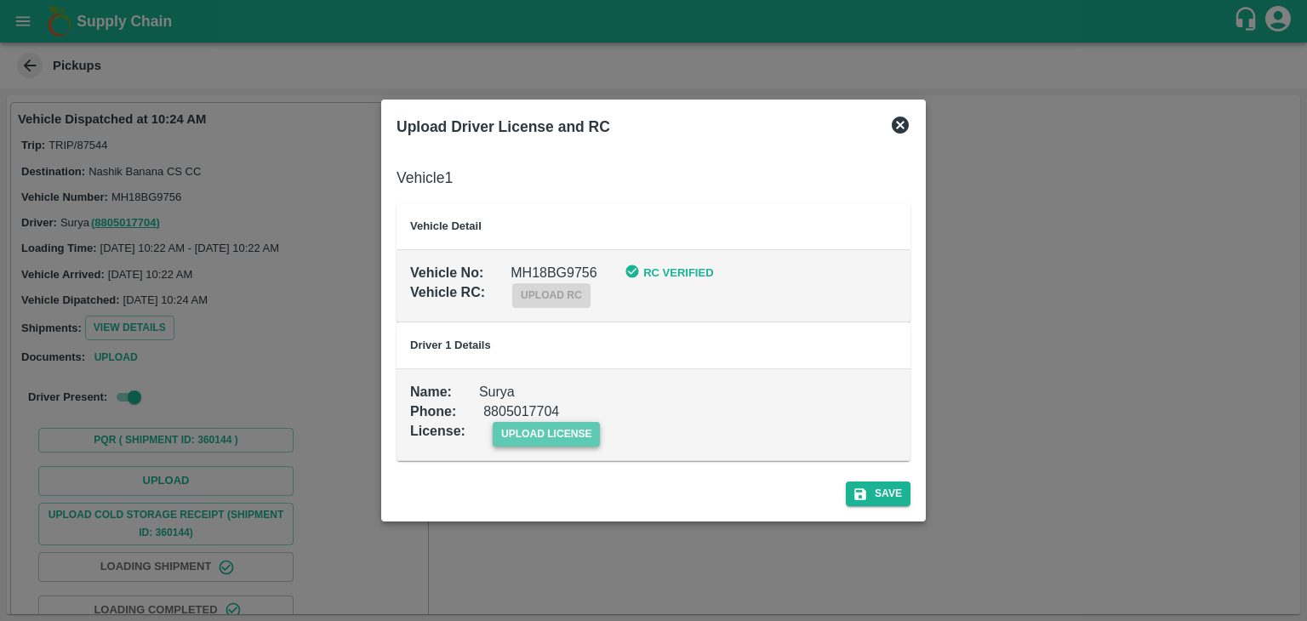
click at [587, 436] on span "upload license" at bounding box center [547, 434] width 108 height 25
click at [0, 0] on input "upload license" at bounding box center [0, 0] width 0 height 0
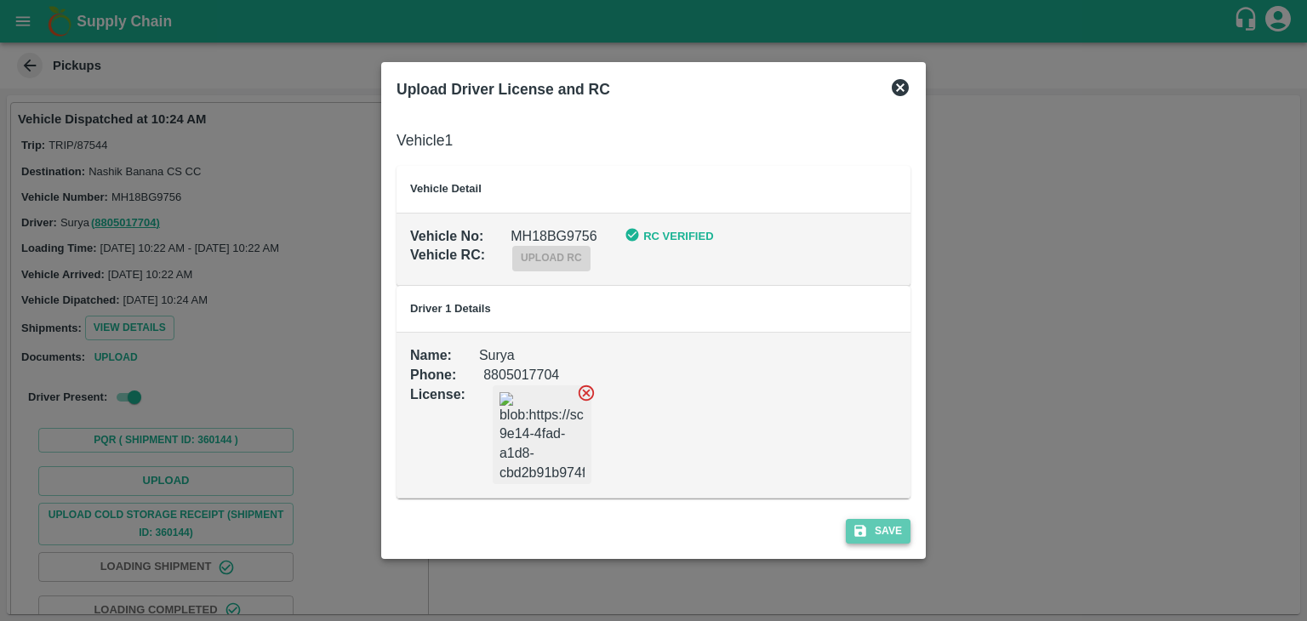
click at [892, 525] on button "Save" at bounding box center [878, 531] width 65 height 25
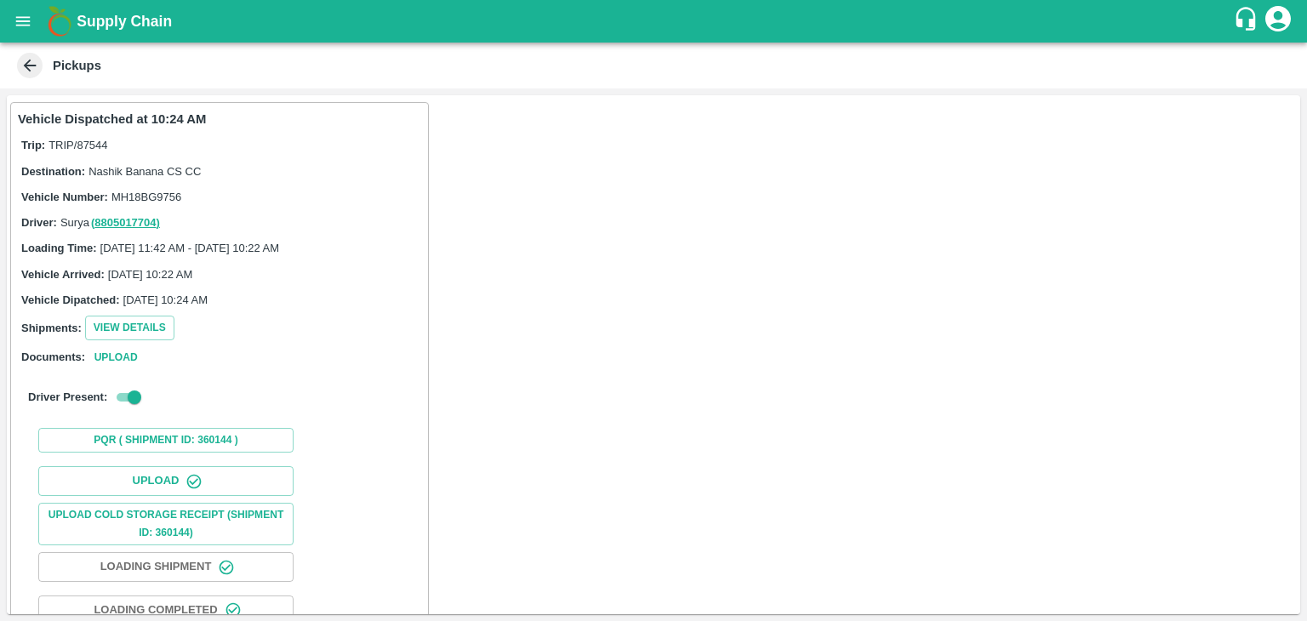
scroll to position [178, 0]
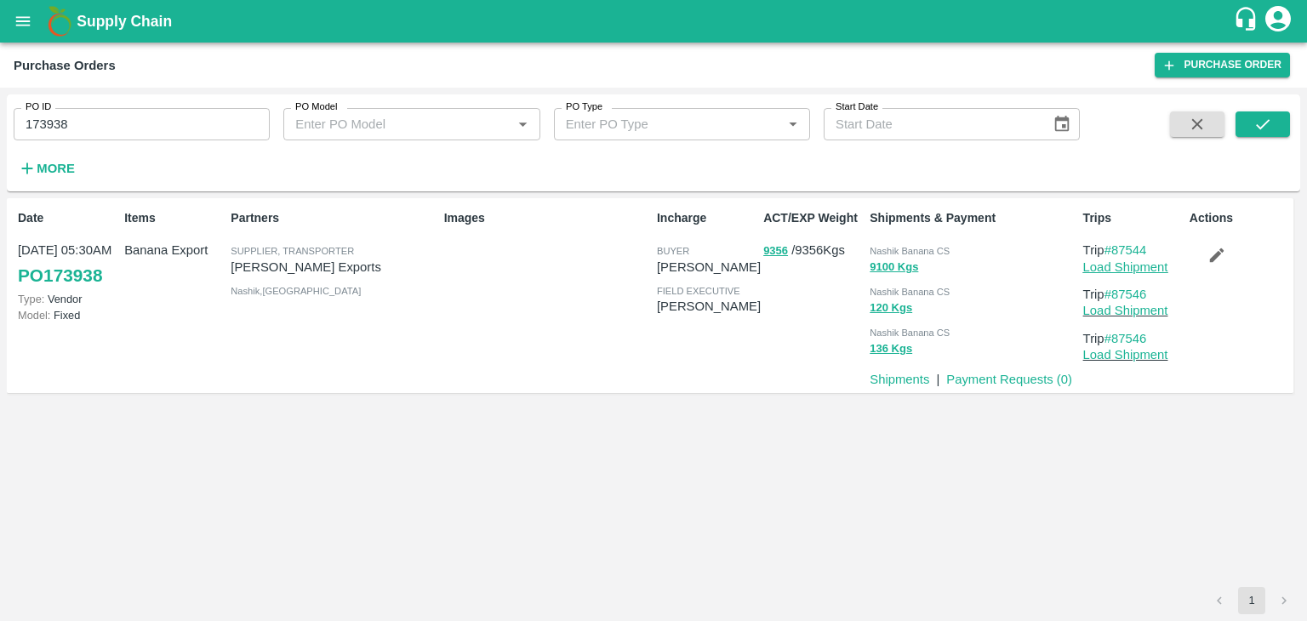
click at [1147, 266] on link "Load Shipment" at bounding box center [1126, 267] width 85 height 14
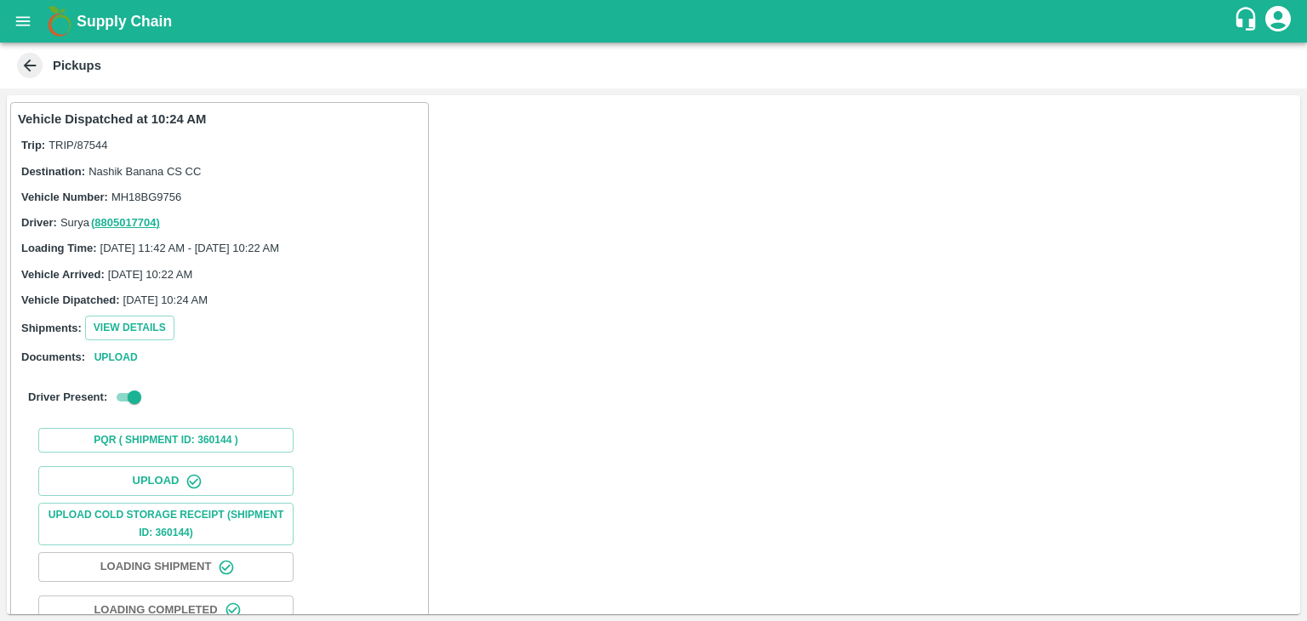
scroll to position [178, 0]
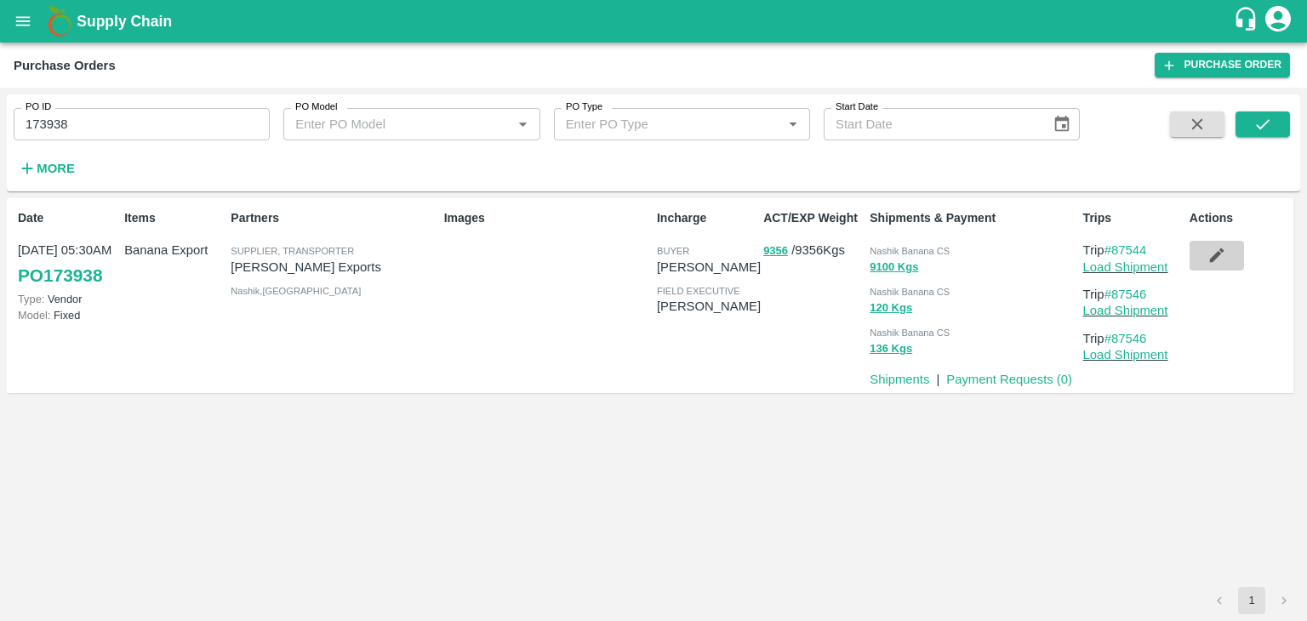
click at [1209, 260] on icon "button" at bounding box center [1216, 256] width 14 height 14
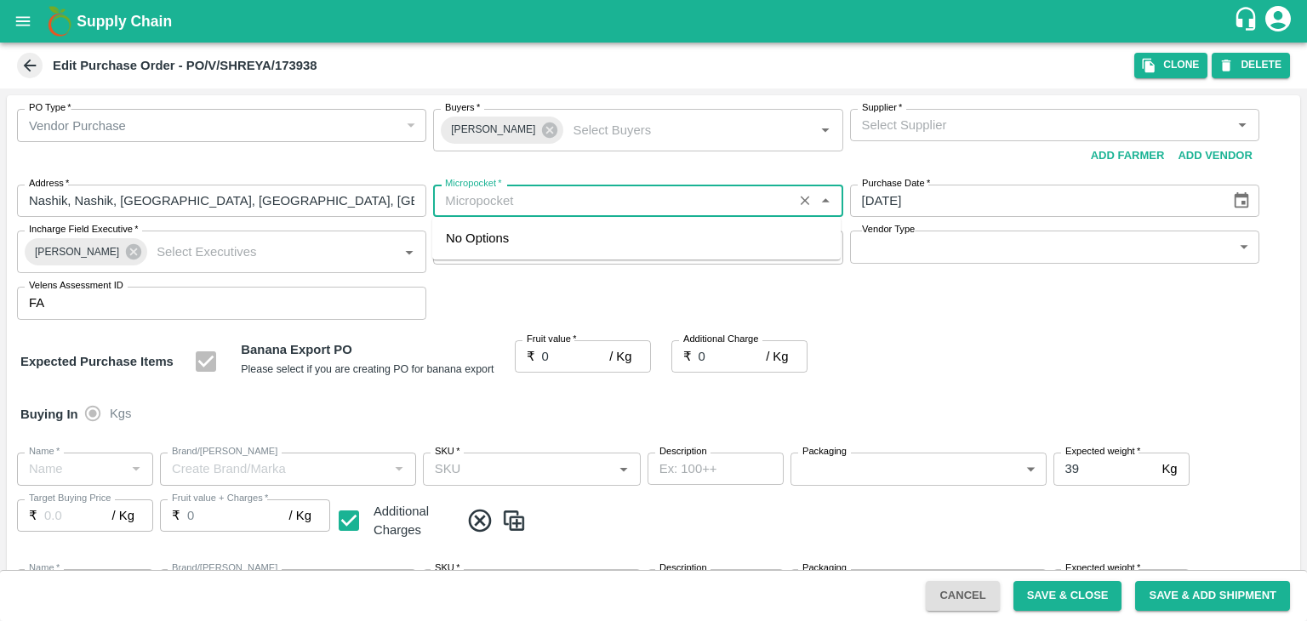
click at [592, 200] on input "Micropocket   *" at bounding box center [612, 201] width 349 height 22
type input "tem"
type input "Shreyansh Exports-undefined"
type input "Banana Export"
type input "FRESH X"
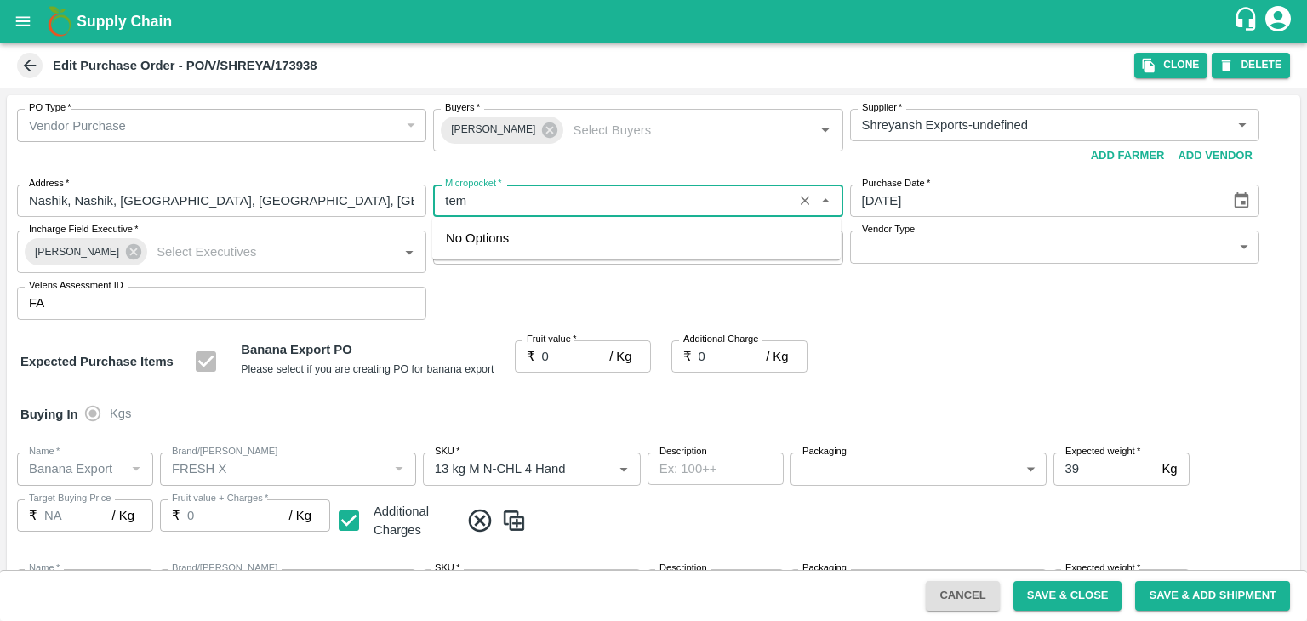
type input "13 kg M N-CHL 4 Hand"
type input "NA"
type input "Banana Export"
type input "FRESH X"
type input "13 kg M N-CHL 5 Hand"
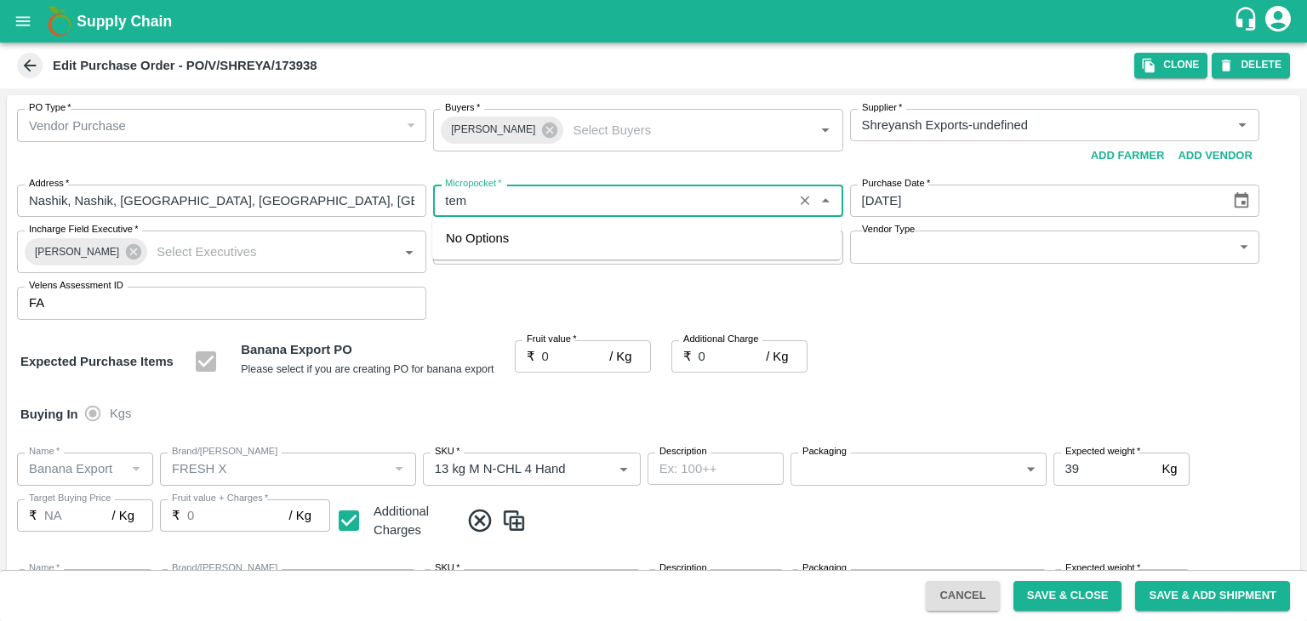
type input "NA"
type input "Banana Export"
type input "FRESH X"
type input "13 kg M N-CHL 6 Hand"
type input "NA"
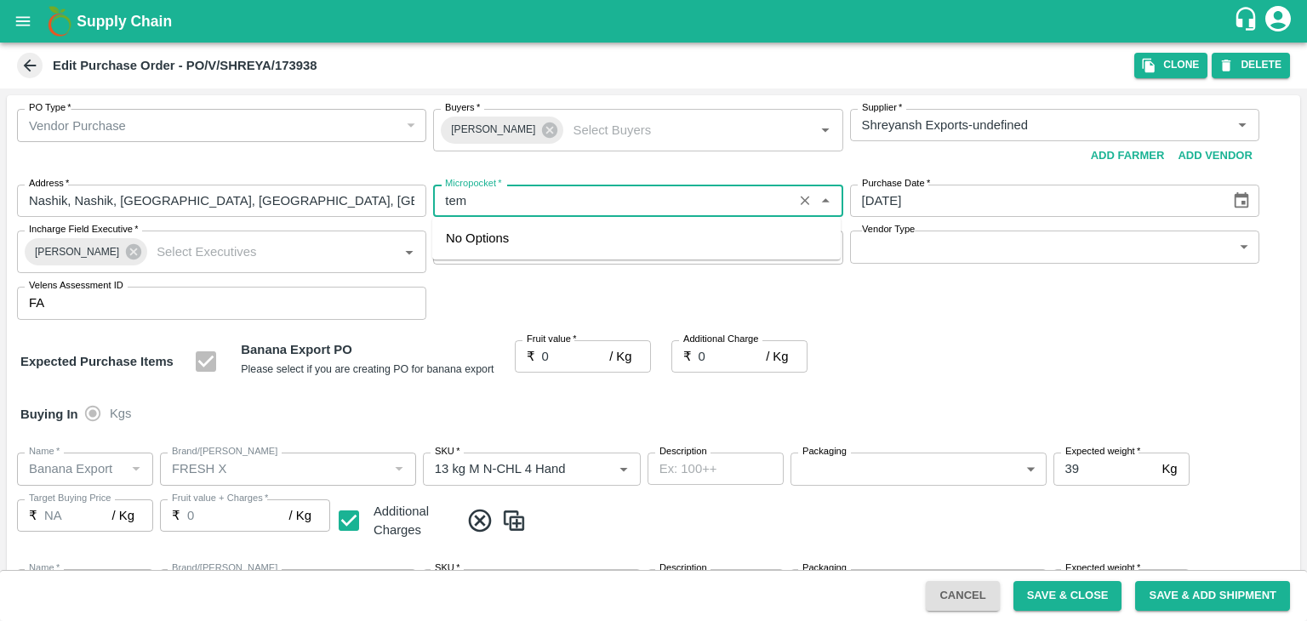
type input "Banana Export"
type input "FRESH X"
type input "13 kg M N-CHL 8 Hand"
type input "NA"
type input "Banana Export"
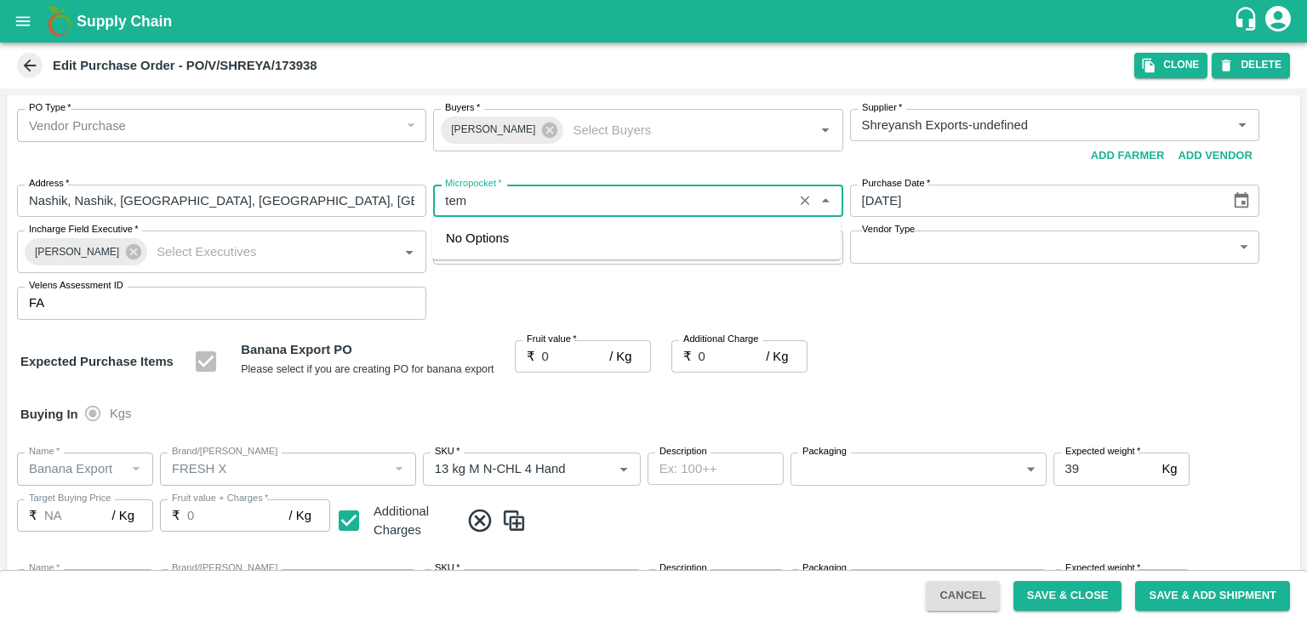
type input "FRESH X"
type input "13 kg M N-CHL CL"
type input "NA"
type input "Banana Export"
type input "FRESH X"
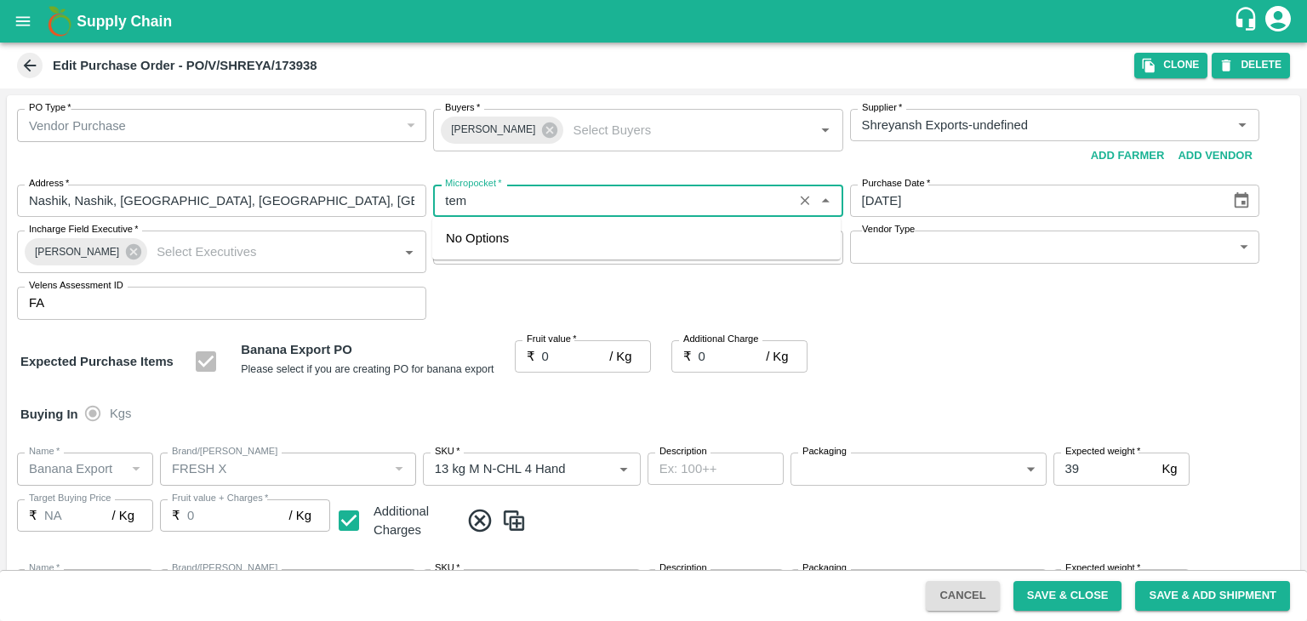
type input "C Class"
type input "NA"
type input "Banana Export"
type input "FRESH X"
type input "PHR Kg"
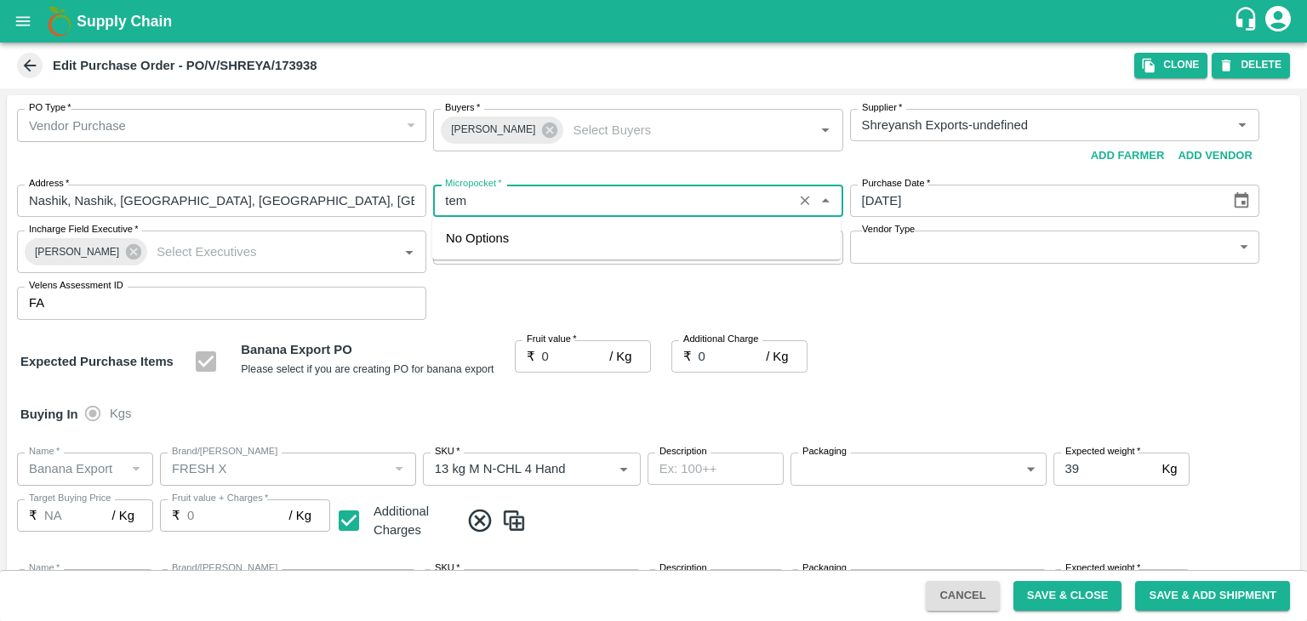
type input "NA"
click at [546, 237] on div "109-Tembhurni" at bounding box center [636, 238] width 409 height 29
type input "109-Tembhurni"
click at [1044, 249] on body "Supply Chain Edit Purchase Order - PO/V/SHREYA/173938 Clone DELETE PO Type   * …" at bounding box center [653, 310] width 1307 height 621
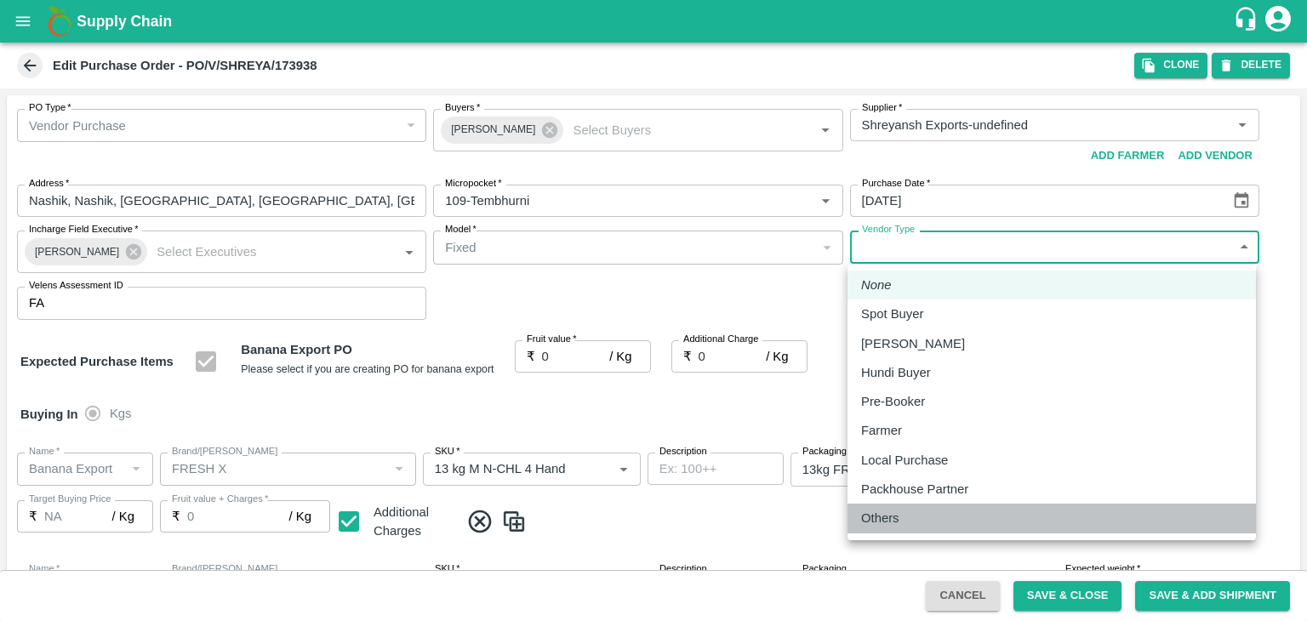
click at [895, 515] on p "Others" at bounding box center [880, 518] width 38 height 19
type input "OTHER"
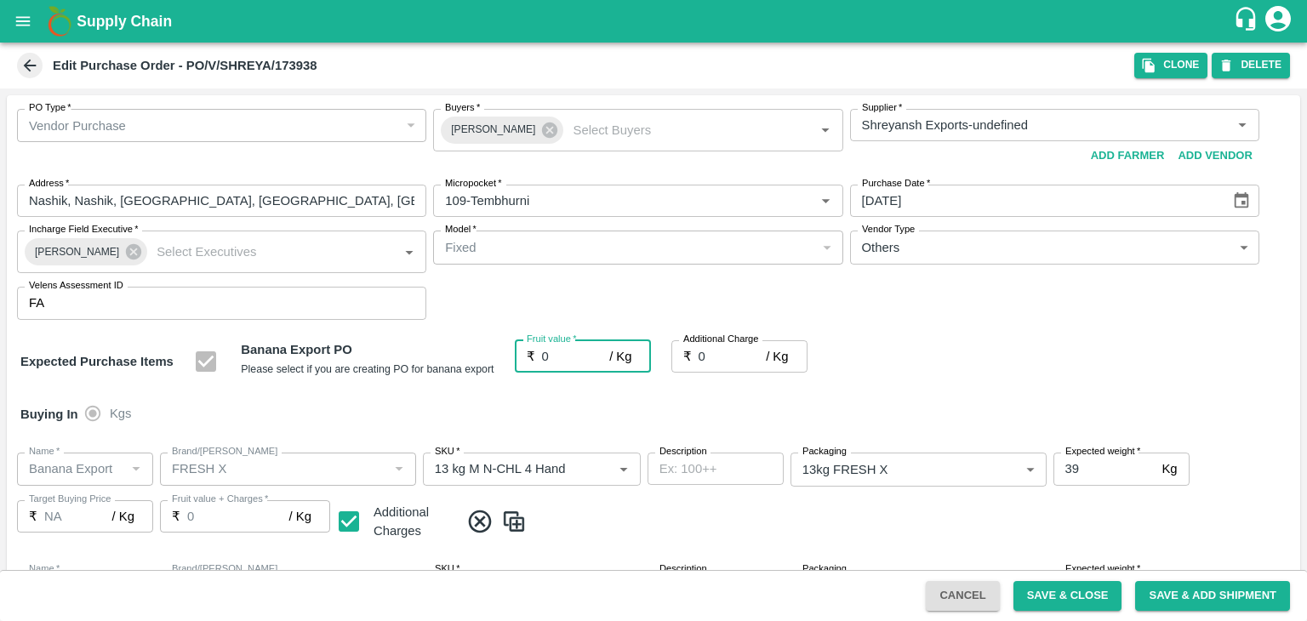
click at [580, 352] on input "0" at bounding box center [576, 356] width 68 height 32
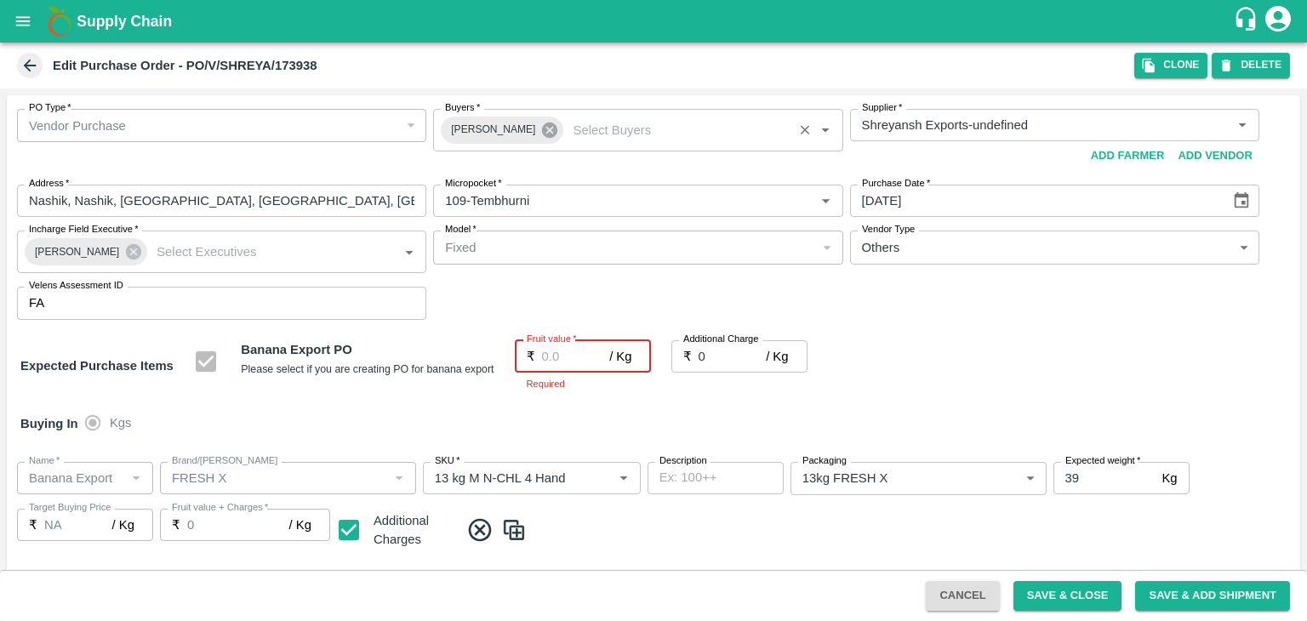
click at [542, 126] on icon at bounding box center [549, 130] width 15 height 15
click at [526, 127] on input "Buyers   *" at bounding box center [623, 125] width 371 height 22
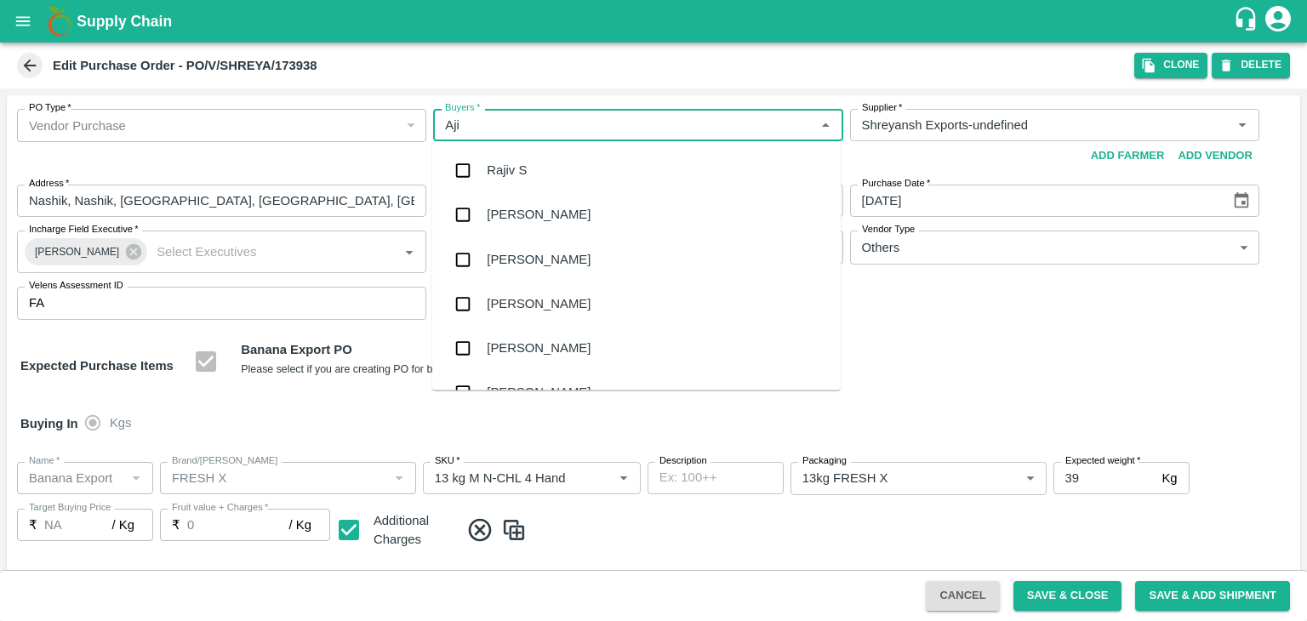
type input "Ajit"
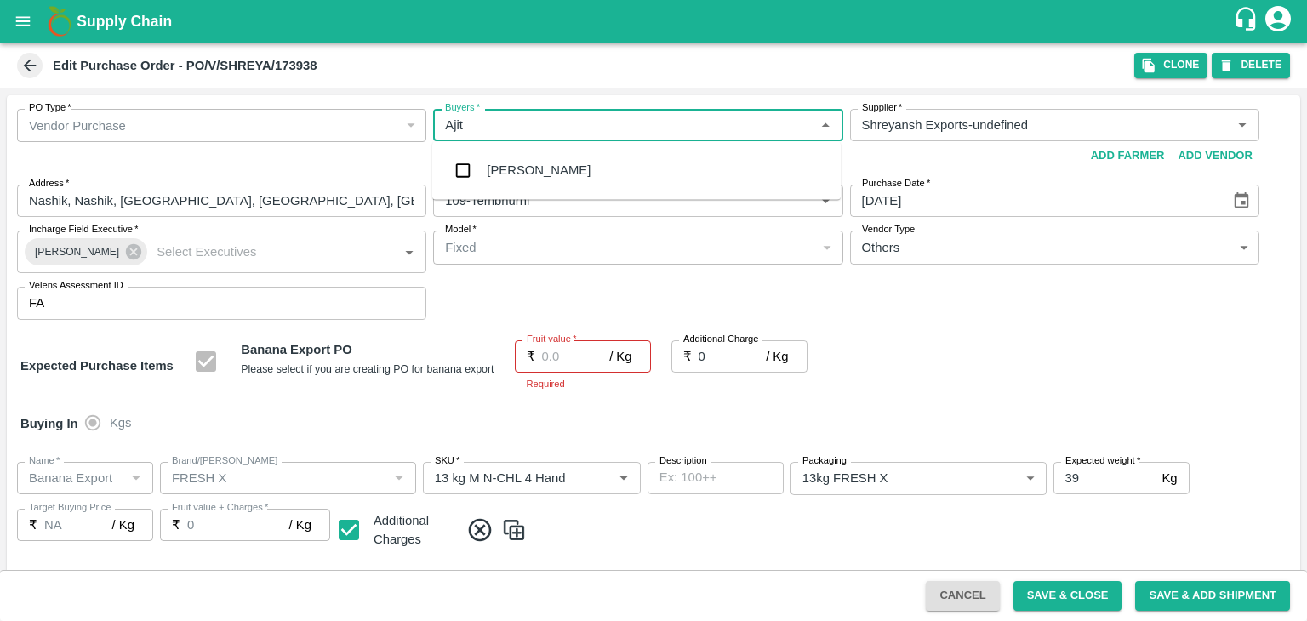
click at [541, 157] on div "[PERSON_NAME]" at bounding box center [636, 170] width 409 height 44
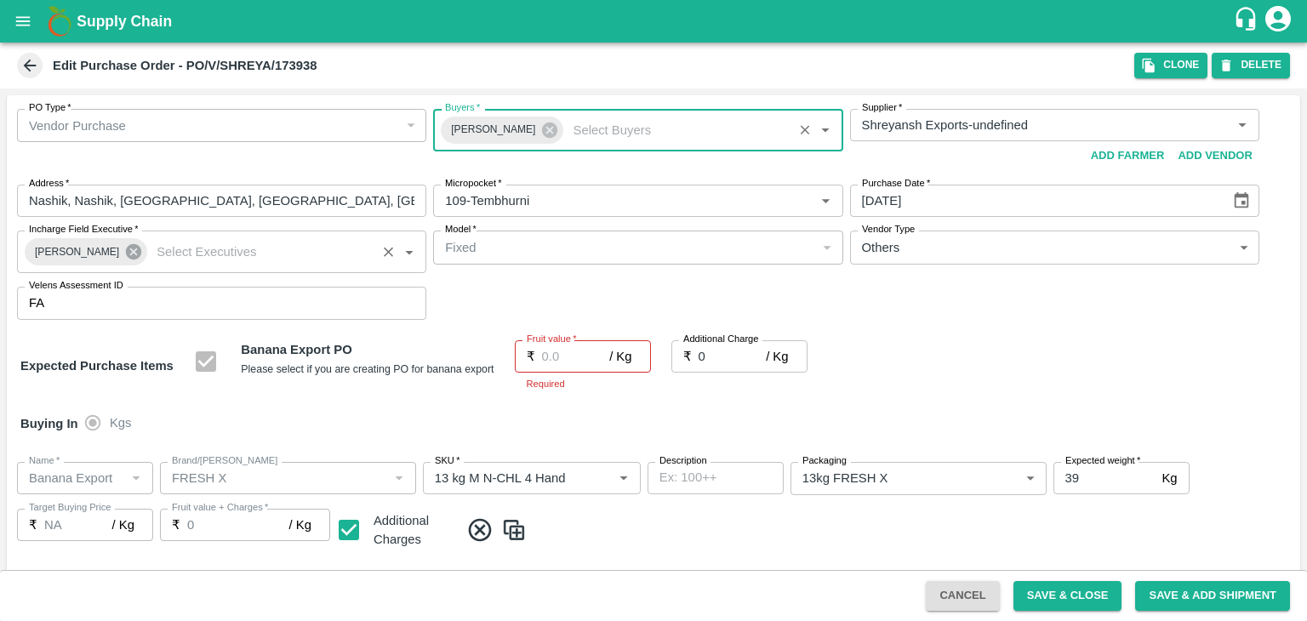
click at [126, 251] on icon at bounding box center [133, 251] width 15 height 15
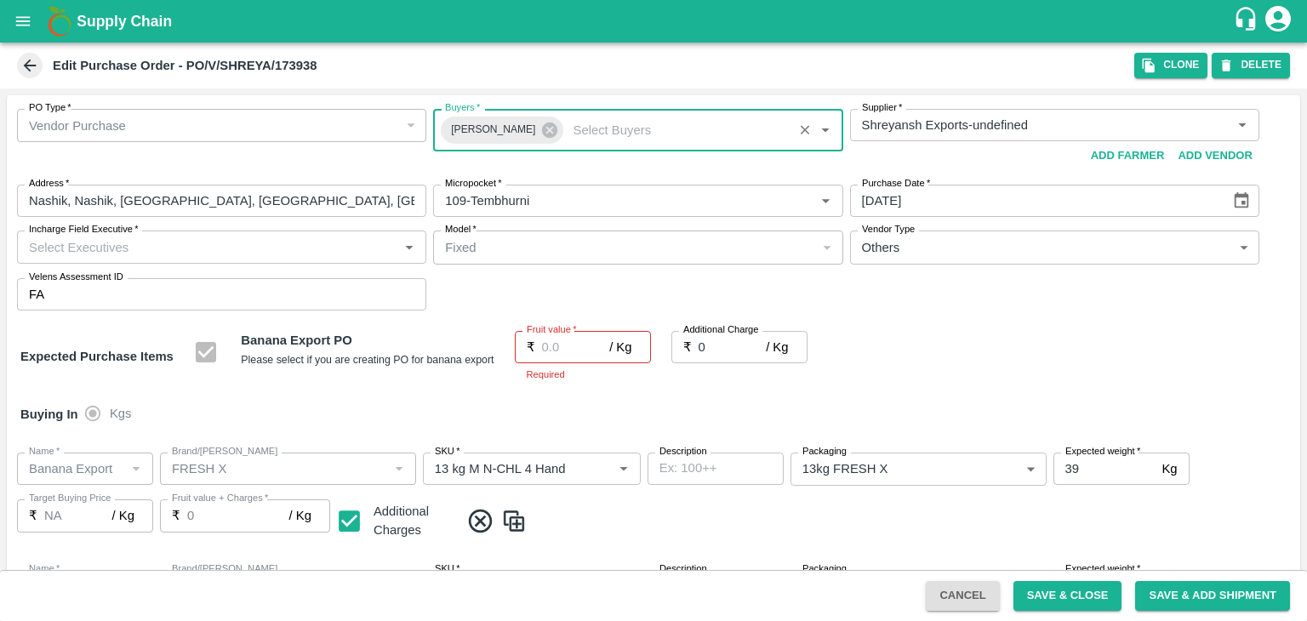
click at [145, 242] on input "Incharge Field Executive   *" at bounding box center [207, 247] width 371 height 22
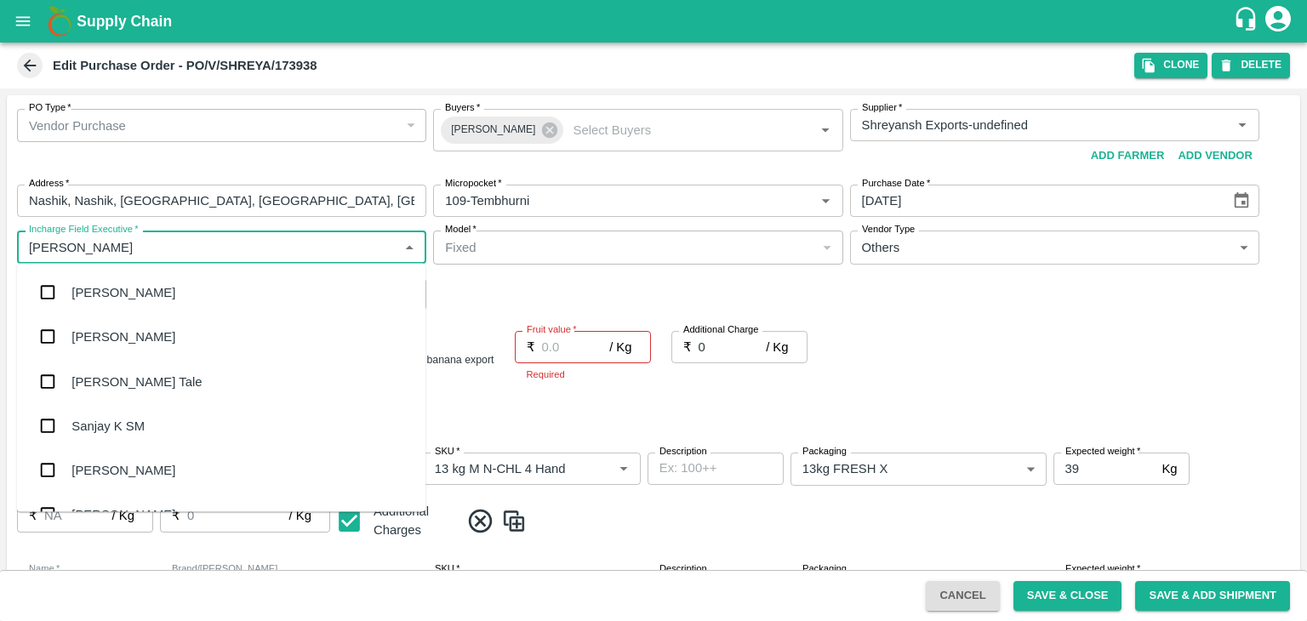
type input "[PERSON_NAME]"
click at [140, 388] on div "[PERSON_NAME] Tale" at bounding box center [221, 381] width 409 height 44
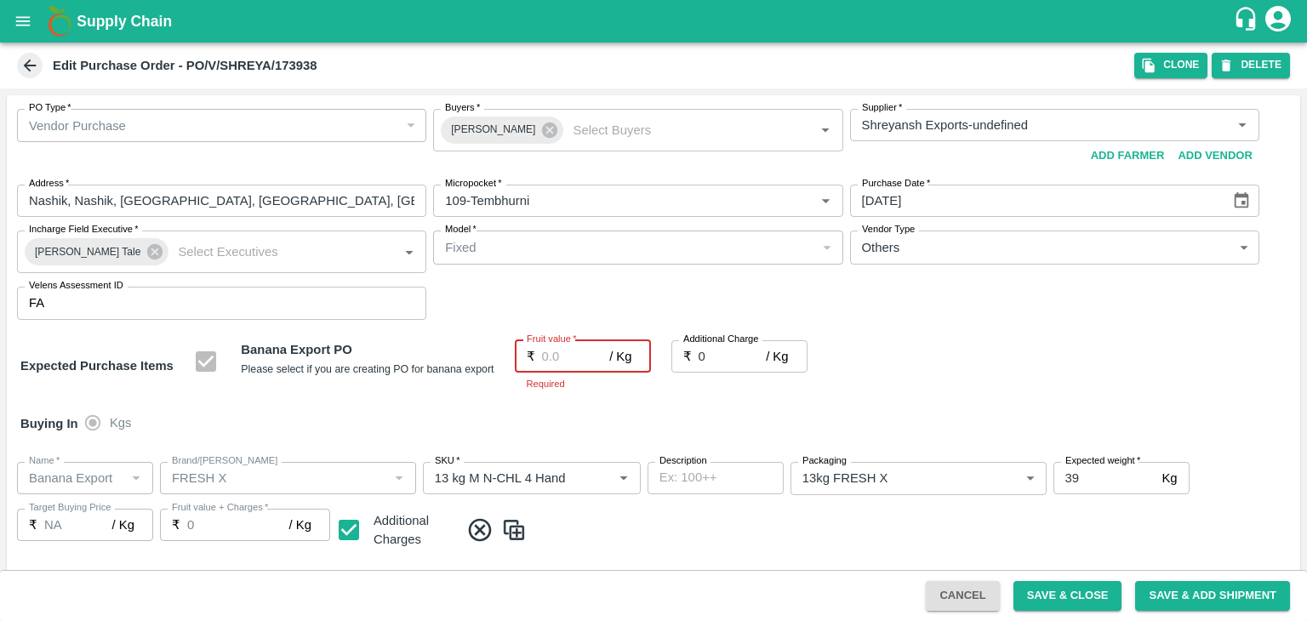
click at [551, 362] on input "Fruit value   *" at bounding box center [576, 356] width 68 height 32
click at [576, 345] on input "Fruit value   *" at bounding box center [576, 356] width 68 height 32
type input "2200"
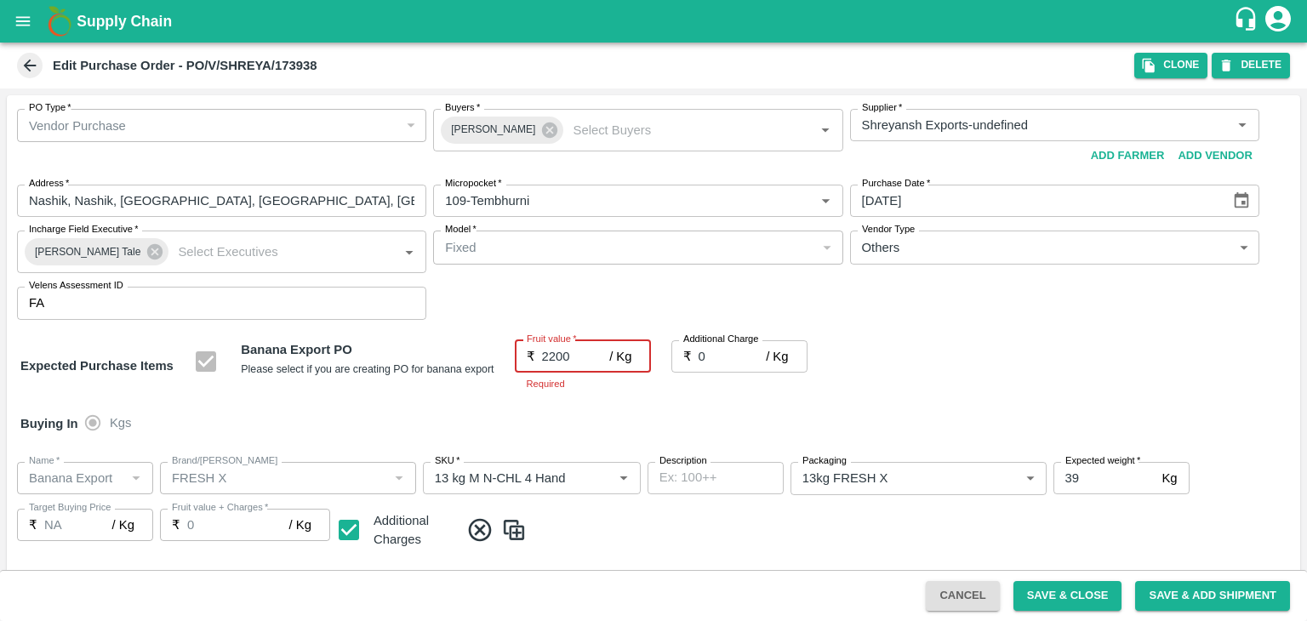
type input "2200"
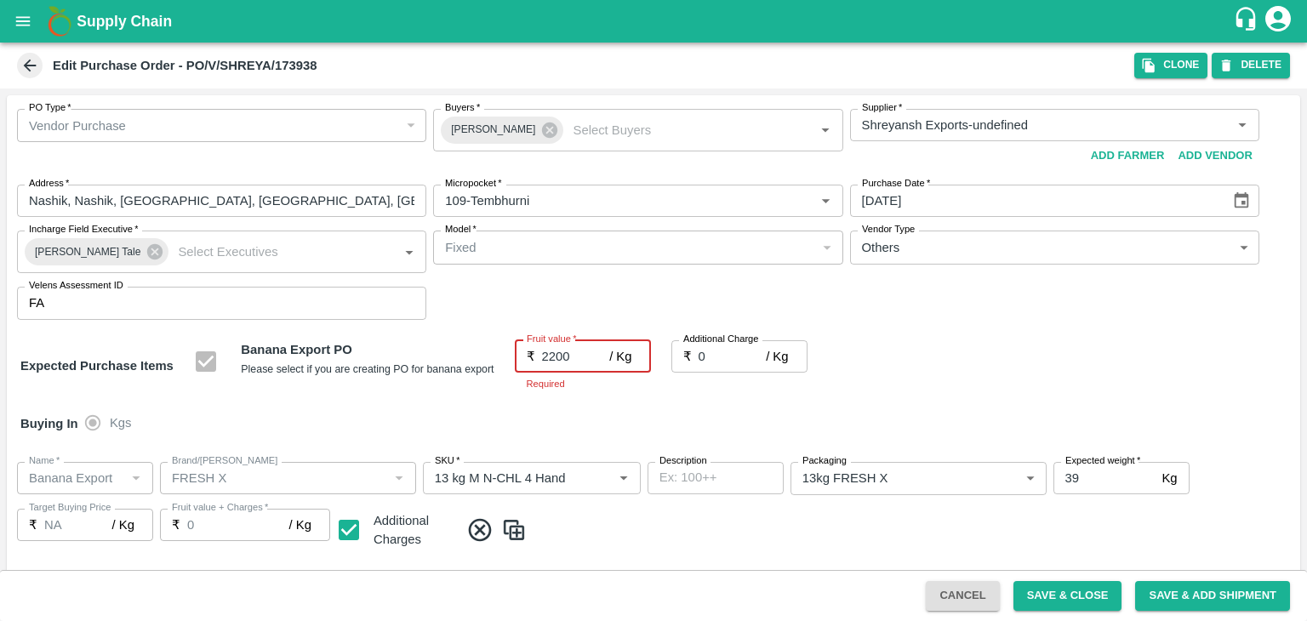
type input "2200"
type input "220"
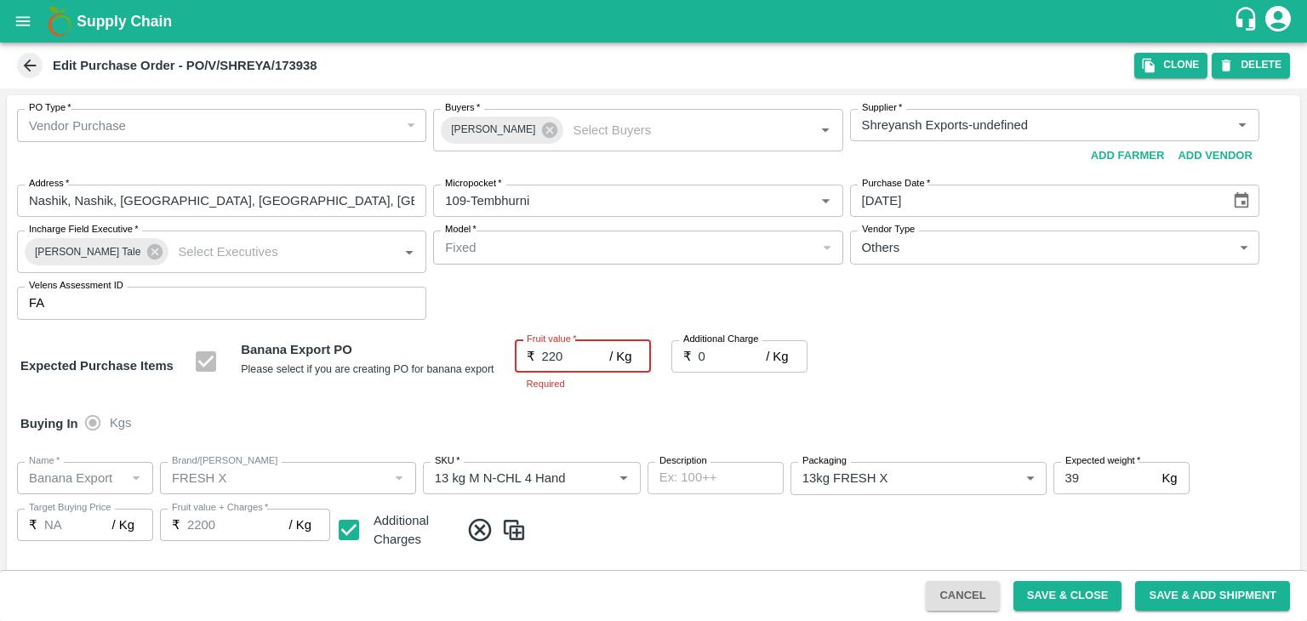
type input "220"
type input "22"
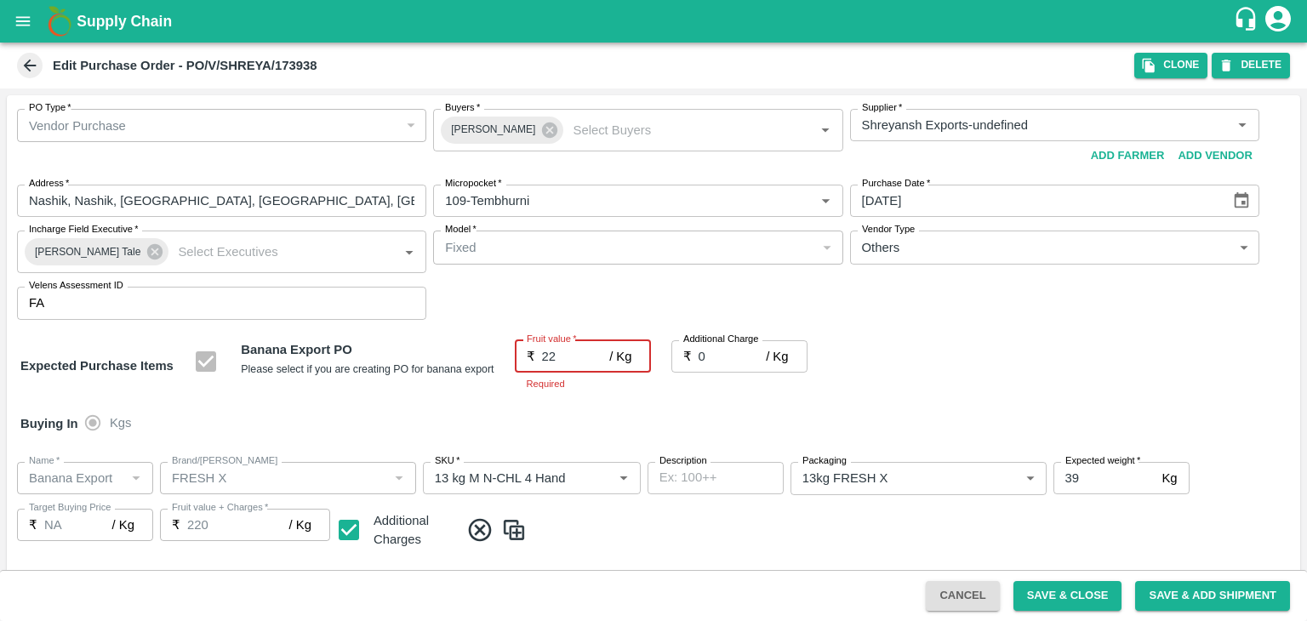
type input "22"
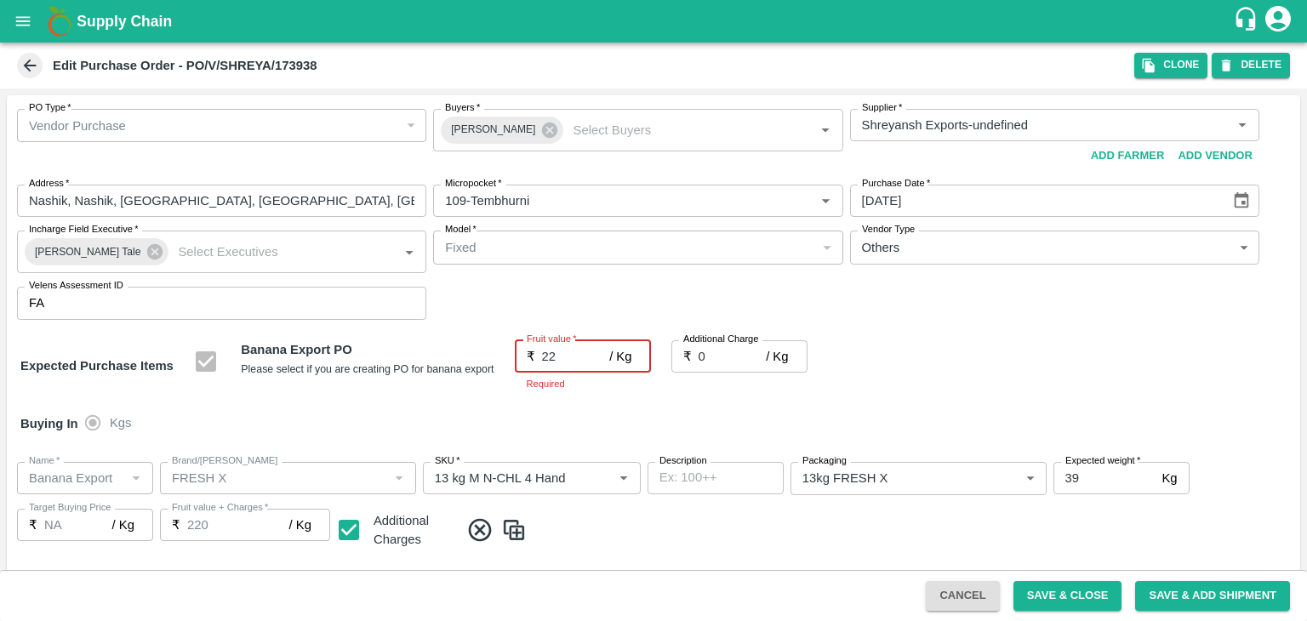
type input "22"
type input "2"
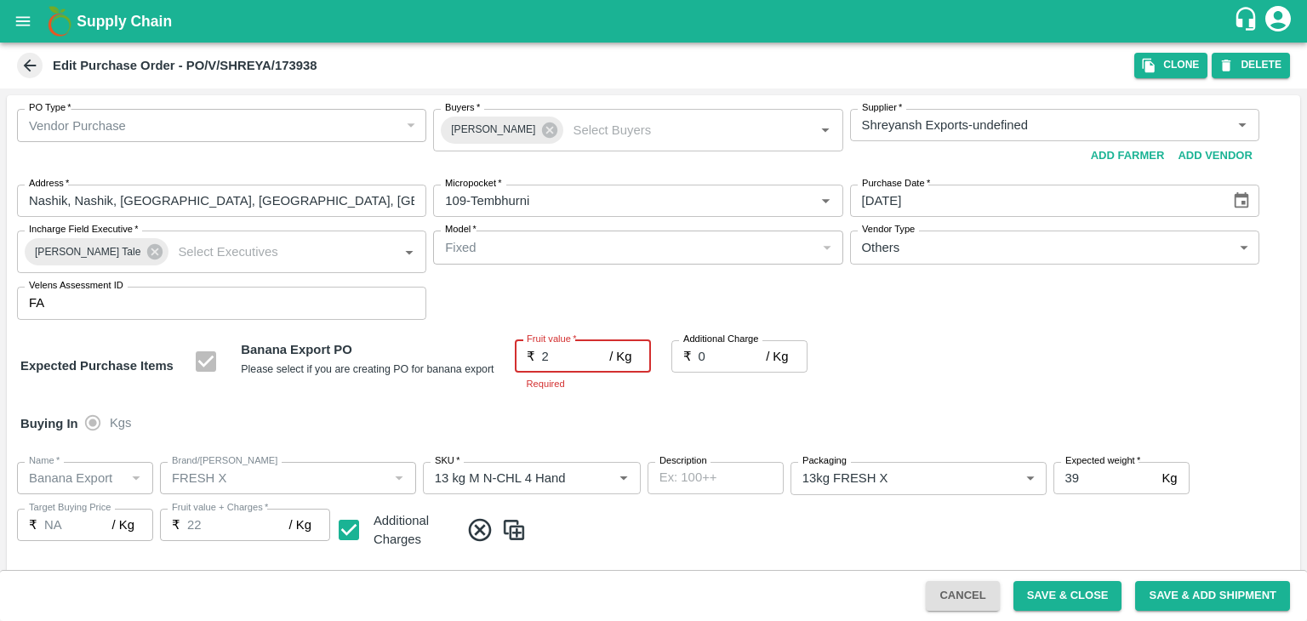
type input "2"
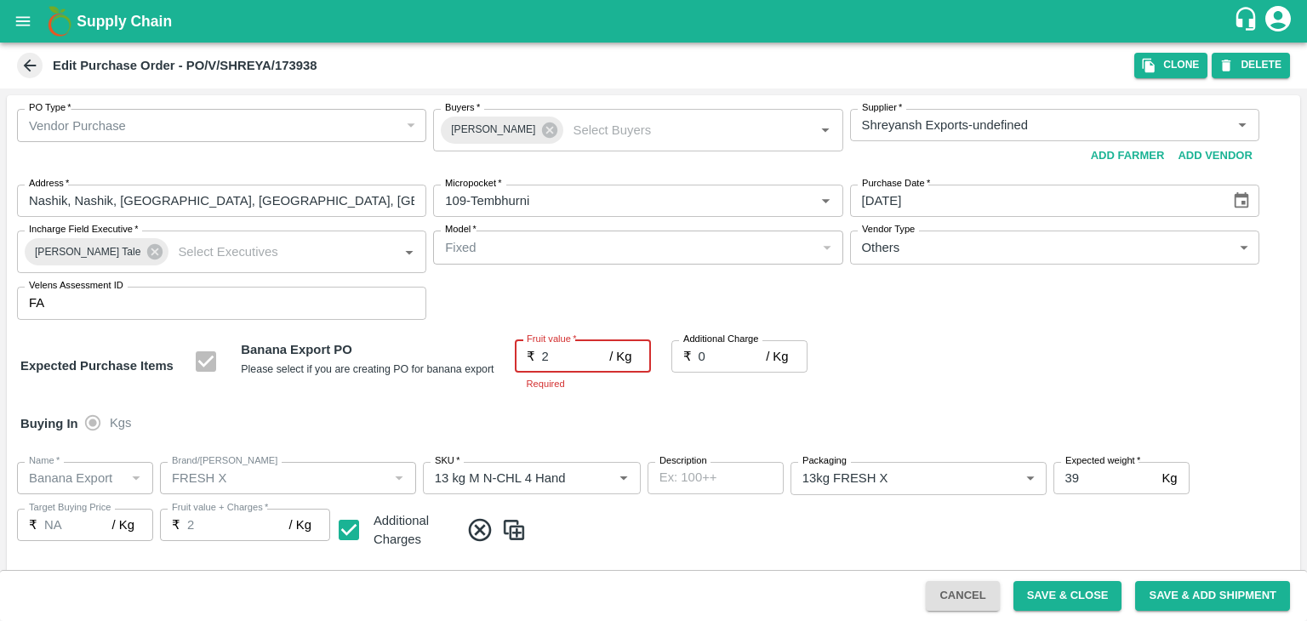
type input "20"
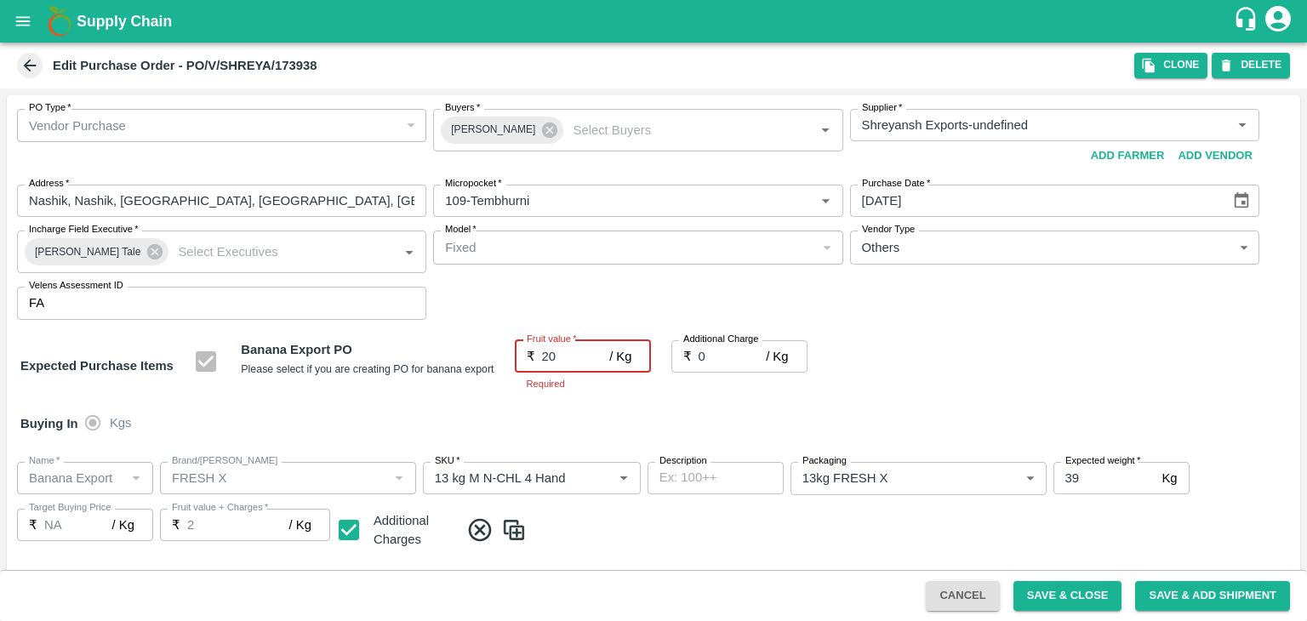
type input "20"
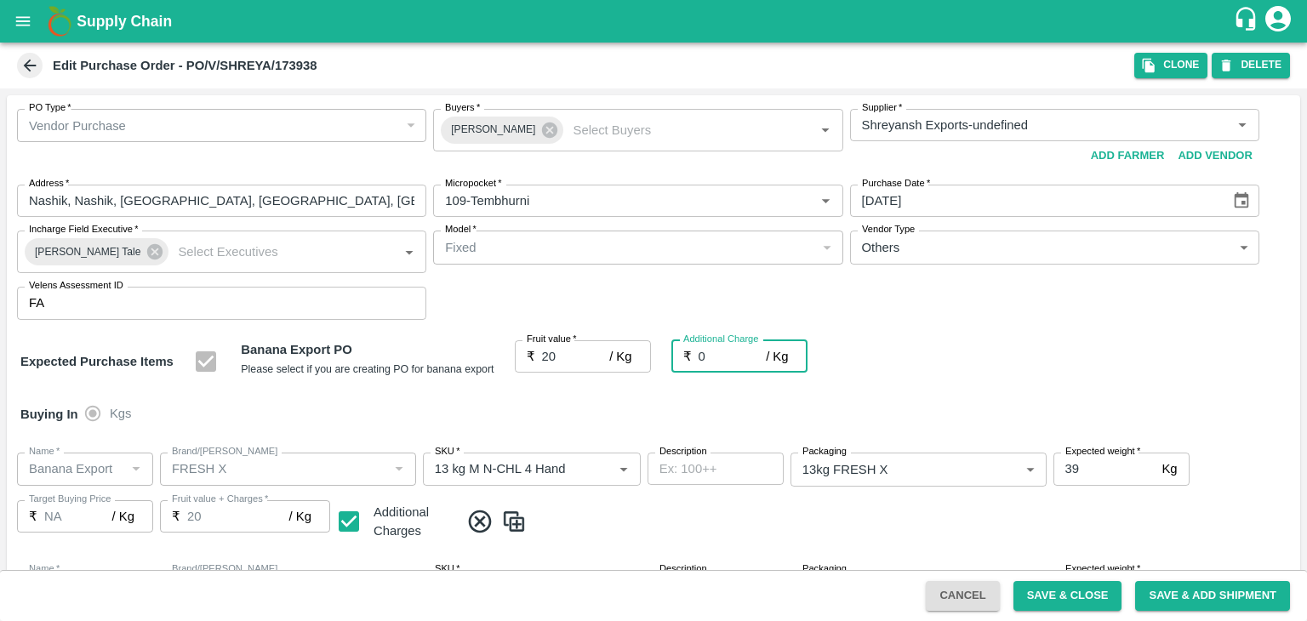
type input "2"
type input "22"
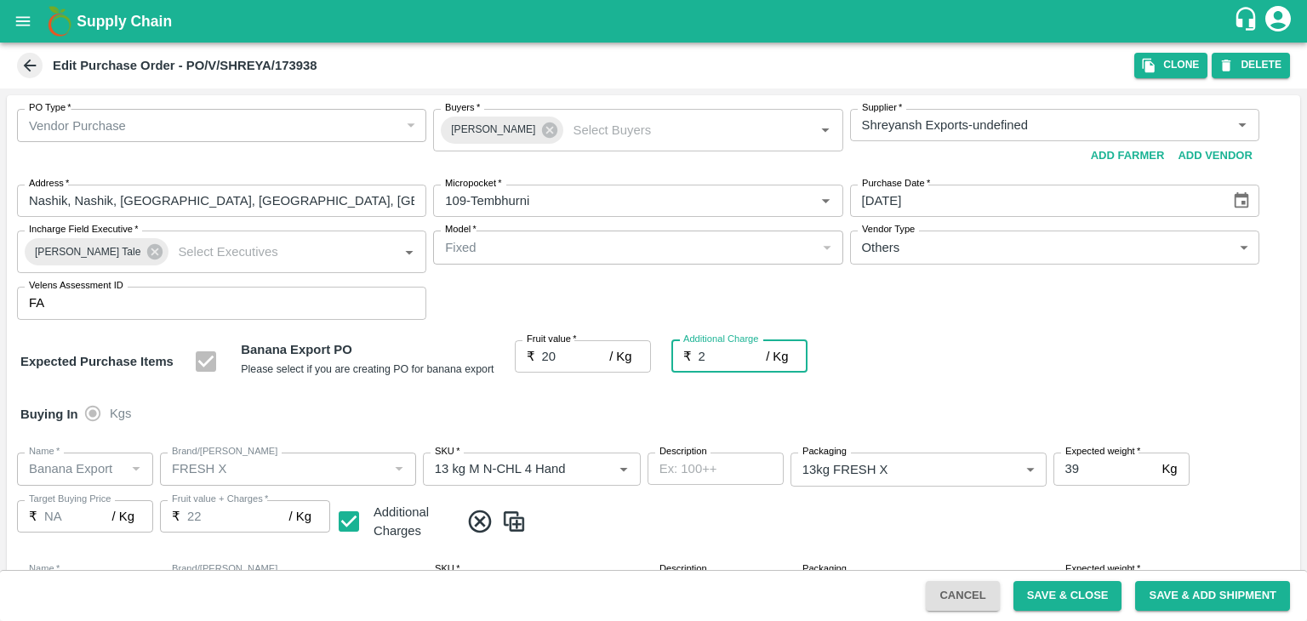
type input "22"
type input "2.7"
type input "22.7"
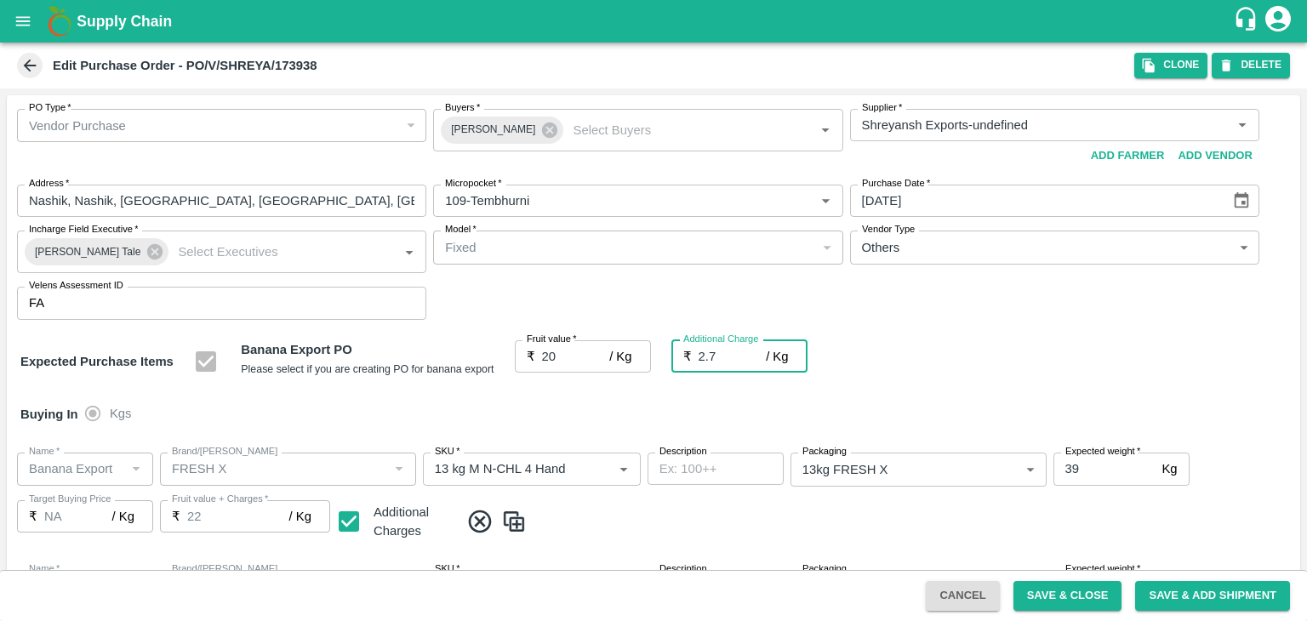
type input "22.7"
type input "2.75"
type input "22.75"
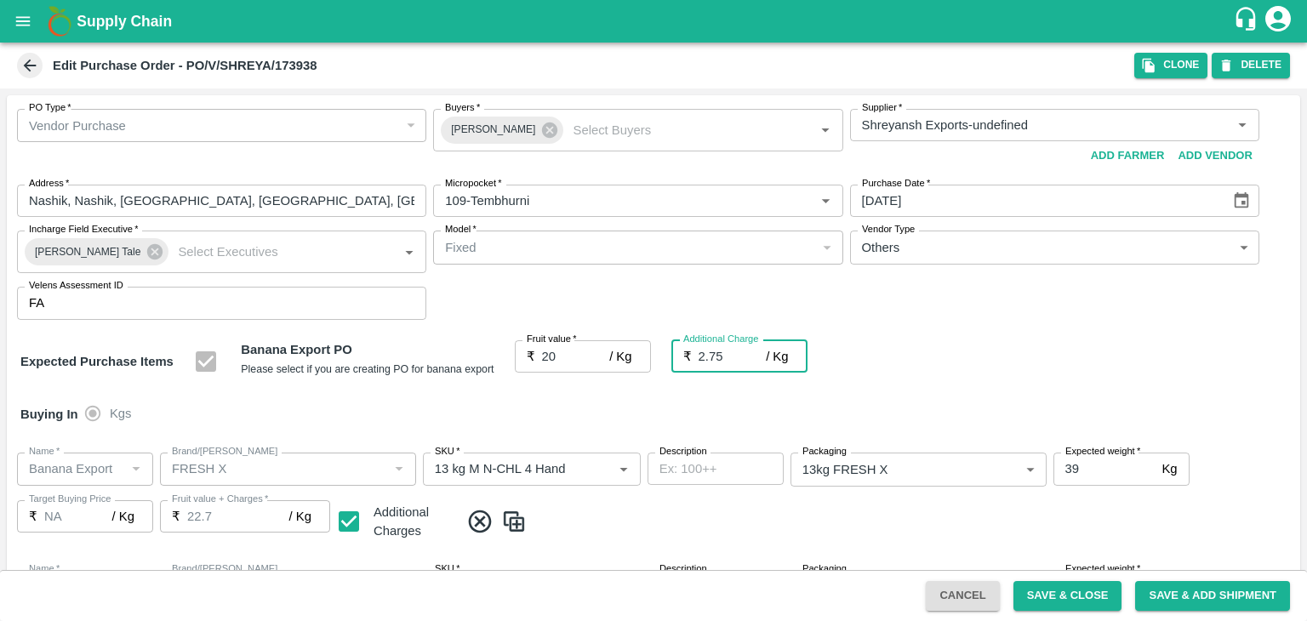
type input "22.75"
type input "2.75"
click at [617, 419] on div "Buying In Kgs" at bounding box center [654, 414] width 1294 height 49
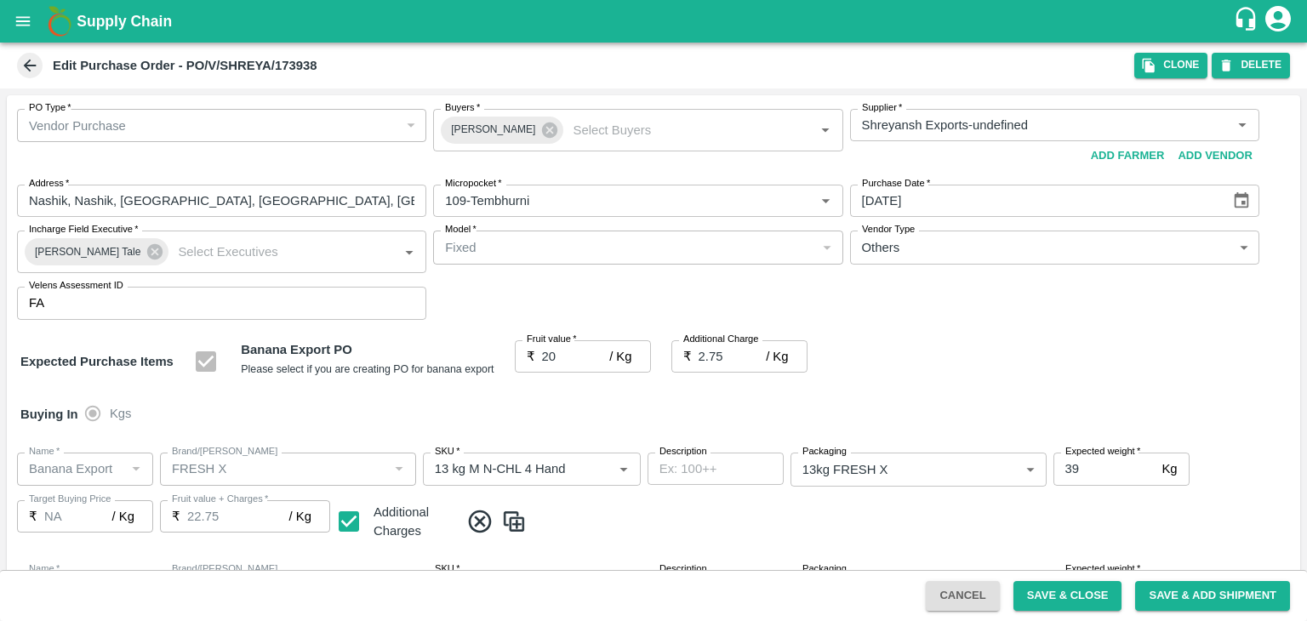
click at [764, 402] on div "Buying In Kgs" at bounding box center [654, 414] width 1294 height 49
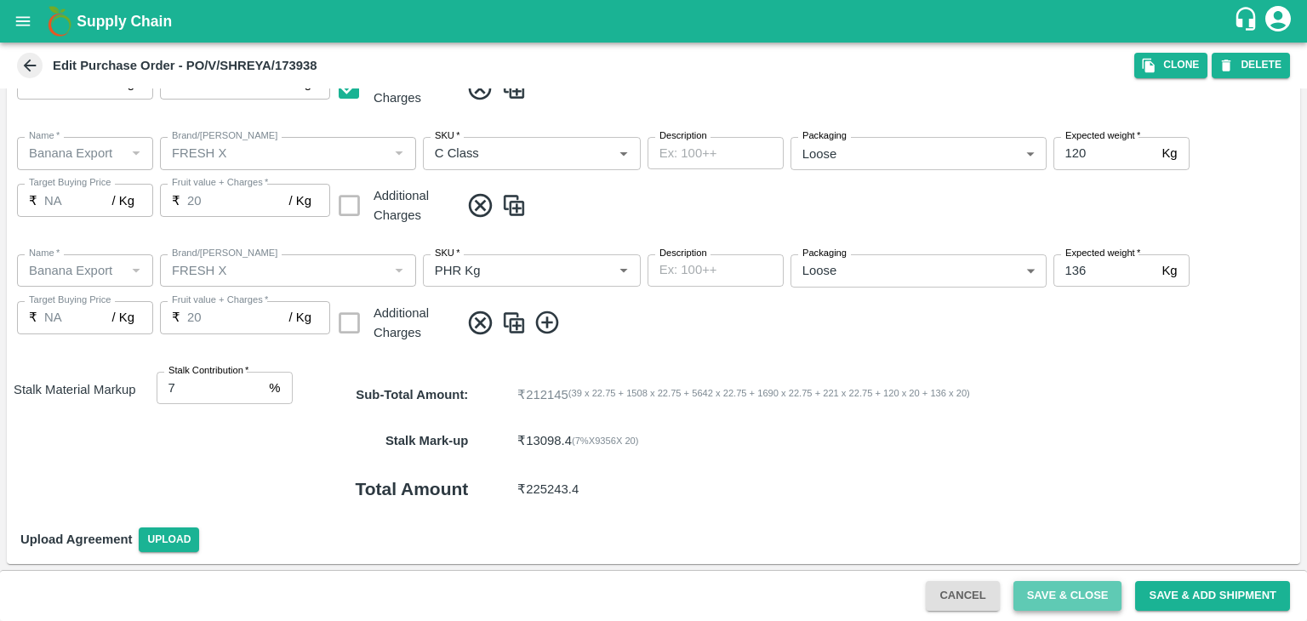
click at [1093, 607] on button "Save & Close" at bounding box center [1068, 596] width 109 height 30
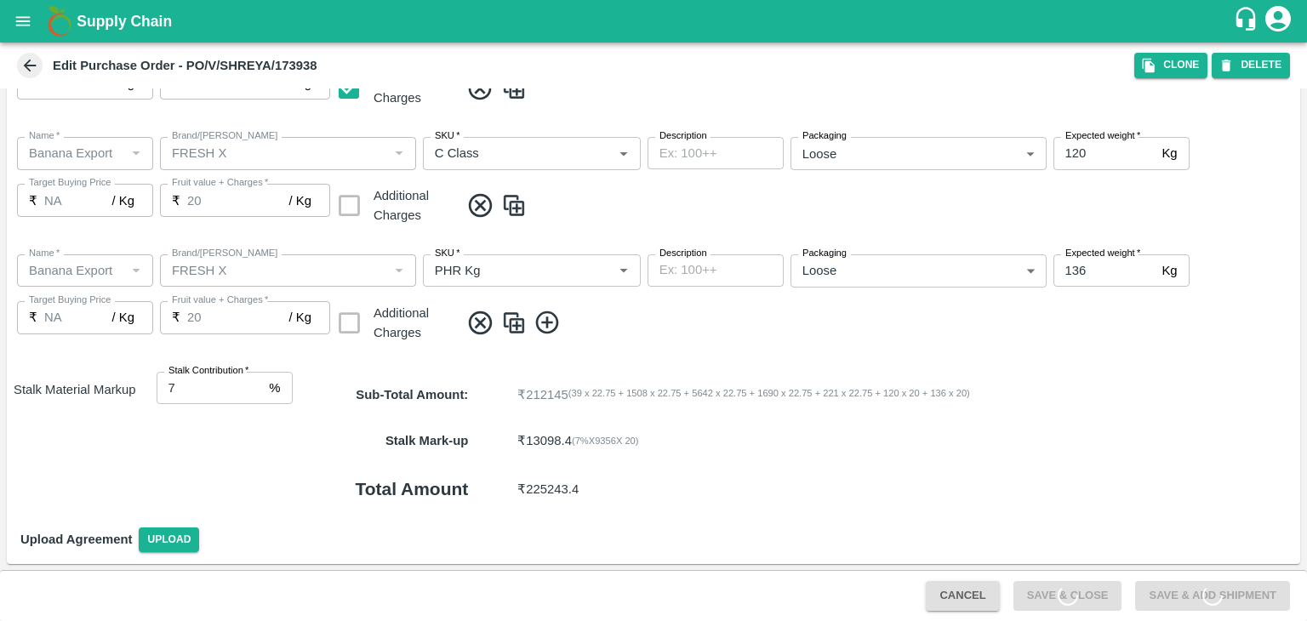
scroll to position [0, 0]
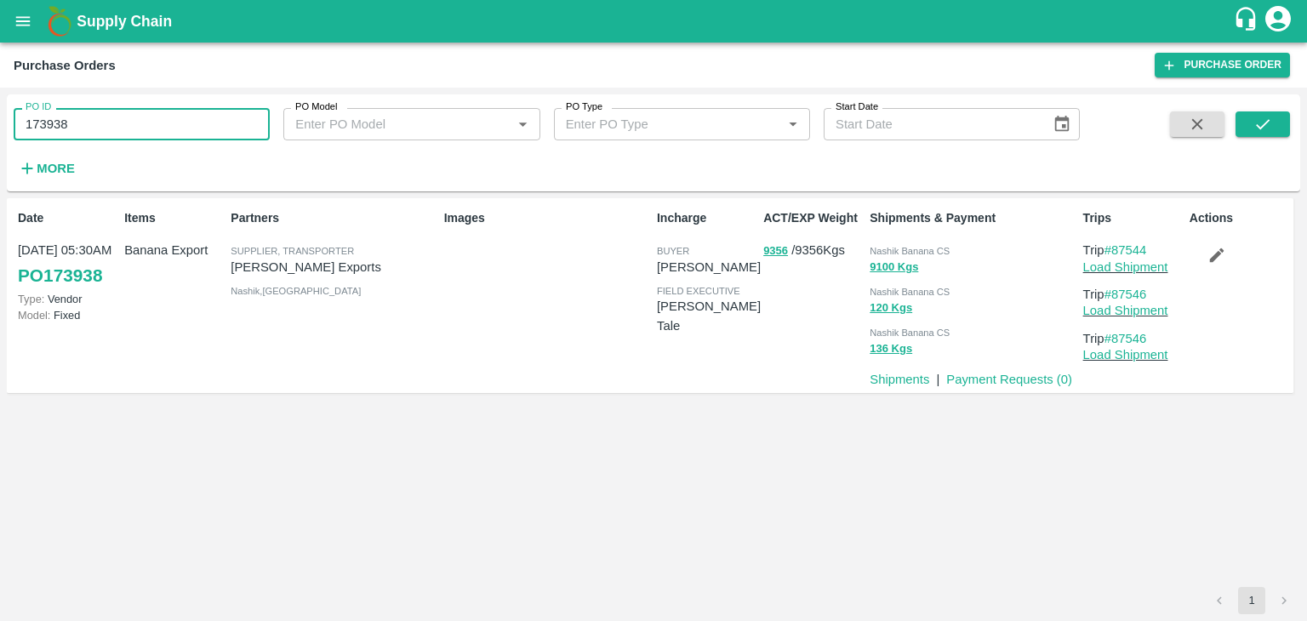
click at [136, 134] on input "173938" at bounding box center [142, 124] width 256 height 32
paste input "text"
type input "173924"
click at [1272, 113] on div "PO ID 173924 PO ID PO Model PO Model   * PO Type PO Type   * Start Date Start D…" at bounding box center [654, 142] width 1294 height 83
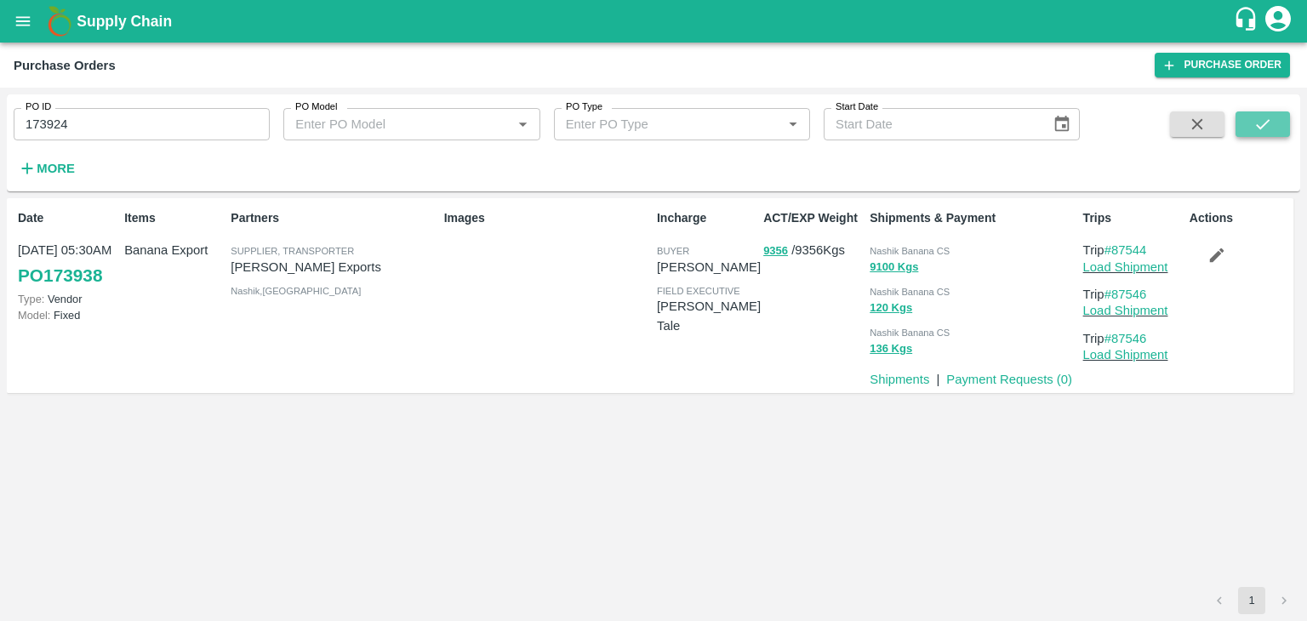
click at [1272, 113] on button "submit" at bounding box center [1263, 125] width 54 height 26
click at [1267, 127] on icon "submit" at bounding box center [1263, 124] width 19 height 19
click at [1138, 267] on link "Load Shipment" at bounding box center [1126, 267] width 85 height 14
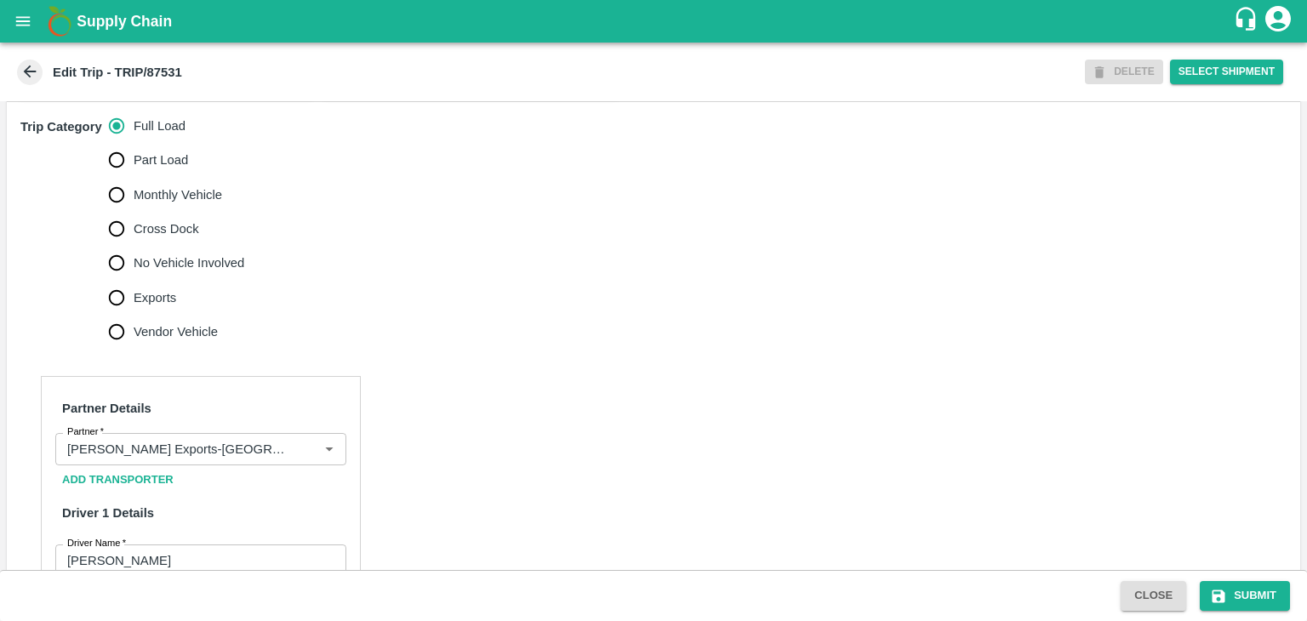
scroll to position [518, 0]
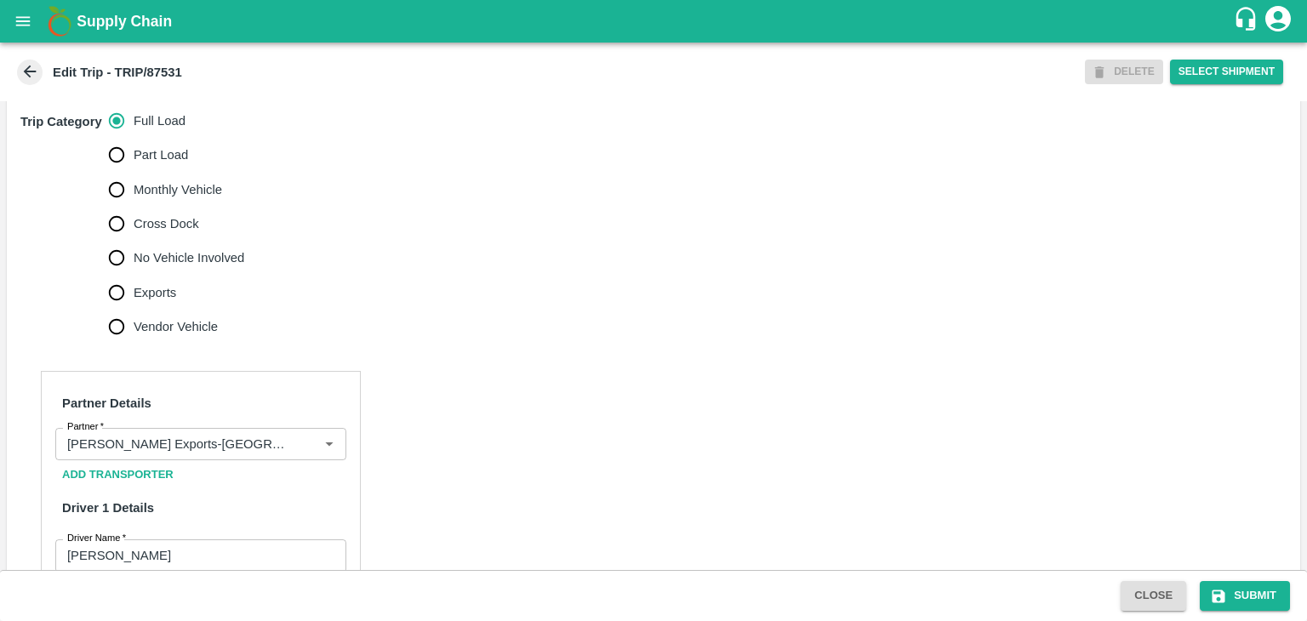
click at [191, 267] on span "No Vehicle Involved" at bounding box center [189, 258] width 111 height 19
click at [134, 275] on input "No Vehicle Involved" at bounding box center [117, 258] width 34 height 34
radio input "true"
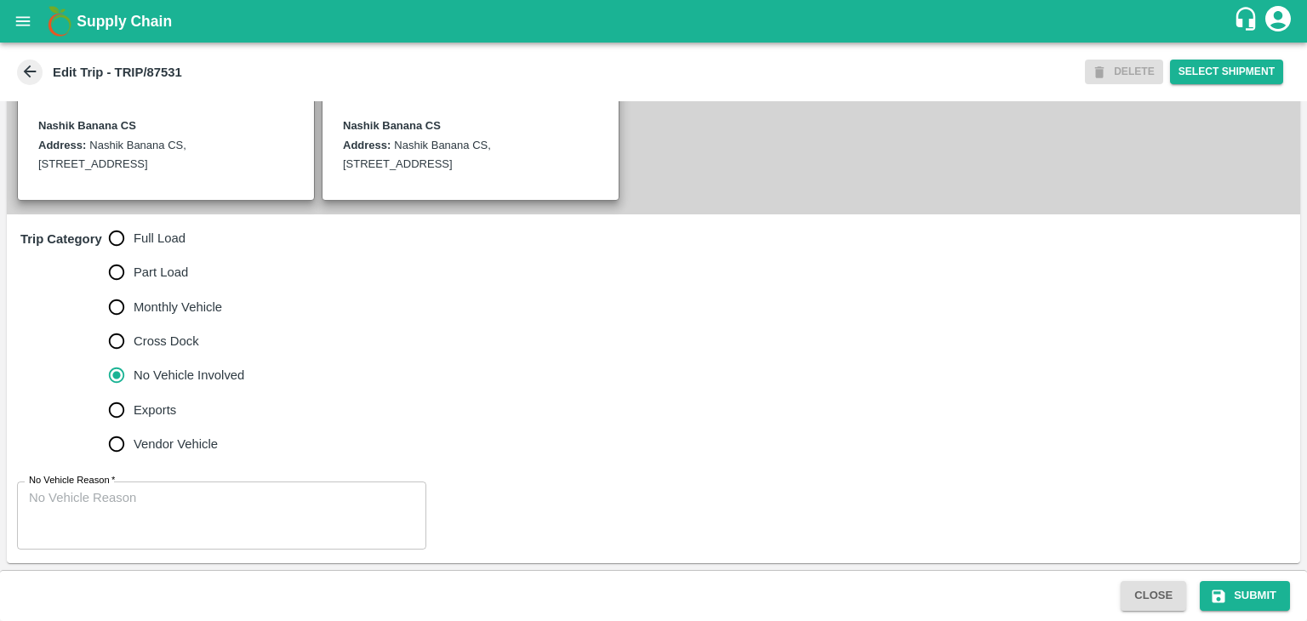
scroll to position [418, 0]
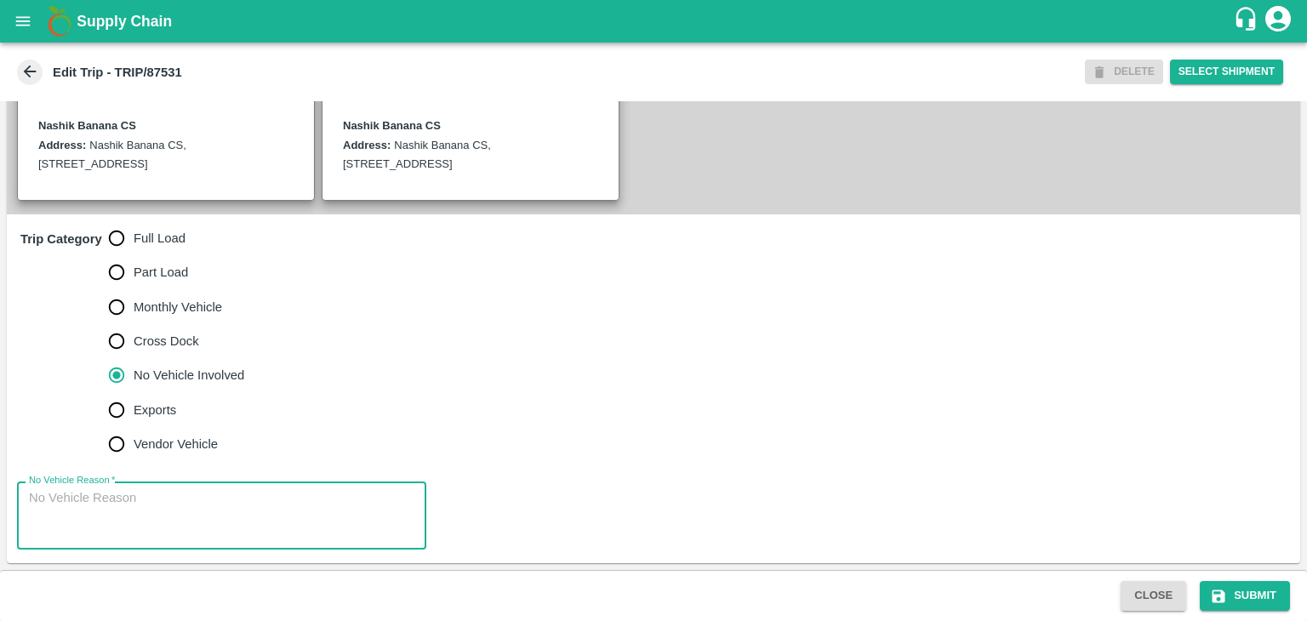
click at [217, 522] on textarea "No Vehicle Reason   *" at bounding box center [222, 516] width 386 height 54
type textarea "Field Dump"
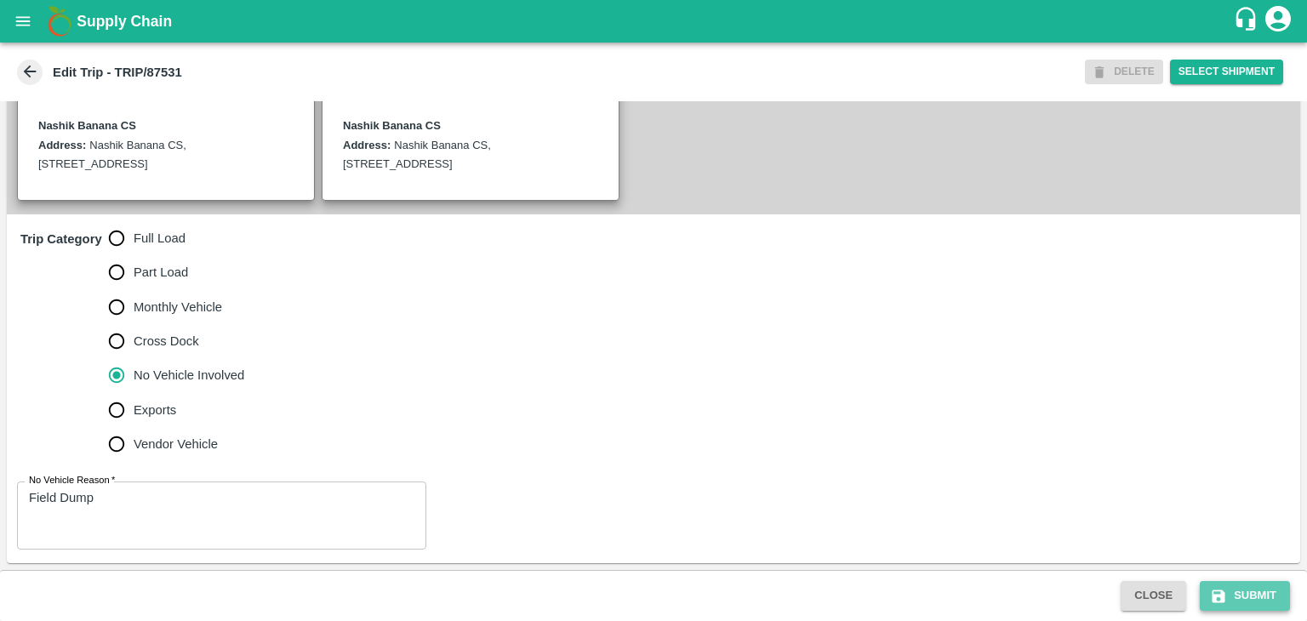
click at [1268, 600] on button "Submit" at bounding box center [1245, 596] width 90 height 30
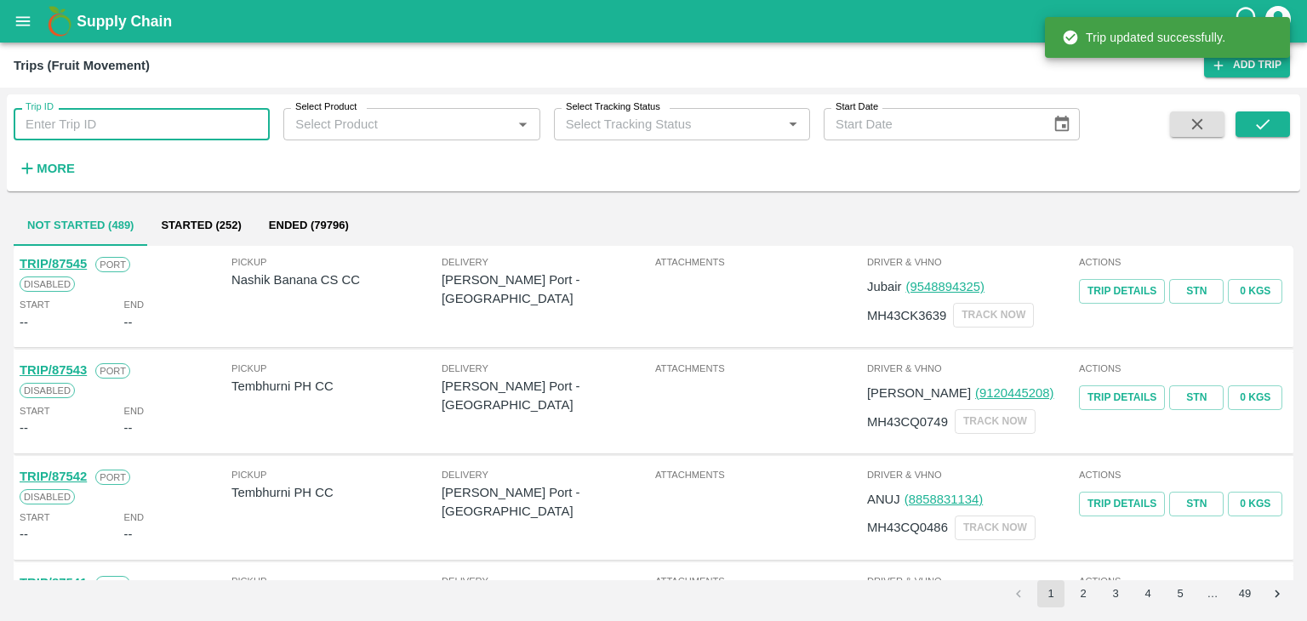
click at [204, 121] on input "Trip ID" at bounding box center [142, 124] width 256 height 32
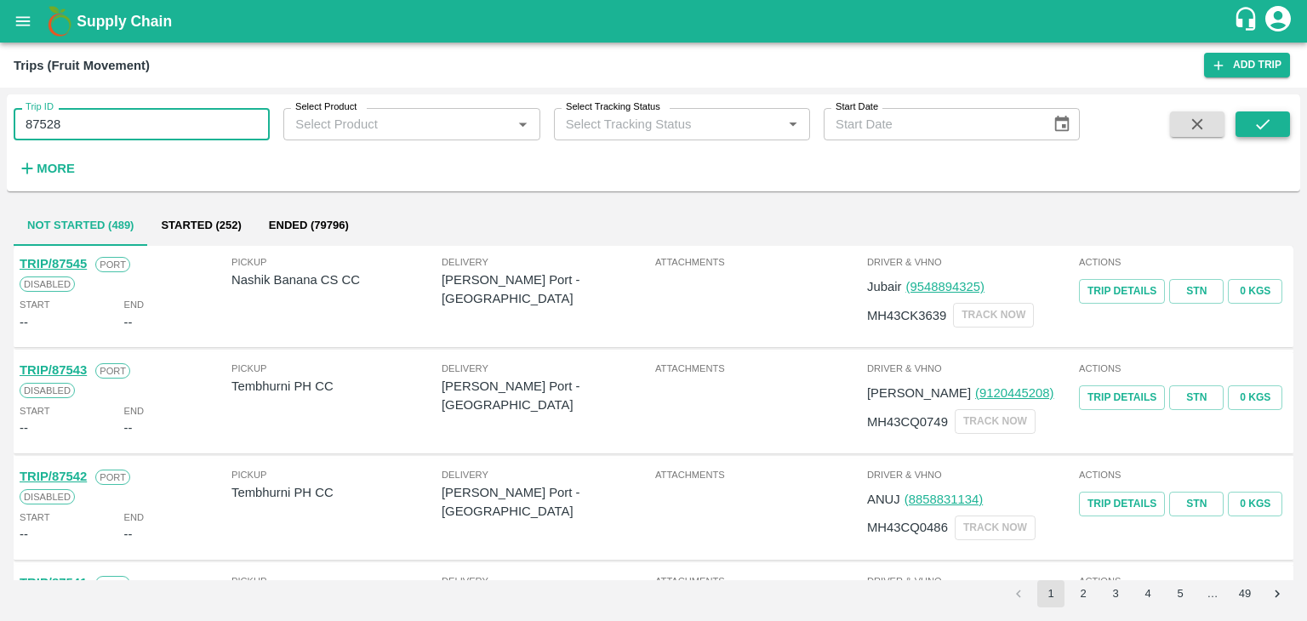
type input "87528"
click at [1270, 127] on icon "submit" at bounding box center [1263, 124] width 19 height 19
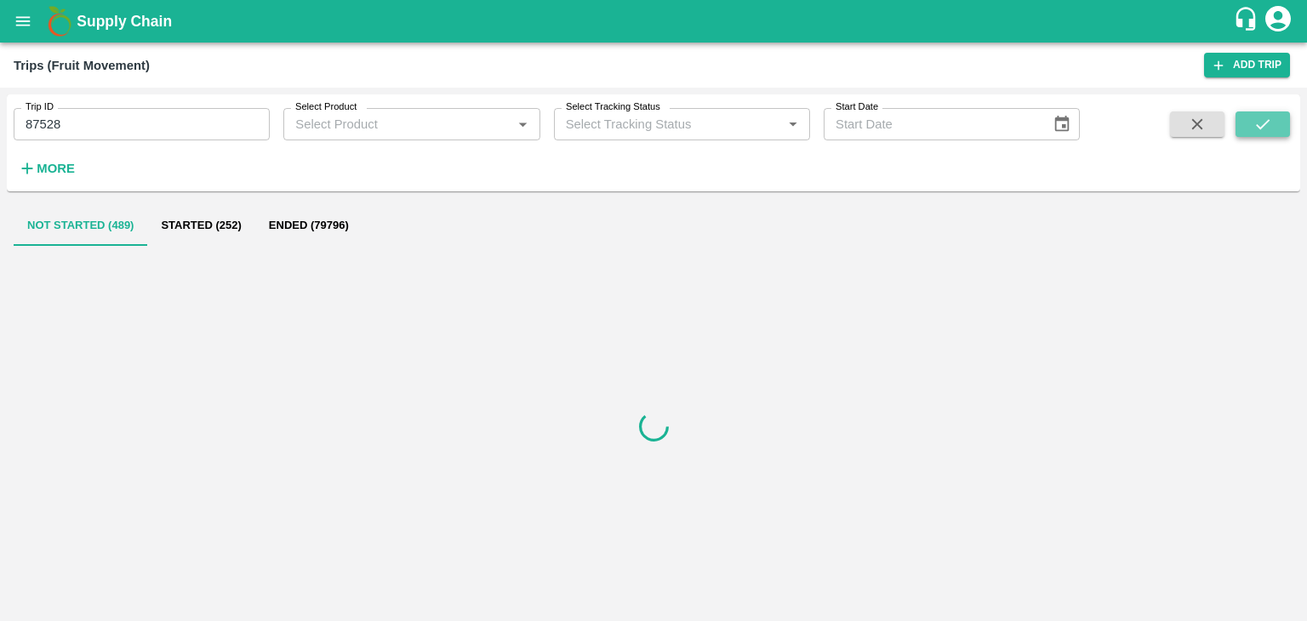
click at [1270, 127] on icon "submit" at bounding box center [1263, 124] width 19 height 19
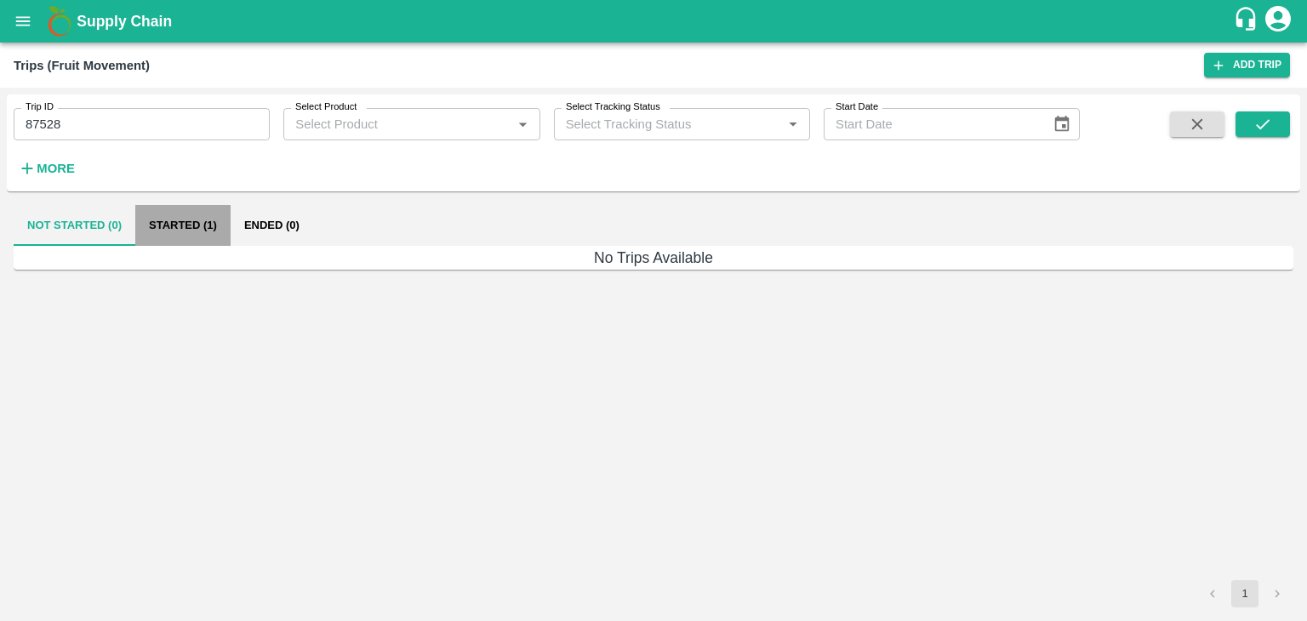
click at [209, 228] on button "Started (1)" at bounding box center [182, 225] width 95 height 41
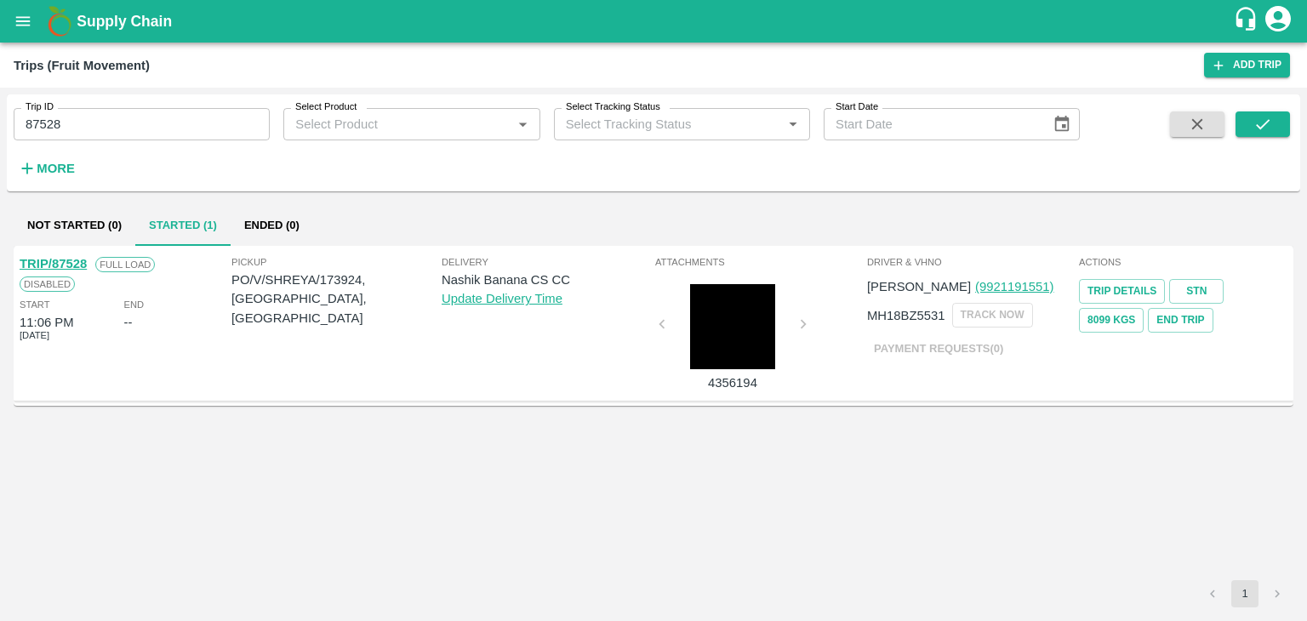
click at [54, 259] on link "TRIP/87528" at bounding box center [53, 264] width 67 height 14
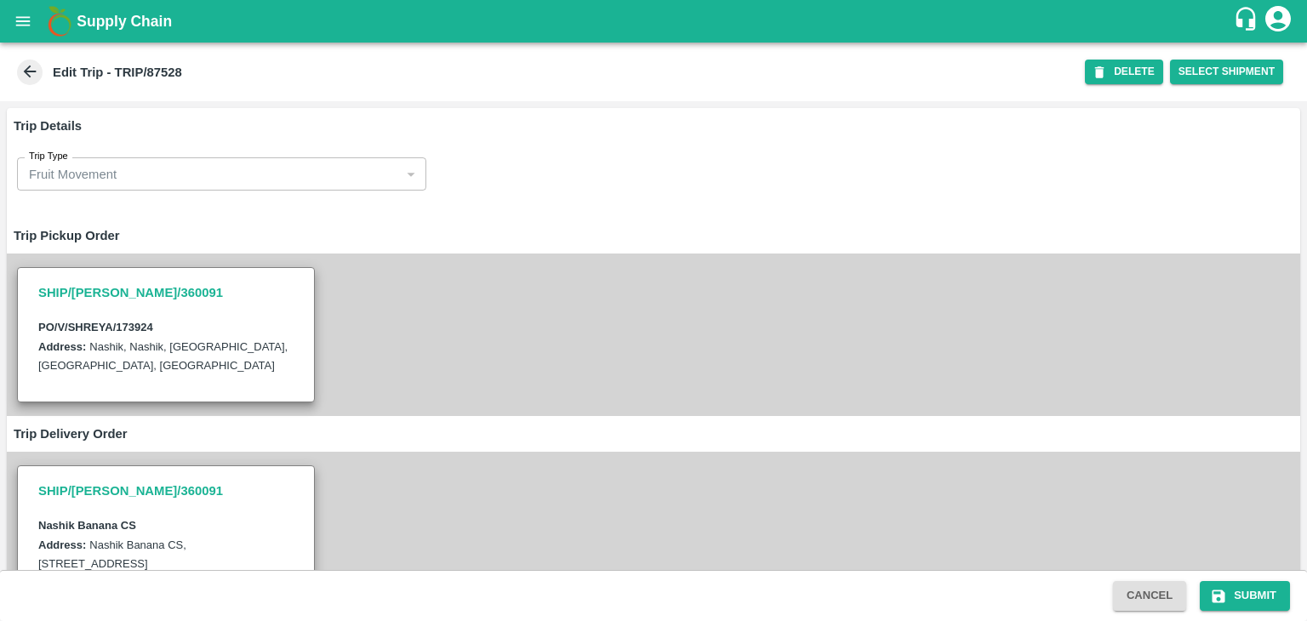
scroll to position [652, 0]
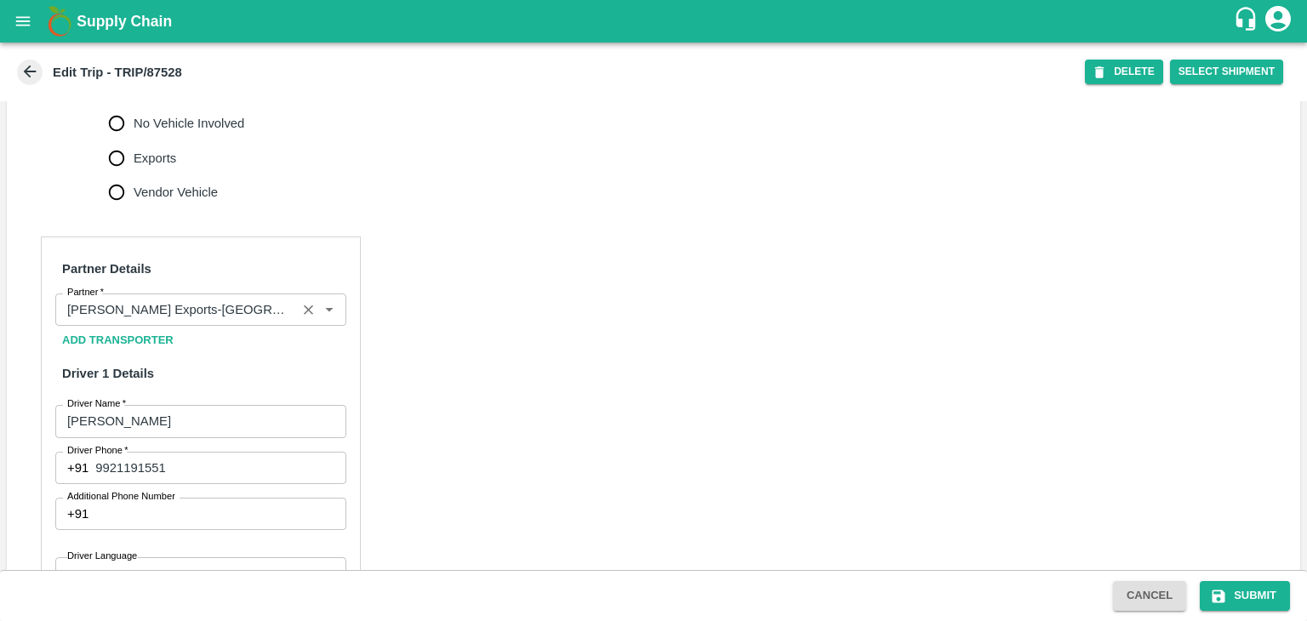
click at [302, 318] on icon "Clear" at bounding box center [308, 310] width 16 height 16
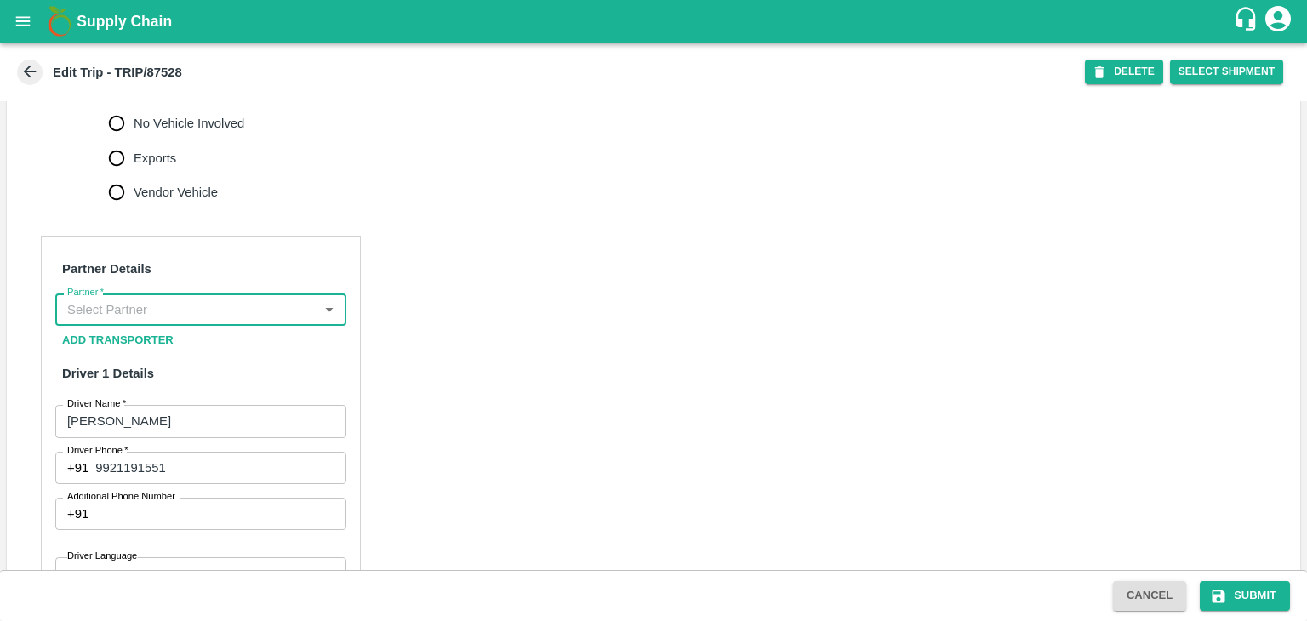
scroll to position [0, 0]
click at [251, 318] on input "Partner   *" at bounding box center [186, 310] width 253 height 22
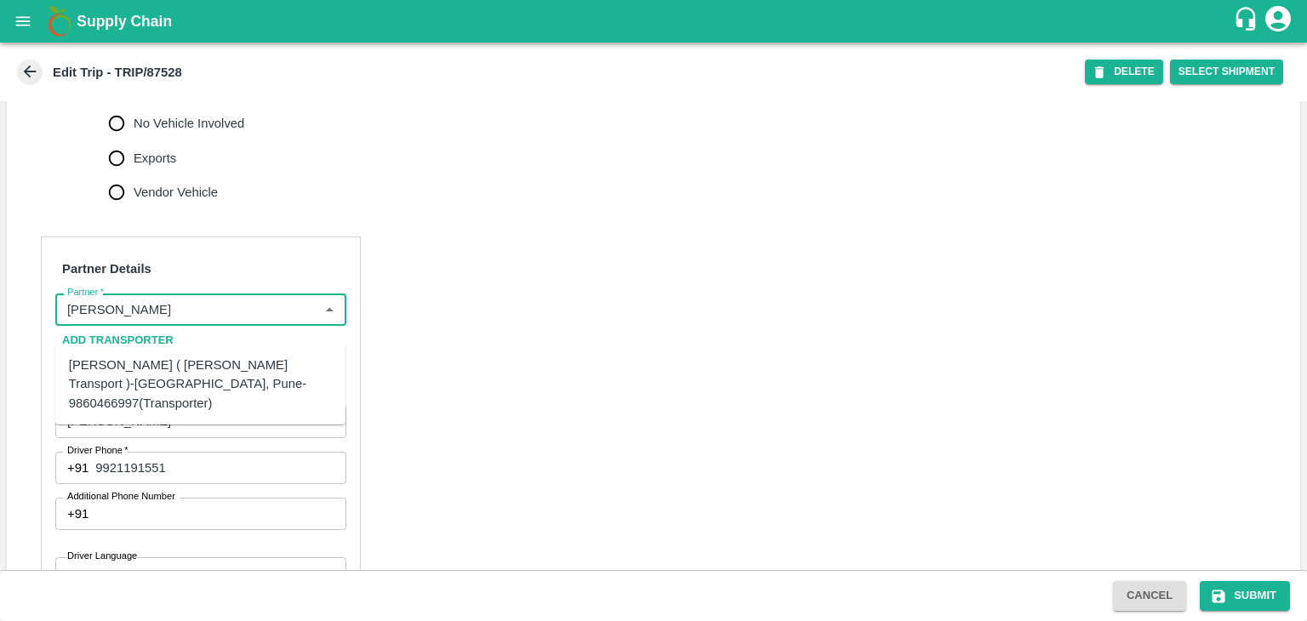
click at [208, 358] on div "[PERSON_NAME] ( [PERSON_NAME] Transport )-[GEOGRAPHIC_DATA], Pune-9860466997(Tr…" at bounding box center [200, 384] width 263 height 57
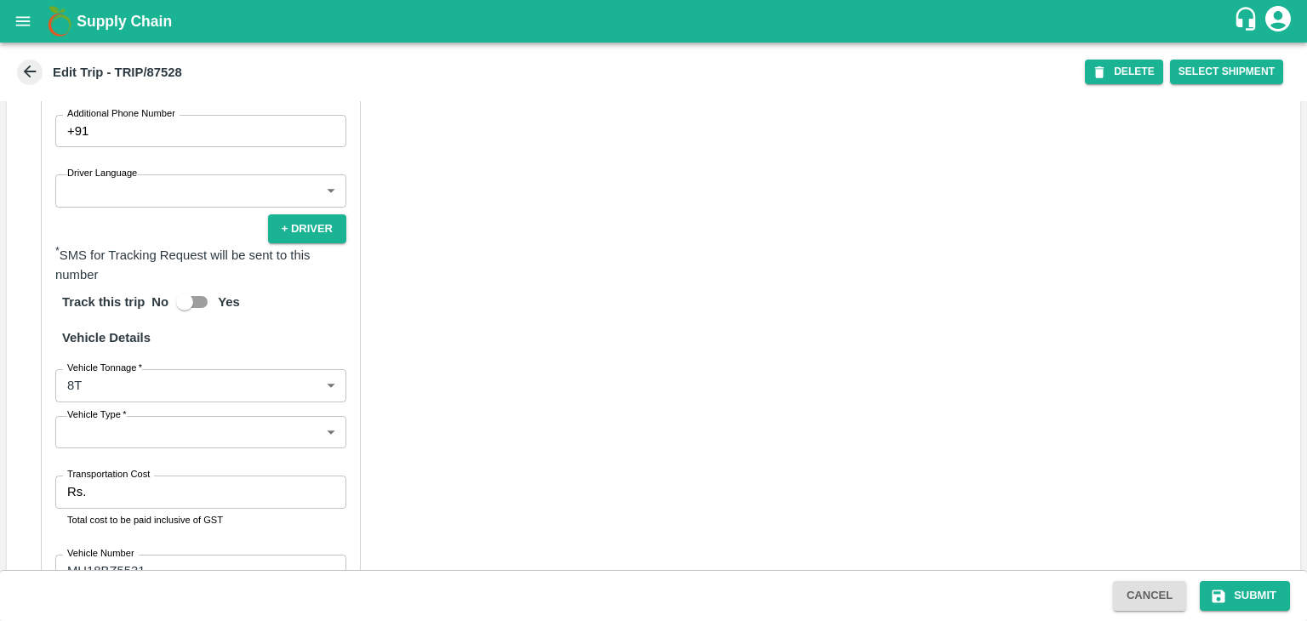
scroll to position [1041, 0]
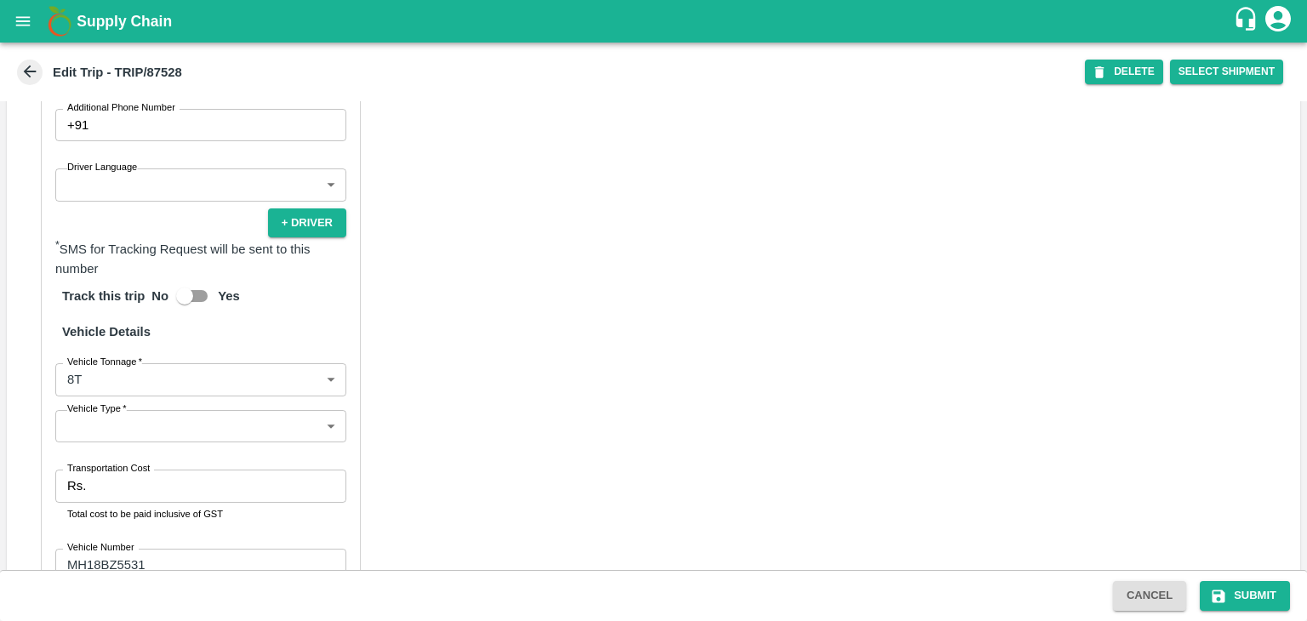
type input "[PERSON_NAME] ( [PERSON_NAME] Transport )-[GEOGRAPHIC_DATA], Pune-9860466997(Tr…"
click at [102, 220] on div "Partner Details Partner   * Partner Add Transporter Driver 1 Details Driver Nam…" at bounding box center [201, 263] width 320 height 831
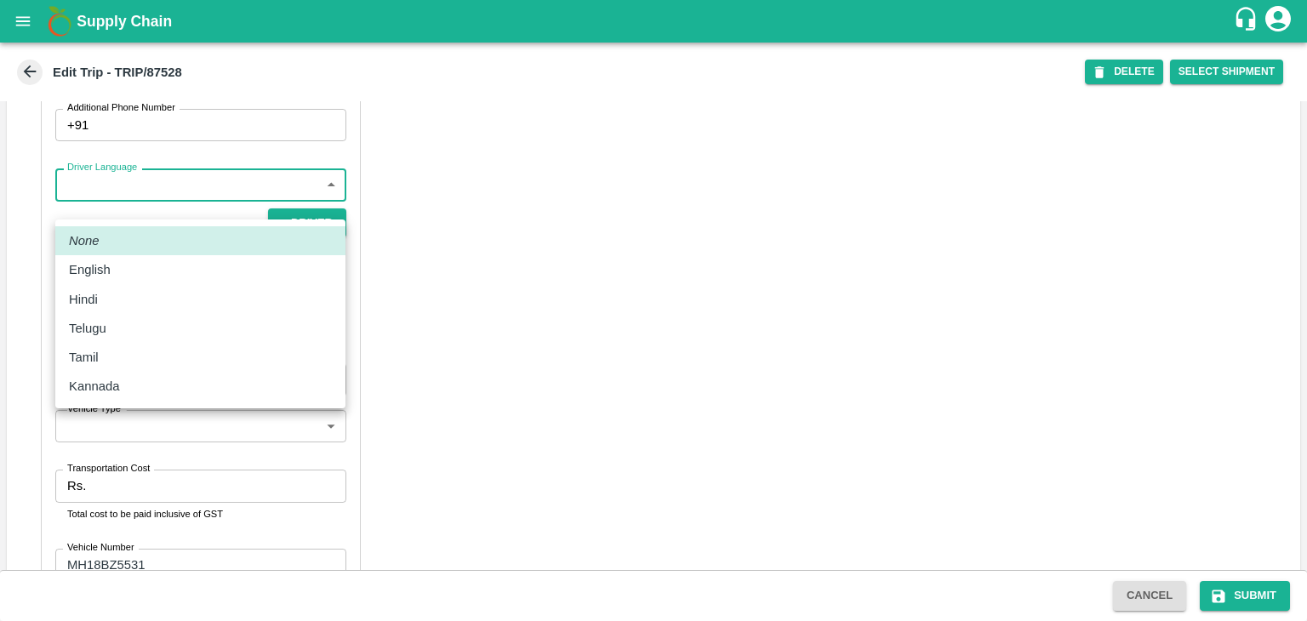
drag, startPoint x: 109, startPoint y: 197, endPoint x: 113, endPoint y: 295, distance: 98.0
click at [113, 295] on body "Supply Chain Edit Trip - TRIP/87528 DELETE Select Shipment Trip Details Trip Ty…" at bounding box center [653, 310] width 1307 height 621
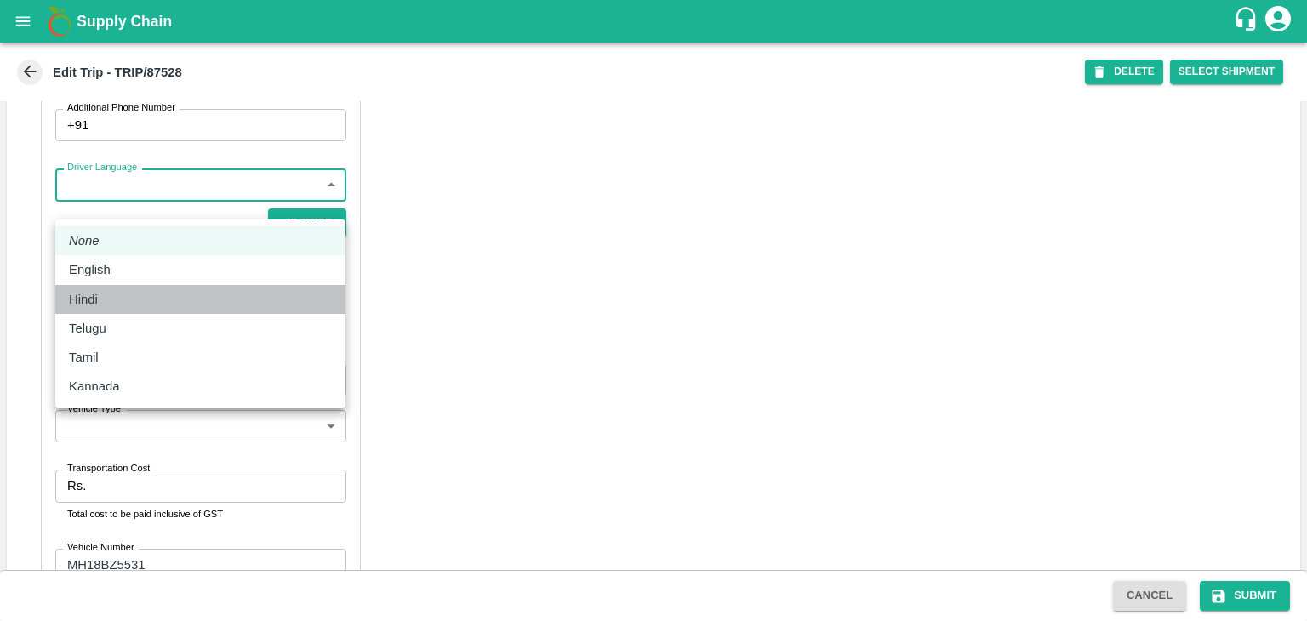
click at [113, 295] on div "Hindi" at bounding box center [200, 299] width 263 height 19
type input "hi"
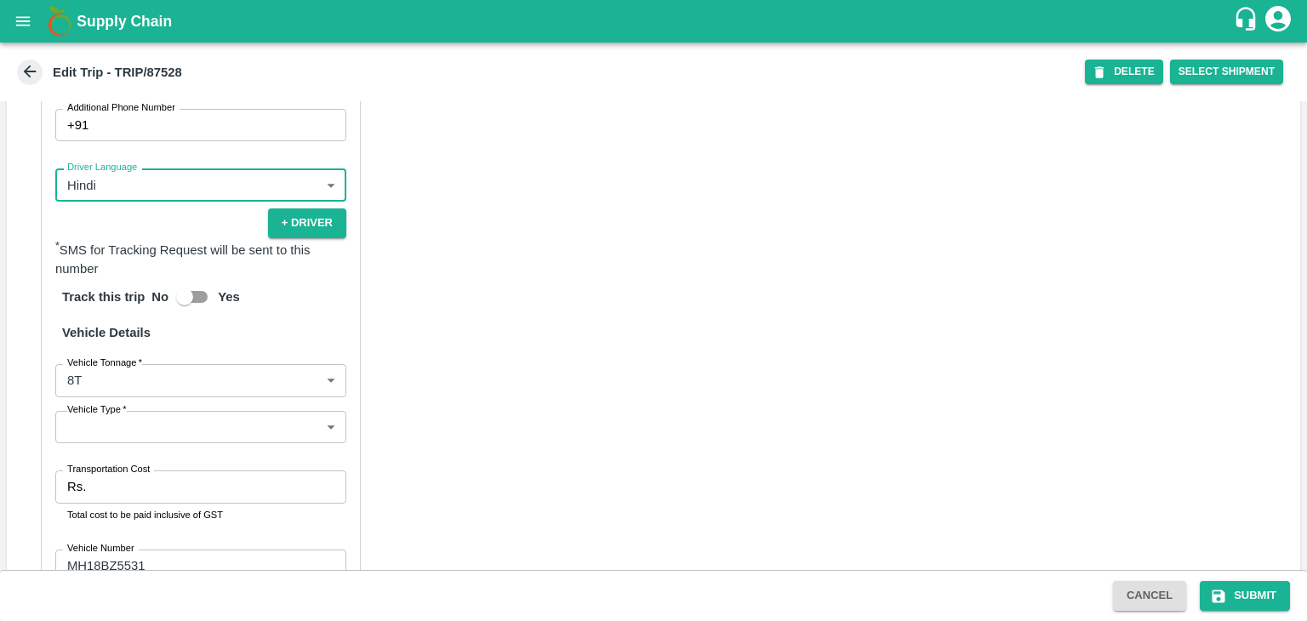
scroll to position [1194, 0]
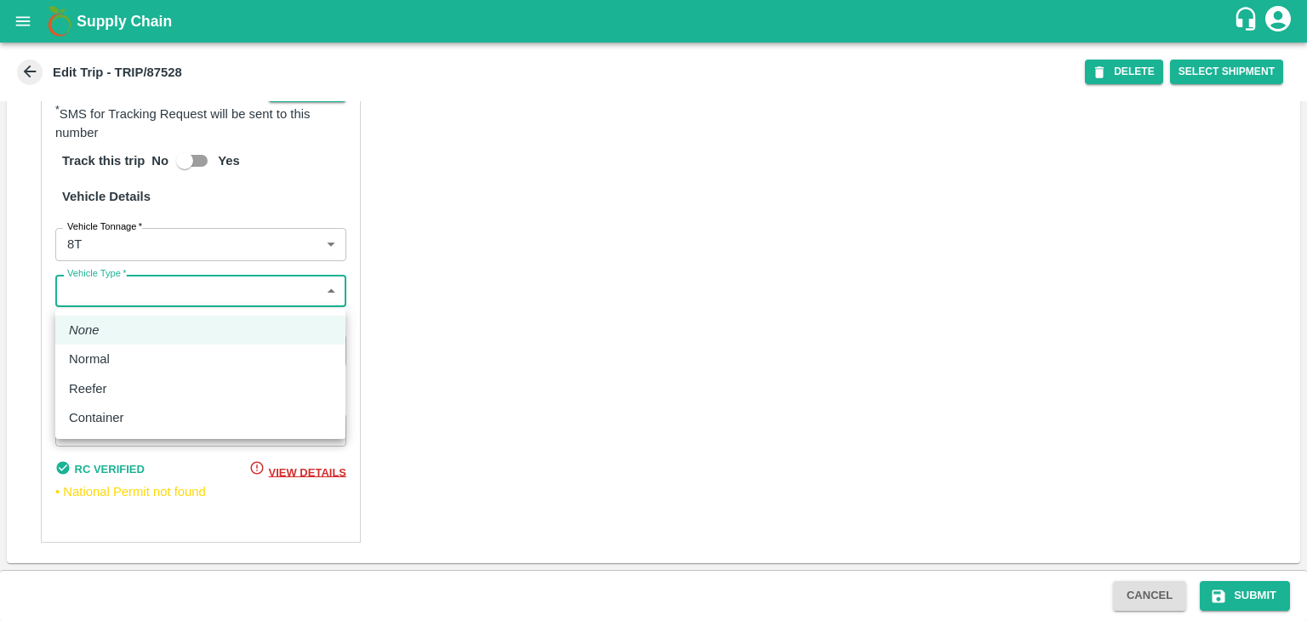
click at [85, 294] on body "Supply Chain Edit Trip - TRIP/87528 DELETE Select Shipment Trip Details Trip Ty…" at bounding box center [653, 310] width 1307 height 621
click at [128, 352] on div "Normal" at bounding box center [200, 359] width 263 height 19
type input "Normal"
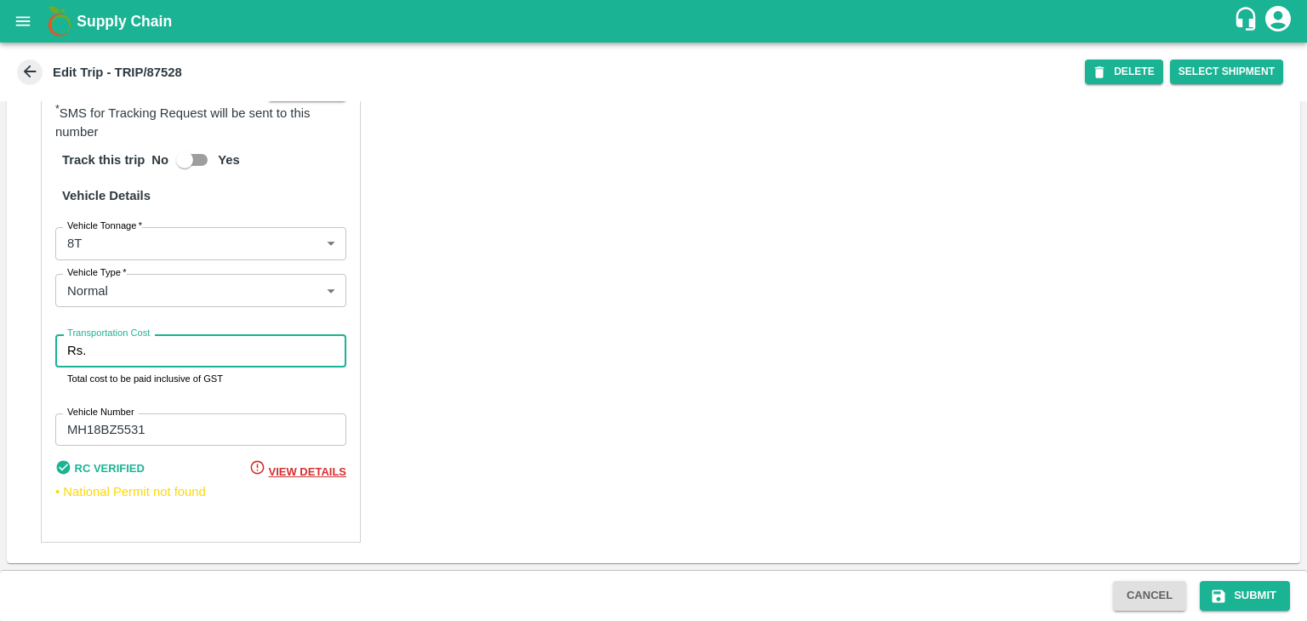
click at [163, 352] on input "Transportation Cost" at bounding box center [220, 351] width 254 height 32
type input "10000"
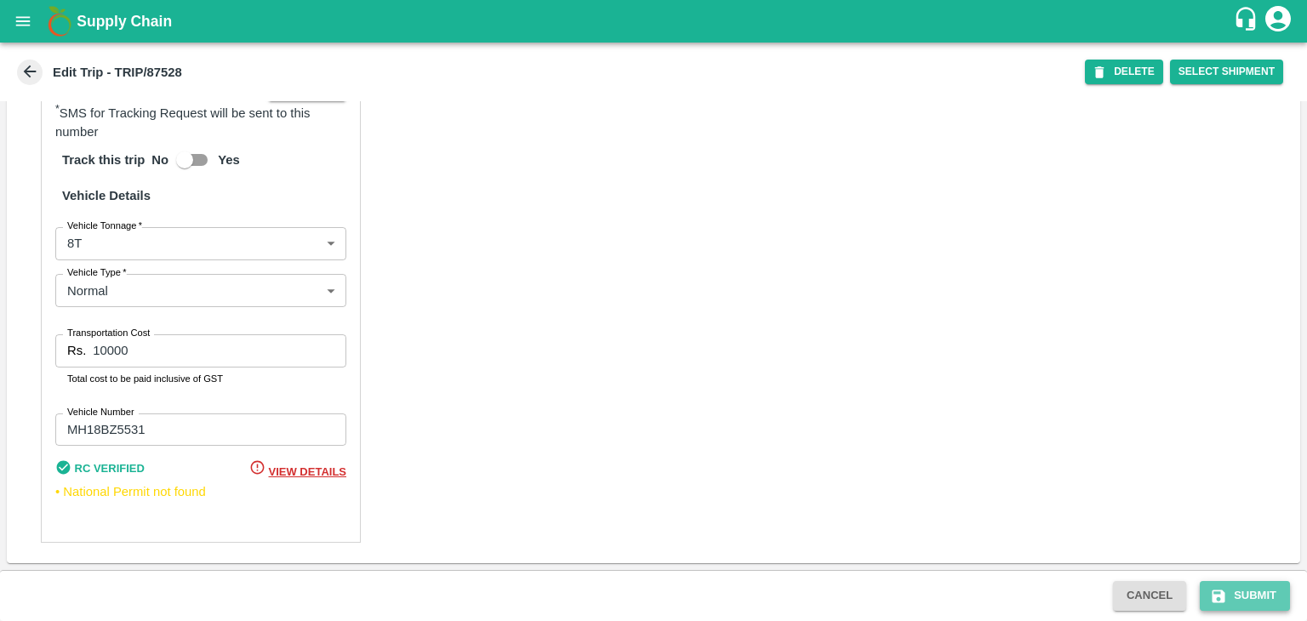
click at [1262, 588] on button "Submit" at bounding box center [1245, 596] width 90 height 30
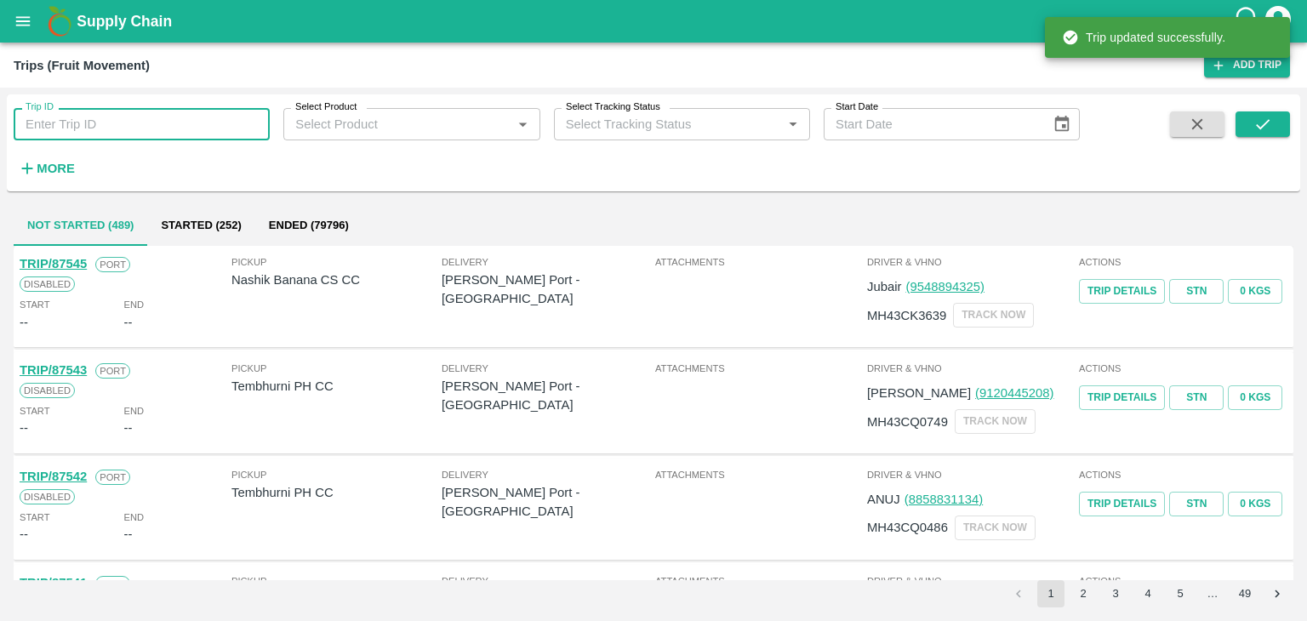
click at [218, 130] on input "Trip ID" at bounding box center [142, 124] width 256 height 32
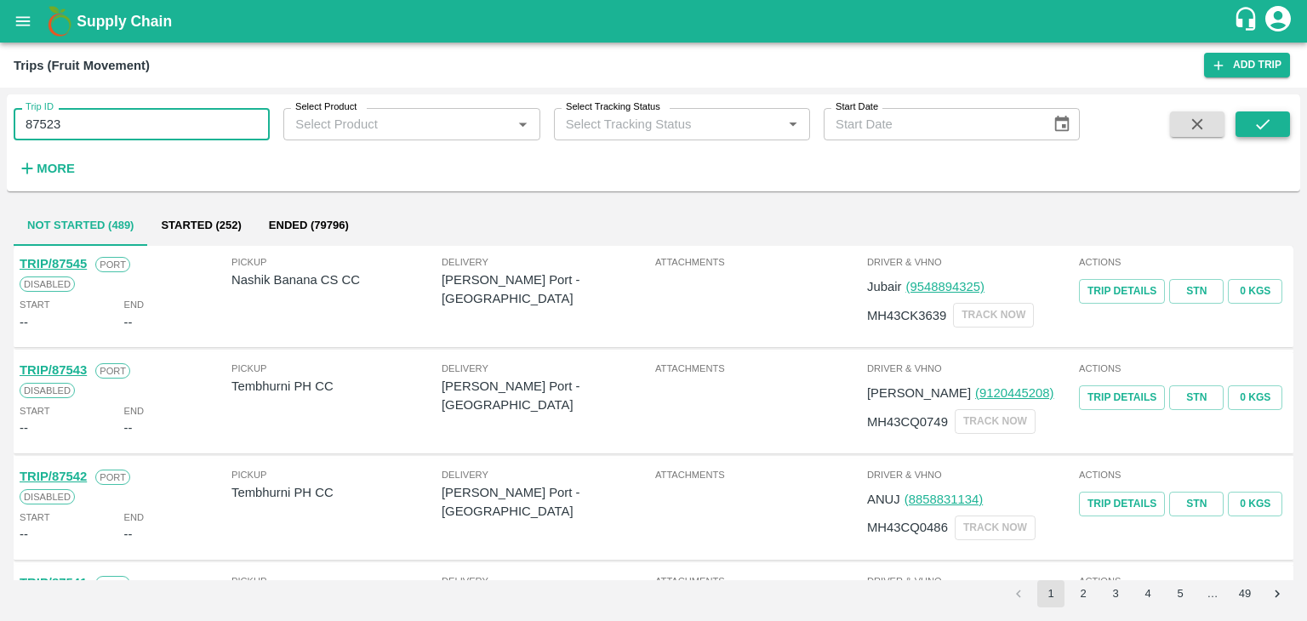
type input "87523"
click at [1288, 121] on button "submit" at bounding box center [1263, 125] width 54 height 26
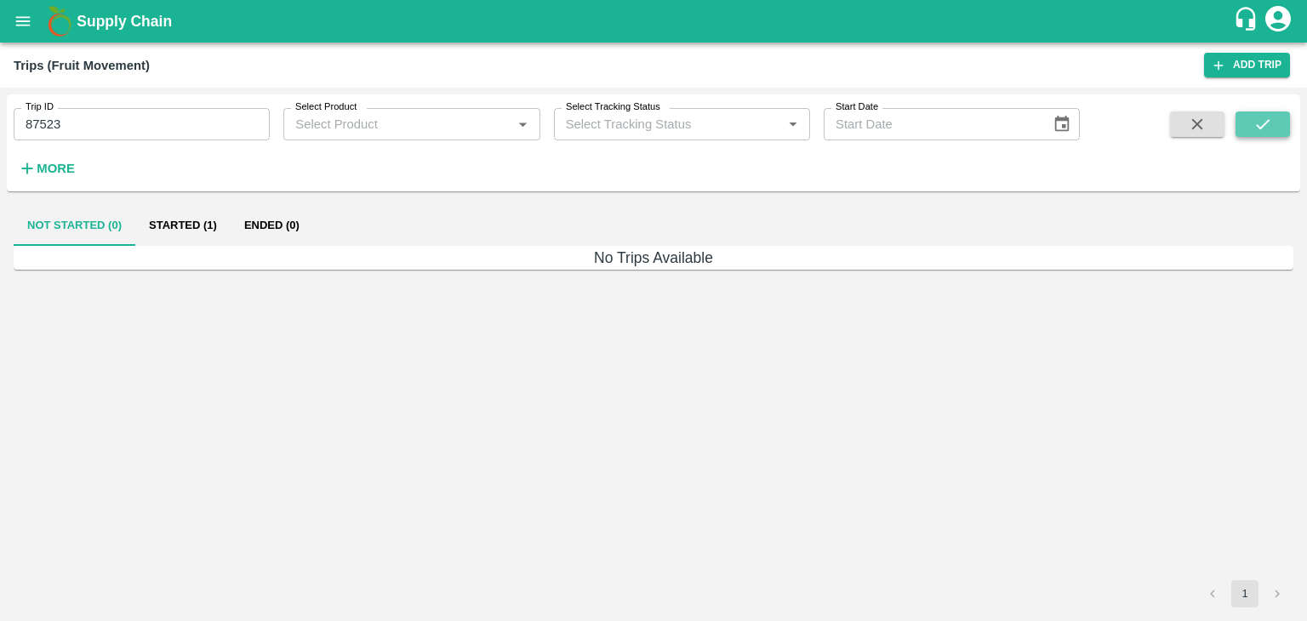
click at [1288, 121] on button "submit" at bounding box center [1263, 125] width 54 height 26
click at [192, 226] on button "Started (1)" at bounding box center [182, 225] width 95 height 41
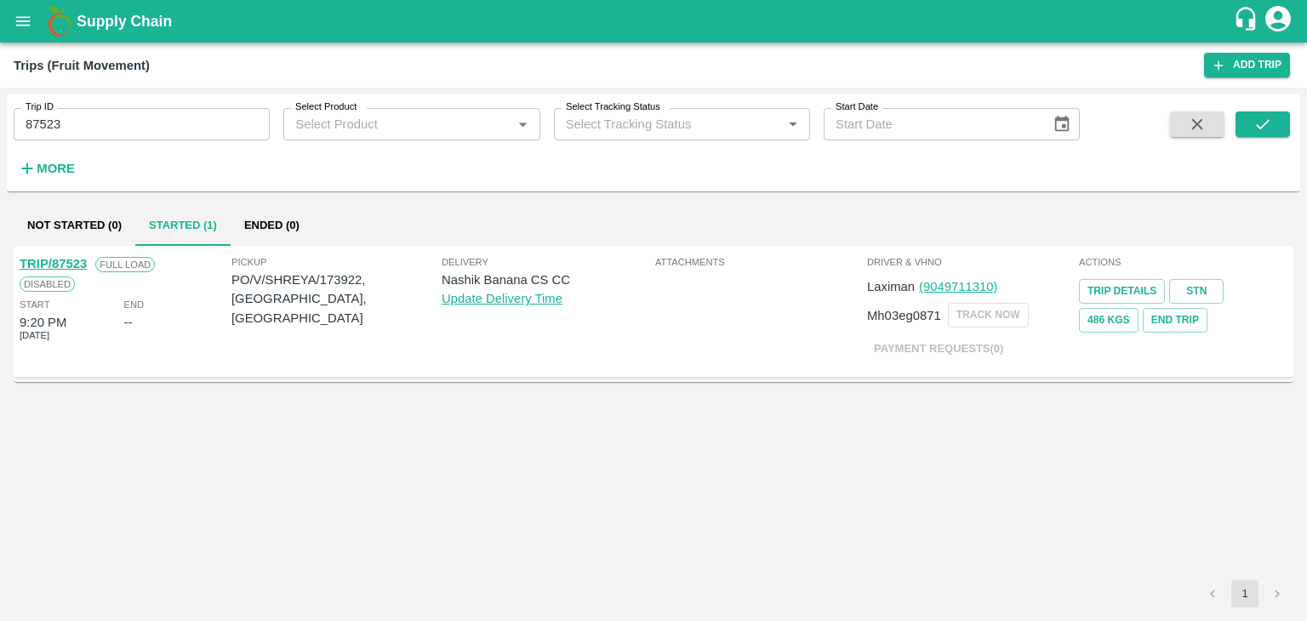
click at [61, 264] on link "TRIP/87523" at bounding box center [53, 264] width 67 height 14
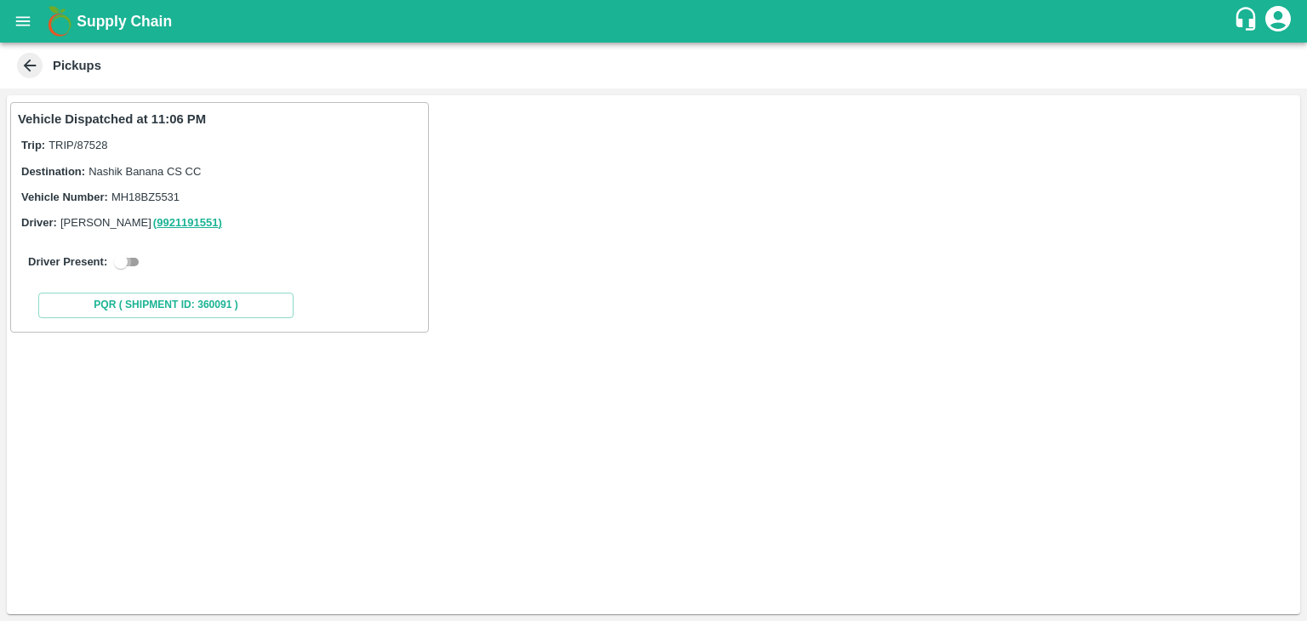
click at [123, 260] on input "checkbox" at bounding box center [120, 262] width 61 height 20
checkbox input "true"
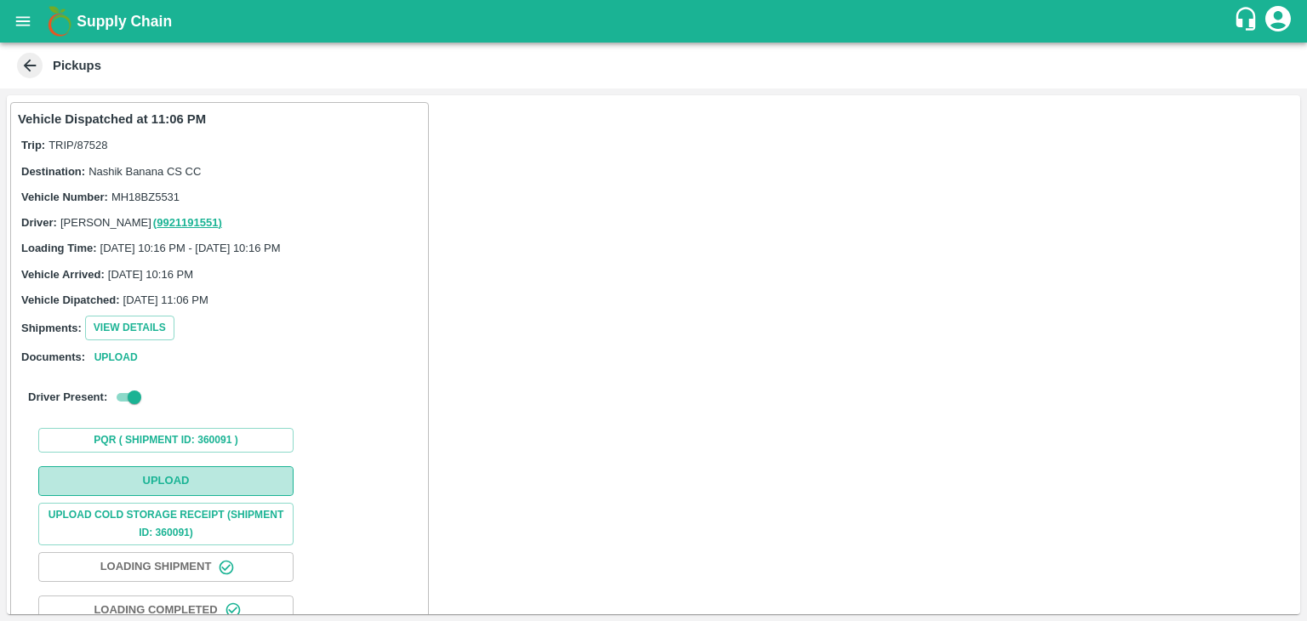
click at [214, 477] on button "Upload" at bounding box center [165, 481] width 255 height 30
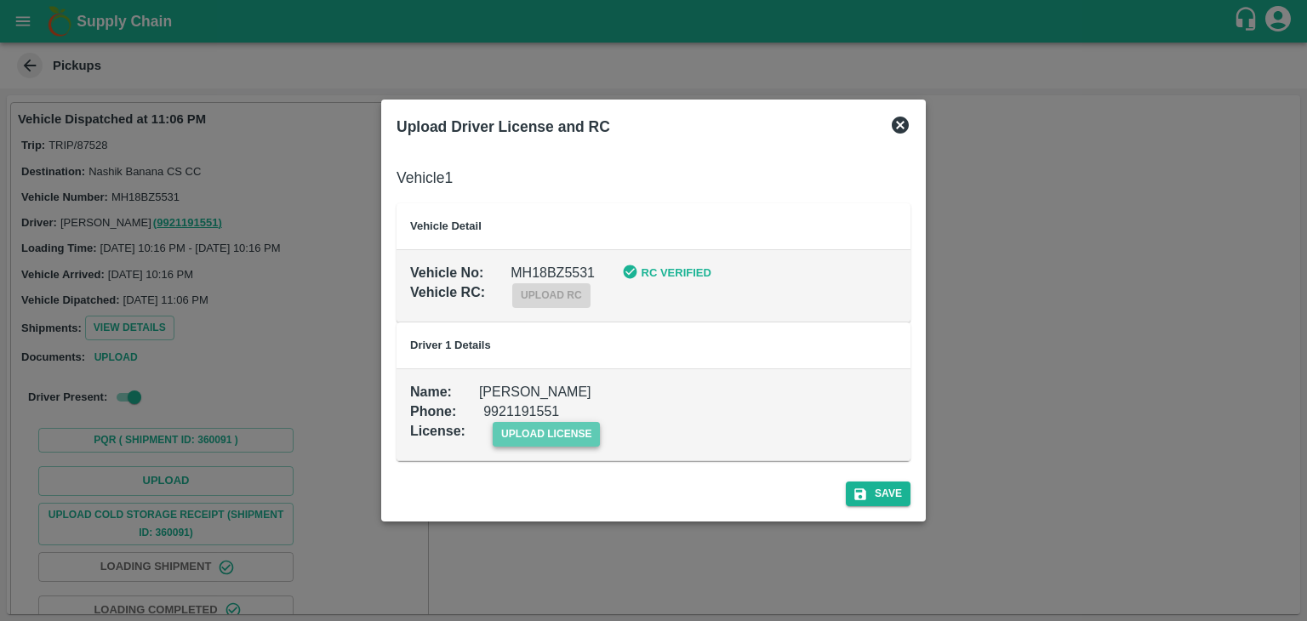
click at [559, 422] on span "upload license" at bounding box center [547, 434] width 108 height 25
click at [0, 0] on input "upload license" at bounding box center [0, 0] width 0 height 0
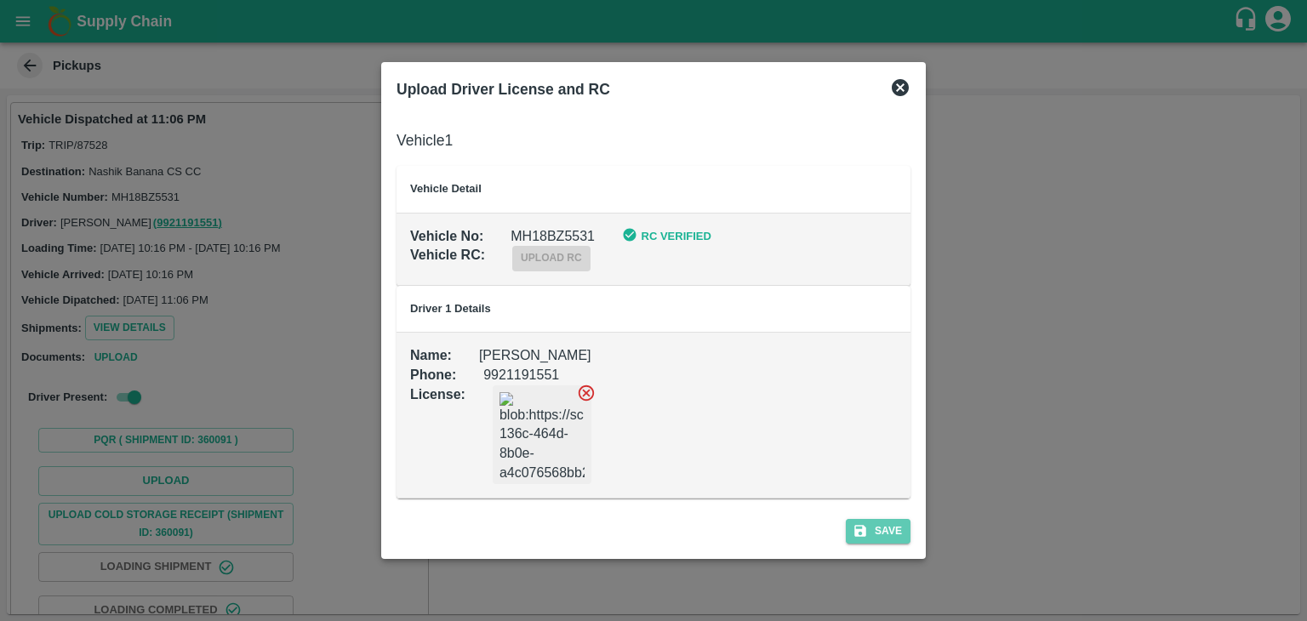
drag, startPoint x: 875, startPoint y: 542, endPoint x: 895, endPoint y: 524, distance: 27.1
click at [895, 524] on button "Save" at bounding box center [878, 531] width 65 height 25
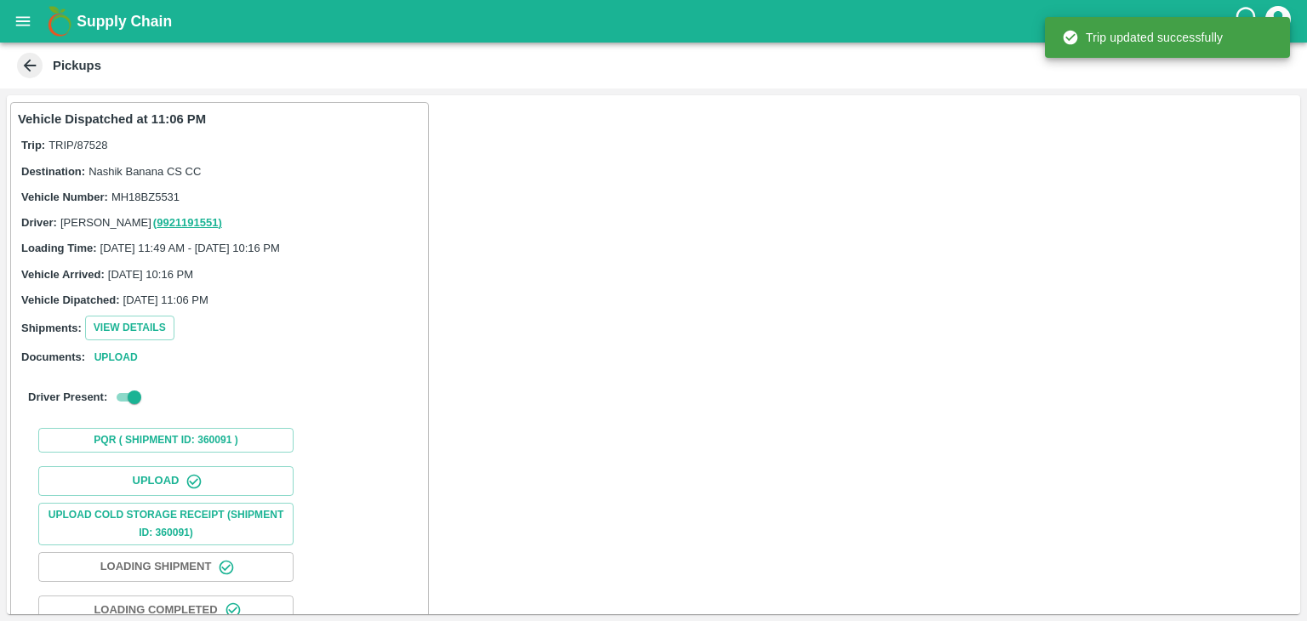
scroll to position [178, 0]
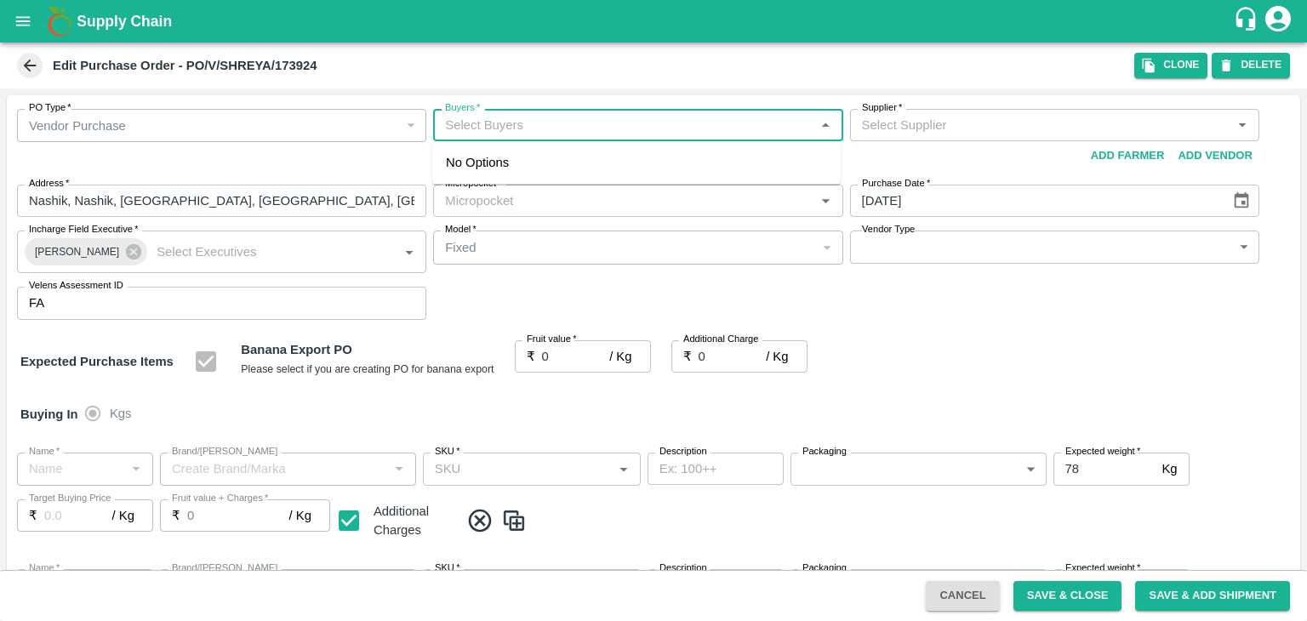
click at [532, 129] on input "Buyers   *" at bounding box center [623, 125] width 371 height 22
type input "Ajit"
type input "Shreyansh Exports-undefined"
type input "172-Savda"
type input "Banana Export"
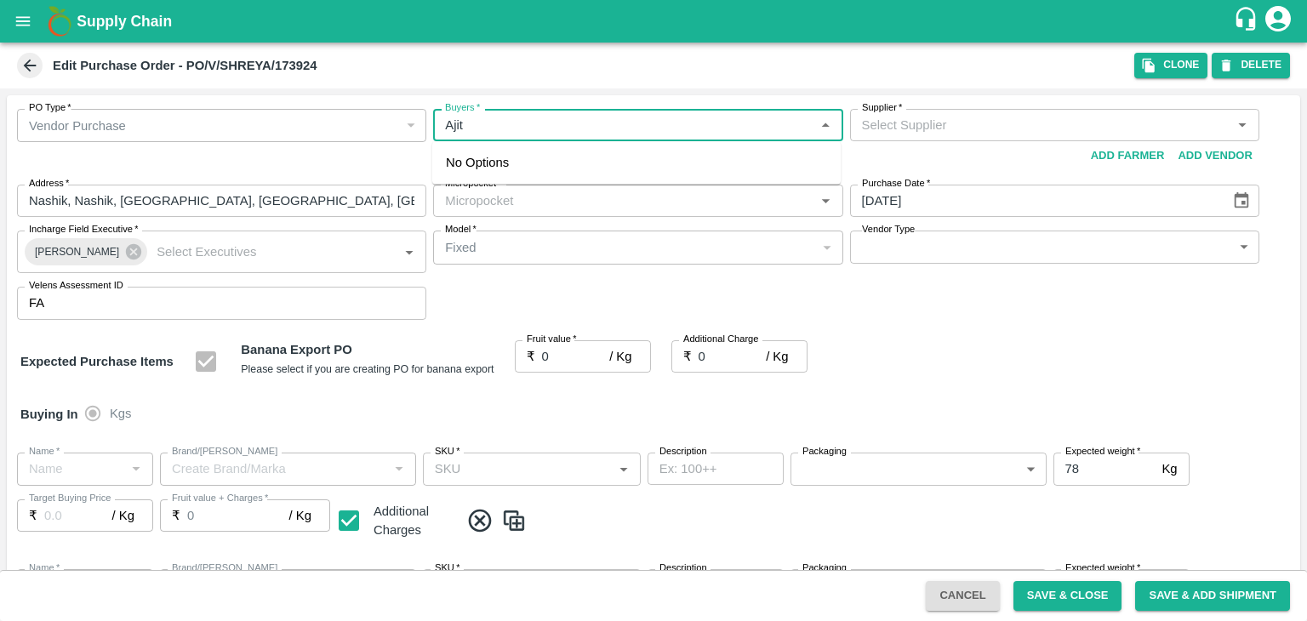
type input "FARM EXPRESS"
type input "13 kg M N-CHL 5 Hand"
type input "NA"
type input "Banana Export"
type input "FARM EXPRESS"
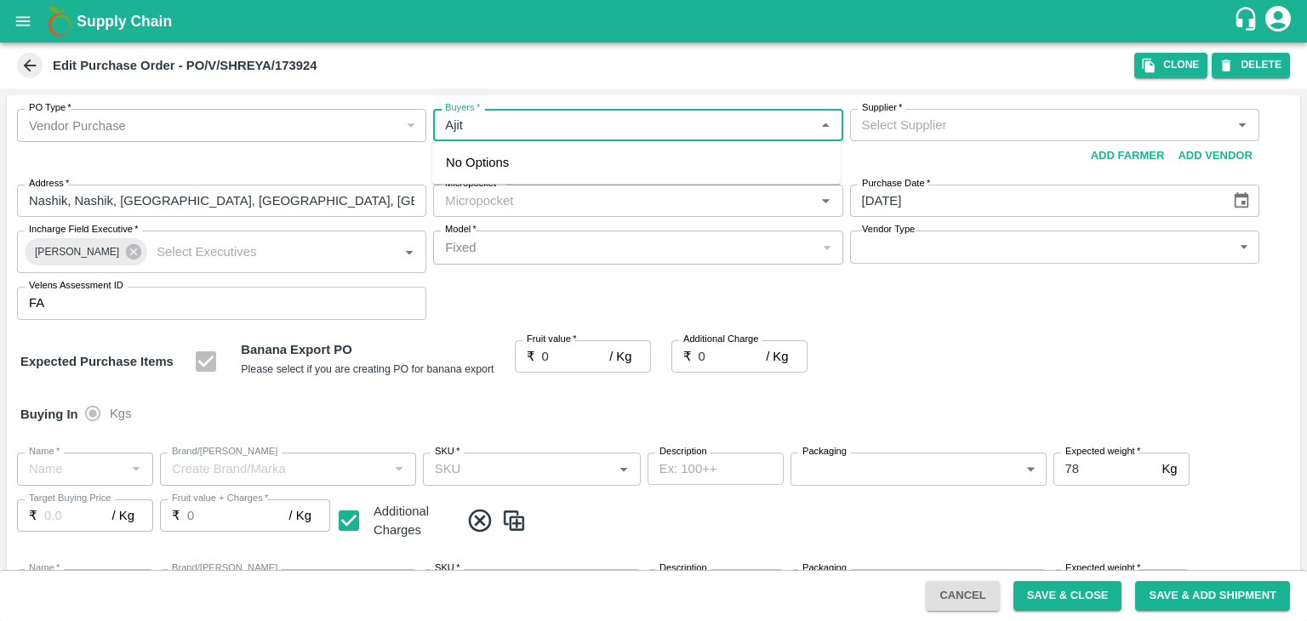
type input "13 kg M N-CHL 6 Hand"
type input "NA"
type input "Banana Export"
type input "FARM EXPRESS"
type input "13 kg M N-CHL 8 Hand"
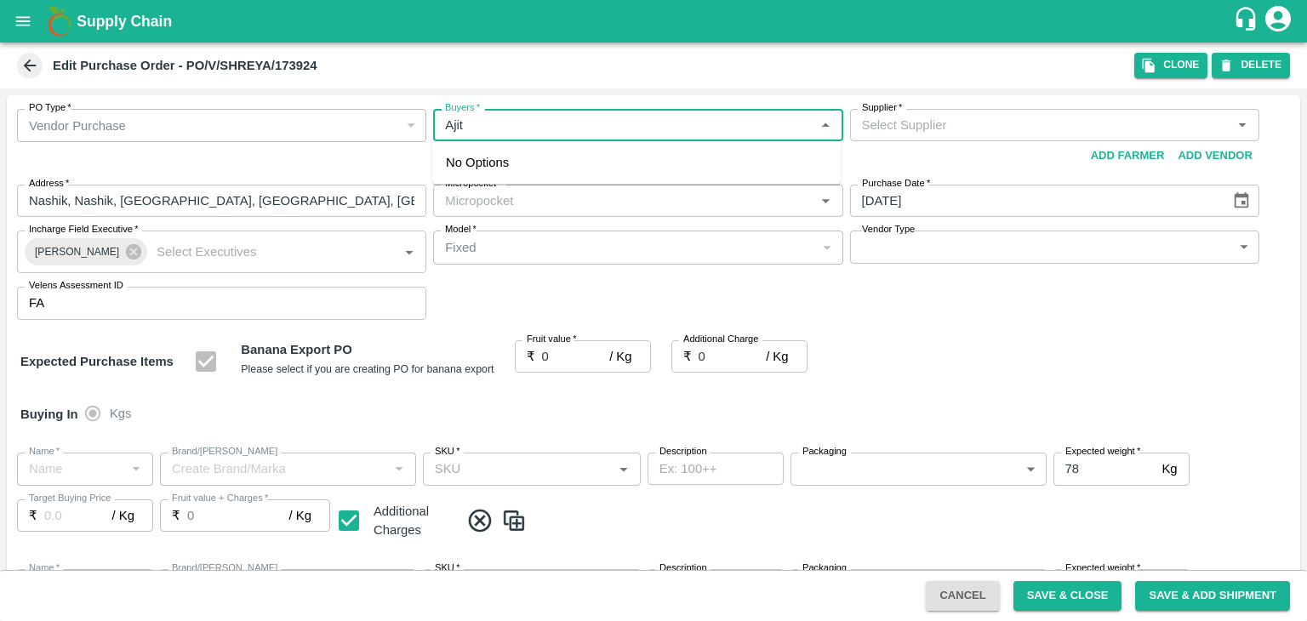
type input "NA"
type input "Banana Export"
type input "FARM EXPRESS"
type input "13 kg M N-CHL CL"
type input "NA"
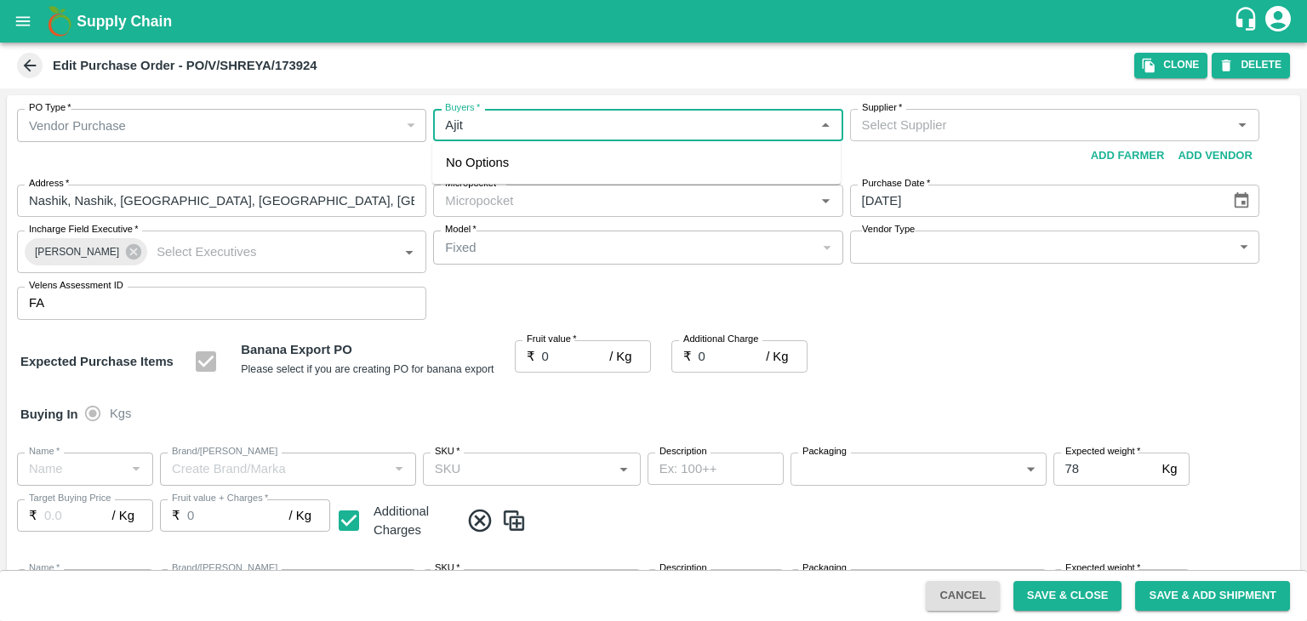
type input "Banana Export"
type input "FARM EXPRESS"
type input "C Class"
type input "NA"
type input "Banana Export"
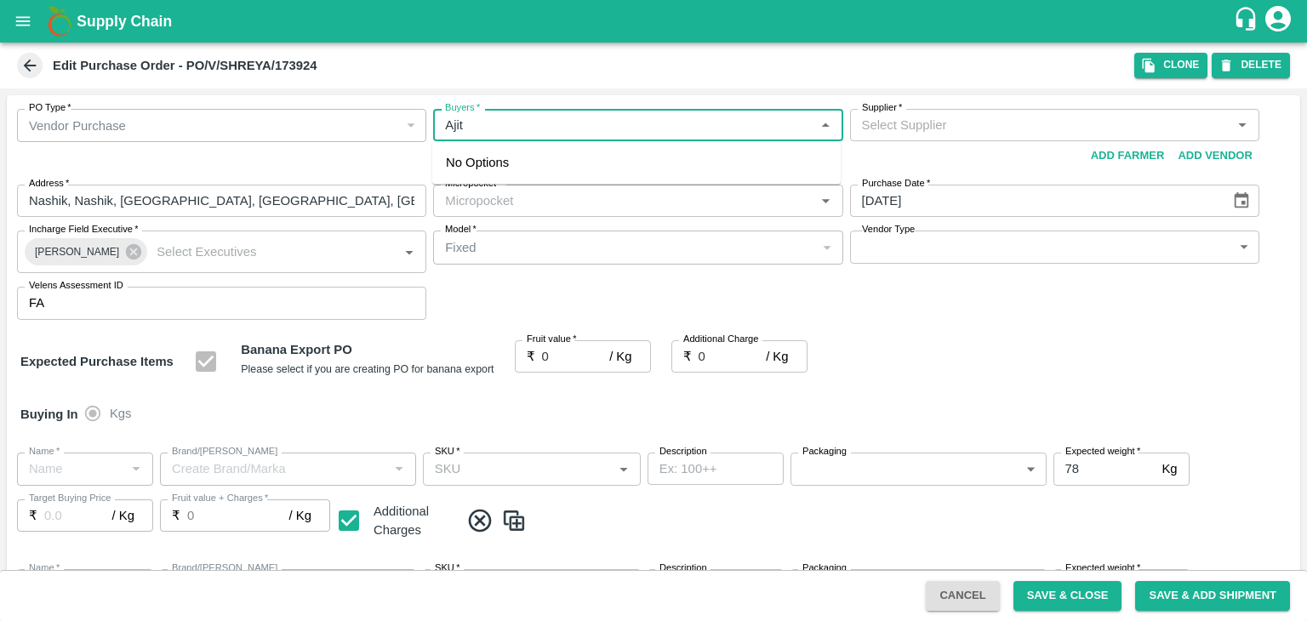
type input "FARM EXPRESS"
type input "PHR Kg"
type input "NA"
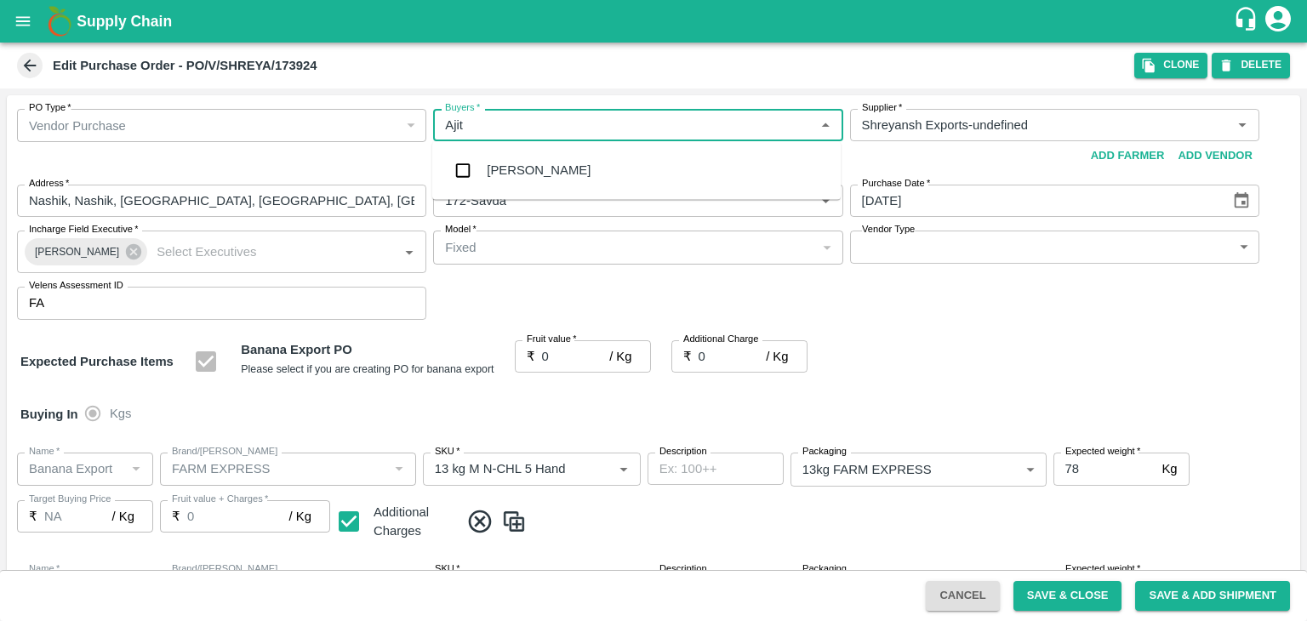
click at [547, 162] on div "Ajit Otari" at bounding box center [636, 170] width 409 height 44
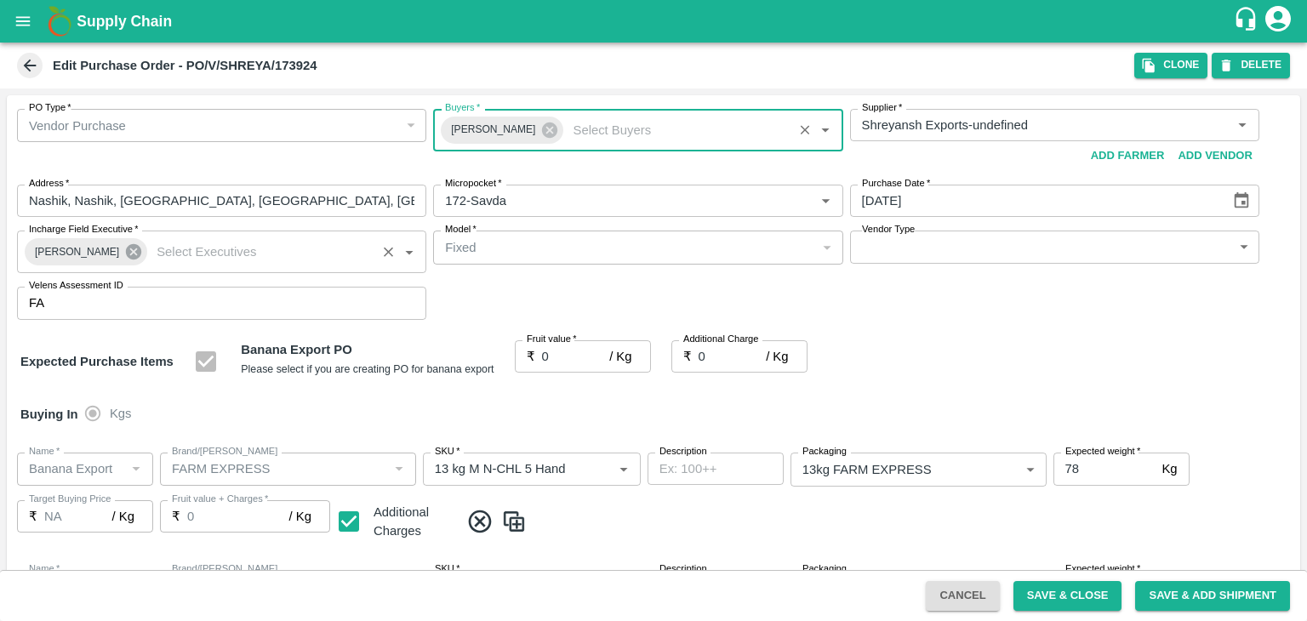
click at [127, 247] on icon at bounding box center [133, 251] width 15 height 15
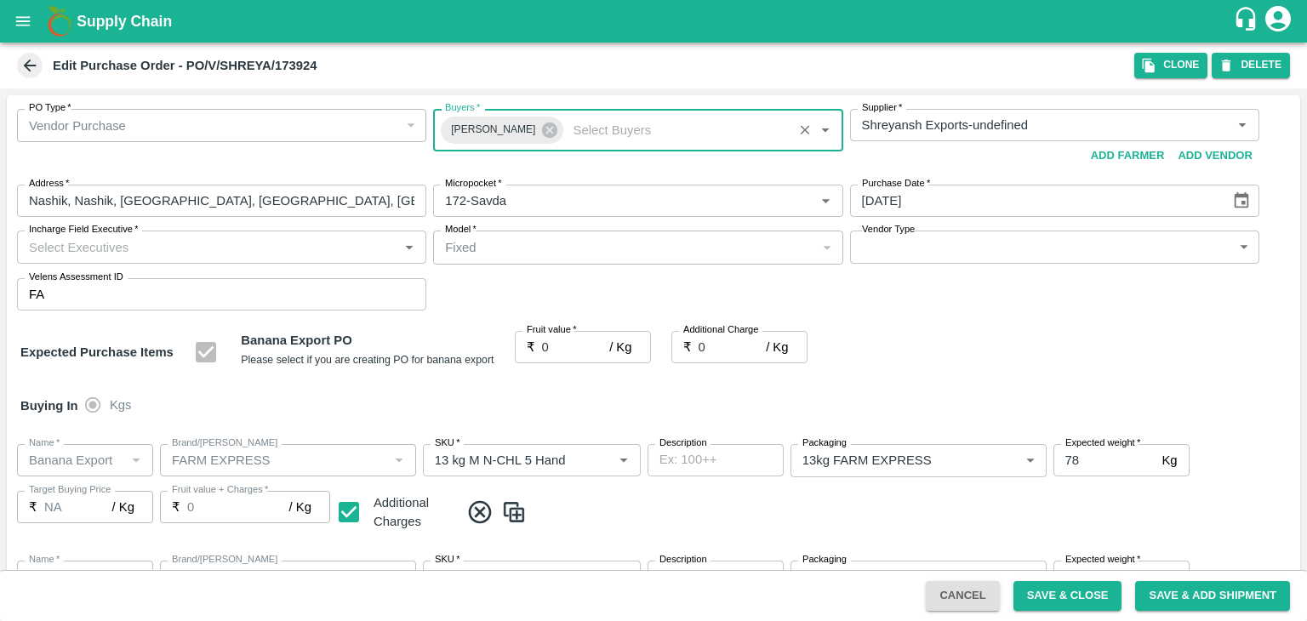
click at [157, 243] on input "Incharge Field Executive   *" at bounding box center [207, 247] width 371 height 22
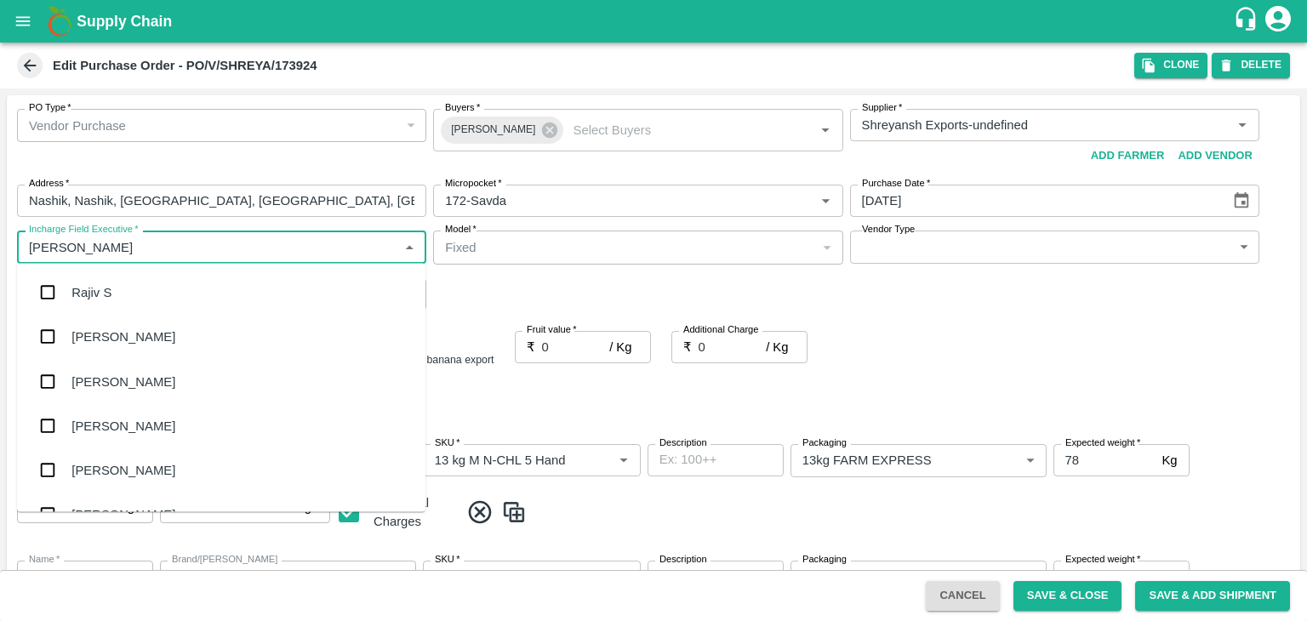
type input "Jay"
click at [140, 386] on div "[PERSON_NAME] Tale" at bounding box center [221, 381] width 409 height 44
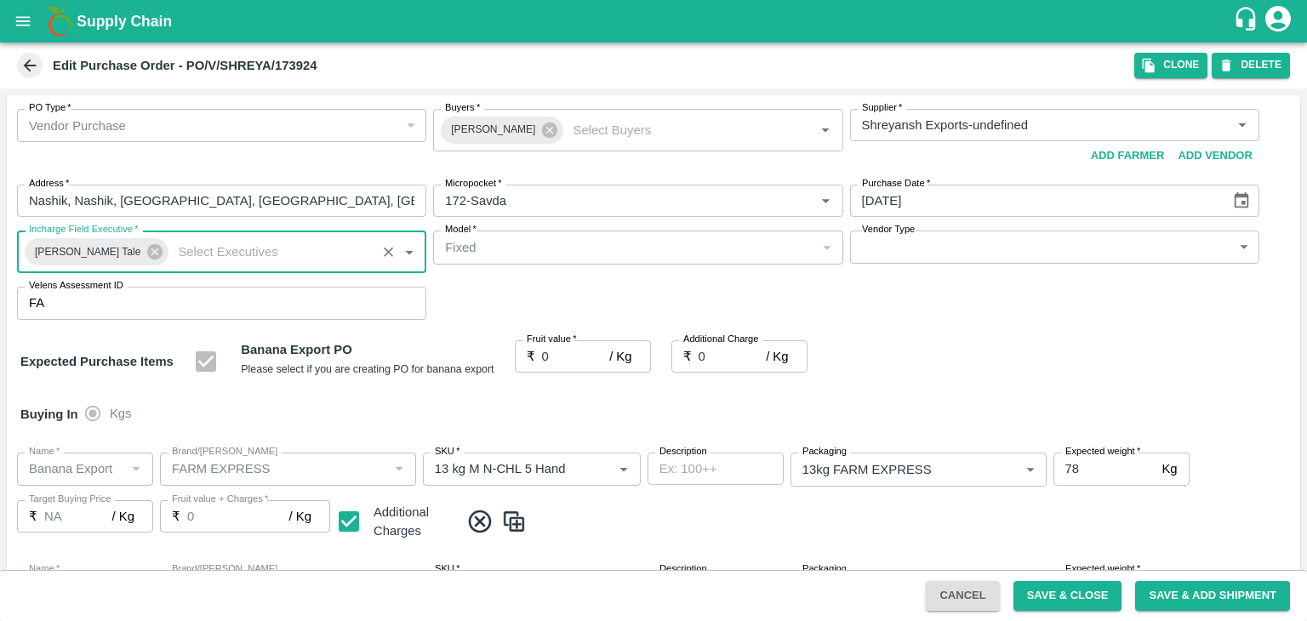
click at [883, 249] on body "Supply Chain Edit Purchase Order - PO/V/SHREYA/173924 Clone DELETE PO Type   * …" at bounding box center [653, 310] width 1307 height 621
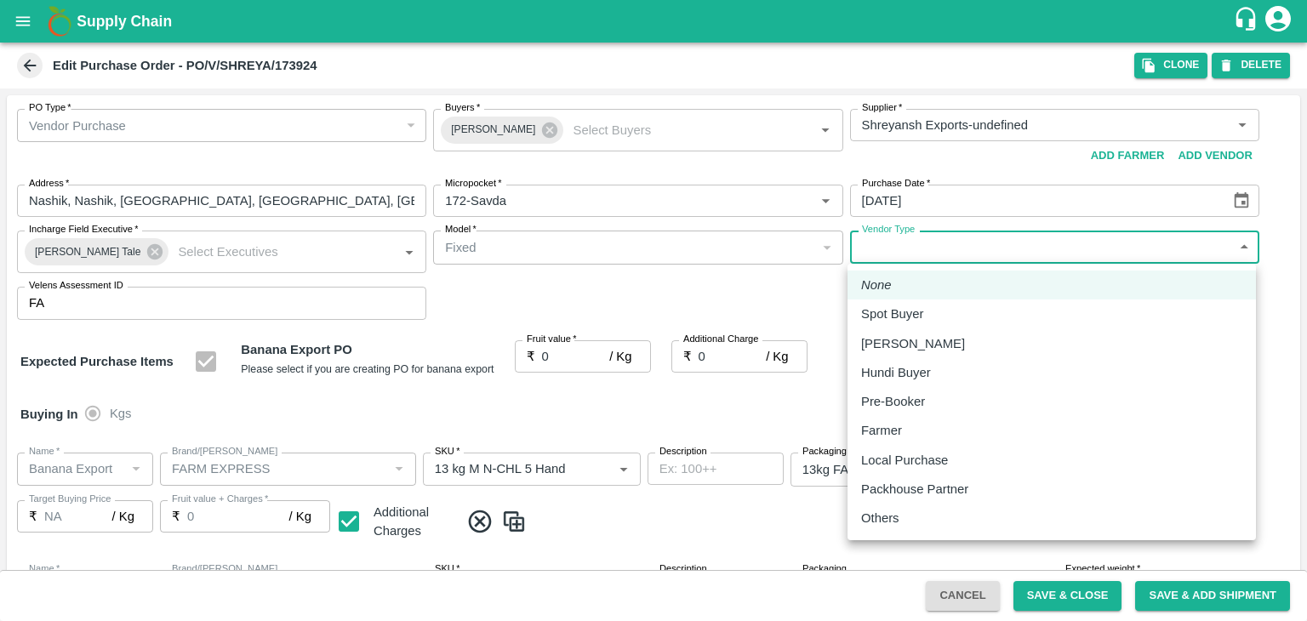
click at [927, 512] on div "Others" at bounding box center [1051, 518] width 381 height 19
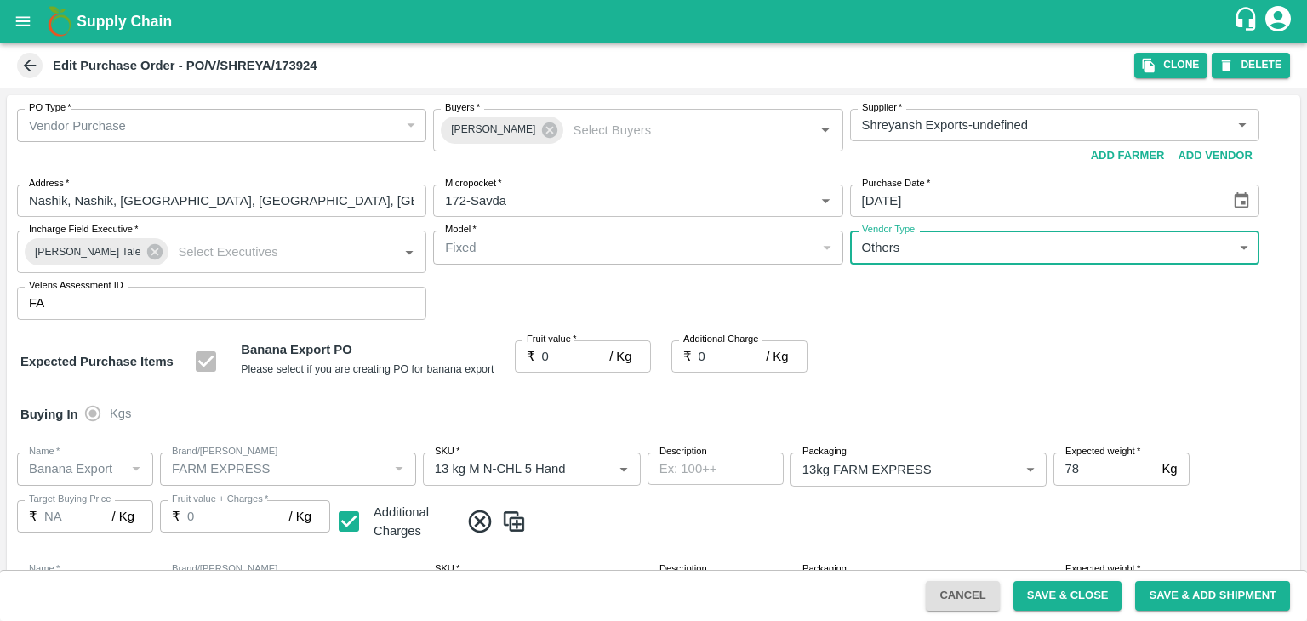
type input "OTHER"
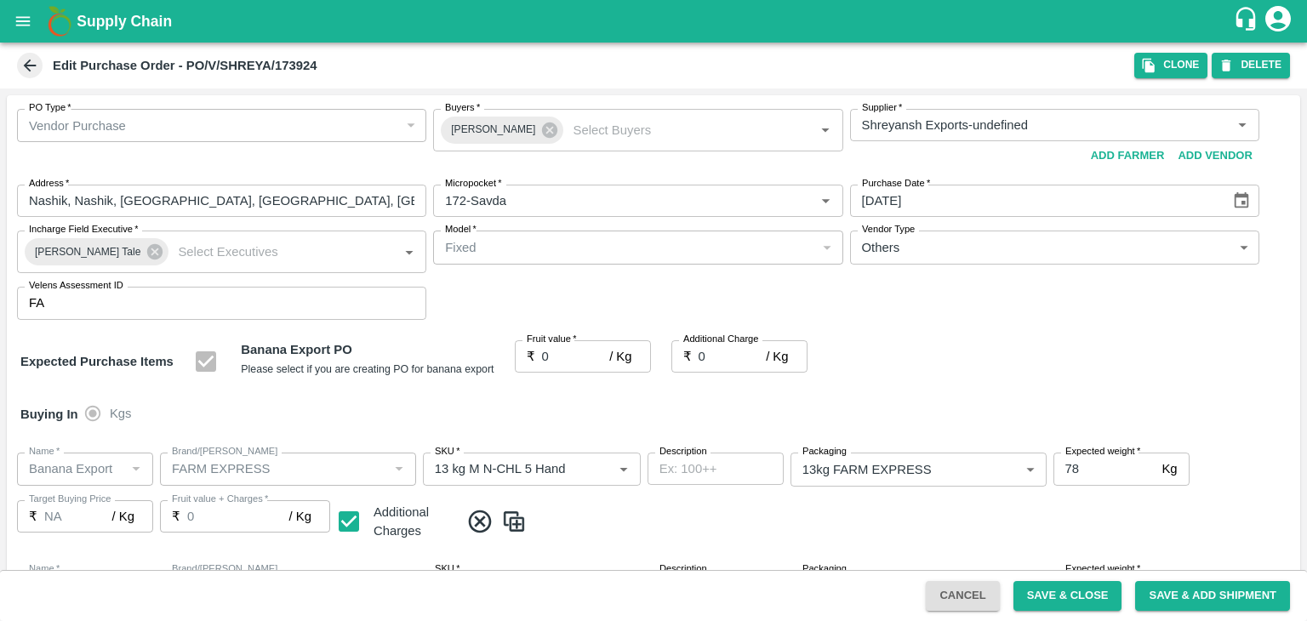
click at [564, 366] on div at bounding box center [653, 310] width 1307 height 621
click at [565, 362] on div at bounding box center [653, 310] width 1307 height 621
click at [572, 353] on div at bounding box center [653, 310] width 1307 height 621
click at [616, 355] on p "/ Kg" at bounding box center [620, 356] width 22 height 19
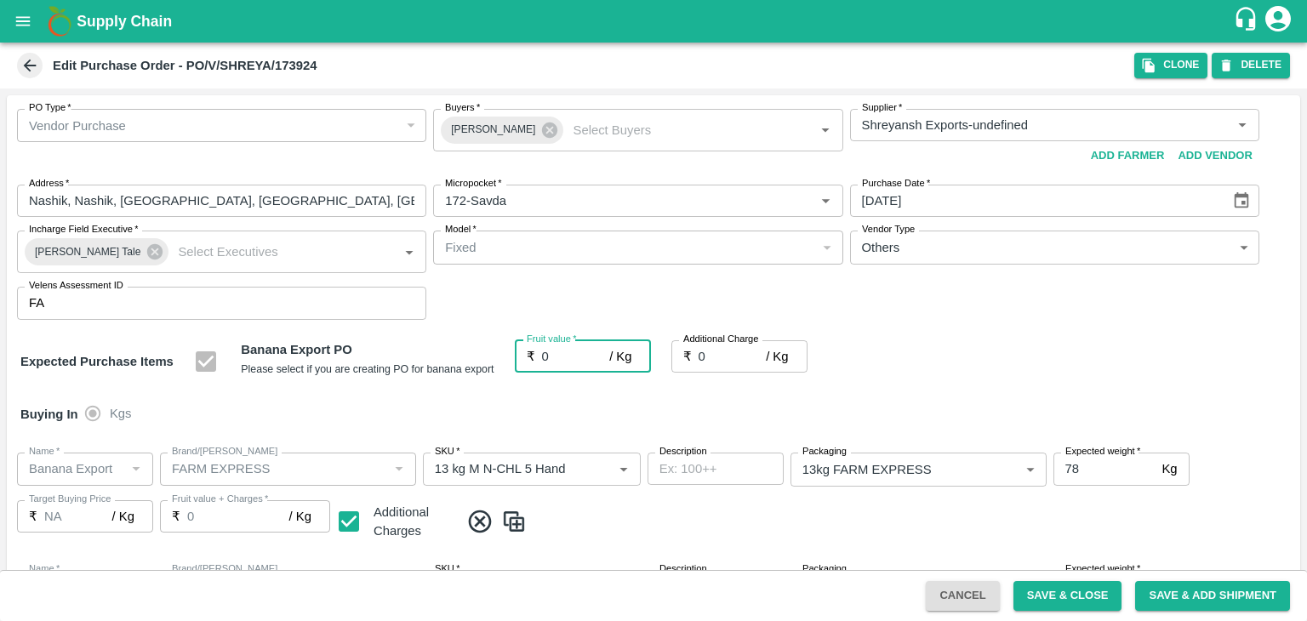
click at [576, 355] on input "0" at bounding box center [576, 356] width 68 height 32
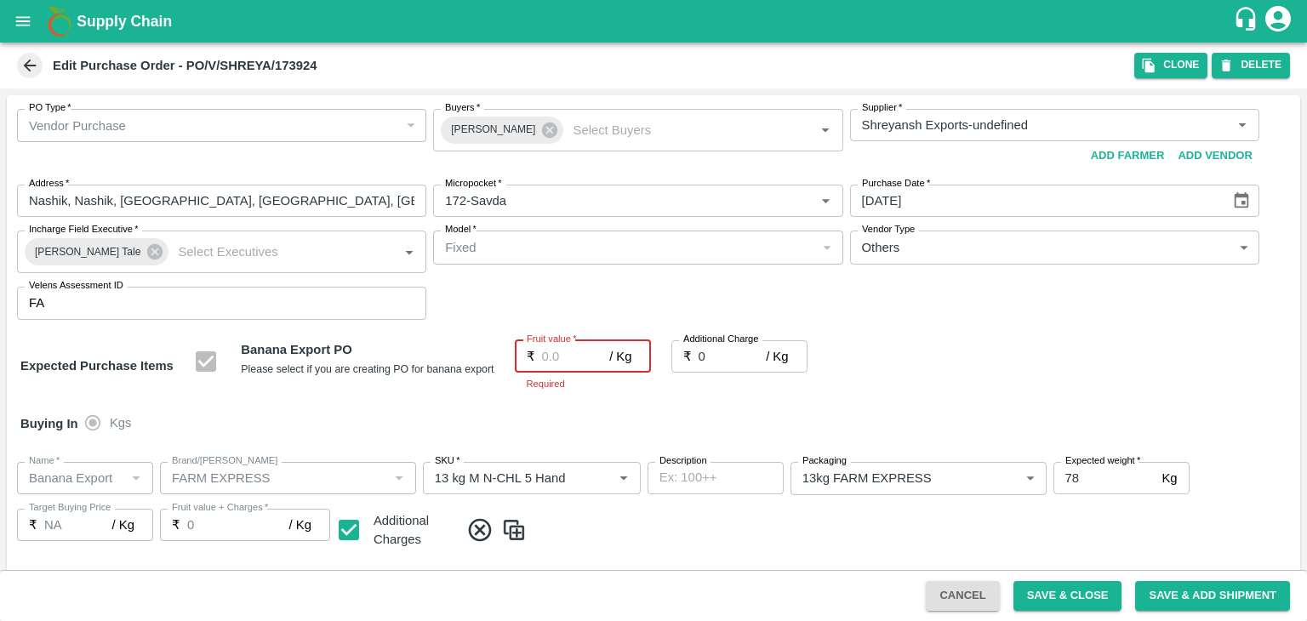
click at [553, 348] on input "Fruit value   *" at bounding box center [576, 356] width 68 height 32
type input "1"
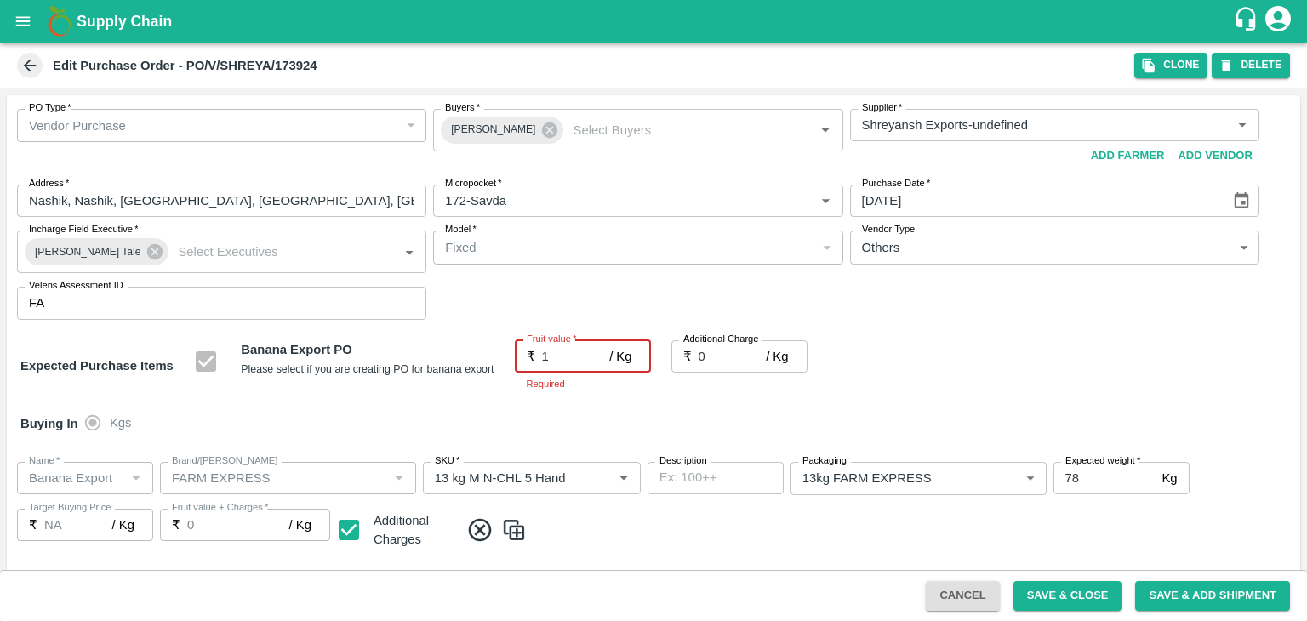
type input "1"
type input "19"
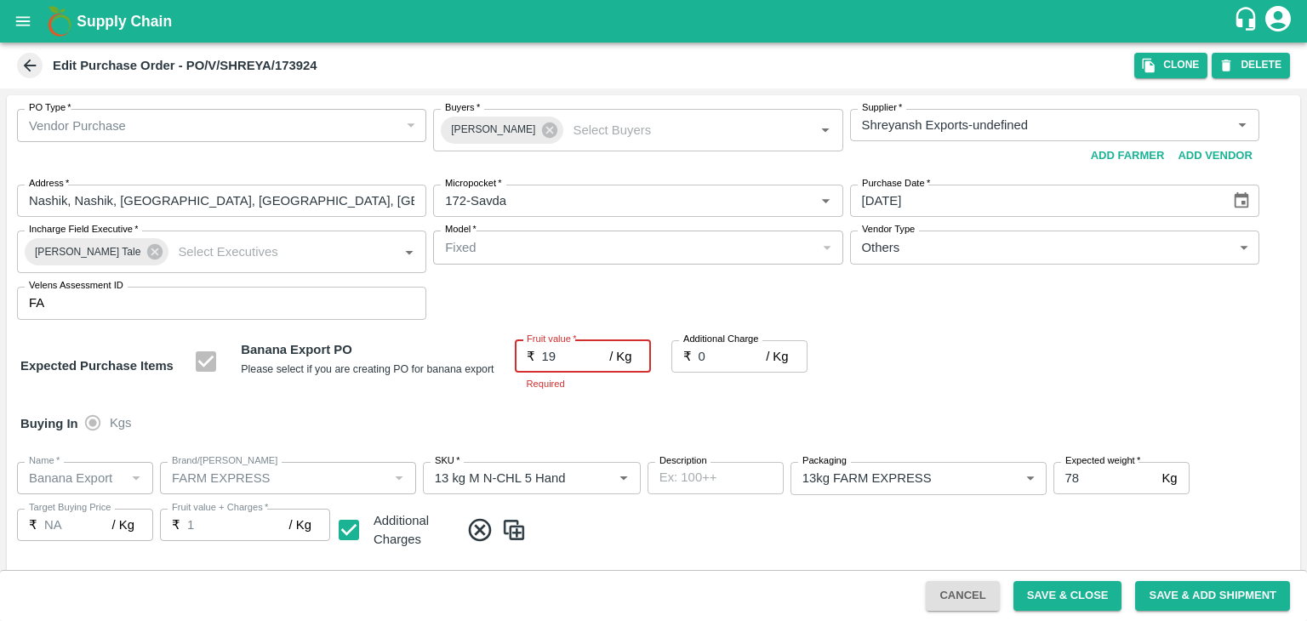
type input "19"
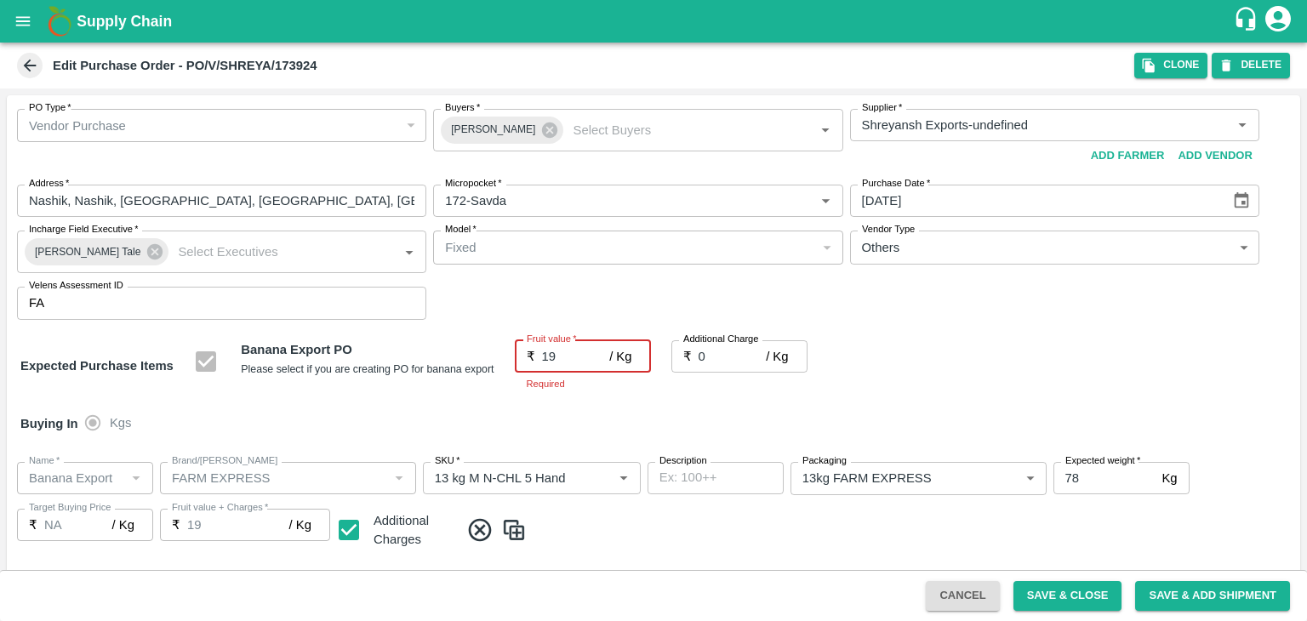
type input "19.5"
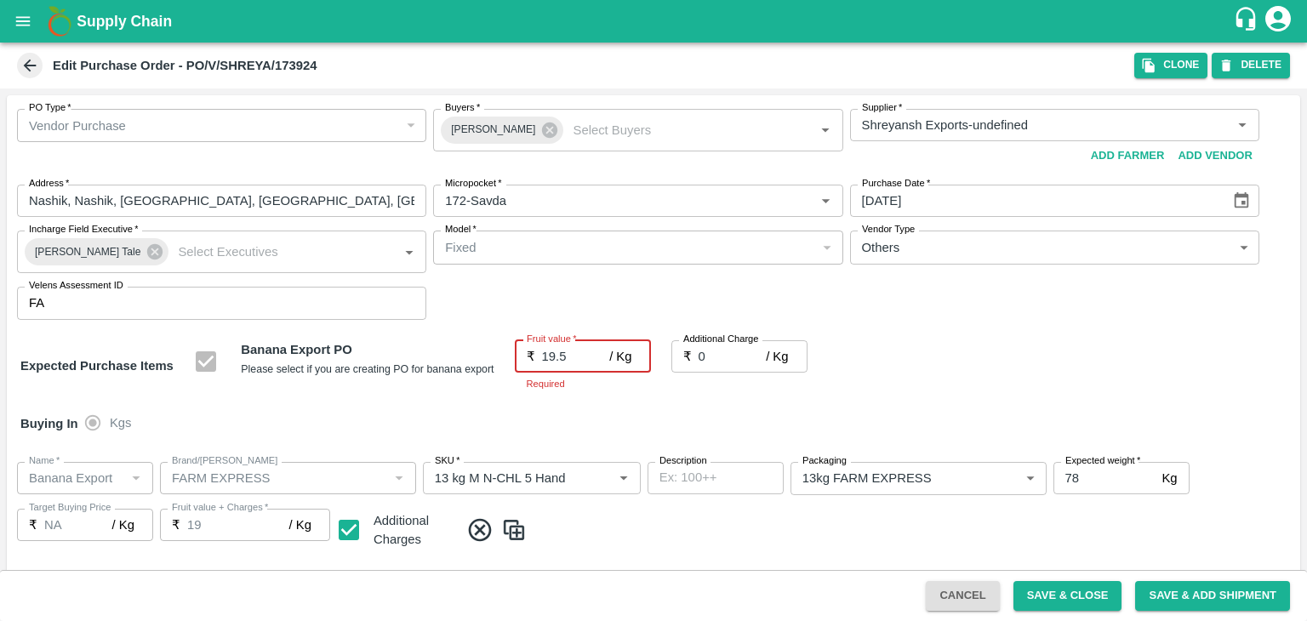
type input "19.5"
click at [742, 366] on input "0" at bounding box center [733, 356] width 68 height 32
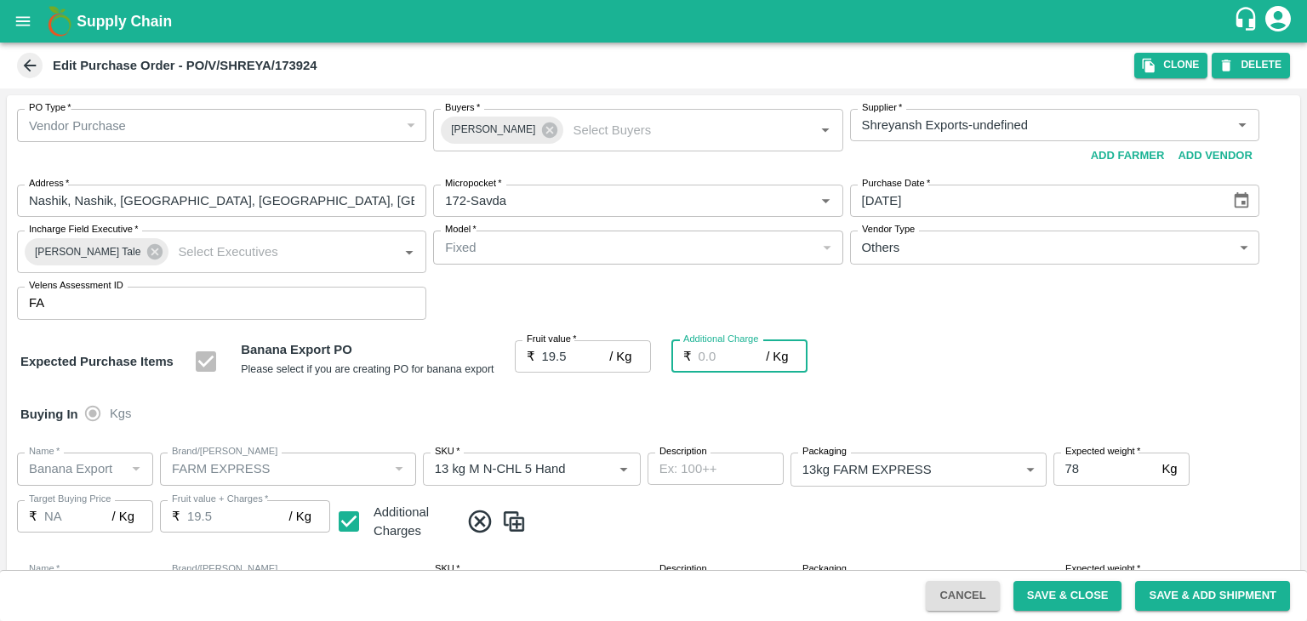
type input "2"
type input "21.5"
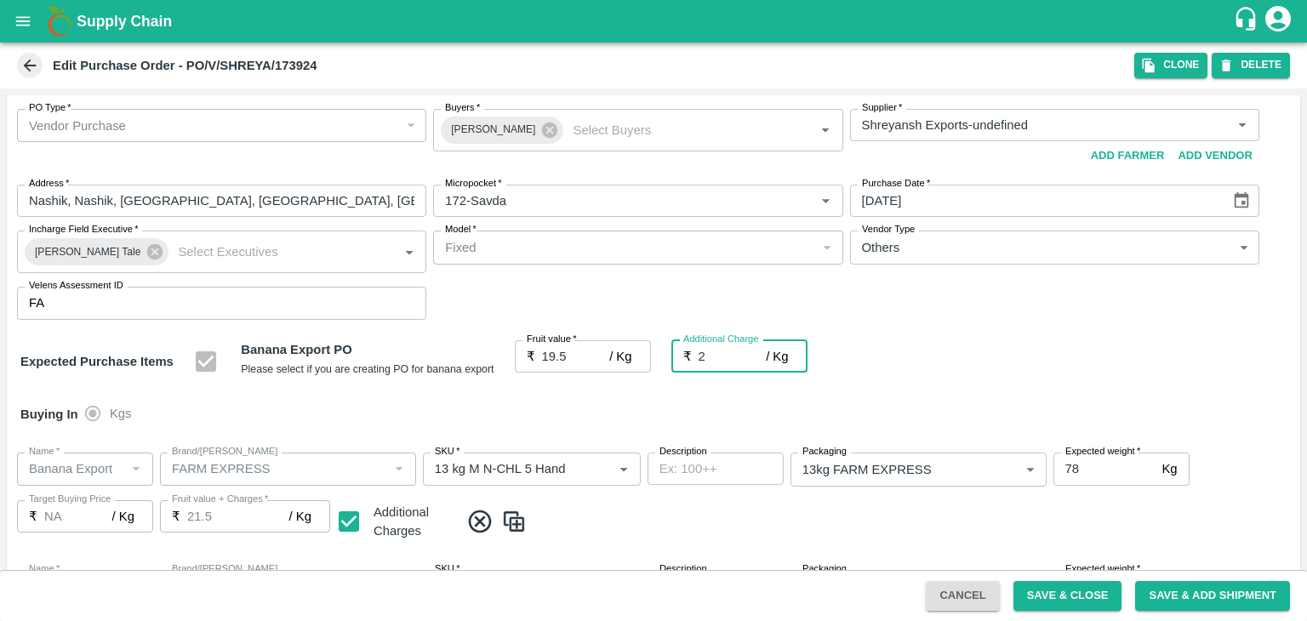
type input "2.7"
type input "22.2"
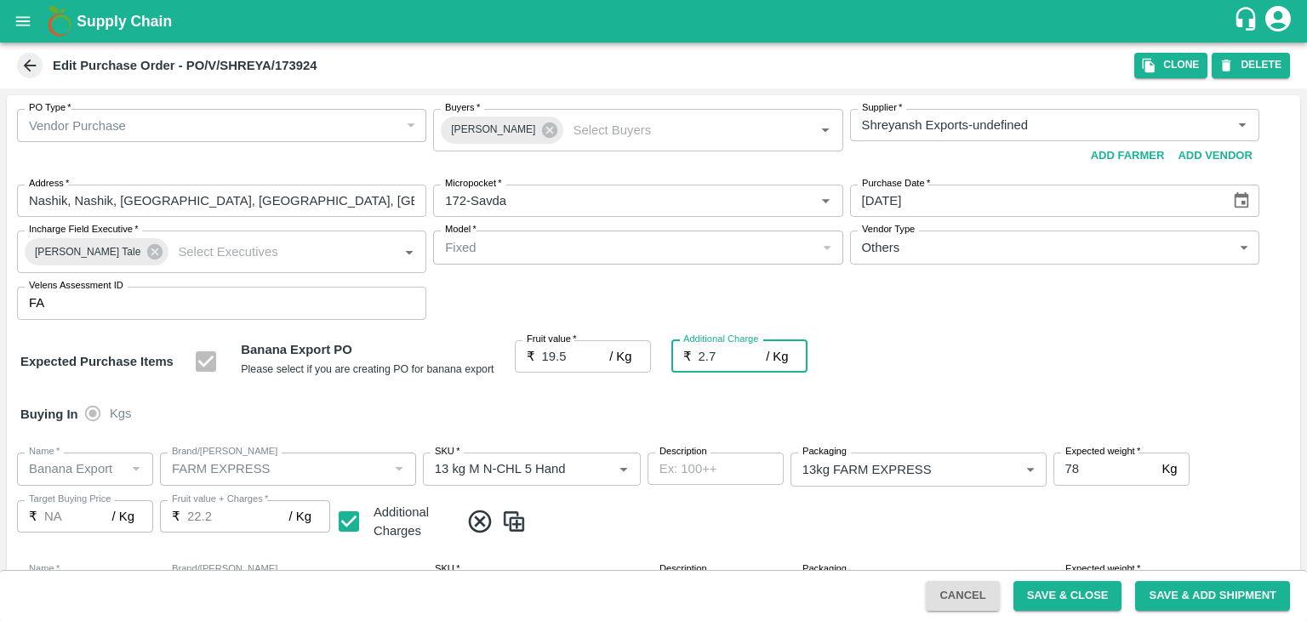
type input "2.75"
type input "22.25"
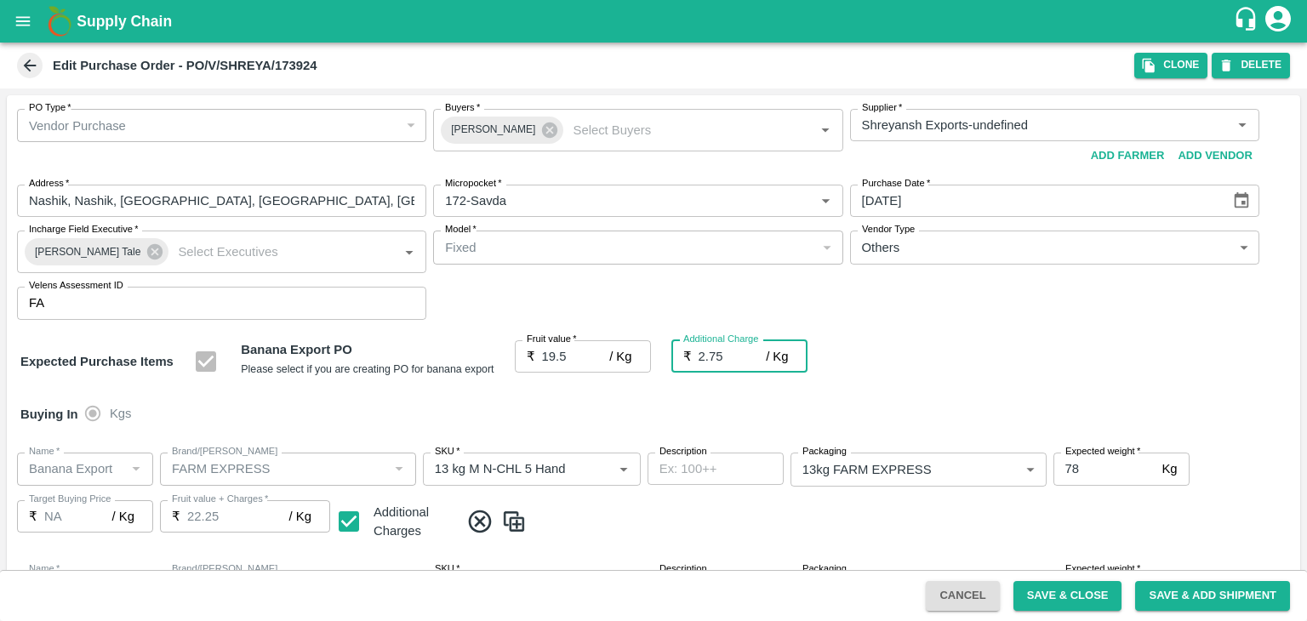
type input "2.75"
click at [749, 392] on div "Buying In Kgs" at bounding box center [654, 414] width 1294 height 49
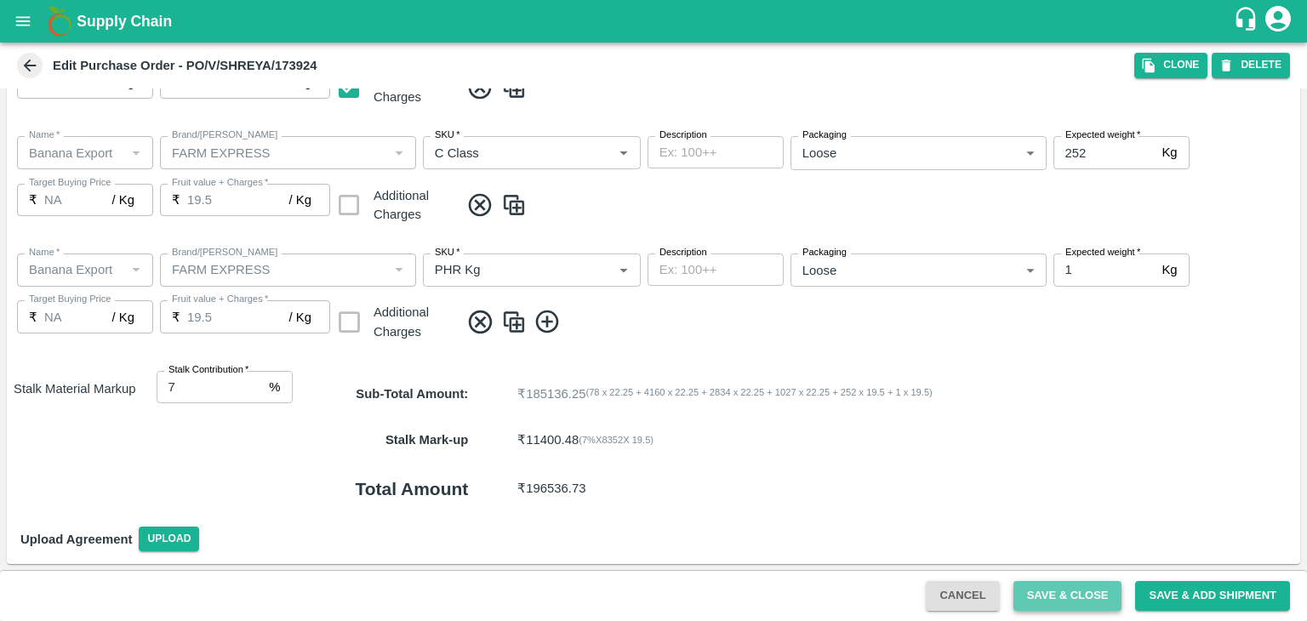
click at [1062, 588] on button "Save & Close" at bounding box center [1068, 596] width 109 height 30
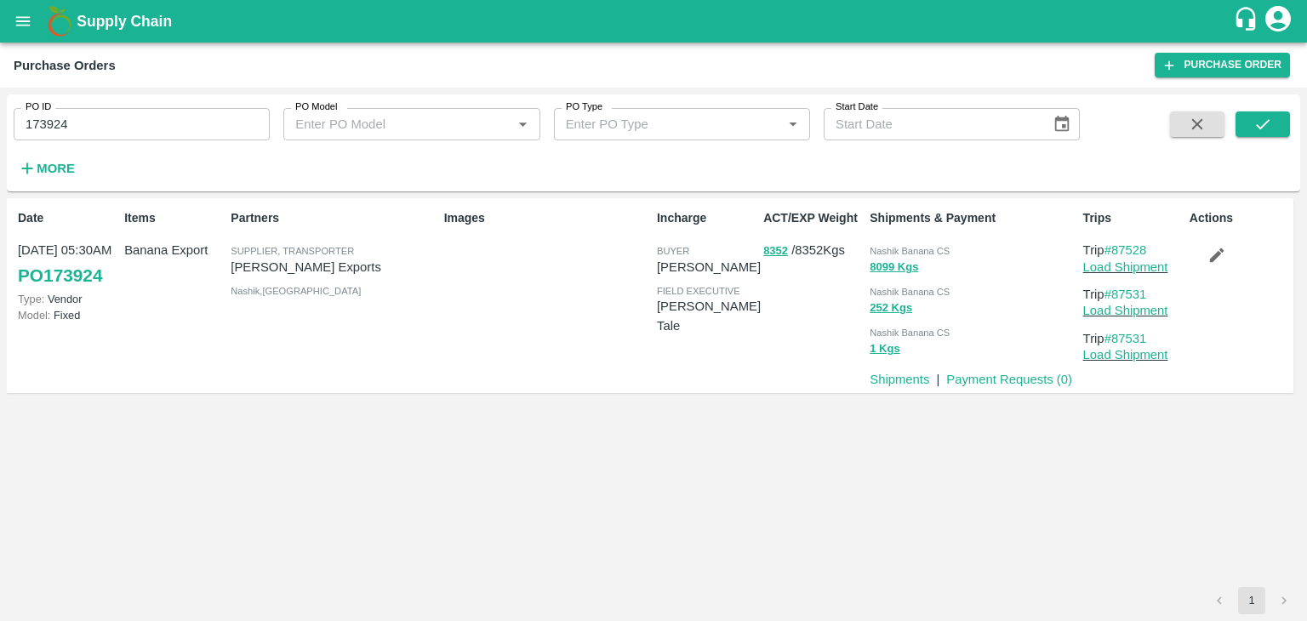
click at [98, 122] on input "173924" at bounding box center [142, 124] width 256 height 32
paste input "text"
type input "173922"
click at [1247, 130] on button "submit" at bounding box center [1263, 125] width 54 height 26
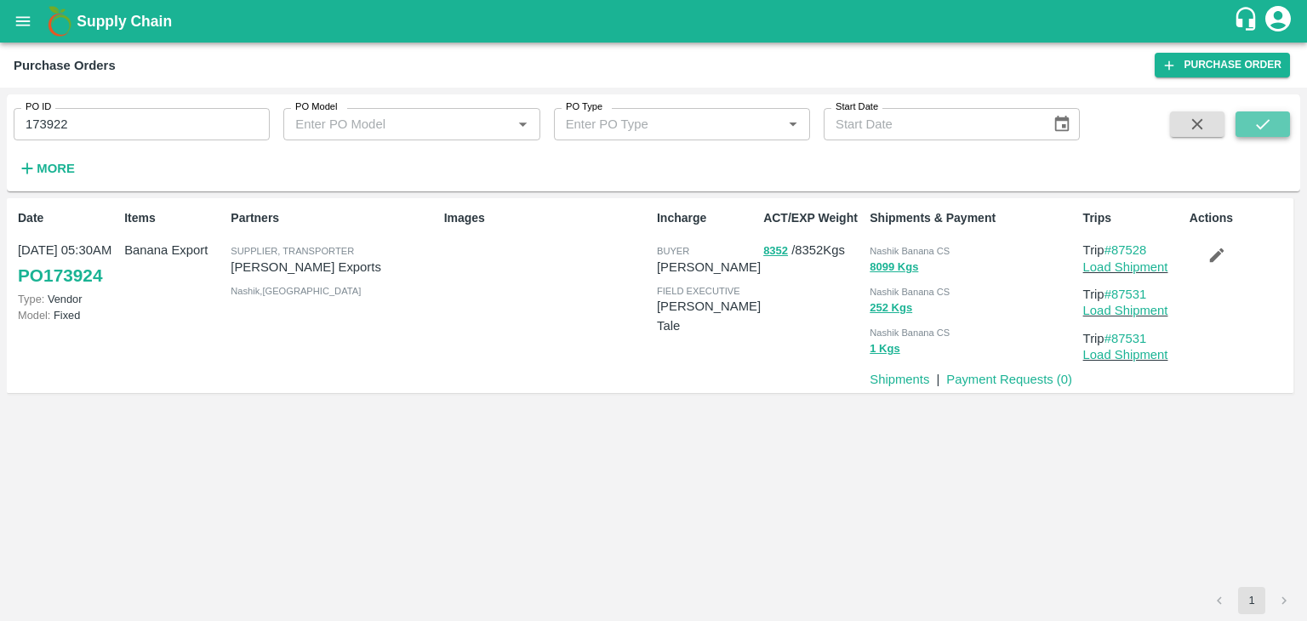
click at [1247, 130] on button "submit" at bounding box center [1263, 125] width 54 height 26
click at [1152, 265] on link "Load Shipment" at bounding box center [1126, 267] width 85 height 14
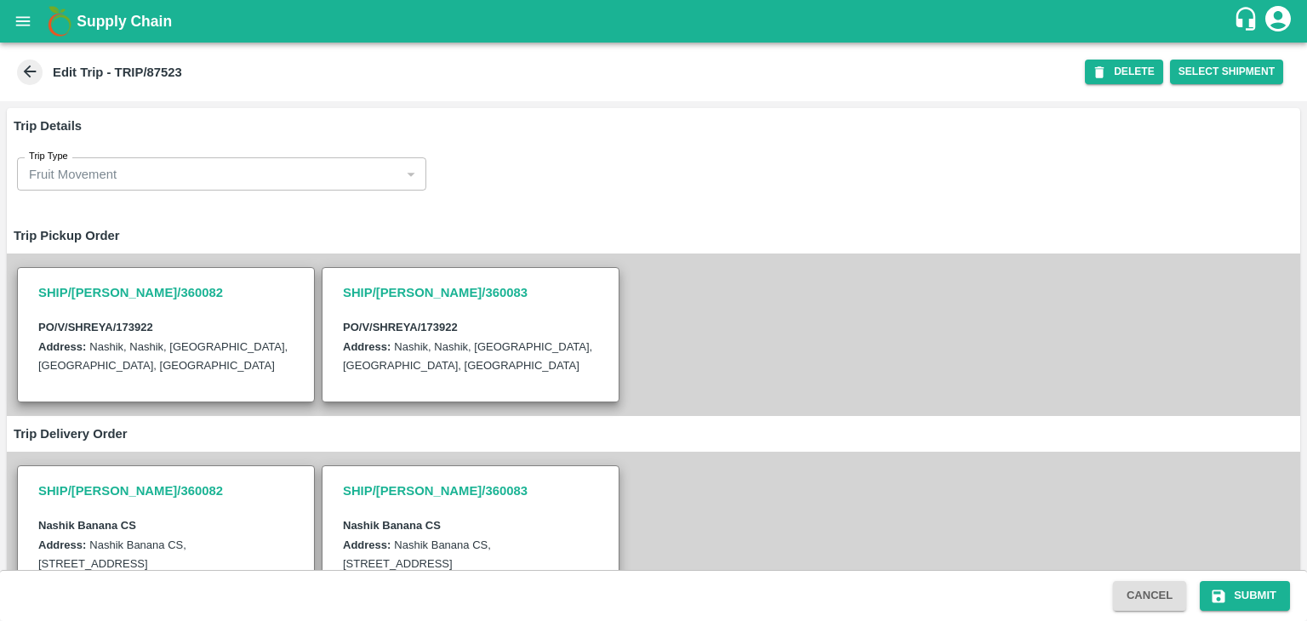
scroll to position [507, 0]
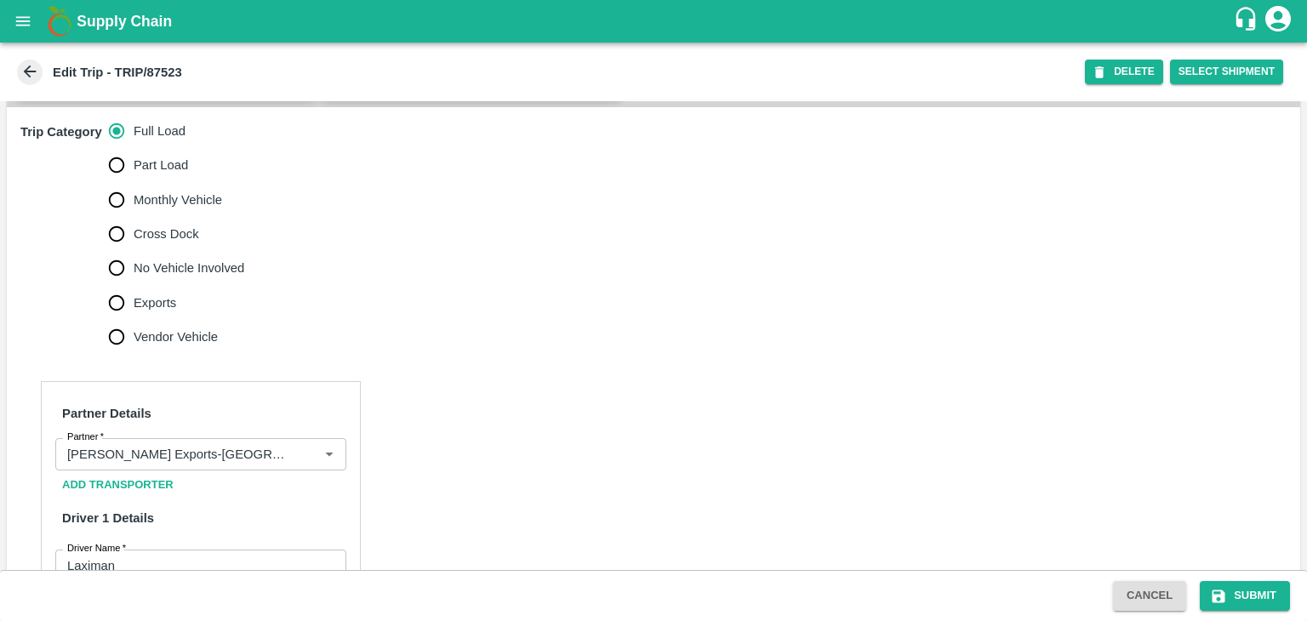
click at [167, 277] on span "No Vehicle Involved" at bounding box center [189, 268] width 111 height 19
click at [134, 285] on input "No Vehicle Involved" at bounding box center [117, 268] width 34 height 34
radio input "true"
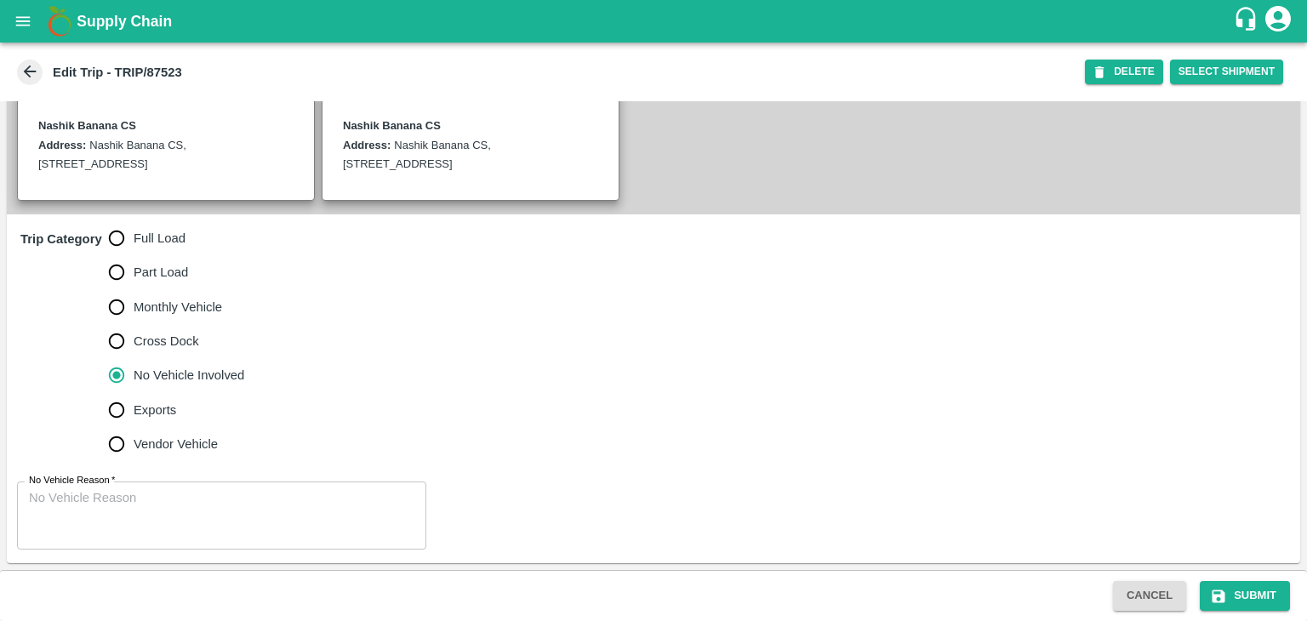
scroll to position [418, 0]
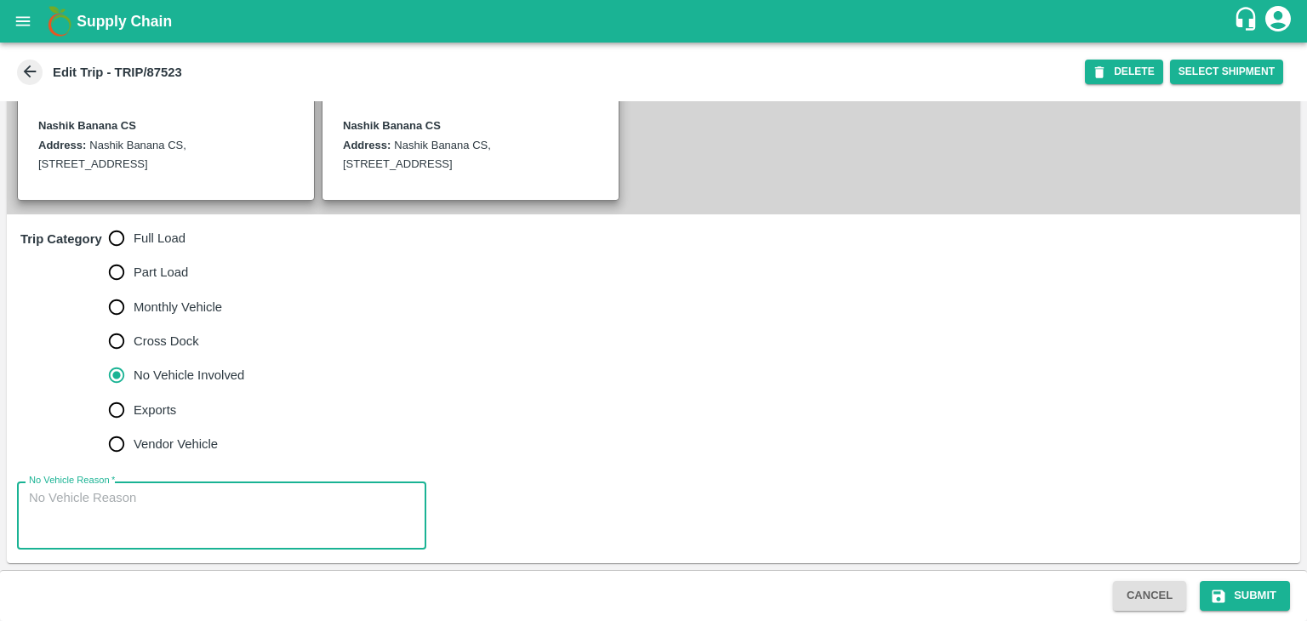
click at [231, 510] on textarea "No Vehicle Reason   *" at bounding box center [222, 516] width 386 height 54
type textarea "Field Dump"
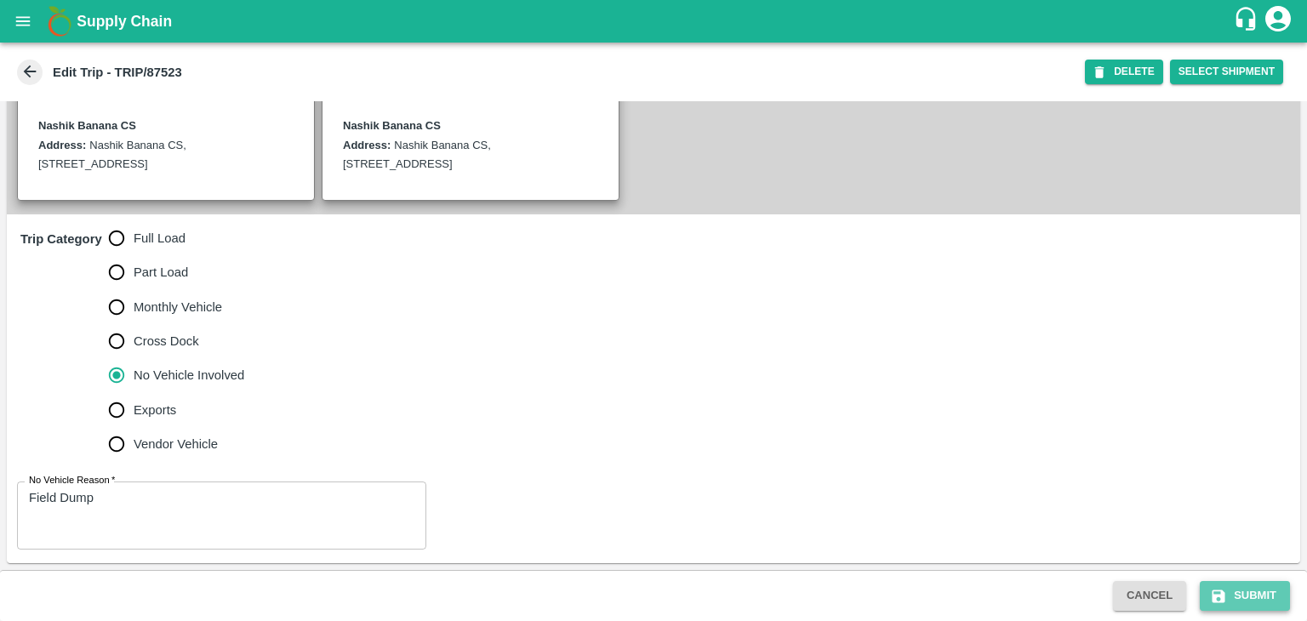
click at [1248, 586] on button "Submit" at bounding box center [1245, 596] width 90 height 30
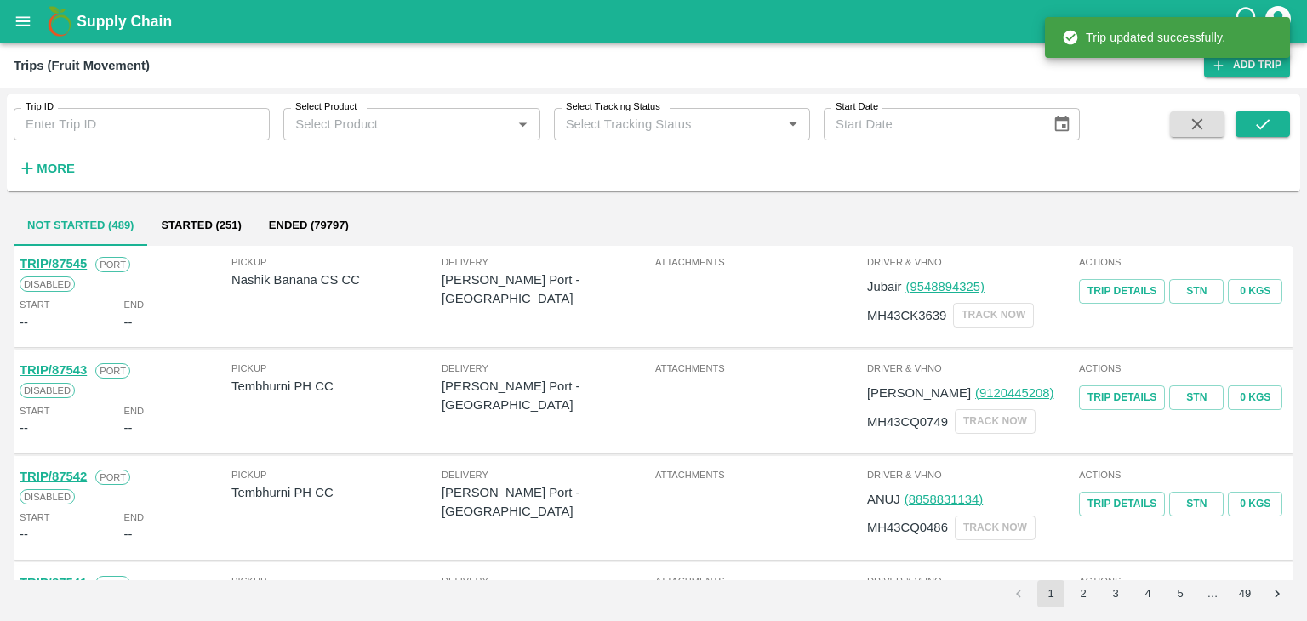
click at [160, 117] on input "Trip ID" at bounding box center [142, 124] width 256 height 32
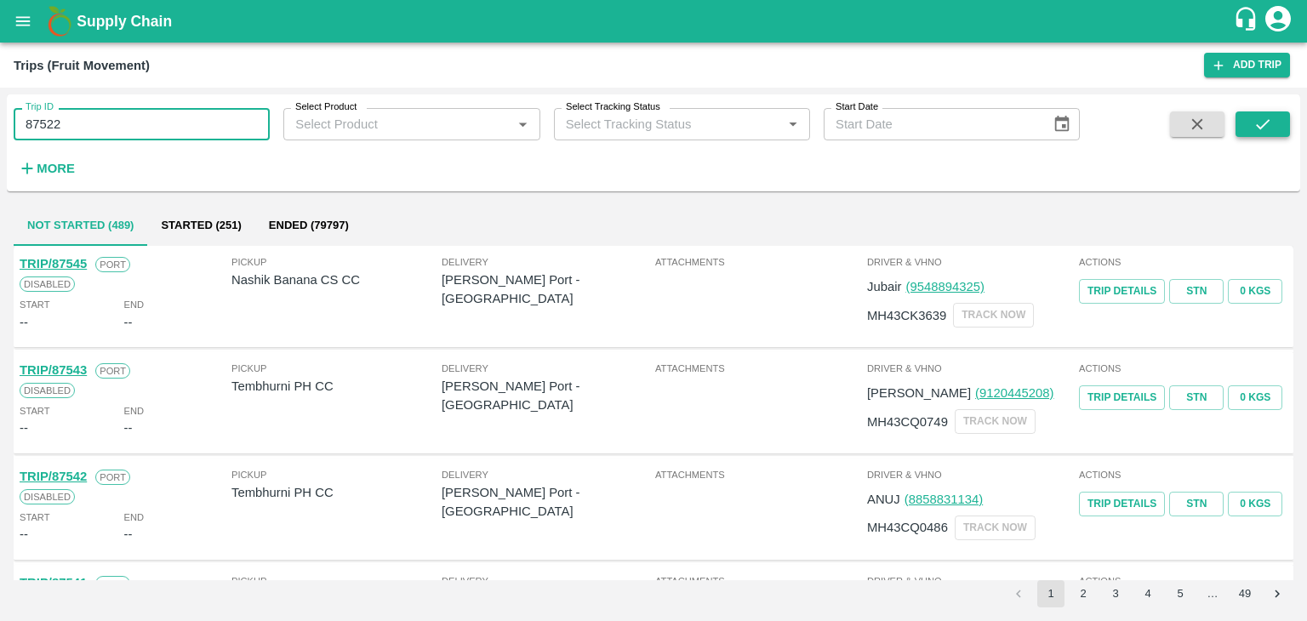
type input "87522"
click at [1277, 121] on button "submit" at bounding box center [1263, 125] width 54 height 26
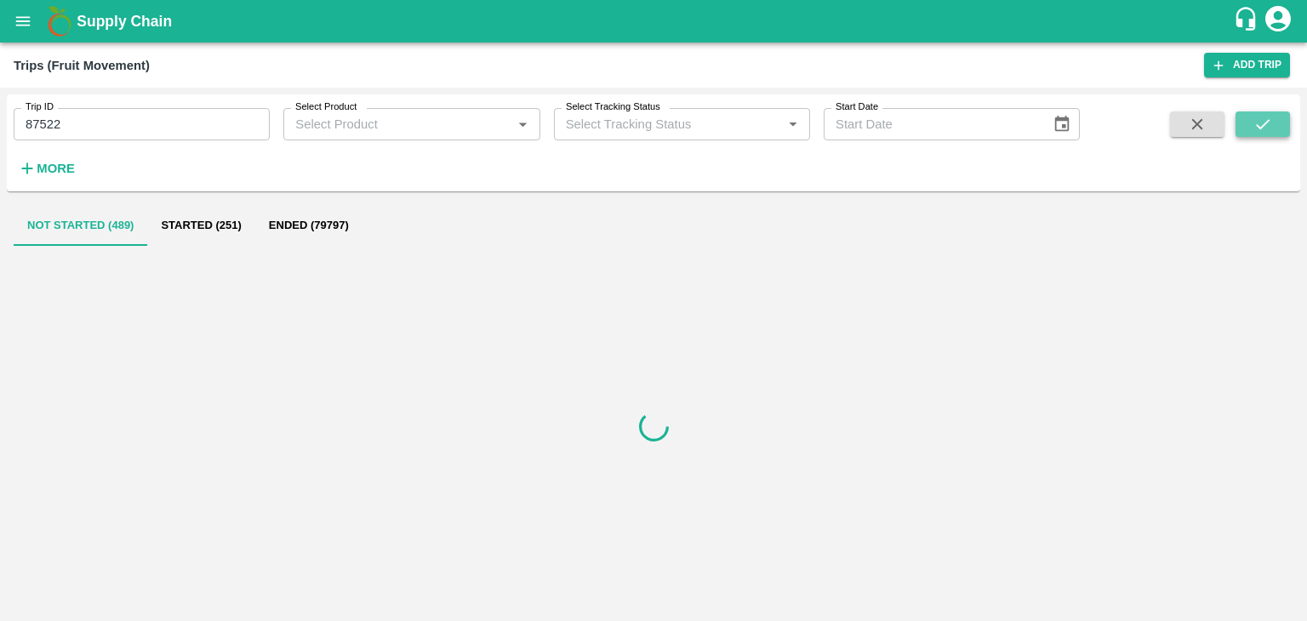
click at [1277, 121] on button "submit" at bounding box center [1263, 125] width 54 height 26
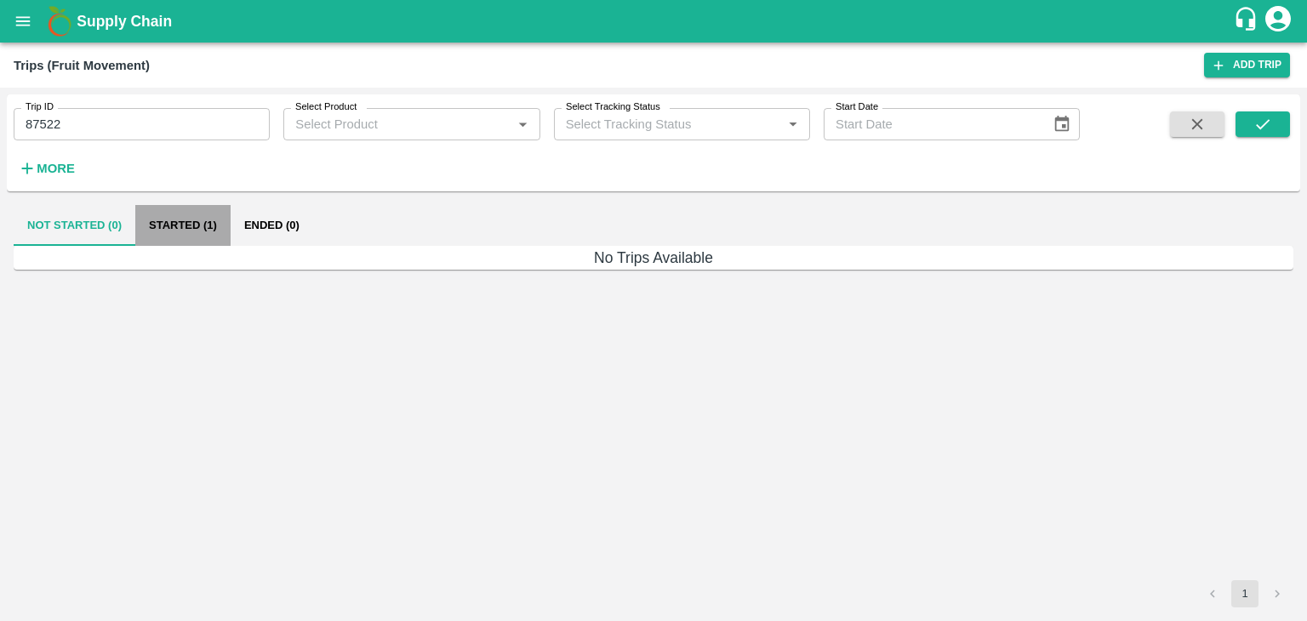
click at [195, 229] on button "Started (1)" at bounding box center [182, 225] width 95 height 41
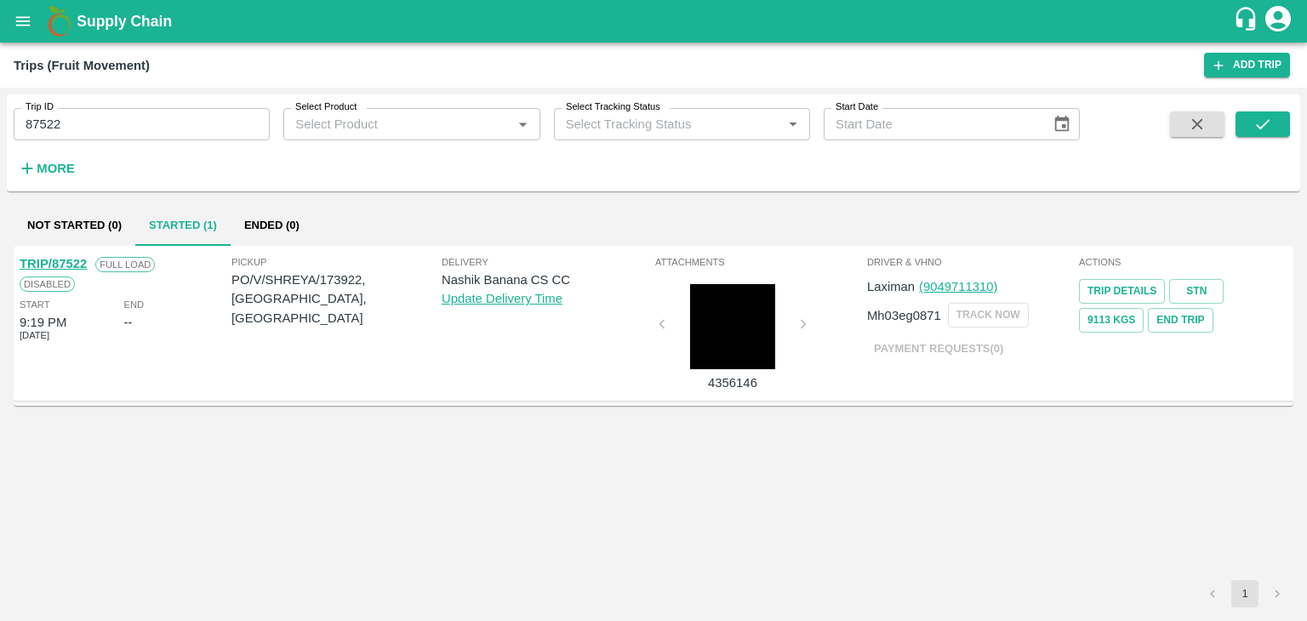
click at [58, 258] on link "TRIP/87522" at bounding box center [53, 264] width 67 height 14
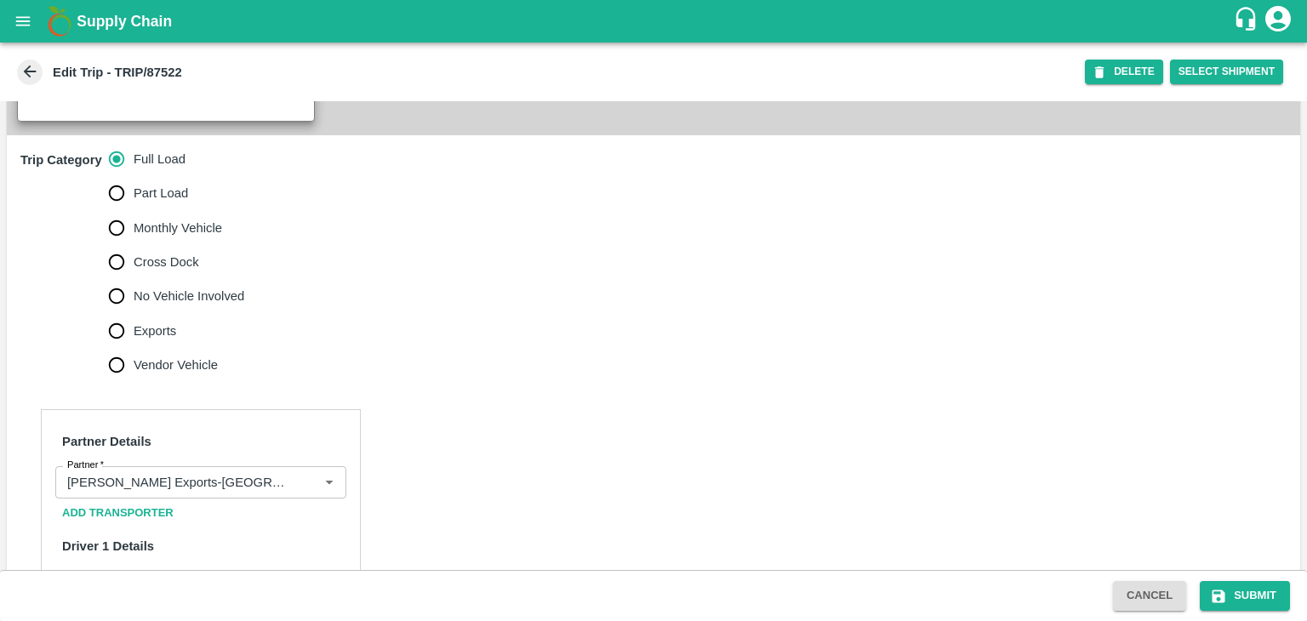
scroll to position [480, 0]
click at [310, 490] on icon "Clear" at bounding box center [308, 482] width 16 height 16
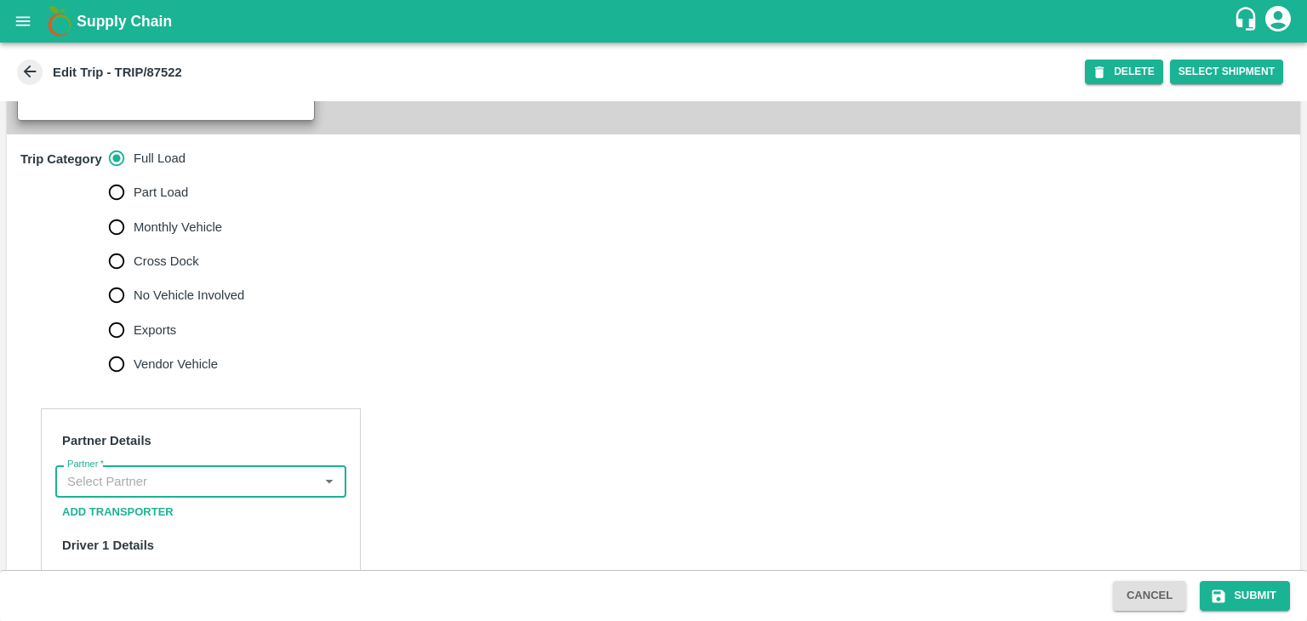
scroll to position [0, 0]
click at [269, 493] on input "Partner   *" at bounding box center [186, 482] width 253 height 22
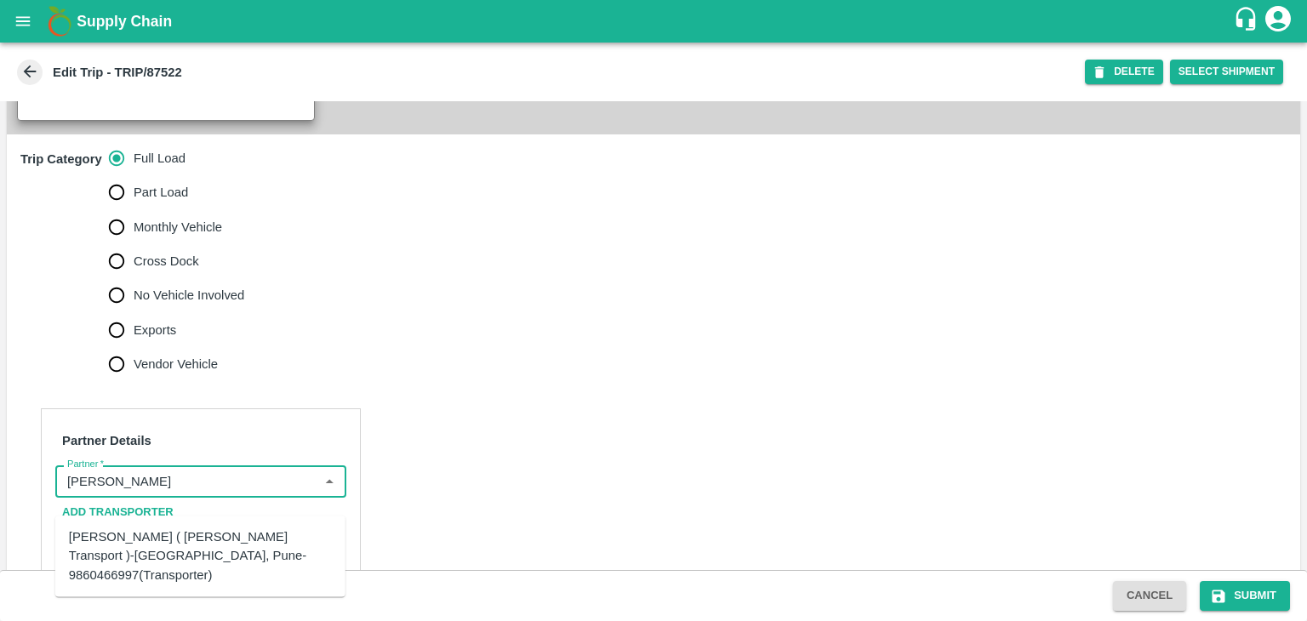
click at [235, 535] on div "[PERSON_NAME] ( [PERSON_NAME] Transport )-[GEOGRAPHIC_DATA], Pune-9860466997(Tr…" at bounding box center [200, 556] width 263 height 57
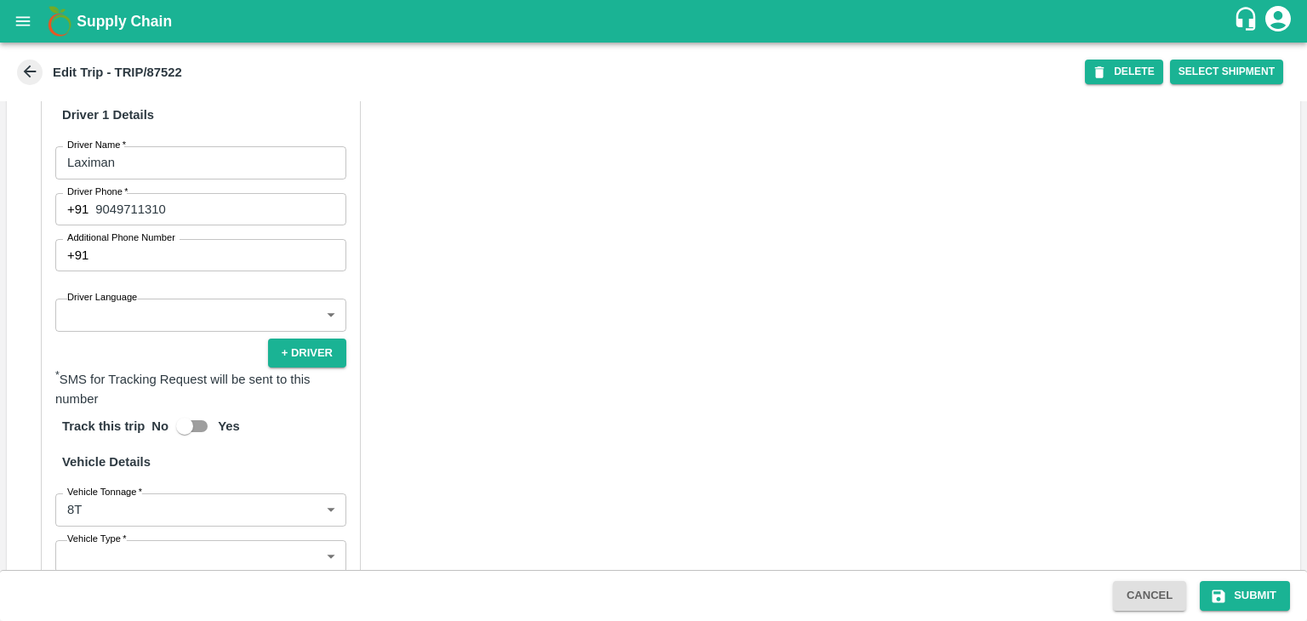
scroll to position [943, 0]
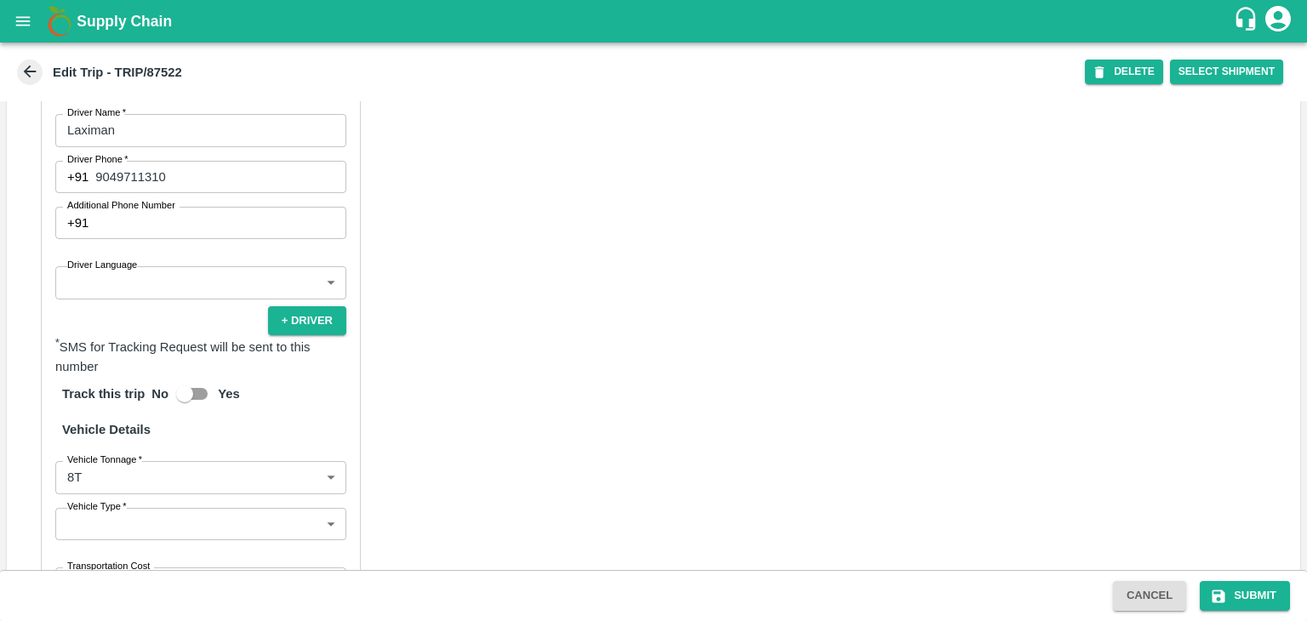
type input "[PERSON_NAME] ( [PERSON_NAME] Transport )-[GEOGRAPHIC_DATA], Pune-9860466997(Tr…"
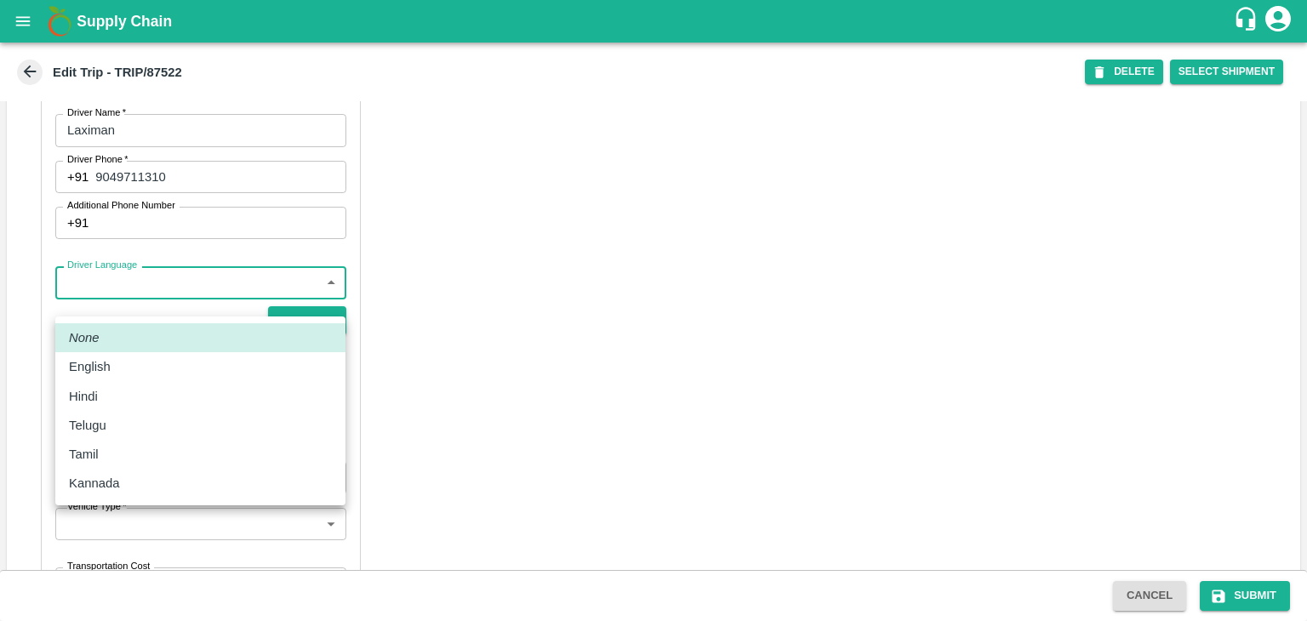
click at [162, 300] on body "Supply Chain Edit Trip - TRIP/87522 DELETE Select Shipment Trip Details Trip Ty…" at bounding box center [653, 310] width 1307 height 621
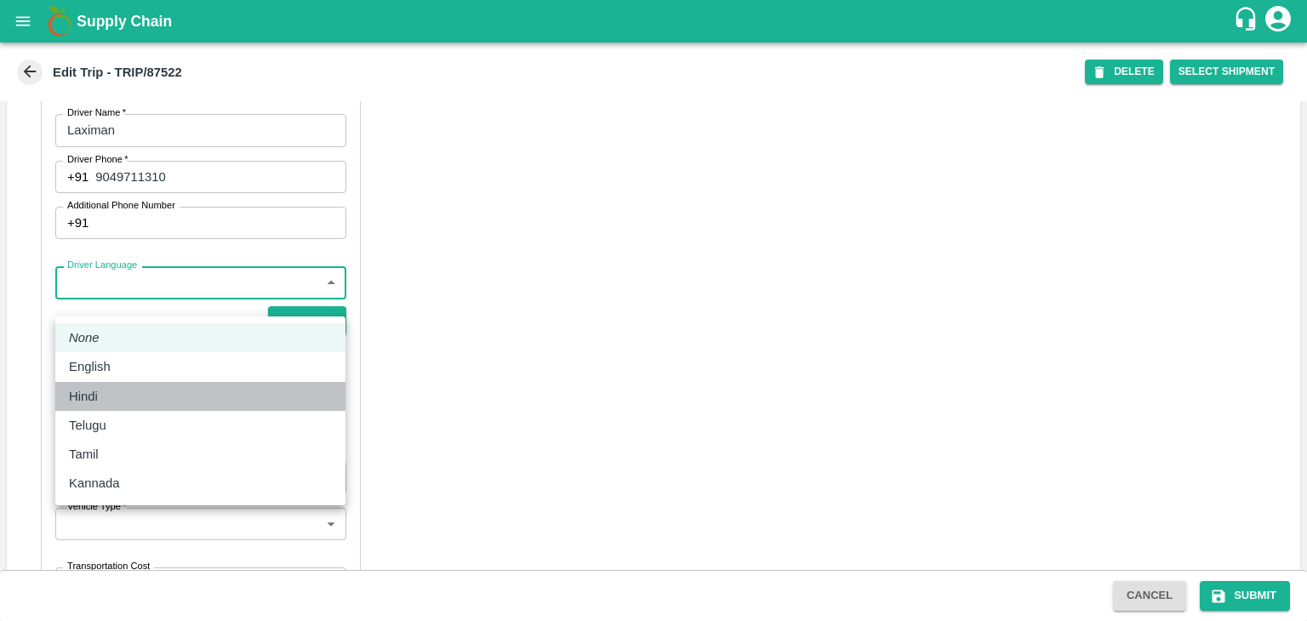
click at [125, 409] on li "Hindi" at bounding box center [200, 396] width 290 height 29
type input "hi"
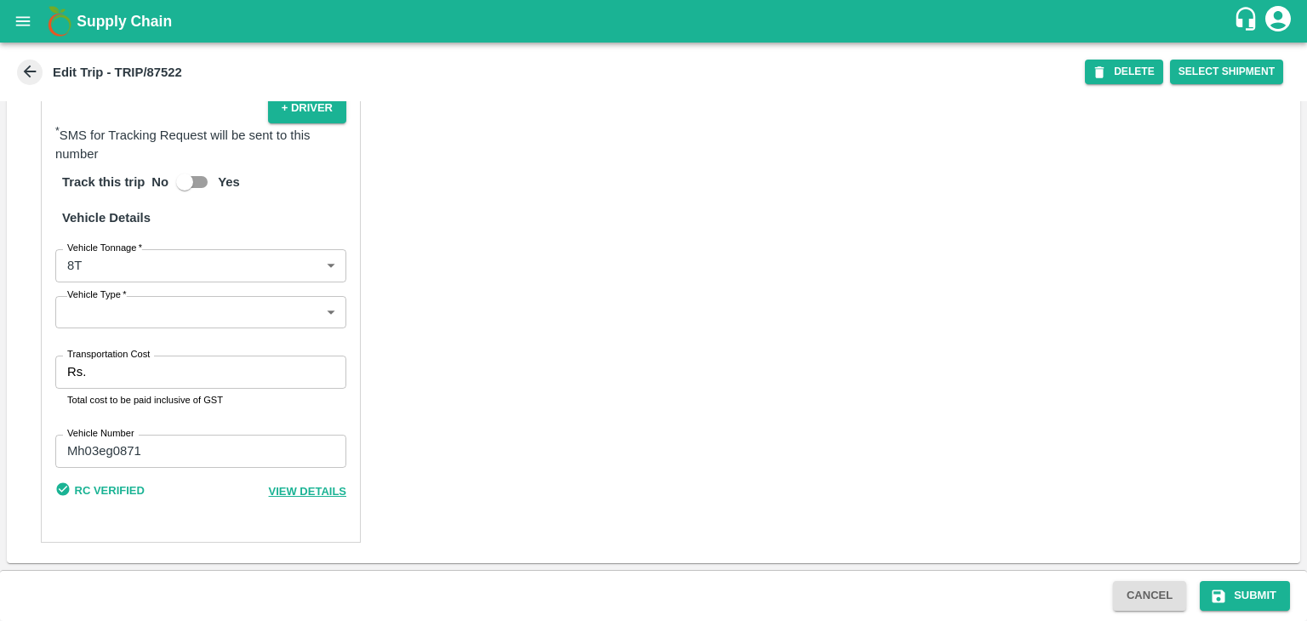
scroll to position [1173, 0]
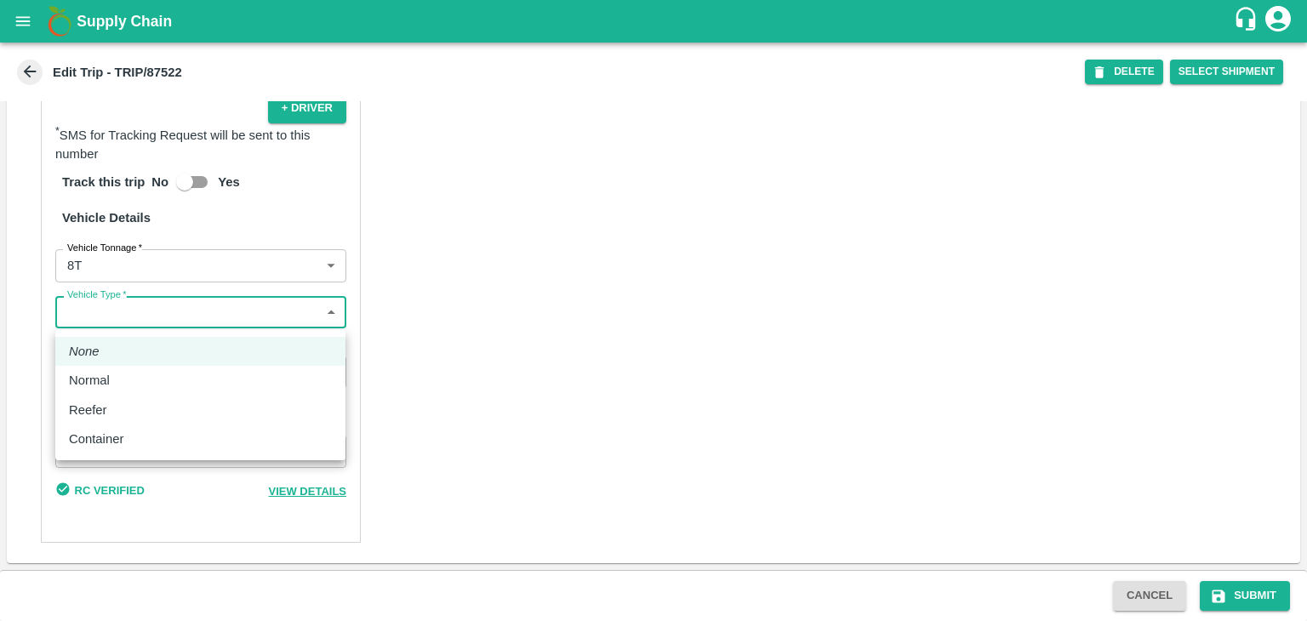
click at [72, 309] on body "Supply Chain Edit Trip - TRIP/87522 DELETE Select Shipment Trip Details Trip Ty…" at bounding box center [653, 310] width 1307 height 621
click at [110, 370] on li "Normal" at bounding box center [200, 380] width 290 height 29
type input "Normal"
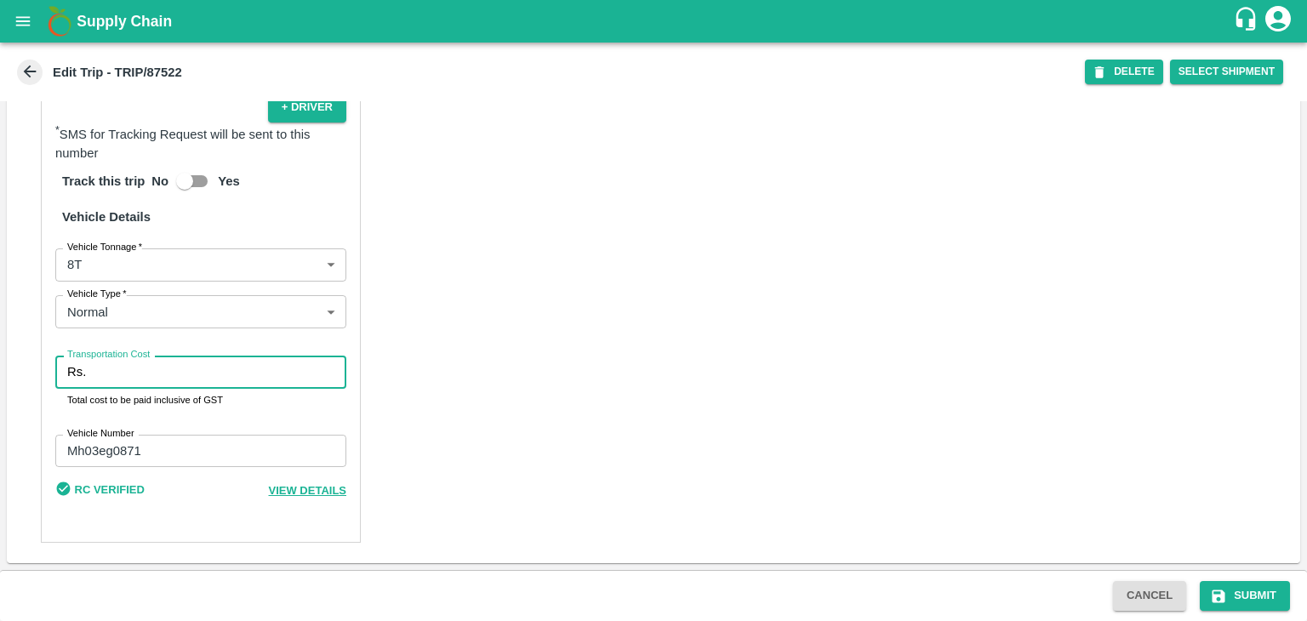
click at [157, 379] on input "Transportation Cost" at bounding box center [220, 372] width 254 height 32
type input "10000"
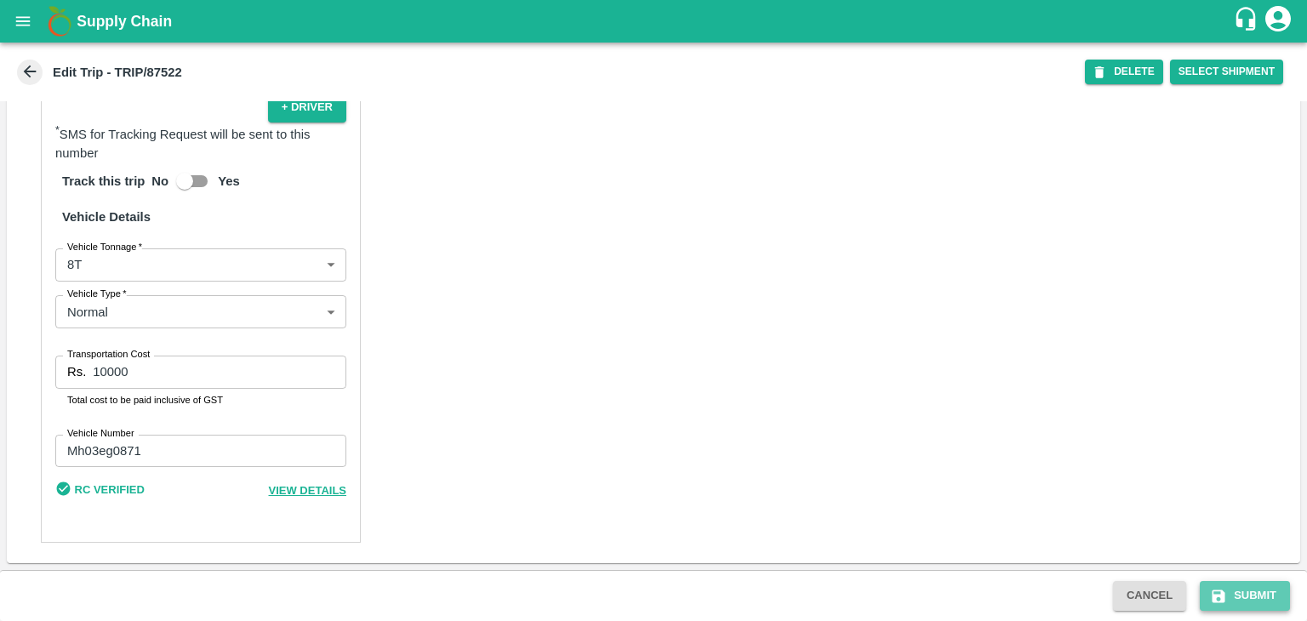
click at [1260, 596] on button "Submit" at bounding box center [1245, 596] width 90 height 30
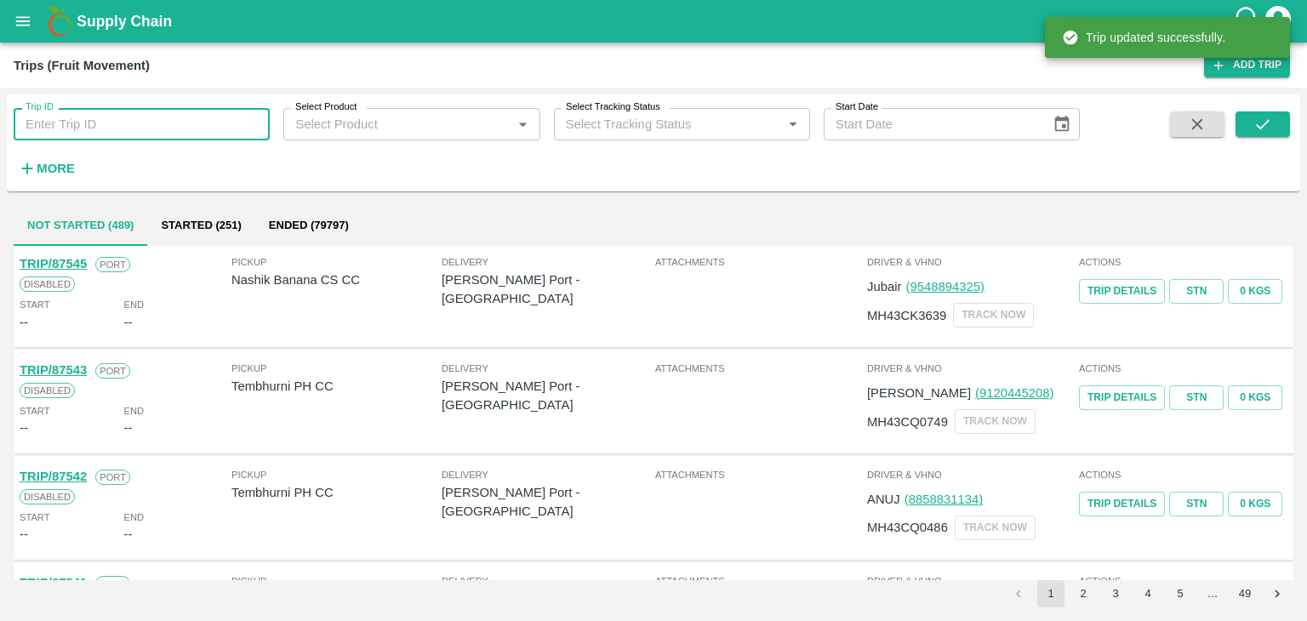
click at [121, 134] on input "Trip ID" at bounding box center [142, 124] width 256 height 32
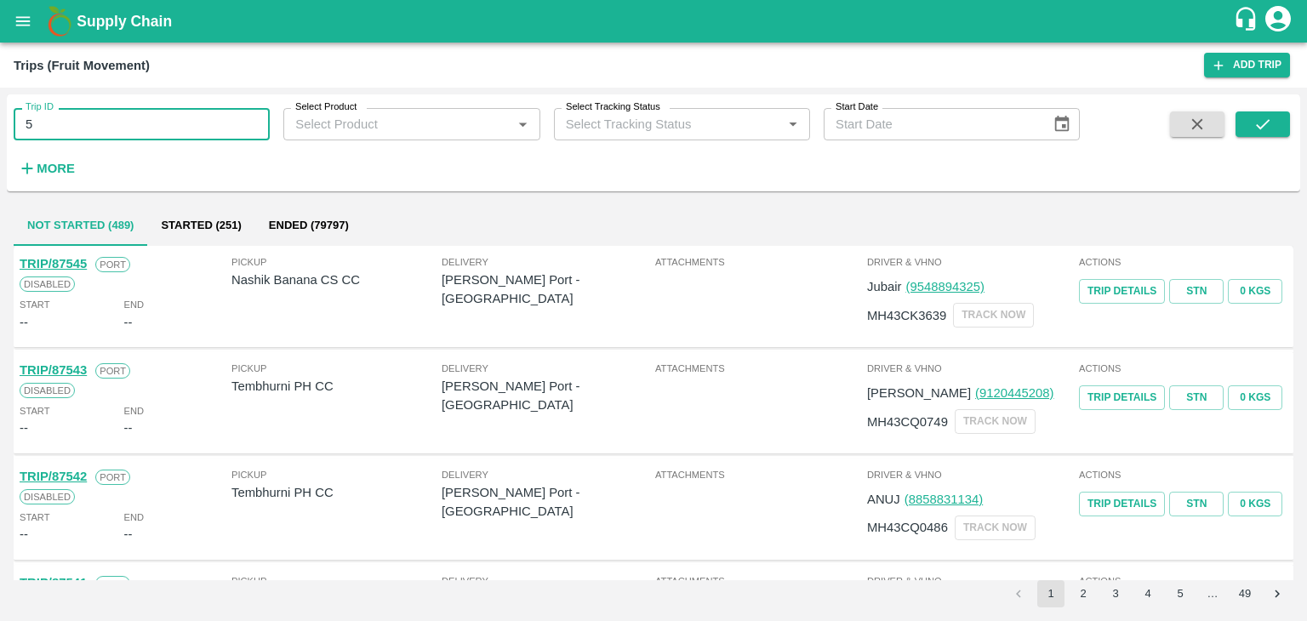
type input "5"
type input "87524"
click at [1273, 130] on button "submit" at bounding box center [1263, 125] width 54 height 26
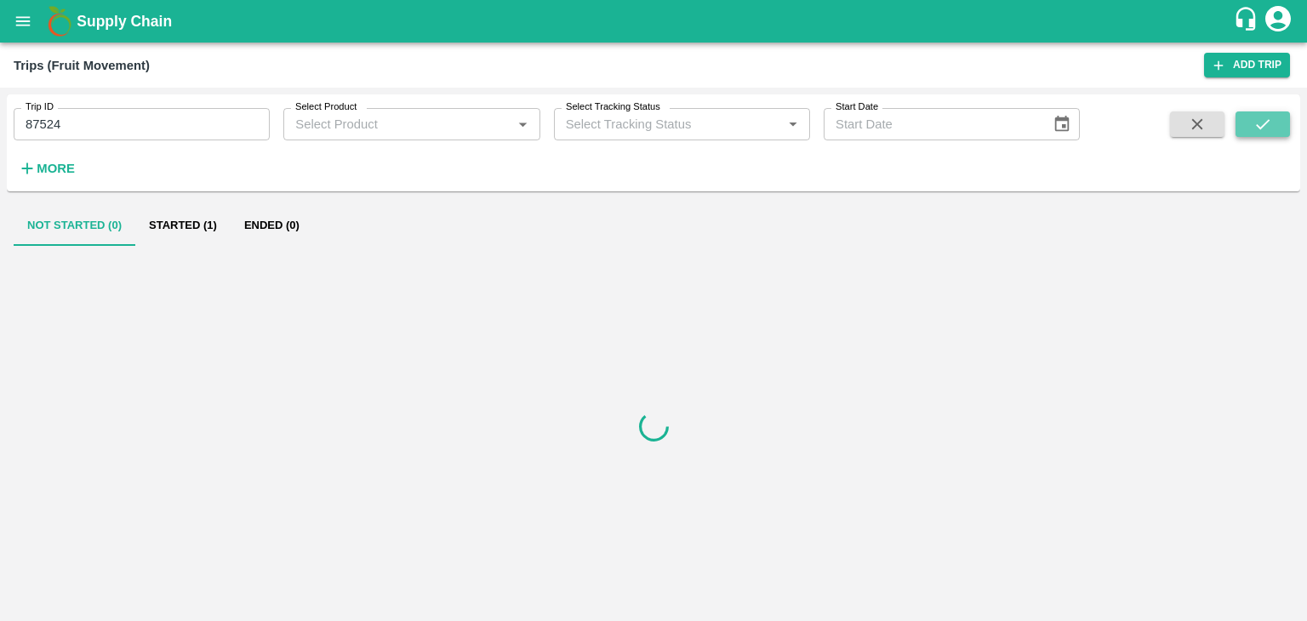
click at [1273, 130] on button "submit" at bounding box center [1263, 125] width 54 height 26
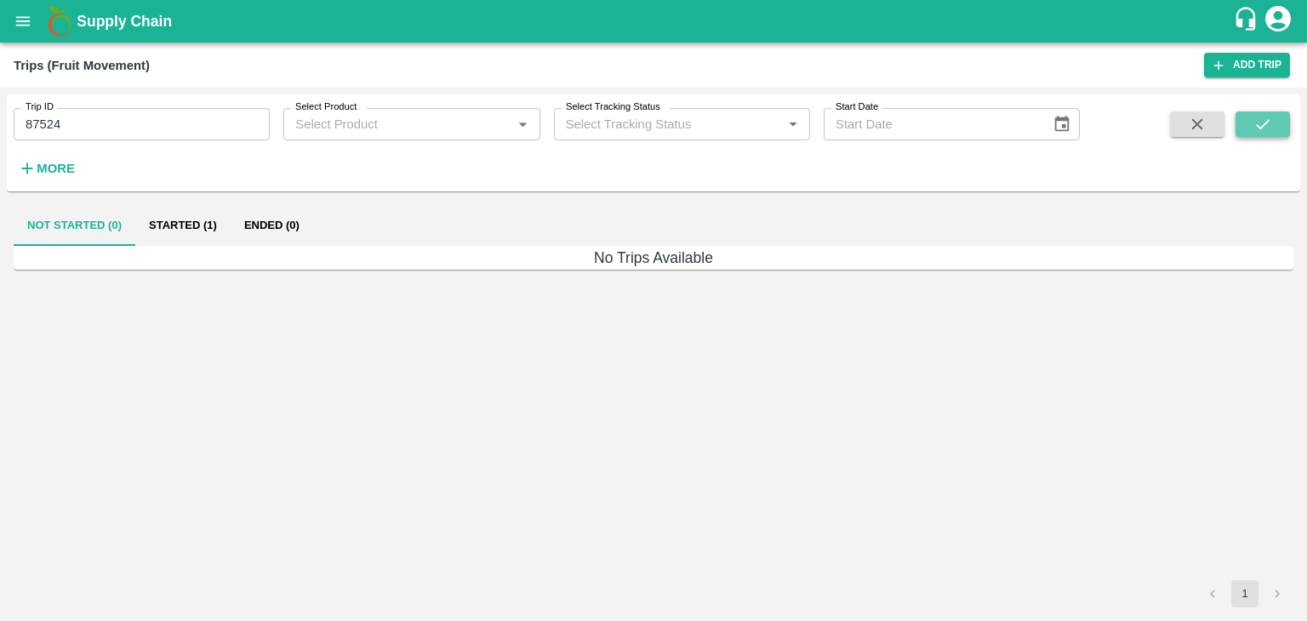
click at [1273, 130] on button "submit" at bounding box center [1263, 125] width 54 height 26
click at [192, 230] on button "Started (1)" at bounding box center [182, 225] width 95 height 41
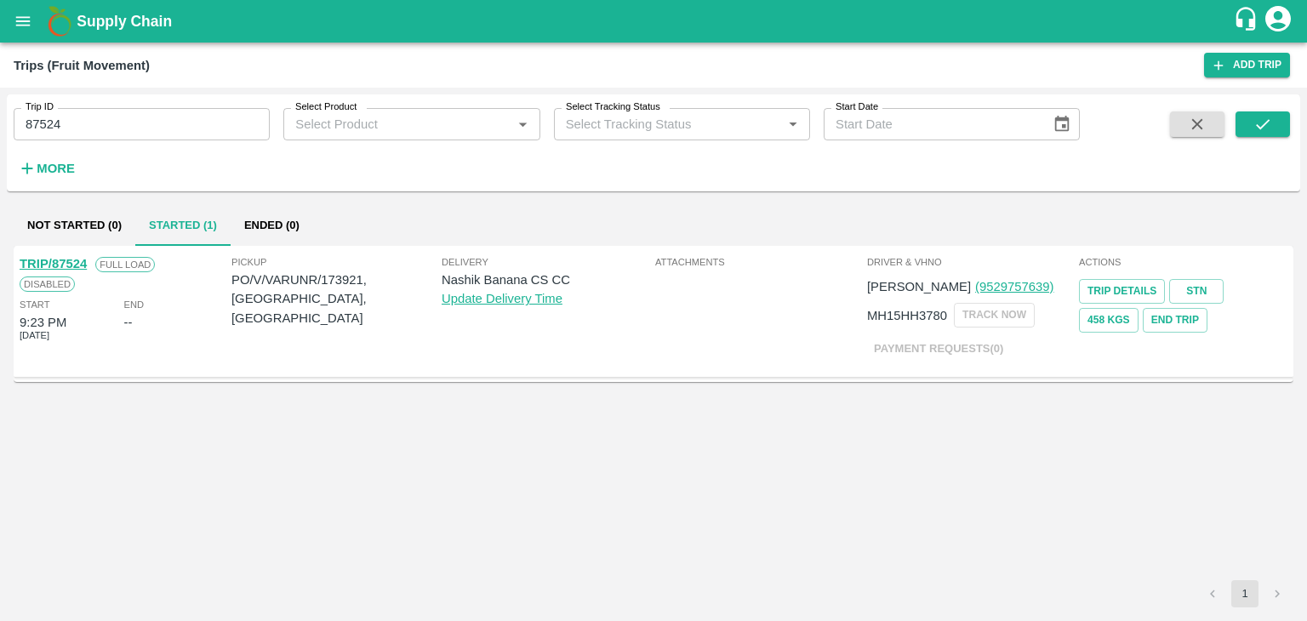
click at [64, 263] on link "TRIP/87524" at bounding box center [53, 264] width 67 height 14
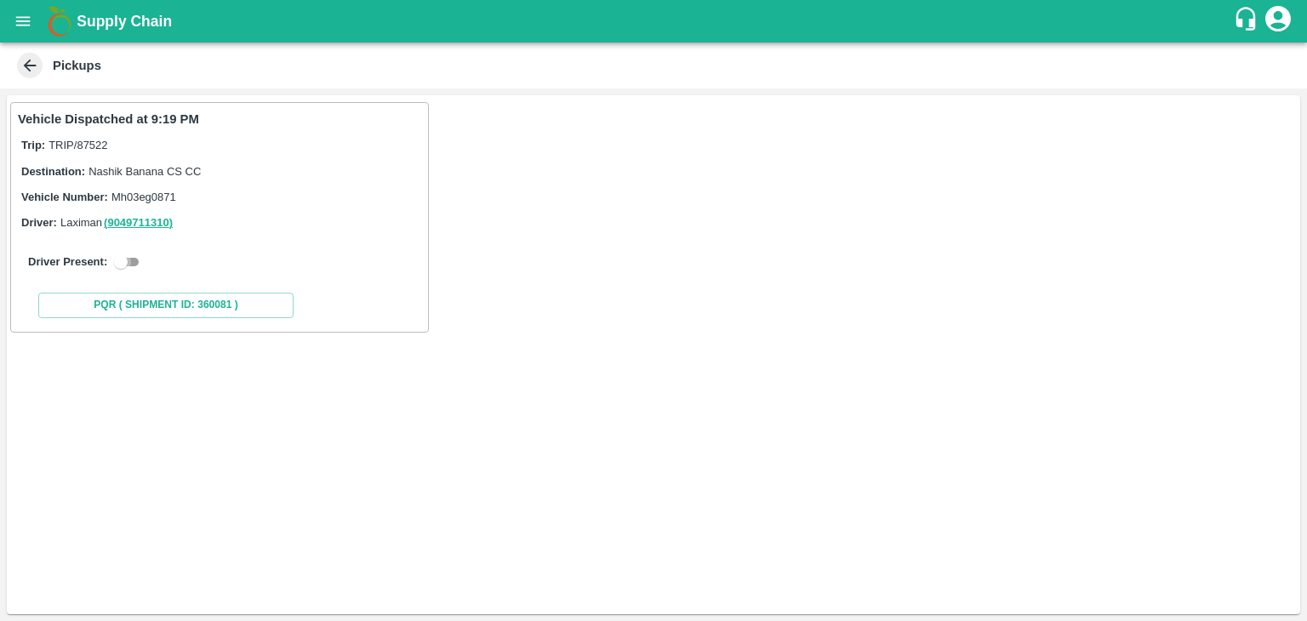
click at [134, 269] on input "checkbox" at bounding box center [120, 262] width 61 height 20
checkbox input "true"
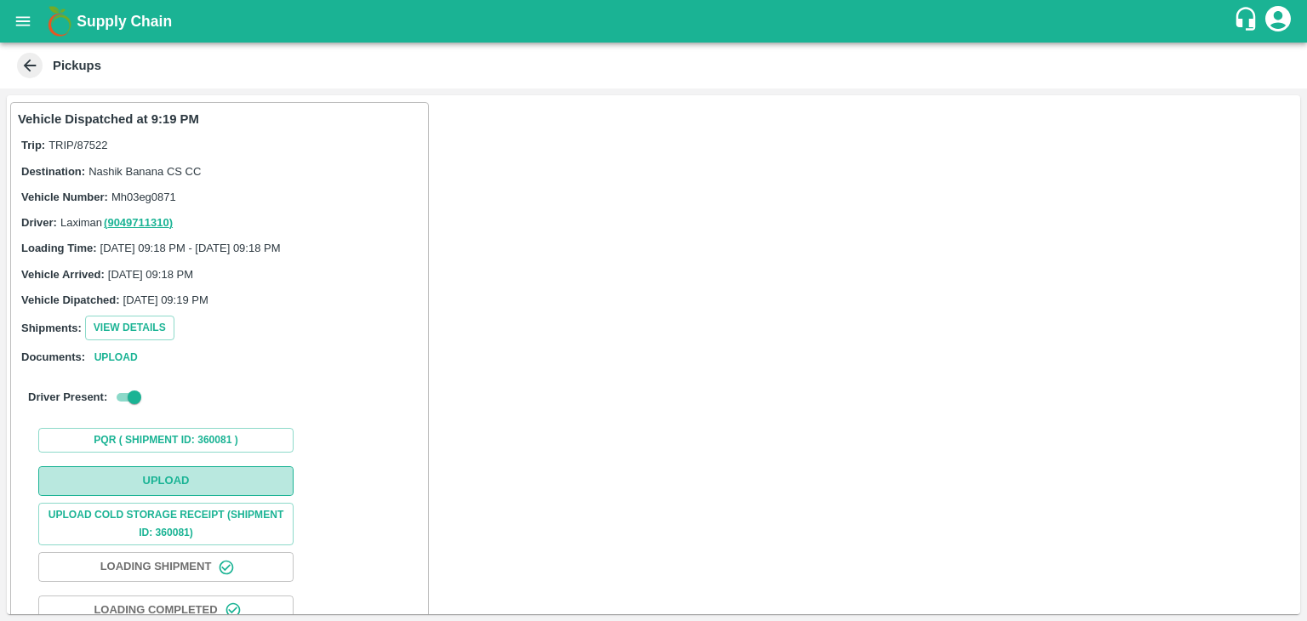
click at [236, 486] on button "Upload" at bounding box center [165, 481] width 255 height 30
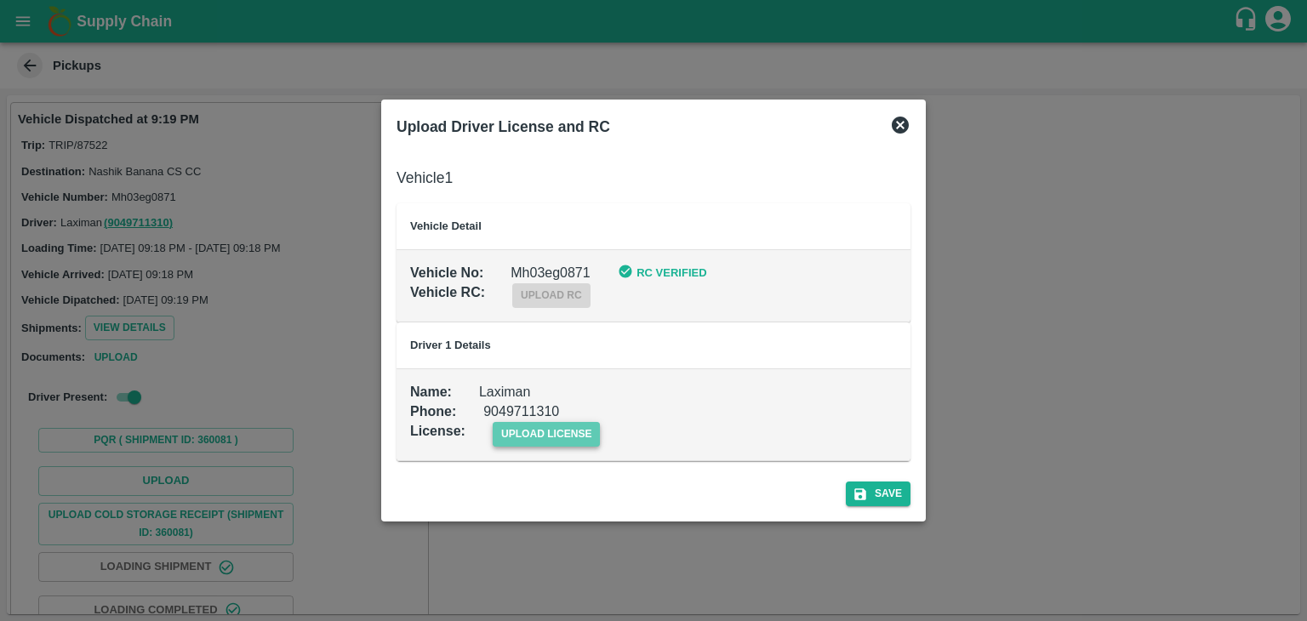
click at [556, 434] on span "upload license" at bounding box center [547, 434] width 108 height 25
click at [0, 0] on input "upload license" at bounding box center [0, 0] width 0 height 0
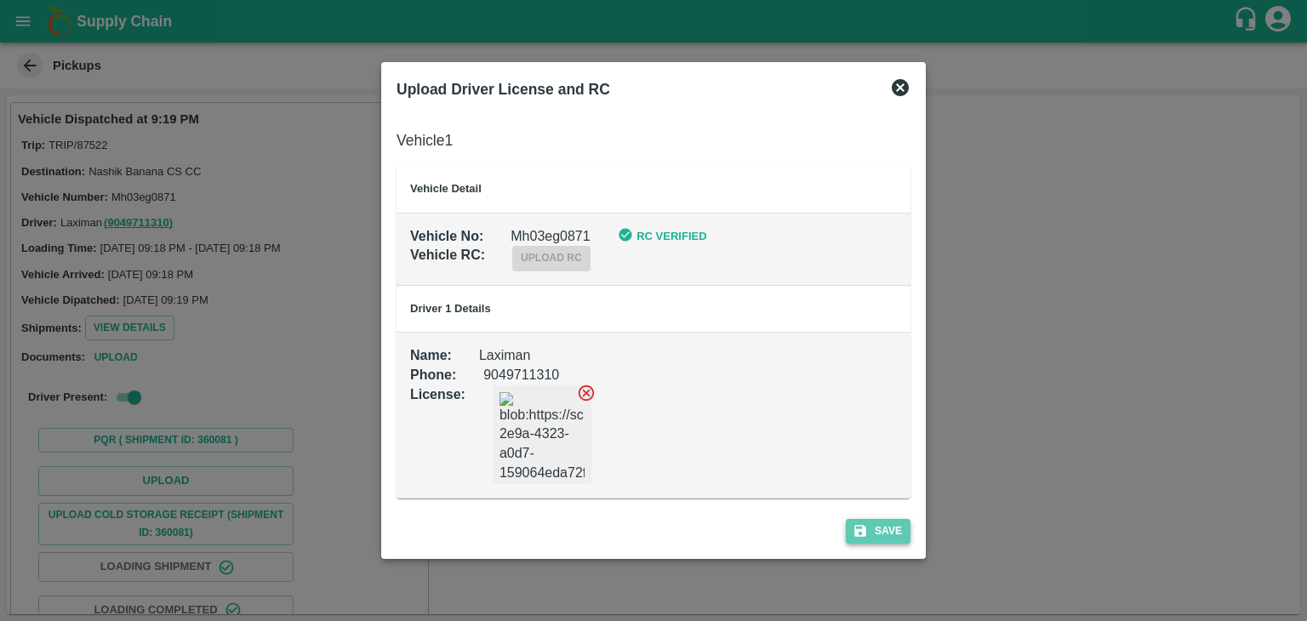
click at [885, 523] on button "Save" at bounding box center [878, 531] width 65 height 25
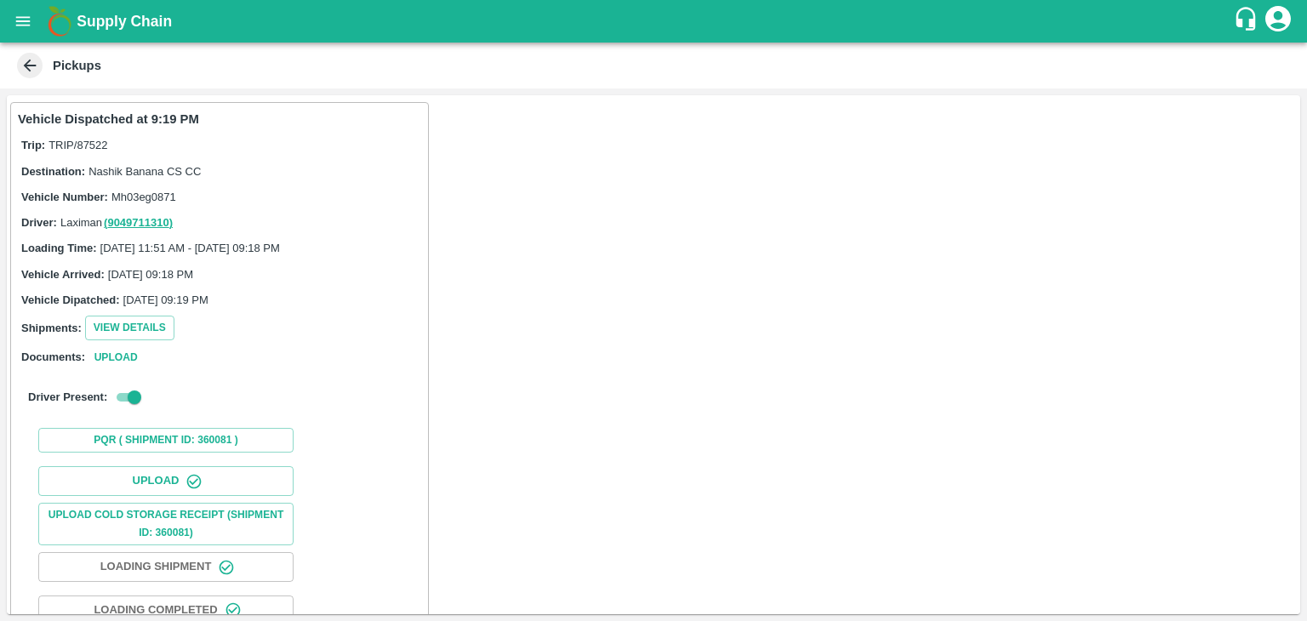
scroll to position [178, 0]
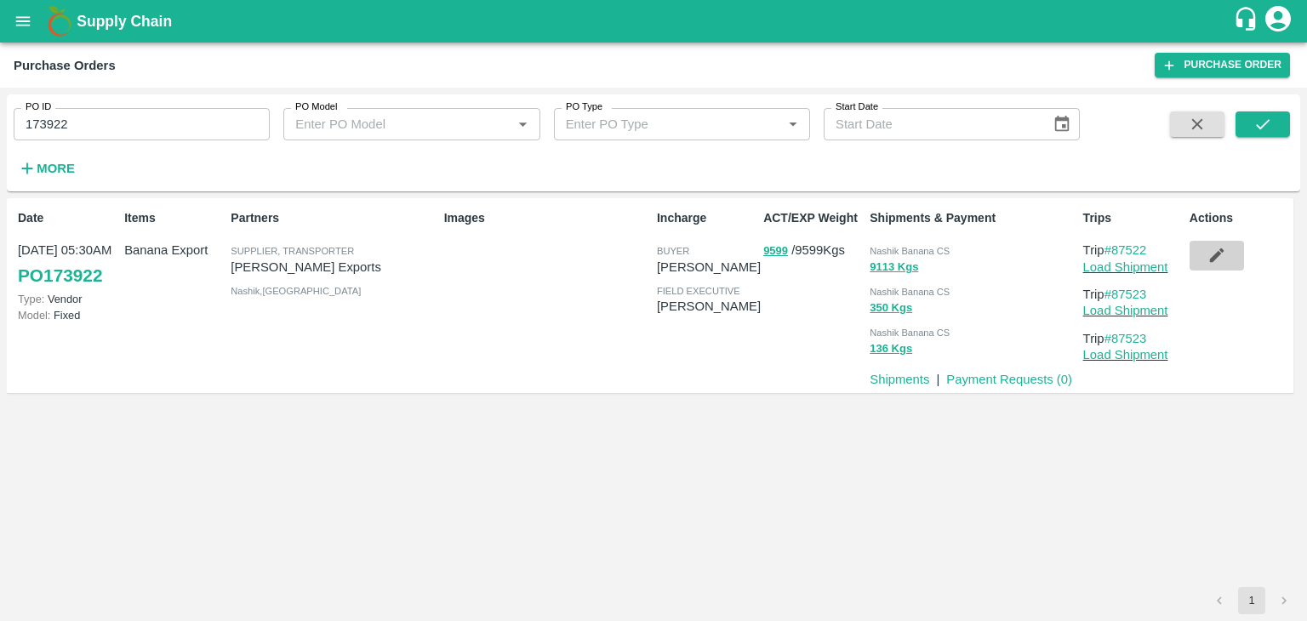
click at [1209, 249] on icon "button" at bounding box center [1217, 255] width 19 height 19
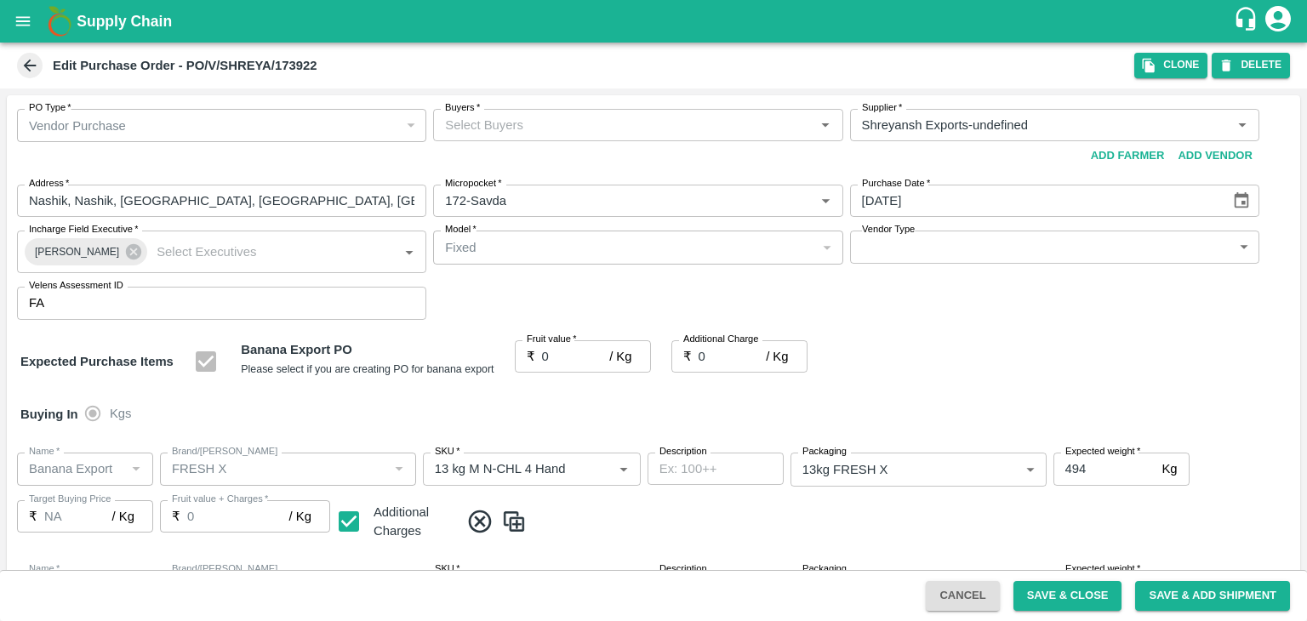
click at [569, 130] on input "Buyers   *" at bounding box center [623, 125] width 371 height 22
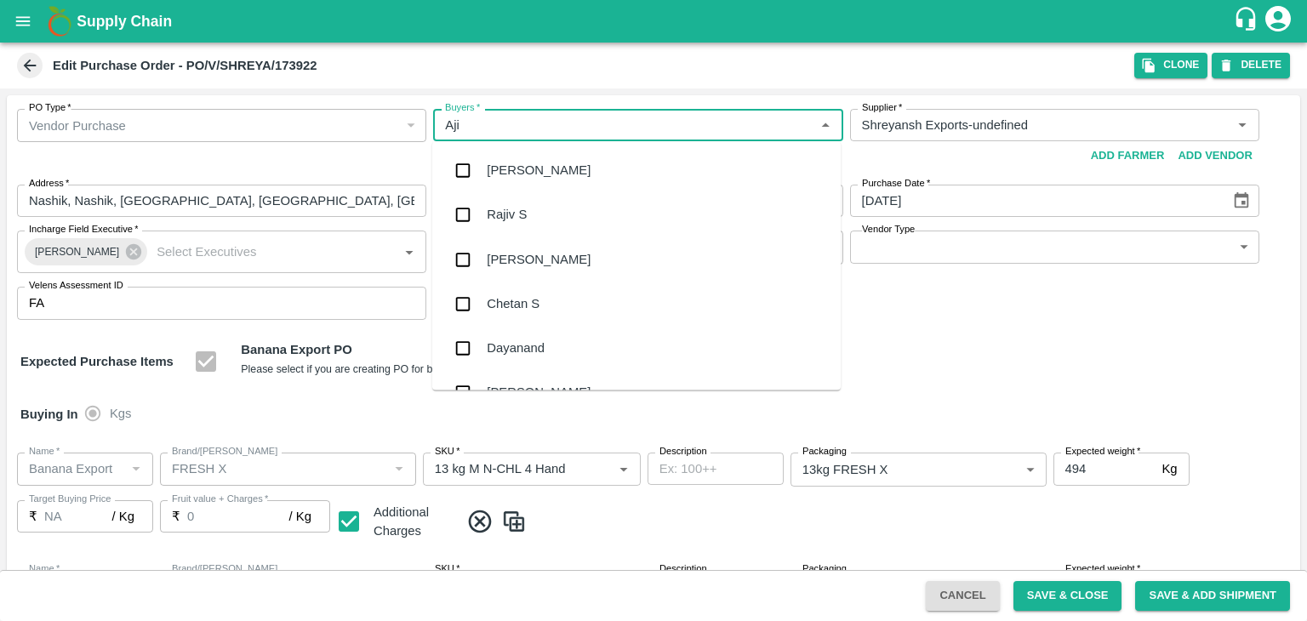
type input "Ajit"
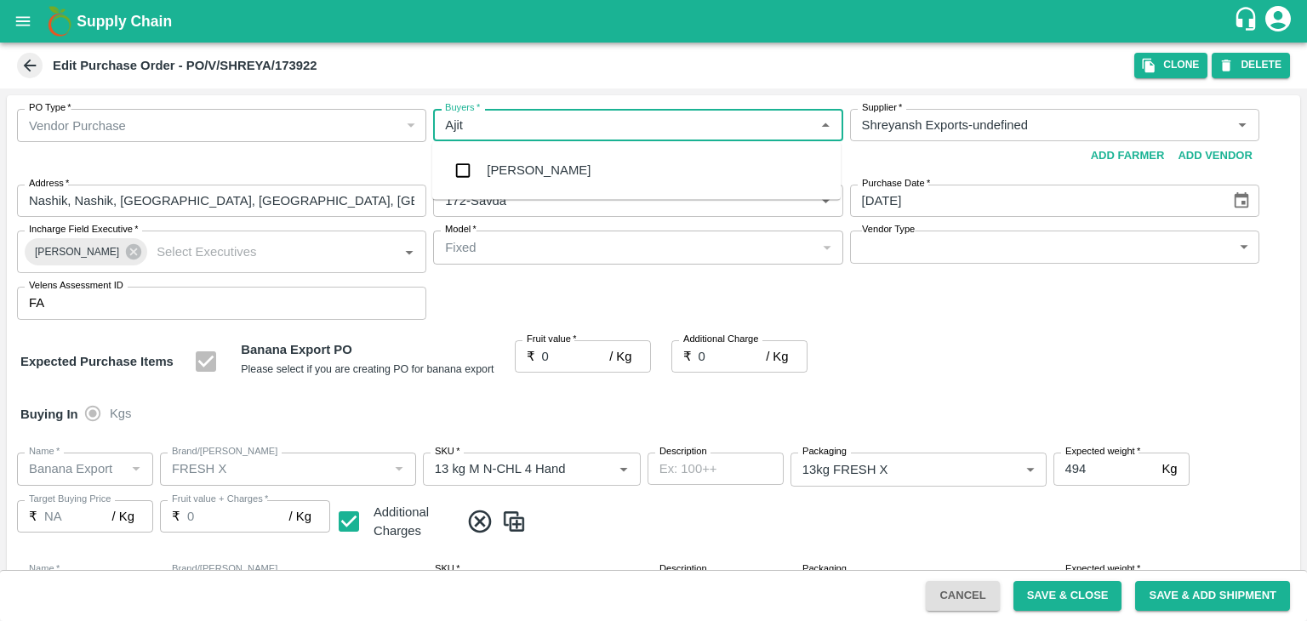
click at [537, 168] on div "[PERSON_NAME]" at bounding box center [636, 170] width 409 height 44
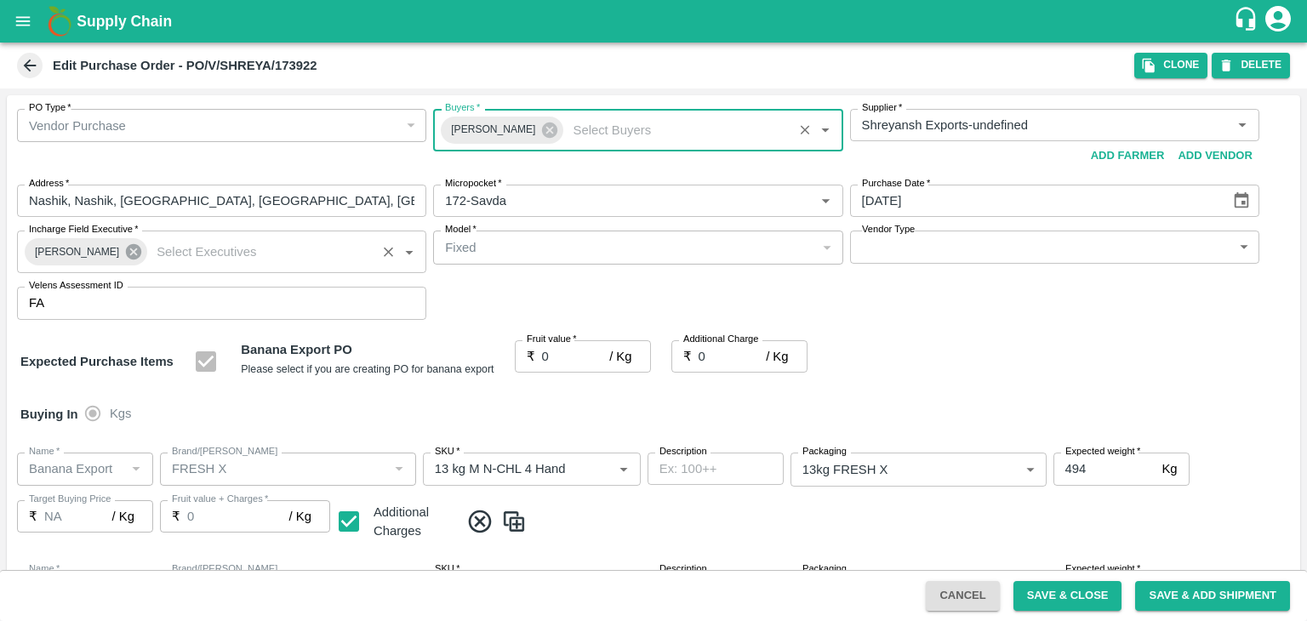
click at [124, 261] on icon at bounding box center [133, 252] width 19 height 19
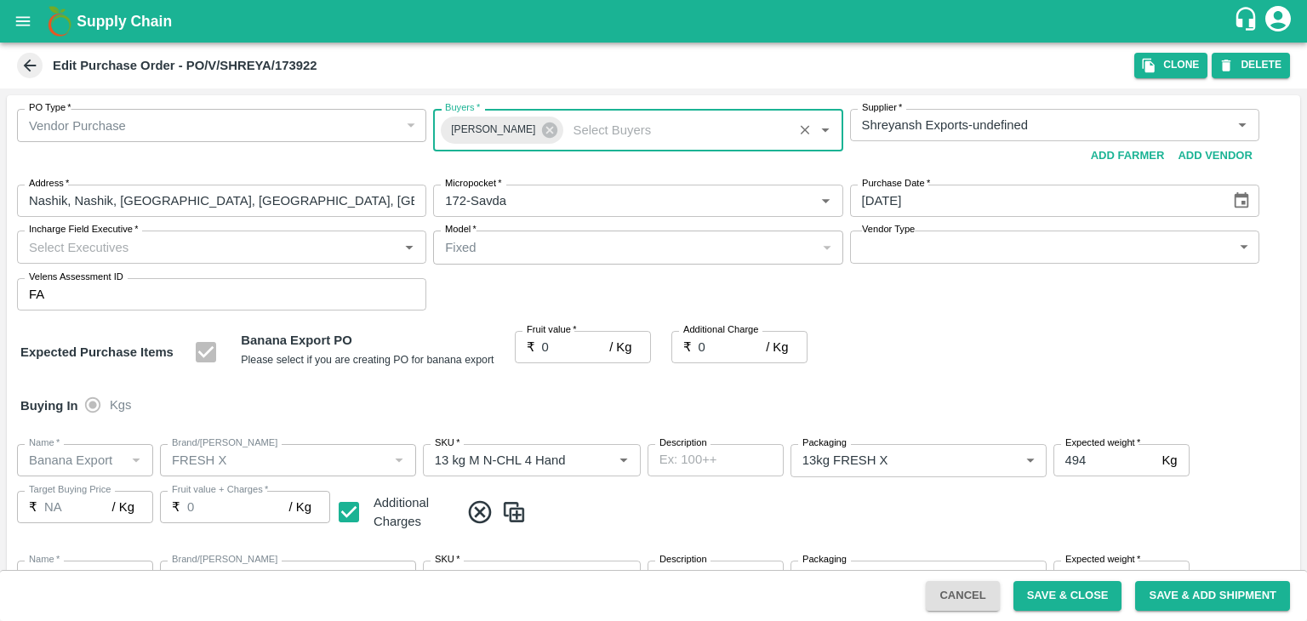
click at [139, 250] on input "Incharge Field Executive   *" at bounding box center [207, 247] width 371 height 22
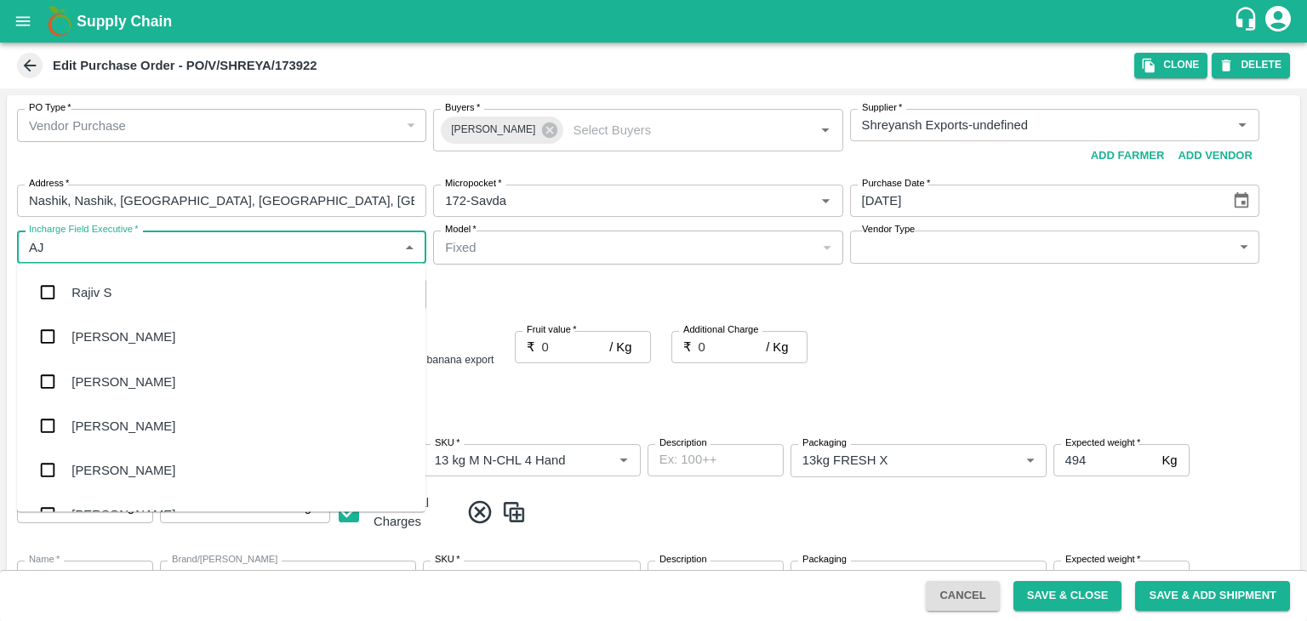
type input "A"
type input "L"
type input "Jay"
click at [153, 464] on div "jaydip Tale" at bounding box center [221, 471] width 409 height 44
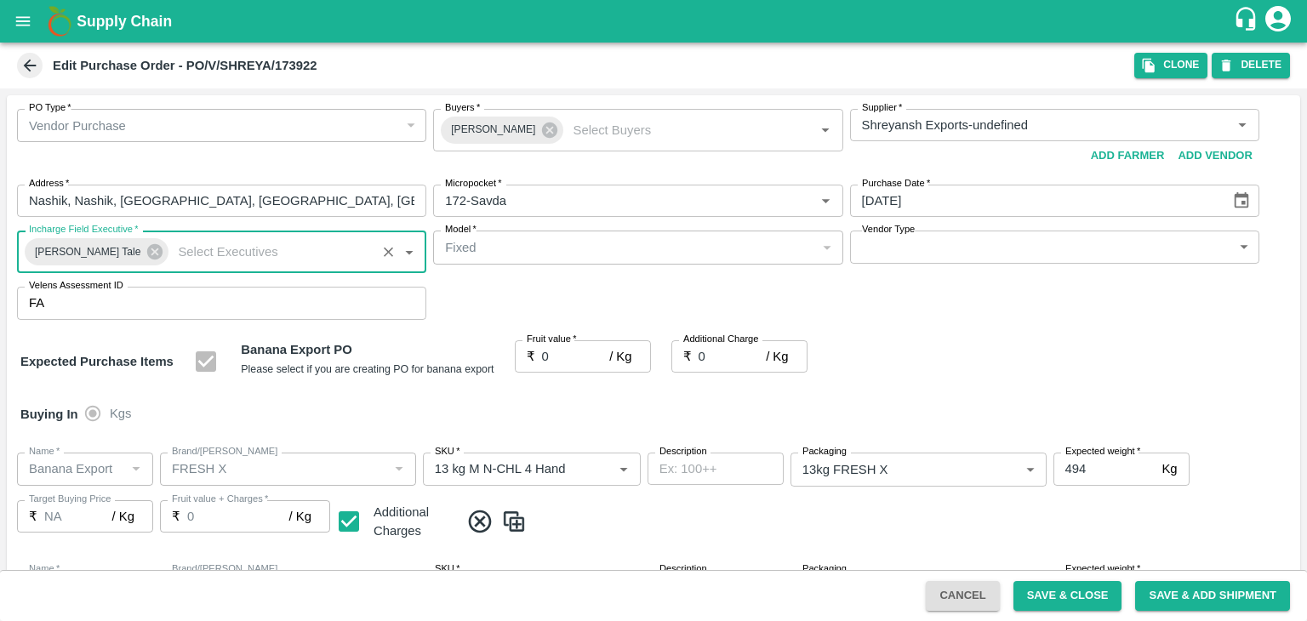
click at [961, 246] on body "Supply Chain Edit Purchase Order - PO/V/SHREYA/173922 Clone DELETE PO Type   * …" at bounding box center [653, 310] width 1307 height 621
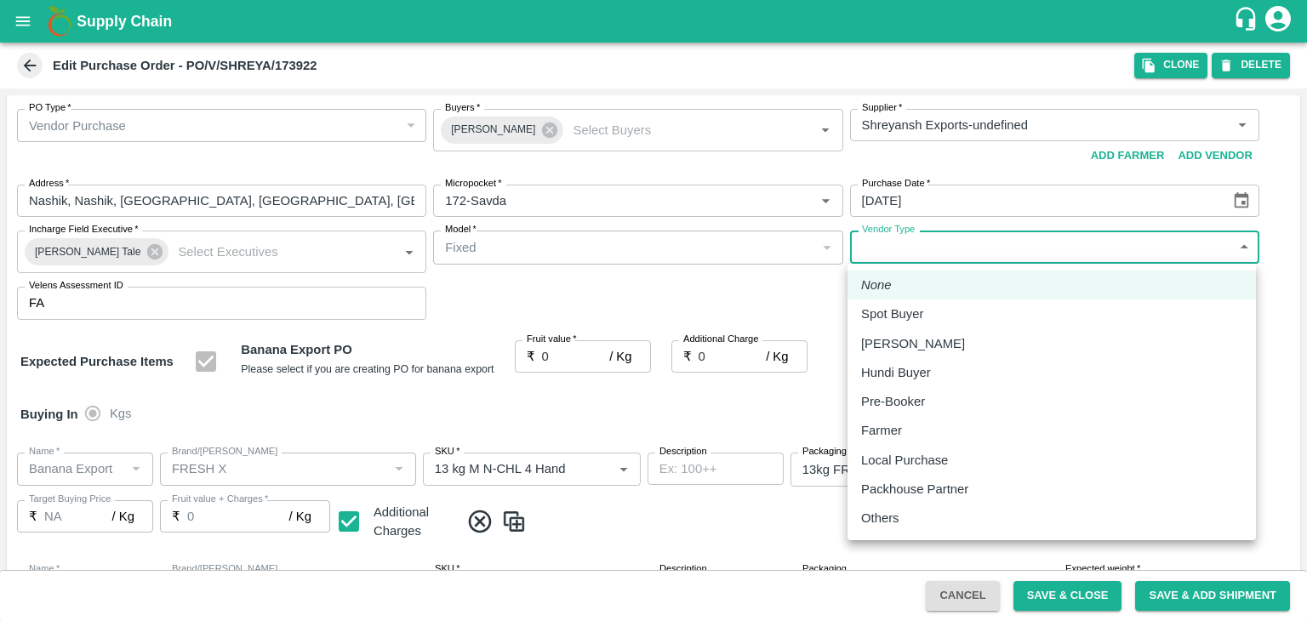
click at [897, 509] on p "Others" at bounding box center [880, 518] width 38 height 19
type input "OTHER"
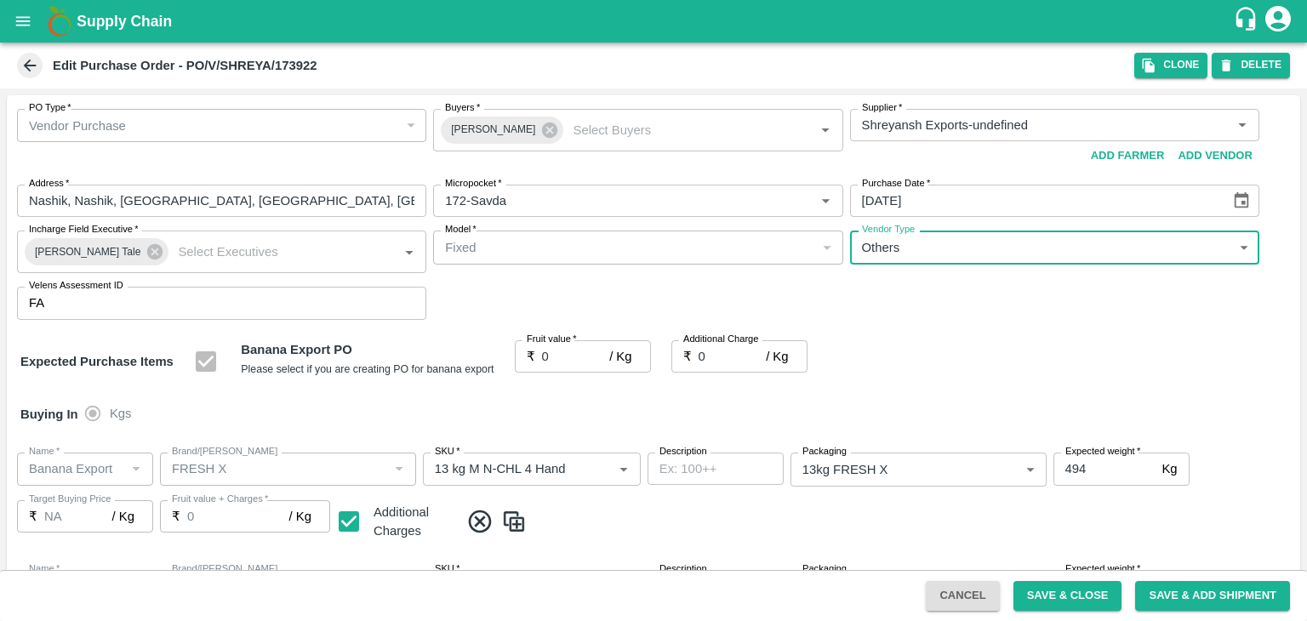
click at [563, 360] on div at bounding box center [653, 310] width 1307 height 621
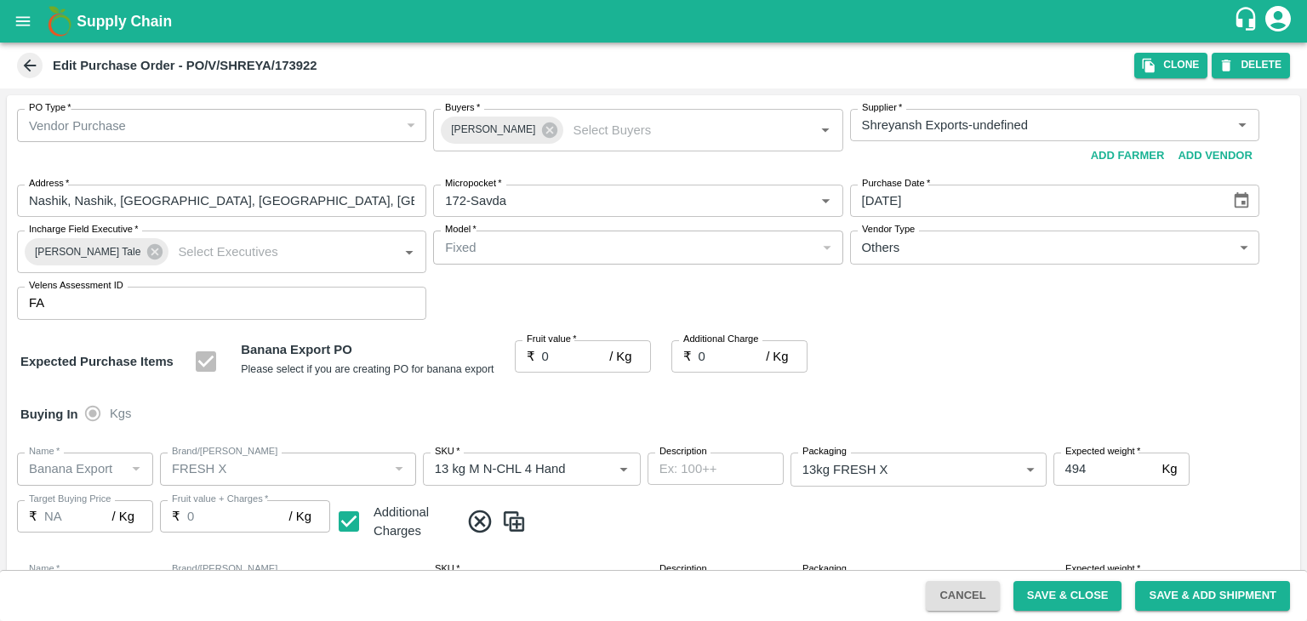
click at [567, 352] on div at bounding box center [653, 310] width 1307 height 621
drag, startPoint x: 586, startPoint y: 352, endPoint x: 613, endPoint y: 349, distance: 27.4
click at [613, 349] on div at bounding box center [653, 310] width 1307 height 621
click at [622, 355] on div at bounding box center [653, 310] width 1307 height 621
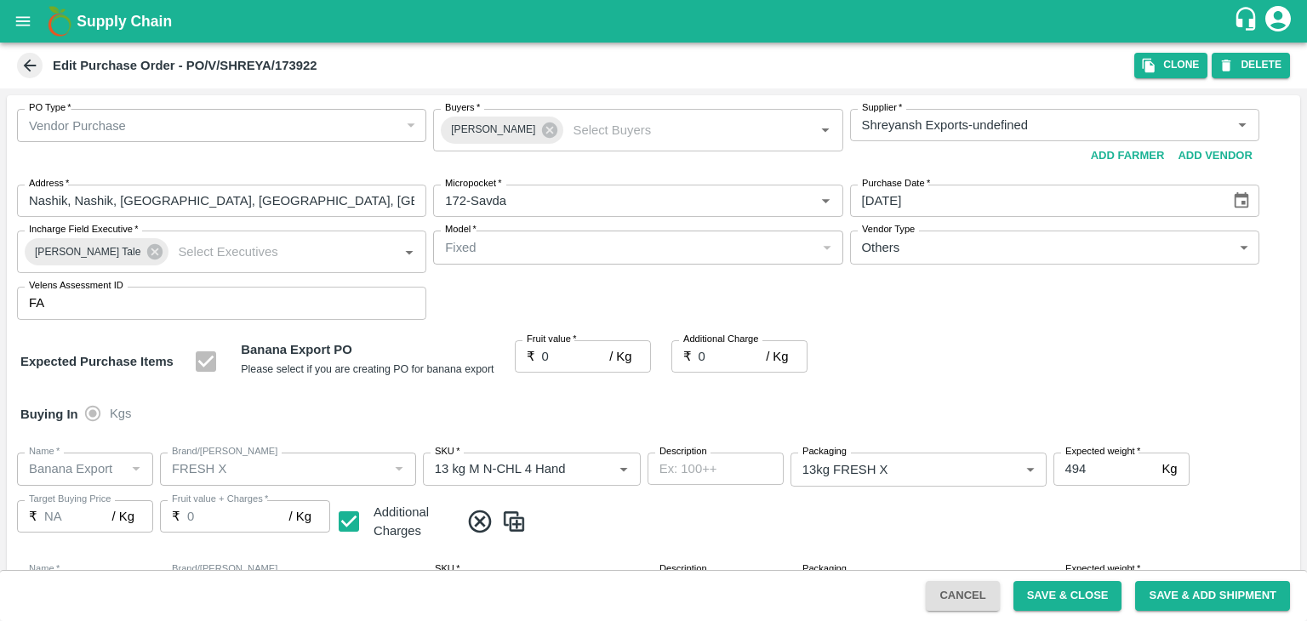
drag, startPoint x: 592, startPoint y: 354, endPoint x: 635, endPoint y: 357, distance: 42.7
click at [635, 357] on div at bounding box center [653, 310] width 1307 height 621
drag, startPoint x: 593, startPoint y: 358, endPoint x: 610, endPoint y: 356, distance: 17.2
click at [610, 356] on div at bounding box center [653, 310] width 1307 height 621
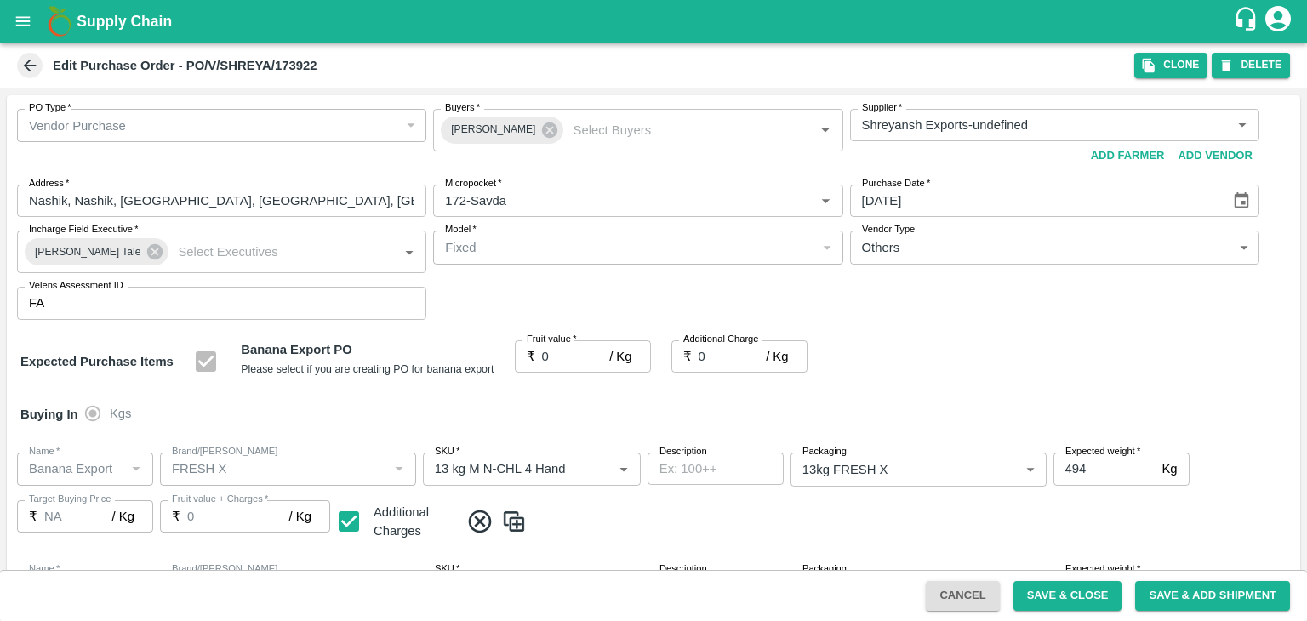
click at [610, 356] on div at bounding box center [653, 310] width 1307 height 621
click at [603, 353] on div at bounding box center [653, 310] width 1307 height 621
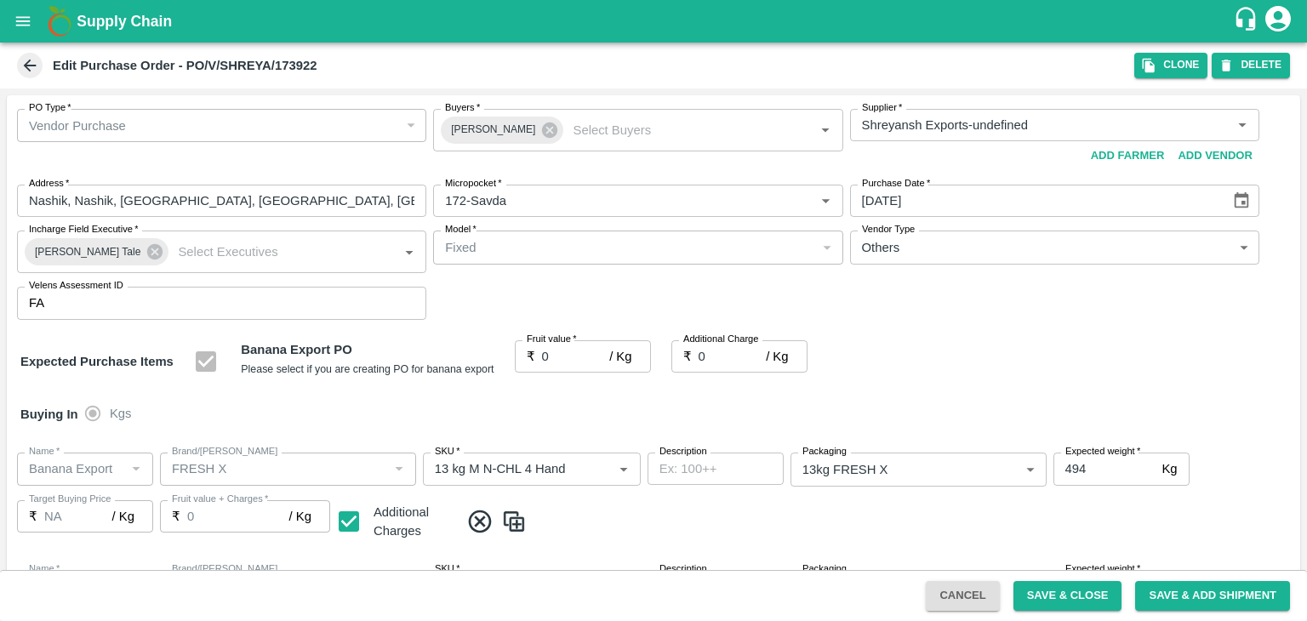
click at [603, 353] on div at bounding box center [653, 310] width 1307 height 621
drag, startPoint x: 603, startPoint y: 353, endPoint x: 580, endPoint y: 352, distance: 23.0
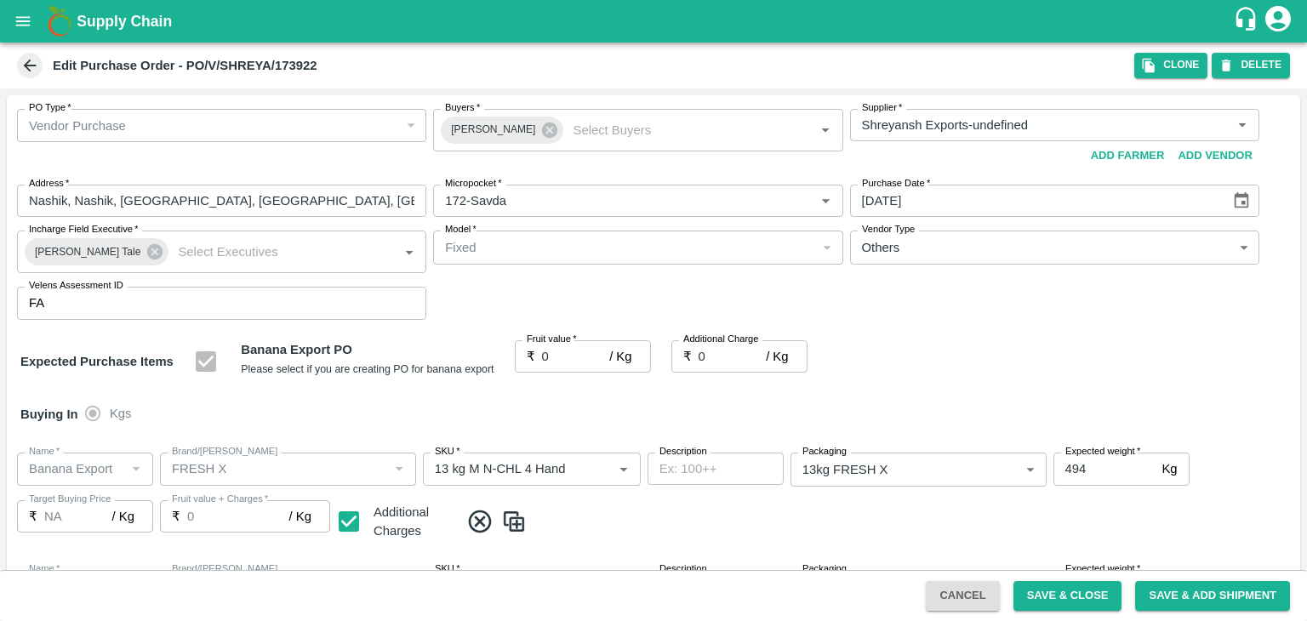
click at [598, 351] on div at bounding box center [653, 310] width 1307 height 621
drag, startPoint x: 529, startPoint y: 416, endPoint x: 577, endPoint y: 387, distance: 56.5
click at [577, 387] on div at bounding box center [653, 310] width 1307 height 621
click at [586, 369] on div at bounding box center [653, 310] width 1307 height 621
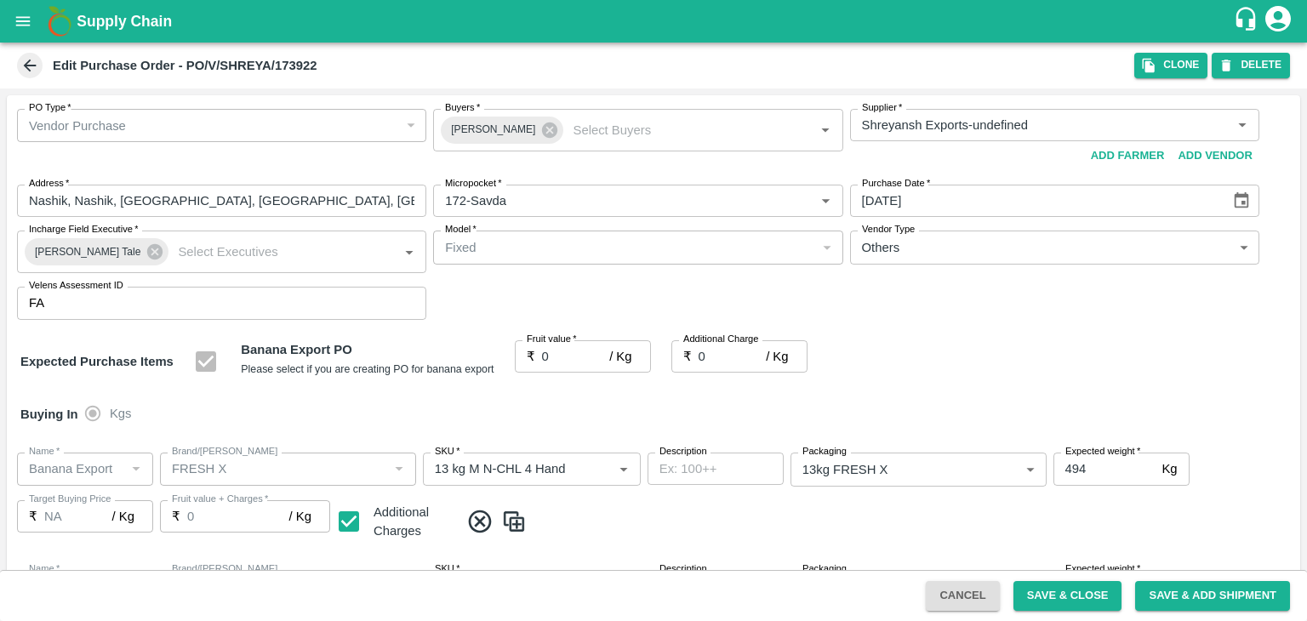
click at [595, 356] on div at bounding box center [653, 310] width 1307 height 621
click at [620, 356] on div at bounding box center [653, 310] width 1307 height 621
click at [633, 356] on div at bounding box center [653, 310] width 1307 height 621
click at [573, 349] on div at bounding box center [653, 310] width 1307 height 621
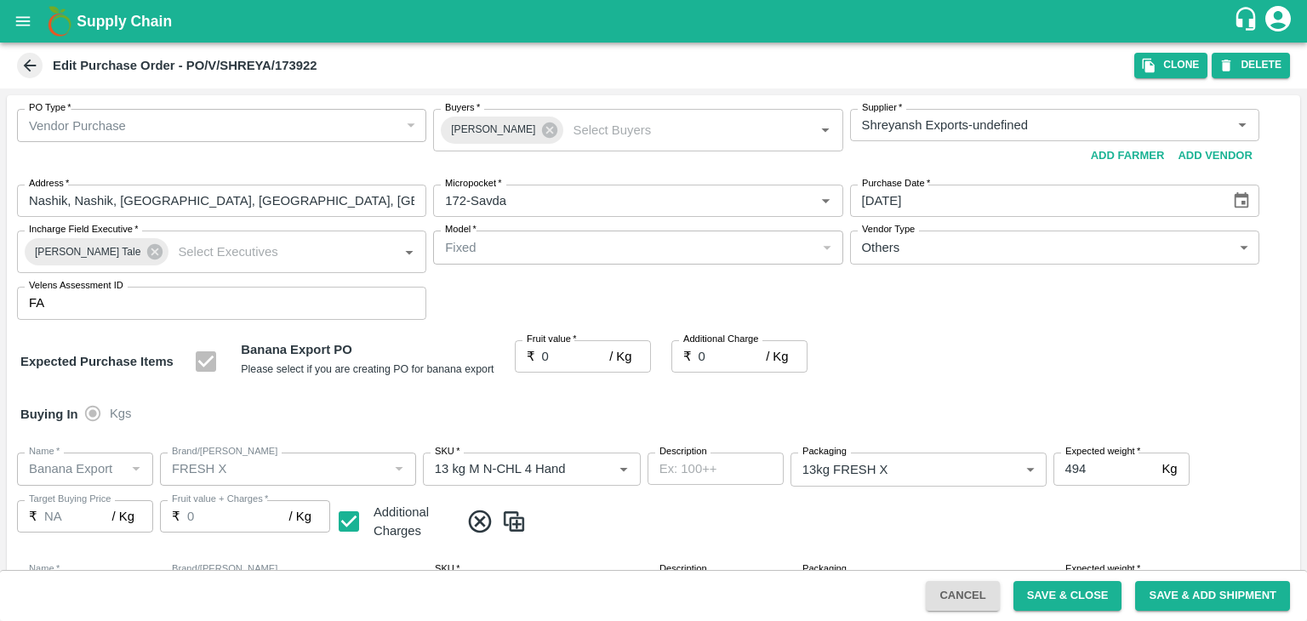
click at [564, 368] on div at bounding box center [653, 310] width 1307 height 621
drag, startPoint x: 564, startPoint y: 368, endPoint x: 588, endPoint y: 365, distance: 24.0
click at [588, 365] on div at bounding box center [653, 310] width 1307 height 621
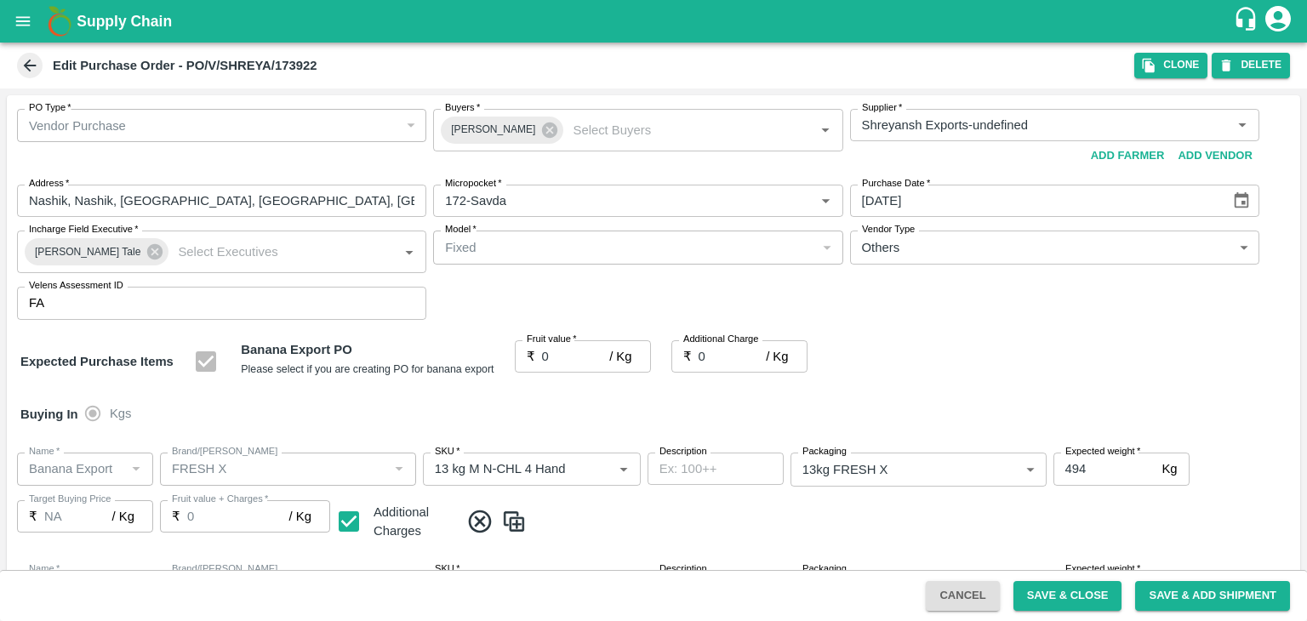
click at [588, 365] on div at bounding box center [653, 310] width 1307 height 621
click at [563, 357] on div at bounding box center [653, 310] width 1307 height 621
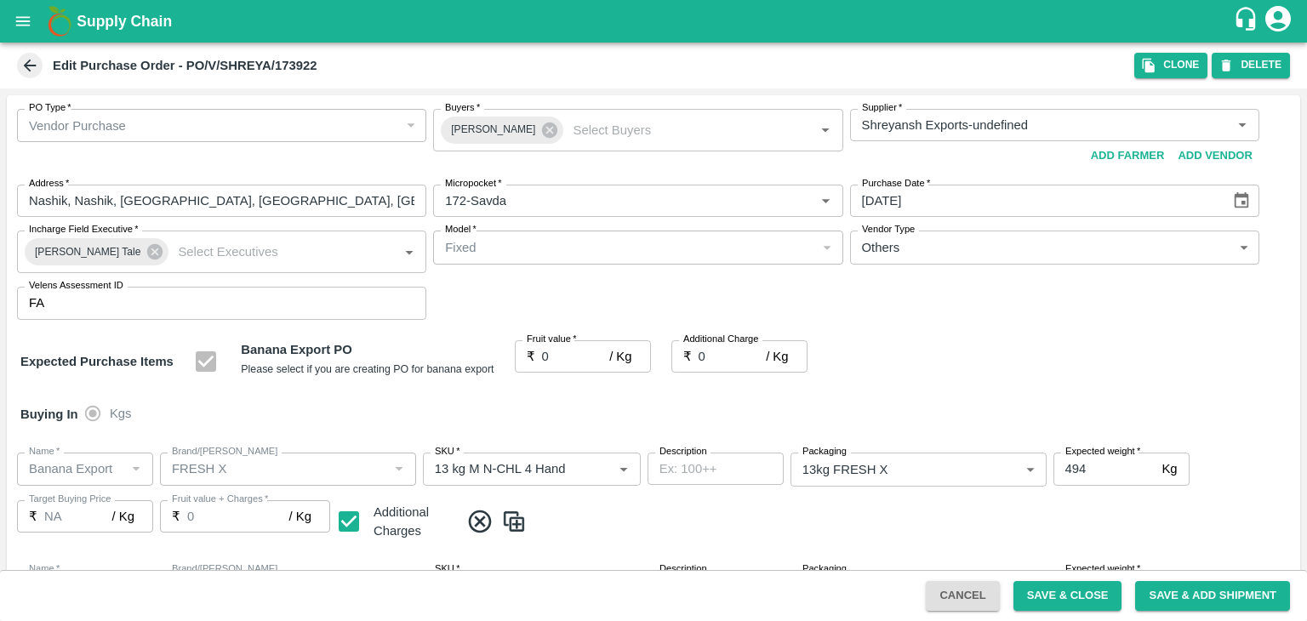
click at [610, 355] on div at bounding box center [653, 310] width 1307 height 621
click at [703, 356] on div at bounding box center [653, 310] width 1307 height 621
click at [734, 356] on div at bounding box center [653, 310] width 1307 height 621
click at [662, 258] on div at bounding box center [653, 310] width 1307 height 621
click at [211, 313] on div at bounding box center [653, 310] width 1307 height 621
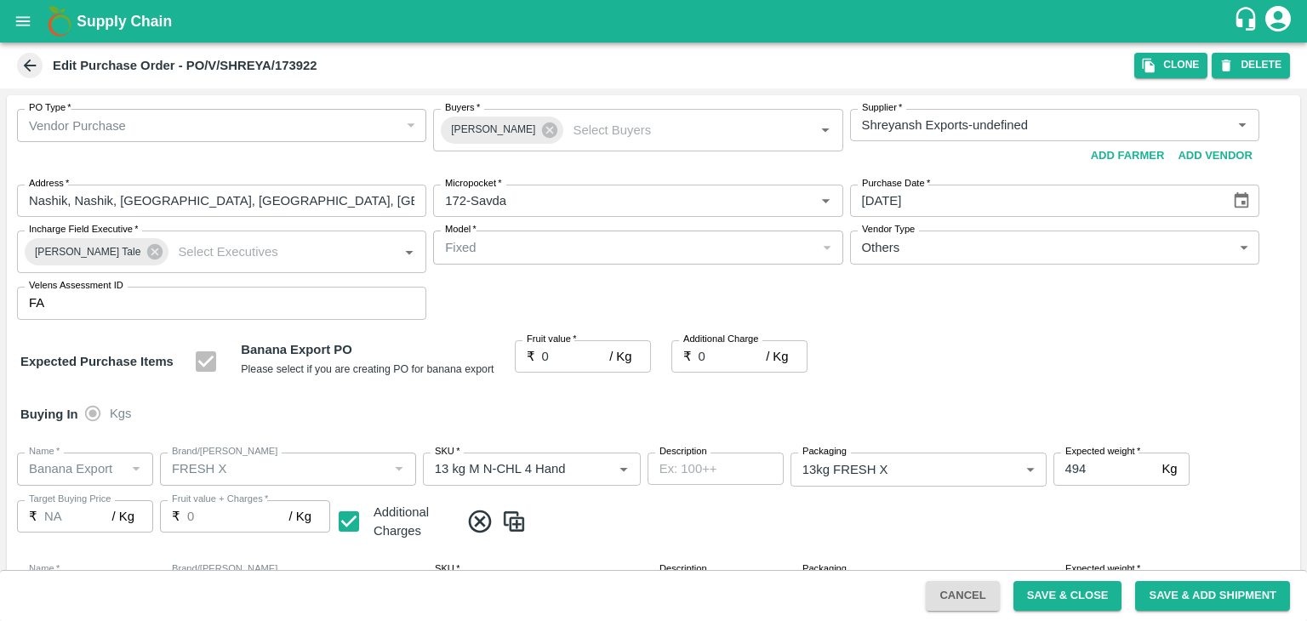
click at [120, 295] on div at bounding box center [653, 310] width 1307 height 621
drag, startPoint x: 300, startPoint y: 332, endPoint x: 317, endPoint y: 354, distance: 27.9
click at [317, 354] on div at bounding box center [653, 310] width 1307 height 621
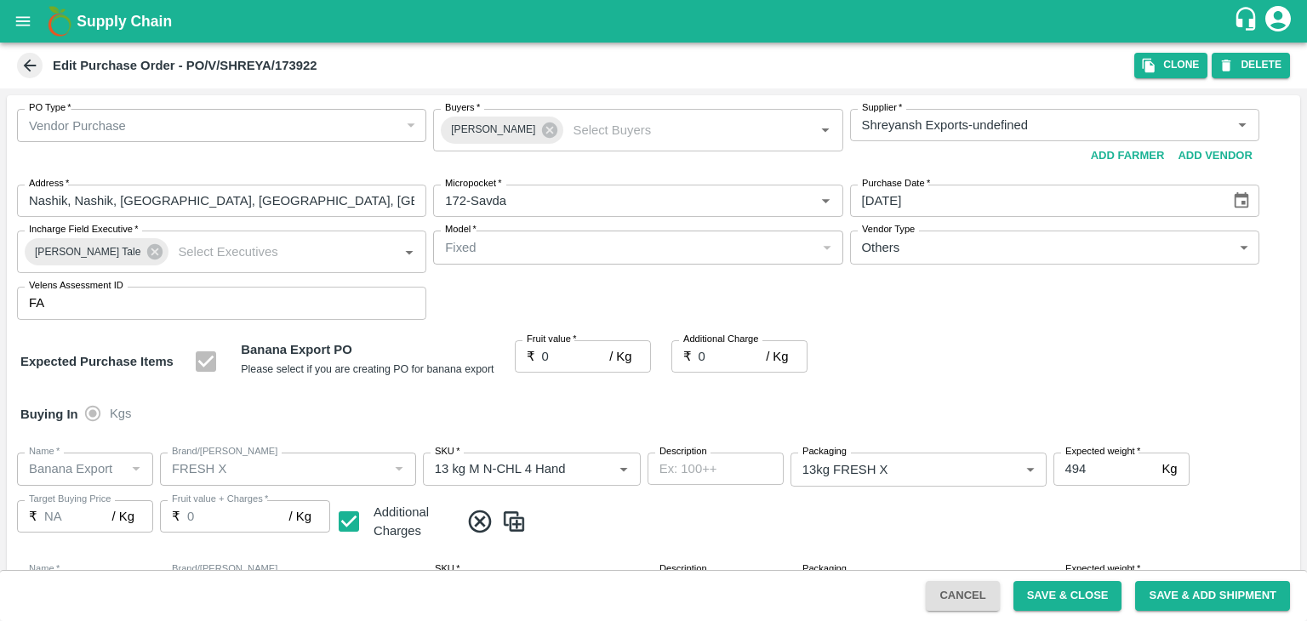
click at [317, 354] on div at bounding box center [653, 310] width 1307 height 621
drag, startPoint x: 592, startPoint y: 365, endPoint x: 602, endPoint y: 357, distance: 12.8
click at [602, 357] on div at bounding box center [653, 310] width 1307 height 621
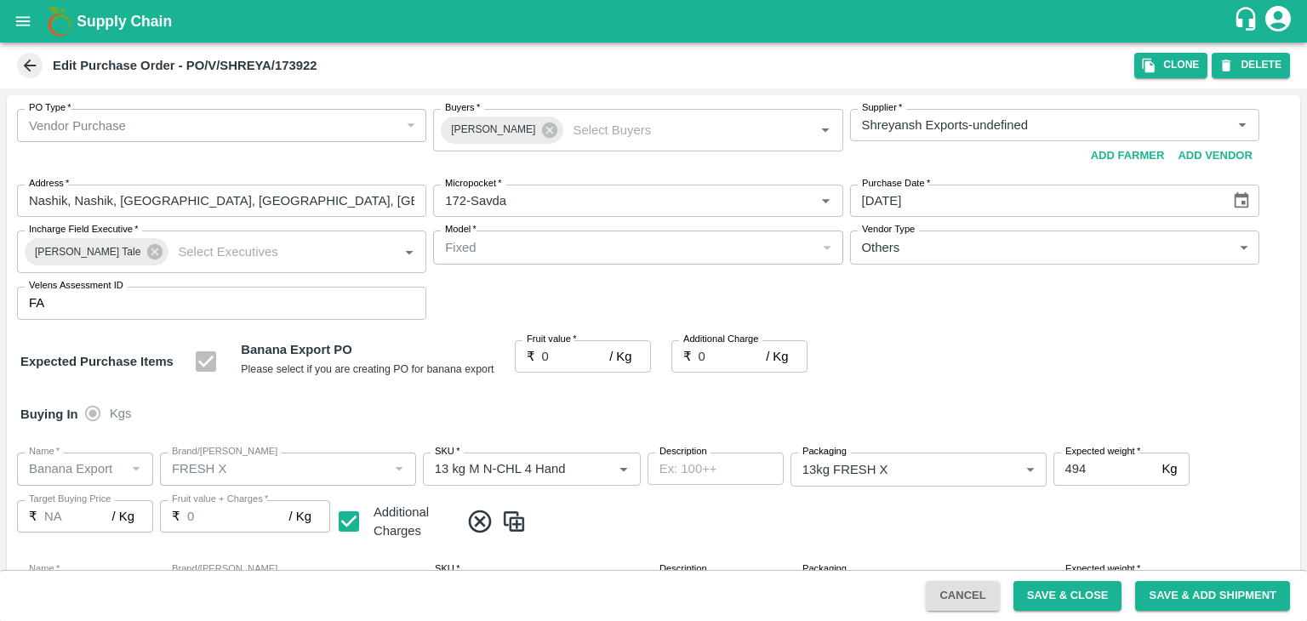
click at [602, 357] on div at bounding box center [653, 310] width 1307 height 621
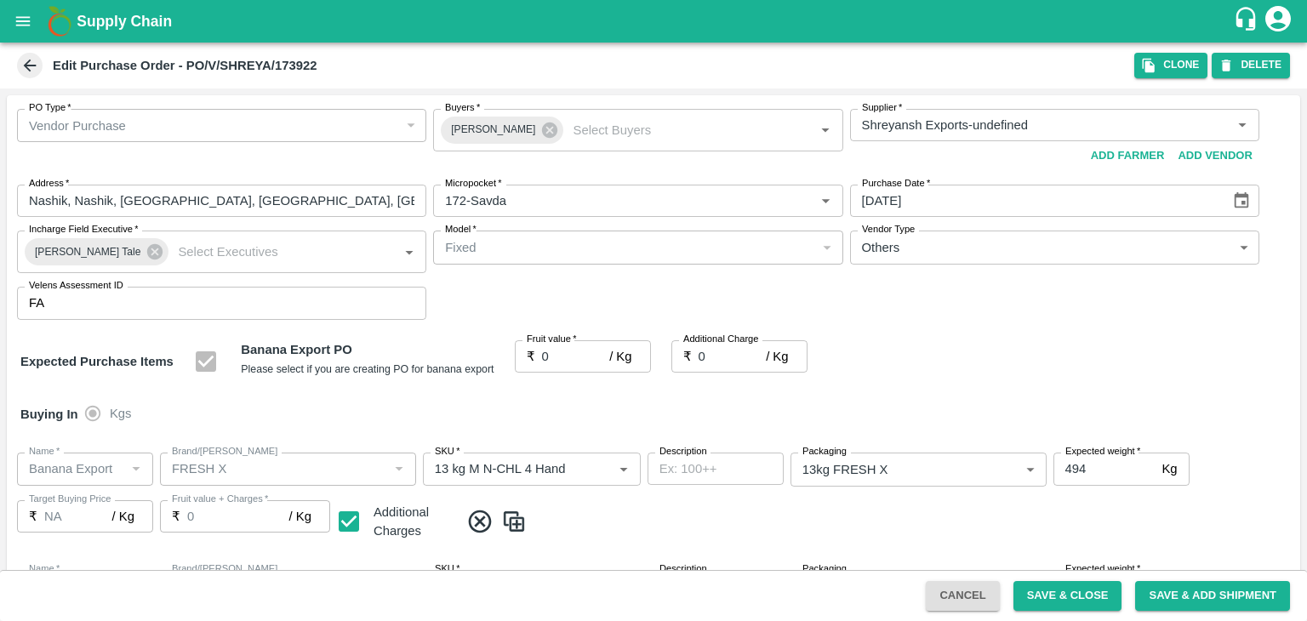
click at [602, 357] on div at bounding box center [653, 310] width 1307 height 621
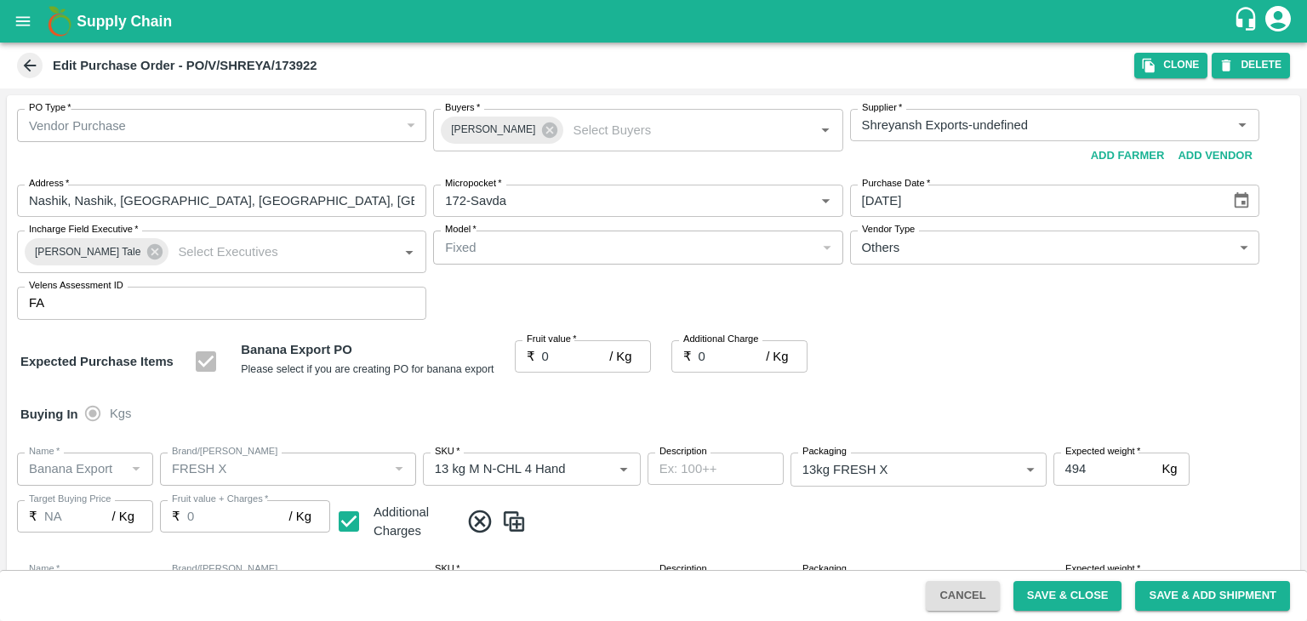
click at [602, 357] on div at bounding box center [653, 310] width 1307 height 621
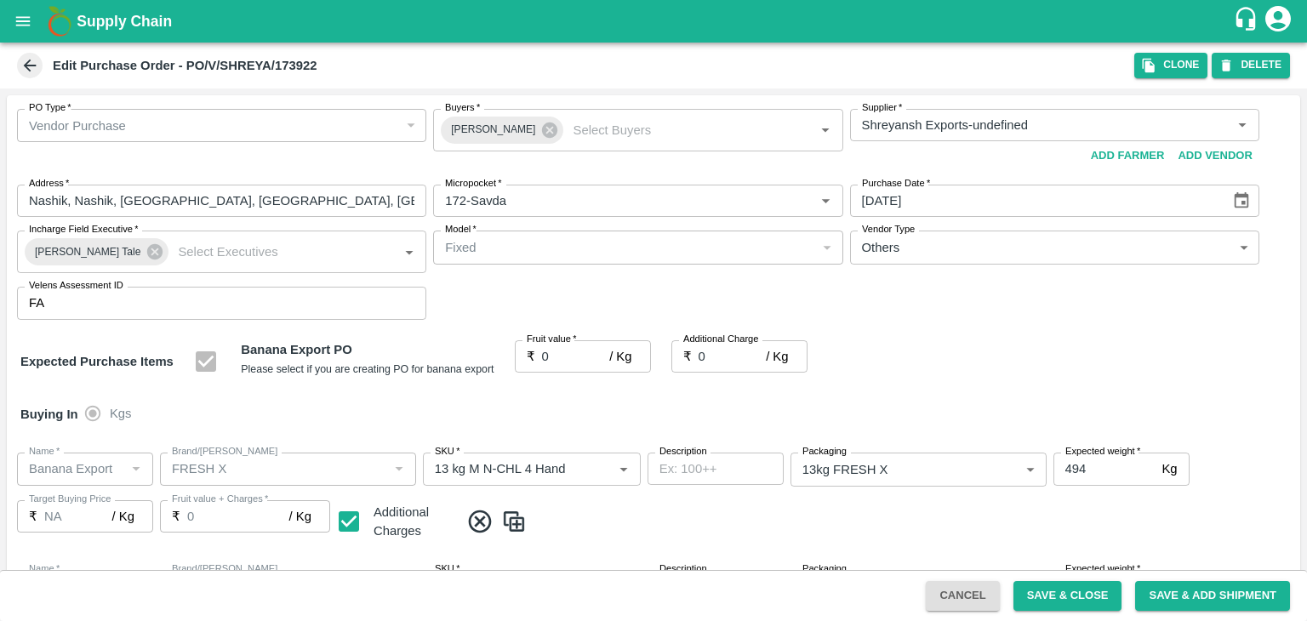
click at [602, 357] on div at bounding box center [653, 310] width 1307 height 621
click at [602, 357] on input "0" at bounding box center [576, 356] width 68 height 32
type input "-1"
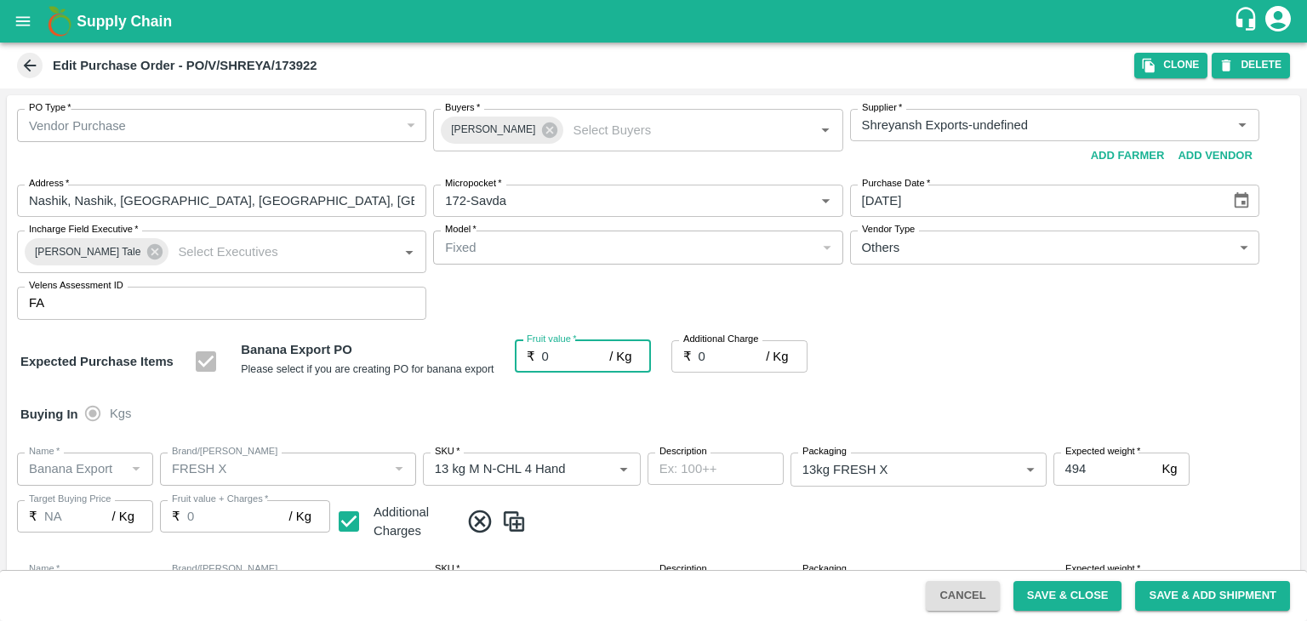
type input "-1"
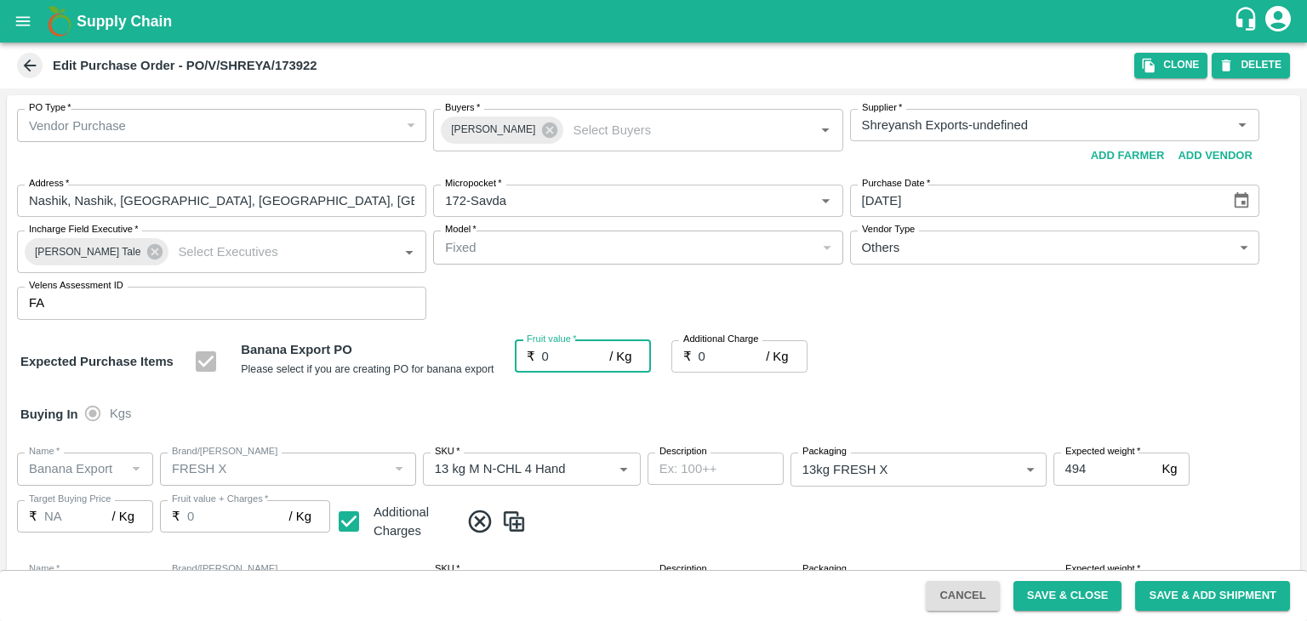
type input "-1"
click at [602, 357] on input "-1" at bounding box center [576, 356] width 68 height 32
type input "0"
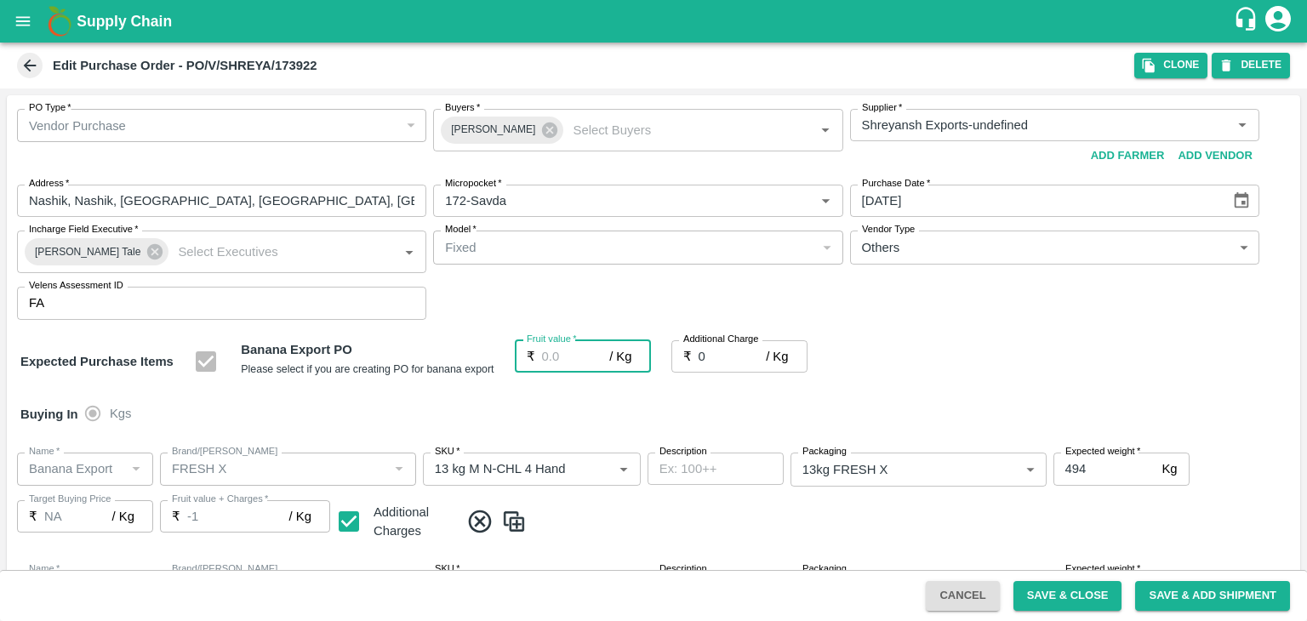
type input "0"
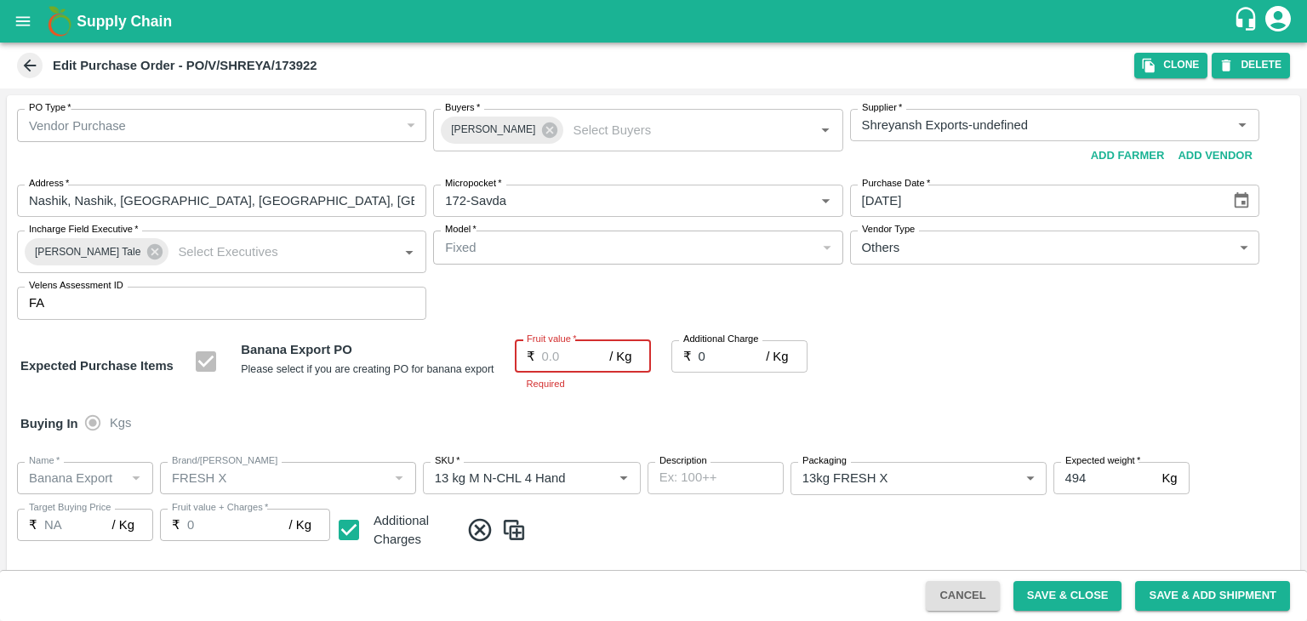
type input "2"
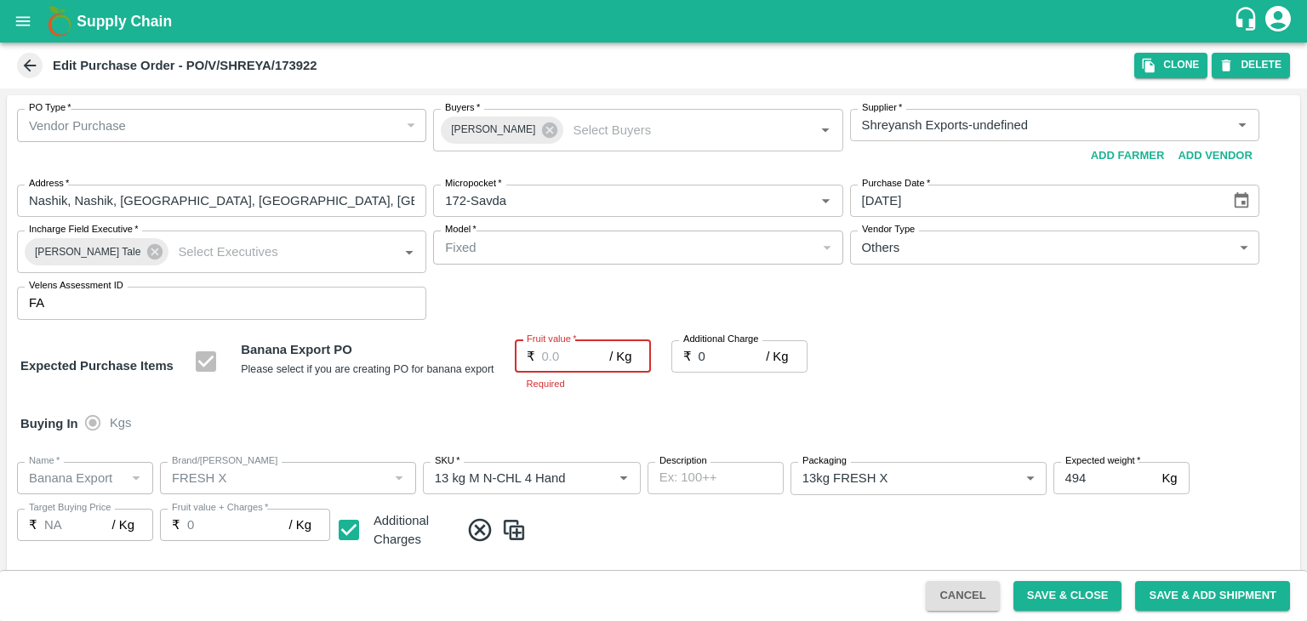
type input "2"
type input "20"
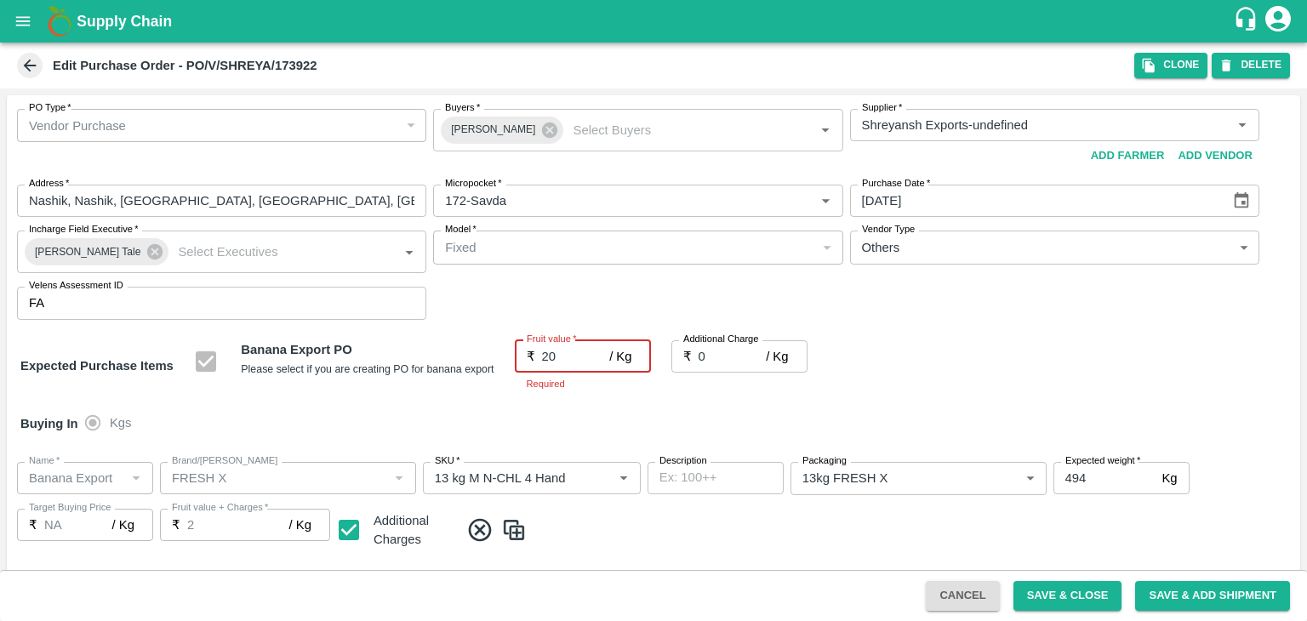
type input "20"
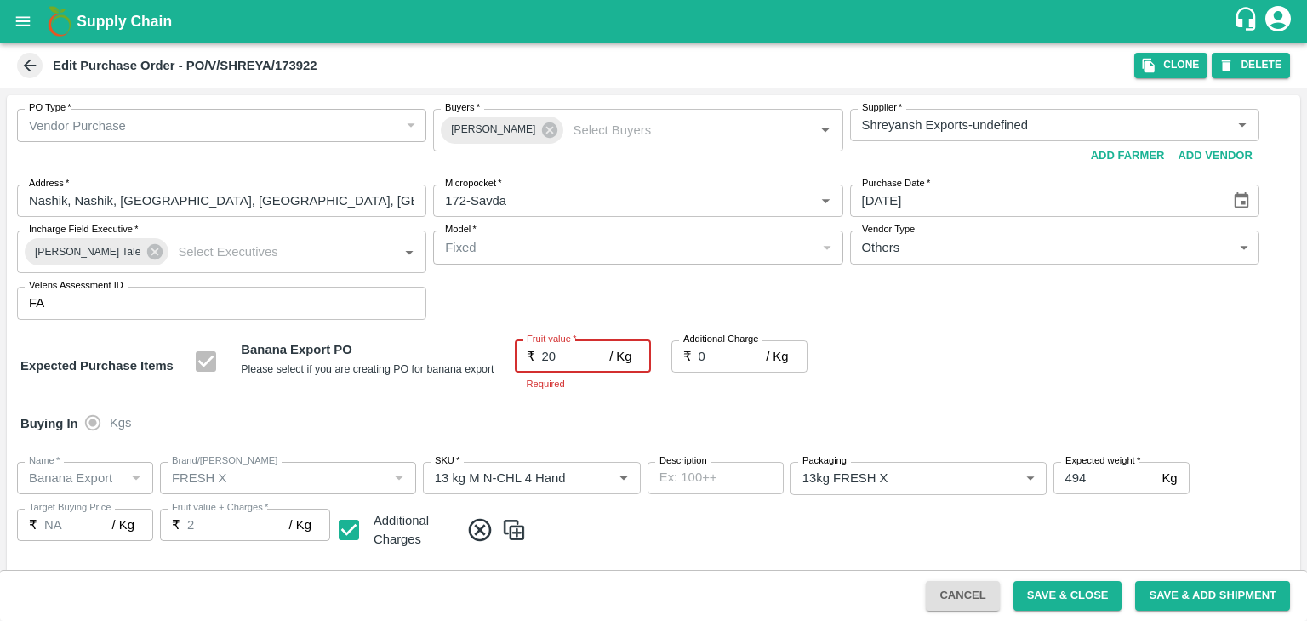
type input "20"
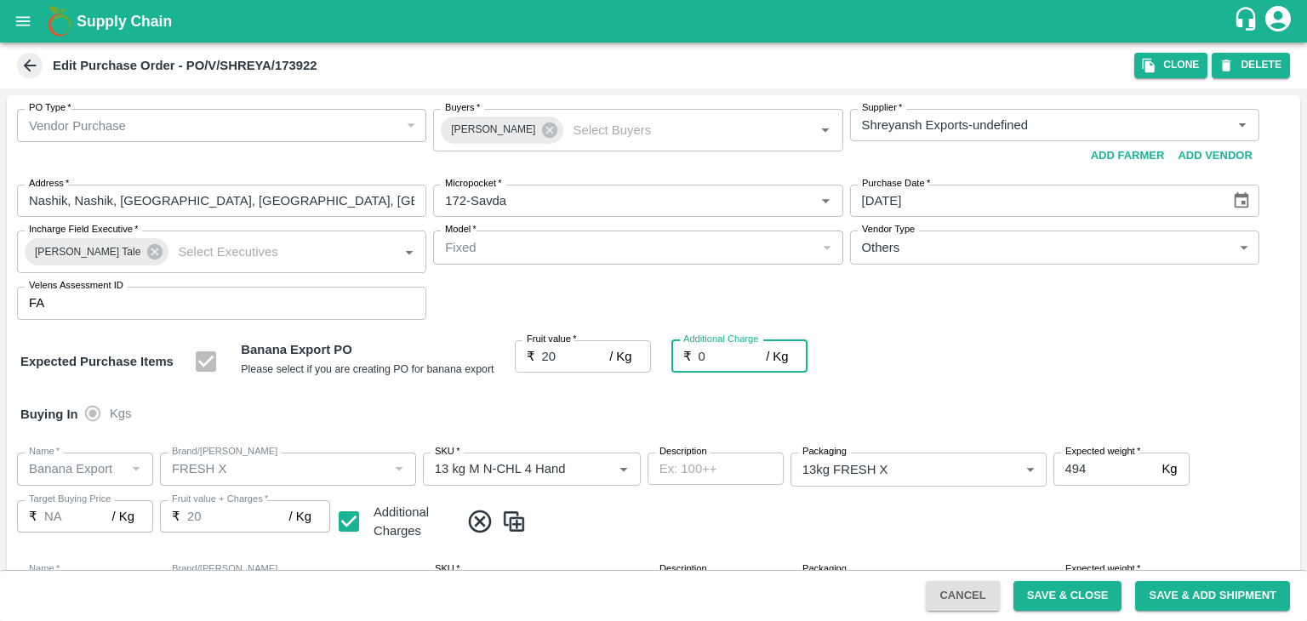
type input "2"
type input "22"
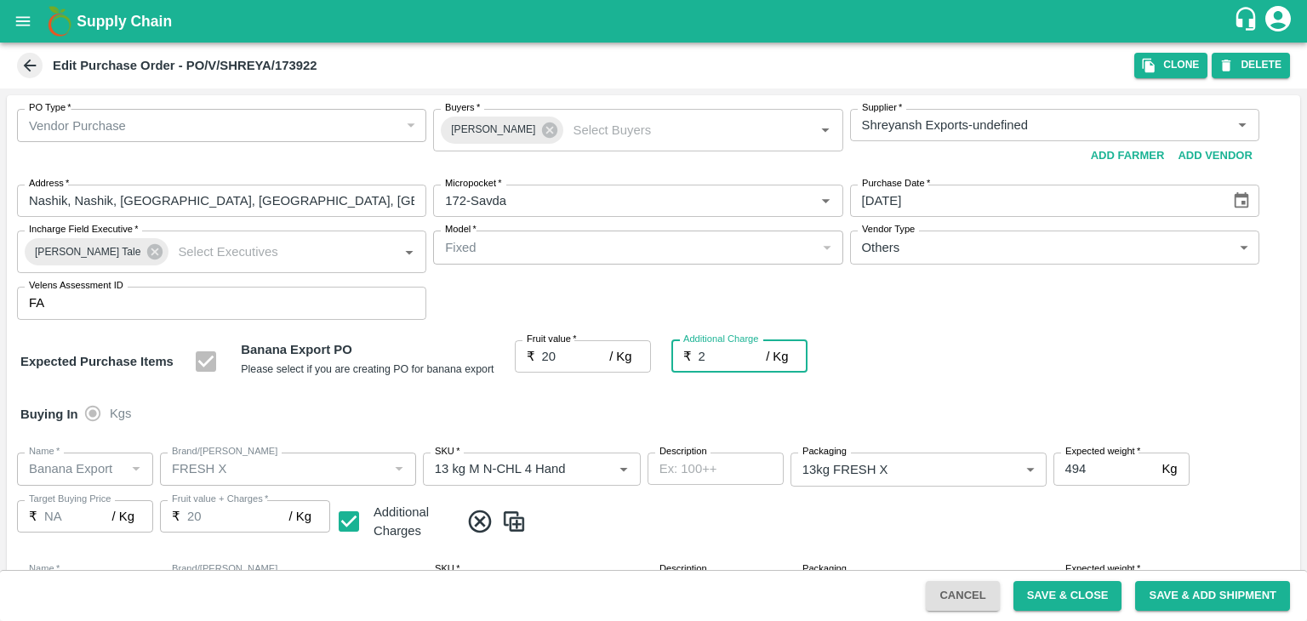
type input "22"
type input "2.7"
type input "22.7"
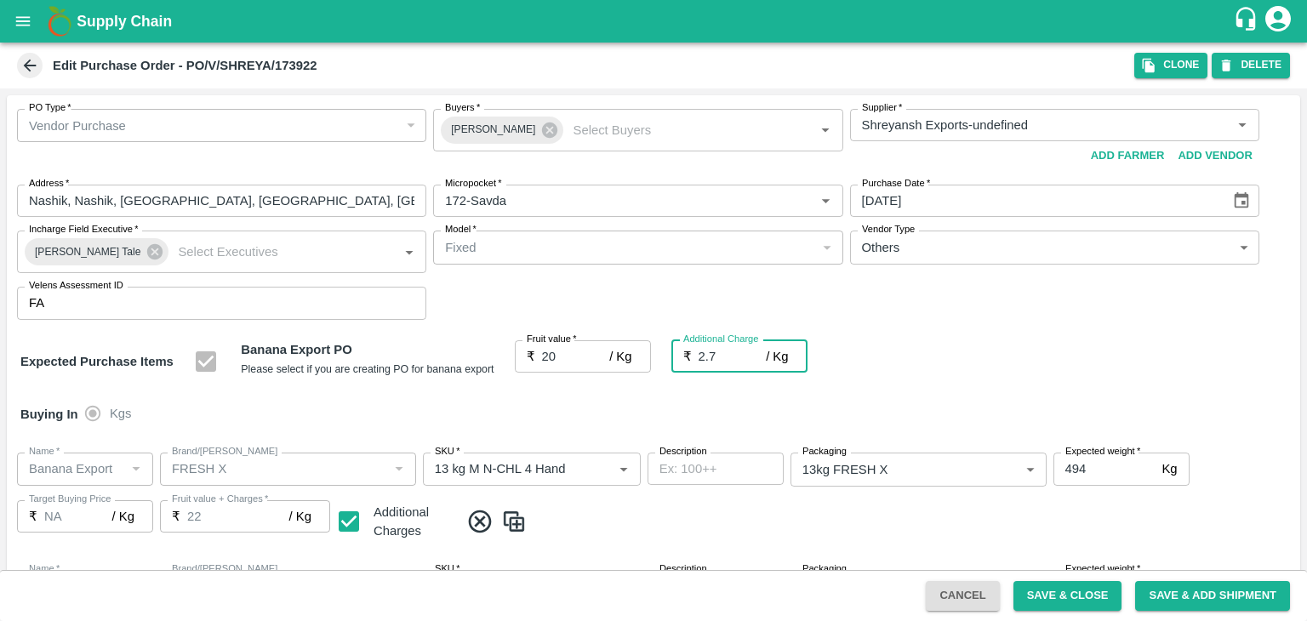
type input "22.7"
type input "2.75"
type input "22.75"
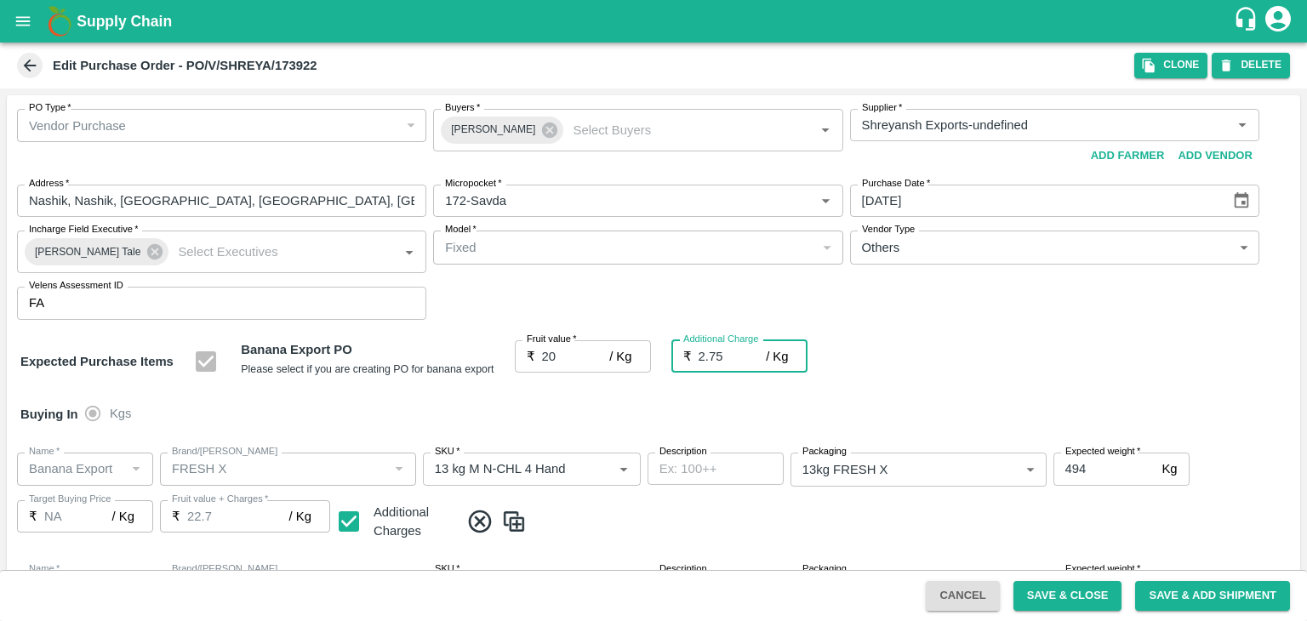
type input "22.75"
type input "2.75"
click at [569, 442] on div "Name   * Name   * Brand/Marka Brand/Marka SKU   * SKU   * Description x Descrip…" at bounding box center [654, 497] width 1294 height 117
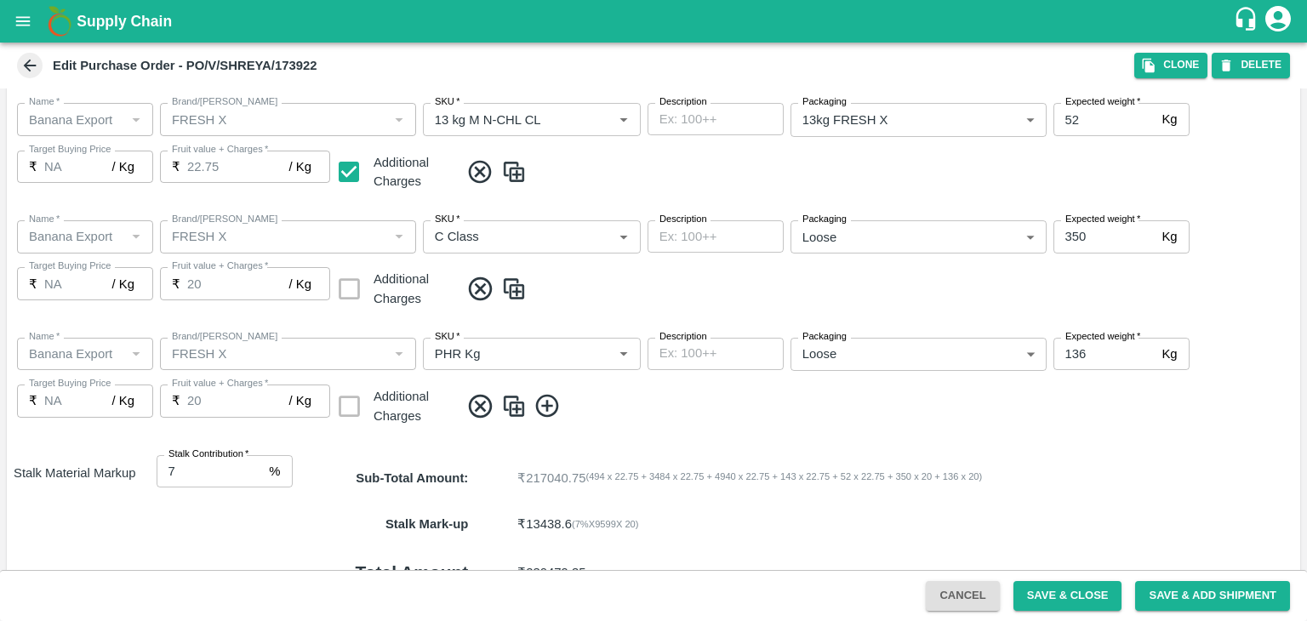
scroll to position [902, 0]
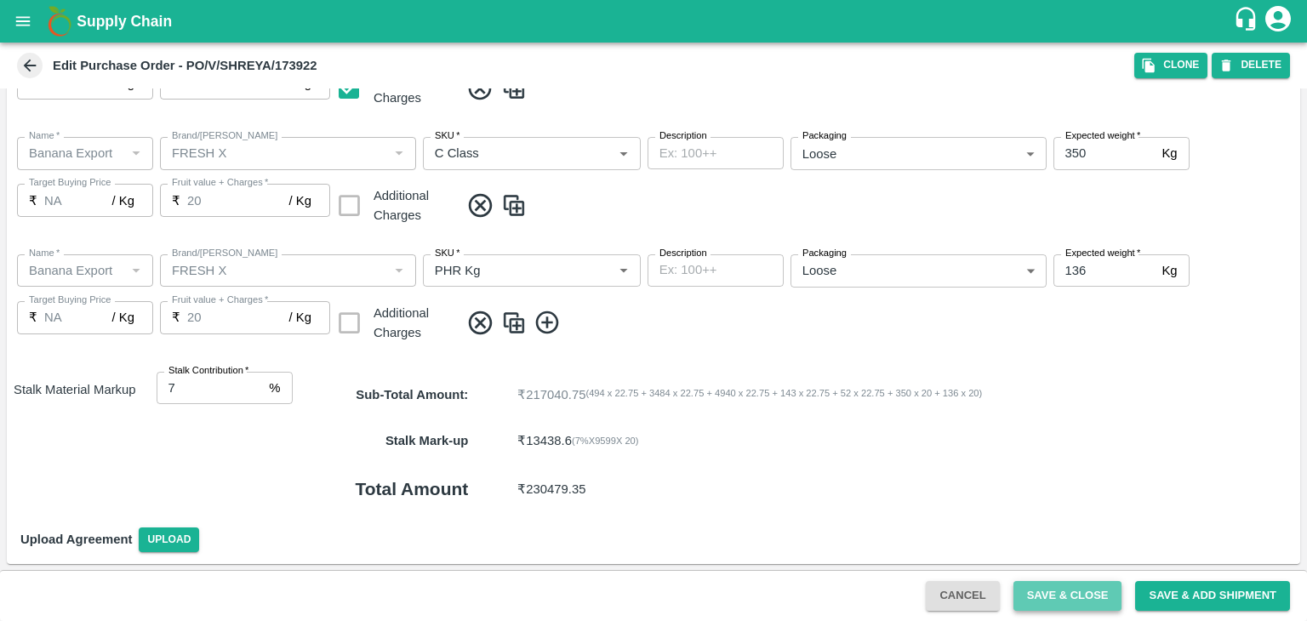
click at [1093, 601] on button "Save & Close" at bounding box center [1068, 596] width 109 height 30
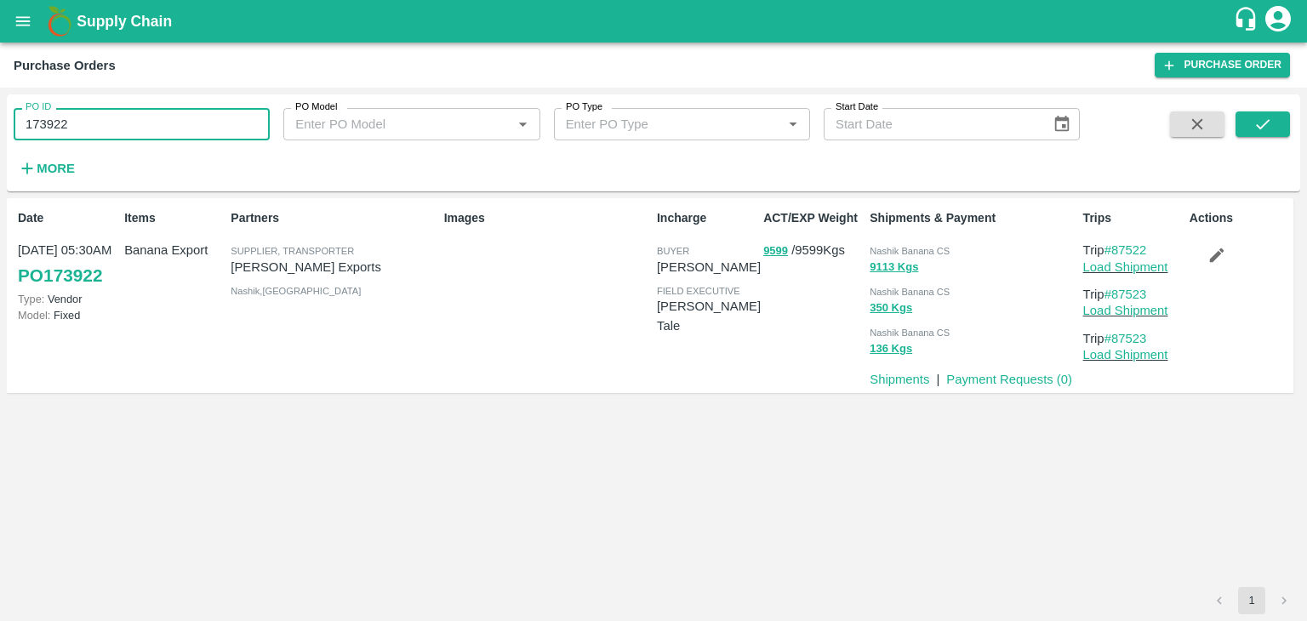
click at [136, 115] on input "173922" at bounding box center [142, 124] width 256 height 32
paste input "text"
type input "173921"
click at [1279, 133] on button "submit" at bounding box center [1263, 125] width 54 height 26
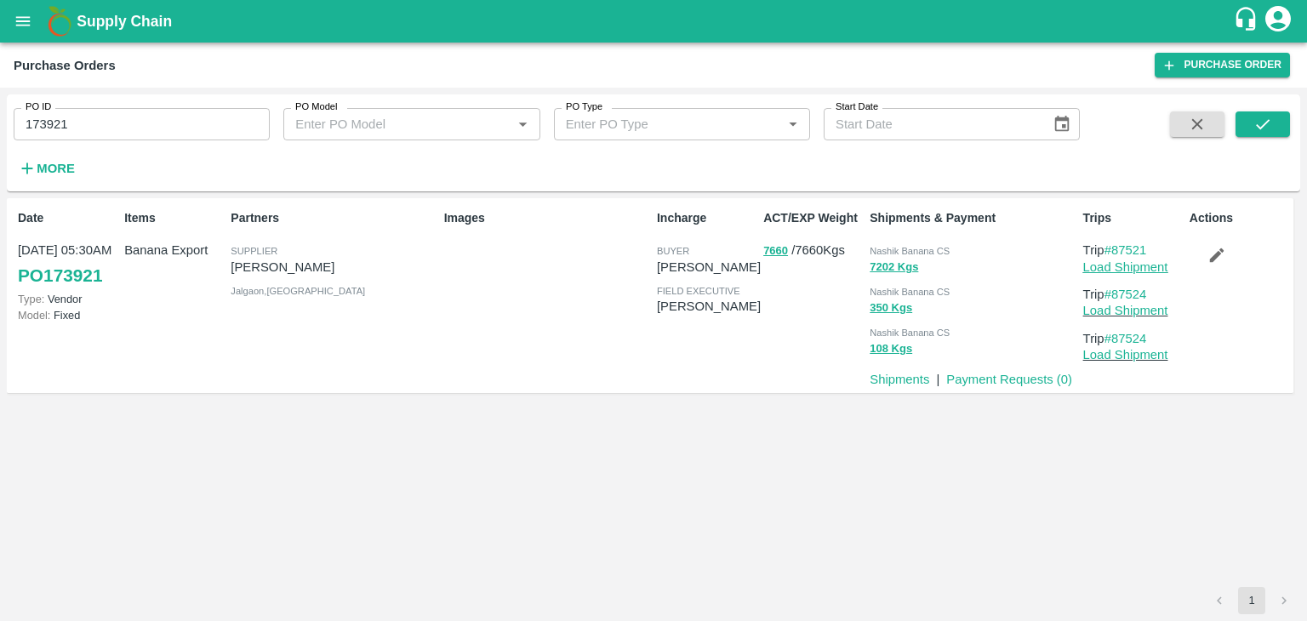
click at [1135, 263] on link "Load Shipment" at bounding box center [1126, 267] width 85 height 14
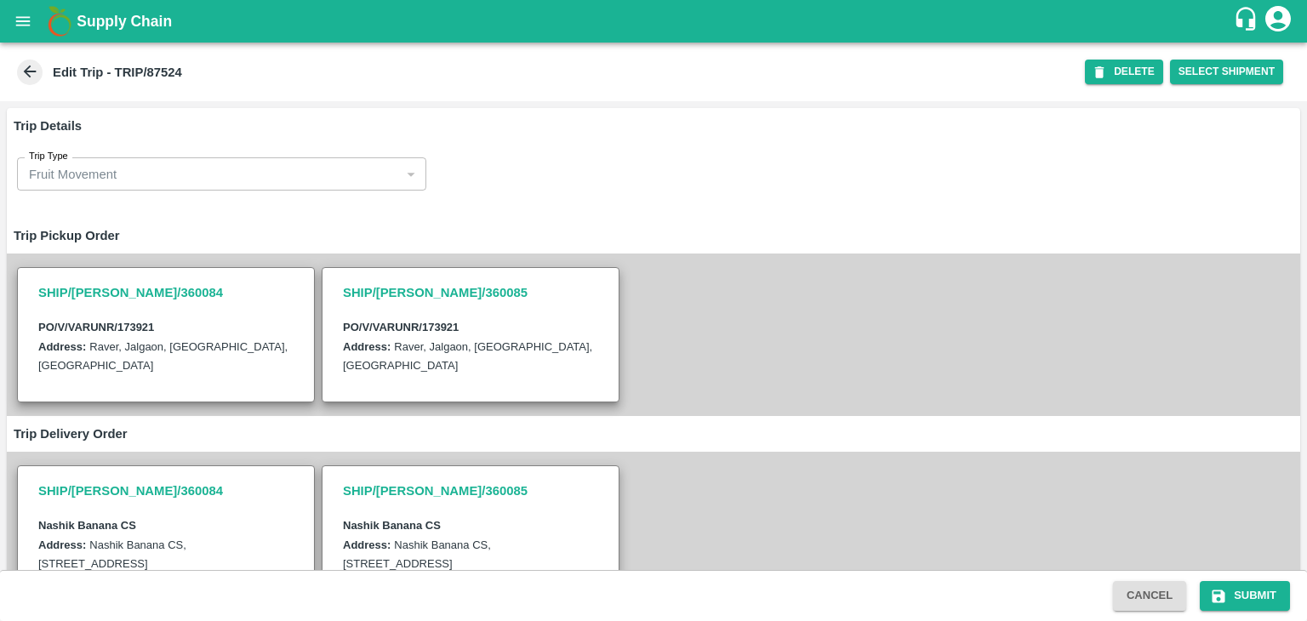
scroll to position [437, 0]
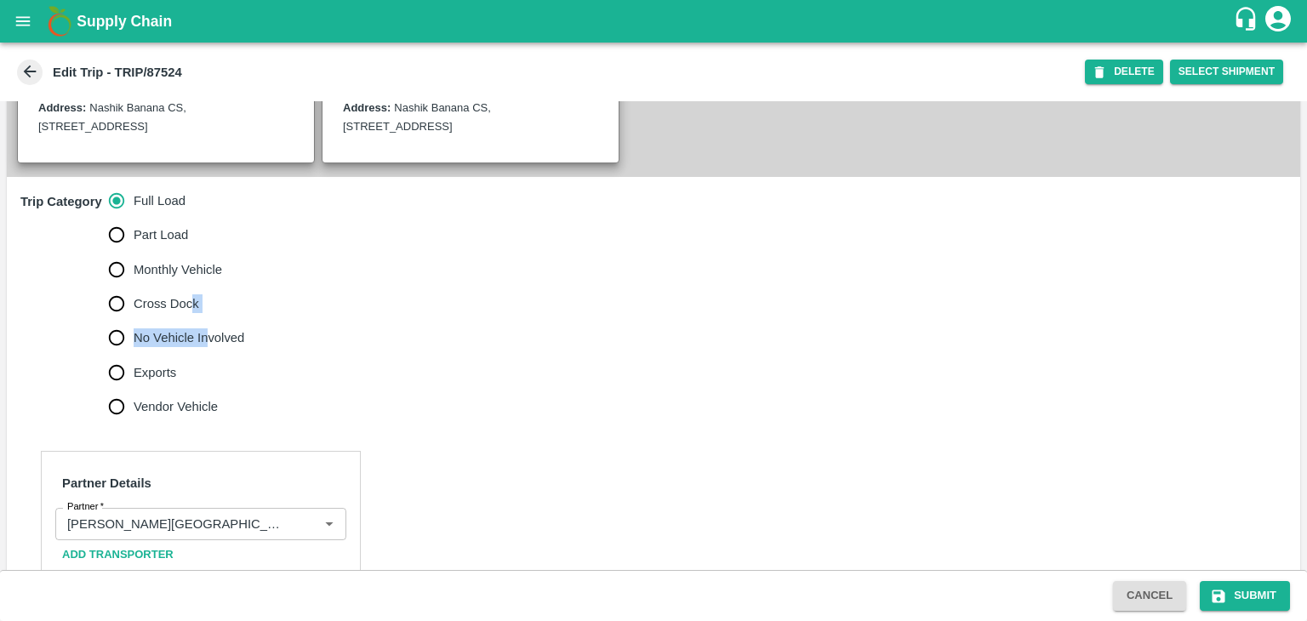
drag, startPoint x: 191, startPoint y: 317, endPoint x: 208, endPoint y: 341, distance: 29.3
click at [208, 341] on div "Full Load Part Load Monthly Vehicle Cross Dock No Vehicle Involved Exports Vend…" at bounding box center [184, 304] width 150 height 240
click at [208, 341] on span "No Vehicle Involved" at bounding box center [189, 338] width 111 height 19
click at [134, 341] on input "No Vehicle Involved" at bounding box center [117, 338] width 34 height 34
radio input "true"
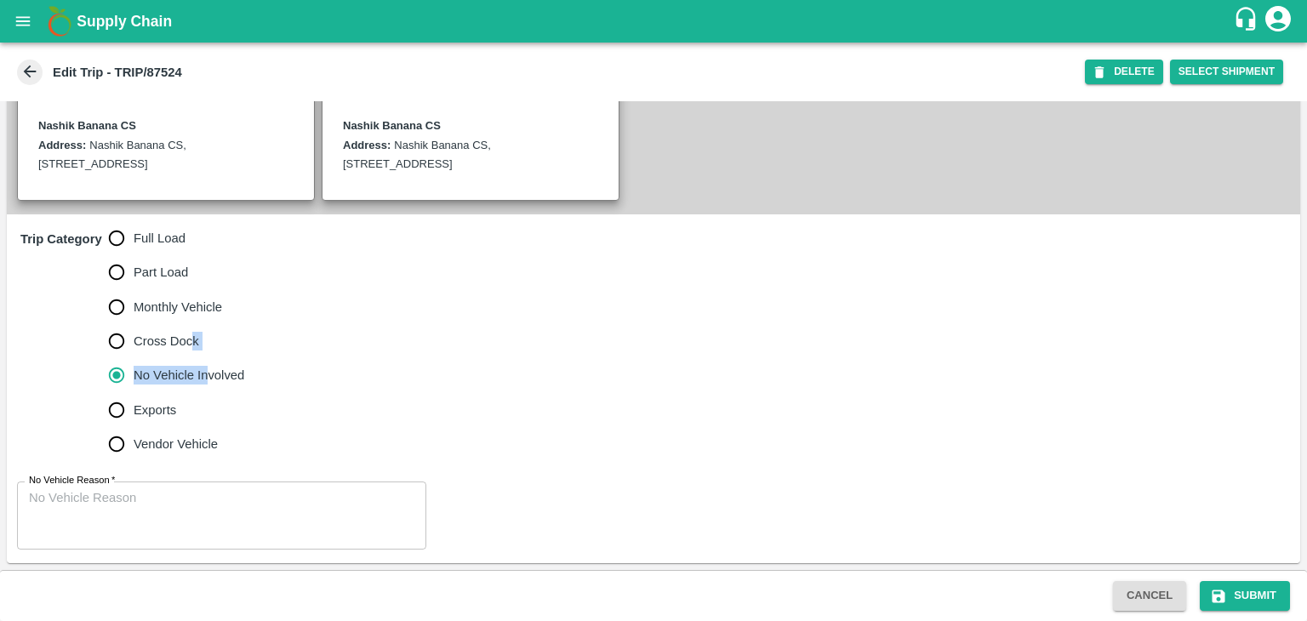
scroll to position [398, 0]
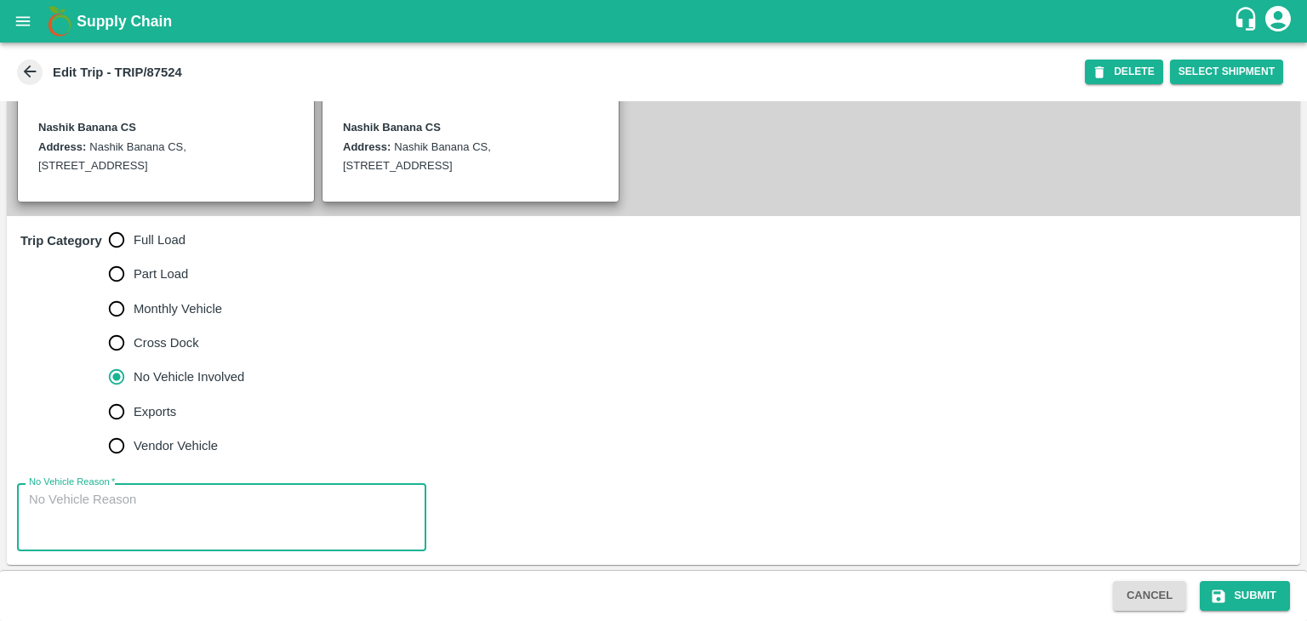
click at [214, 532] on textarea "No Vehicle Reason   *" at bounding box center [222, 518] width 386 height 54
type textarea "Field Dump"
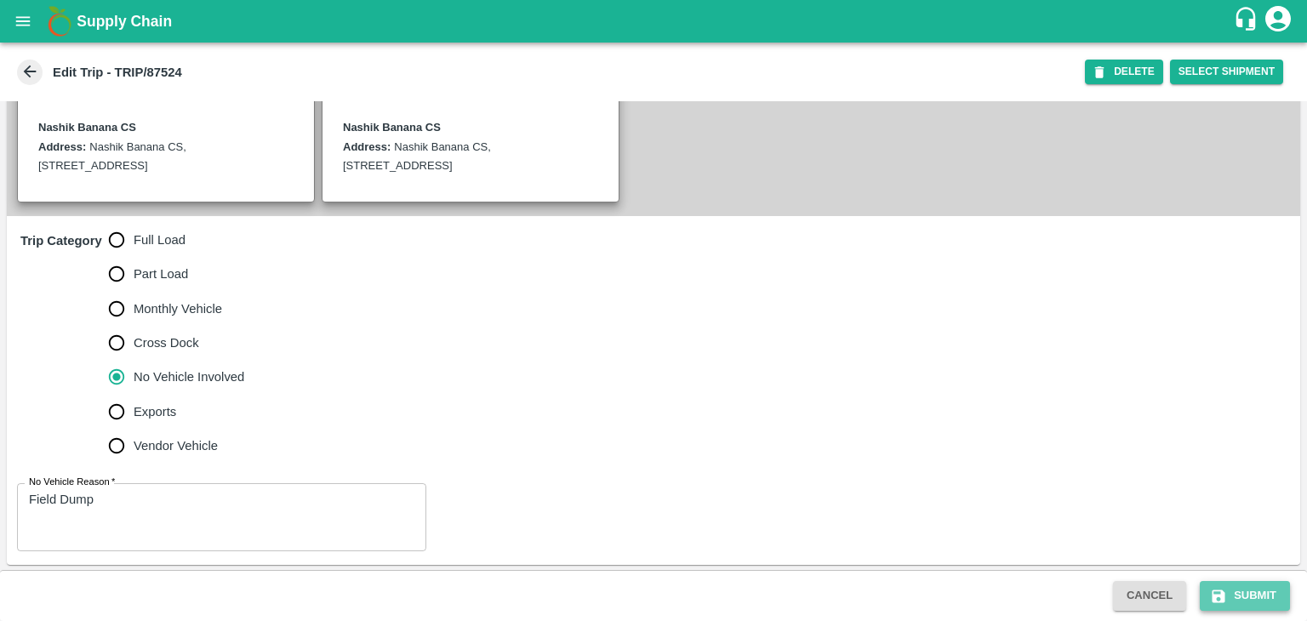
click at [1252, 590] on button "Submit" at bounding box center [1245, 596] width 90 height 30
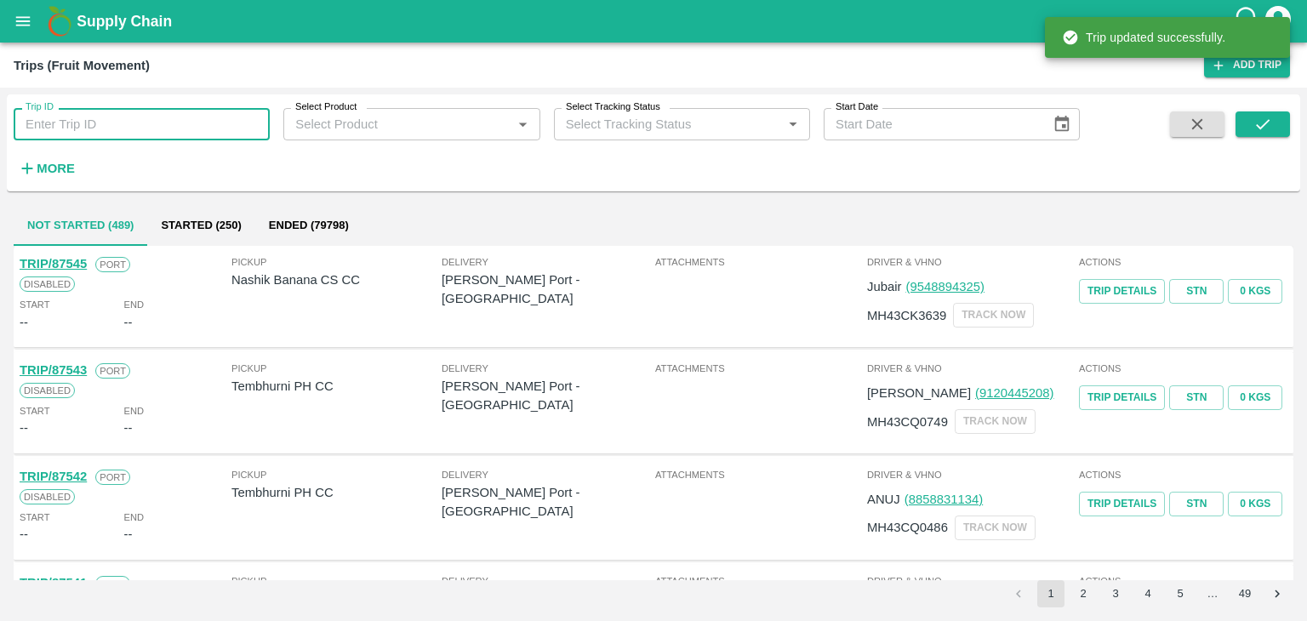
click at [174, 126] on input "Trip ID" at bounding box center [142, 124] width 256 height 32
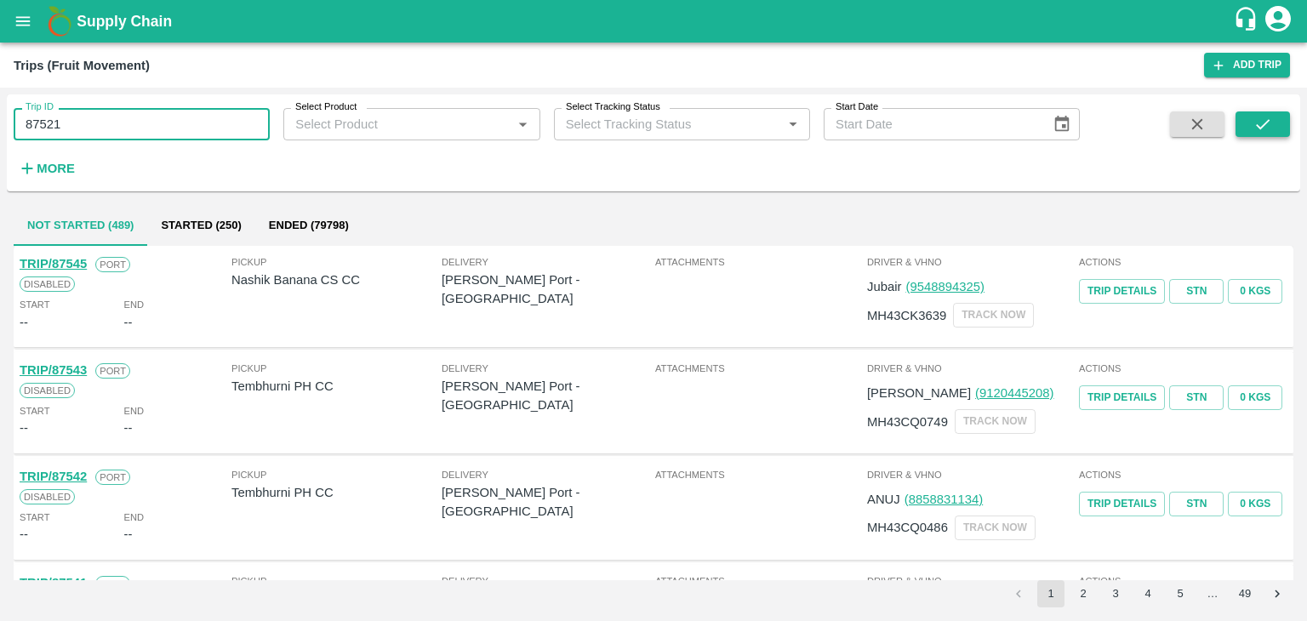
type input "87521"
click at [1262, 129] on icon "submit" at bounding box center [1263, 124] width 19 height 19
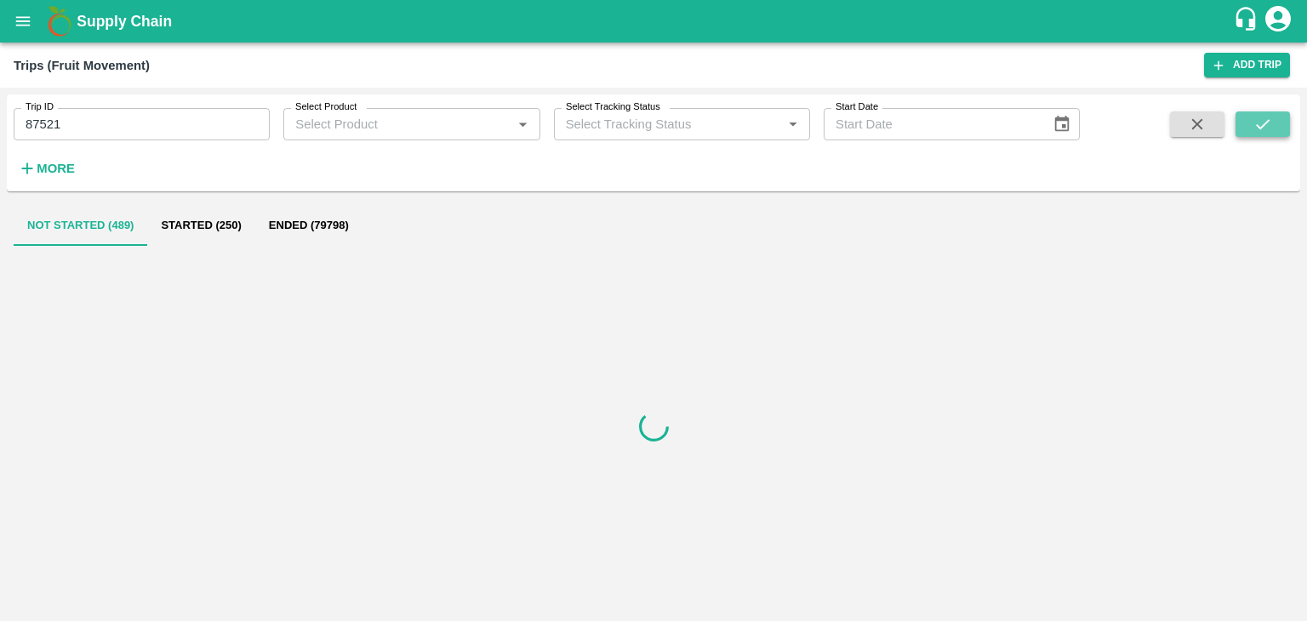
click at [1262, 129] on icon "submit" at bounding box center [1263, 124] width 19 height 19
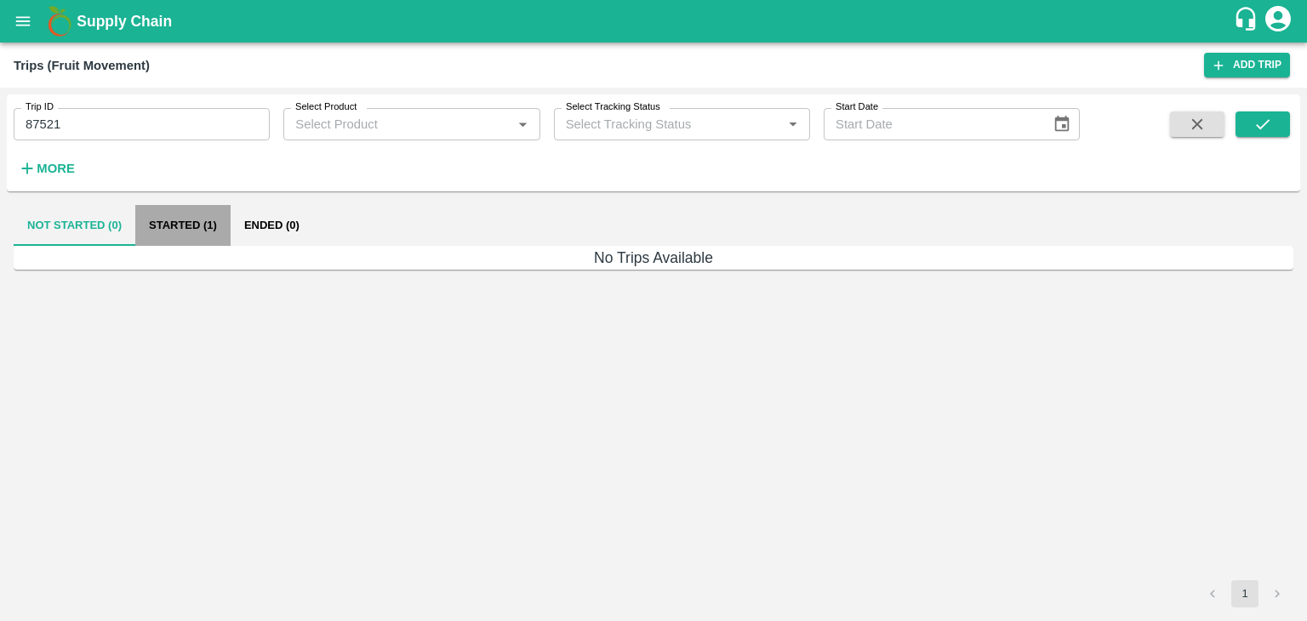
click at [187, 226] on button "Started (1)" at bounding box center [182, 225] width 95 height 41
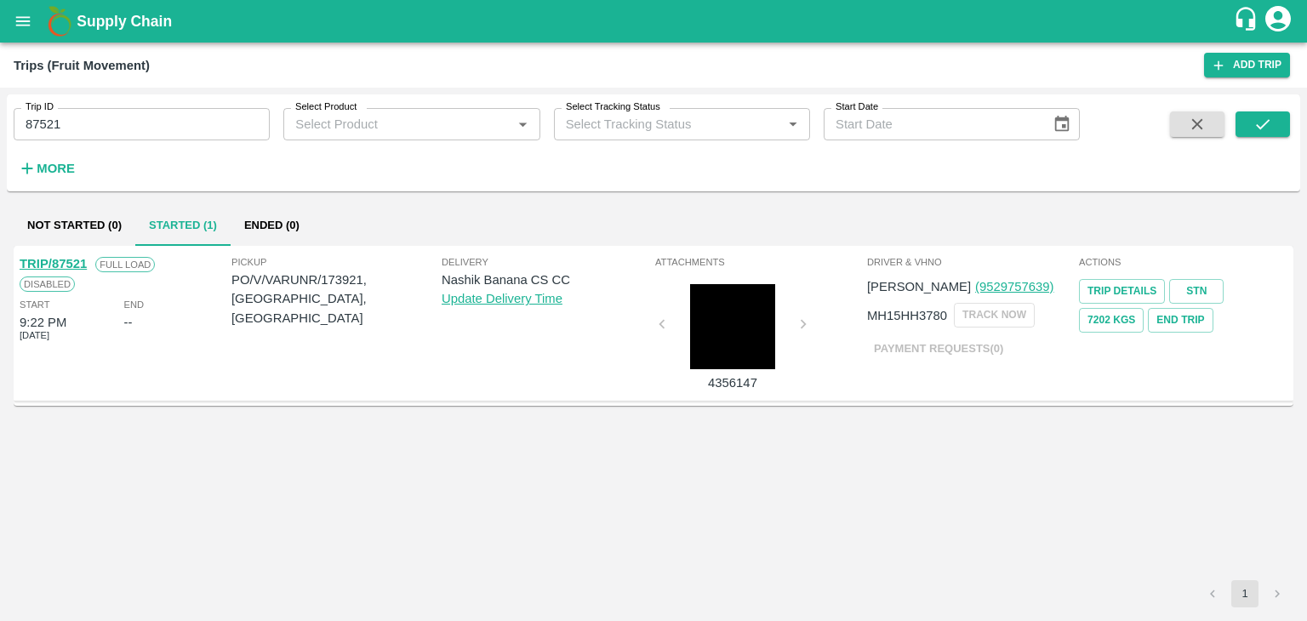
click at [65, 259] on link "TRIP/87521" at bounding box center [53, 264] width 67 height 14
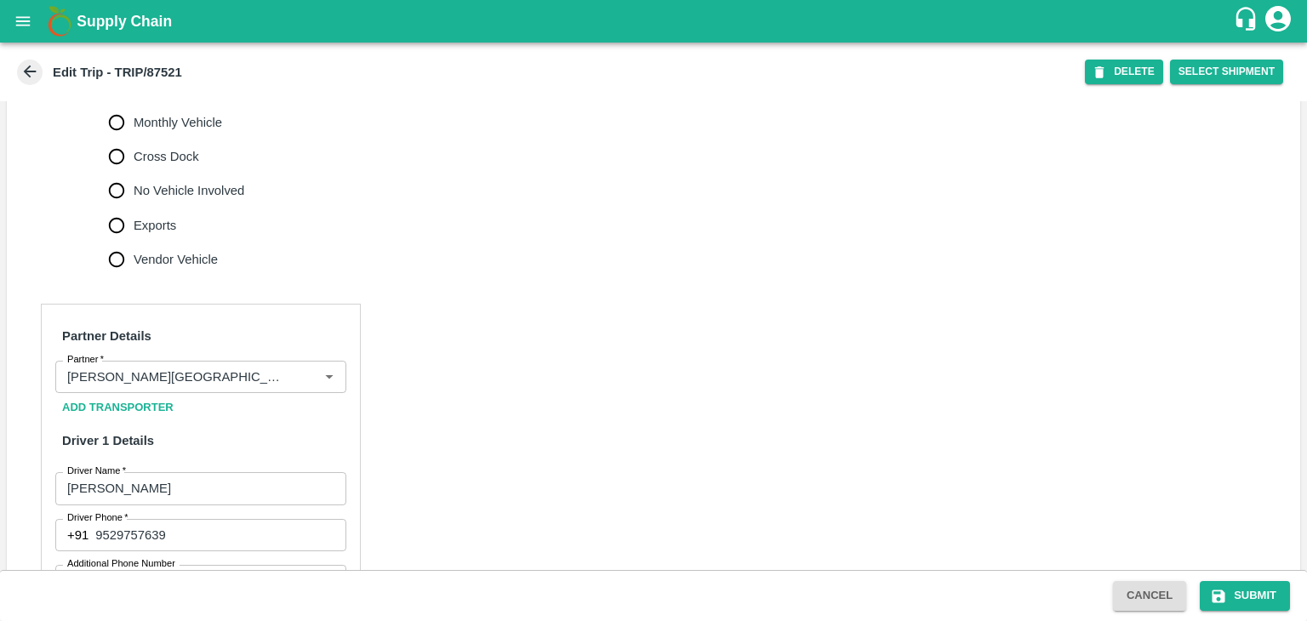
scroll to position [586, 0]
click at [299, 378] on button "Clear" at bounding box center [308, 376] width 23 height 23
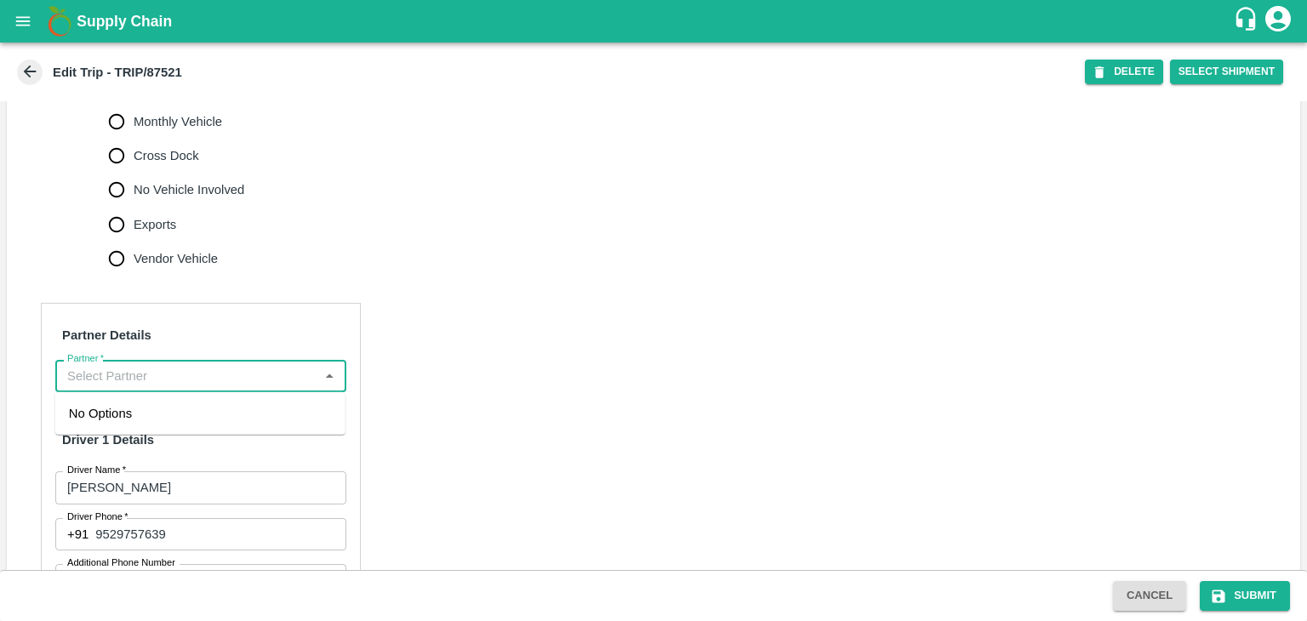
click at [264, 372] on input "Partner   *" at bounding box center [186, 376] width 253 height 22
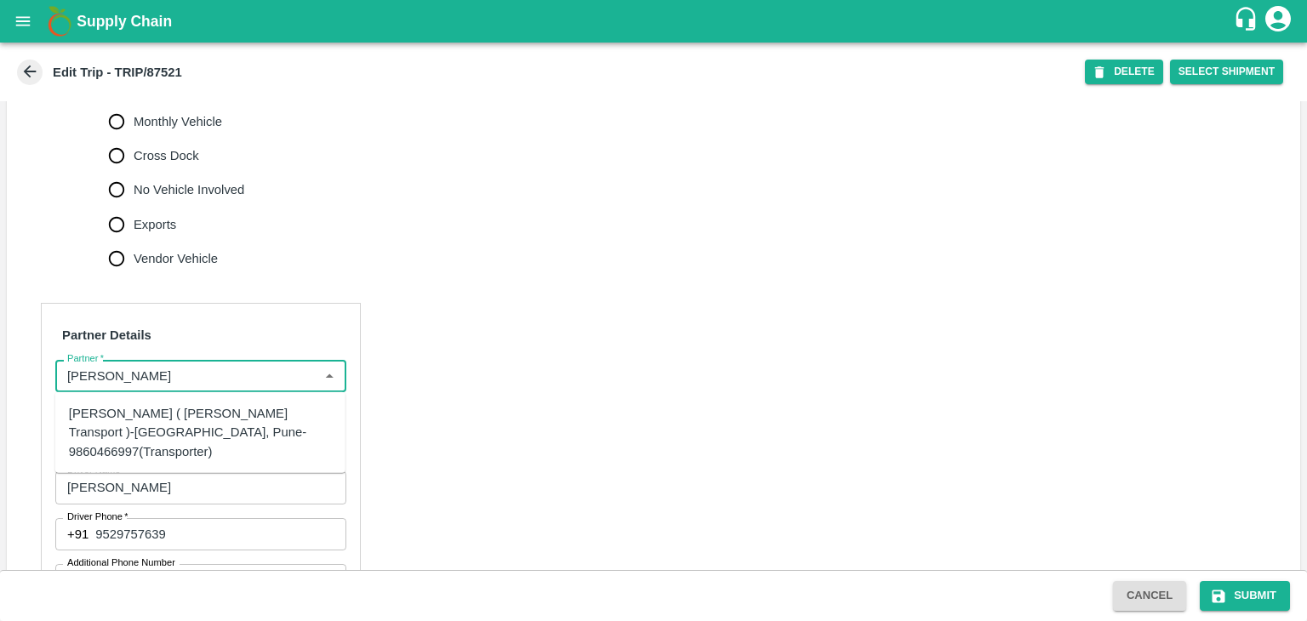
click at [214, 416] on div "[PERSON_NAME] ( [PERSON_NAME] Transport )-[GEOGRAPHIC_DATA], Pune-9860466997(Tr…" at bounding box center [200, 432] width 263 height 57
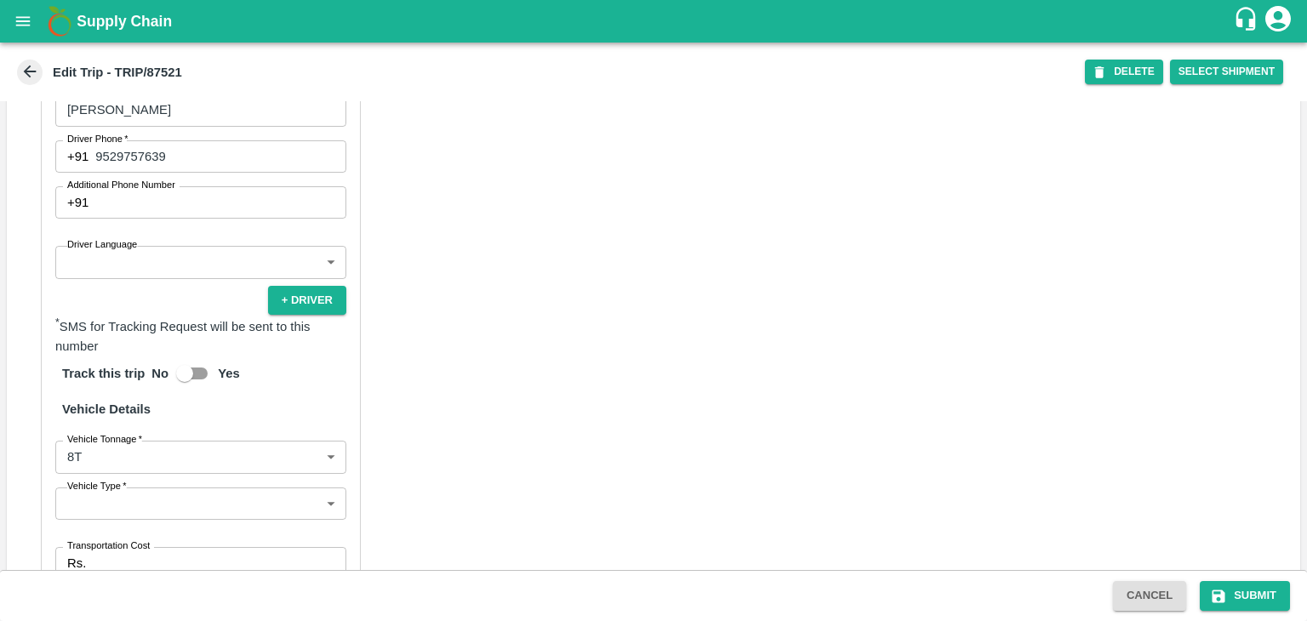
scroll to position [970, 0]
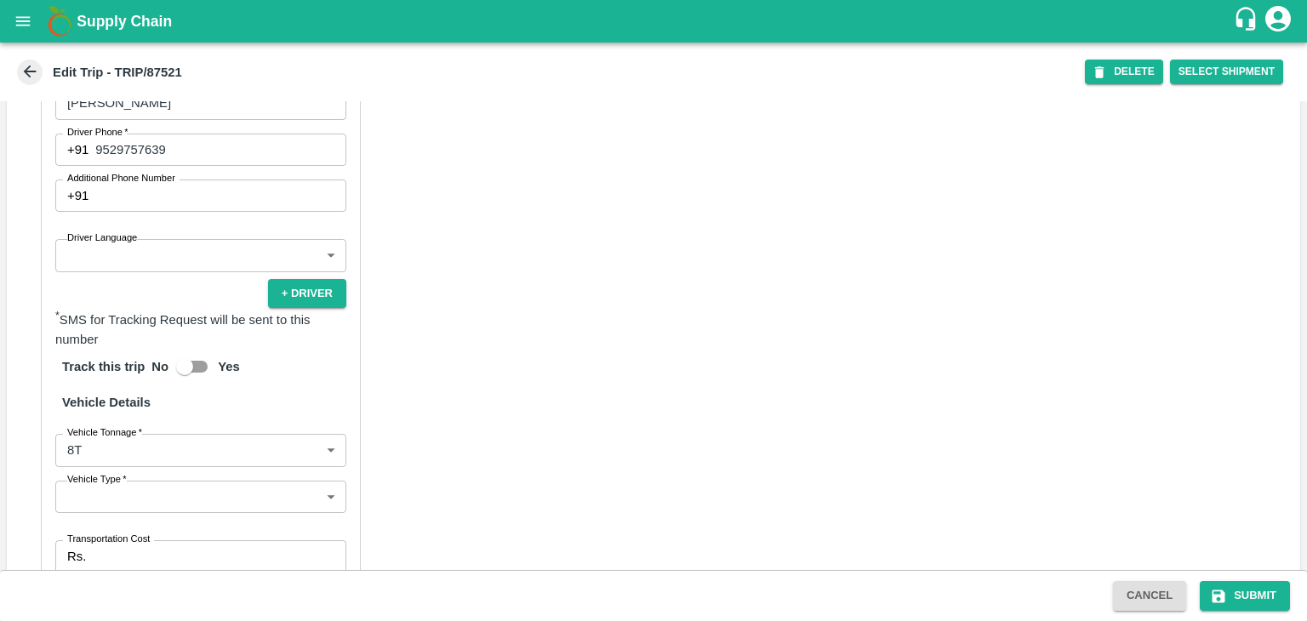
type input "[PERSON_NAME] ( [PERSON_NAME] Transport )-[GEOGRAPHIC_DATA], Pune-9860466997(Tr…"
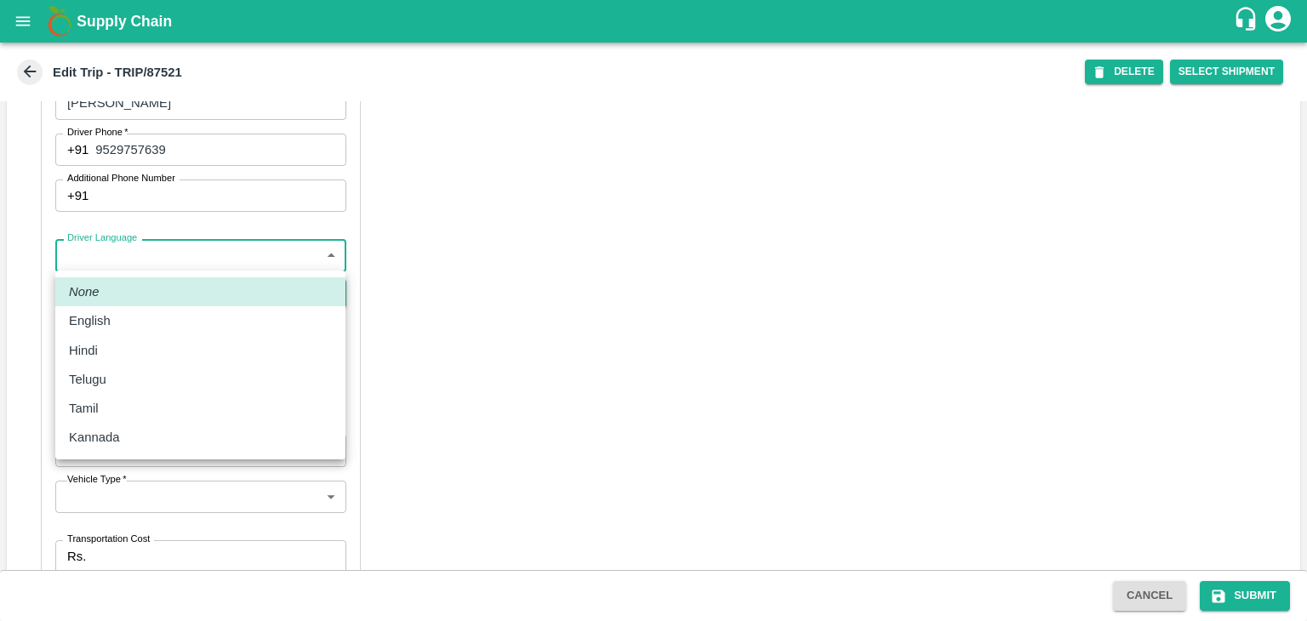
click at [133, 254] on body "Supply Chain Edit Trip - TRIP/87521 DELETE Select Shipment Trip Details Trip Ty…" at bounding box center [653, 310] width 1307 height 621
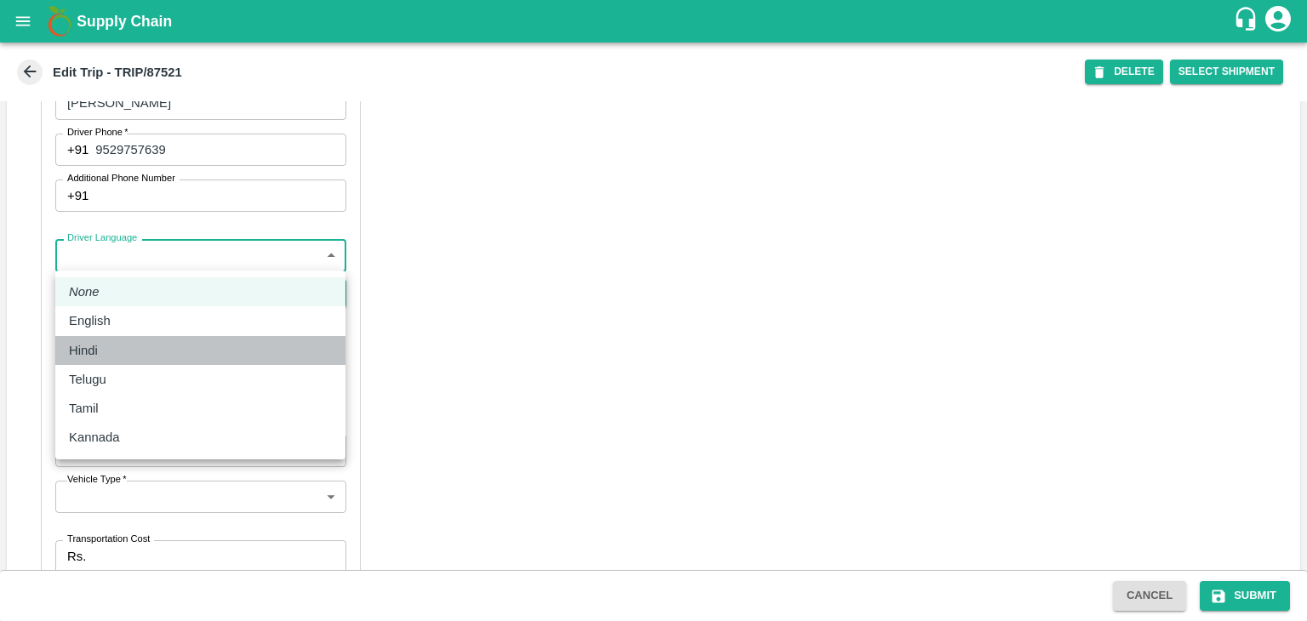
click at [126, 349] on div "Hindi" at bounding box center [200, 350] width 263 height 19
type input "hi"
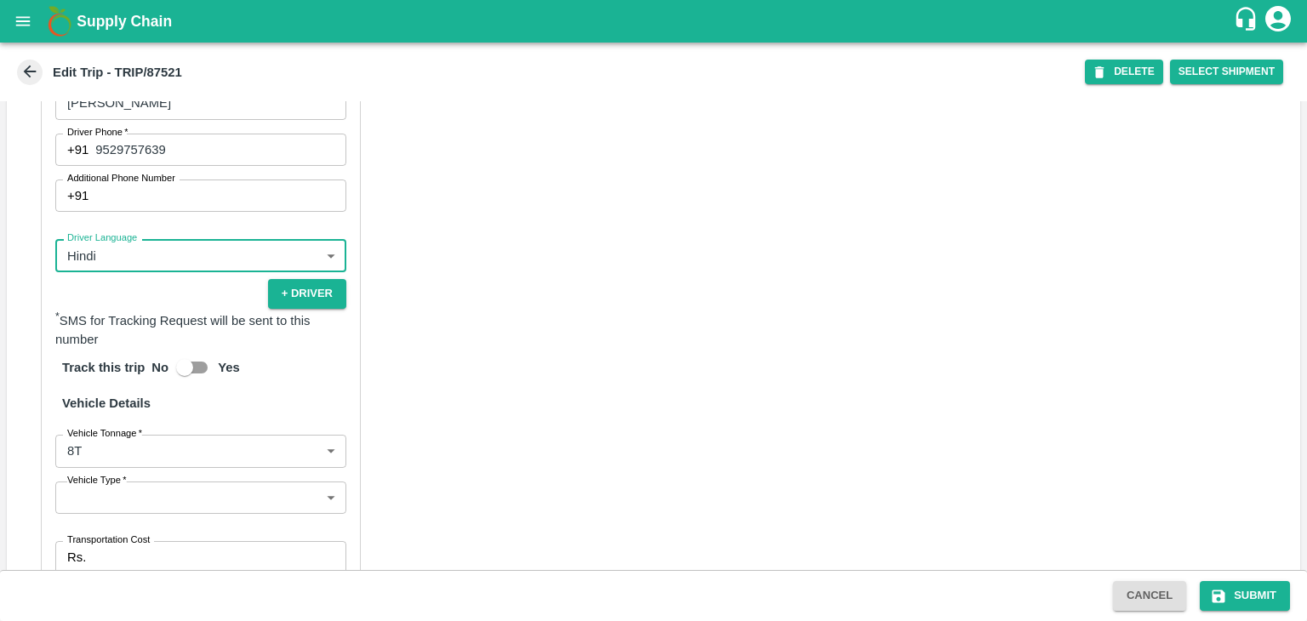
scroll to position [1175, 0]
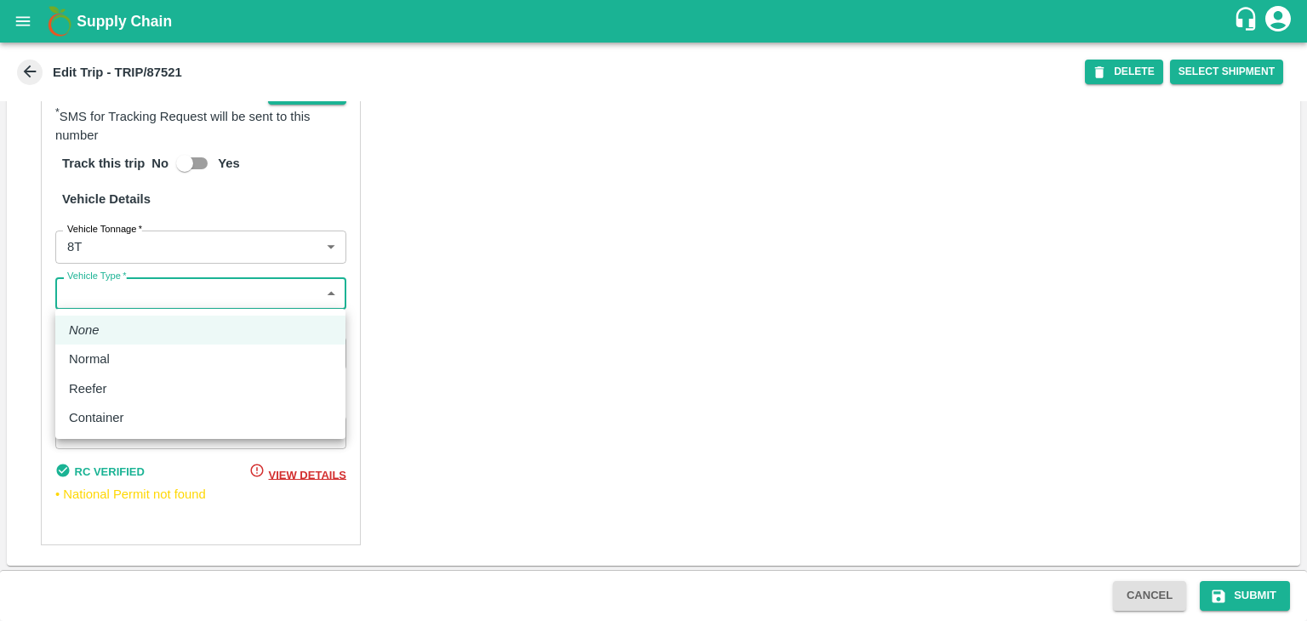
click at [197, 295] on body "Supply Chain Edit Trip - TRIP/87521 DELETE Select Shipment Trip Details Trip Ty…" at bounding box center [653, 310] width 1307 height 621
click at [132, 348] on li "Normal" at bounding box center [200, 359] width 290 height 29
type input "Normal"
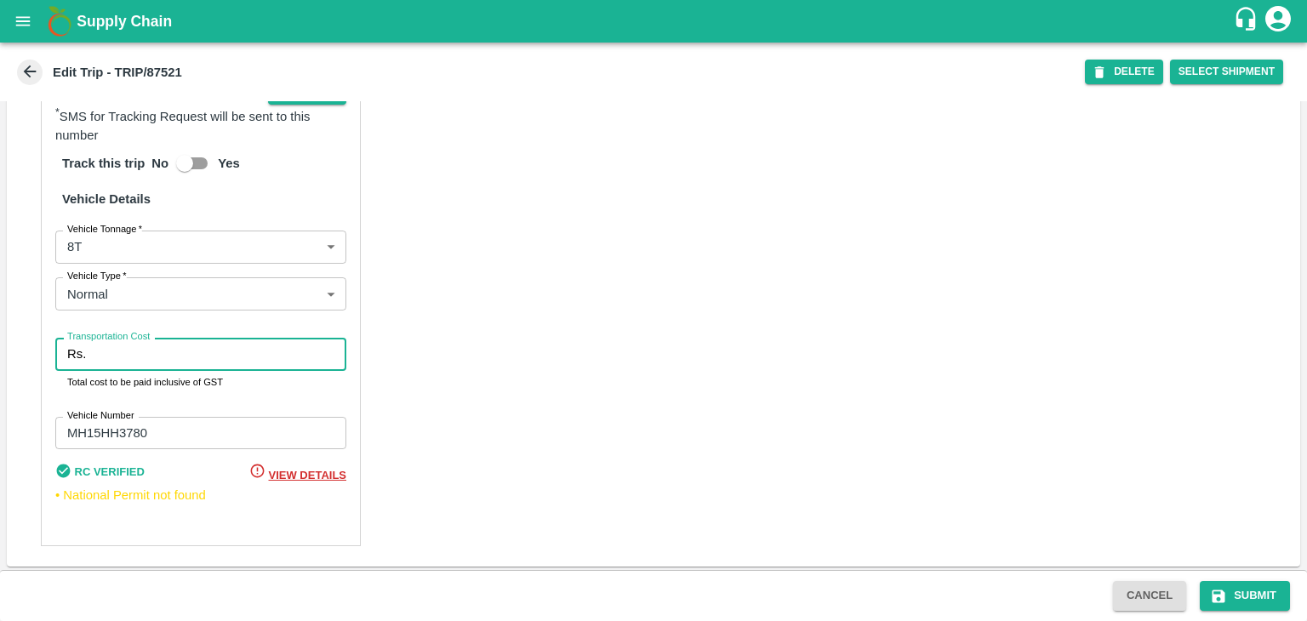
click at [159, 354] on input "Transportation Cost" at bounding box center [220, 354] width 254 height 32
type input "10000"
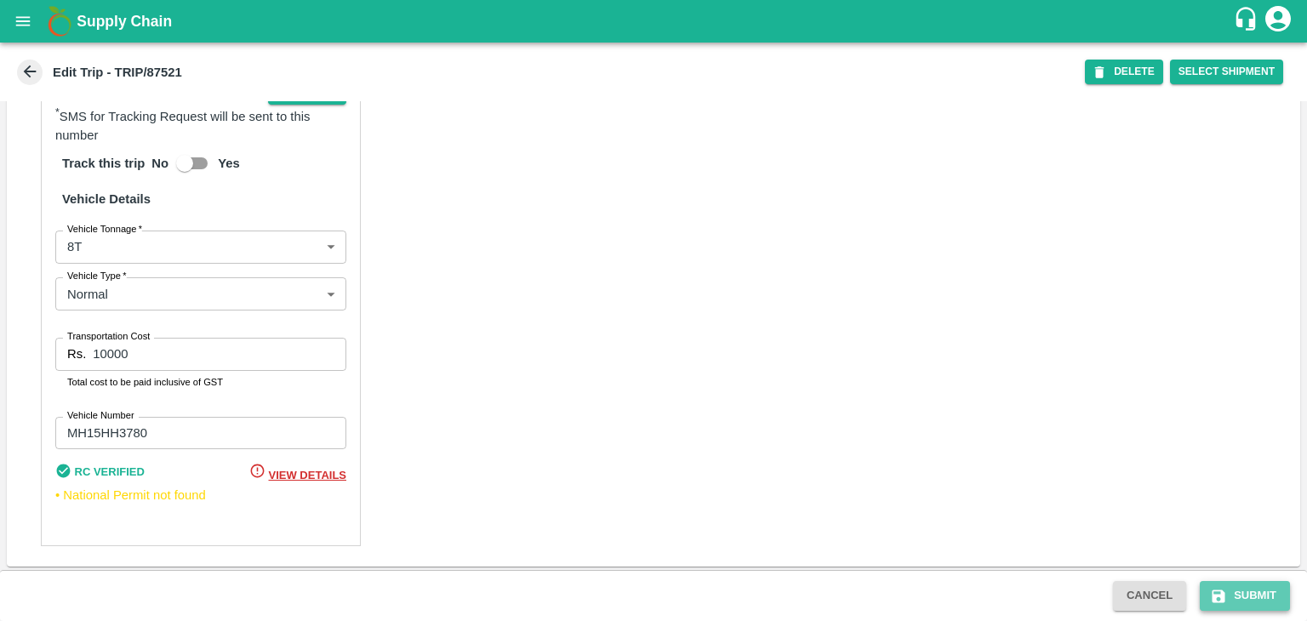
click at [1232, 592] on button "Submit" at bounding box center [1245, 596] width 90 height 30
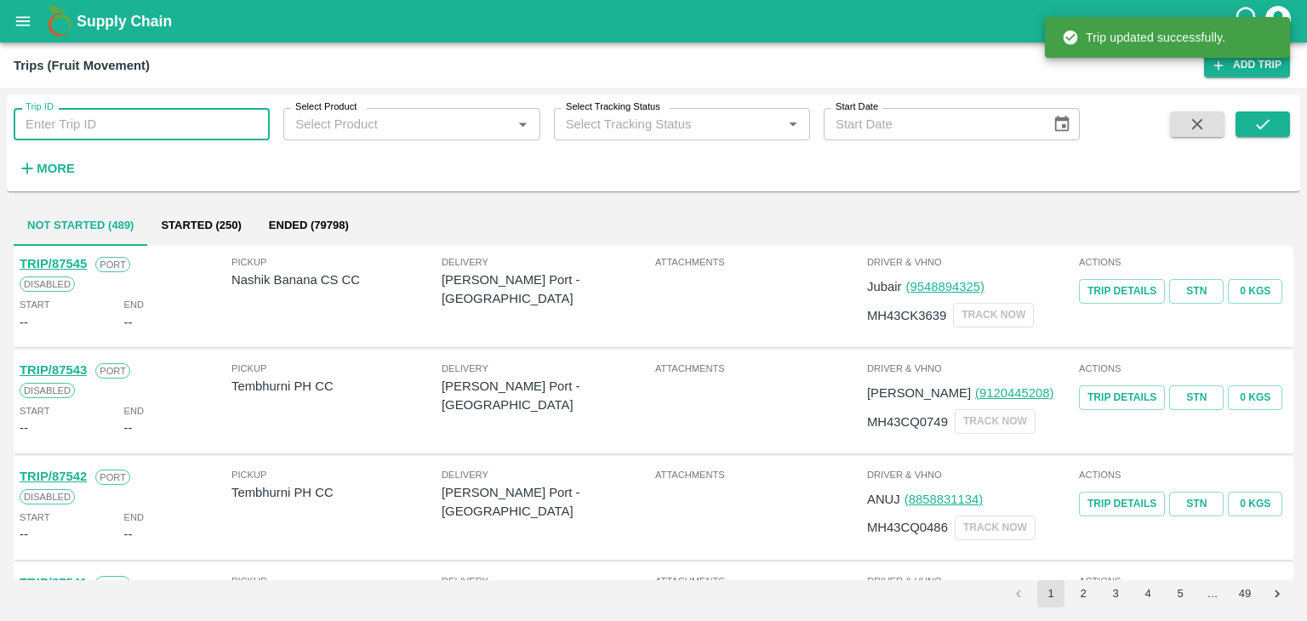
click at [211, 123] on input "Trip ID" at bounding box center [142, 124] width 256 height 32
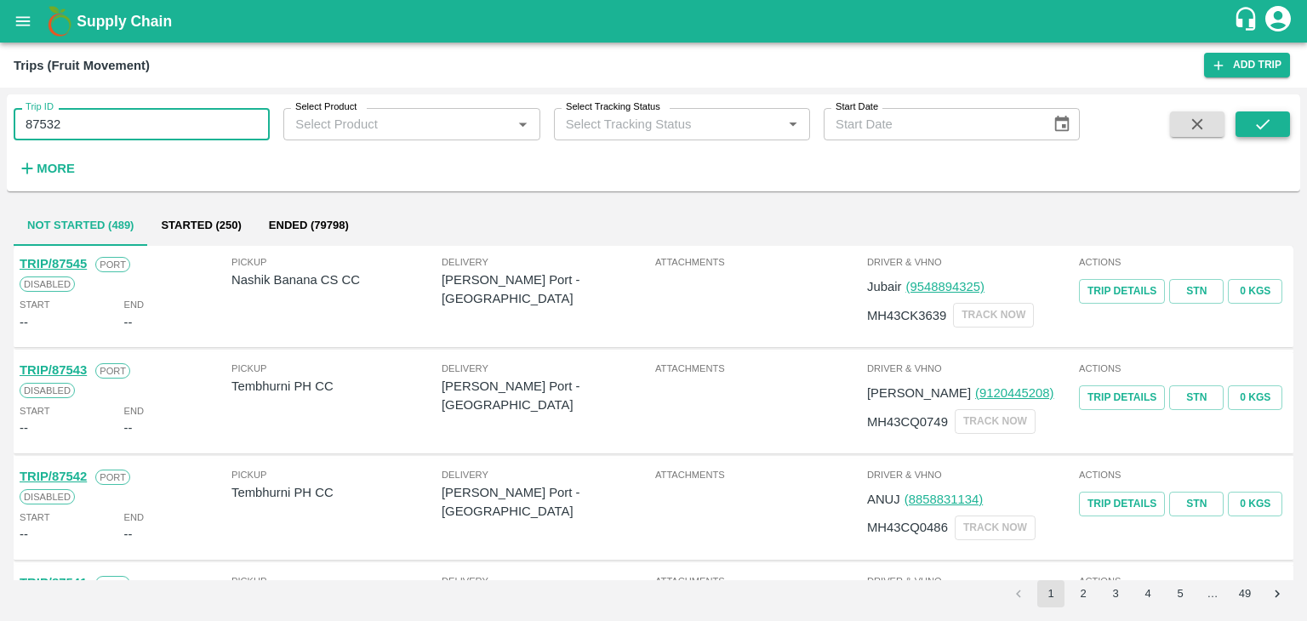
type input "87532"
click at [1274, 123] on button "submit" at bounding box center [1263, 125] width 54 height 26
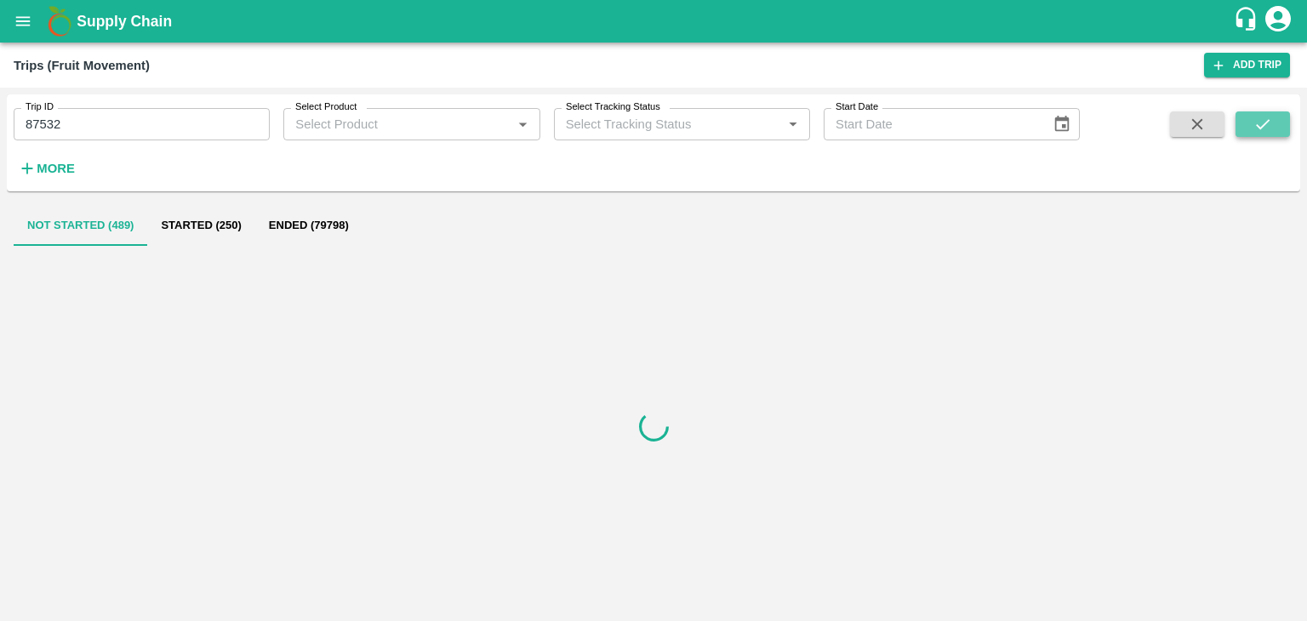
click at [1274, 123] on button "submit" at bounding box center [1263, 125] width 54 height 26
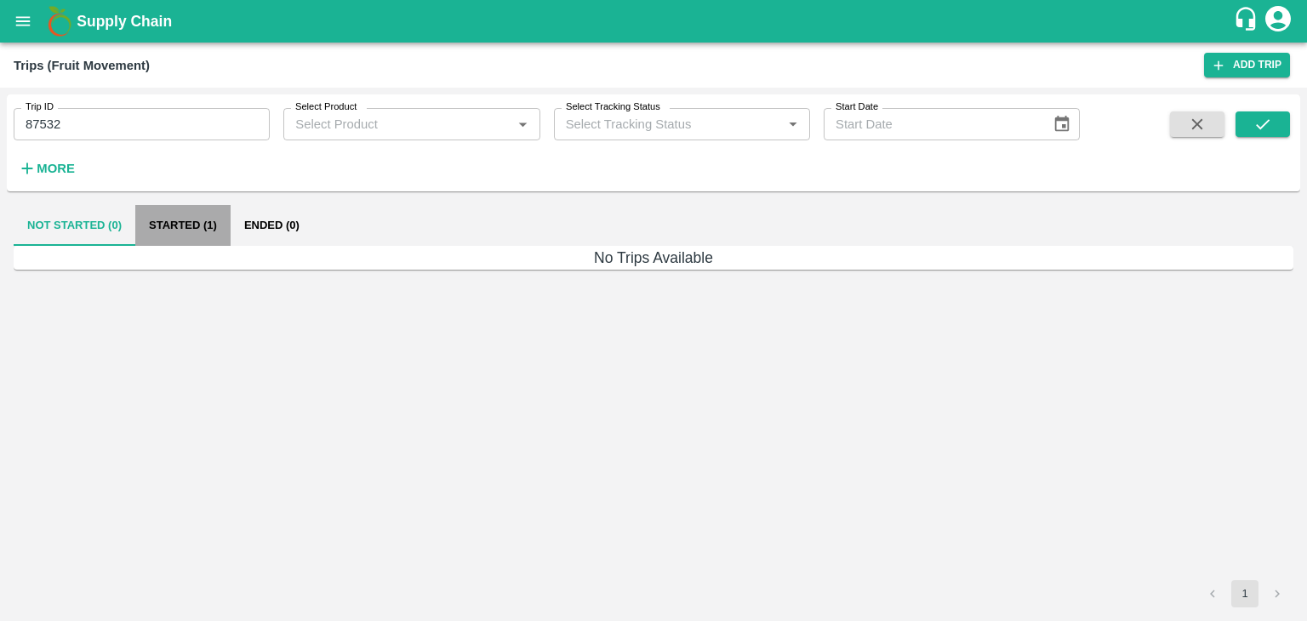
click at [195, 232] on button "Started (1)" at bounding box center [182, 225] width 95 height 41
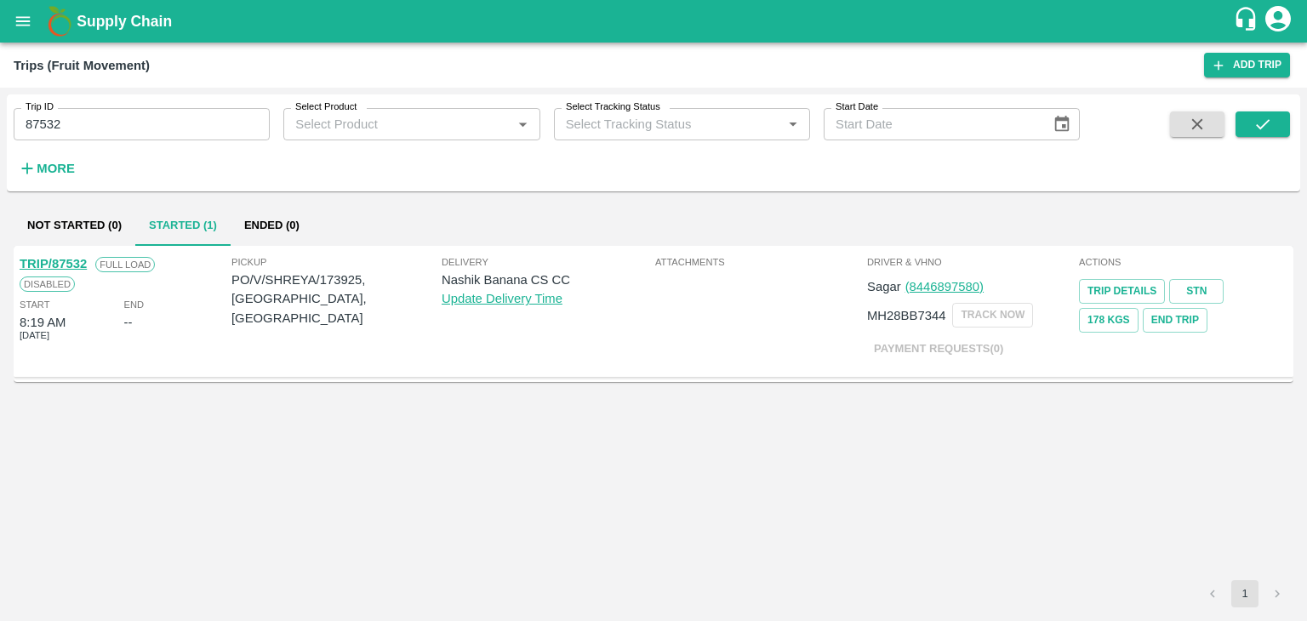
click at [55, 260] on link "TRIP/87532" at bounding box center [53, 264] width 67 height 14
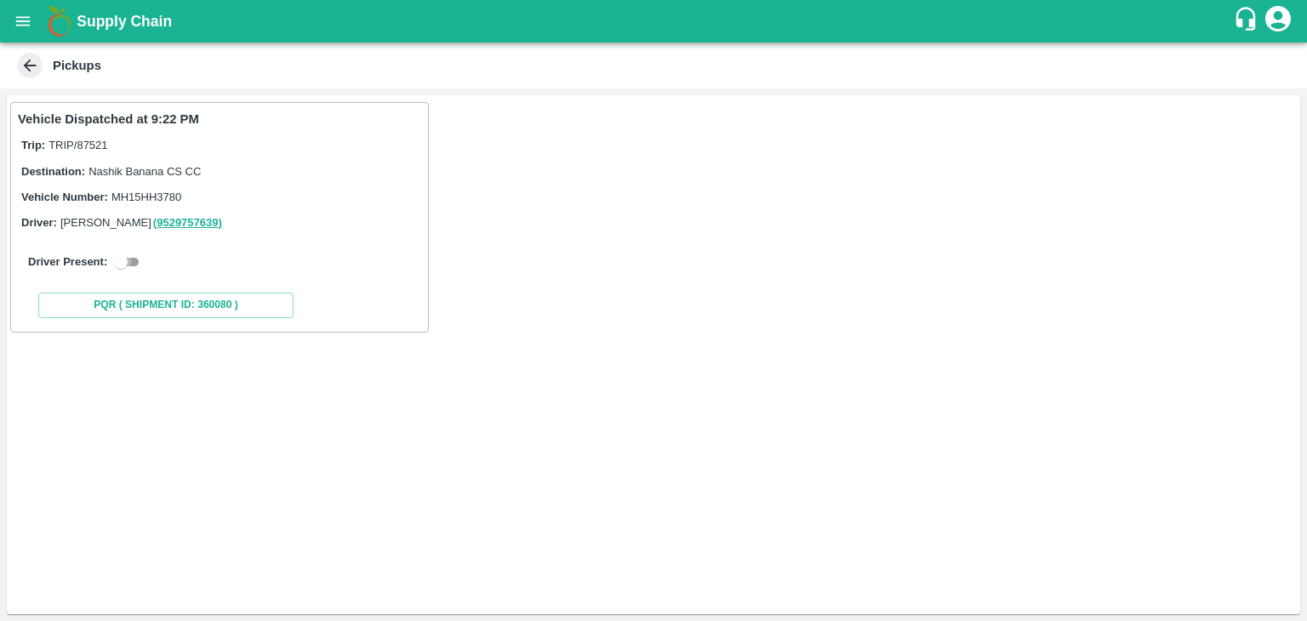
click at [134, 253] on input "checkbox" at bounding box center [120, 262] width 61 height 20
checkbox input "true"
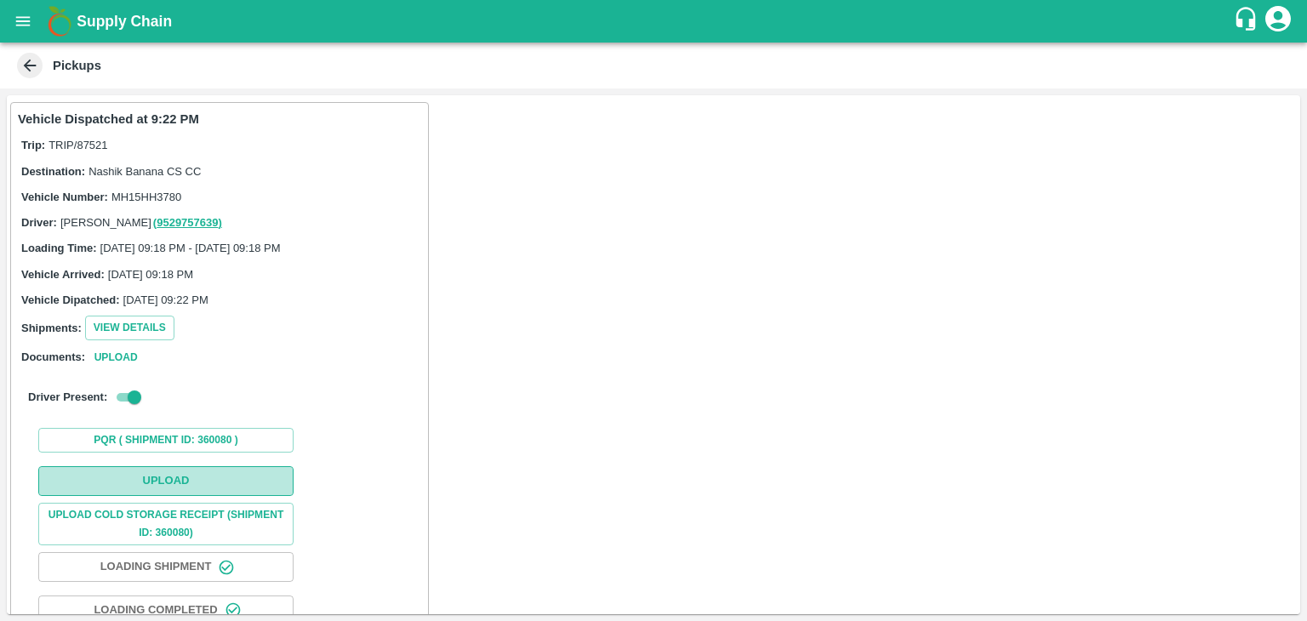
click at [202, 468] on button "Upload" at bounding box center [165, 481] width 255 height 30
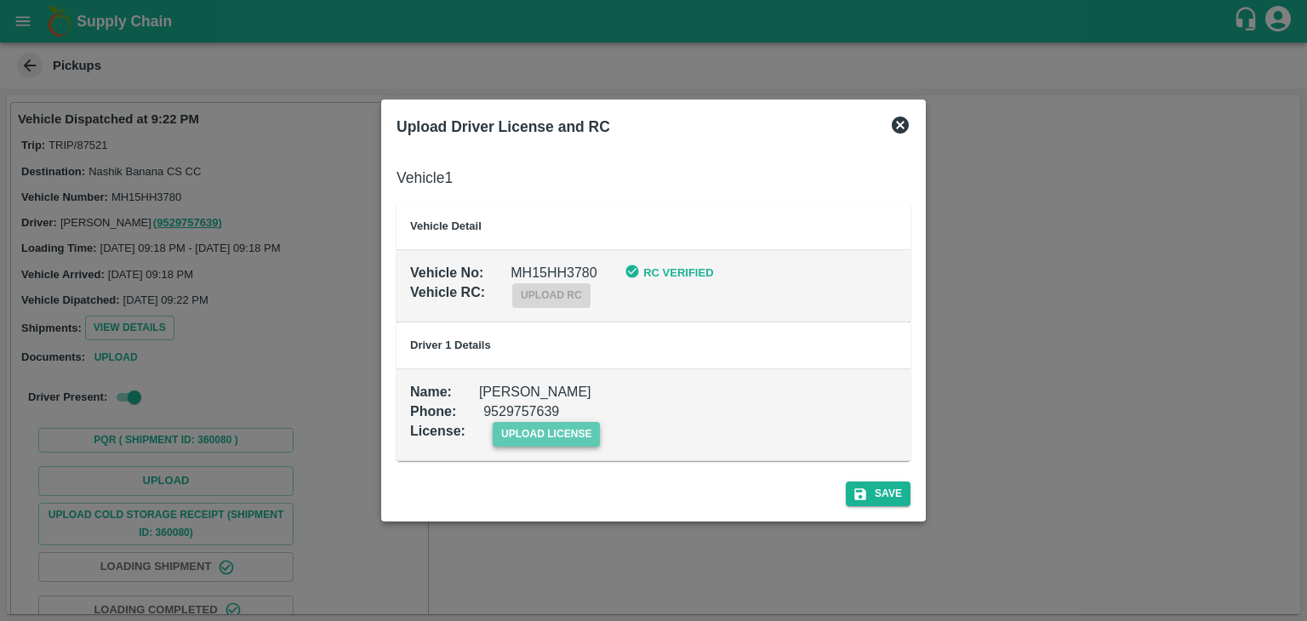
click at [597, 426] on span "upload license" at bounding box center [547, 434] width 108 height 25
click at [0, 0] on input "upload license" at bounding box center [0, 0] width 0 height 0
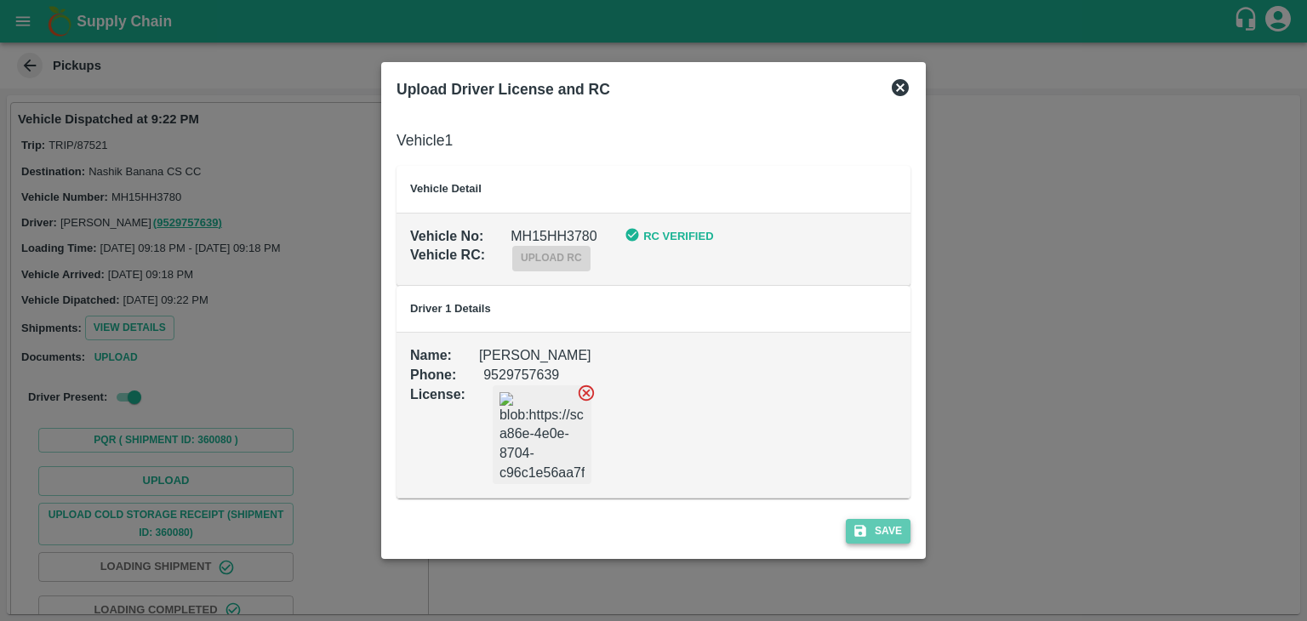
click at [885, 525] on button "Save" at bounding box center [878, 531] width 65 height 25
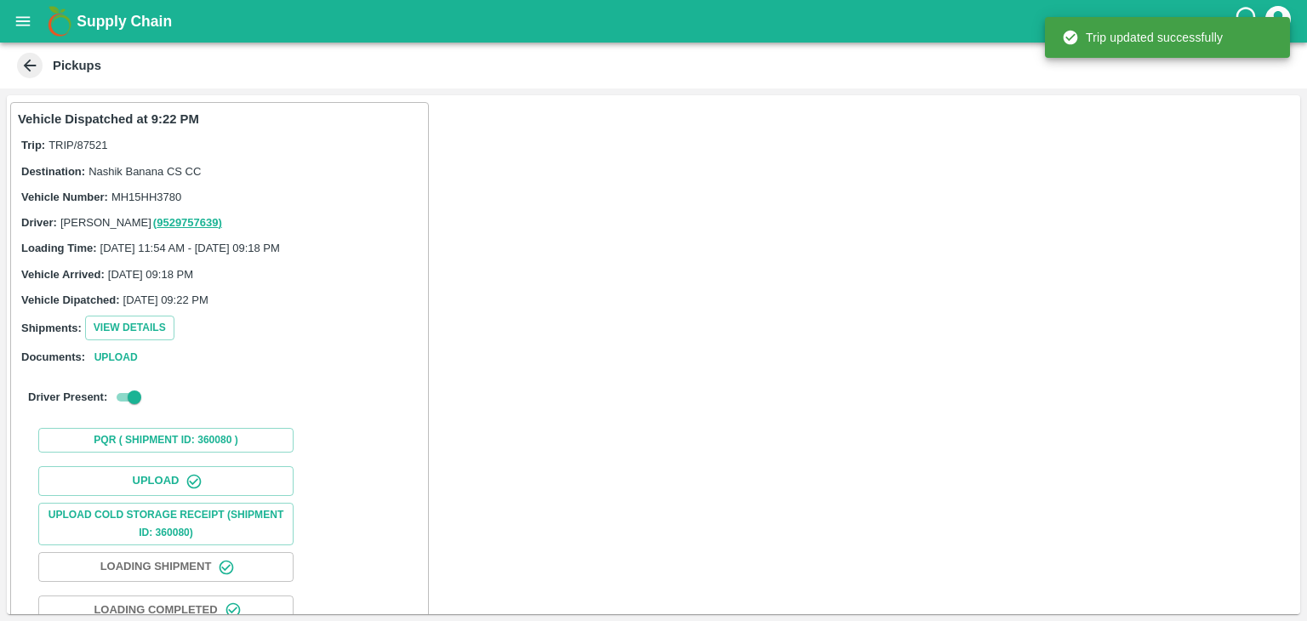
scroll to position [178, 0]
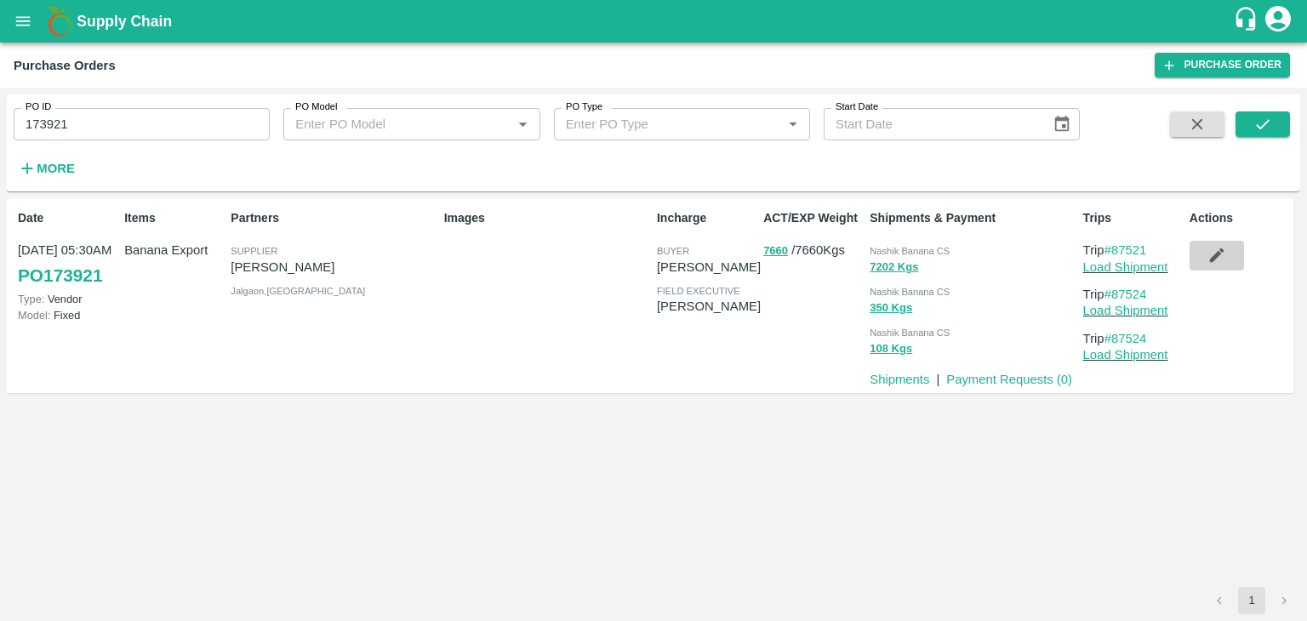
click at [1215, 257] on icon "button" at bounding box center [1216, 256] width 14 height 14
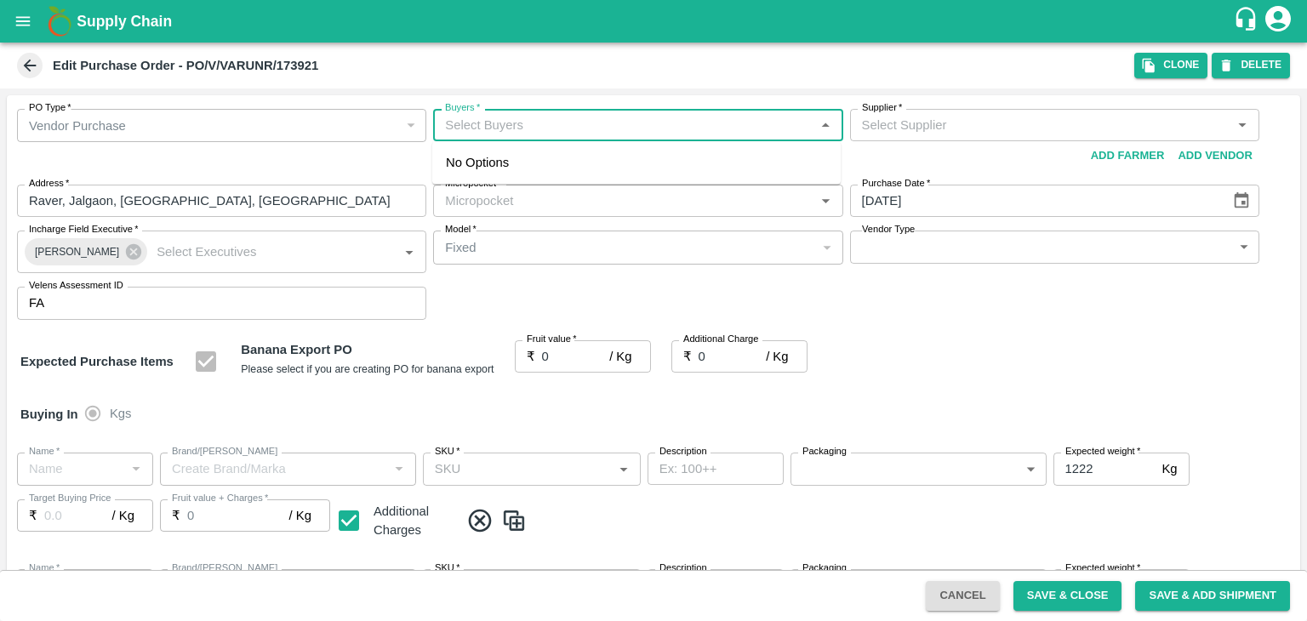
click at [532, 130] on input "Buyers   *" at bounding box center [623, 125] width 371 height 22
type input "Aj"
type input "[PERSON_NAME]-undefined"
type input "172-Savda"
type input "Banana Export"
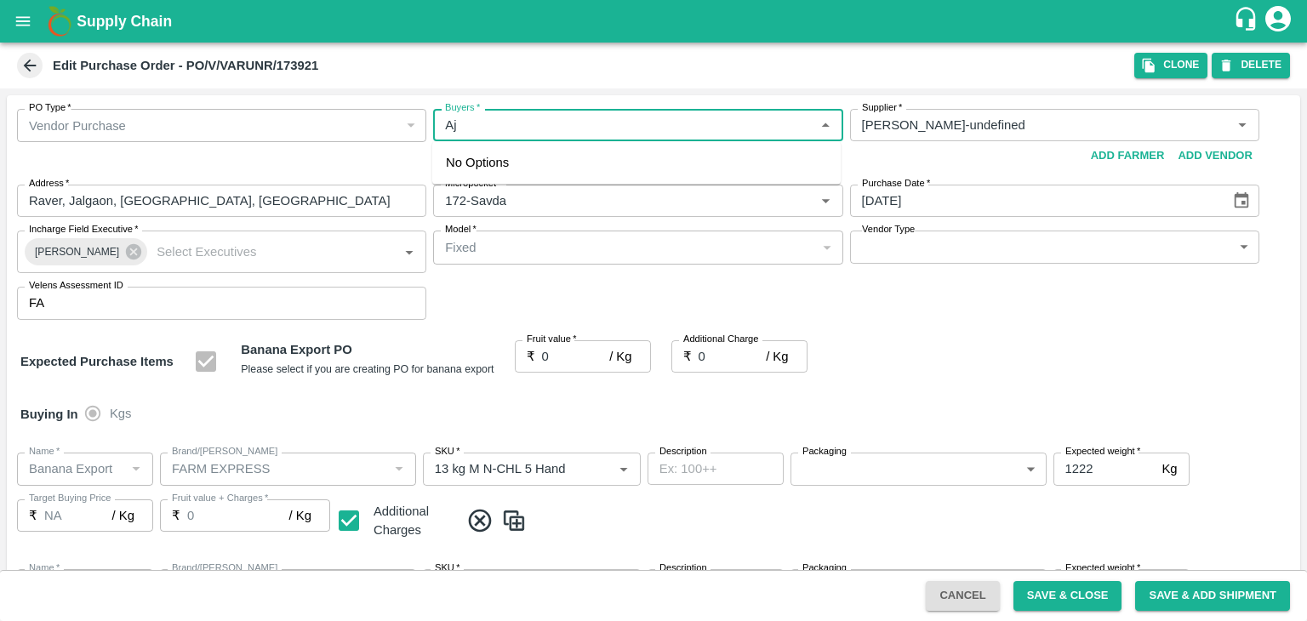
type input "FARM EXPRESS"
type input "13 kg M N-CHL 5 Hand"
type input "NA"
type input "Banana Export"
type input "FARM EXPRESS"
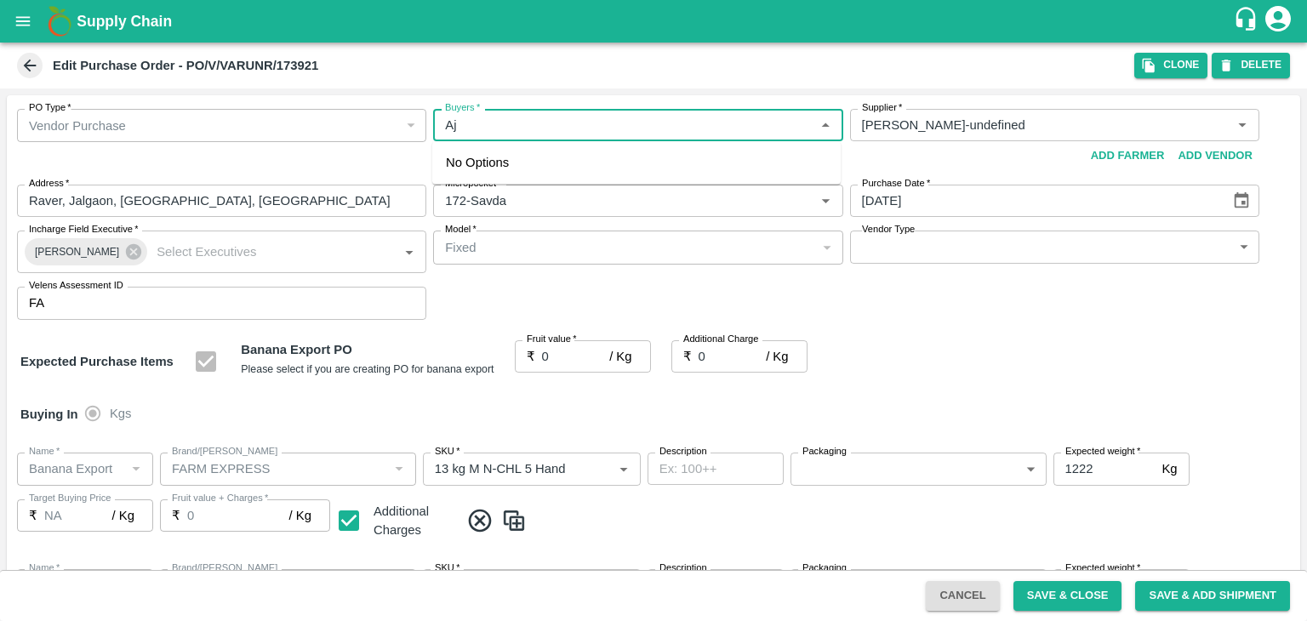
type input "13 kg M N-CHL 6 Hand"
type input "NA"
type input "Banana Export"
type input "FARM EXPRESS"
type input "13 kg M N-CHL 8 Hand"
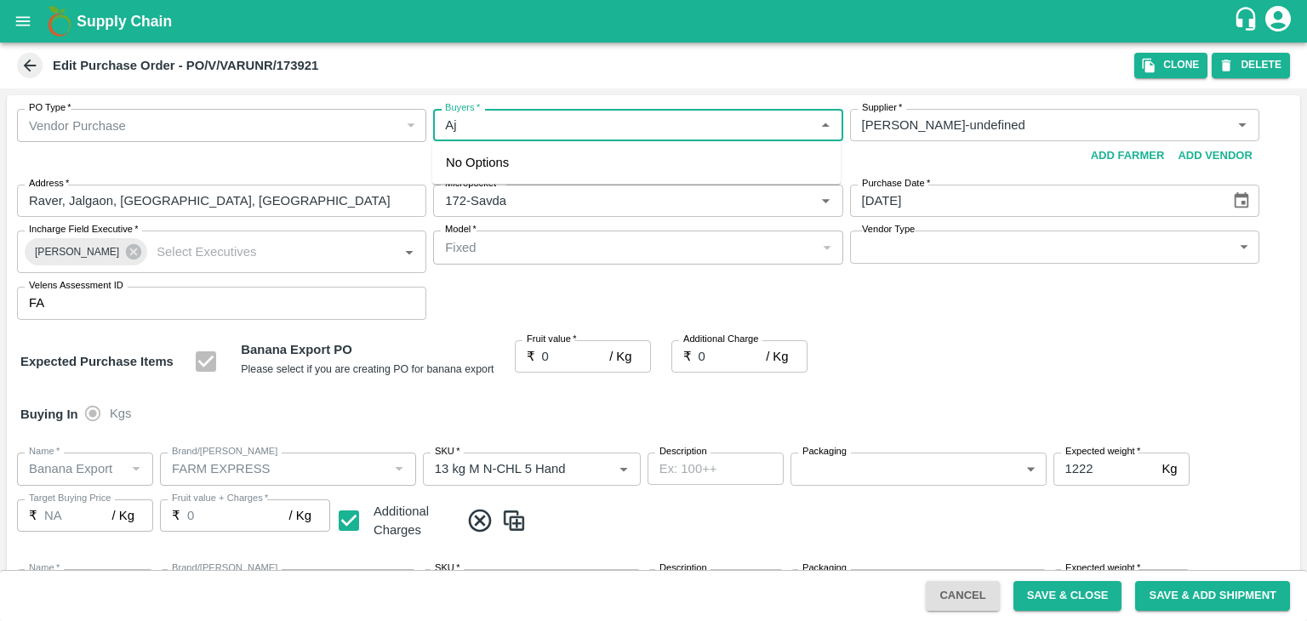
type input "NA"
type input "Banana Export"
type input "FARM EXPRESS"
type input "13 kg M N-CHL CL"
type input "NA"
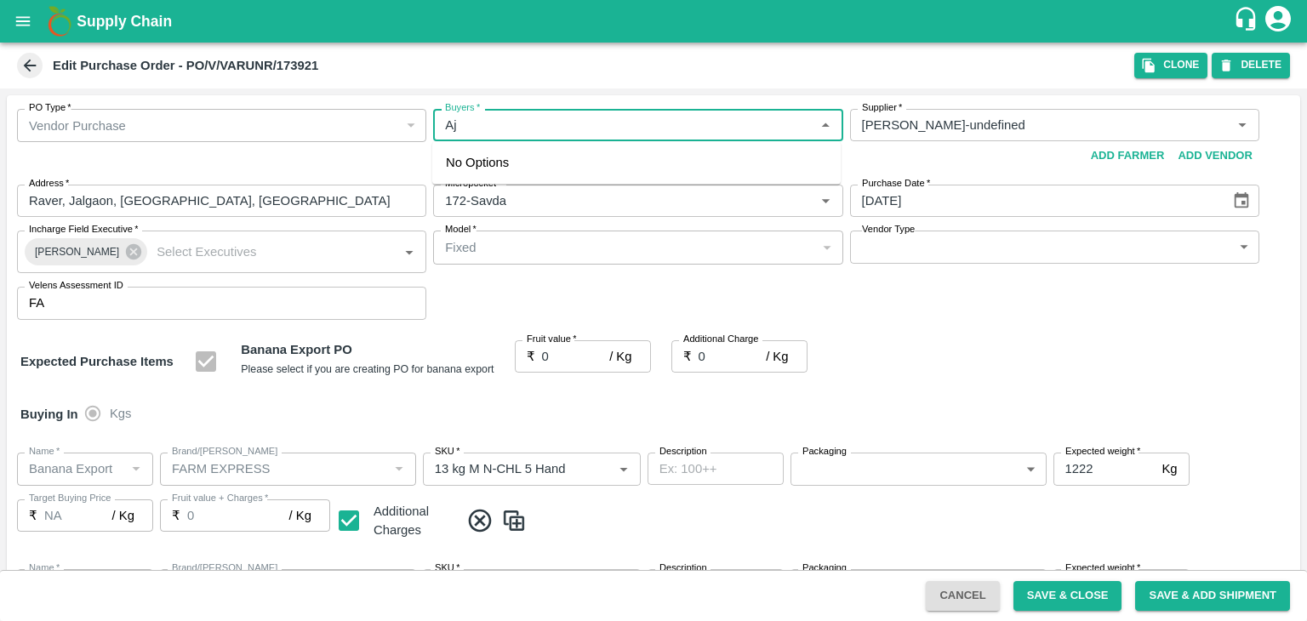
type input "Banana Export"
type input "FARM EXPRESS"
type input "C Class"
type input "NA"
type input "Banana Export"
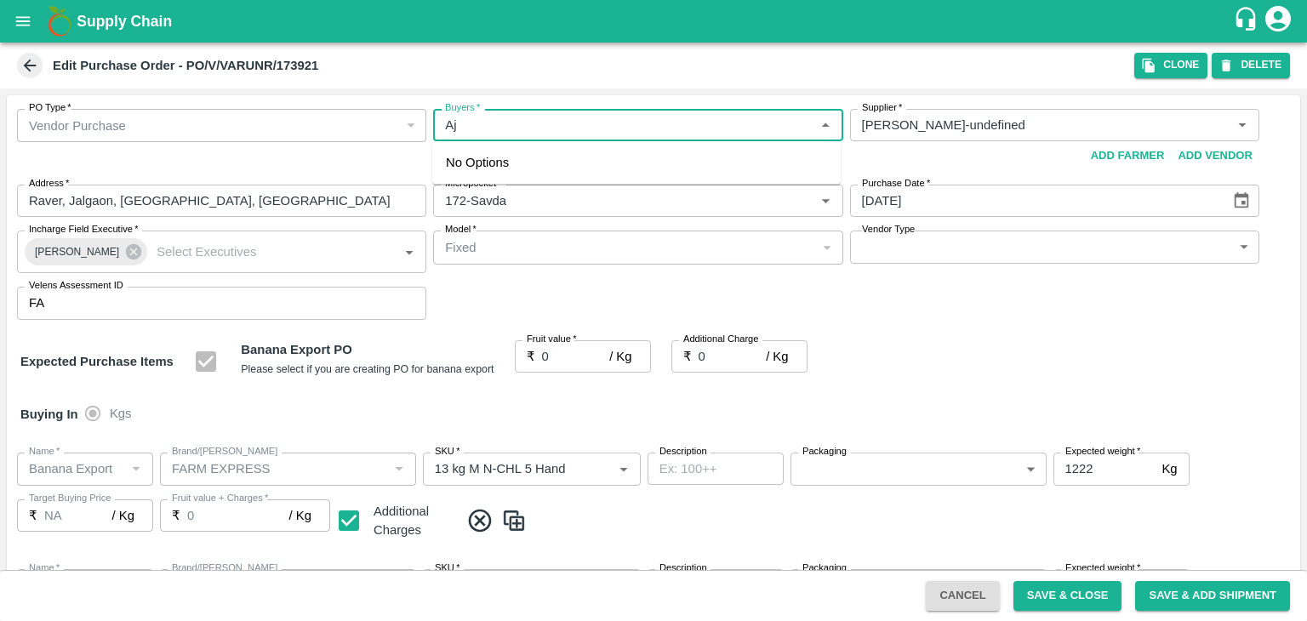
type input "FARM EXPRESS"
type input "PHR Kg"
type input "NA"
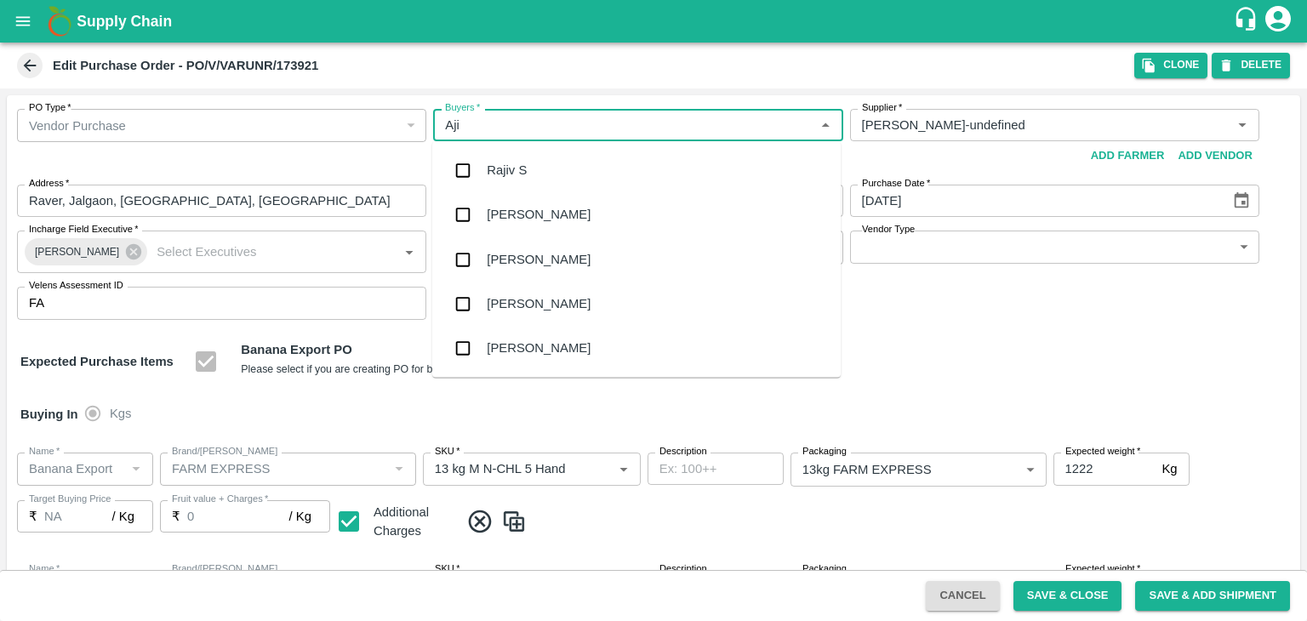
type input "Ajit"
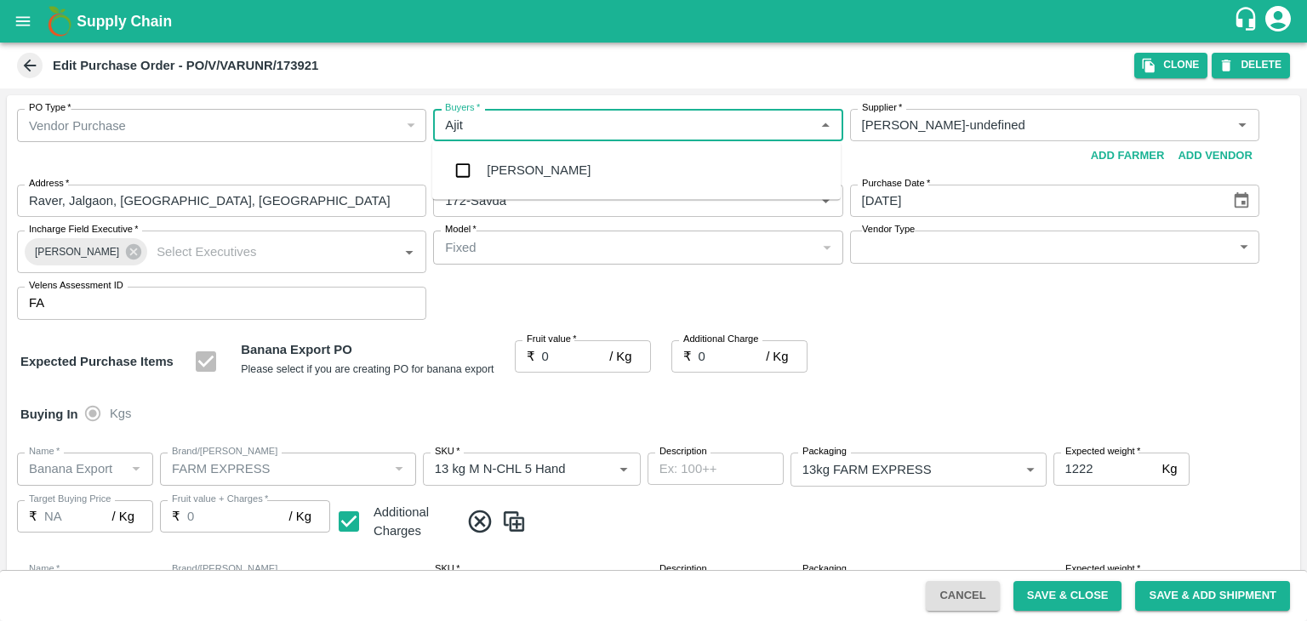
click at [540, 161] on div "[PERSON_NAME]" at bounding box center [636, 170] width 409 height 44
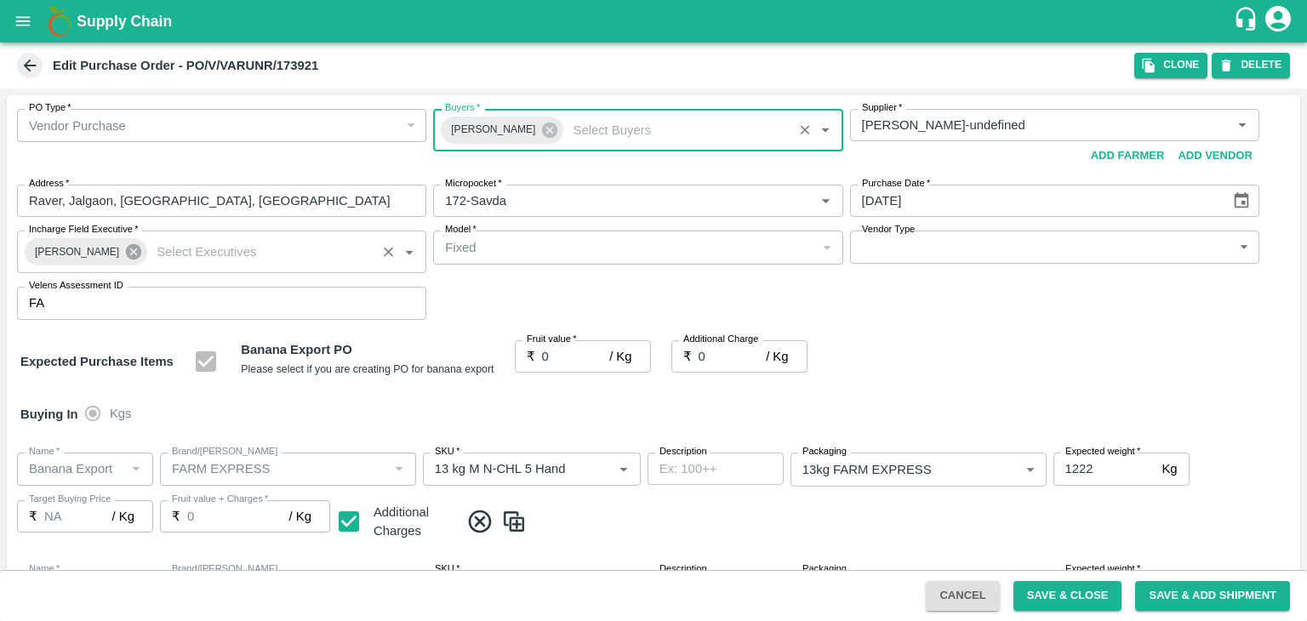
click at [129, 247] on icon at bounding box center [133, 251] width 15 height 15
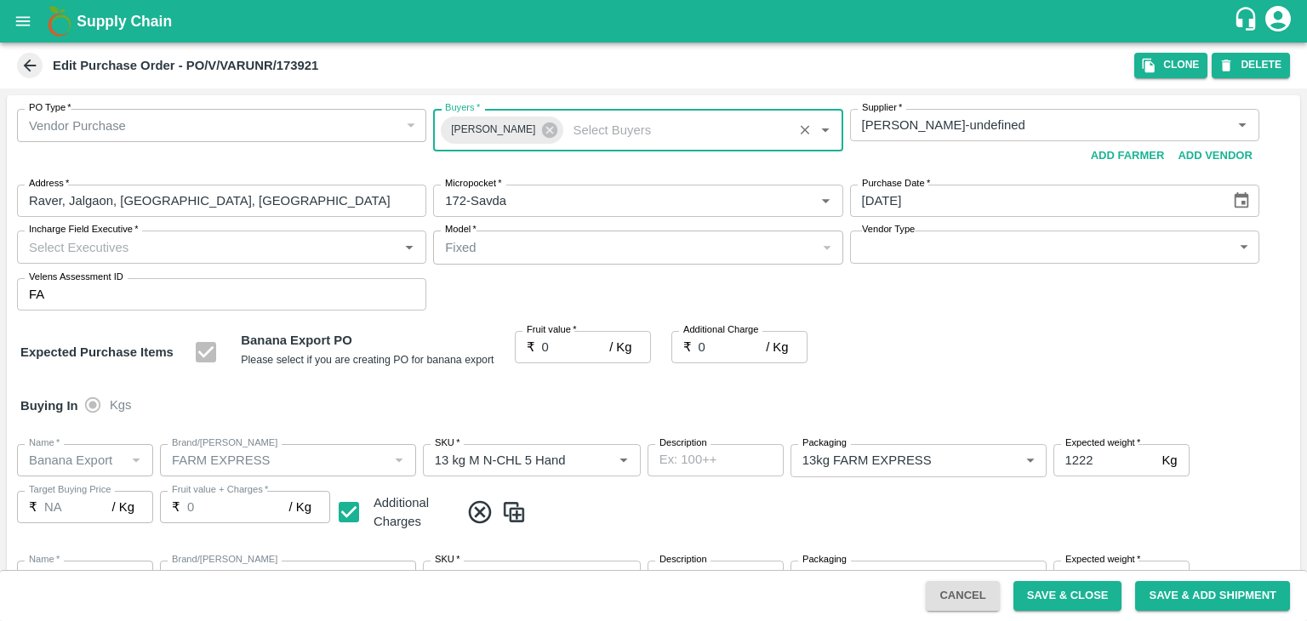
click at [150, 246] on input "Incharge Field Executive   *" at bounding box center [207, 247] width 371 height 22
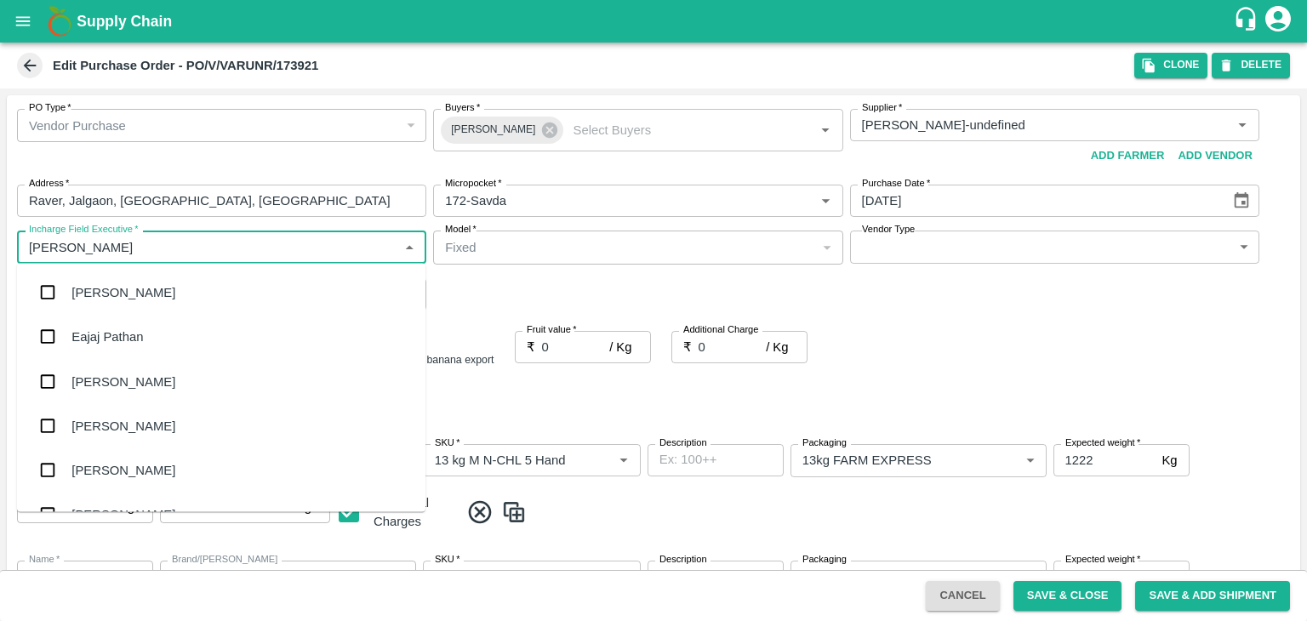
type input "[PERSON_NAME]"
click at [126, 376] on div "[PERSON_NAME] Tale" at bounding box center [136, 381] width 130 height 19
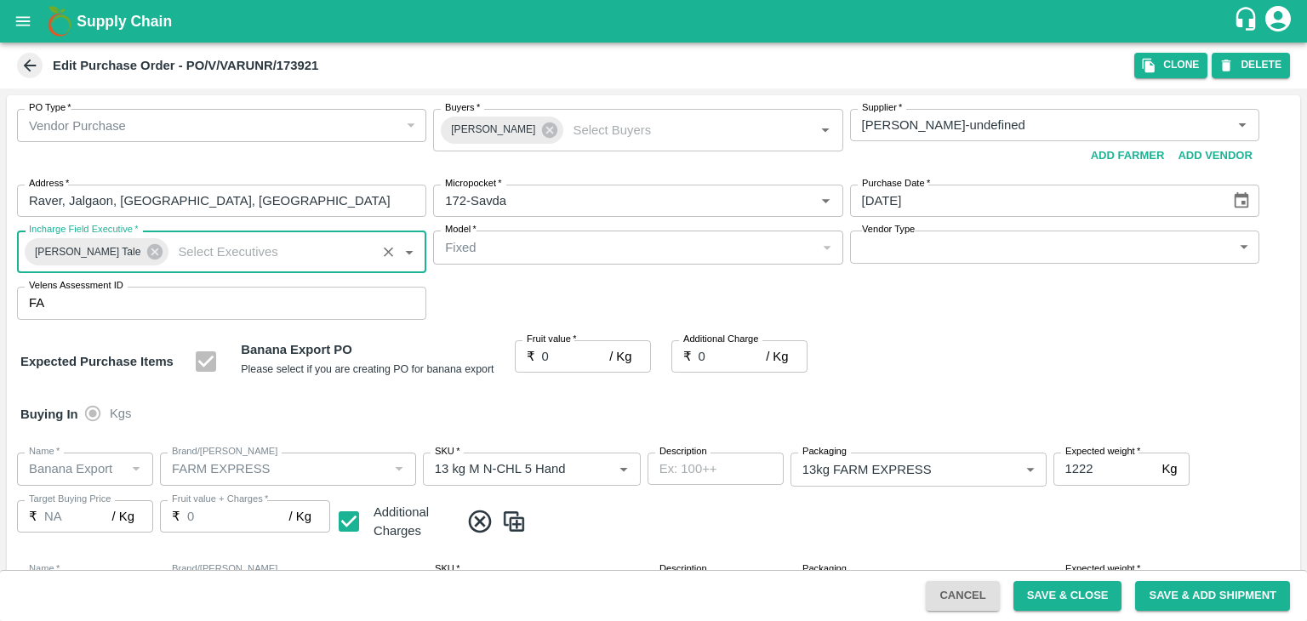
click at [881, 247] on body "Supply Chain Edit Purchase Order - PO/V/VARUNR/173921 Clone DELETE PO Type   * …" at bounding box center [653, 310] width 1307 height 621
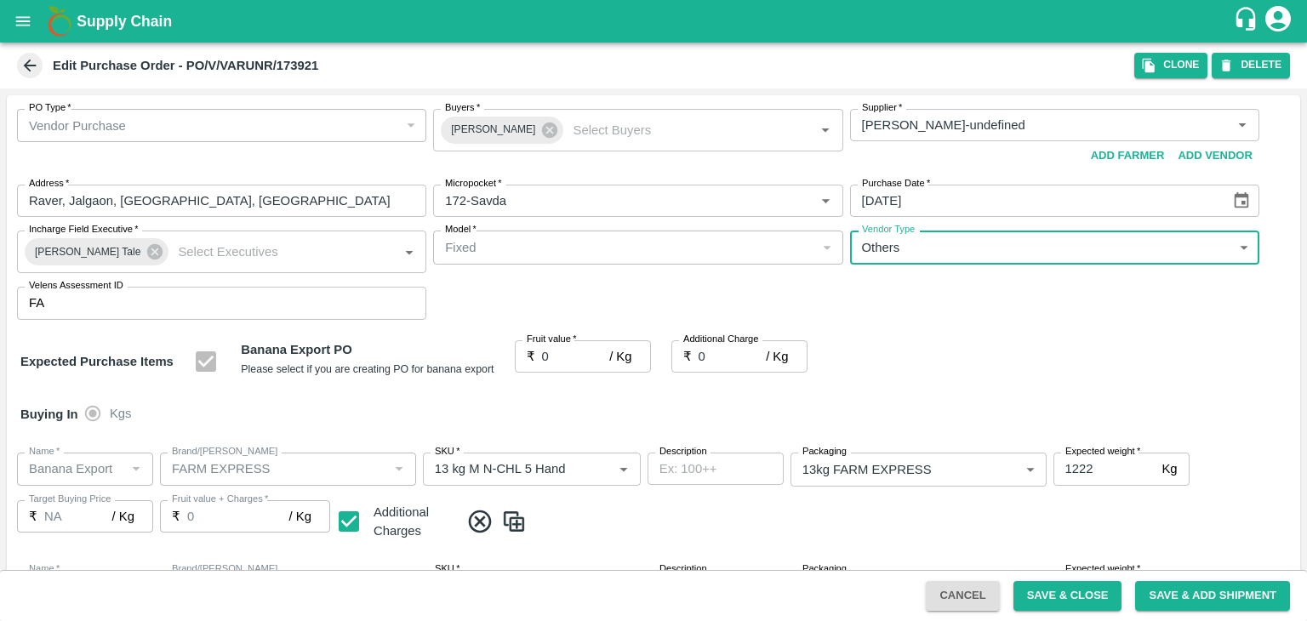
type input "OTHER"
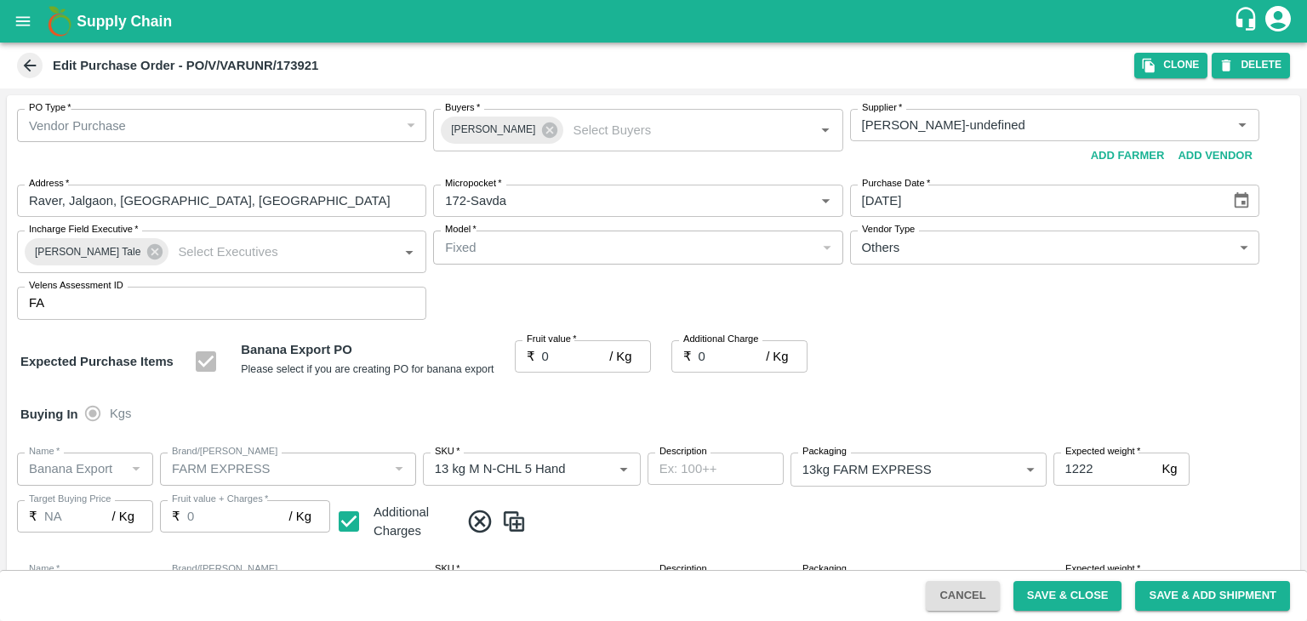
click at [561, 358] on div at bounding box center [653, 310] width 1307 height 621
click at [906, 240] on div at bounding box center [653, 310] width 1307 height 621
click at [580, 260] on div "Fixed" at bounding box center [637, 247] width 409 height 33
click at [224, 256] on input "Incharge Field Executive   *" at bounding box center [271, 252] width 200 height 22
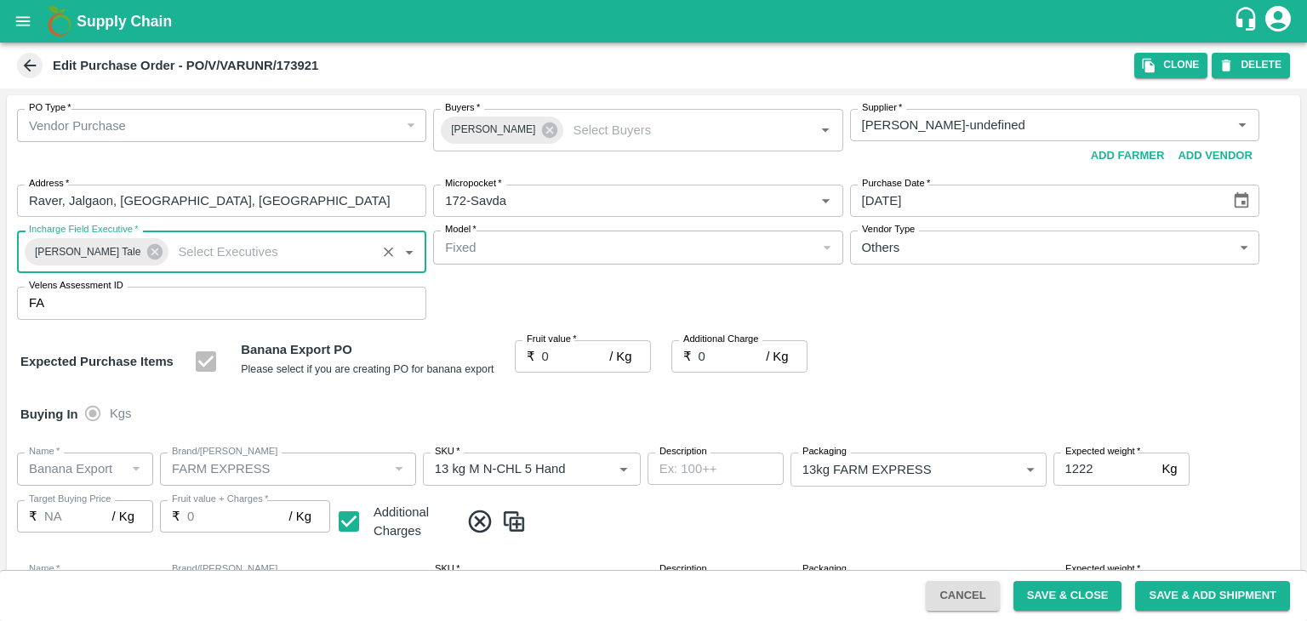
click at [224, 256] on input "Incharge Field Executive   *" at bounding box center [271, 252] width 200 height 22
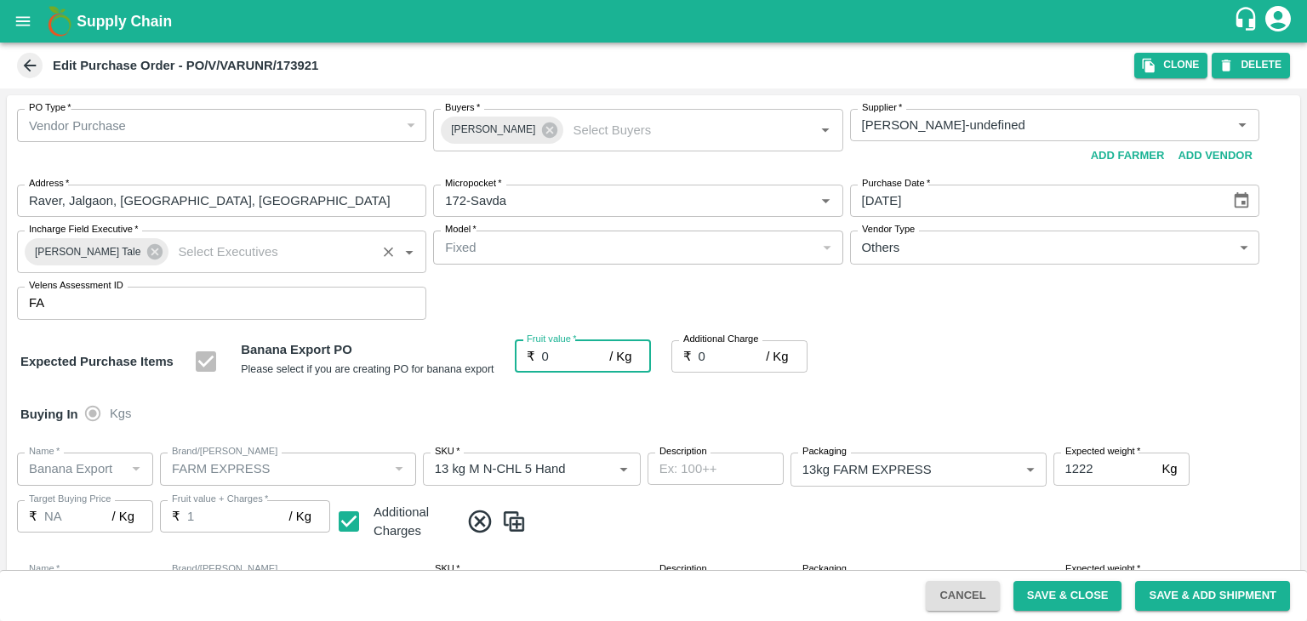
type input "1"
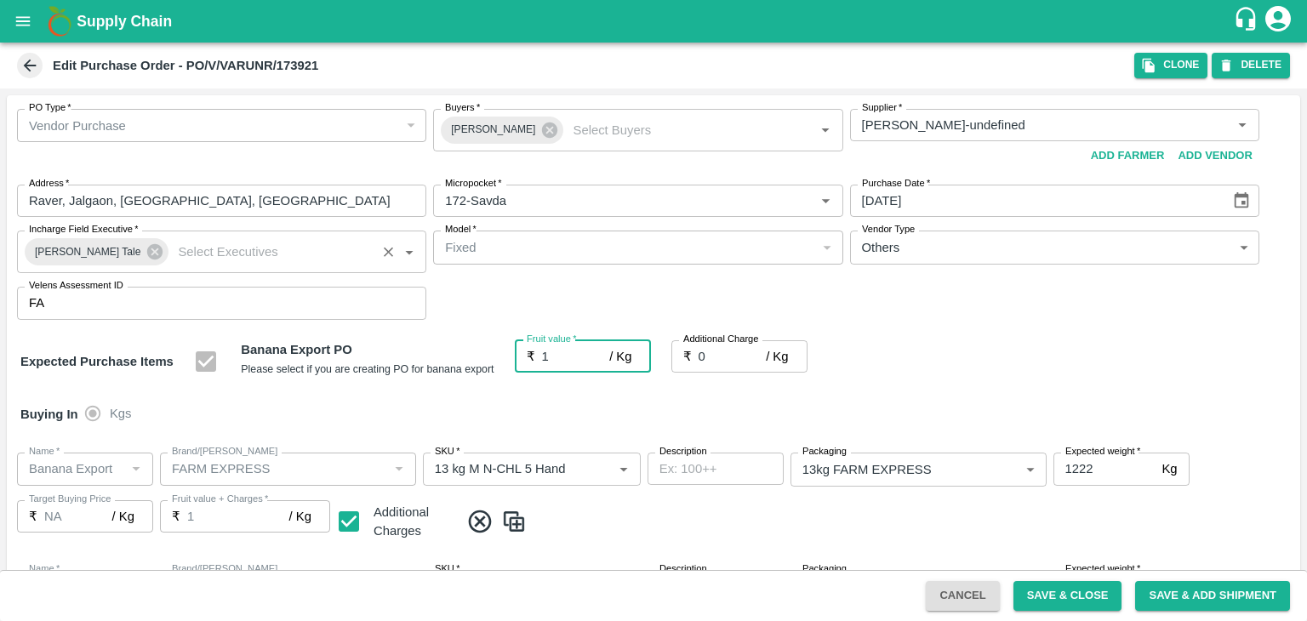
type input "1"
type input "18"
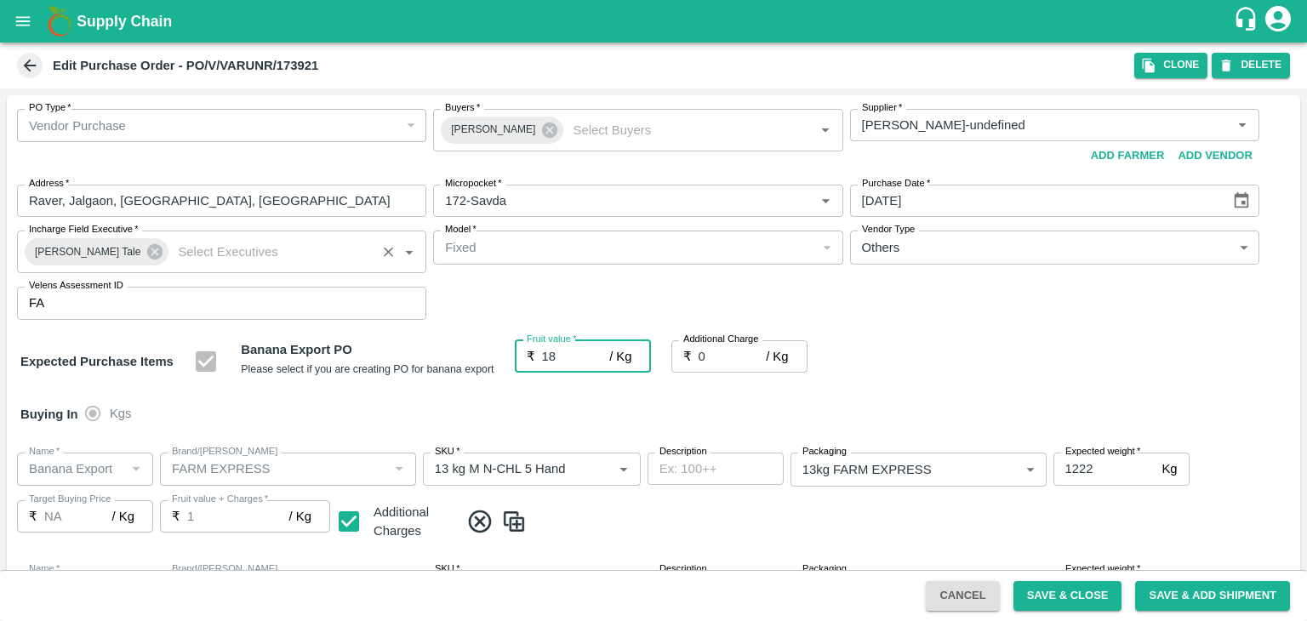
type input "18"
type input "18.5"
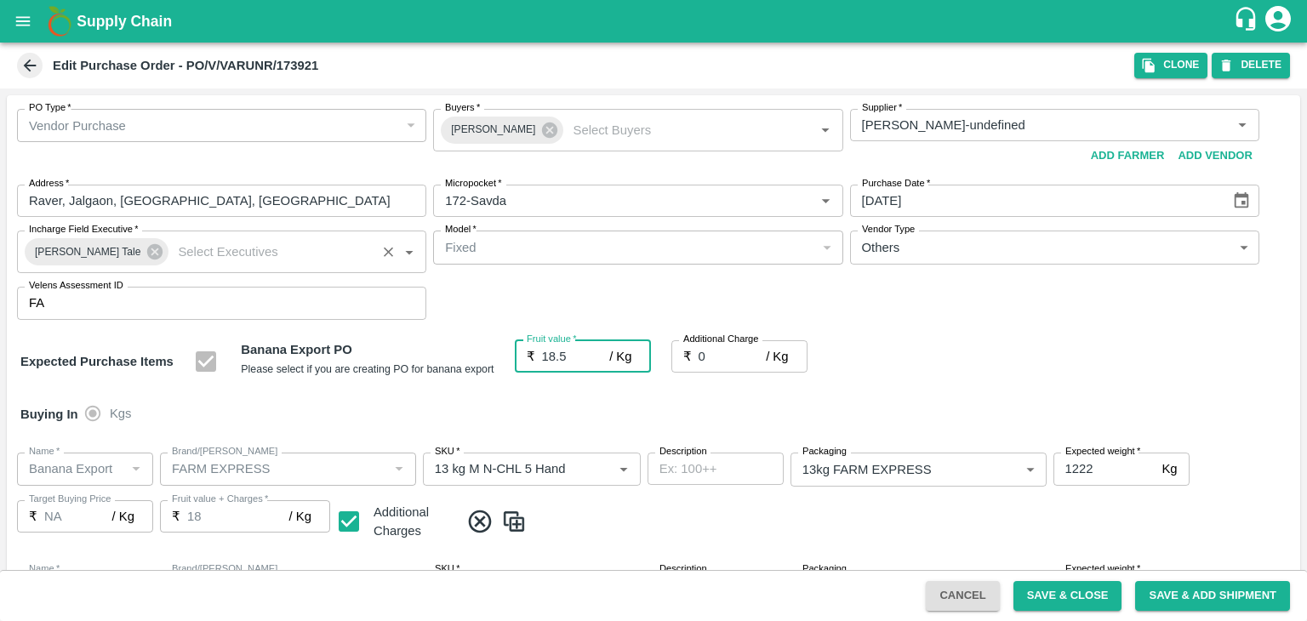
type input "18.5"
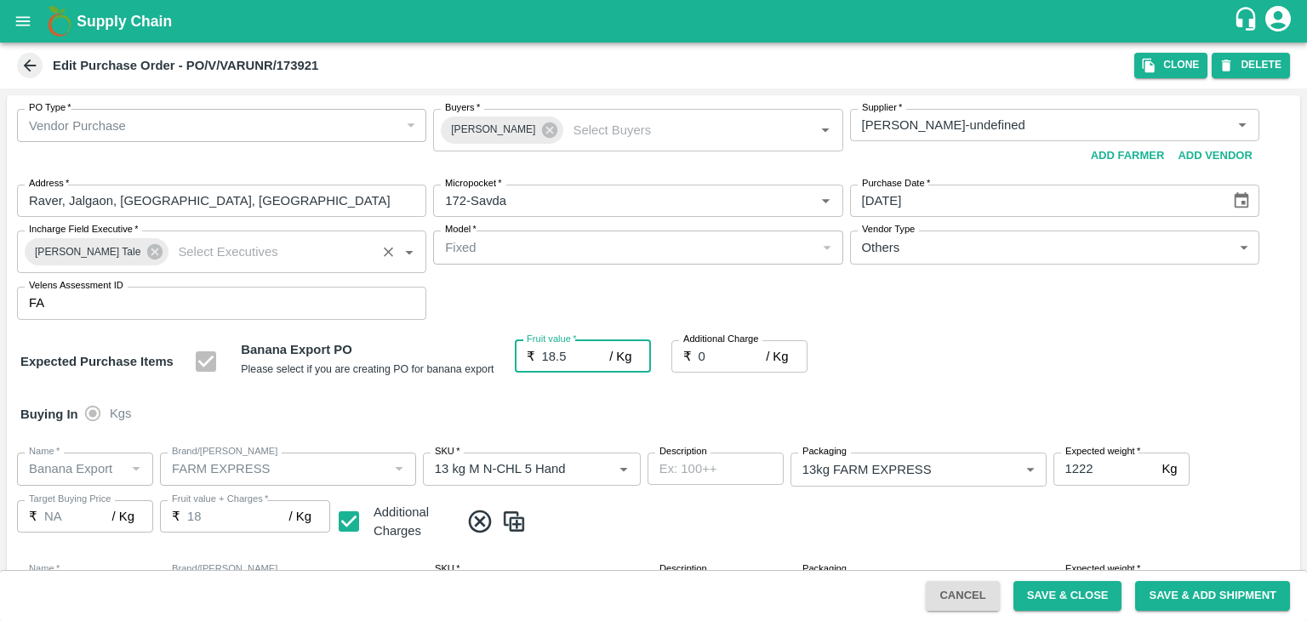
type input "18.5"
type input "2"
type input "20.5"
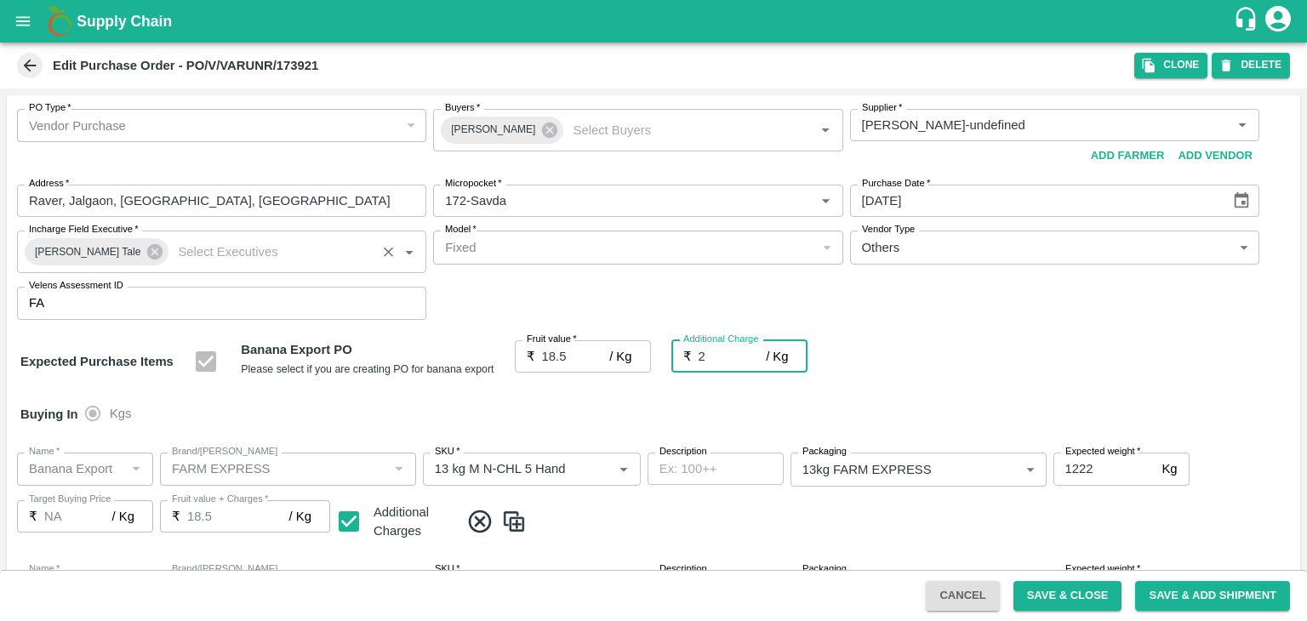
type input "20.5"
type input "2.7"
type input "21.2"
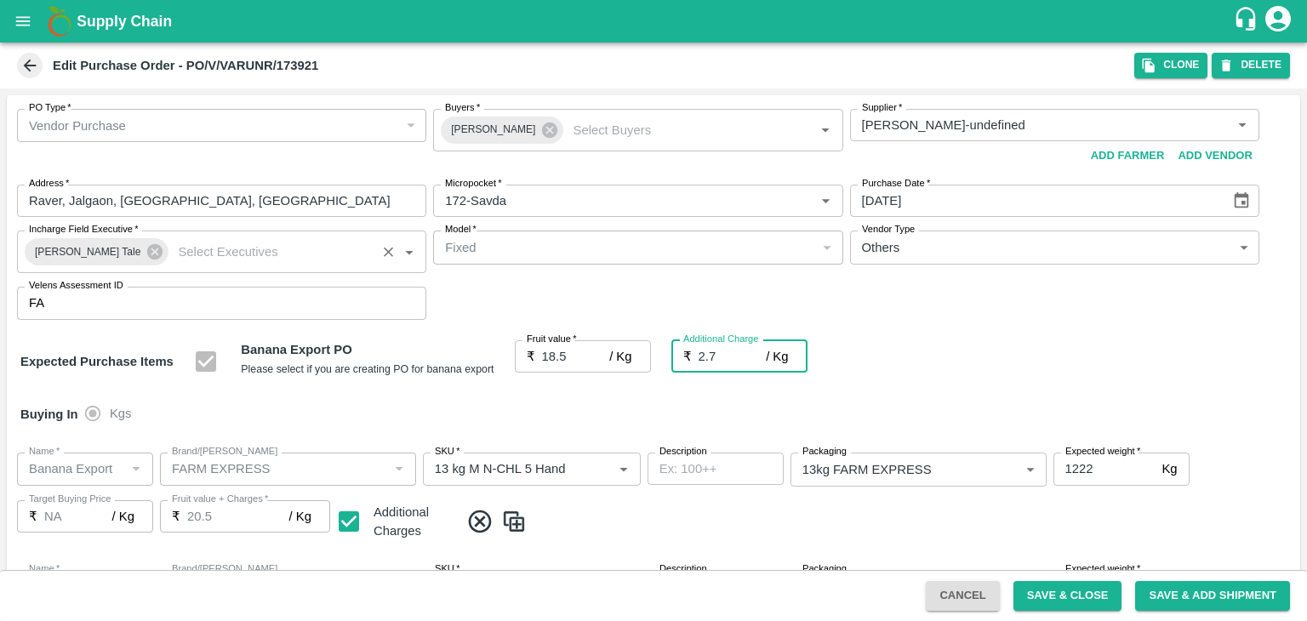
type input "21.2"
type input "2.75"
type input "21.25"
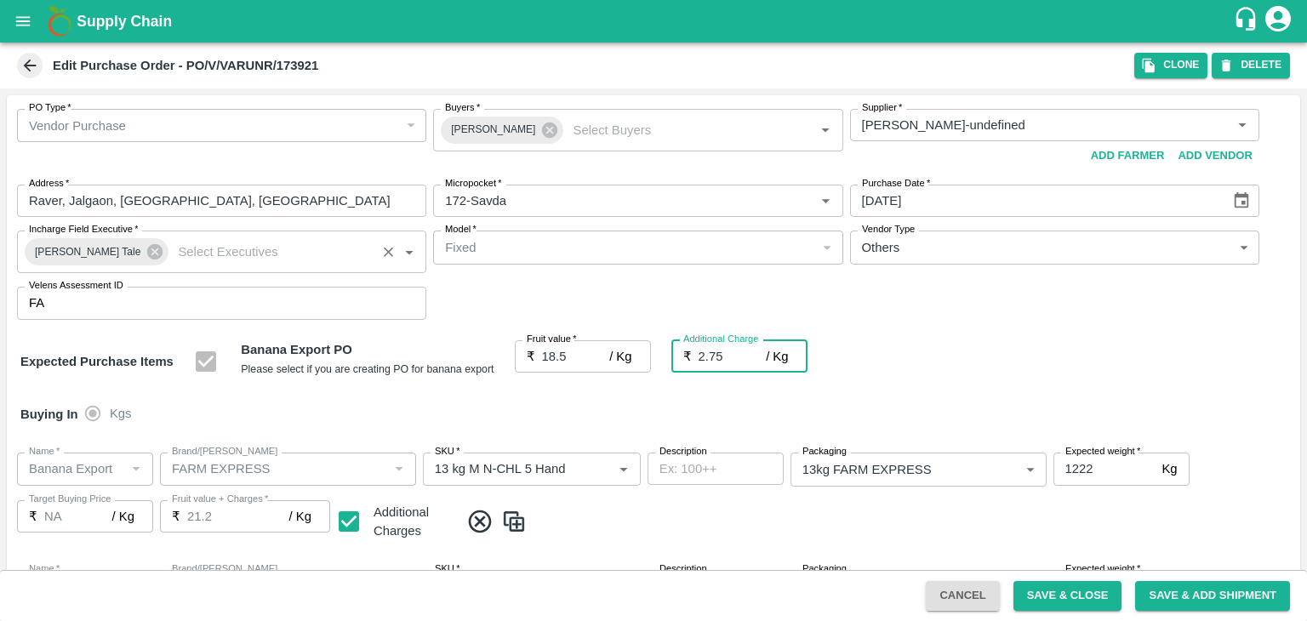
type input "21.25"
type input "2.75"
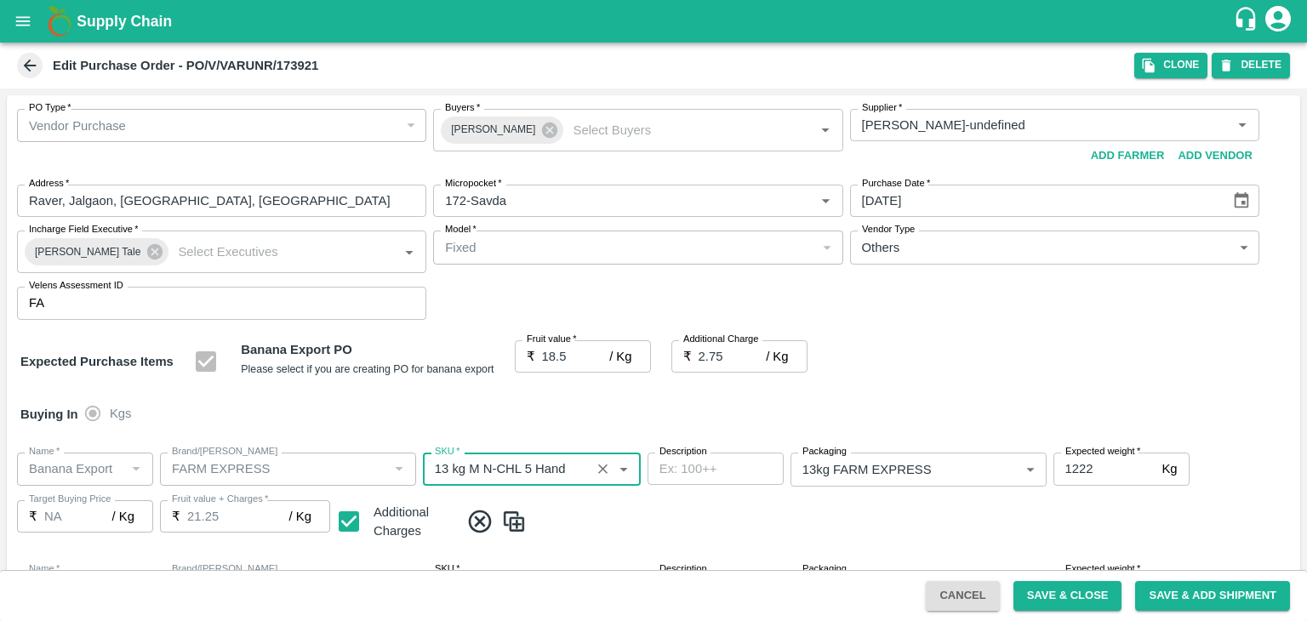
click at [558, 380] on div "Fruit value   * ₹ 18.5 / Kg Fruit value" at bounding box center [583, 361] width 136 height 43
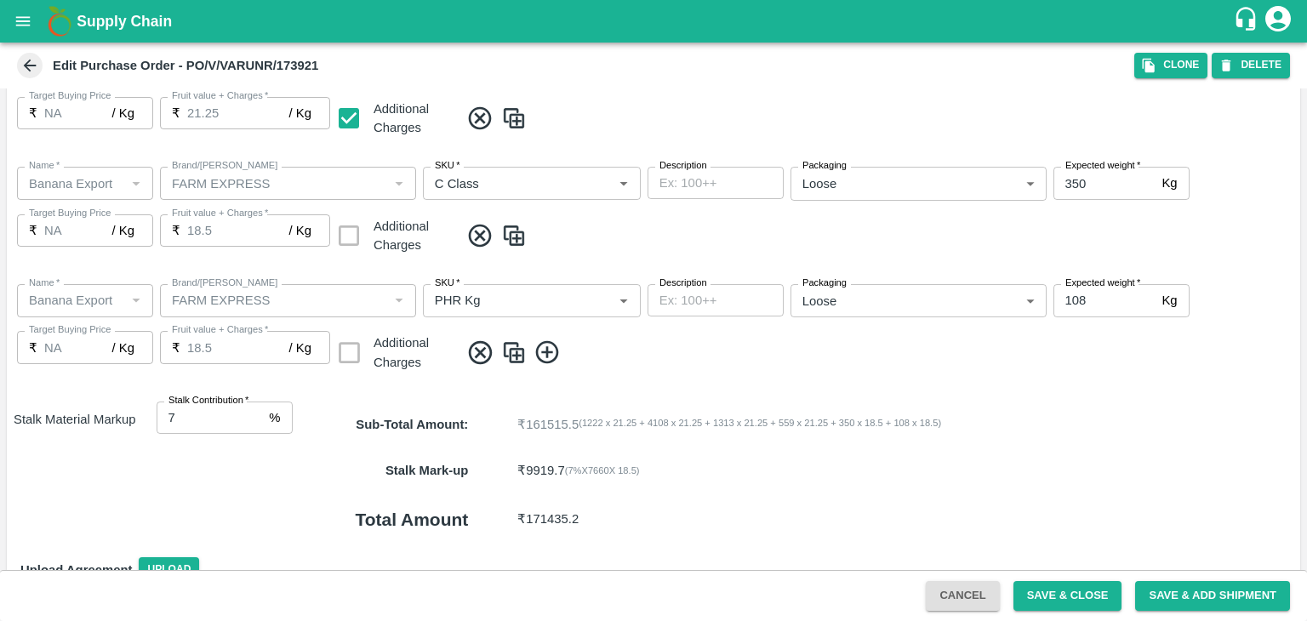
scroll to position [786, 0]
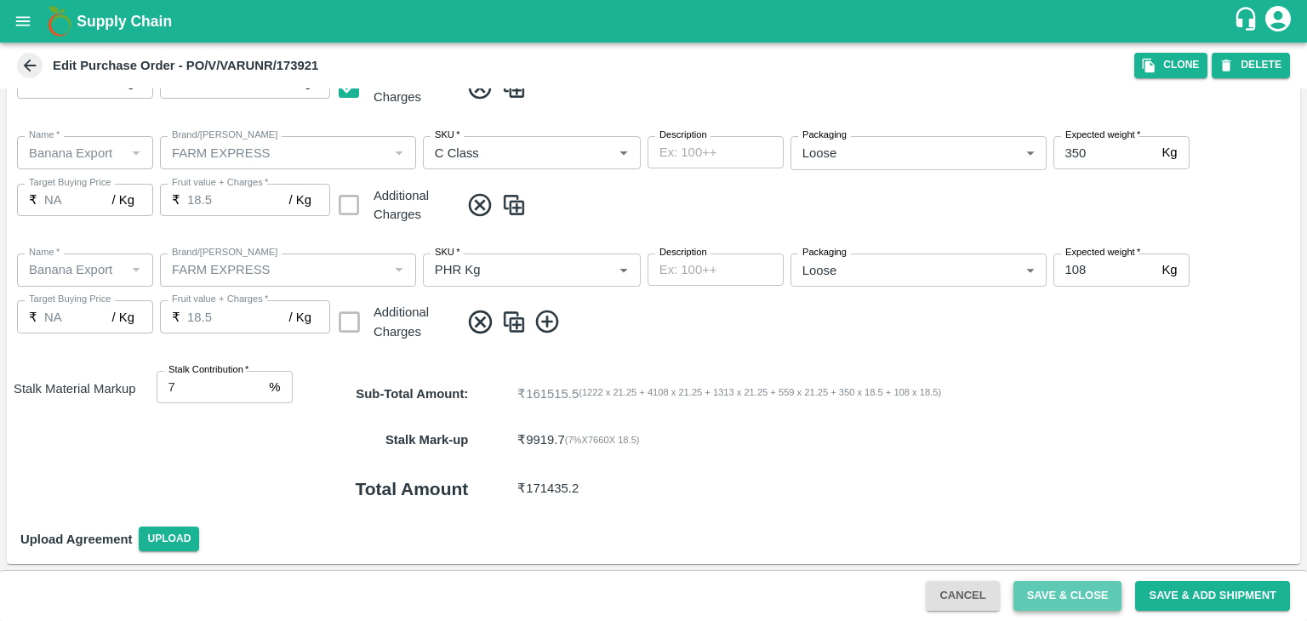
click at [1082, 591] on button "Save & Close" at bounding box center [1068, 596] width 109 height 30
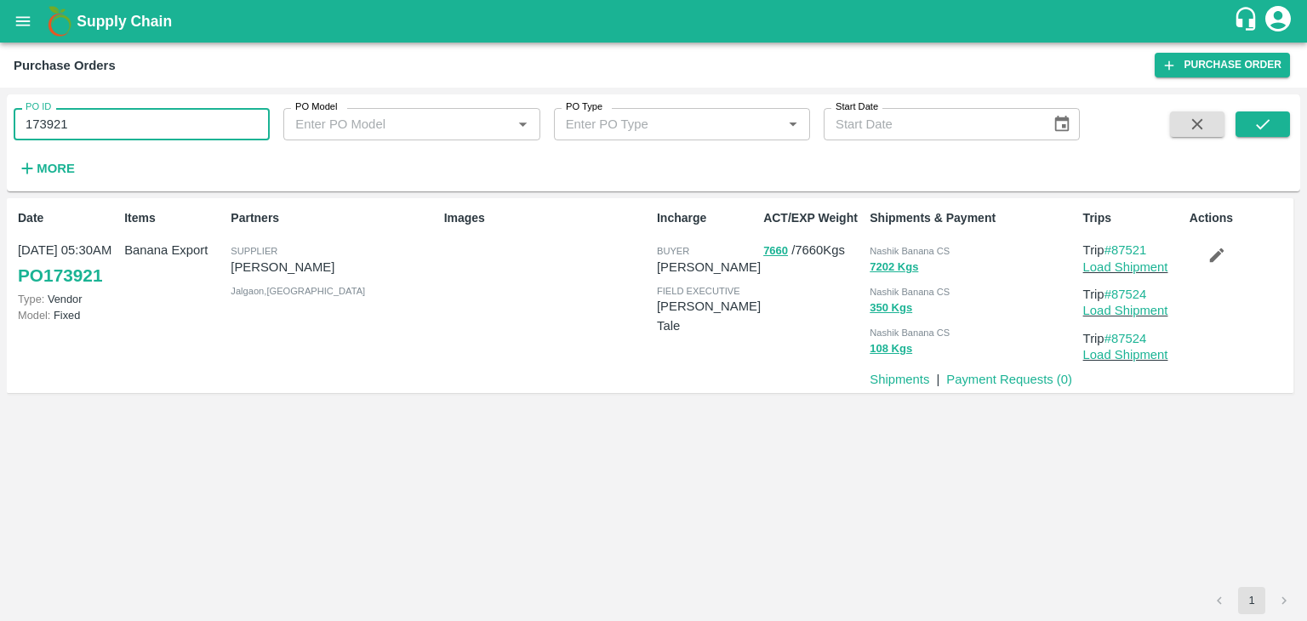
click at [98, 128] on input "173921" at bounding box center [142, 124] width 256 height 32
paste input "text"
type input "173925"
click at [1264, 123] on icon "submit" at bounding box center [1263, 124] width 19 height 19
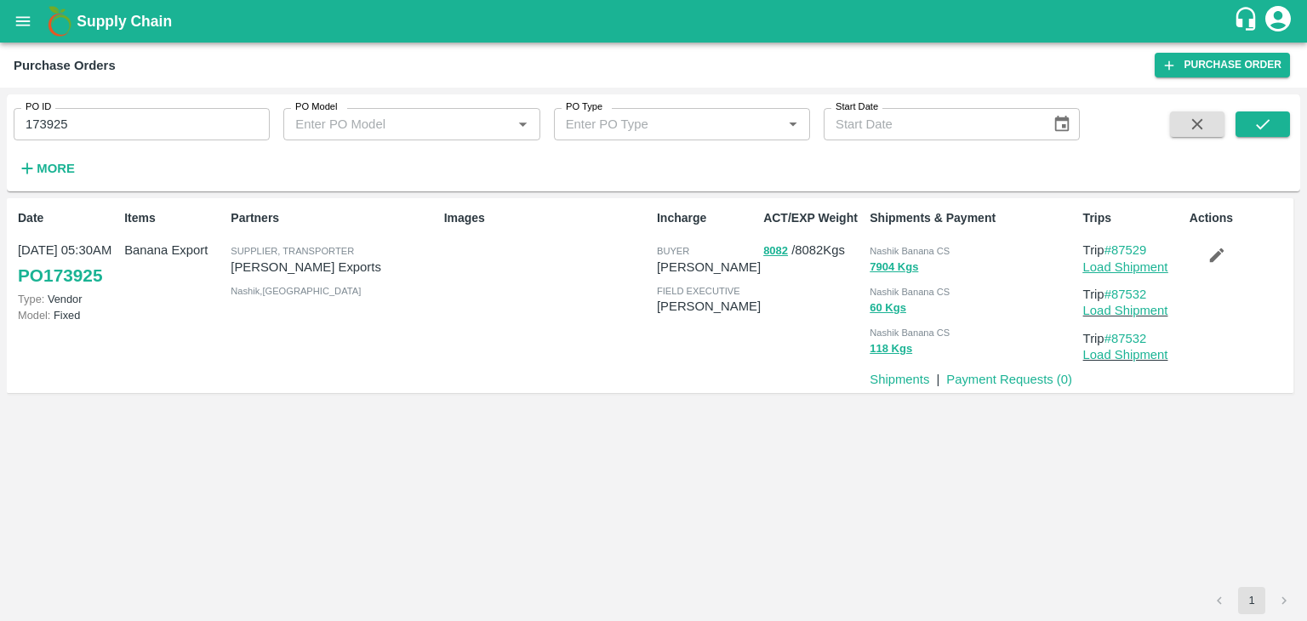
click at [1147, 260] on link "Load Shipment" at bounding box center [1126, 267] width 85 height 14
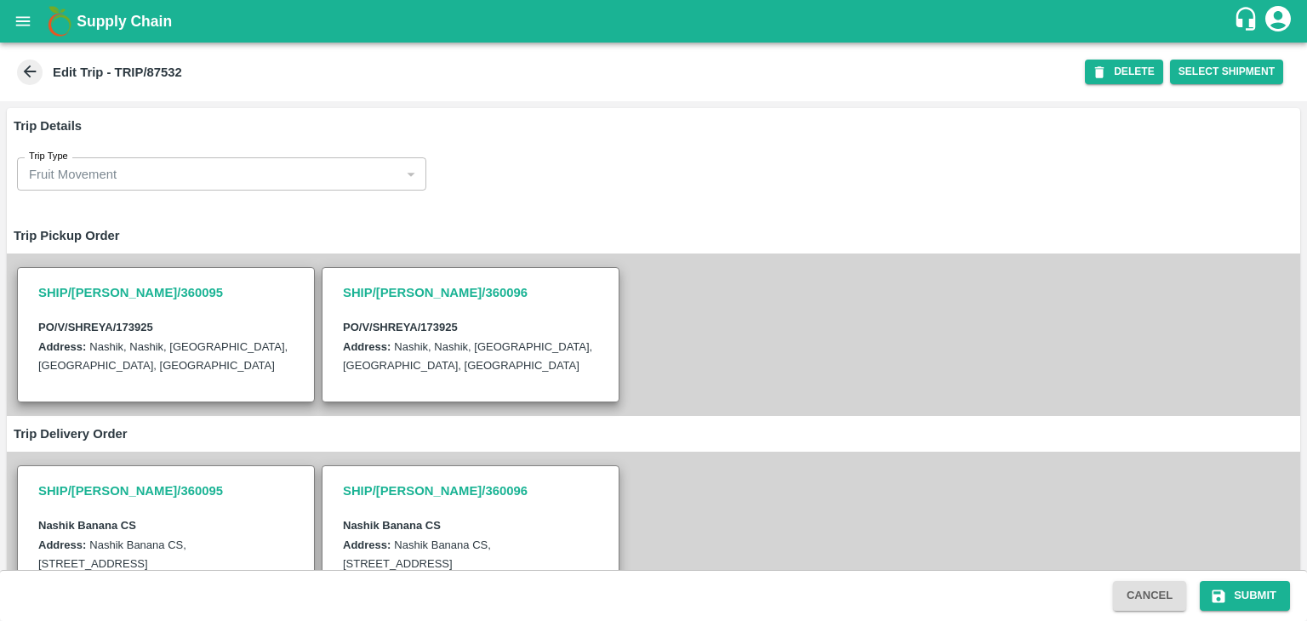
scroll to position [514, 0]
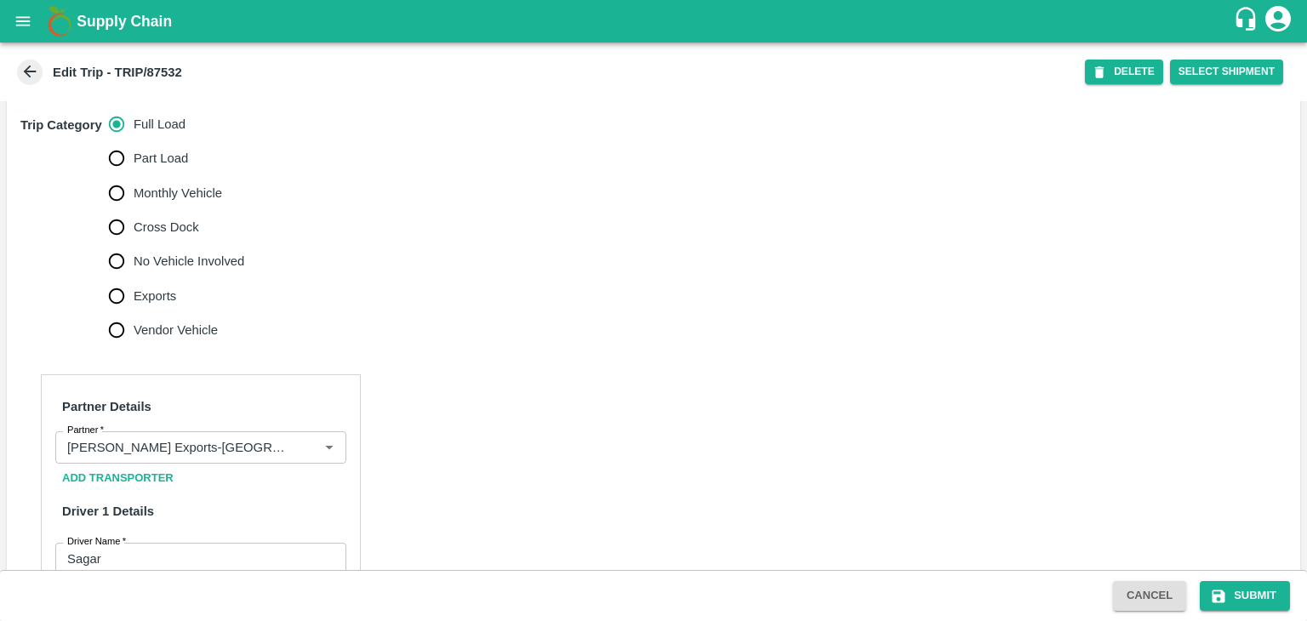
click at [153, 271] on span "No Vehicle Involved" at bounding box center [189, 261] width 111 height 19
click at [134, 271] on input "No Vehicle Involved" at bounding box center [117, 261] width 34 height 34
radio input "true"
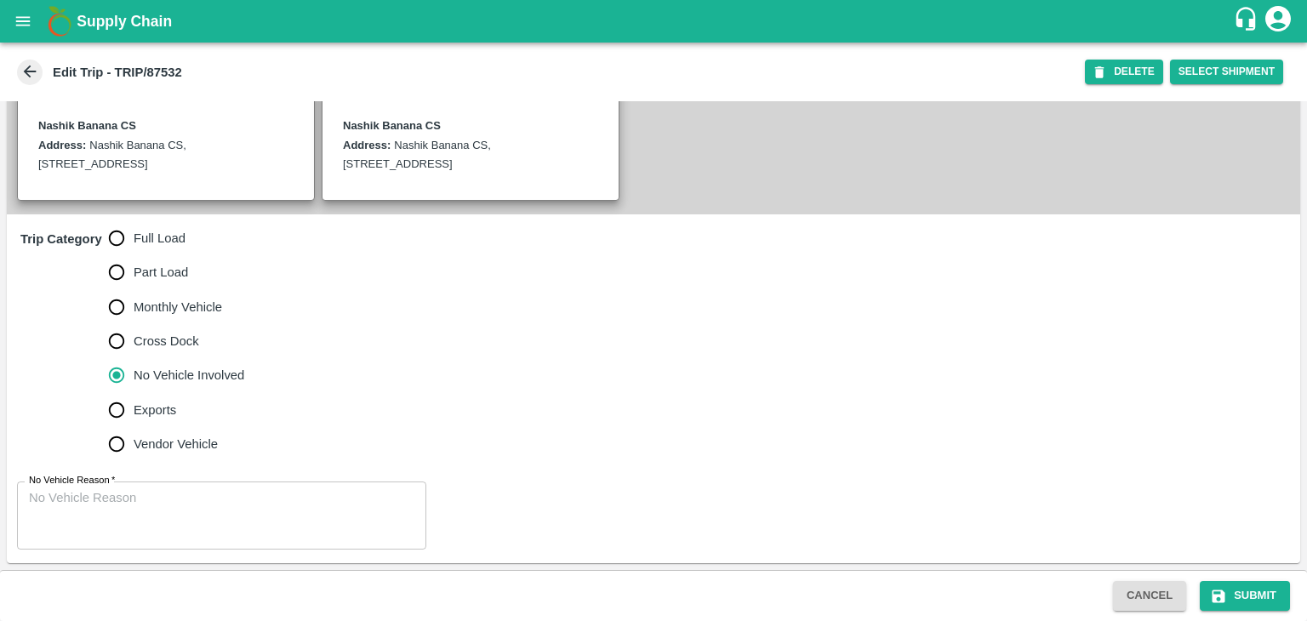
scroll to position [418, 0]
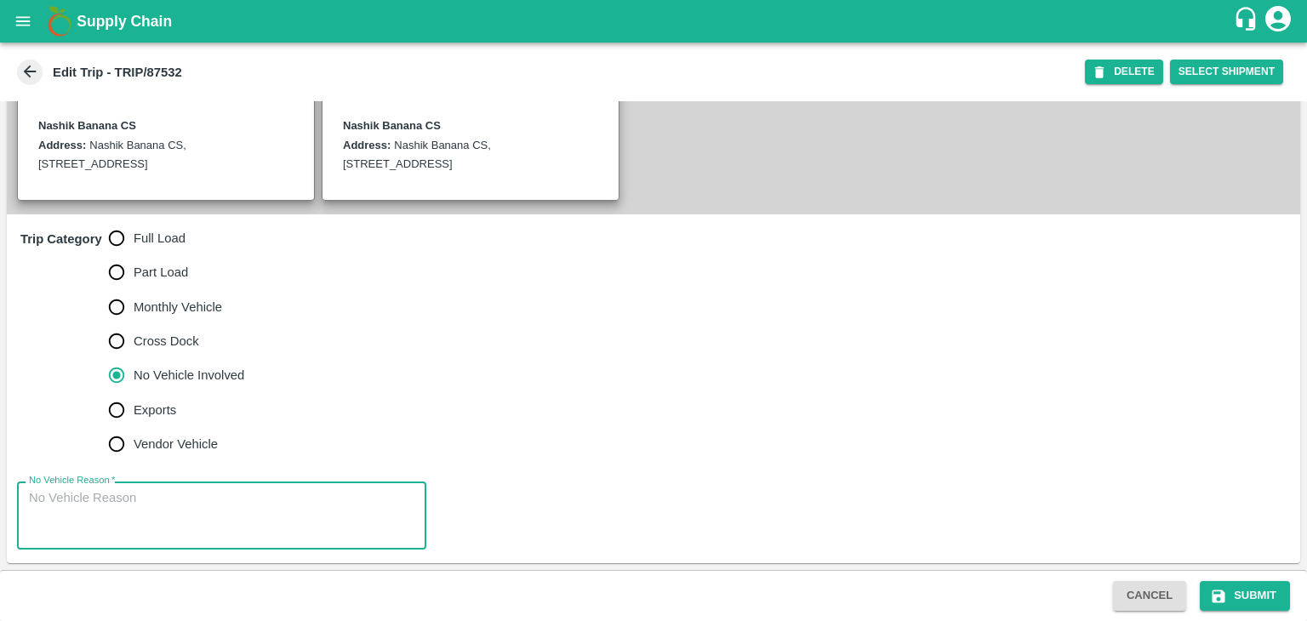
click at [220, 500] on textarea "No Vehicle Reason   *" at bounding box center [222, 516] width 386 height 54
type textarea "Field Dump"
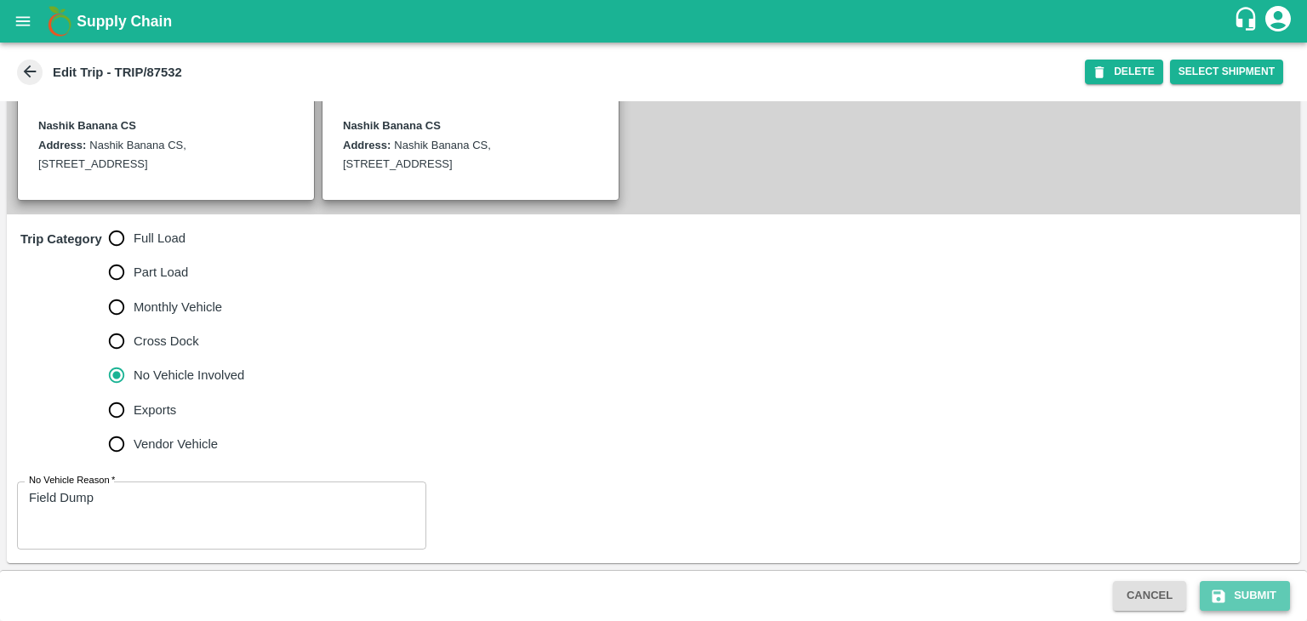
click at [1248, 581] on button "Submit" at bounding box center [1245, 596] width 90 height 30
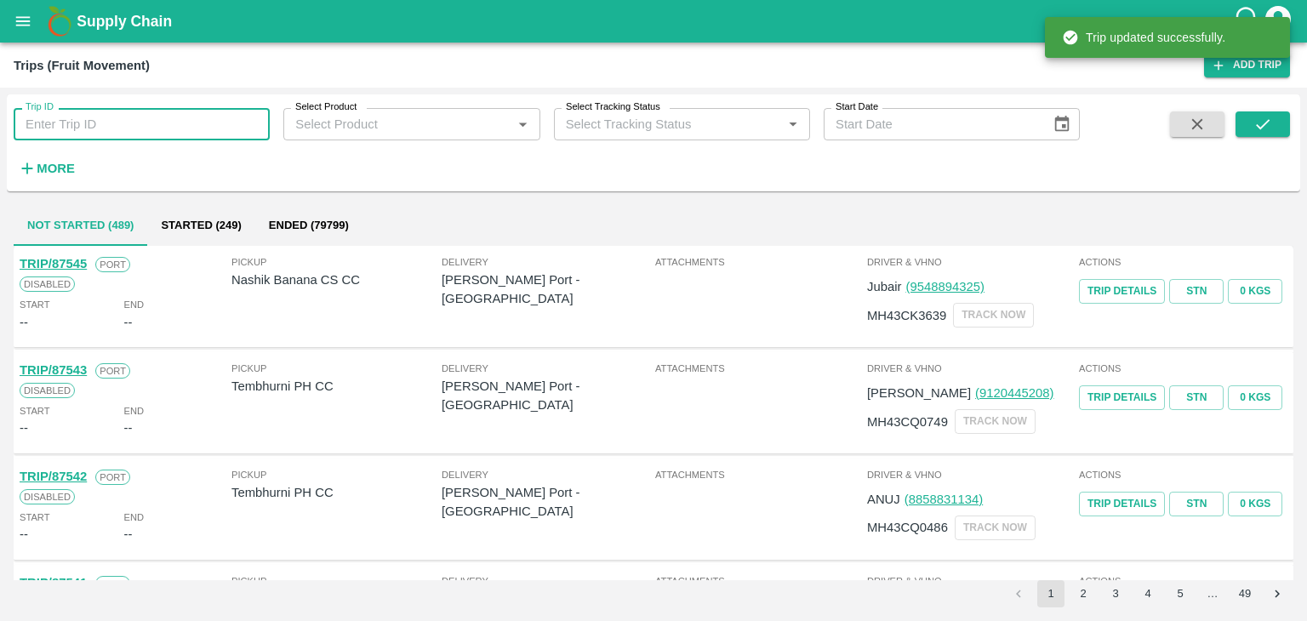
click at [185, 126] on input "Trip ID" at bounding box center [142, 124] width 256 height 32
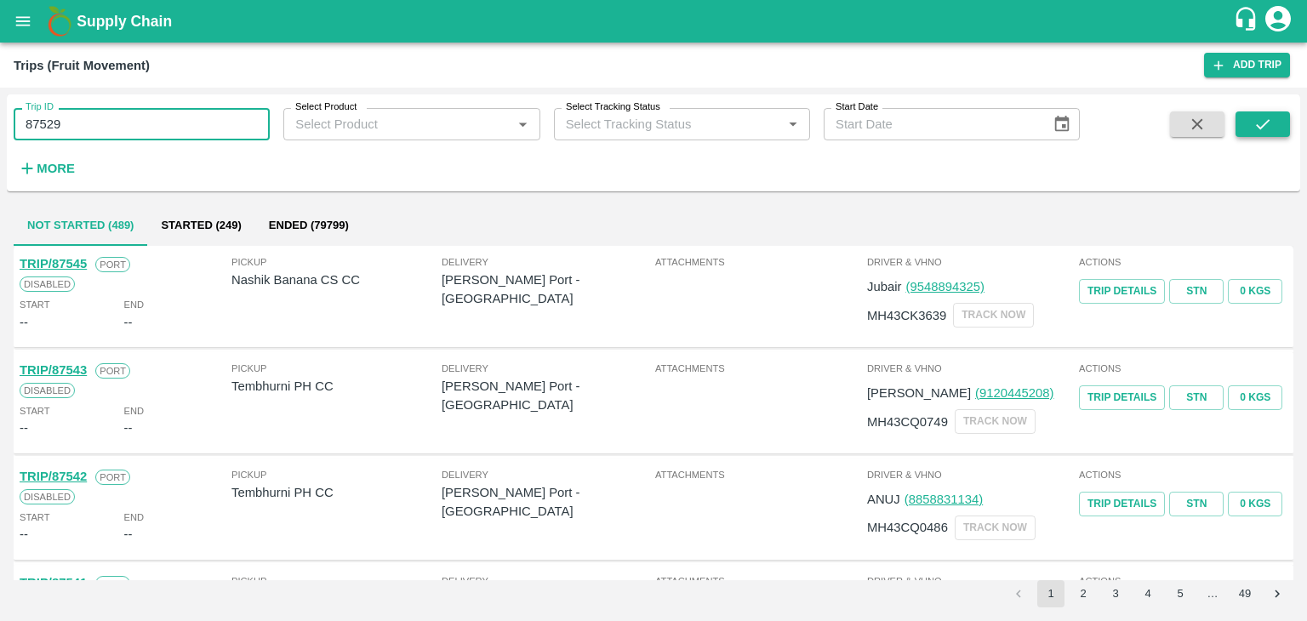
type input "87529"
click at [1258, 117] on icon "submit" at bounding box center [1263, 124] width 19 height 19
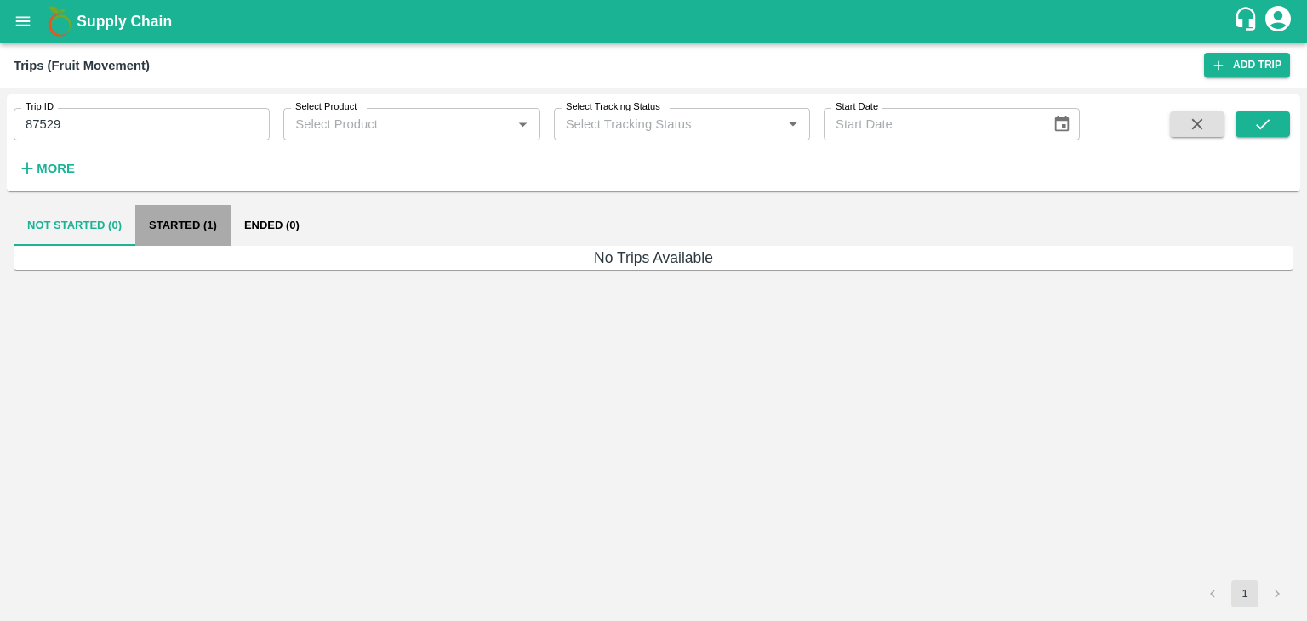
click at [176, 231] on button "Started (1)" at bounding box center [182, 225] width 95 height 41
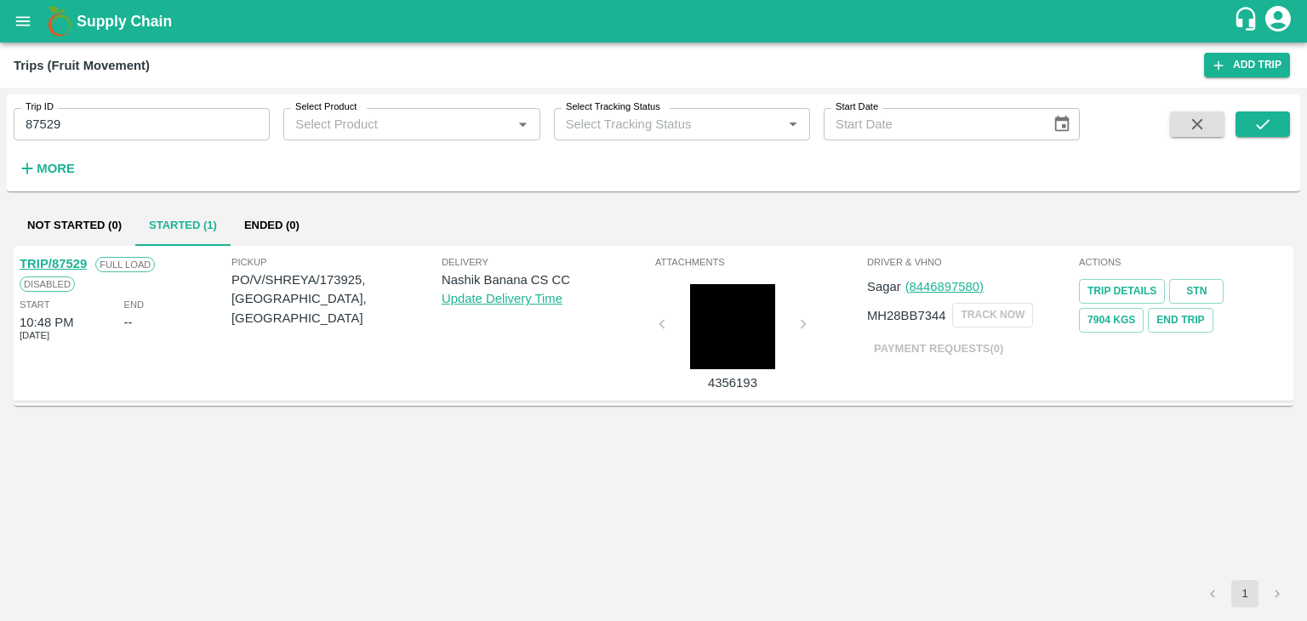
click at [59, 260] on link "TRIP/87529" at bounding box center [53, 264] width 67 height 14
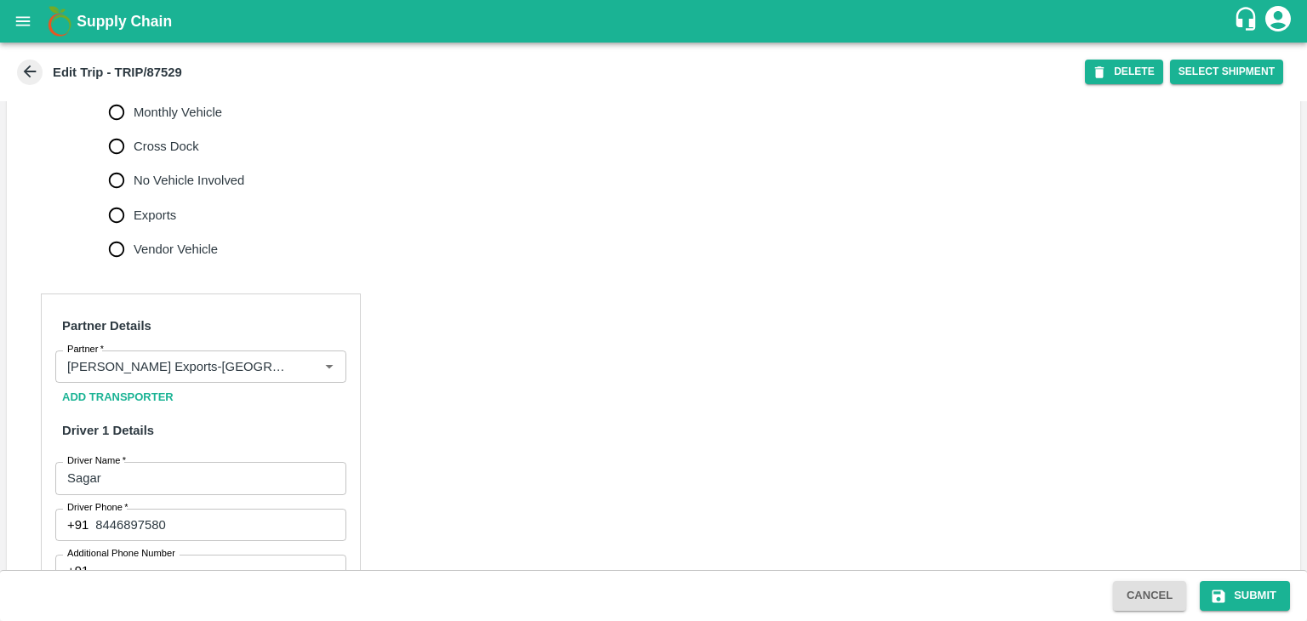
scroll to position [596, 0]
click at [311, 371] on icon "Clear" at bounding box center [308, 366] width 9 height 9
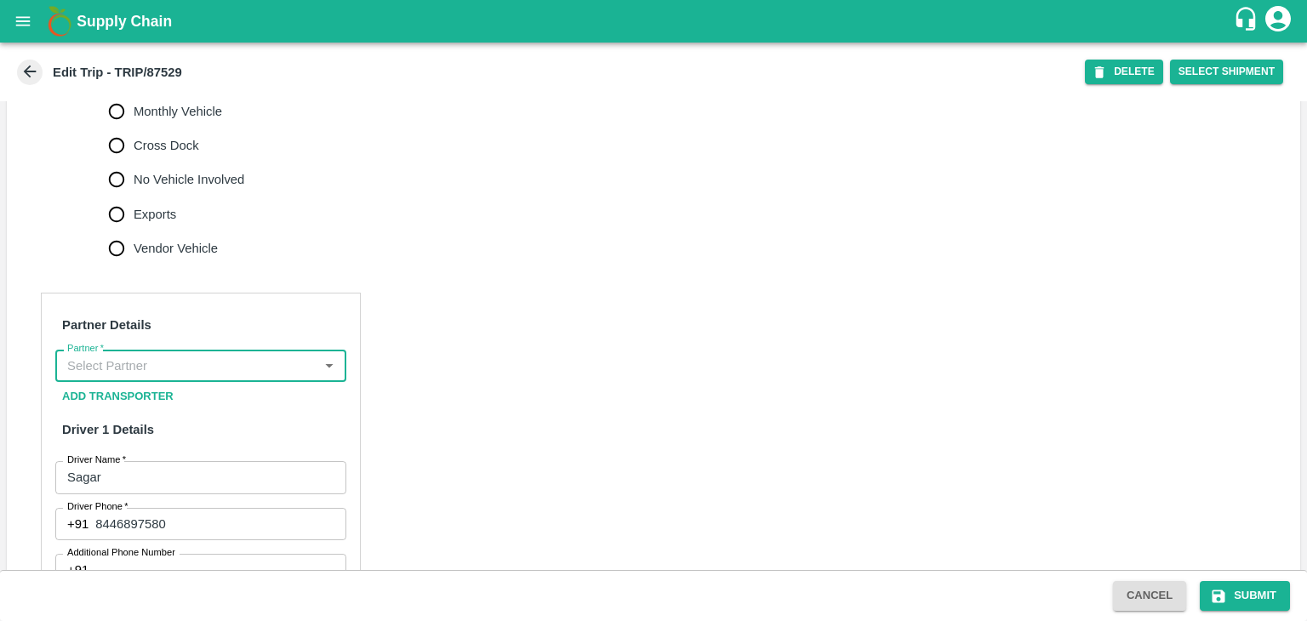
scroll to position [0, 0]
click at [242, 377] on input "Partner   *" at bounding box center [186, 366] width 253 height 22
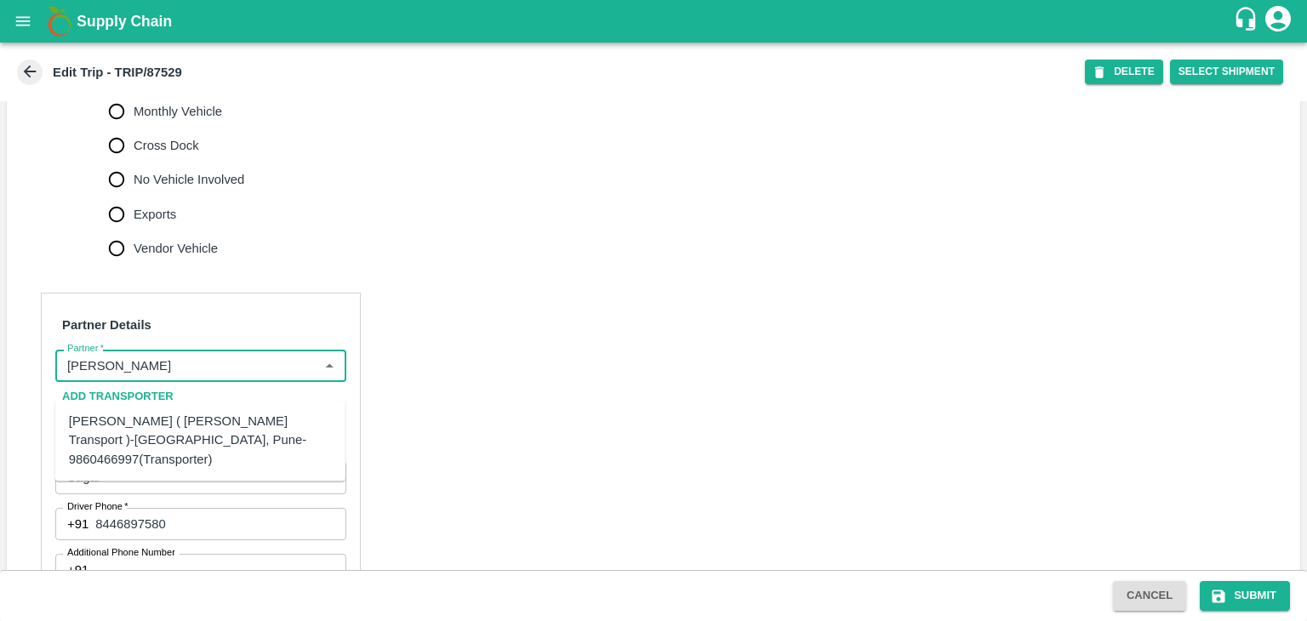
click at [232, 439] on div "[PERSON_NAME] ( [PERSON_NAME] Transport )-[GEOGRAPHIC_DATA], Pune-9860466997(Tr…" at bounding box center [200, 440] width 263 height 57
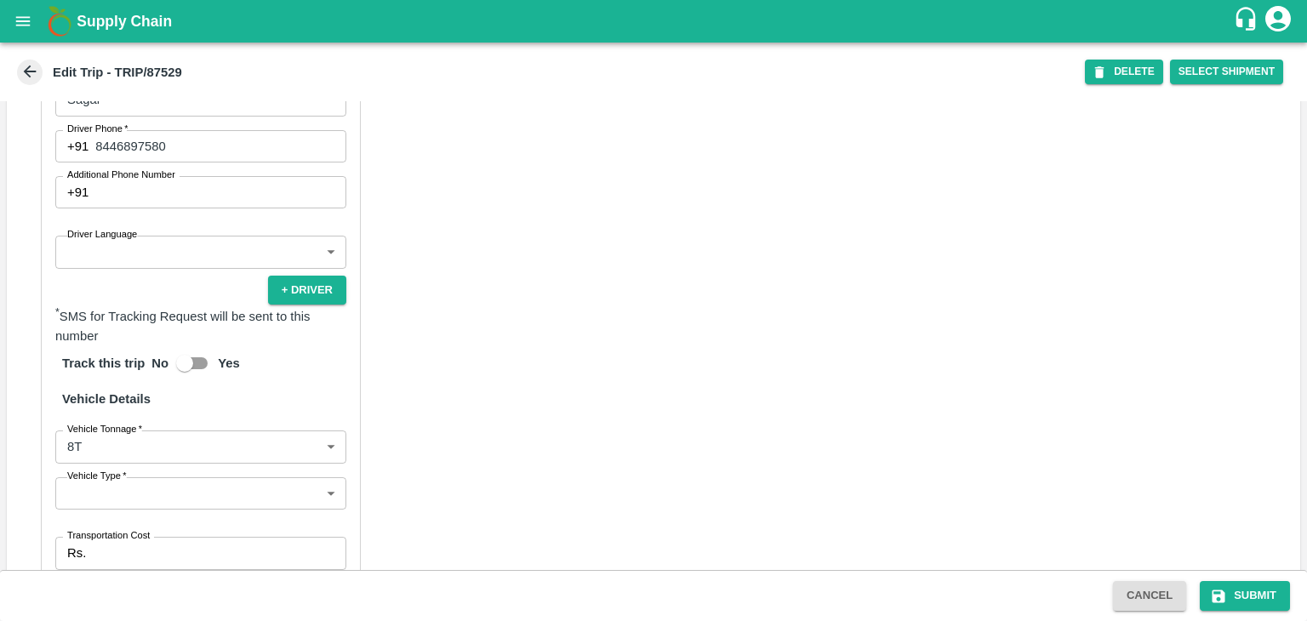
scroll to position [975, 0]
type input "[PERSON_NAME] ( [PERSON_NAME] Transport )-[GEOGRAPHIC_DATA], Pune-9860466997(Tr…"
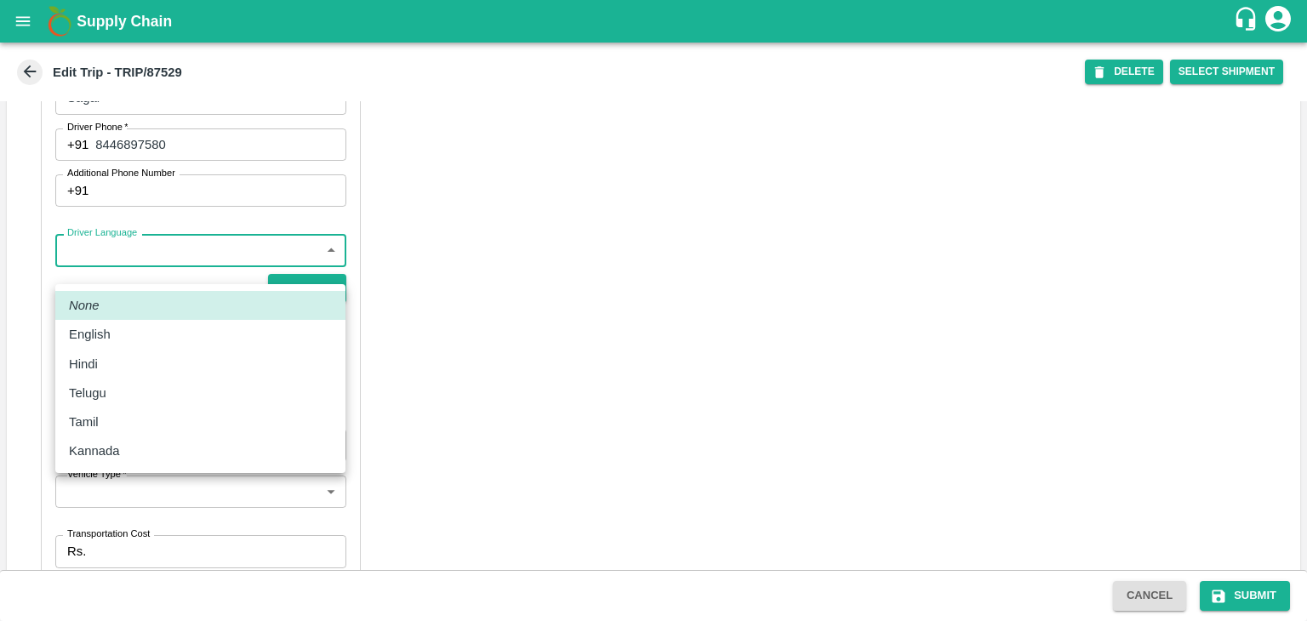
click at [170, 265] on body "Supply Chain Edit Trip - TRIP/87529 DELETE Select Shipment Trip Details Trip Ty…" at bounding box center [653, 310] width 1307 height 621
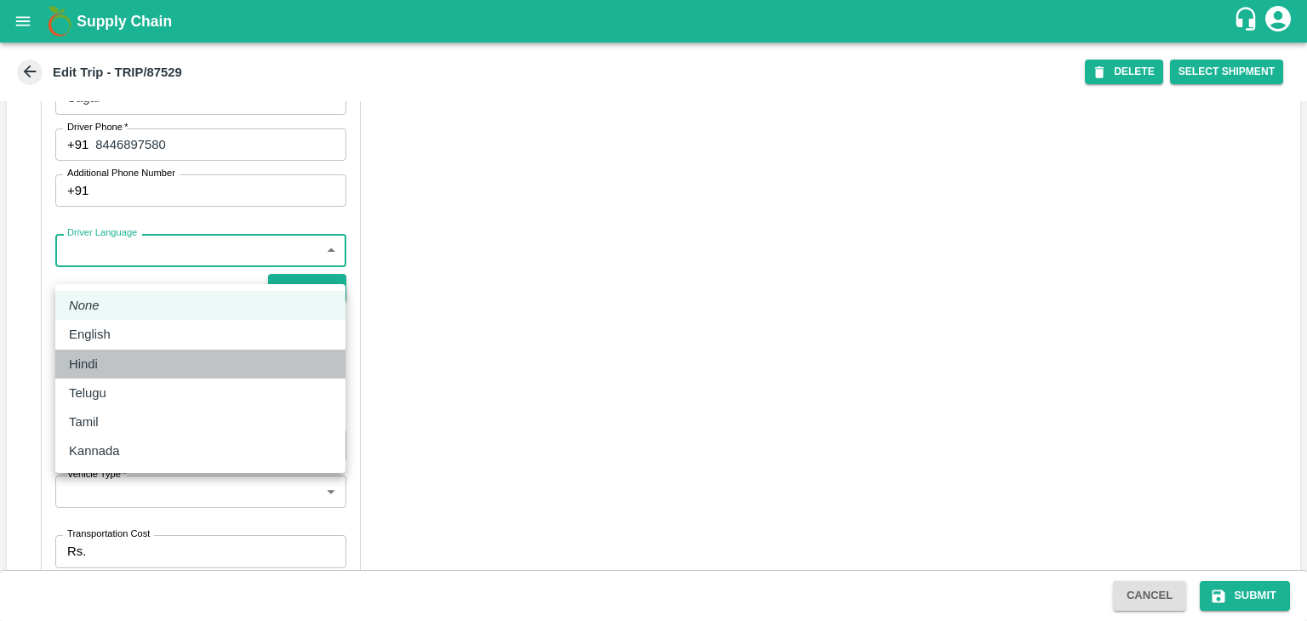
click at [135, 357] on div "Hindi" at bounding box center [200, 364] width 263 height 19
type input "hi"
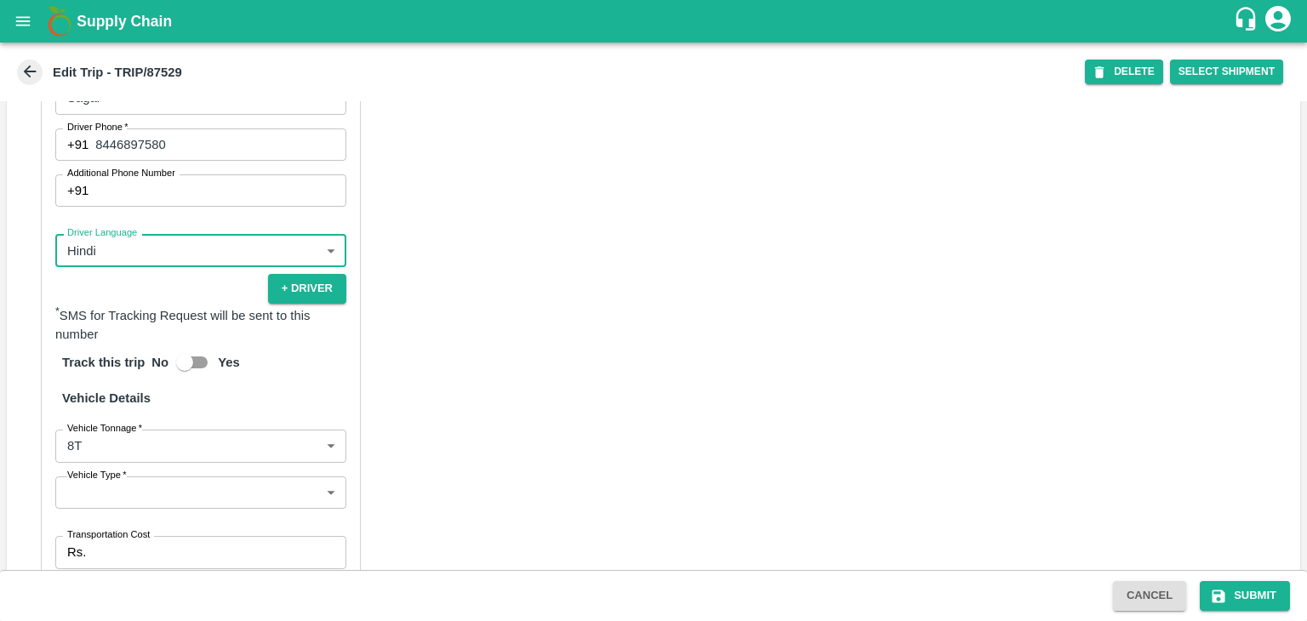
scroll to position [1213, 0]
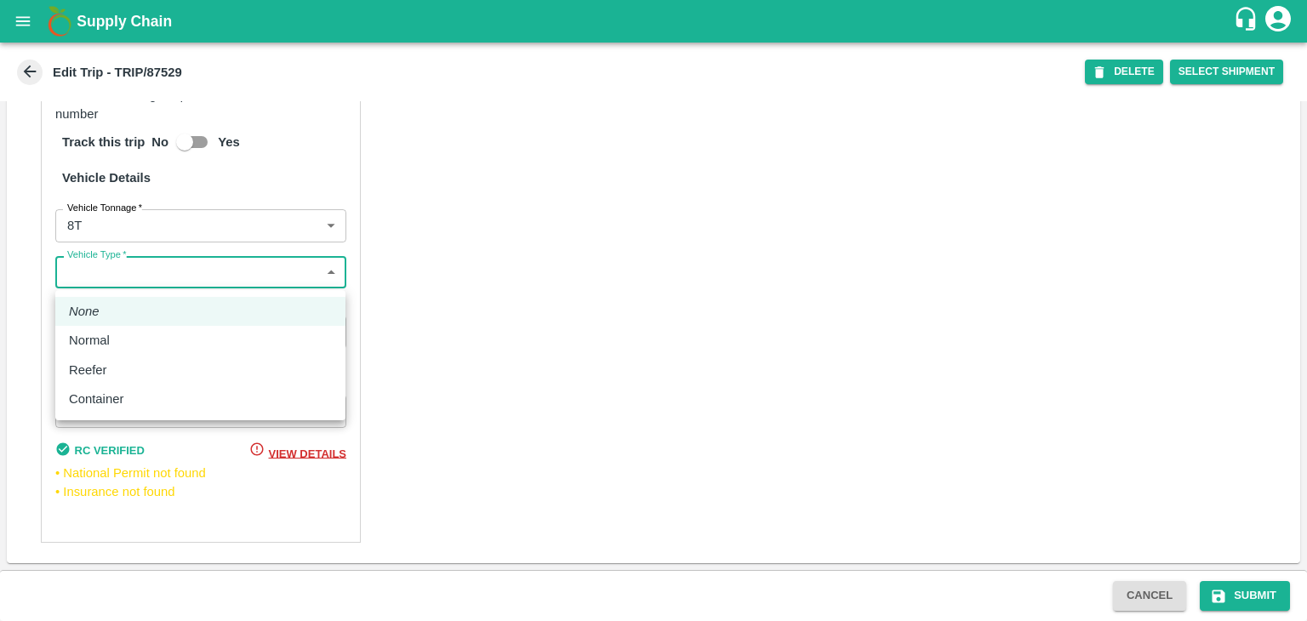
click at [77, 276] on body "Supply Chain Edit Trip - TRIP/87529 DELETE Select Shipment Trip Details Trip Ty…" at bounding box center [653, 310] width 1307 height 621
click at [123, 339] on div "Normal" at bounding box center [200, 340] width 263 height 19
type input "Normal"
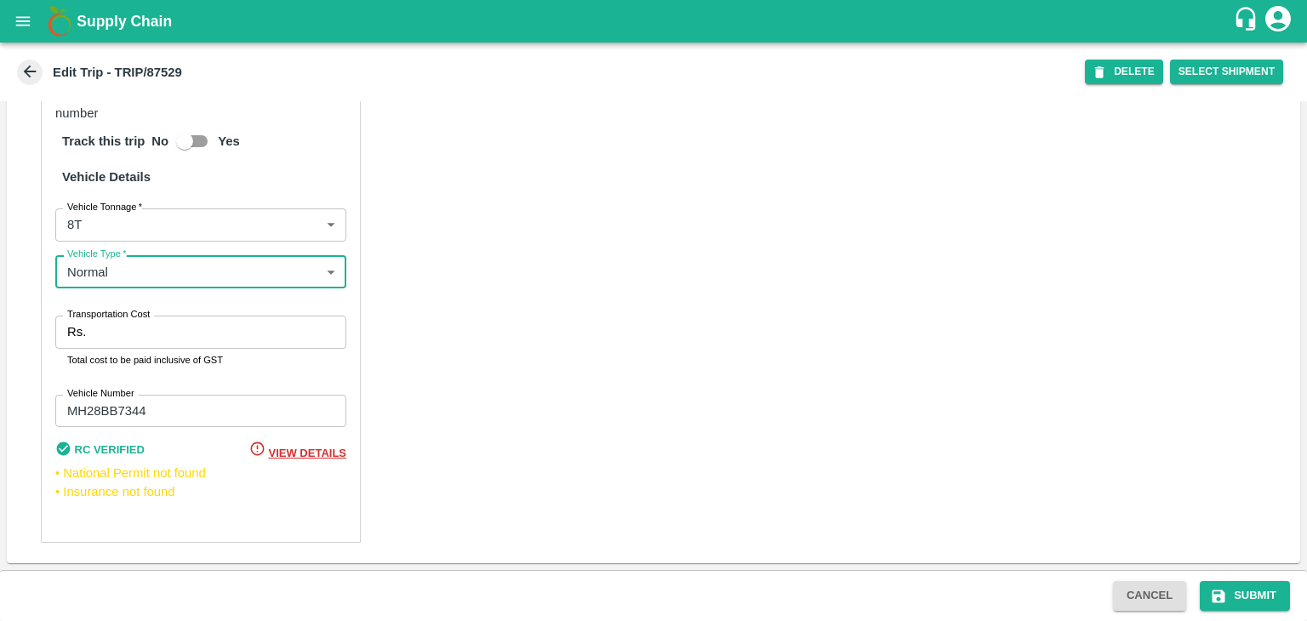
scroll to position [1214, 0]
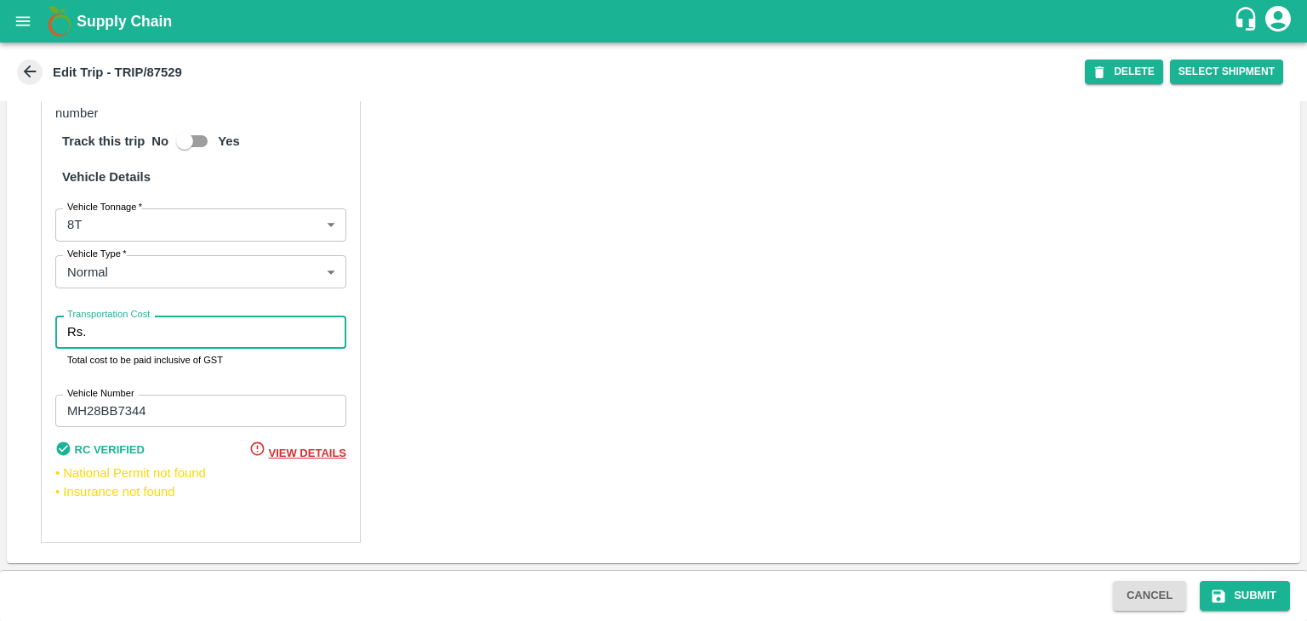
click at [123, 325] on input "Transportation Cost" at bounding box center [220, 332] width 254 height 32
drag, startPoint x: 228, startPoint y: 314, endPoint x: 234, endPoint y: 331, distance: 18.0
click at [234, 331] on div "Partner Details Partner   * Partner Add Transporter Driver 1 Details Driver Nam…" at bounding box center [201, 117] width 320 height 851
click at [234, 331] on input "Transportation Cost" at bounding box center [220, 332] width 254 height 32
type input "10000"
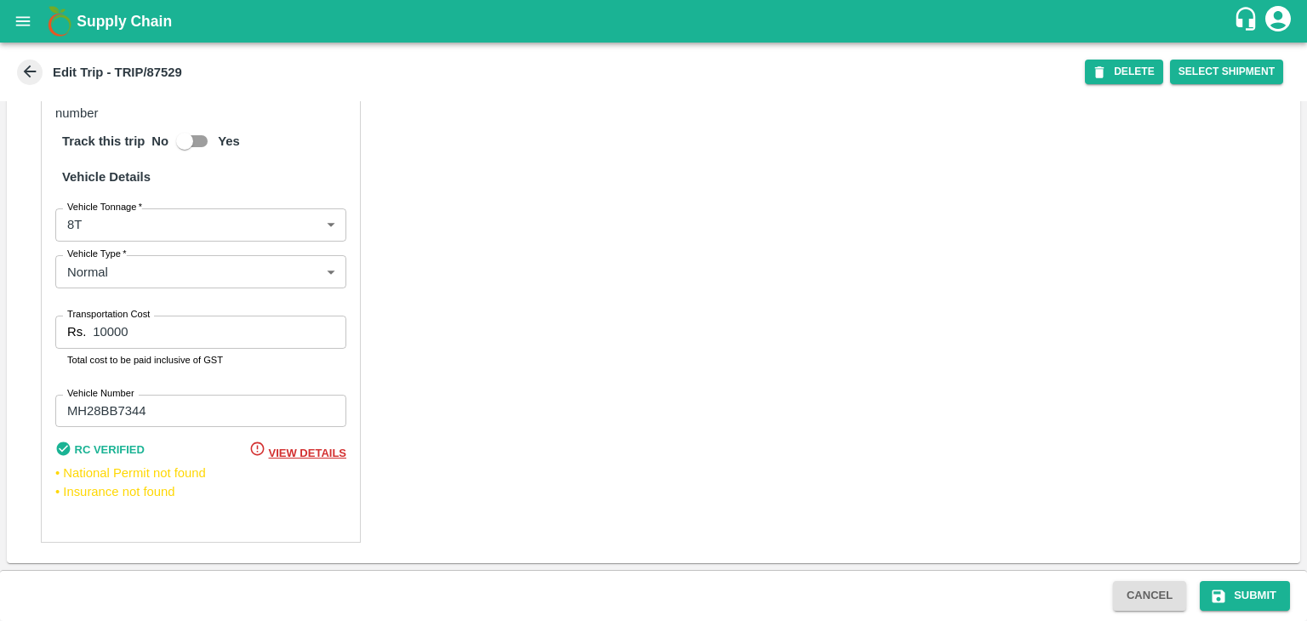
click at [529, 317] on div "Partner Details Partner   * Partner Add Transporter Driver 1 Details Driver Nam…" at bounding box center [654, 117] width 1294 height 892
click at [1262, 596] on button "Submit" at bounding box center [1245, 596] width 90 height 30
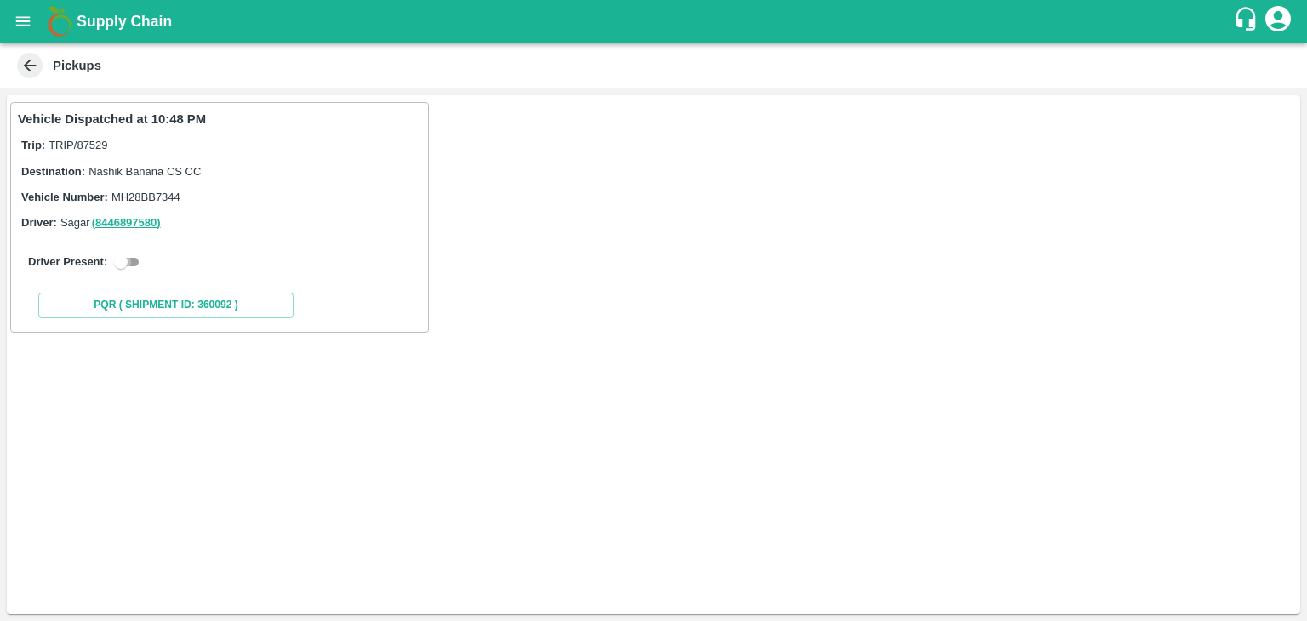
click at [121, 263] on input "checkbox" at bounding box center [120, 262] width 61 height 20
checkbox input "true"
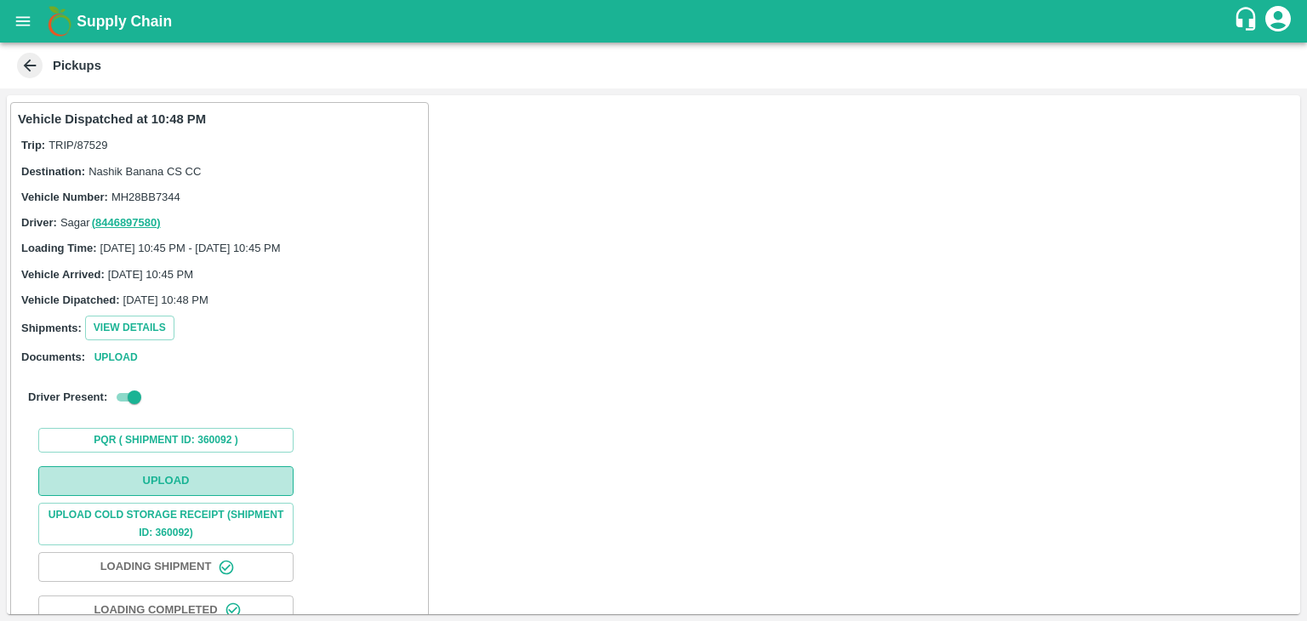
click at [210, 481] on button "Upload" at bounding box center [165, 481] width 255 height 30
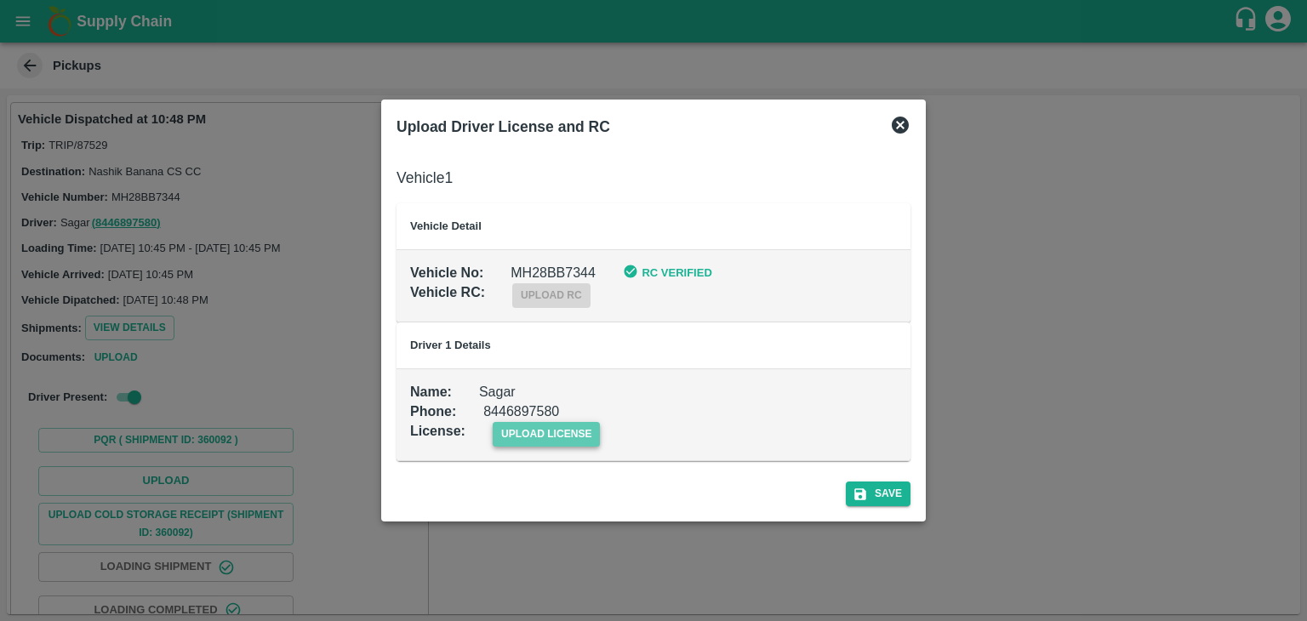
click at [552, 439] on span "upload license" at bounding box center [547, 434] width 108 height 25
click at [0, 0] on input "upload license" at bounding box center [0, 0] width 0 height 0
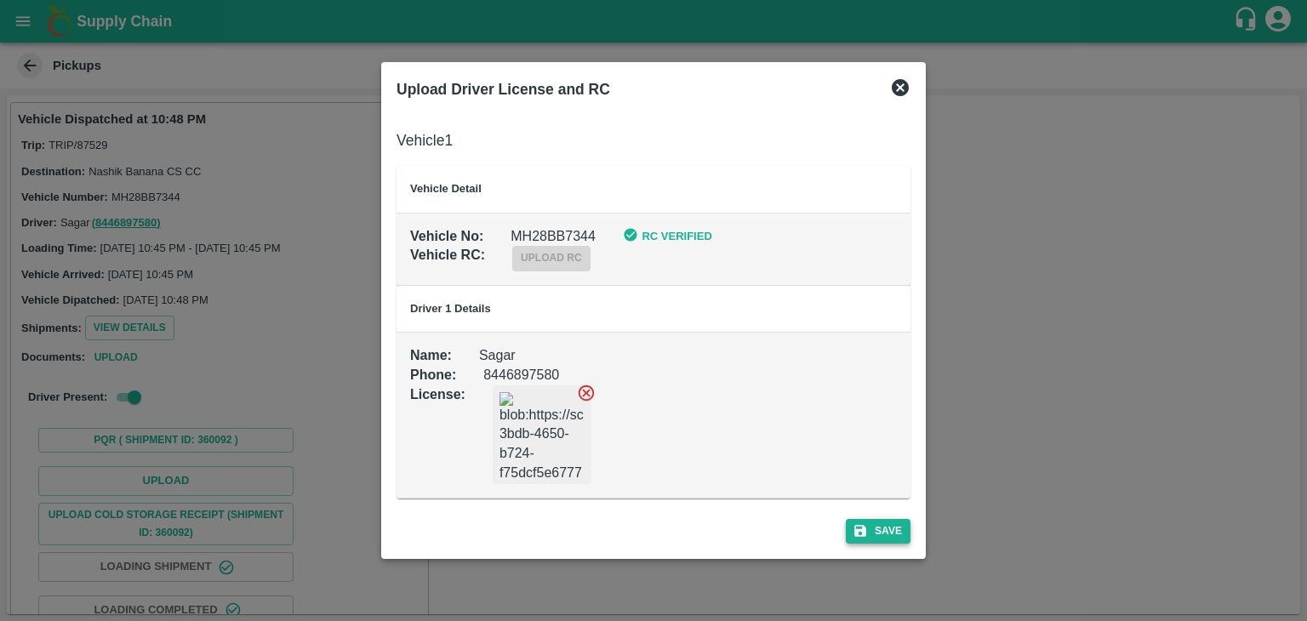
drag, startPoint x: 918, startPoint y: 537, endPoint x: 881, endPoint y: 529, distance: 37.6
click at [881, 529] on div "Upload Driver License and RC Vehicle 1 Vehicle Detail Vehicle No : MH28BB7344 R…" at bounding box center [653, 310] width 545 height 496
click at [881, 529] on button "Save" at bounding box center [878, 531] width 65 height 25
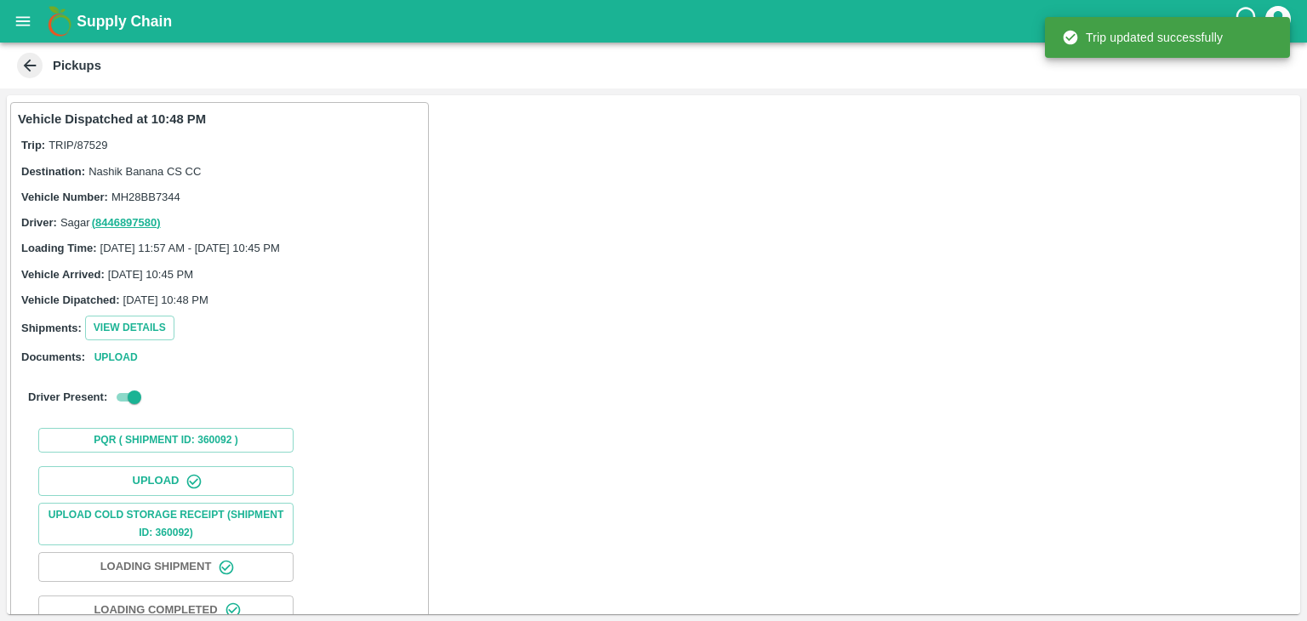
scroll to position [178, 0]
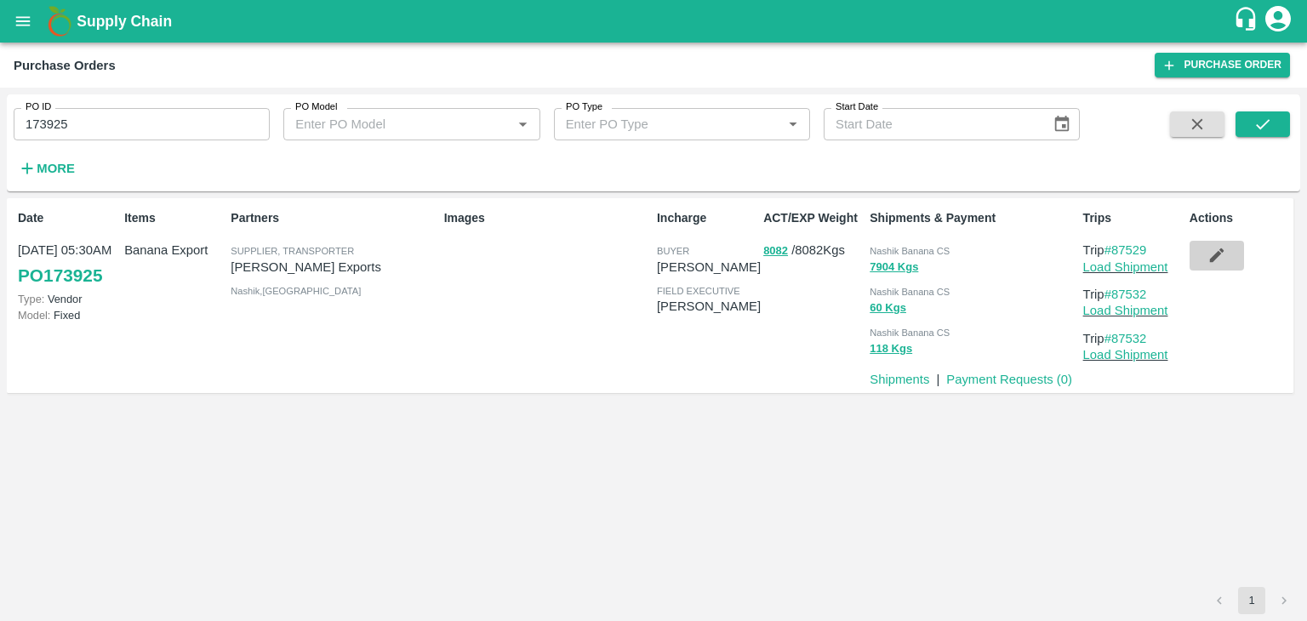
click at [1198, 254] on button "button" at bounding box center [1217, 255] width 54 height 29
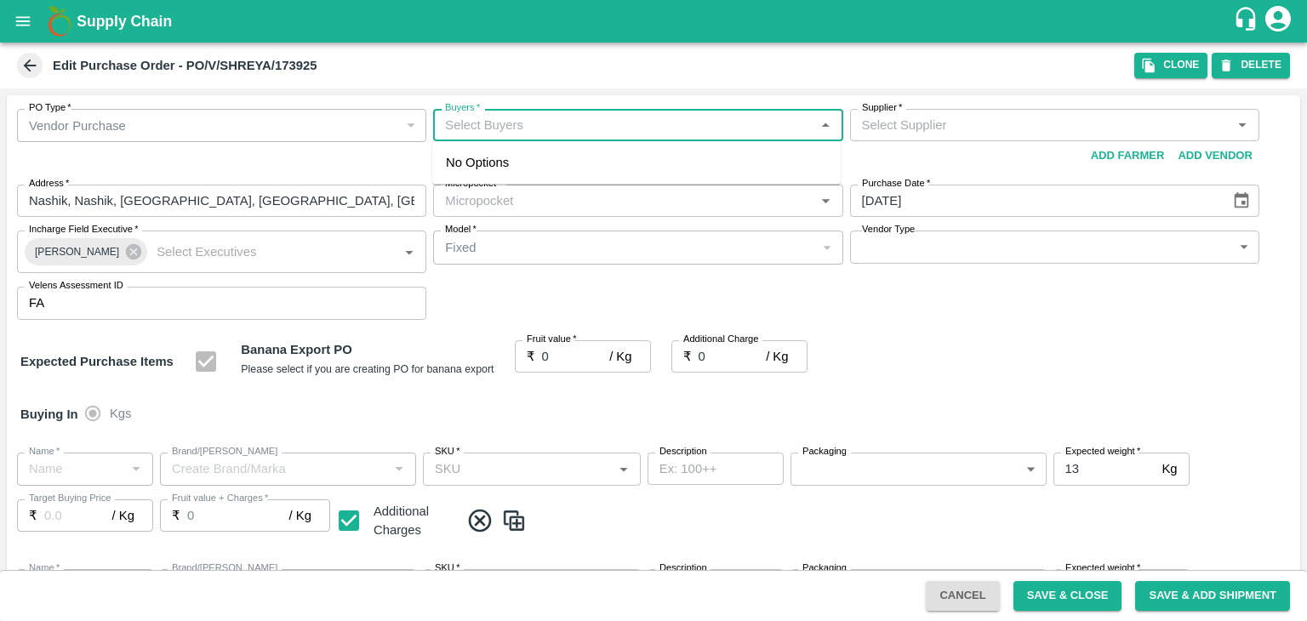
click at [523, 126] on input "Buyers   *" at bounding box center [623, 125] width 371 height 22
type input "Ajit"
type input "Shreyansh Exports-undefined"
type input "172-Savda"
type input "Banana Export"
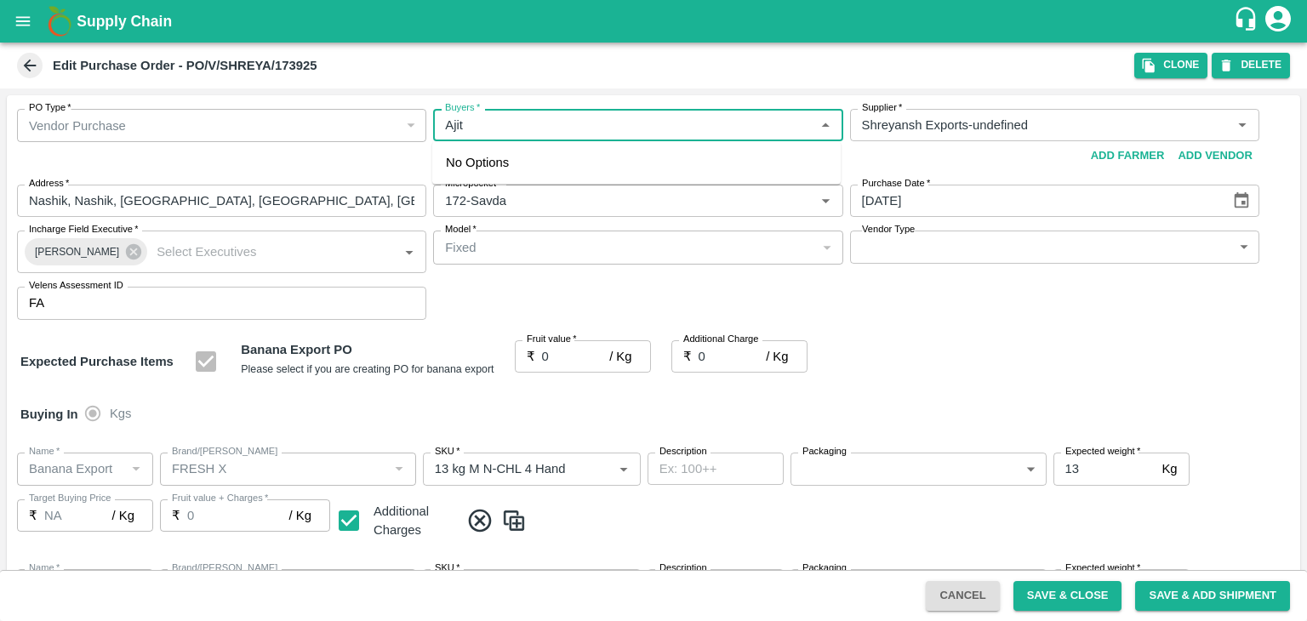
type input "FRESH X"
type input "13 kg M N-CHL 4 Hand"
type input "NA"
type input "Banana Export"
type input "FRESH X"
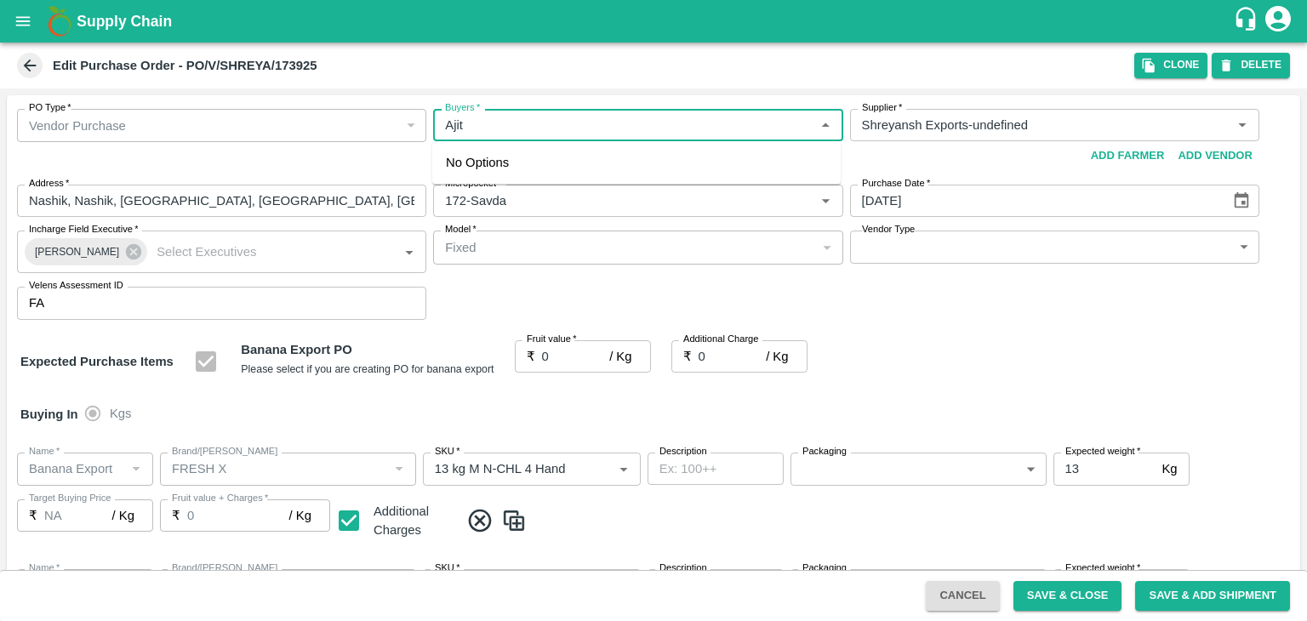
type input "13 kg M N-CHL 5 Hand"
type input "NA"
type input "Banana Export"
type input "FRESH X"
type input "13 kg M N-CHL 6 Hand"
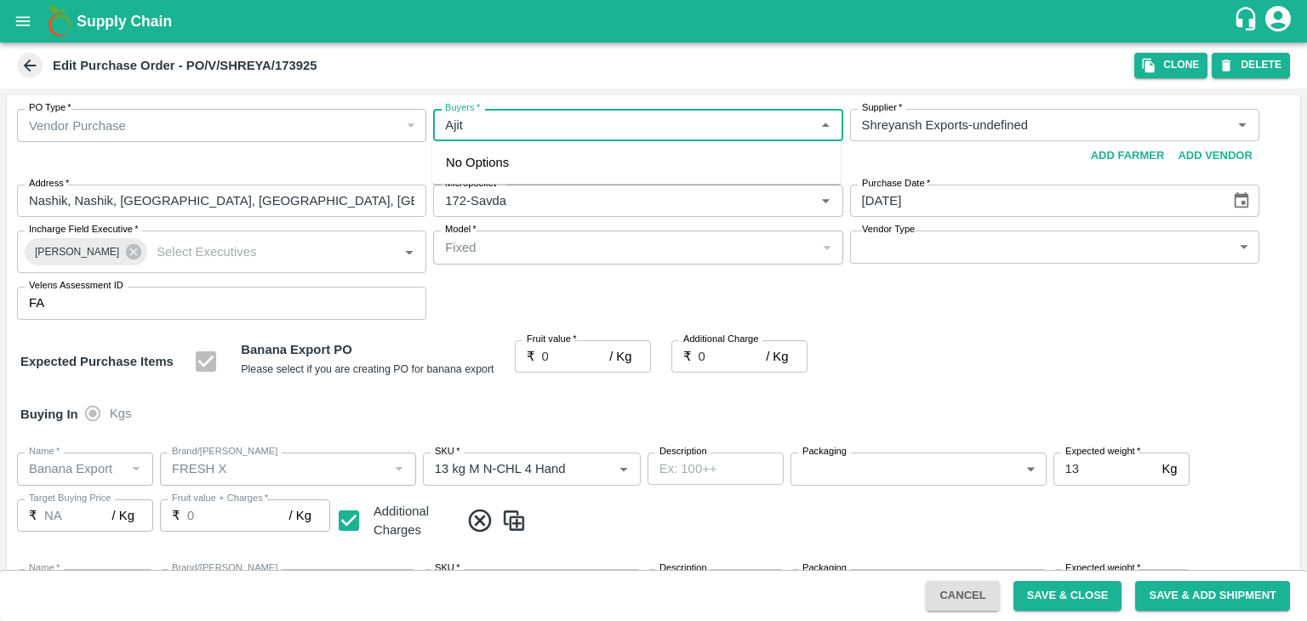
type input "NA"
type input "Banana Export"
type input "FRESH X"
type input "13 kg M N-CHL 8 Hand"
type input "NA"
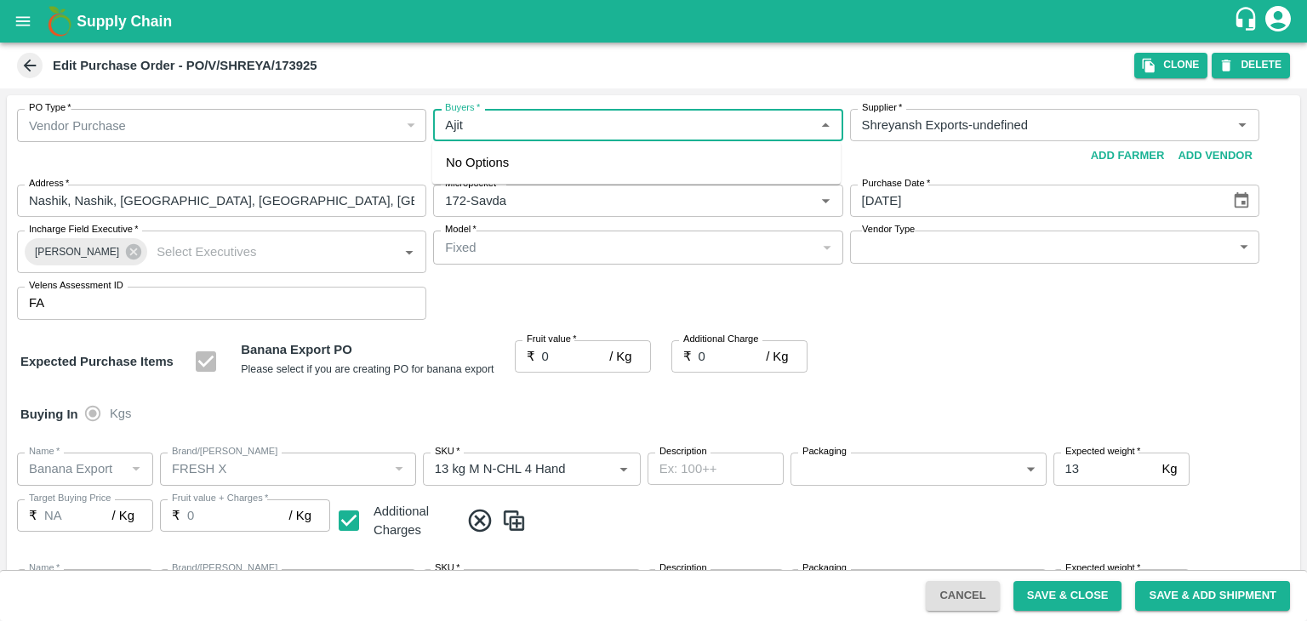
type input "Banana Export"
type input "FRESH X"
type input "13 kg M N-CHL CL"
type input "NA"
type input "Banana Export"
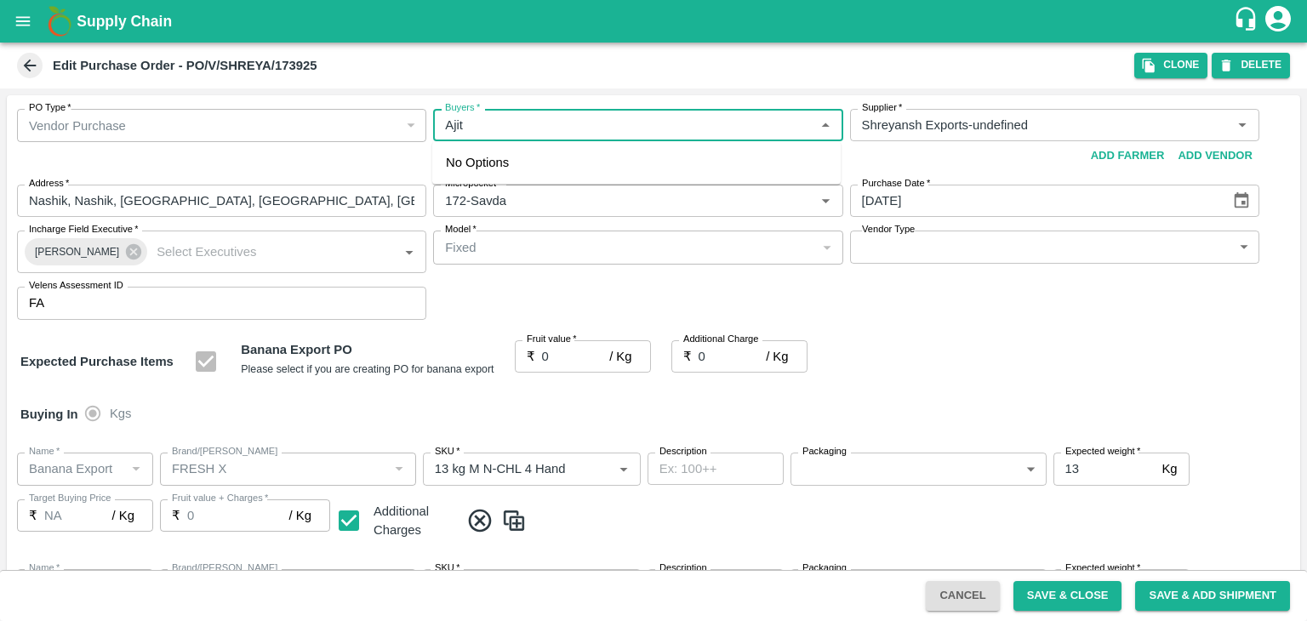
type input "FARM EXPRESS"
type input "13 kg M N-CHL 6 Hand"
type input "NA"
type input "Banana Export"
type input "FARM EXPRESS"
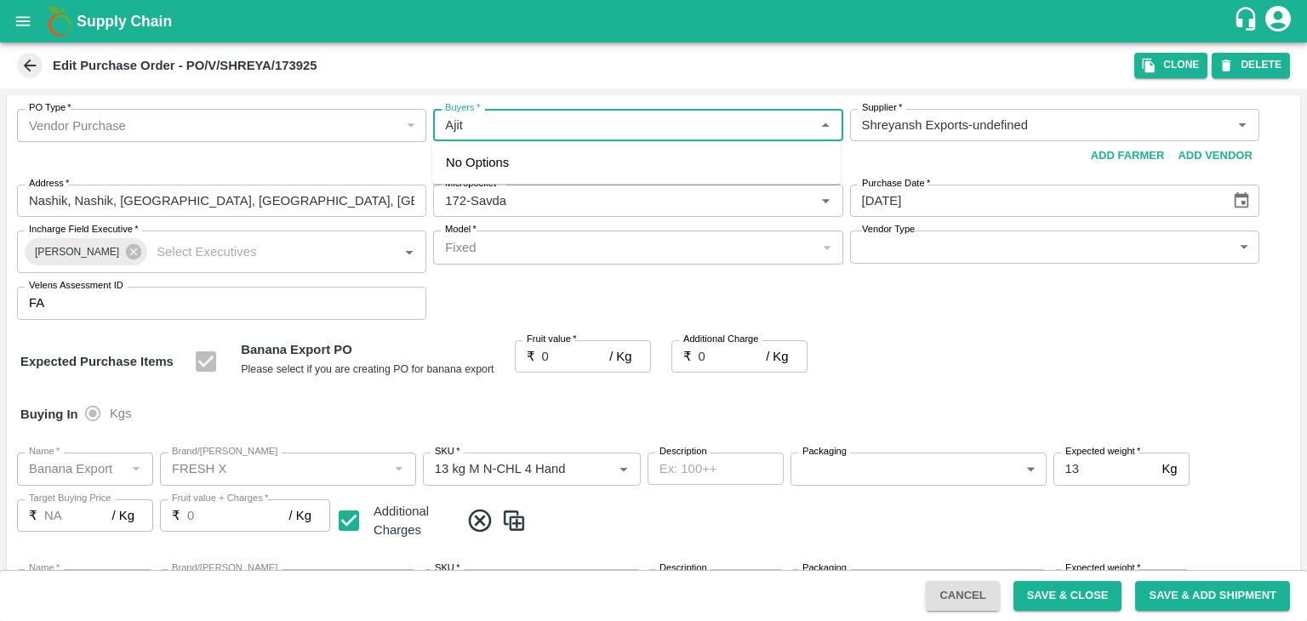
type input "13 kg M N-CHL 8 Hand"
type input "NA"
type input "Banana Export"
type input "FARM EXPRESS"
type input "13 kg M N-CHL CL"
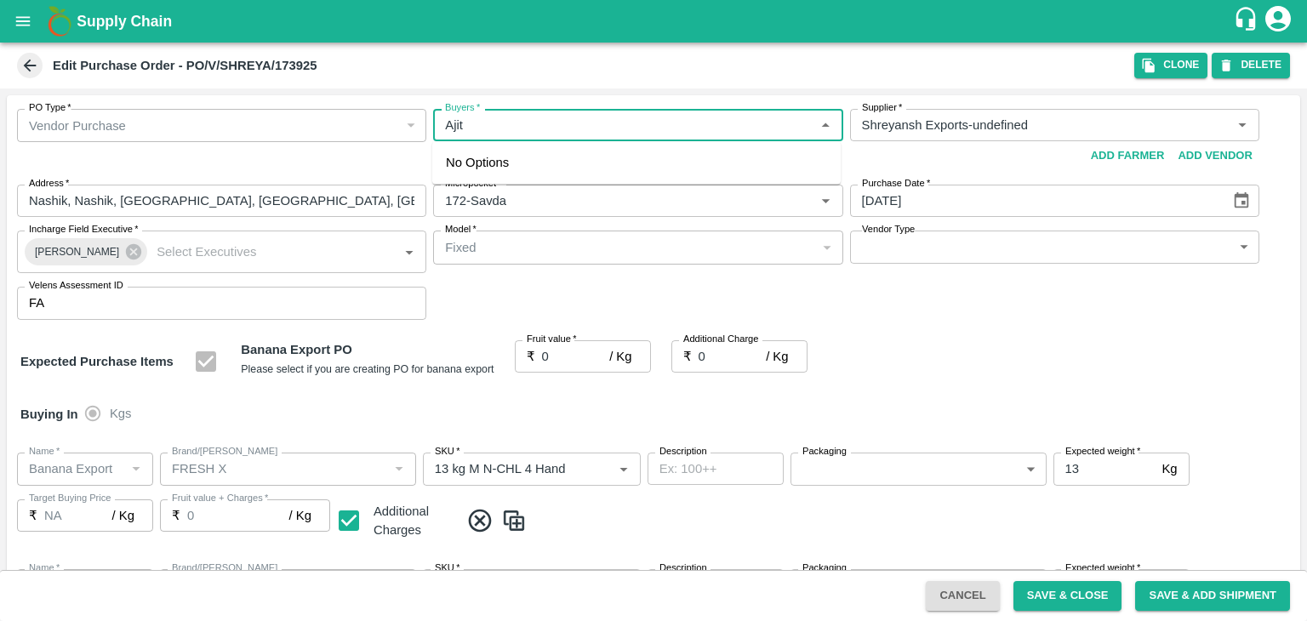
type input "NA"
type input "Banana Export"
type input "FRESH X"
type input "C Class"
type input "NA"
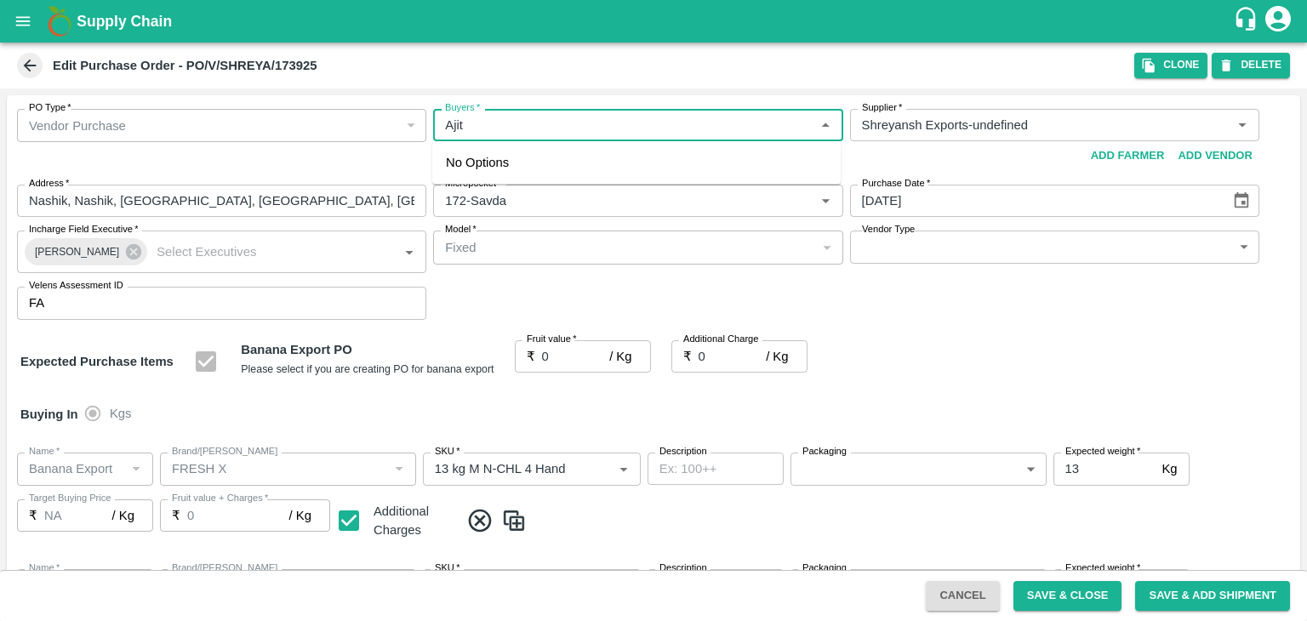
type input "Banana Export"
type input "FRESH X"
type input "PHR Kg"
type input "NA"
click at [542, 162] on div "[PERSON_NAME]" at bounding box center [636, 170] width 409 height 44
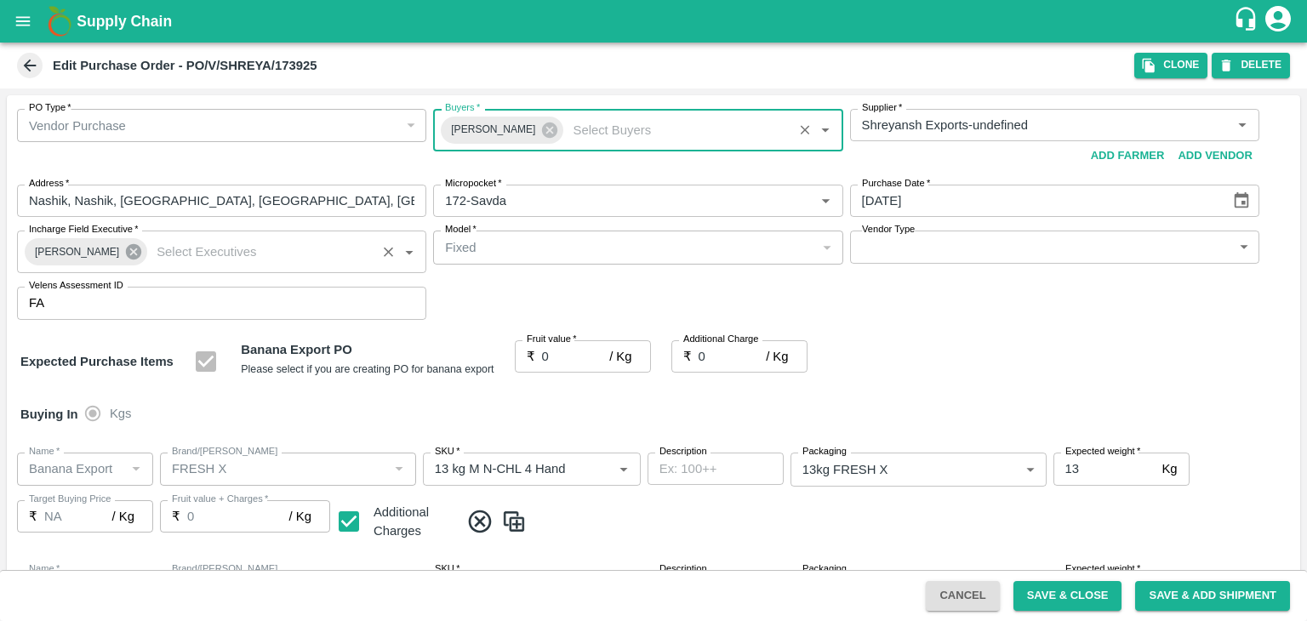
drag, startPoint x: 109, startPoint y: 249, endPoint x: 127, endPoint y: 253, distance: 18.2
click at [127, 253] on div "[PERSON_NAME]" at bounding box center [86, 251] width 123 height 27
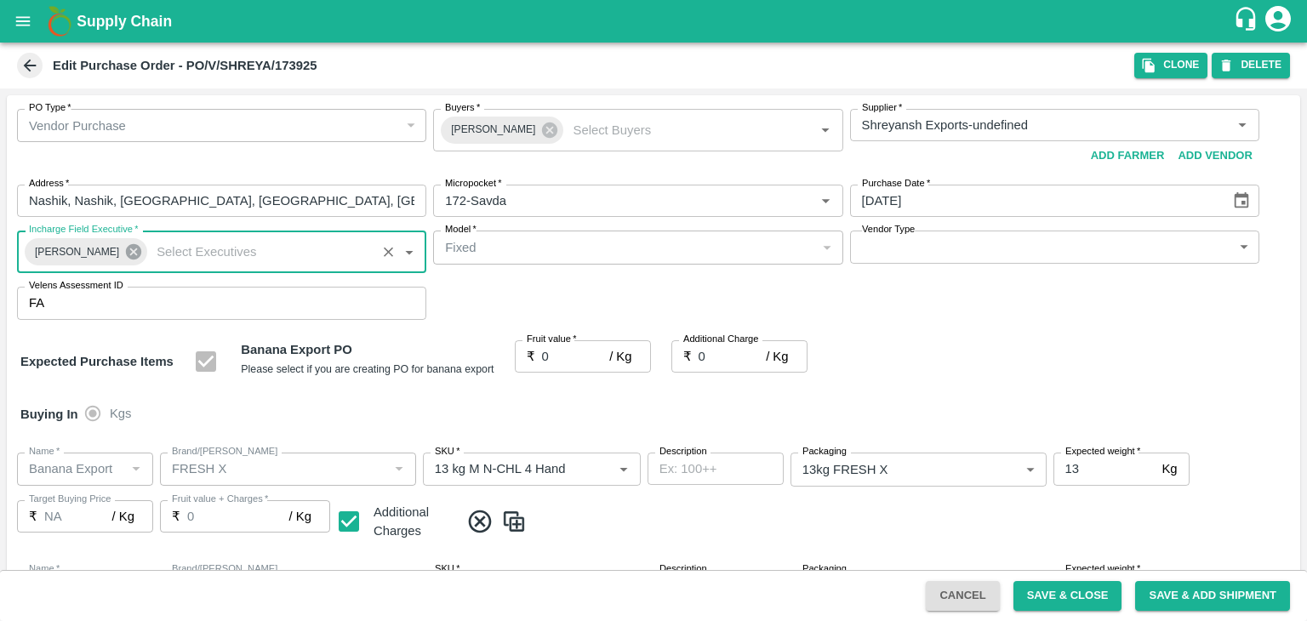
click at [127, 253] on icon at bounding box center [133, 251] width 15 height 15
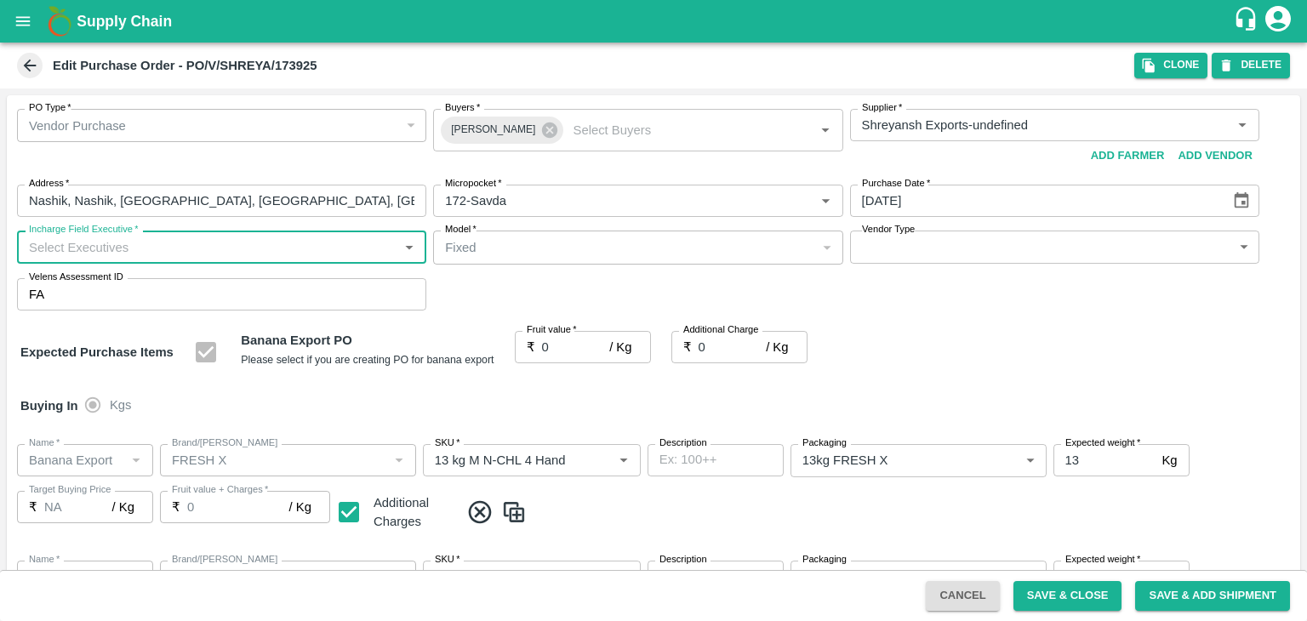
click at [184, 245] on input "Incharge Field Executive   *" at bounding box center [207, 247] width 371 height 22
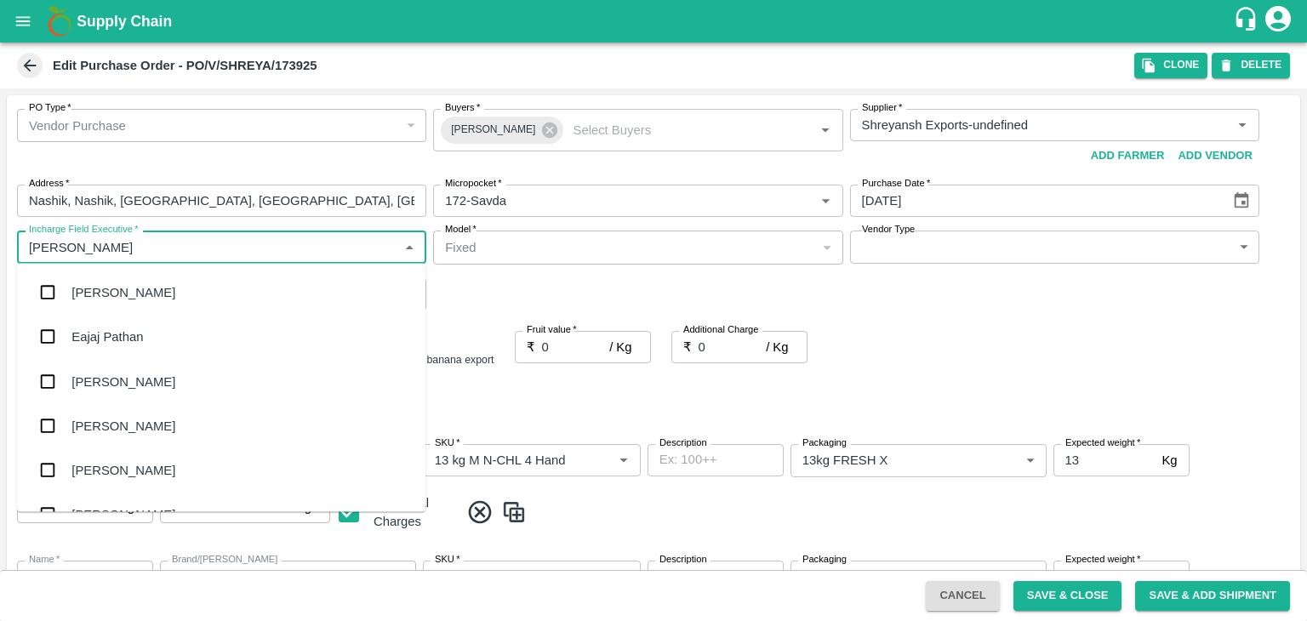
type input "[PERSON_NAME]"
click at [134, 382] on div "[PERSON_NAME] Tale" at bounding box center [221, 381] width 409 height 44
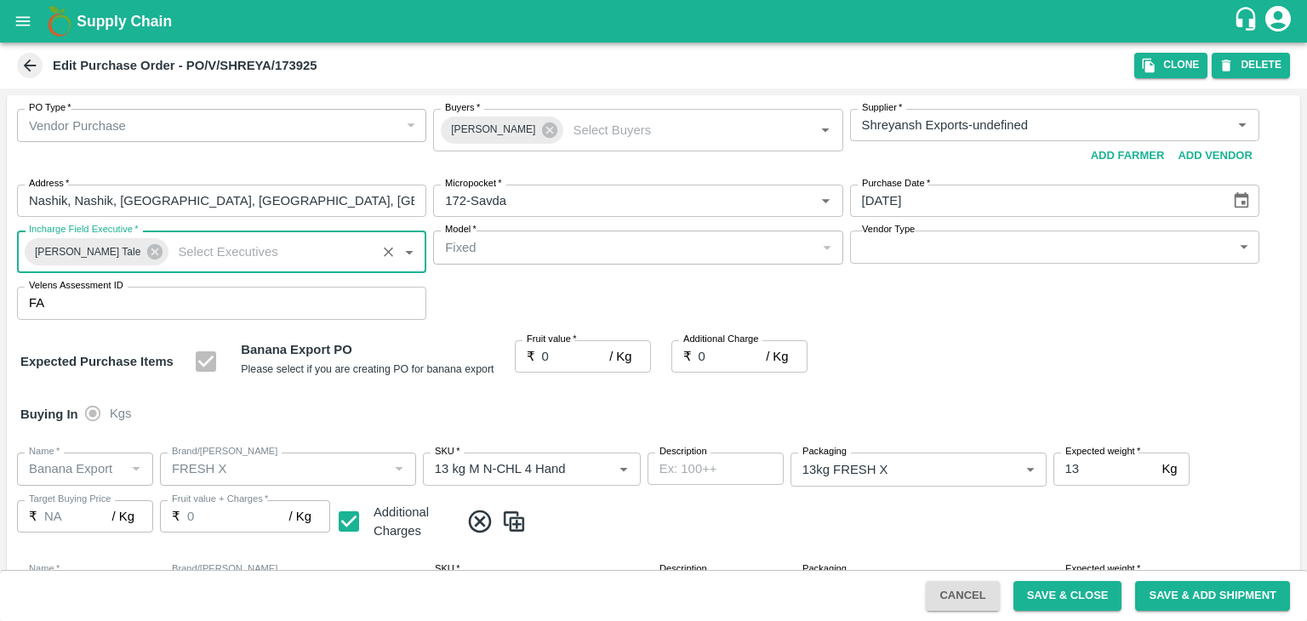
click at [878, 245] on body "Supply Chain Edit Purchase Order - PO/V/SHREYA/173925 Clone DELETE PO Type   * …" at bounding box center [653, 310] width 1307 height 621
type input "OTHER"
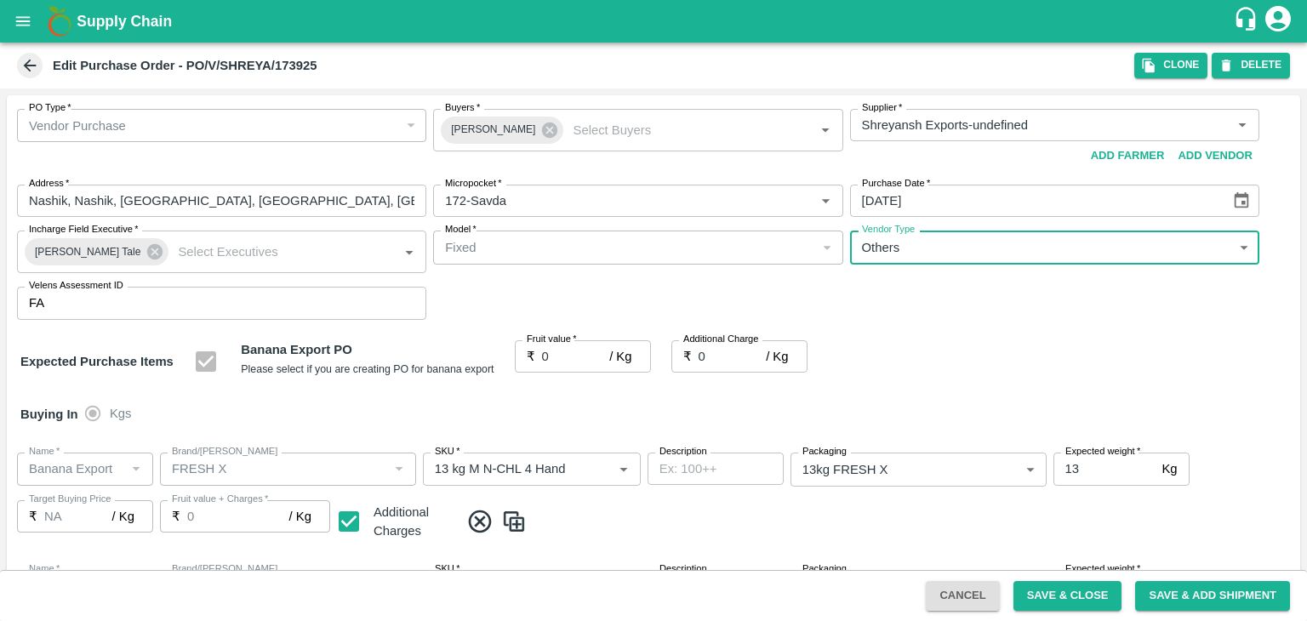
click at [572, 352] on div at bounding box center [653, 310] width 1307 height 621
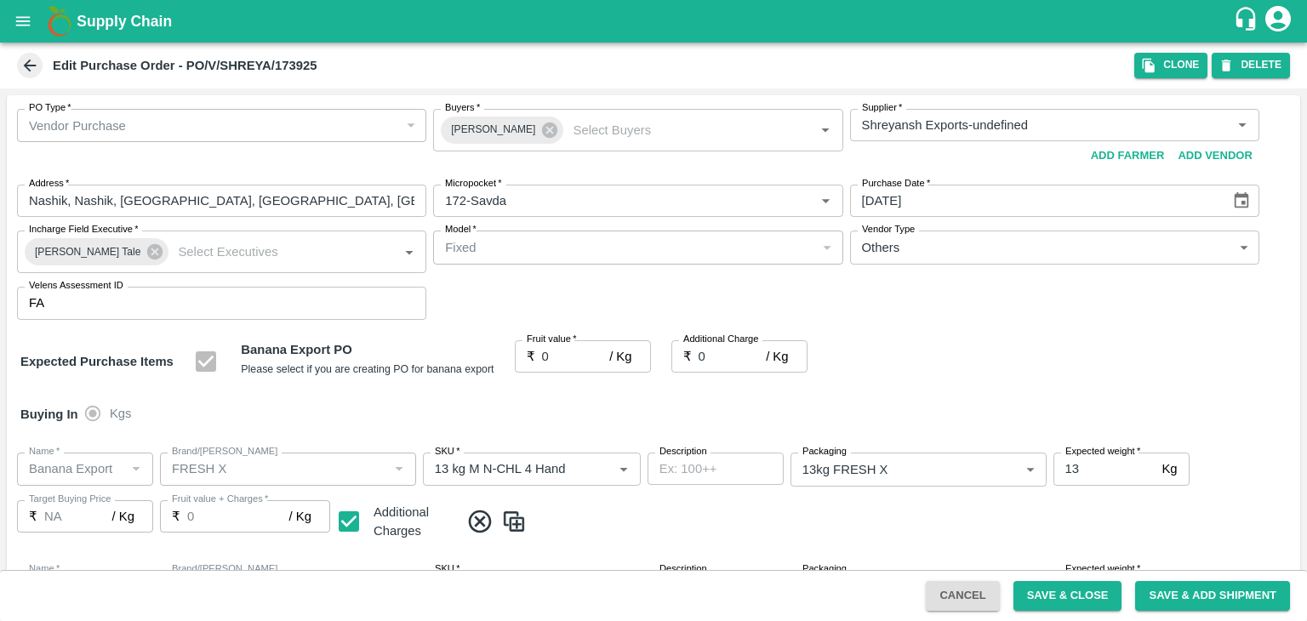
click at [615, 243] on div at bounding box center [653, 310] width 1307 height 621
type input "1"
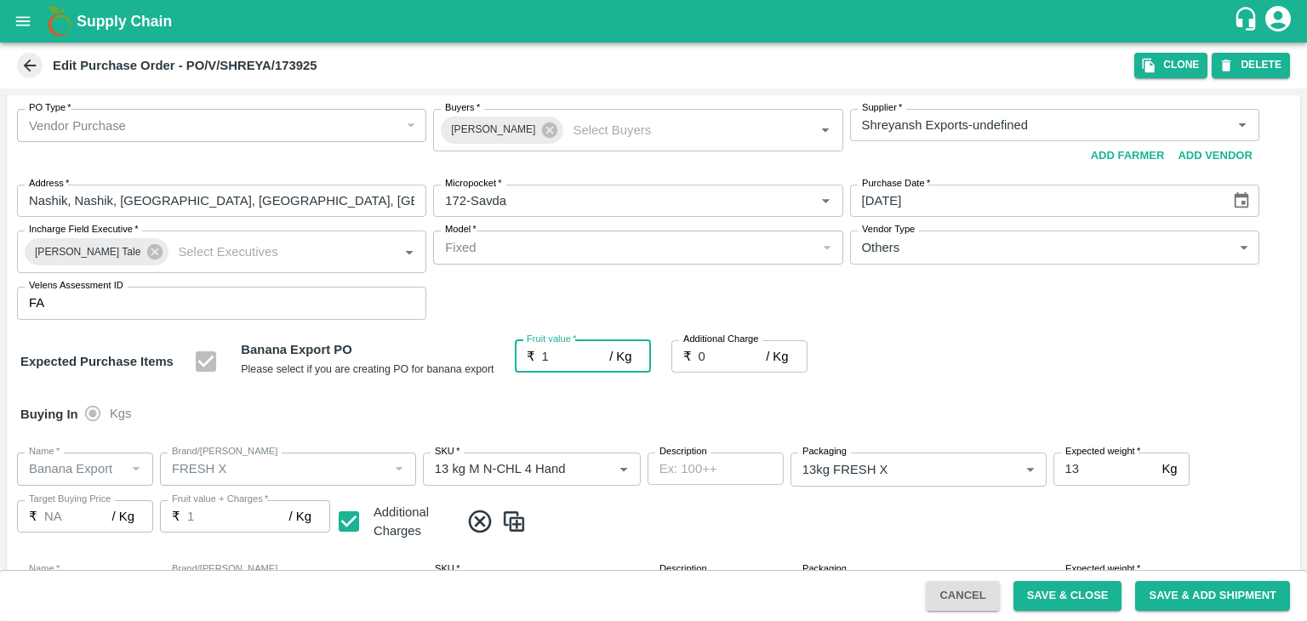
type input "1"
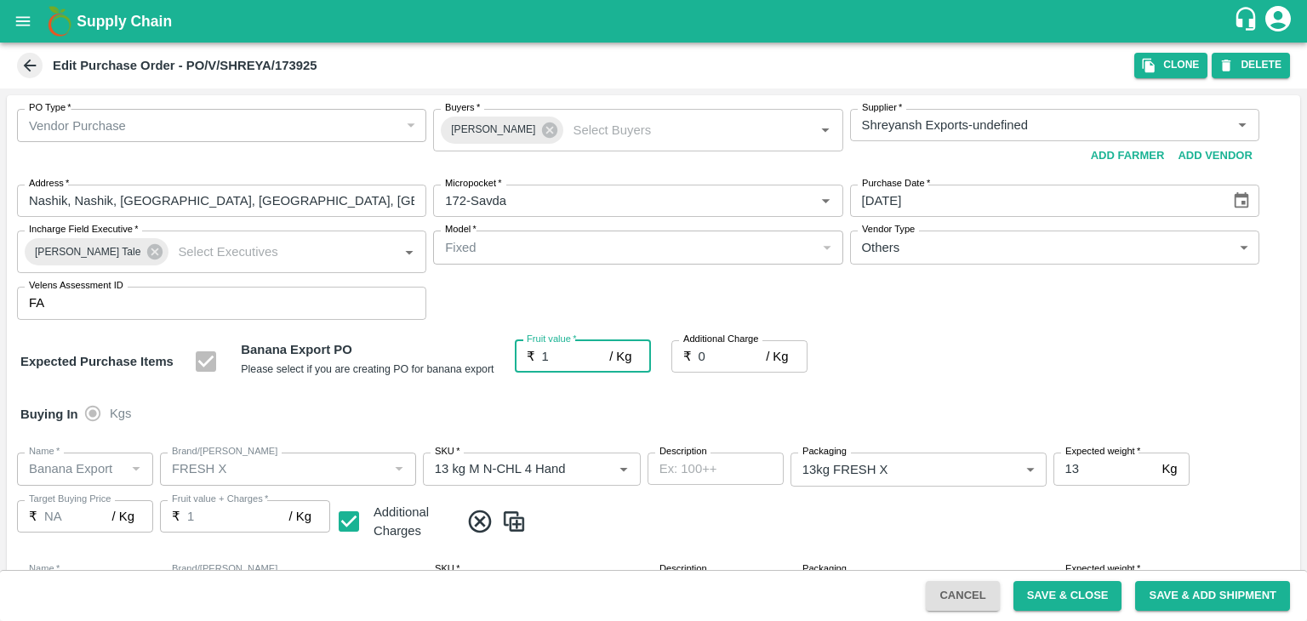
type input "1"
type input "19"
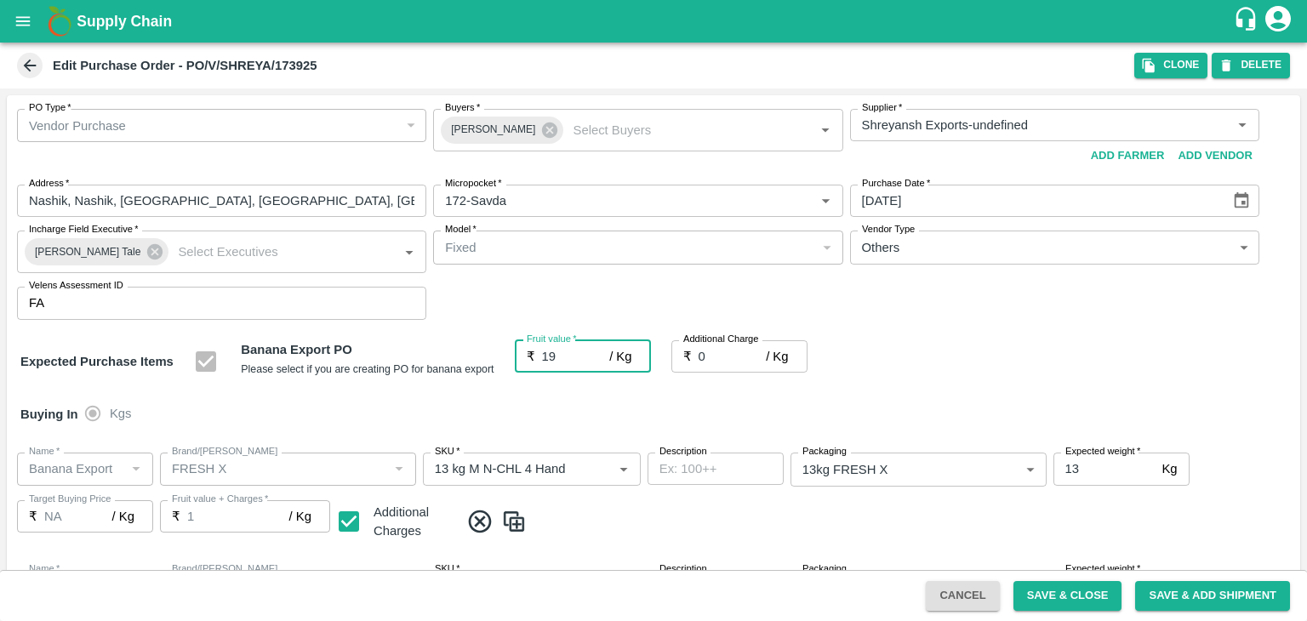
type input "19"
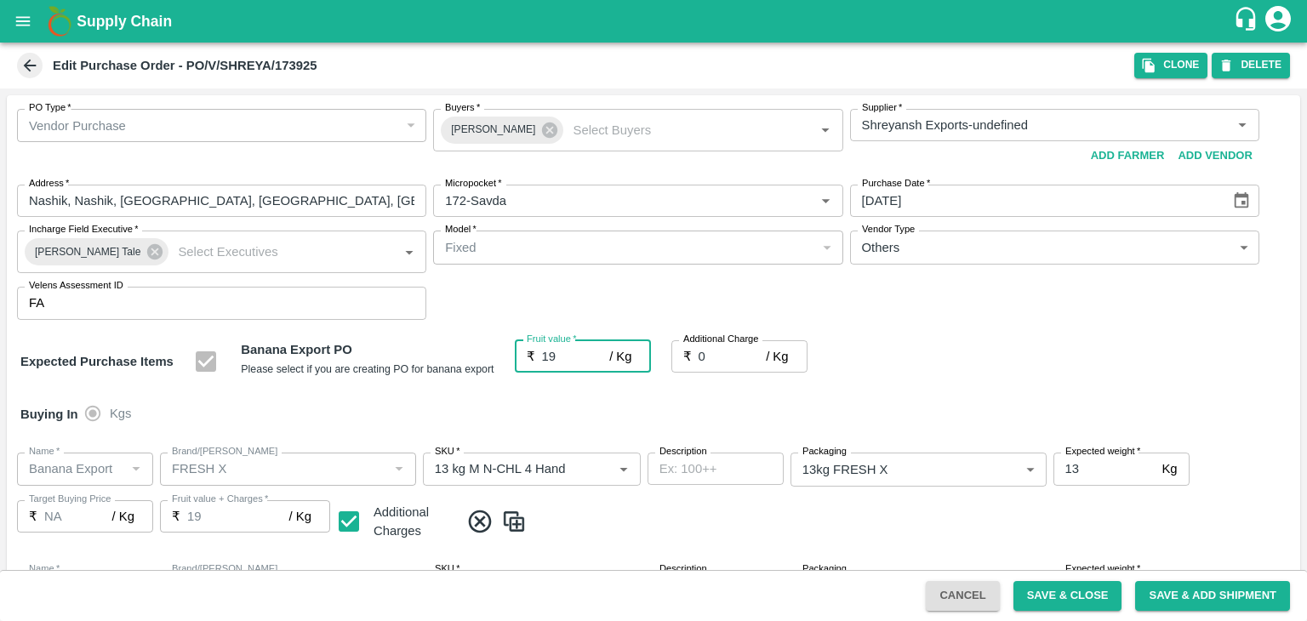
type input "19"
type input "19.5"
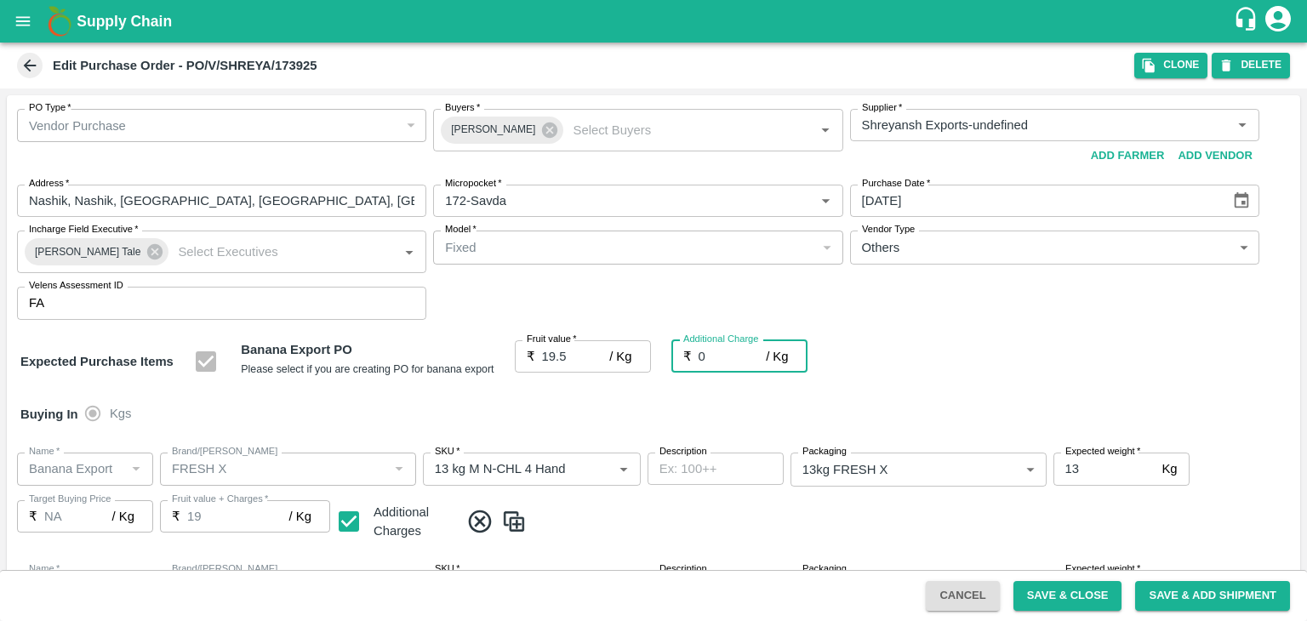
type input "19.5"
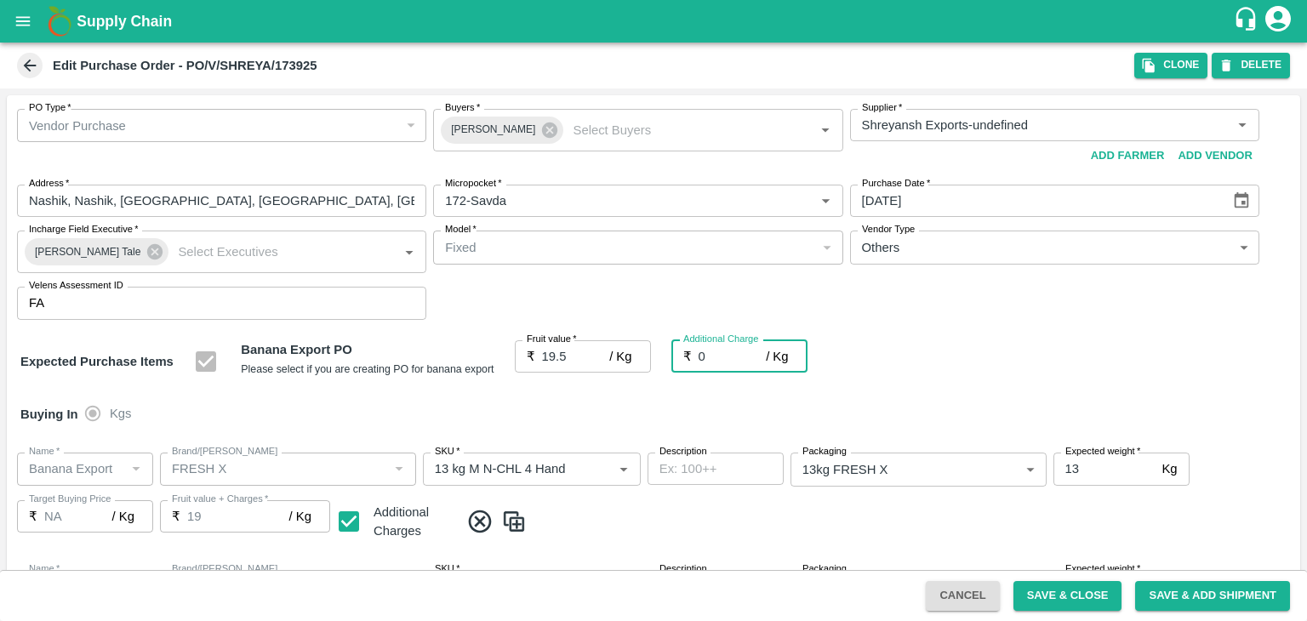
type input "19.5"
type input "2"
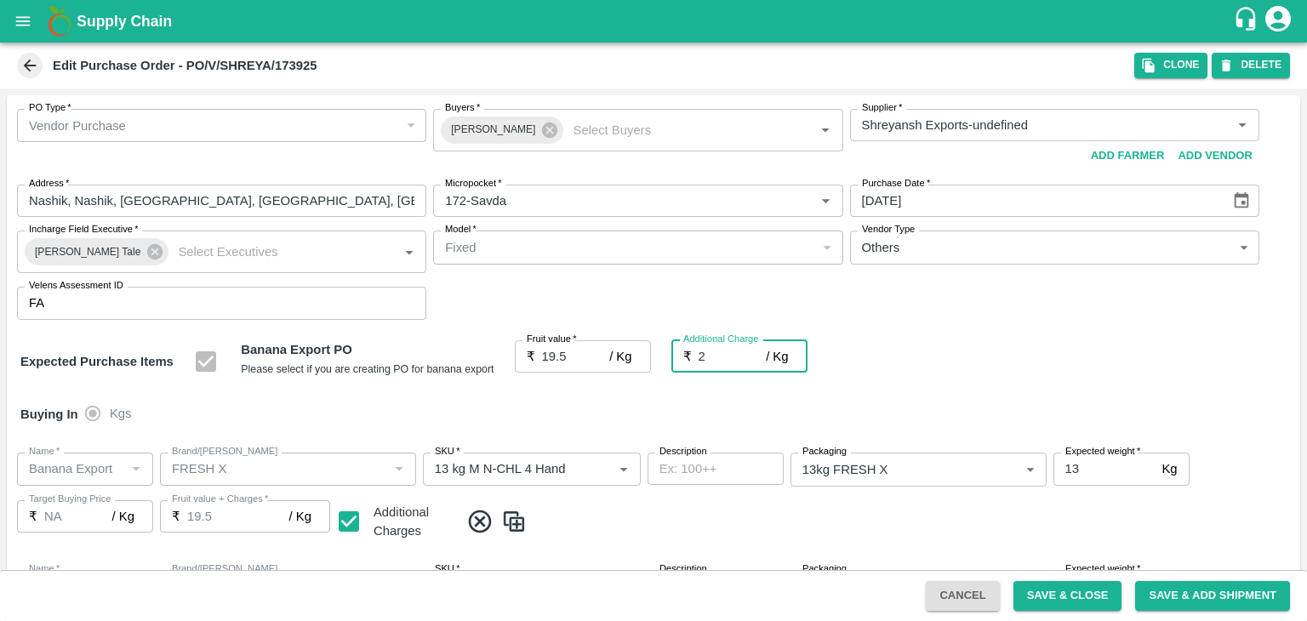
type input "21.5"
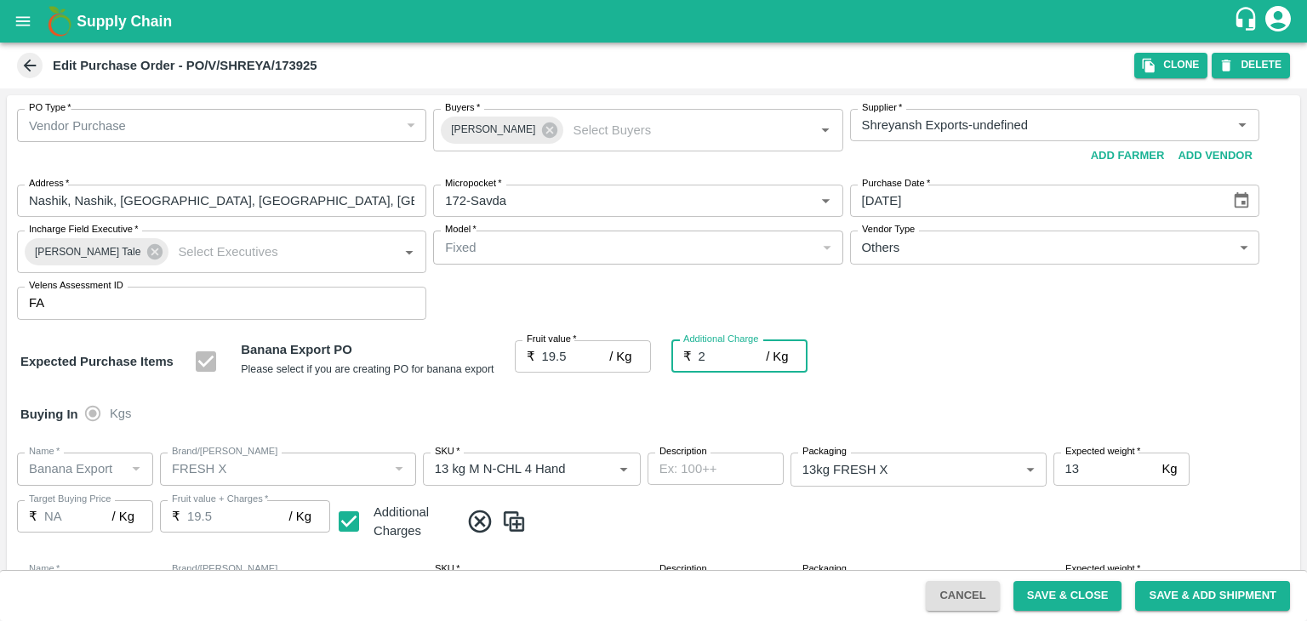
type input "21.5"
type input "2.7"
type input "22.2"
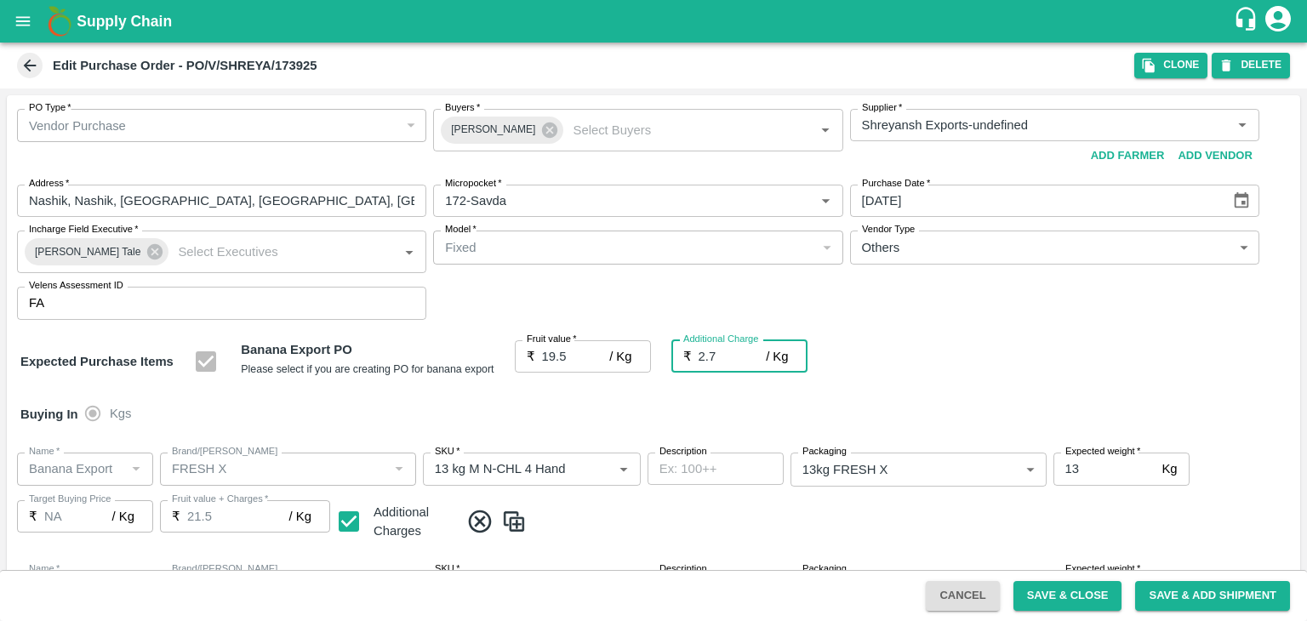
type input "22.2"
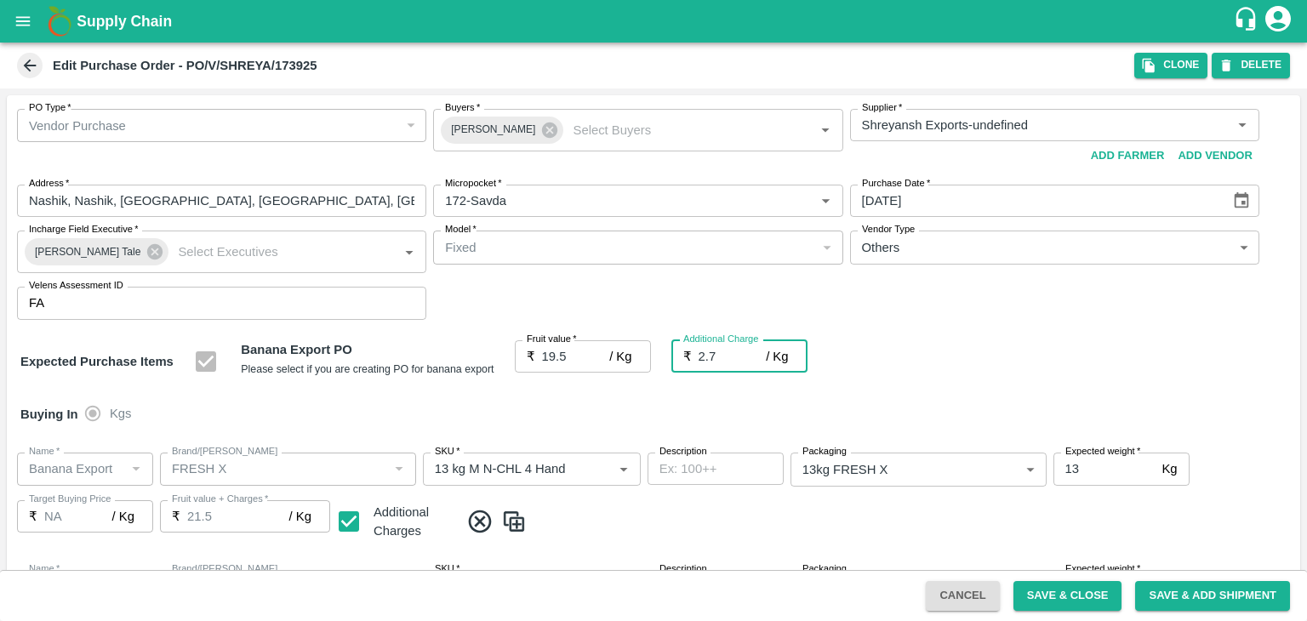
type input "22.2"
type input "2.75"
type input "22.25"
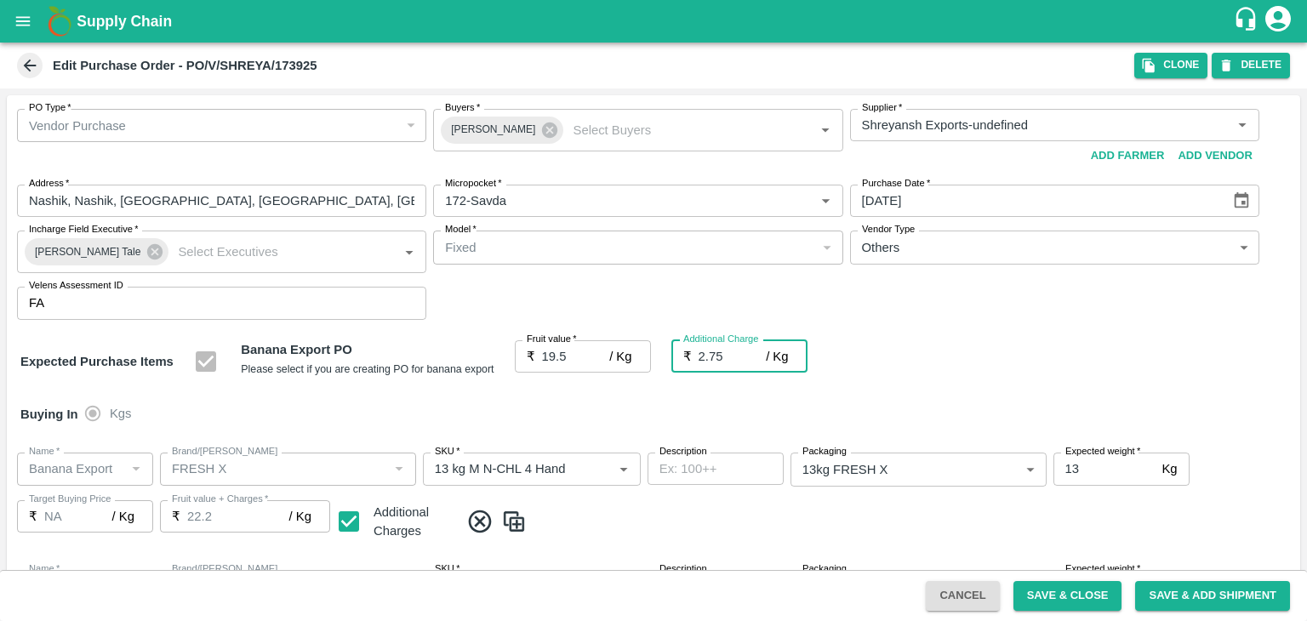
type input "22.25"
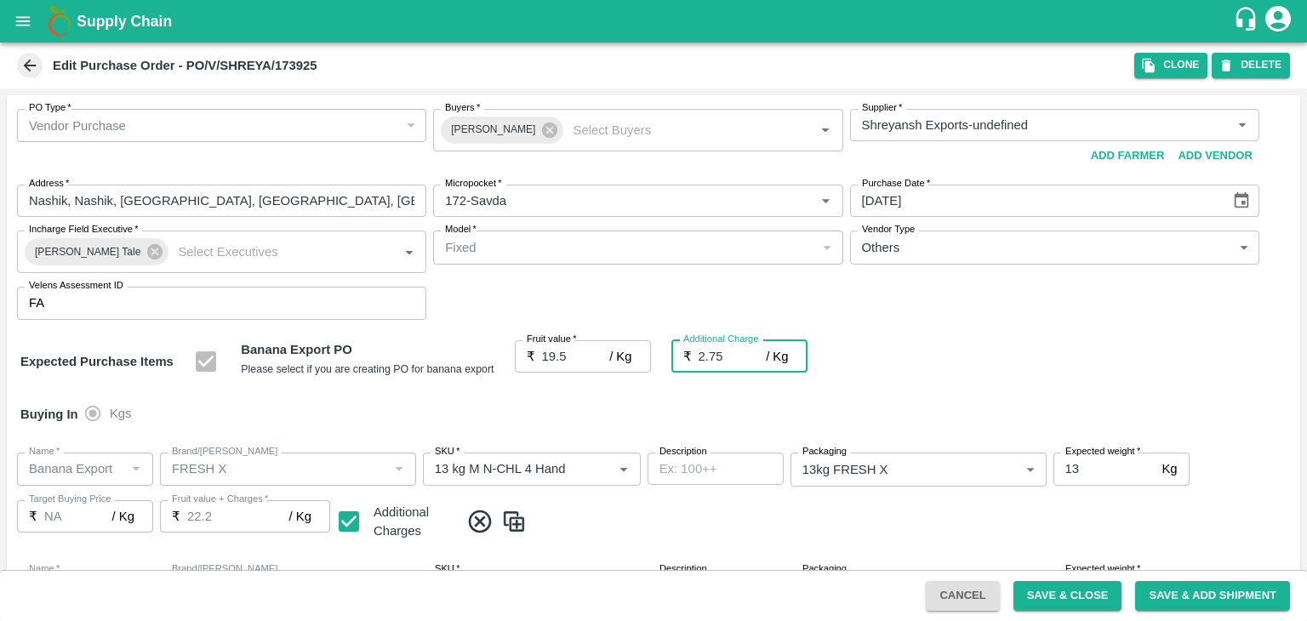
type input "22.25"
type input "2.75"
click at [626, 434] on div "Buying In Kgs" at bounding box center [654, 414] width 1294 height 49
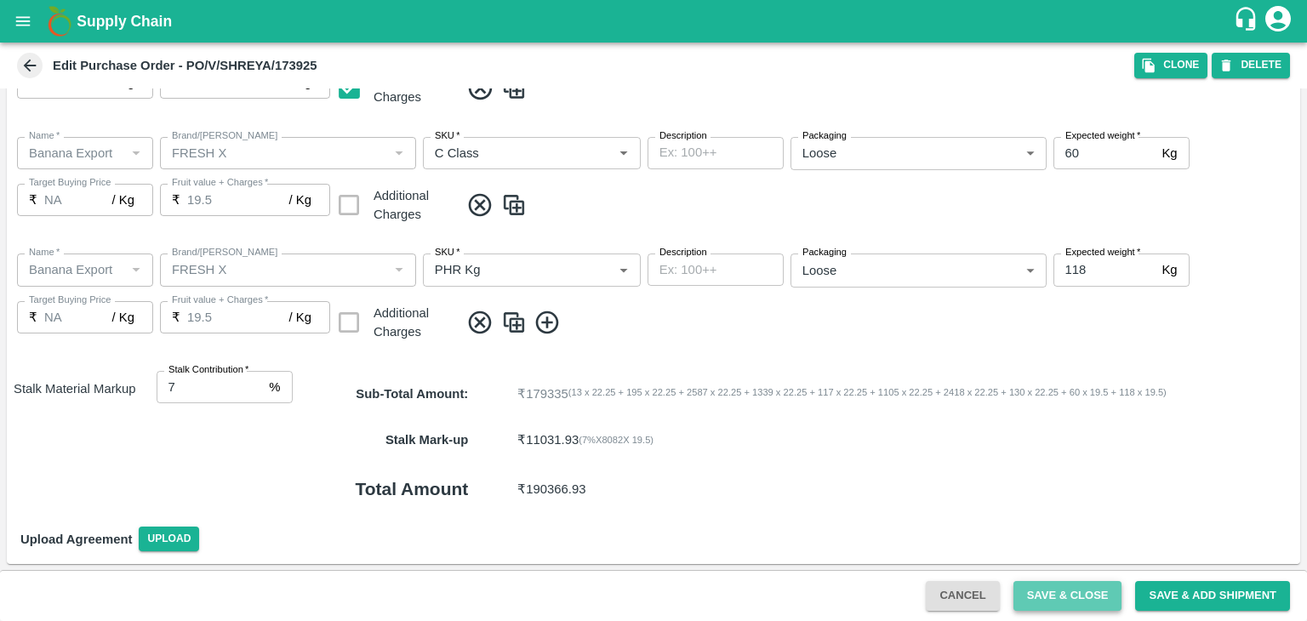
click at [1068, 593] on button "Save & Close" at bounding box center [1068, 596] width 109 height 30
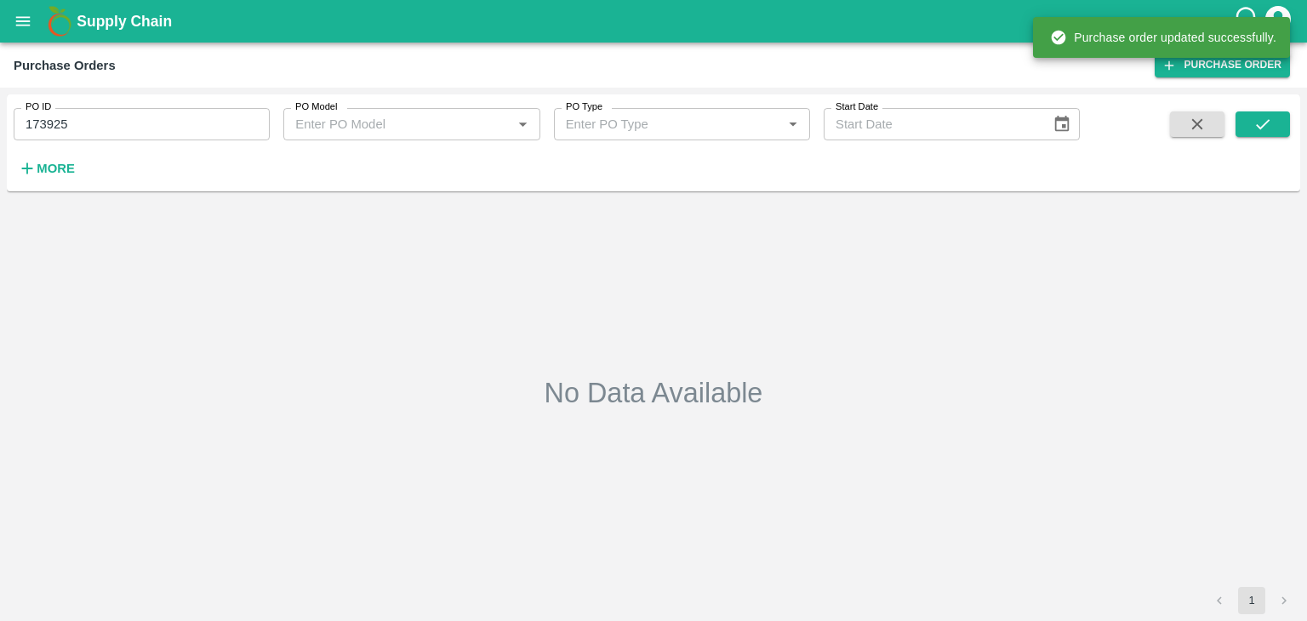
type input "173925"
